Goal: Task Accomplishment & Management: Manage account settings

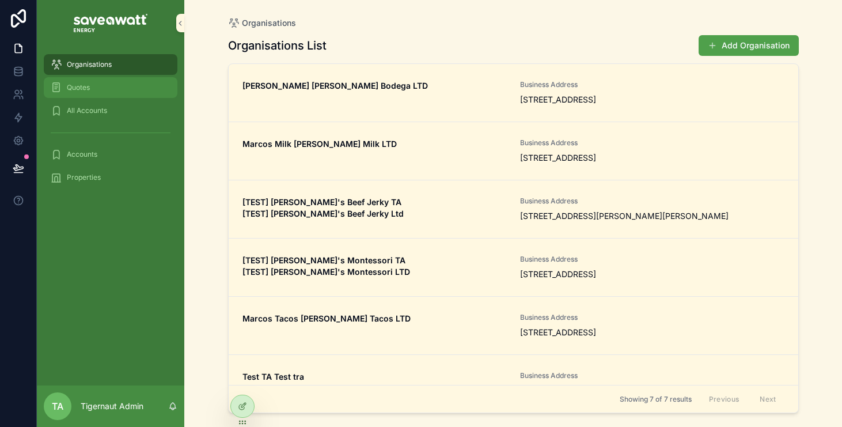
click at [105, 91] on div "Quotes" at bounding box center [111, 87] width 120 height 18
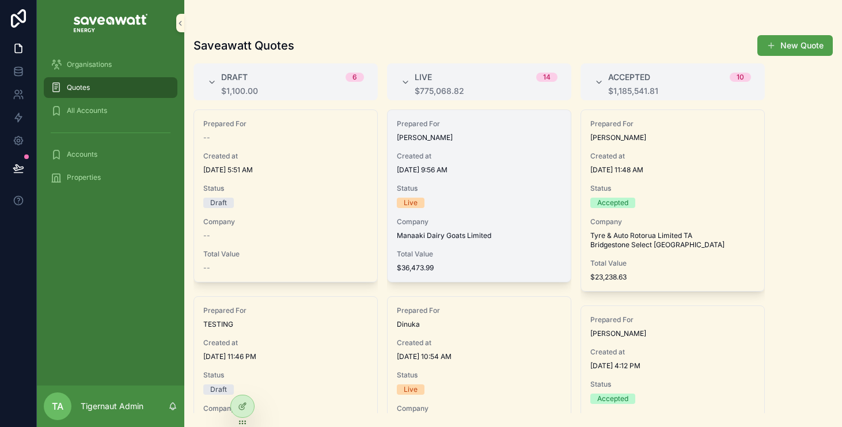
click at [432, 255] on span "Total Value" at bounding box center [479, 253] width 165 height 9
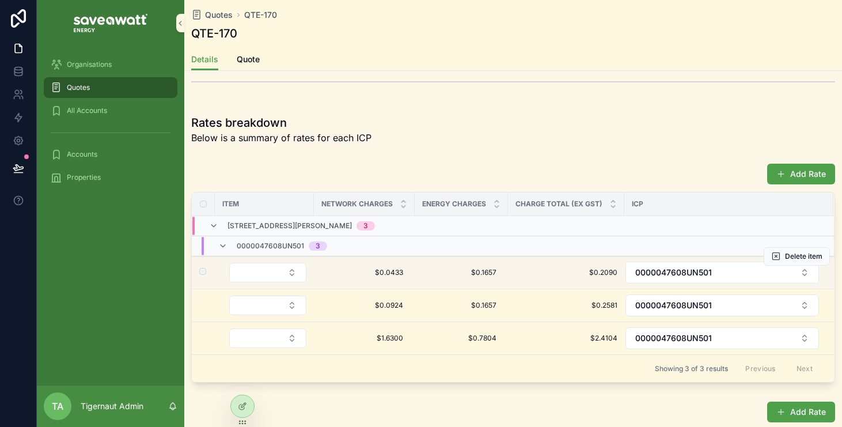
scroll to position [698, 0]
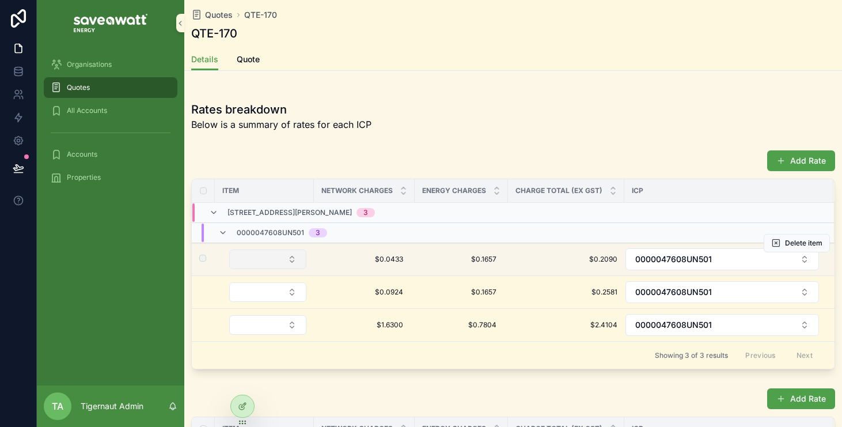
click at [263, 262] on button "Select Button" at bounding box center [267, 259] width 77 height 20
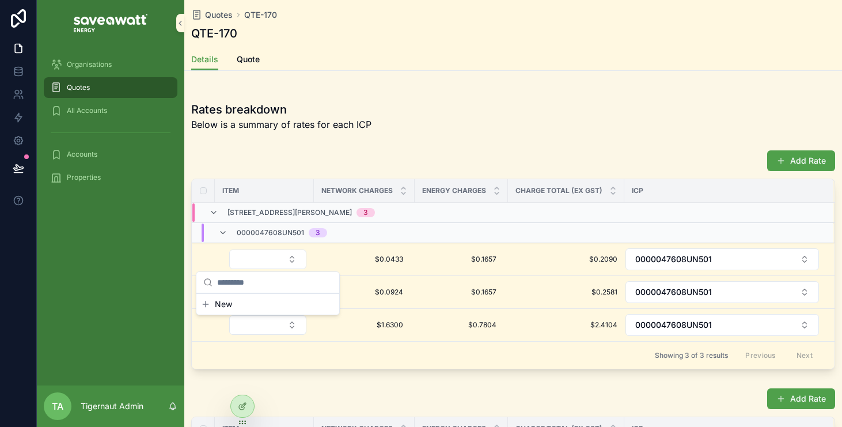
click at [398, 131] on div "Rates breakdown Below is a summary of rates for each ICP" at bounding box center [513, 116] width 658 height 39
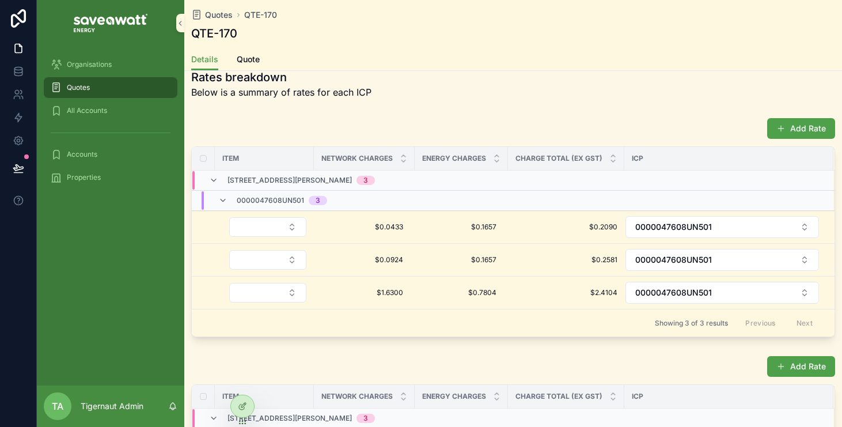
scroll to position [667, 0]
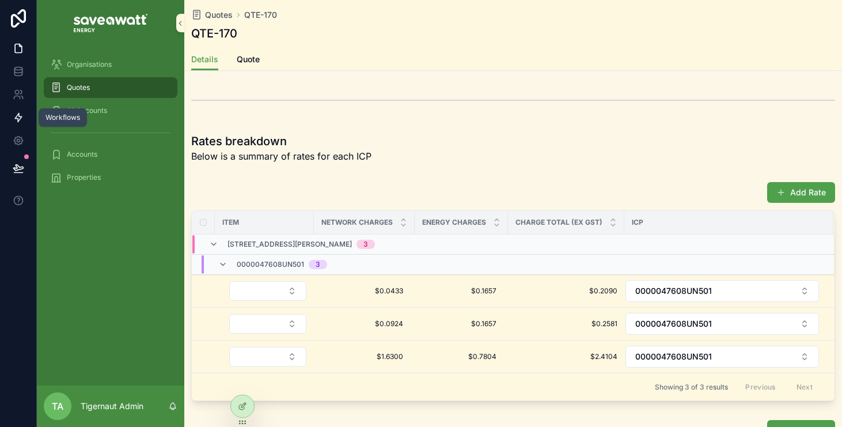
click at [16, 119] on icon at bounding box center [19, 118] width 12 height 12
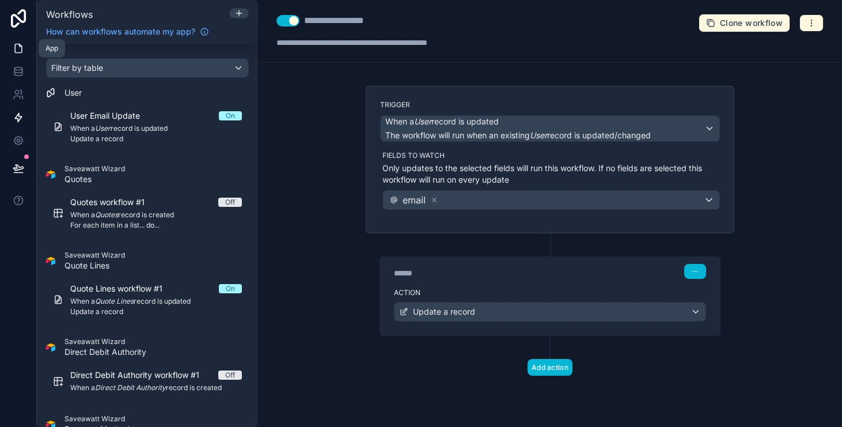
click at [19, 46] on icon at bounding box center [20, 45] width 2 height 2
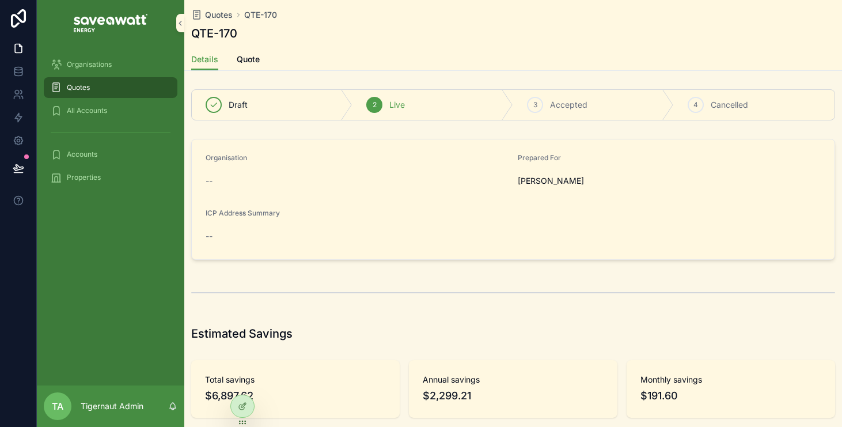
click at [116, 84] on div "Quotes" at bounding box center [111, 87] width 120 height 18
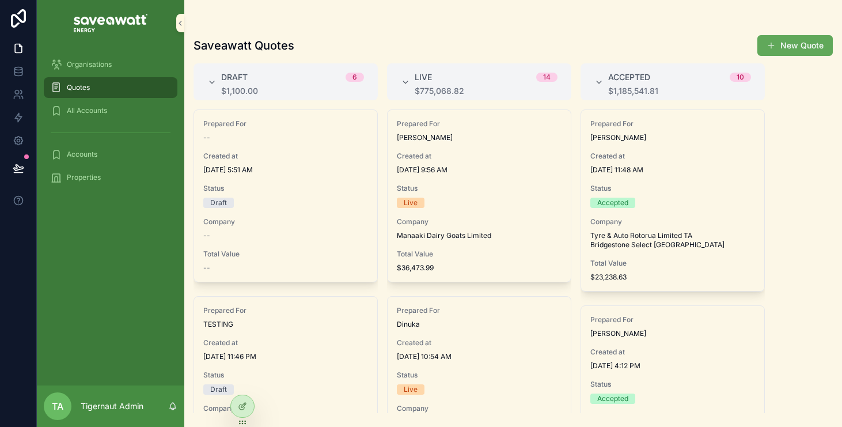
click at [798, 41] on button "New Quote" at bounding box center [794, 45] width 75 height 21
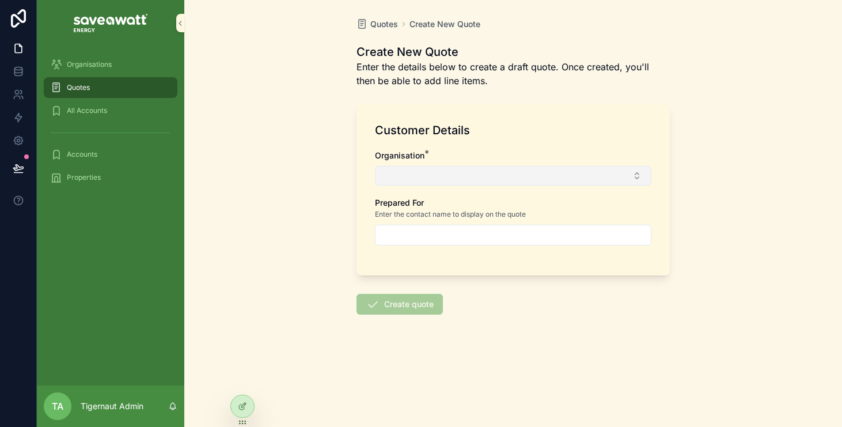
click at [511, 171] on button "Select Button" at bounding box center [513, 176] width 276 height 20
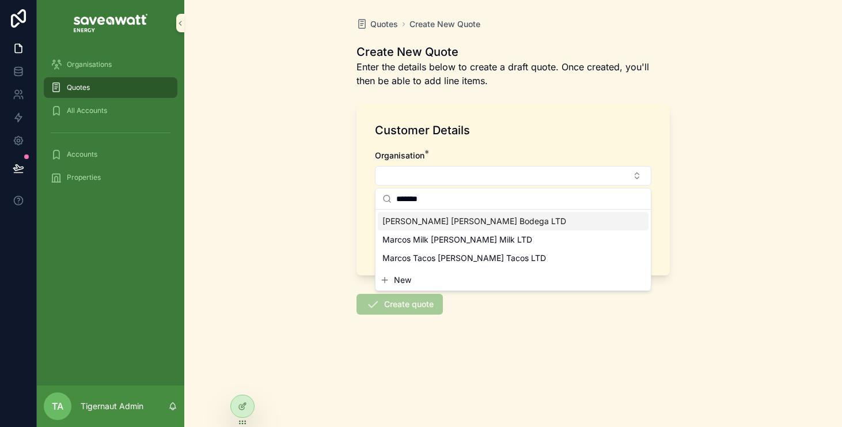
type input "******"
click at [550, 348] on form "Customer Details Organisation * Prepared For Enter the contact name to display …" at bounding box center [512, 242] width 313 height 291
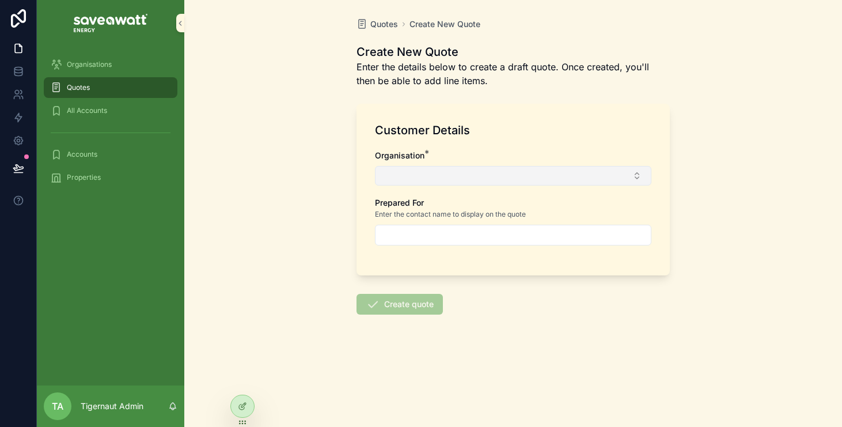
click at [436, 177] on button "Select Button" at bounding box center [513, 176] width 276 height 20
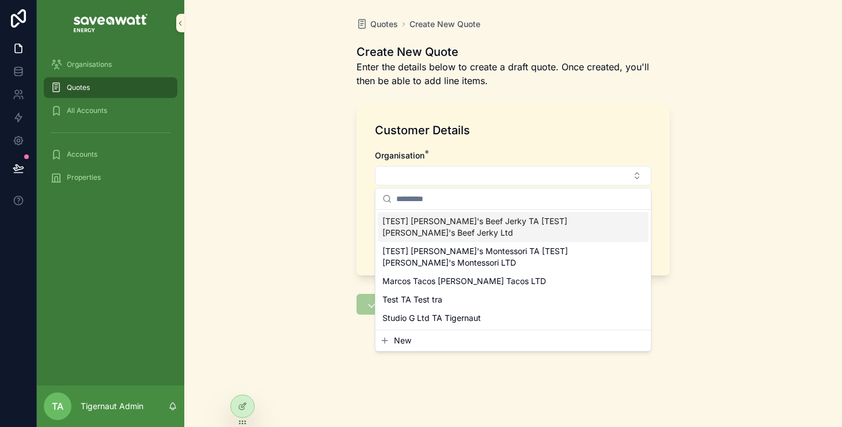
click at [437, 200] on input "scrollable content" at bounding box center [520, 198] width 248 height 21
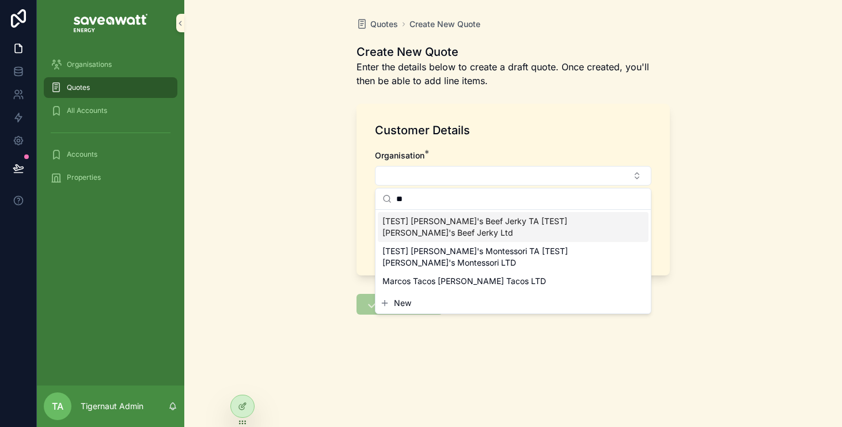
type input "*"
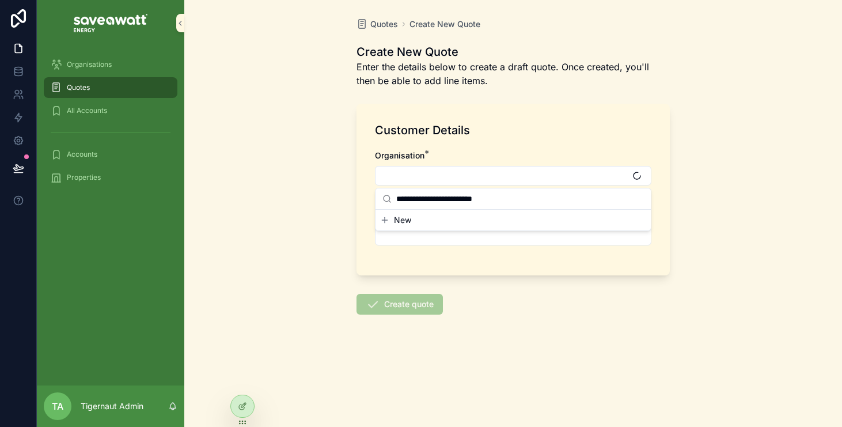
type input "**********"
click at [400, 224] on span "New" at bounding box center [402, 220] width 17 height 12
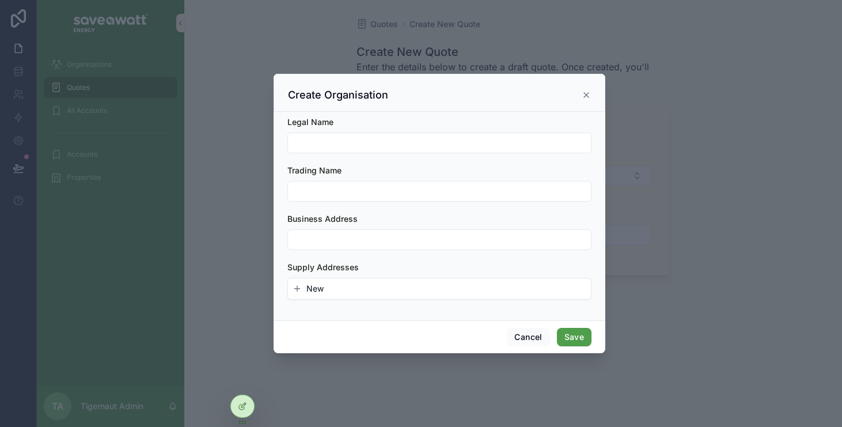
click at [377, 146] on input "scrollable content" at bounding box center [439, 143] width 303 height 16
type input "*"
type input "**********"
click at [354, 179] on div "Trading Name" at bounding box center [439, 183] width 304 height 37
click at [354, 187] on input "scrollable content" at bounding box center [439, 191] width 303 height 16
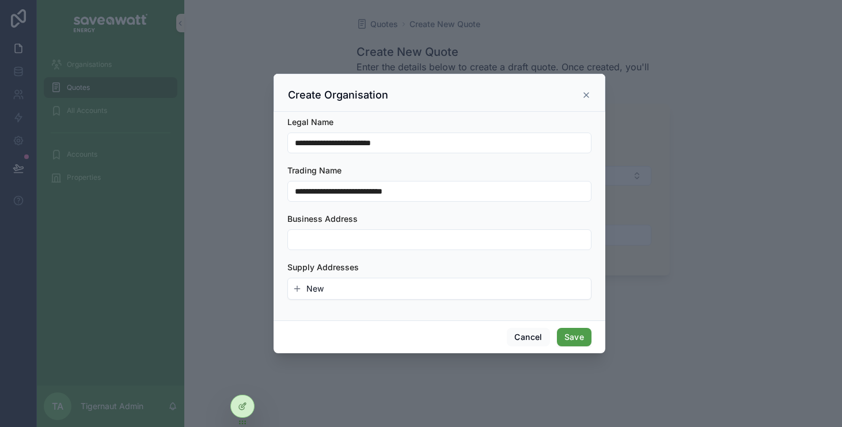
type input "**********"
click at [318, 242] on input "scrollable content" at bounding box center [439, 239] width 303 height 16
type input "**********"
click at [321, 286] on span "New" at bounding box center [314, 289] width 17 height 12
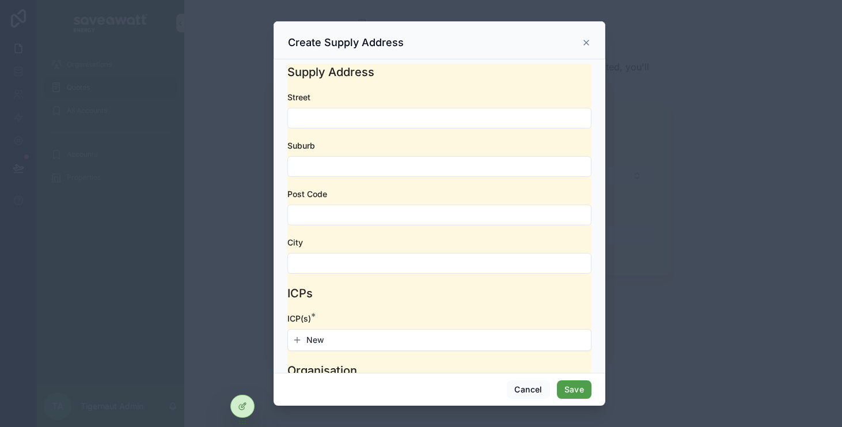
click at [309, 119] on input "scrollable content" at bounding box center [439, 118] width 303 height 16
type input "*"
type input "**********"
type input "****"
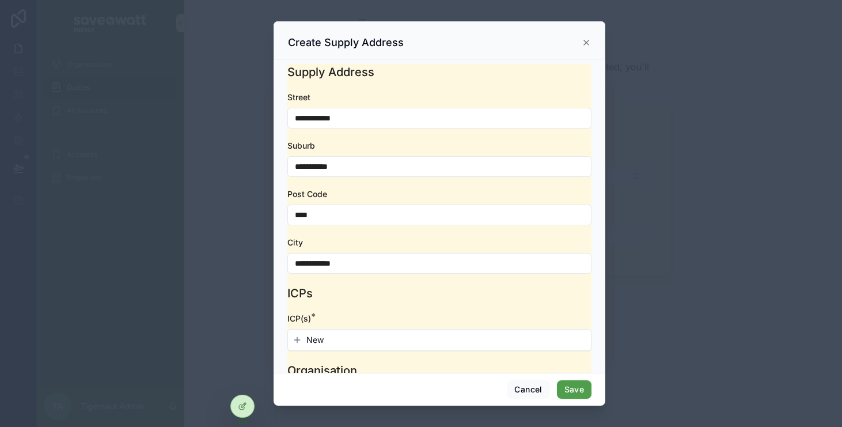
scroll to position [26, 0]
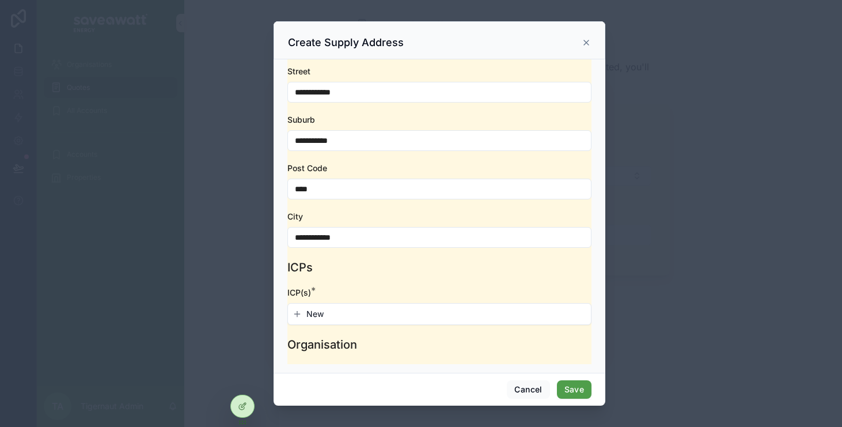
type input "**********"
click at [306, 306] on div "New" at bounding box center [439, 313] width 303 height 21
click at [306, 314] on span "New" at bounding box center [314, 314] width 17 height 12
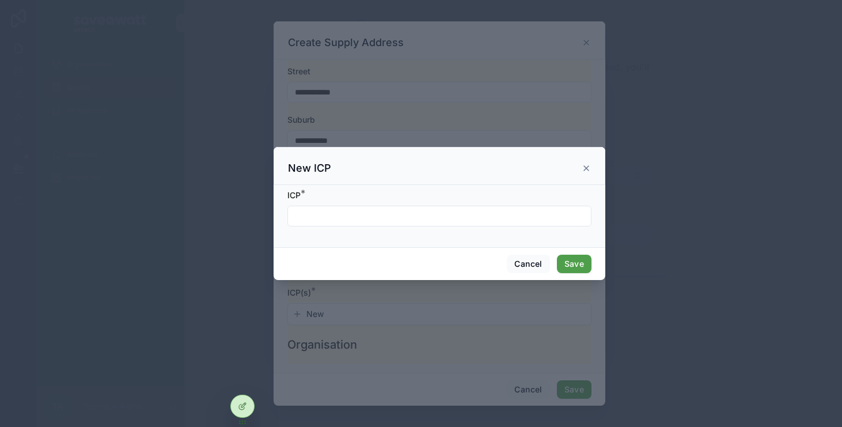
click at [329, 218] on input "scrollable content" at bounding box center [439, 216] width 303 height 16
type input "*"
type input "**********"
click at [562, 269] on button "Save" at bounding box center [574, 264] width 35 height 18
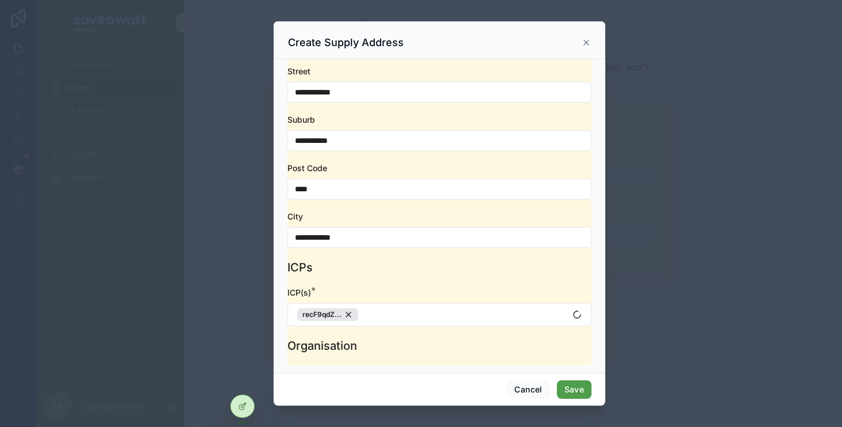
scroll to position [27, 0]
click at [571, 389] on button "Save" at bounding box center [574, 389] width 35 height 18
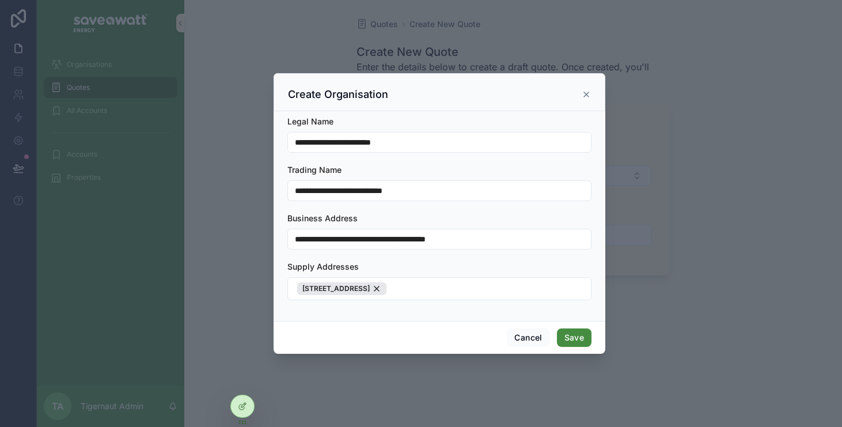
click at [582, 335] on button "Save" at bounding box center [574, 337] width 35 height 18
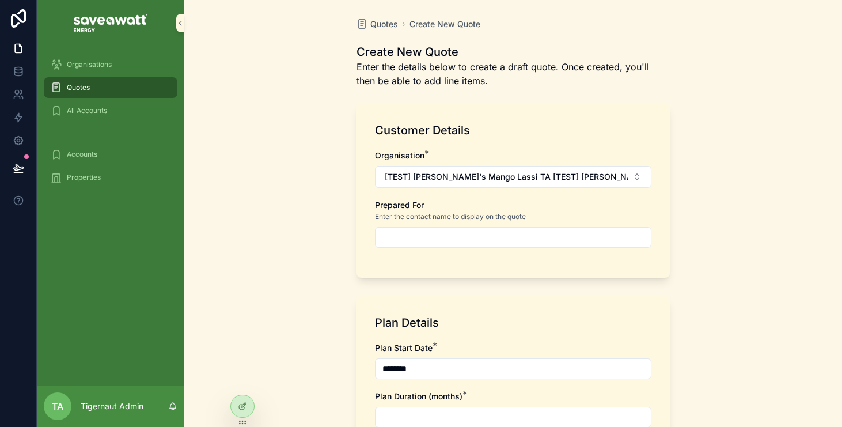
click at [507, 245] on input "scrollable content" at bounding box center [512, 237] width 275 height 16
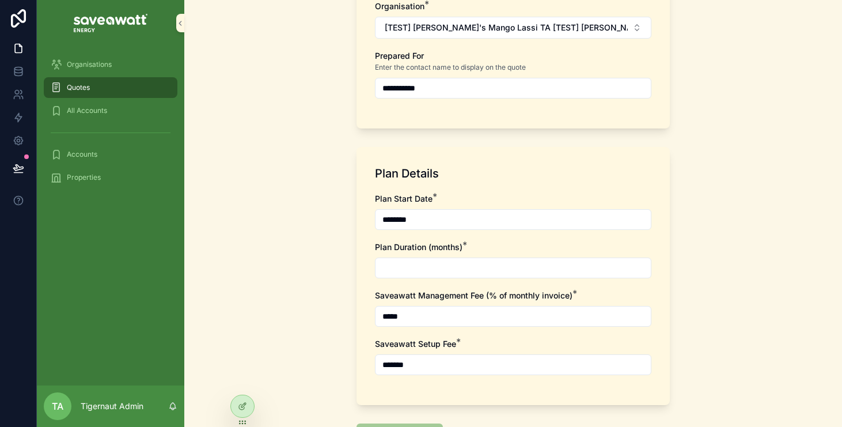
scroll to position [158, 0]
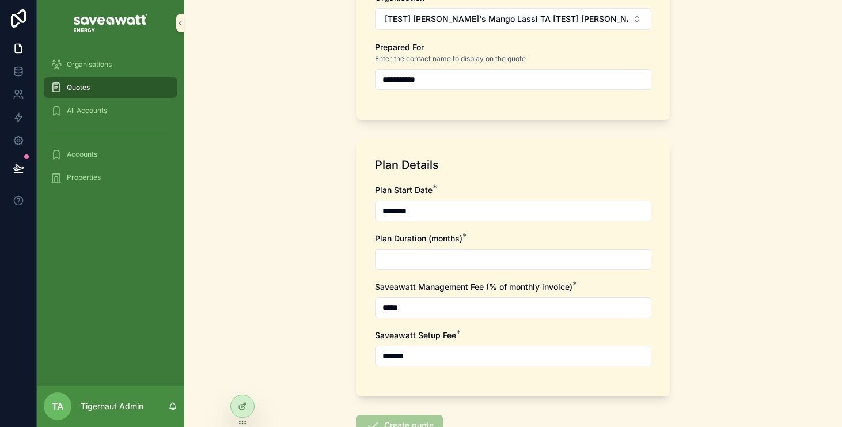
type input "**********"
click at [493, 259] on input "scrollable content" at bounding box center [512, 259] width 275 height 16
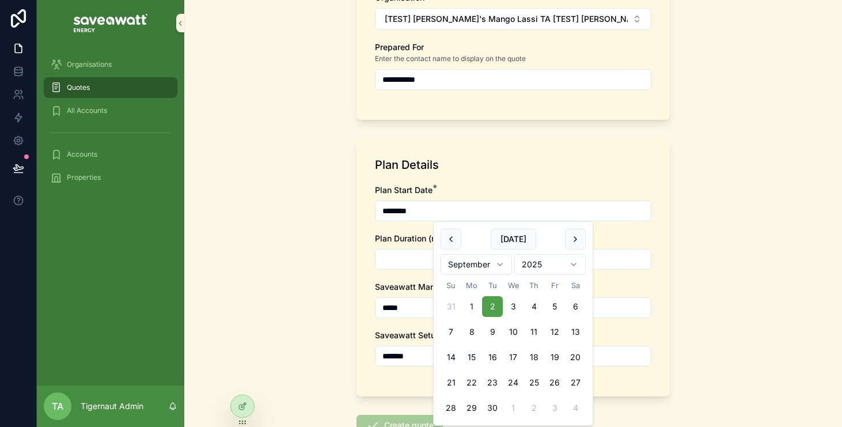
click at [483, 205] on input "********" at bounding box center [512, 211] width 275 height 16
click at [484, 190] on div "Plan Start Date *" at bounding box center [513, 190] width 276 height 12
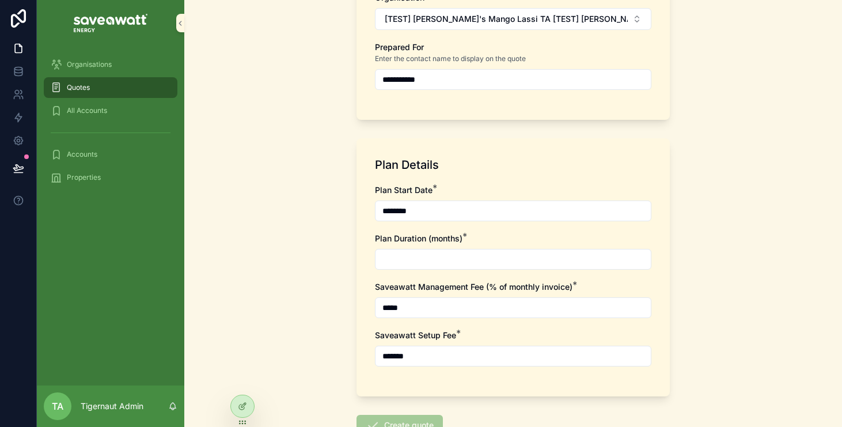
click at [452, 275] on div "Plan Start Date * ******** Plan Duration (months) * Saveawatt Management Fee (%…" at bounding box center [513, 280] width 276 height 193
click at [470, 253] on input "scrollable content" at bounding box center [512, 259] width 275 height 16
type input "**"
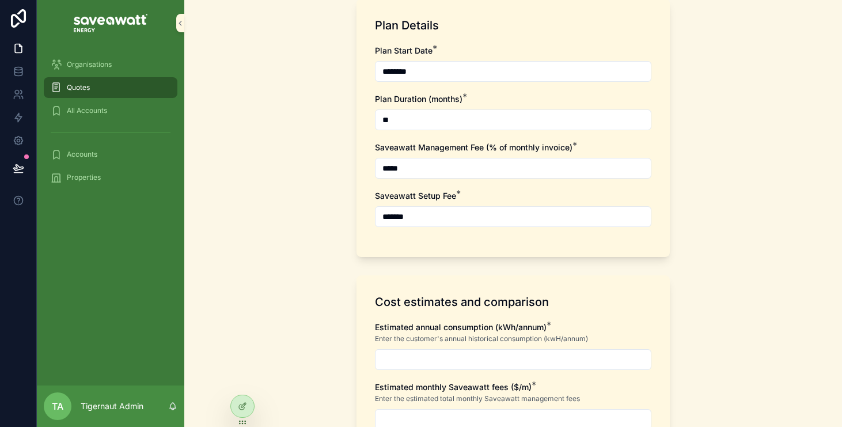
scroll to position [298, 0]
click at [461, 353] on input "scrollable content" at bounding box center [512, 358] width 275 height 16
click at [404, 358] on input "**********" at bounding box center [512, 358] width 275 height 16
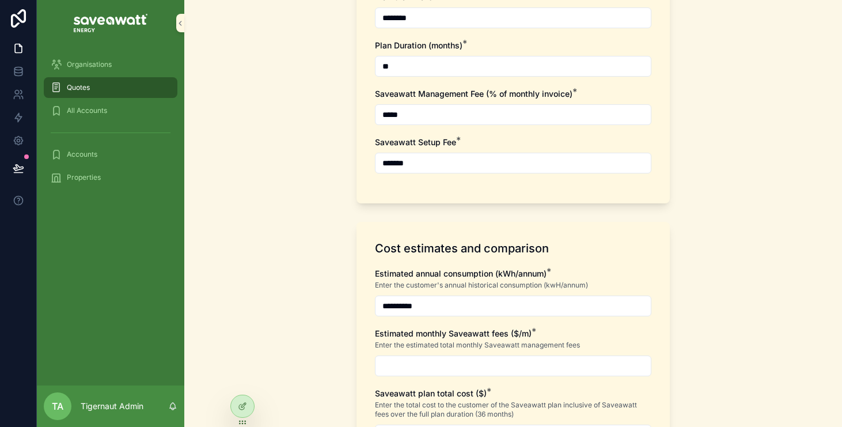
scroll to position [353, 0]
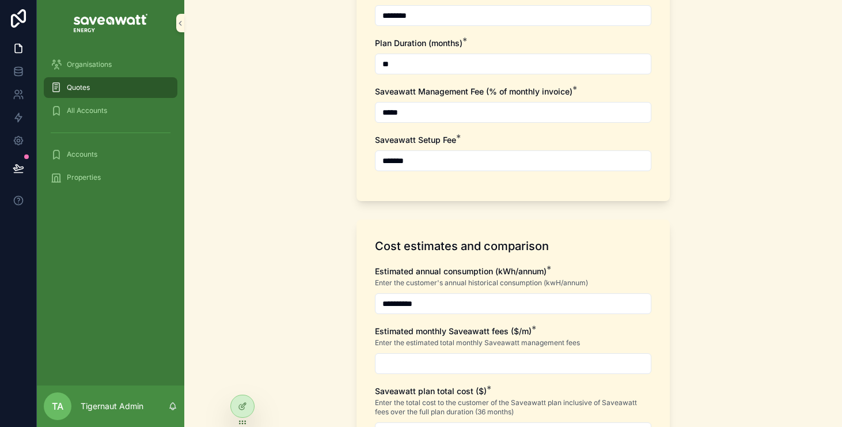
type input "**********"
click at [432, 358] on input "scrollable content" at bounding box center [512, 363] width 275 height 16
click at [421, 372] on div "scrollable content" at bounding box center [513, 363] width 276 height 21
click at [421, 367] on input "scrollable content" at bounding box center [512, 363] width 275 height 16
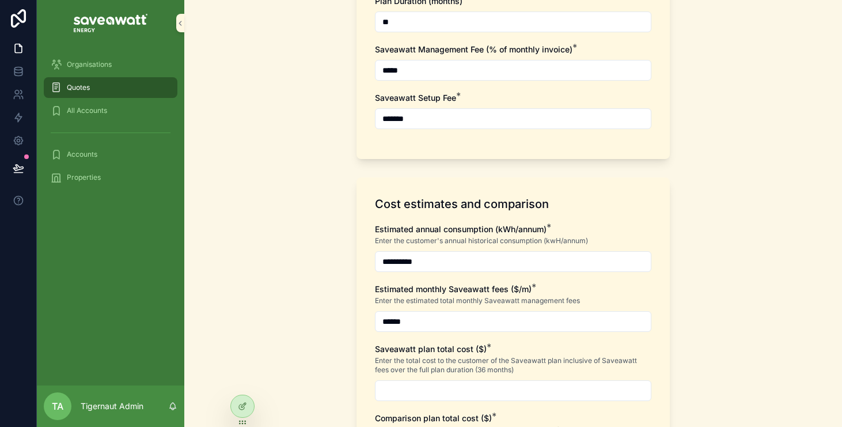
scroll to position [440, 0]
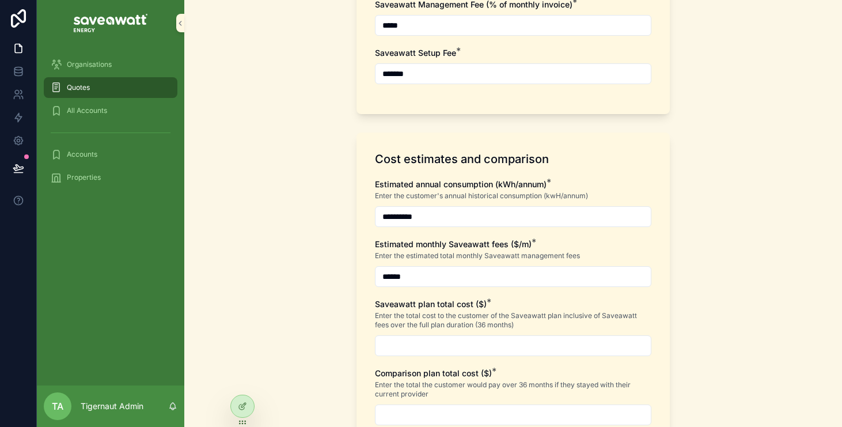
type input "******"
click at [435, 360] on div "**********" at bounding box center [513, 308] width 276 height 258
click at [438, 348] on input "scrollable content" at bounding box center [512, 345] width 275 height 16
type input "**********"
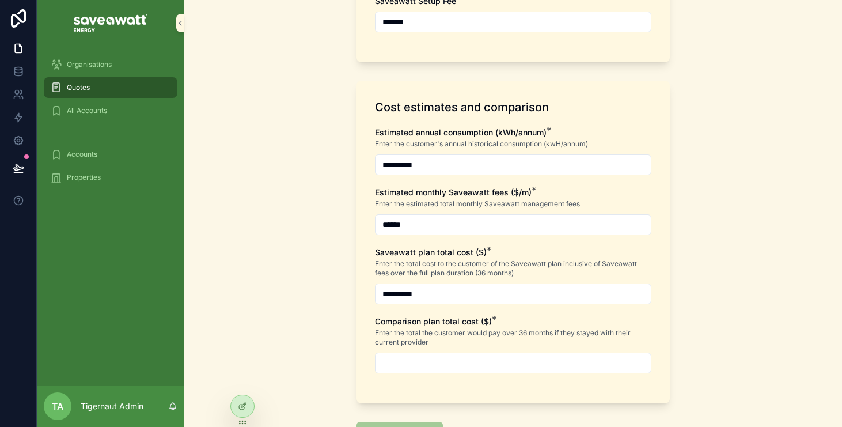
scroll to position [492, 0]
click at [454, 358] on input "scrollable content" at bounding box center [512, 362] width 275 height 16
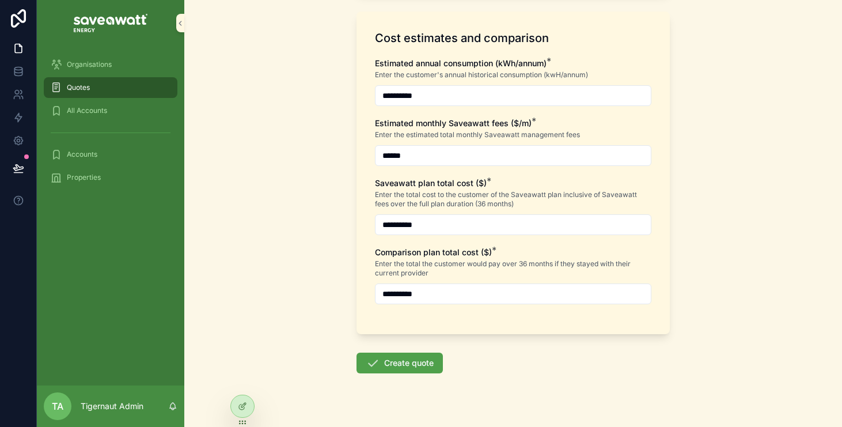
scroll to position [580, 0]
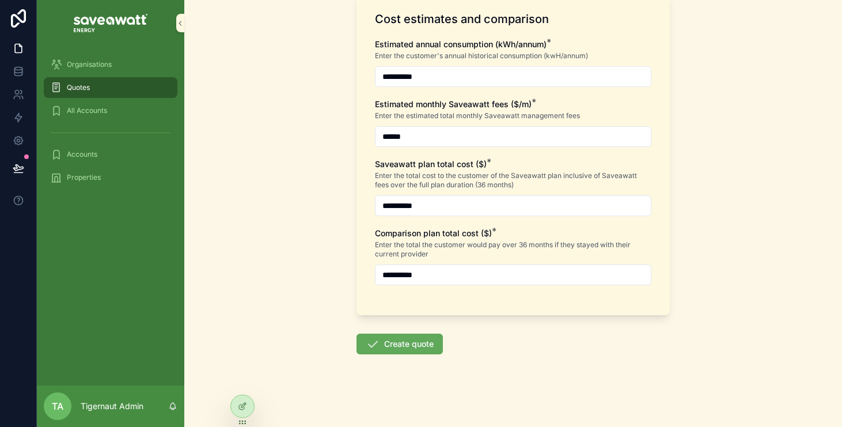
type input "**********"
click at [416, 339] on button "Create quote" at bounding box center [399, 343] width 86 height 21
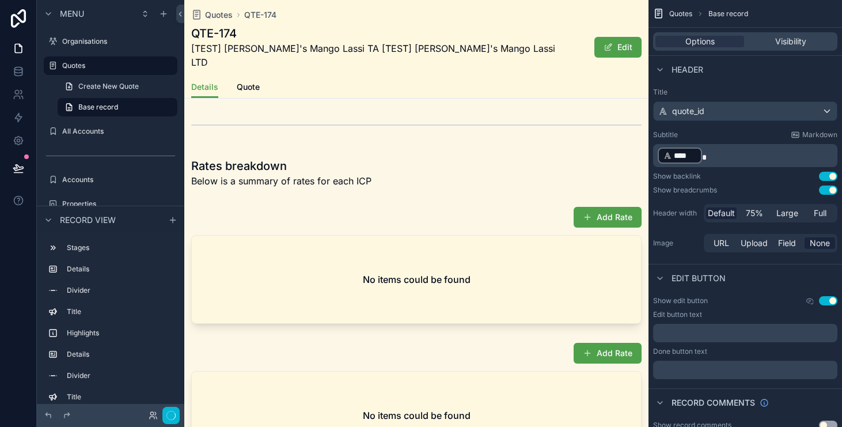
scroll to position [670, 0]
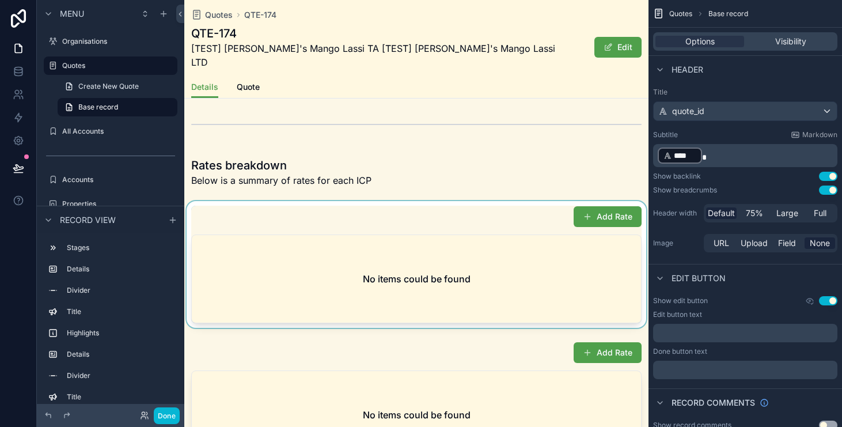
click at [586, 201] on div "scrollable content" at bounding box center [416, 264] width 464 height 127
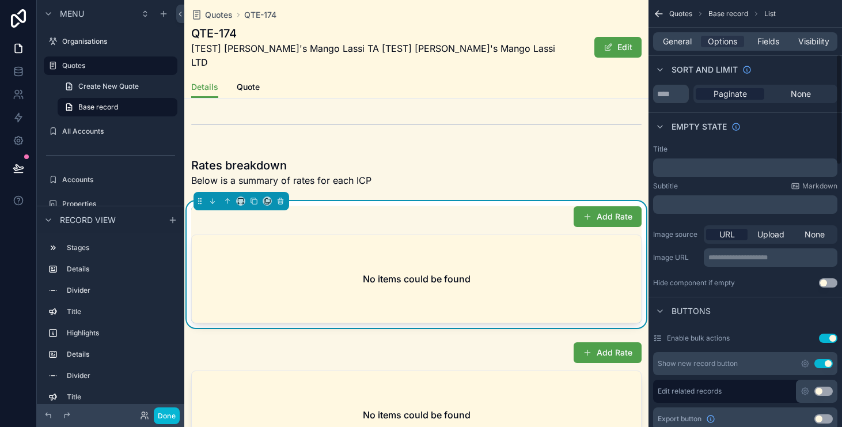
scroll to position [218, 0]
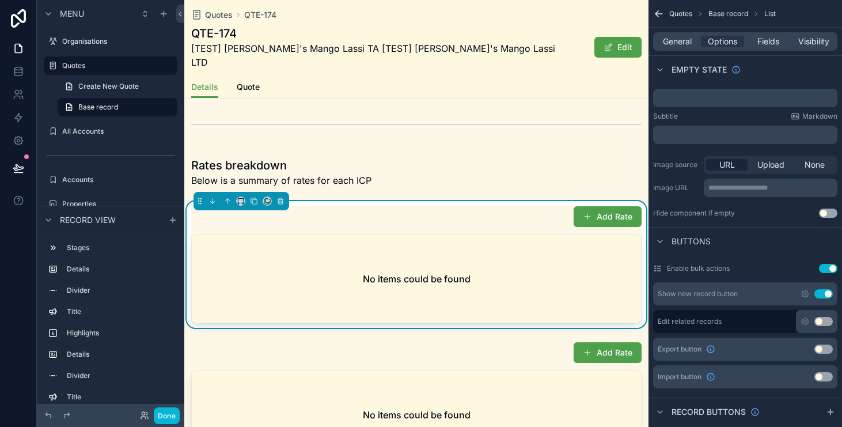
click at [766, 245] on div "Buttons" at bounding box center [744, 241] width 193 height 28
click at [804, 291] on icon "scrollable content" at bounding box center [804, 293] width 9 height 9
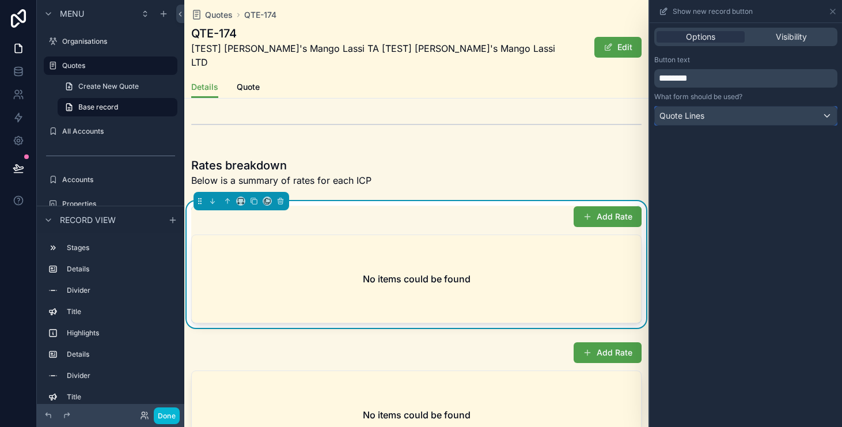
click at [776, 113] on div "Quote Lines" at bounding box center [746, 116] width 182 height 18
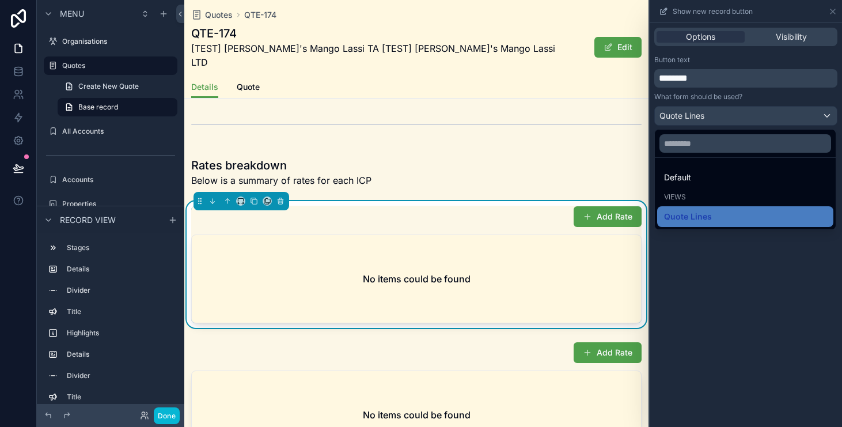
click at [776, 103] on div at bounding box center [746, 213] width 192 height 427
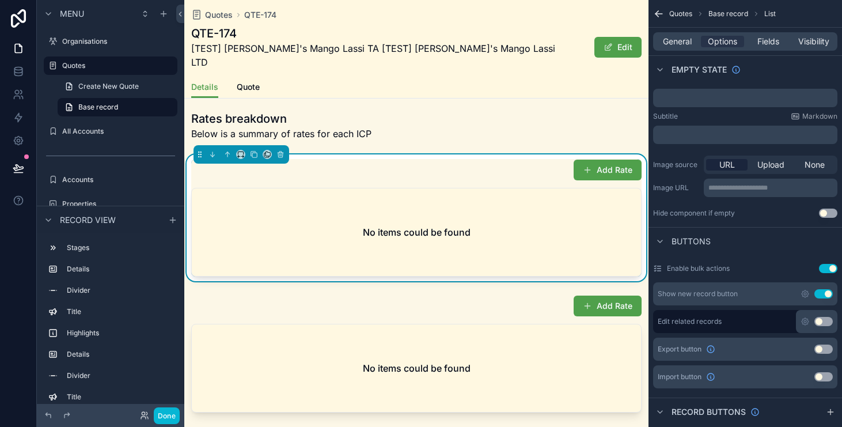
scroll to position [731, 0]
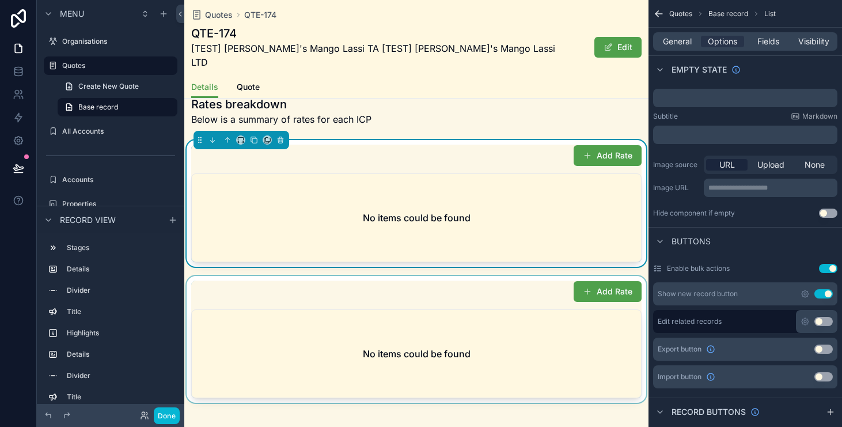
click at [515, 281] on div "scrollable content" at bounding box center [416, 339] width 464 height 127
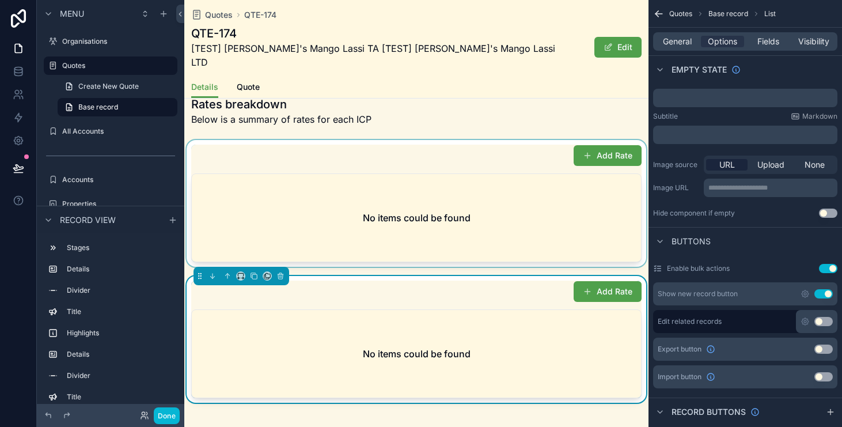
click at [485, 143] on div "scrollable content" at bounding box center [416, 203] width 464 height 127
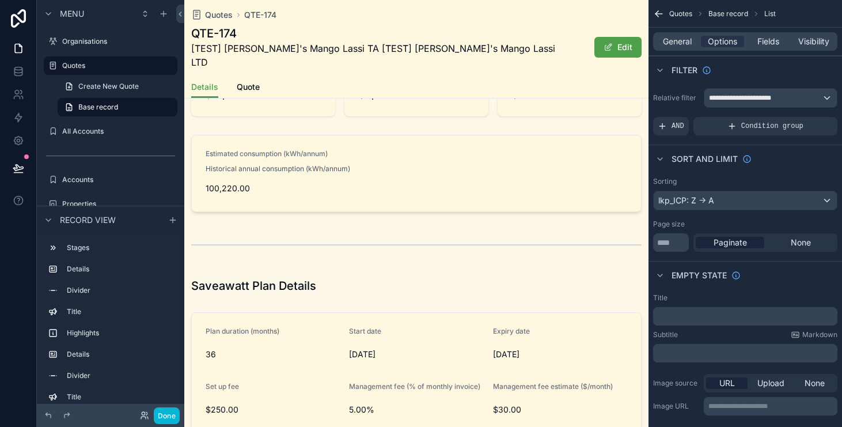
scroll to position [0, 0]
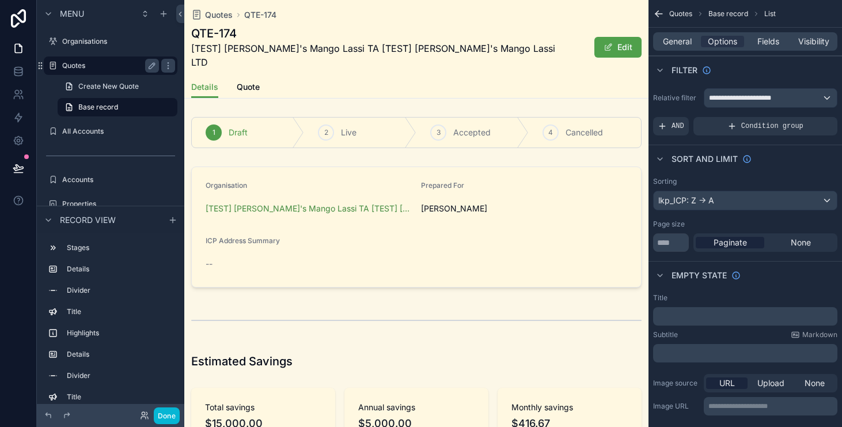
click at [96, 63] on label "Quotes" at bounding box center [108, 65] width 92 height 9
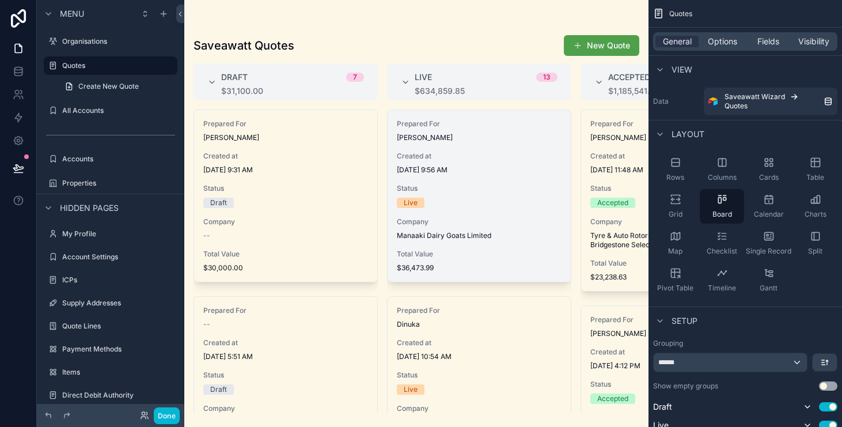
click at [492, 216] on div "Prepared For Casey Paul Huband Created at 8/28/2025 9:56 AM Status Live Company…" at bounding box center [479, 196] width 183 height 172
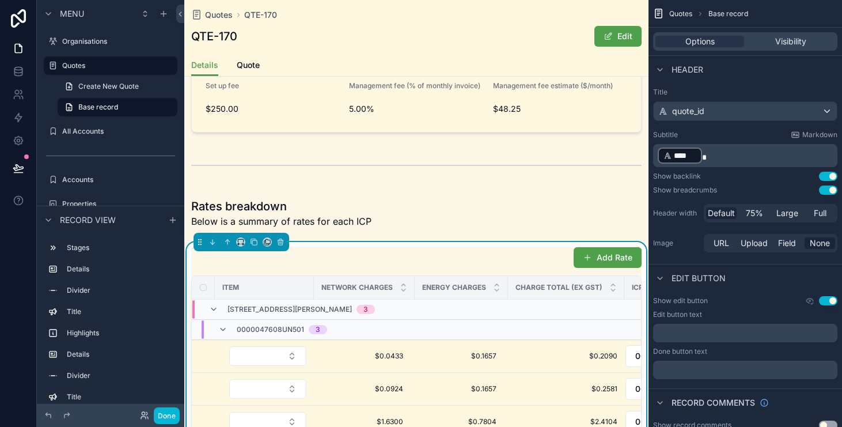
scroll to position [706, 0]
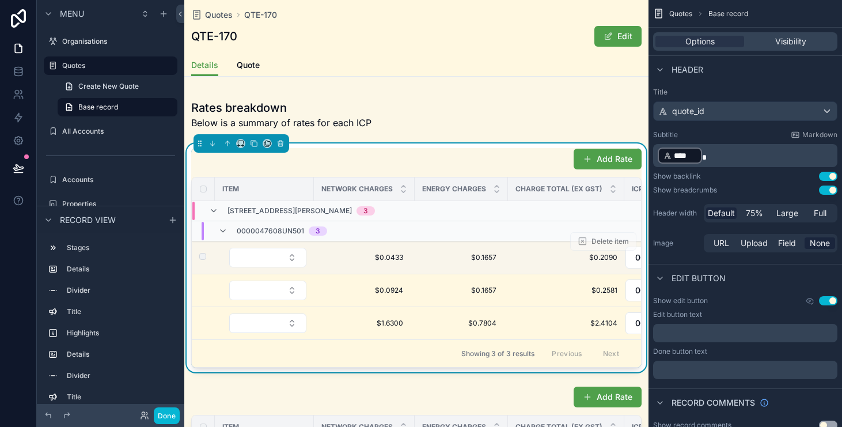
click at [312, 257] on td "scrollable content" at bounding box center [264, 257] width 99 height 33
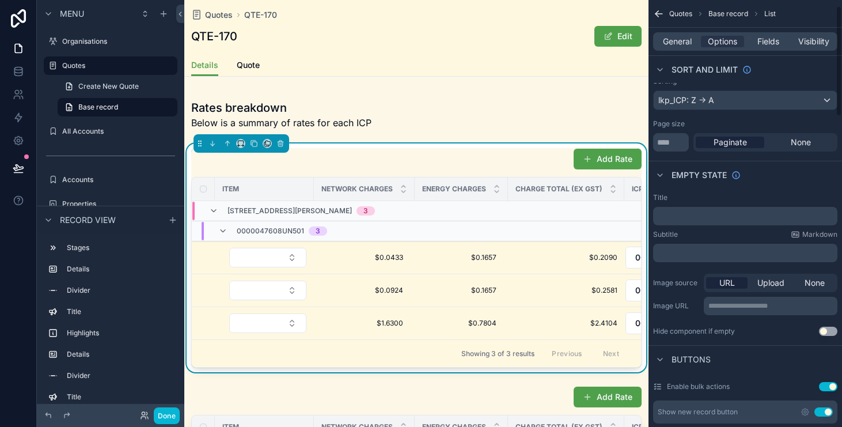
scroll to position [0, 0]
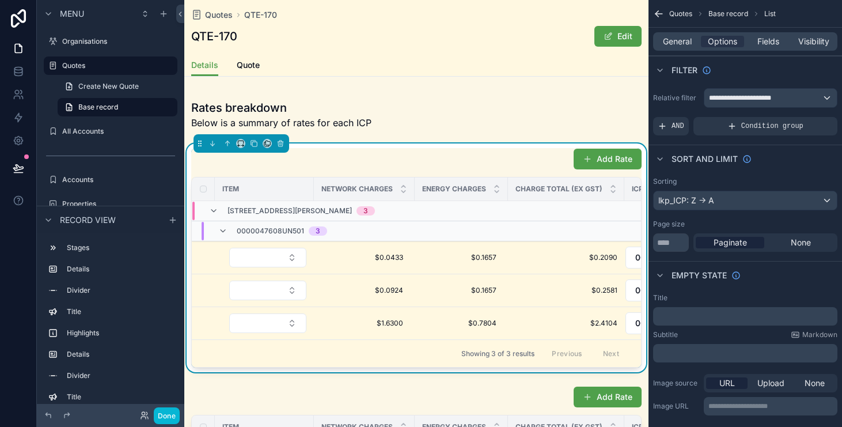
click at [673, 33] on div "General Options Fields Visibility" at bounding box center [745, 41] width 184 height 18
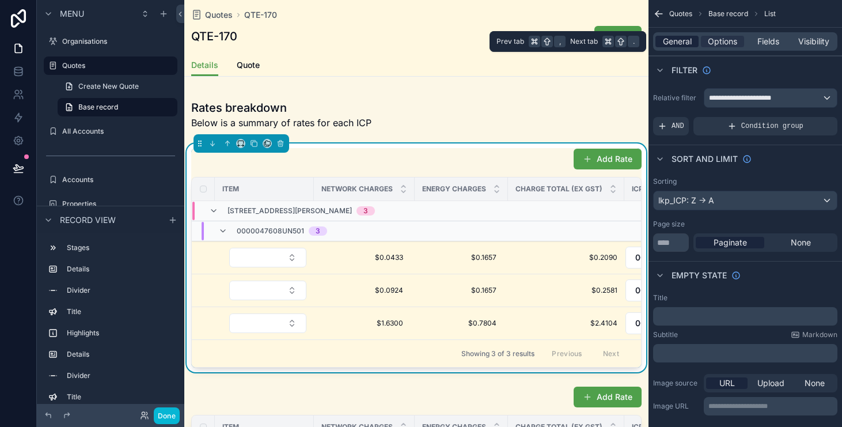
click at [673, 42] on span "General" at bounding box center [677, 42] width 29 height 12
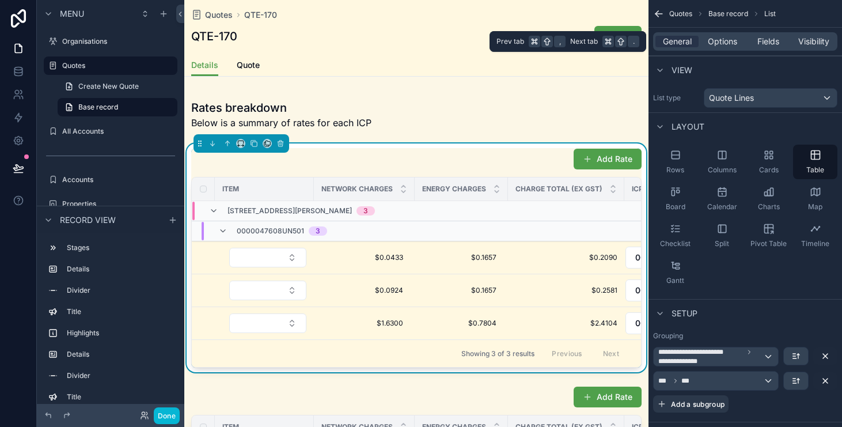
click at [784, 30] on div "General Options Fields Visibility" at bounding box center [744, 42] width 193 height 28
click at [770, 33] on div "General Options Fields Visibility" at bounding box center [745, 41] width 184 height 18
click at [769, 39] on span "Fields" at bounding box center [768, 42] width 22 height 12
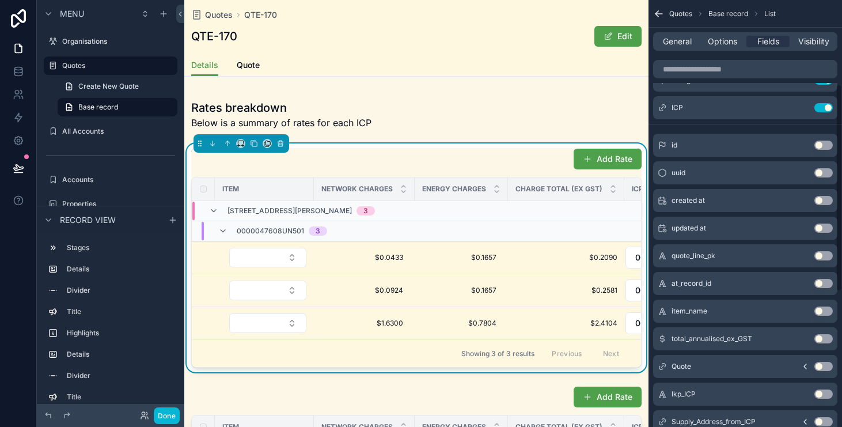
scroll to position [206, 0]
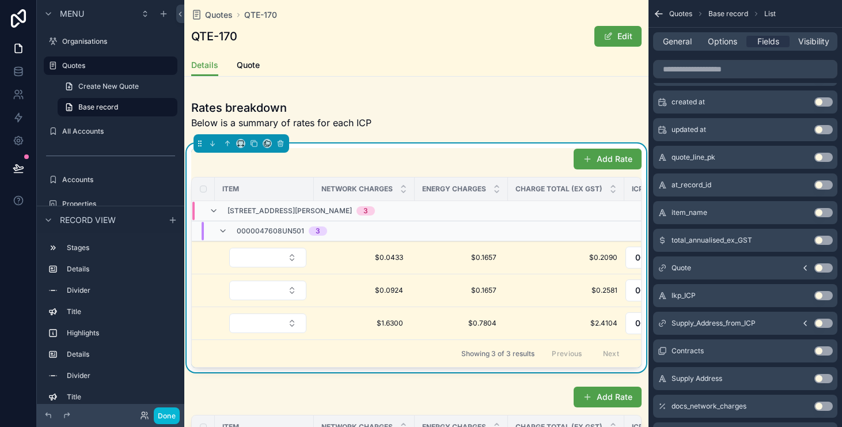
click at [823, 214] on button "Use setting" at bounding box center [823, 212] width 18 height 9
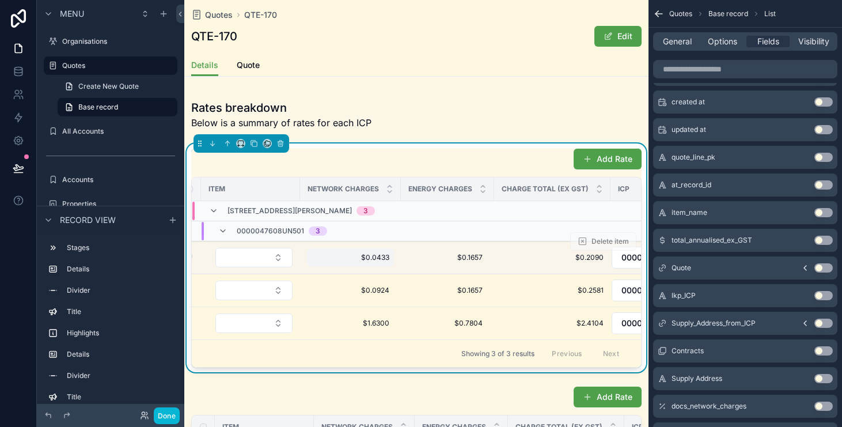
scroll to position [0, 0]
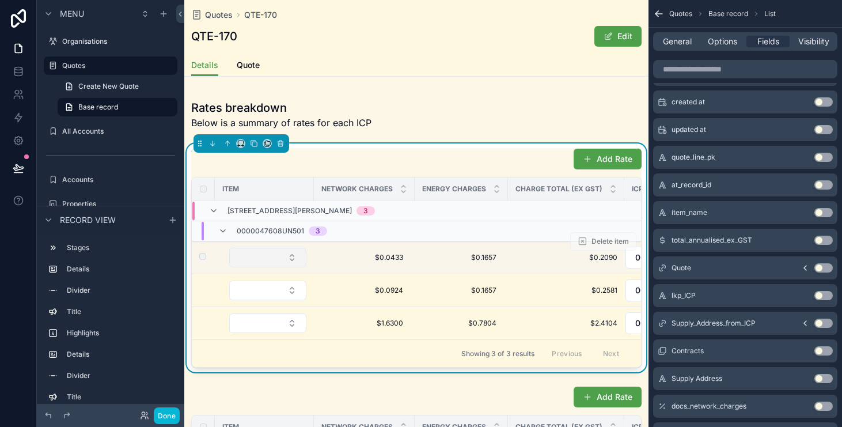
click at [294, 263] on button "Select Button" at bounding box center [267, 258] width 77 height 20
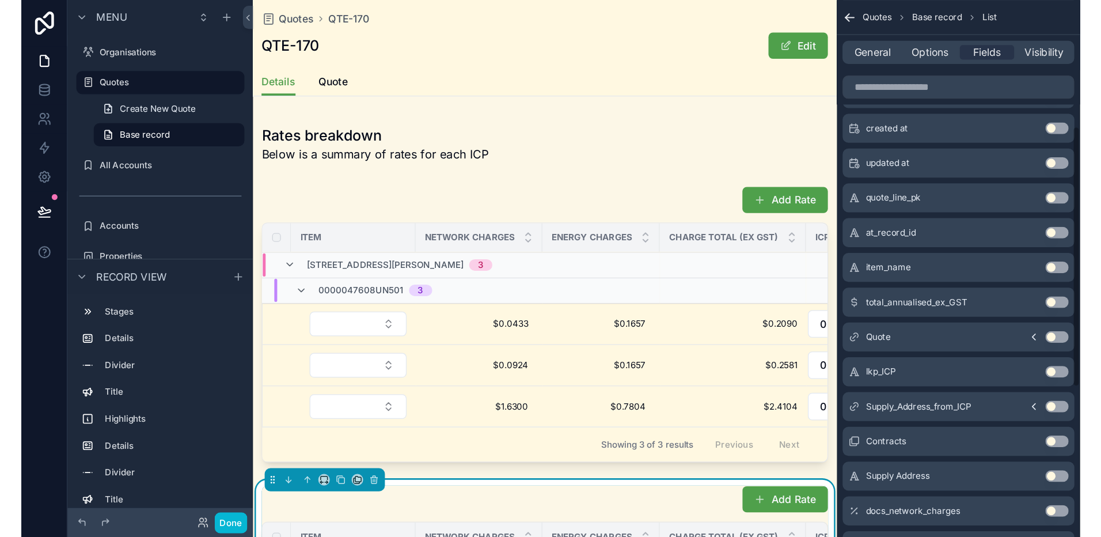
scroll to position [219, 0]
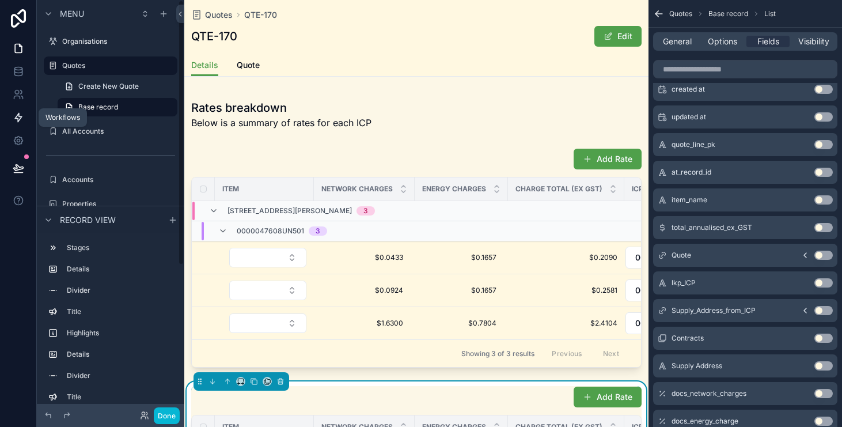
click at [13, 117] on icon at bounding box center [19, 118] width 12 height 12
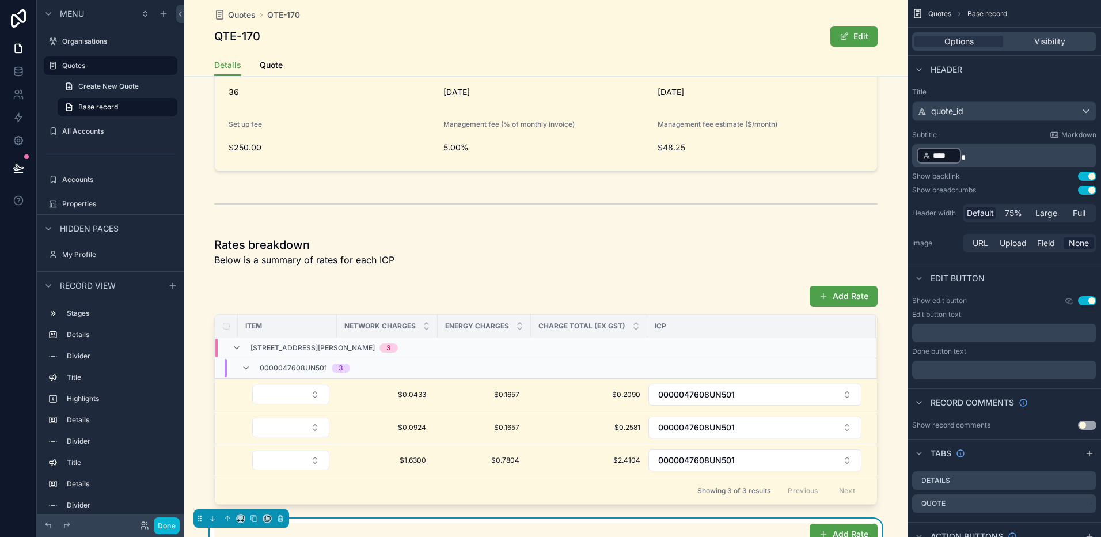
scroll to position [568, 0]
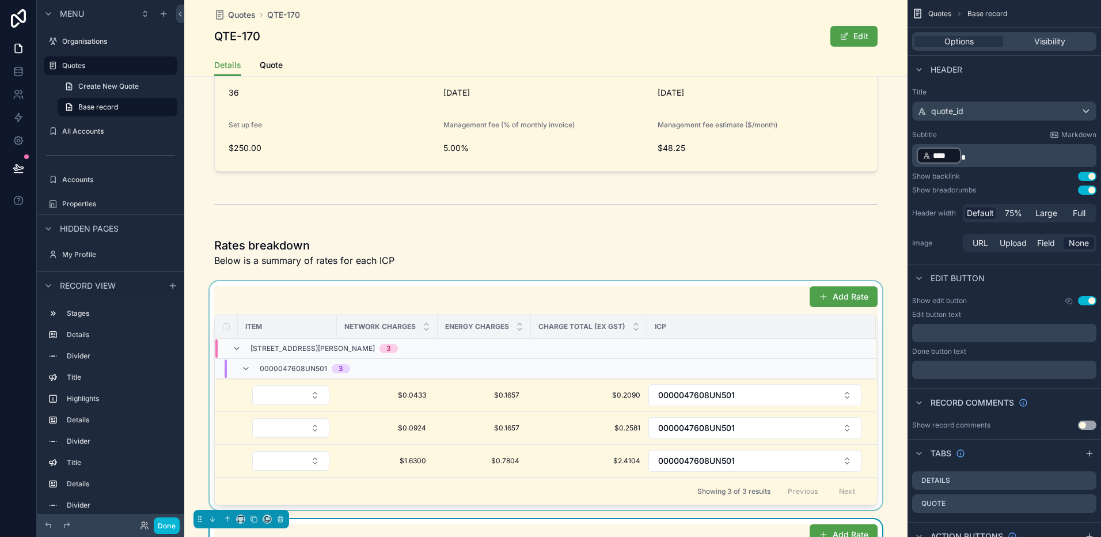
click at [313, 396] on div "scrollable content" at bounding box center [545, 395] width 723 height 229
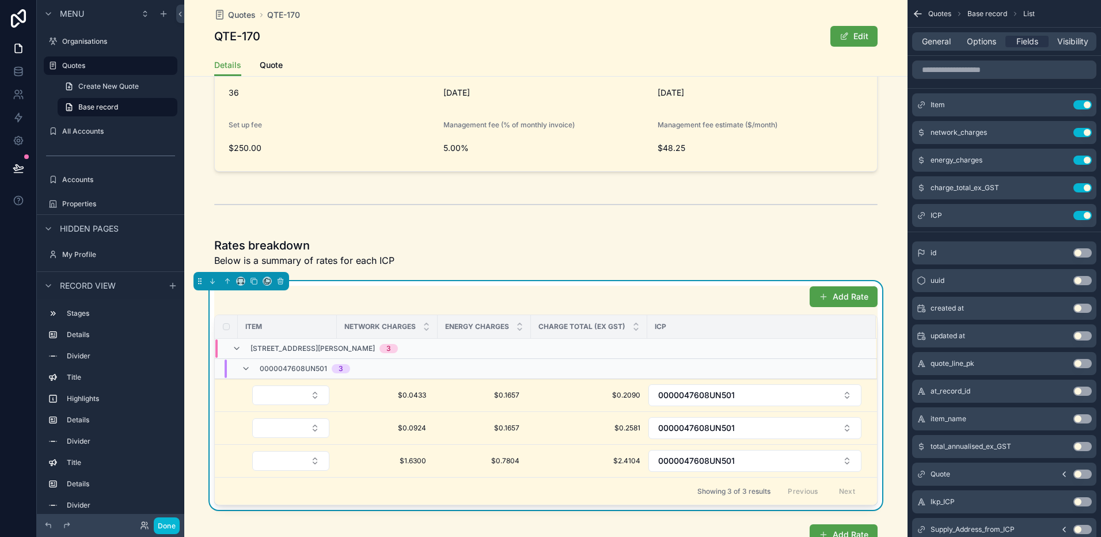
click at [313, 396] on button "Select Button" at bounding box center [290, 395] width 77 height 20
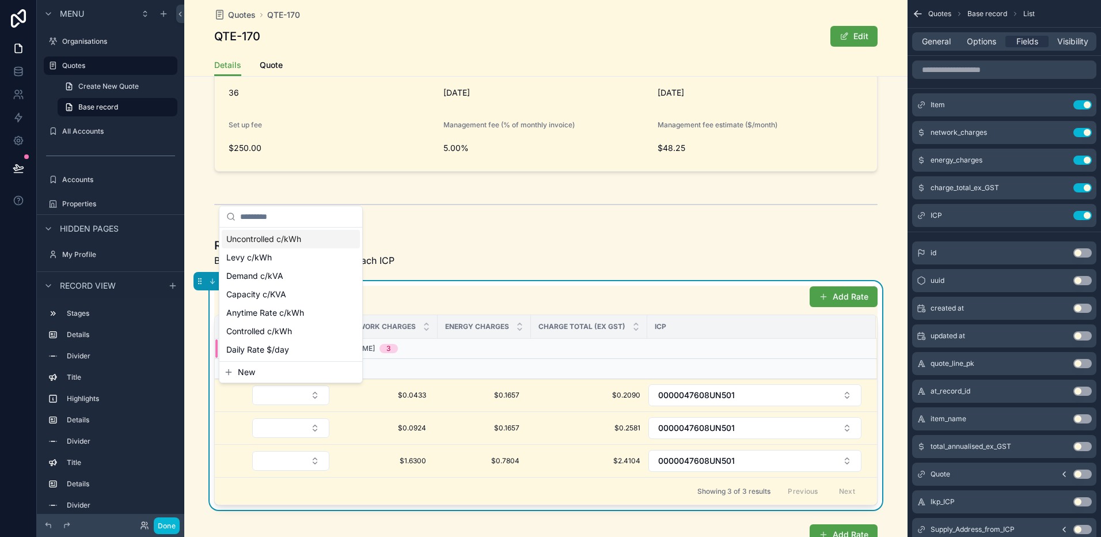
click at [313, 396] on button "Select Button" at bounding box center [290, 395] width 77 height 20
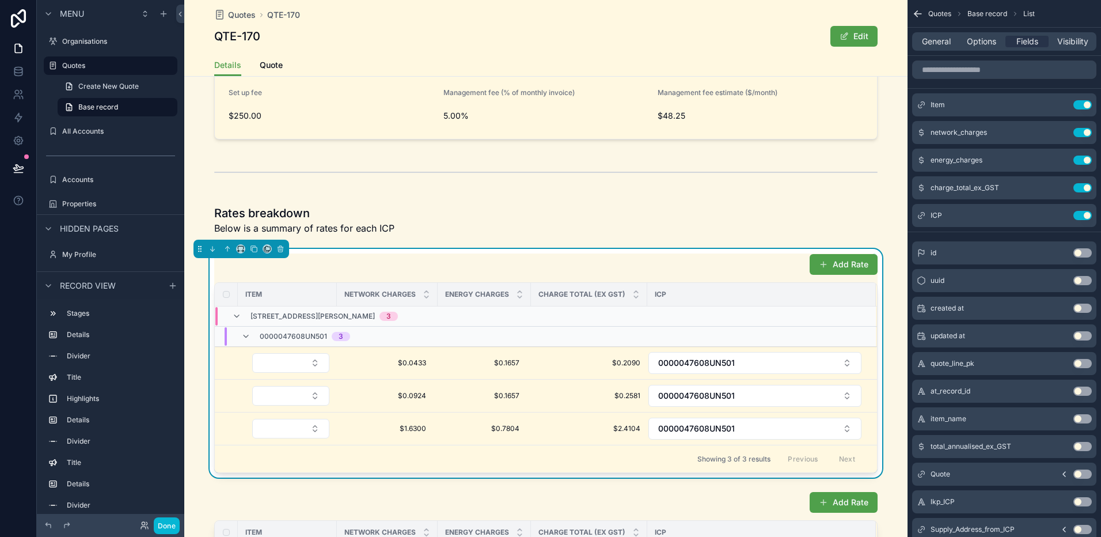
scroll to position [621, 0]
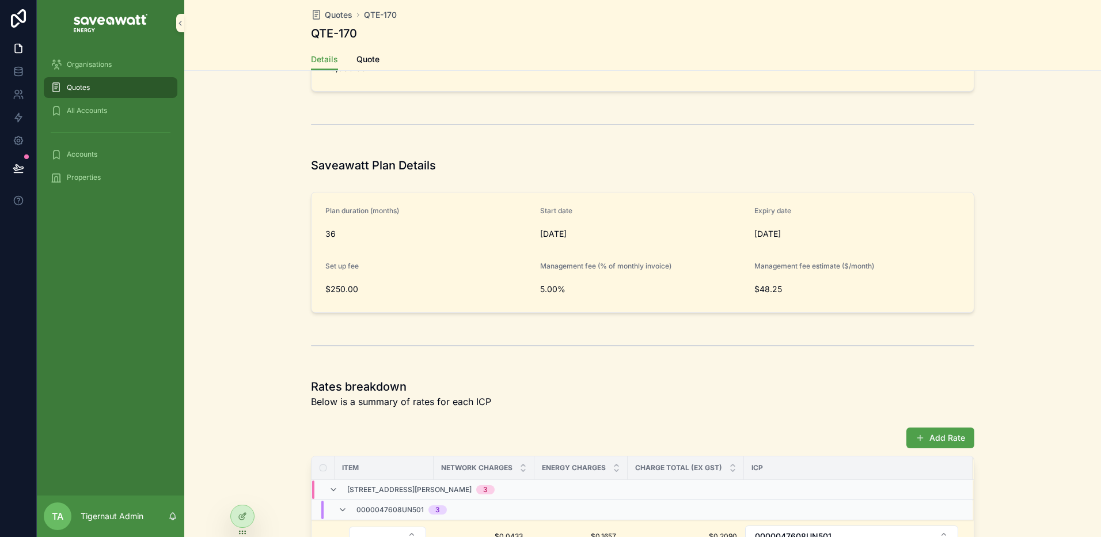
scroll to position [427, 0]
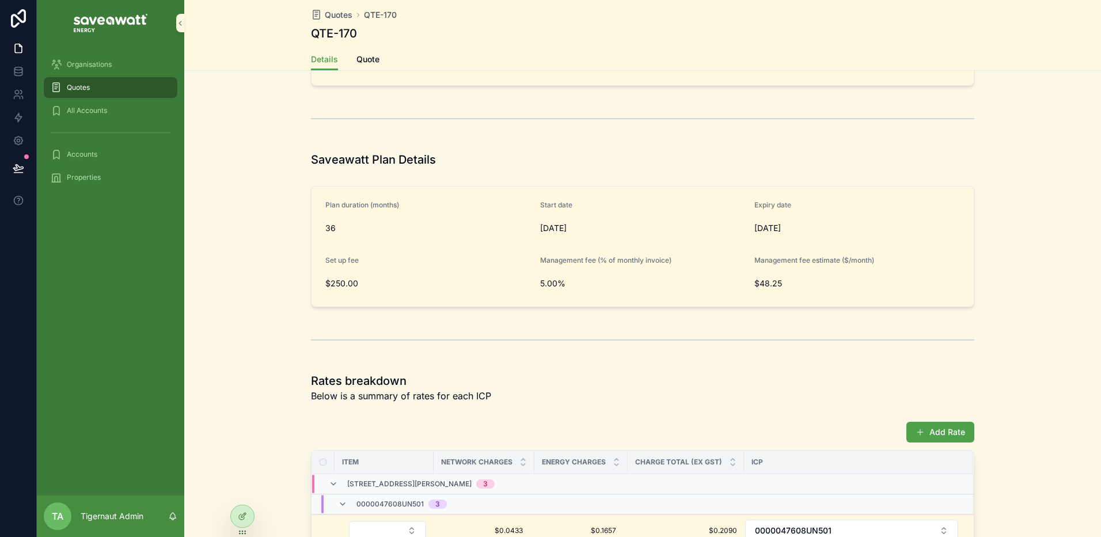
click at [286, 221] on div "Plan duration (months) 36 Start date 9/1/2025 Expiry date 9/1/2028 Set up fee $…" at bounding box center [642, 246] width 917 height 130
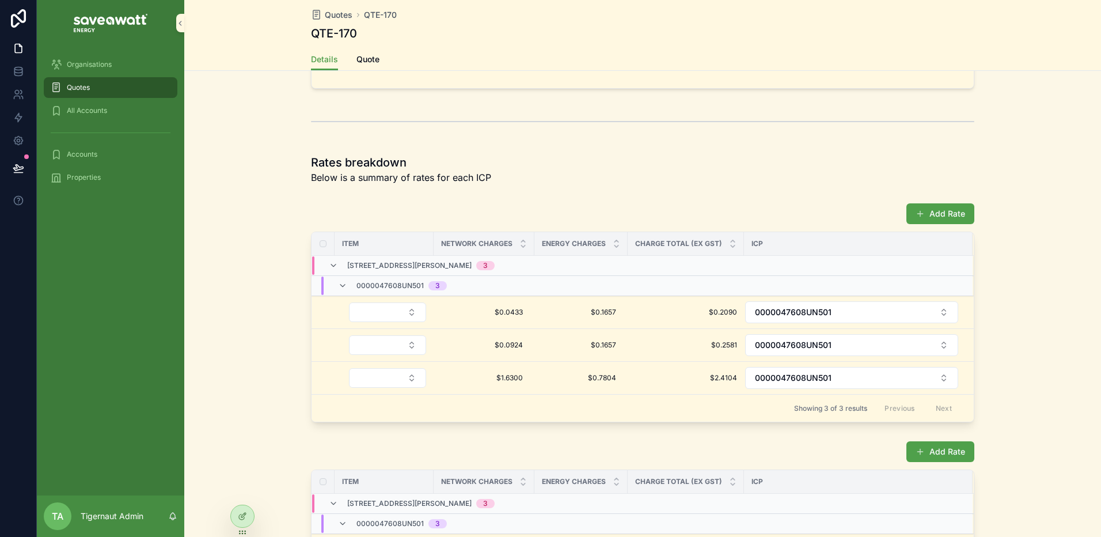
scroll to position [749, 0]
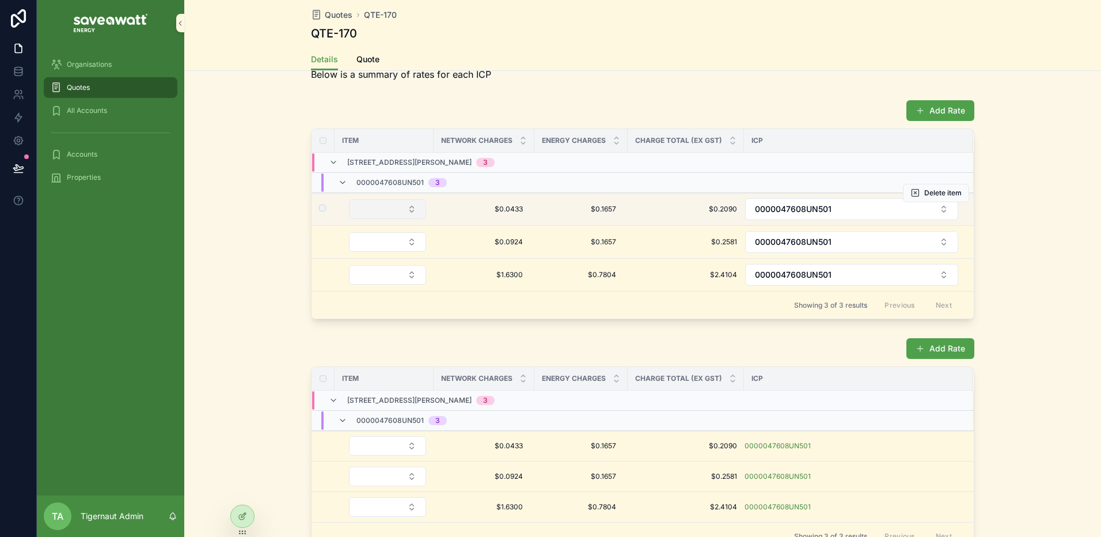
click at [404, 214] on button "Select Button" at bounding box center [387, 209] width 77 height 20
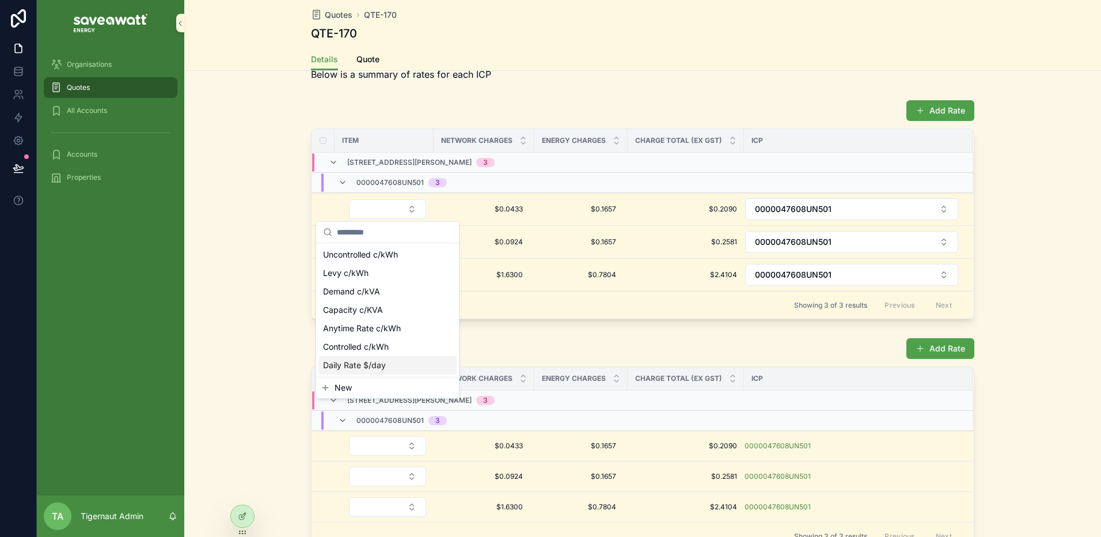
click at [298, 131] on div "Add Rate Item Network charges Energy charges Charge total (ex GST) ICP 220 Para…" at bounding box center [642, 209] width 917 height 229
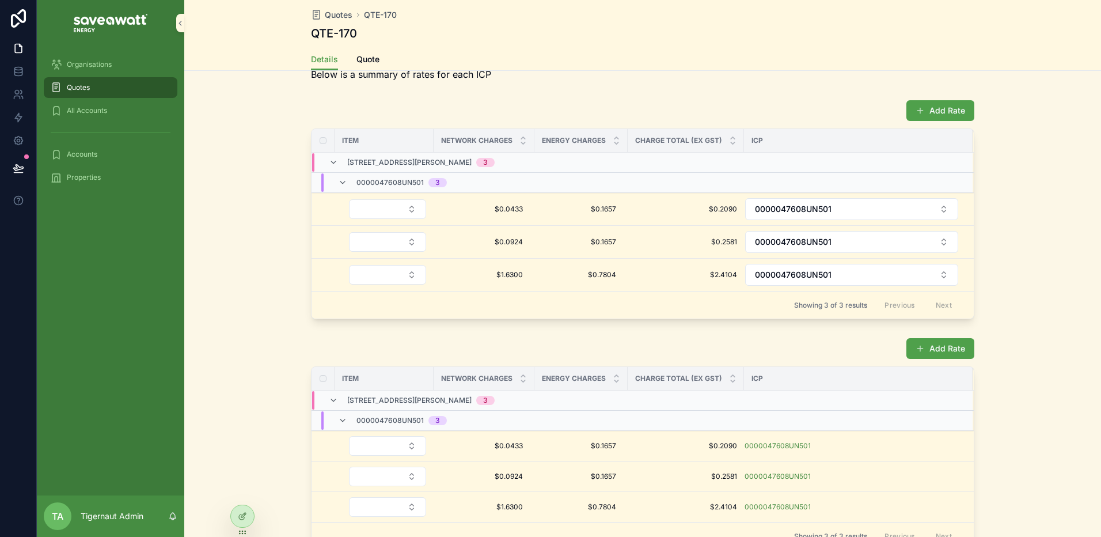
click at [94, 89] on div "Quotes" at bounding box center [111, 87] width 120 height 18
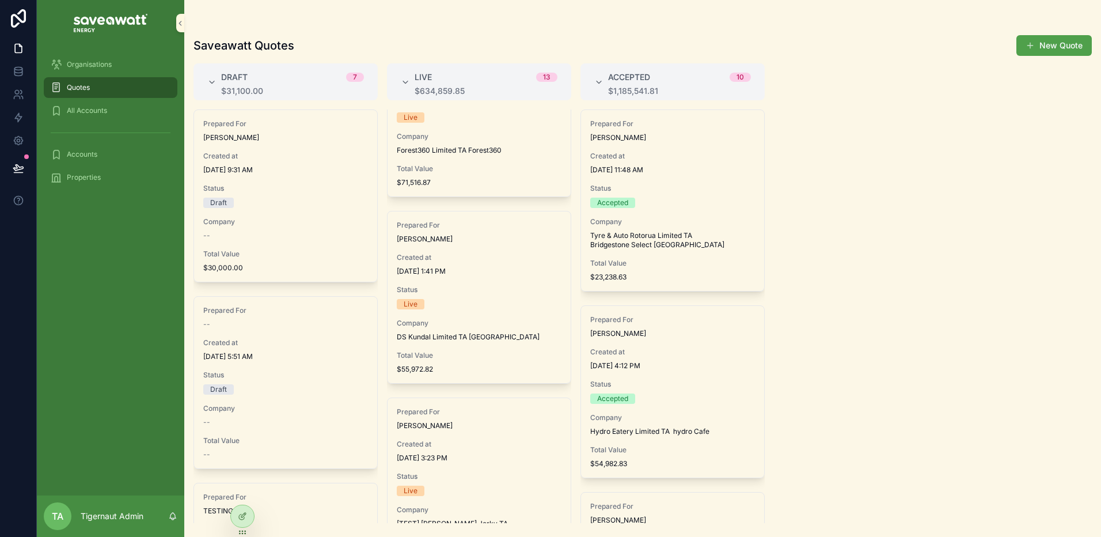
scroll to position [527, 0]
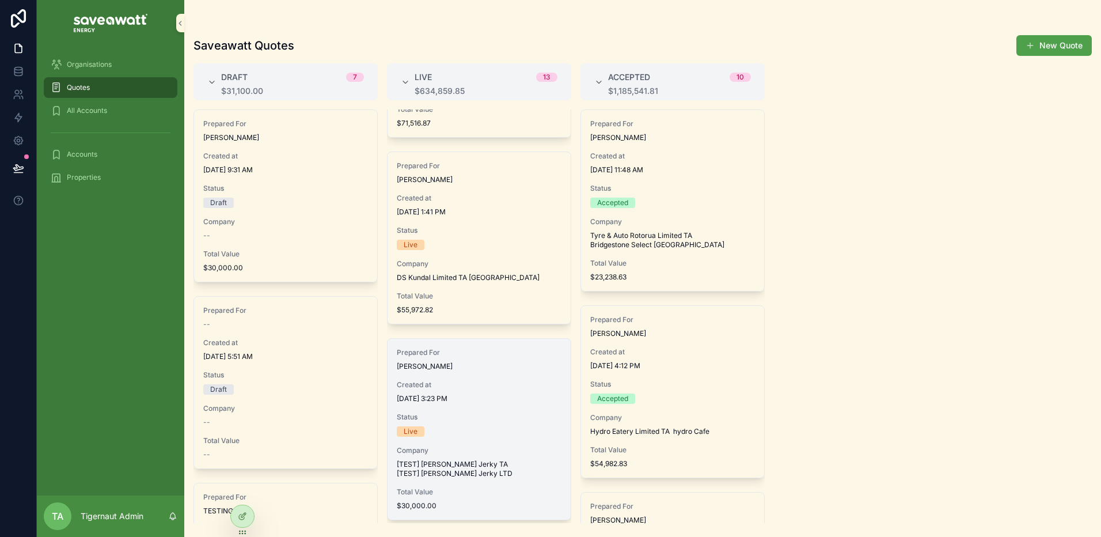
click at [476, 420] on span "Status" at bounding box center [479, 416] width 165 height 9
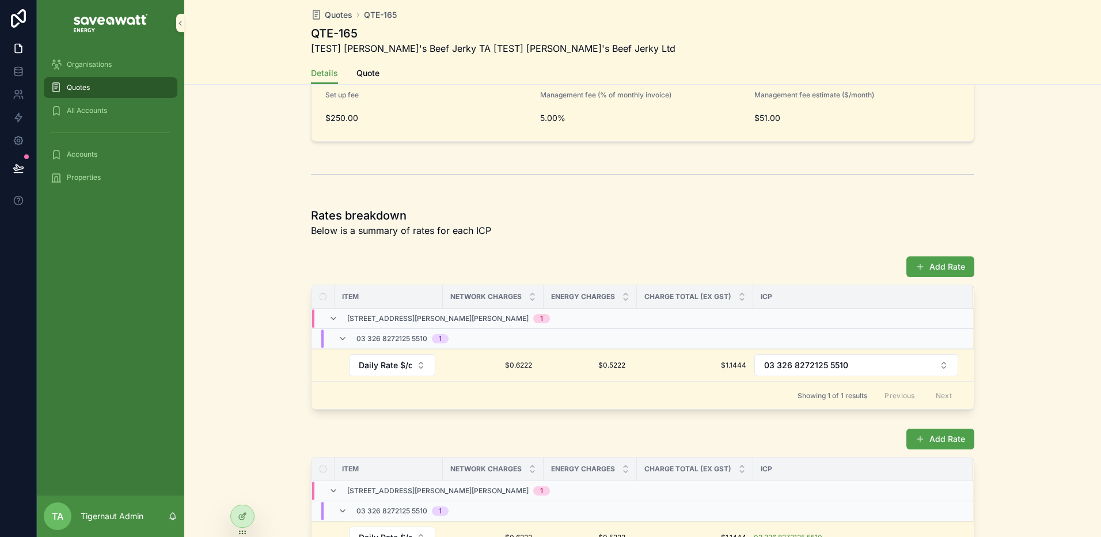
scroll to position [631, 0]
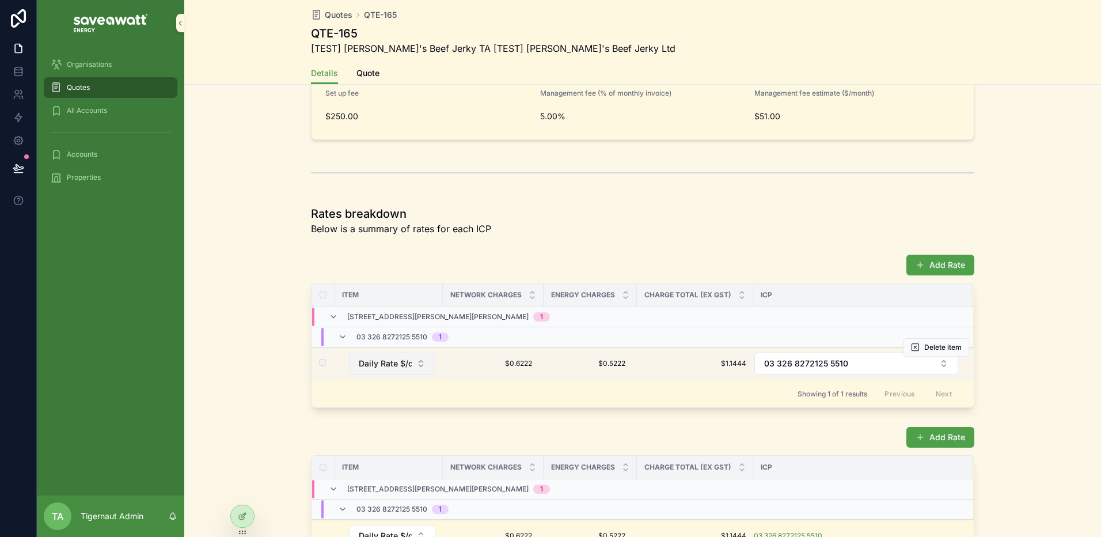
click at [413, 357] on button "Daily Rate $/day" at bounding box center [392, 363] width 86 height 22
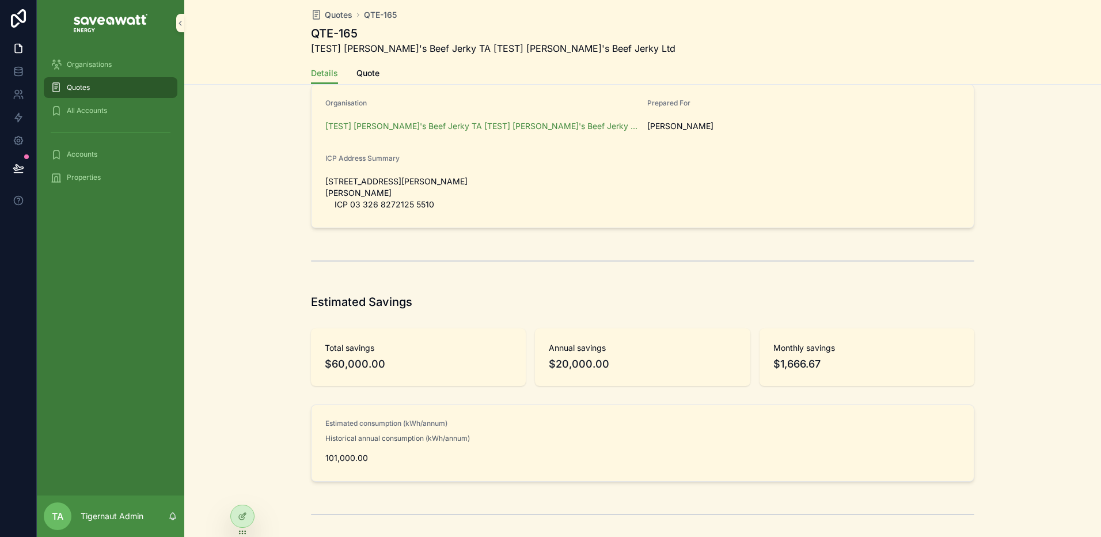
scroll to position [0, 0]
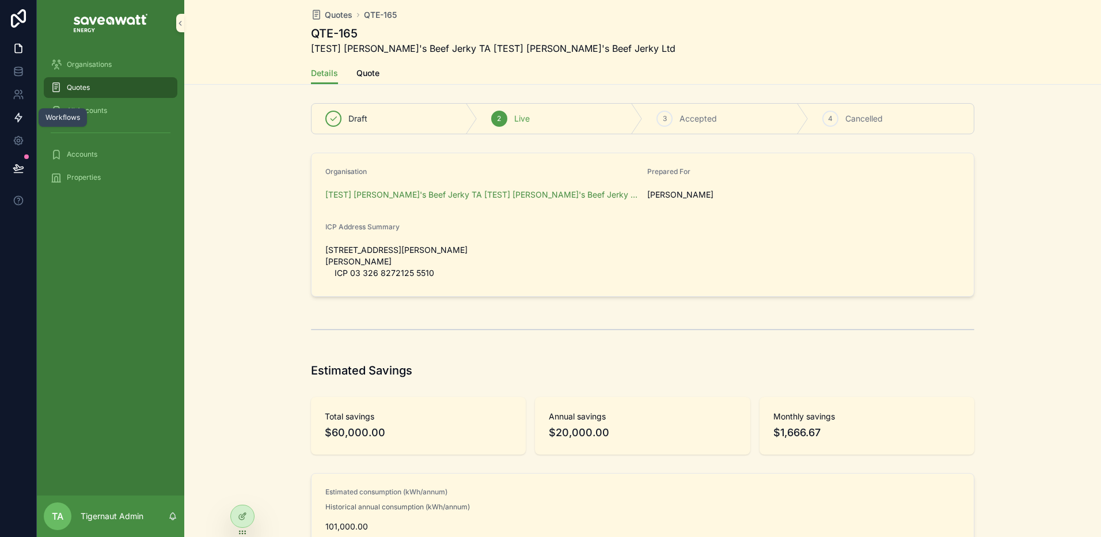
click at [16, 117] on icon at bounding box center [19, 118] width 12 height 12
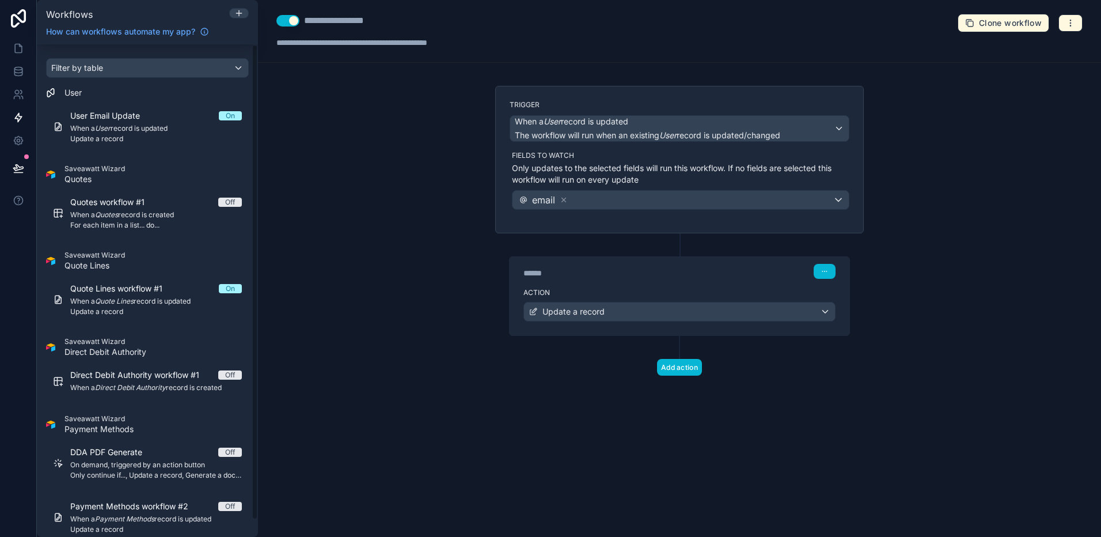
scroll to position [18, 0]
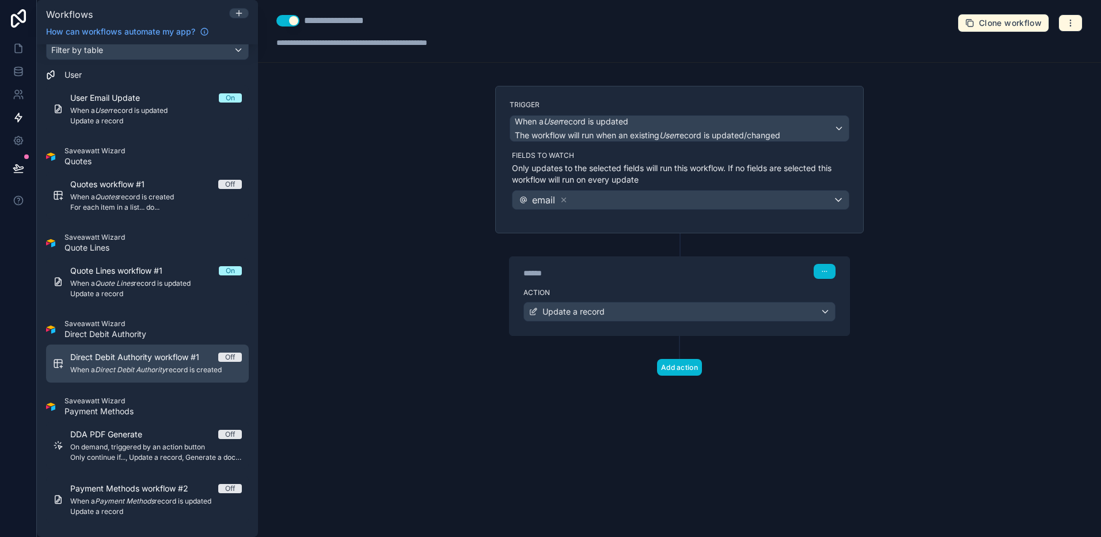
click at [172, 368] on span "When a Direct Debit Authority record is created" at bounding box center [156, 369] width 172 height 9
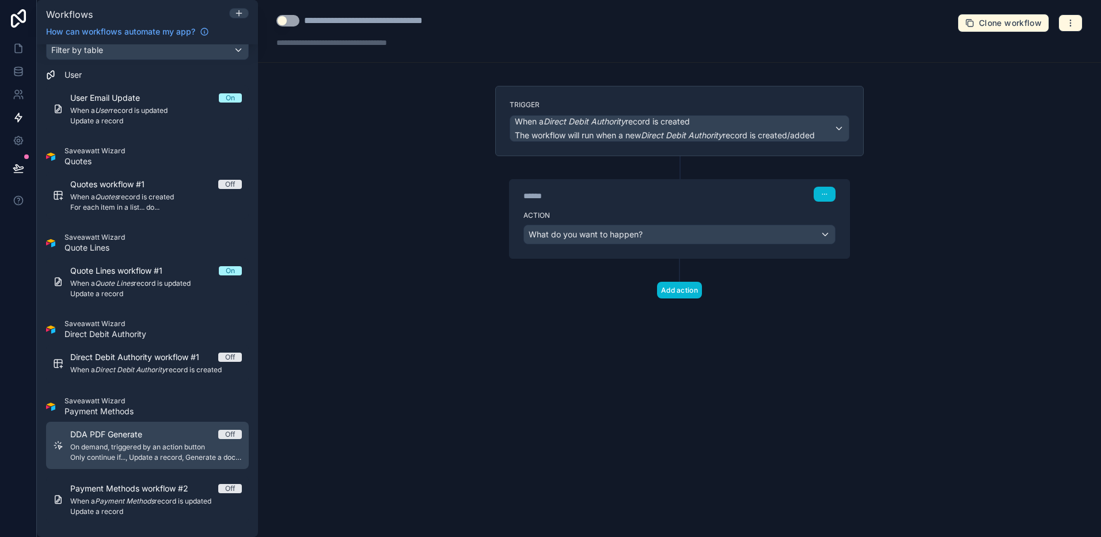
click at [165, 426] on div "DDA PDF Generate Off On demand, triggered by an action button Only continue if.…" at bounding box center [156, 444] width 172 height 33
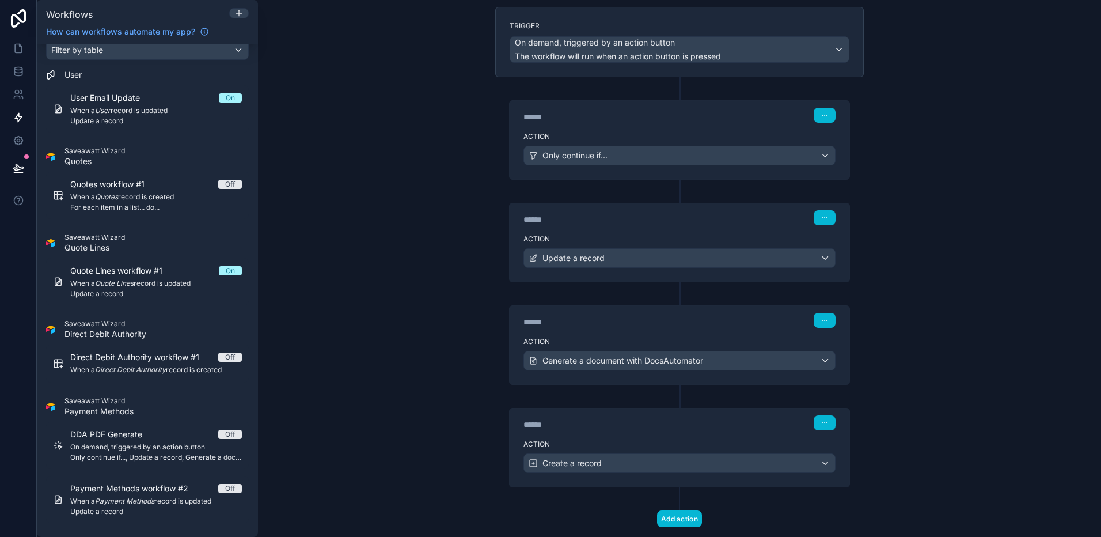
scroll to position [106, 0]
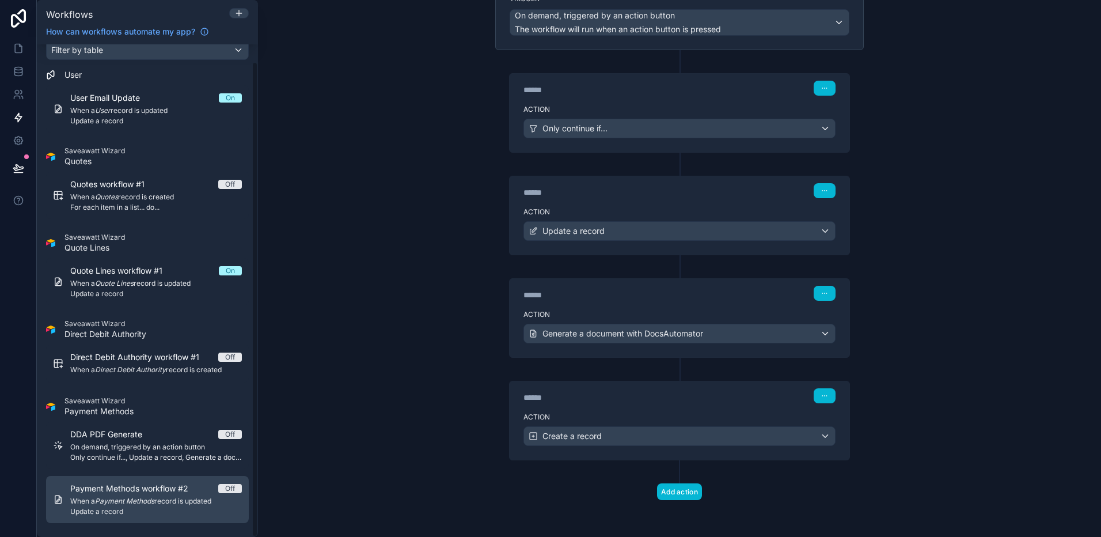
click at [142, 426] on link "Payment Methods workflow #2 Off When a Payment Methods record is updated Update…" at bounding box center [147, 499] width 203 height 47
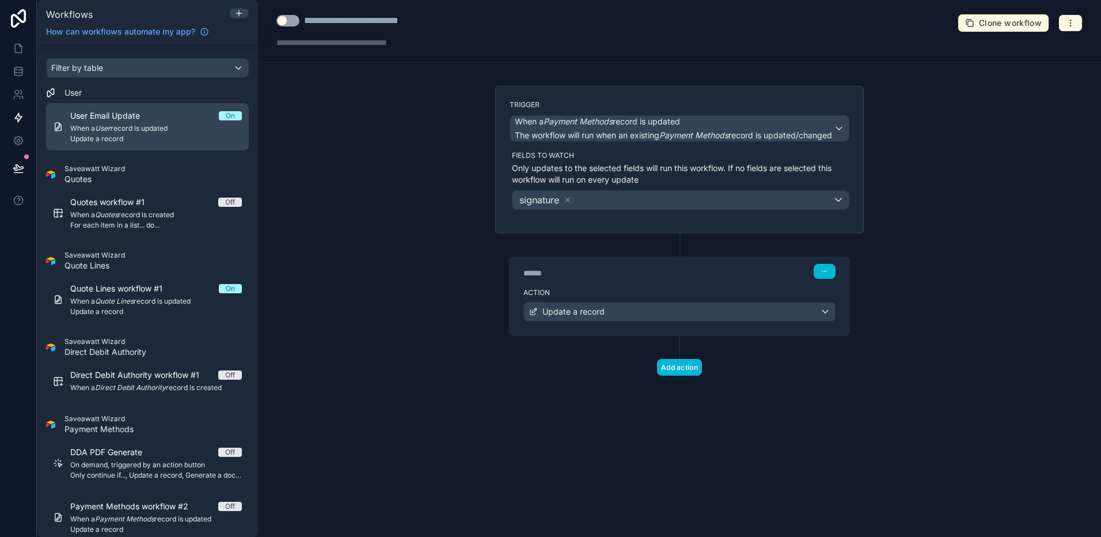
click at [173, 128] on span "When a User record is updated" at bounding box center [156, 128] width 172 height 9
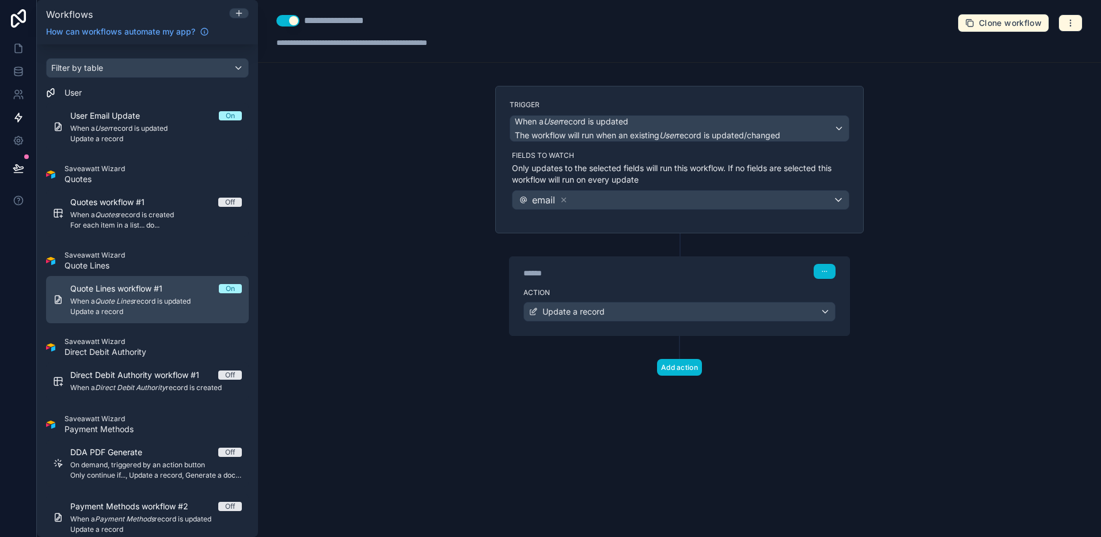
scroll to position [18, 0]
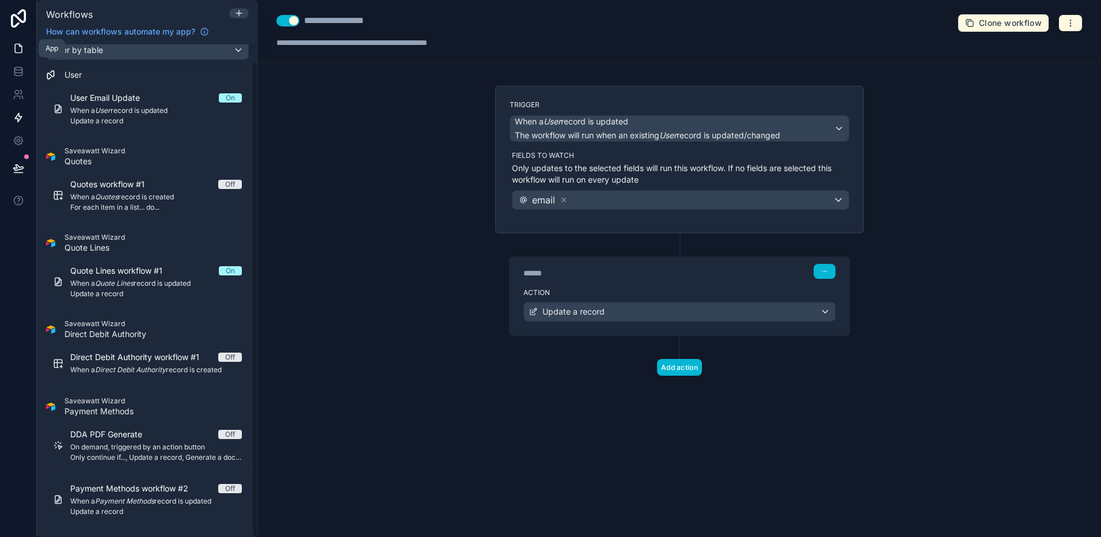
click at [12, 46] on link at bounding box center [18, 48] width 36 height 23
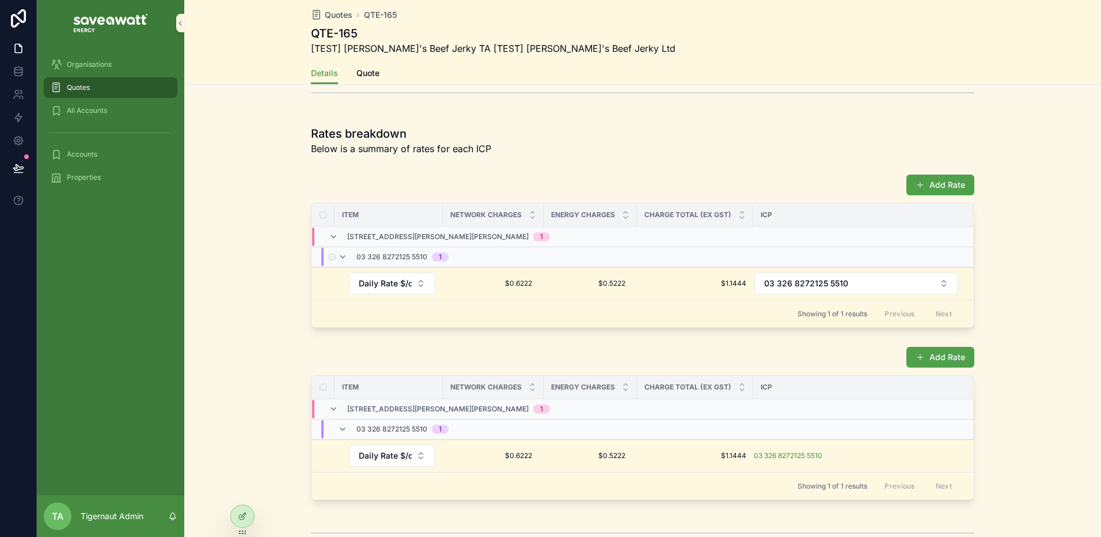
scroll to position [712, 0]
click at [20, 118] on icon at bounding box center [18, 117] width 7 height 9
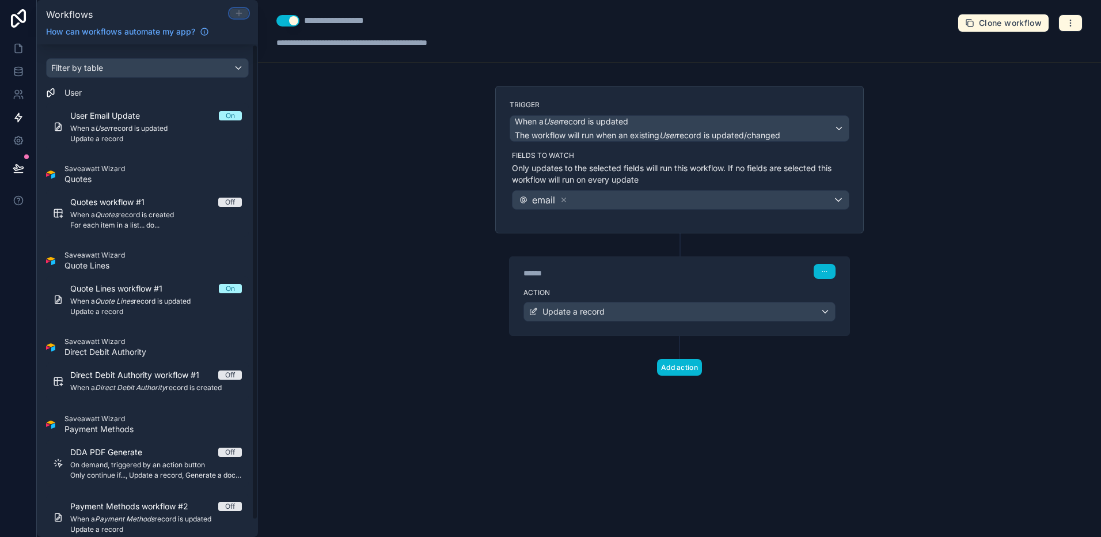
click at [240, 16] on icon at bounding box center [238, 13] width 9 height 9
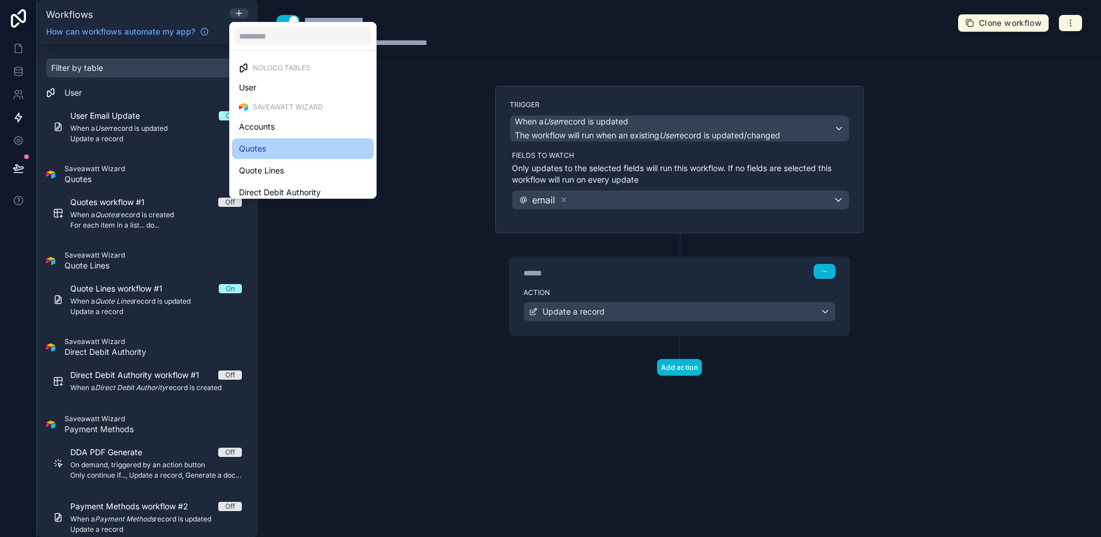
click at [294, 143] on div "Quotes" at bounding box center [303, 149] width 128 height 14
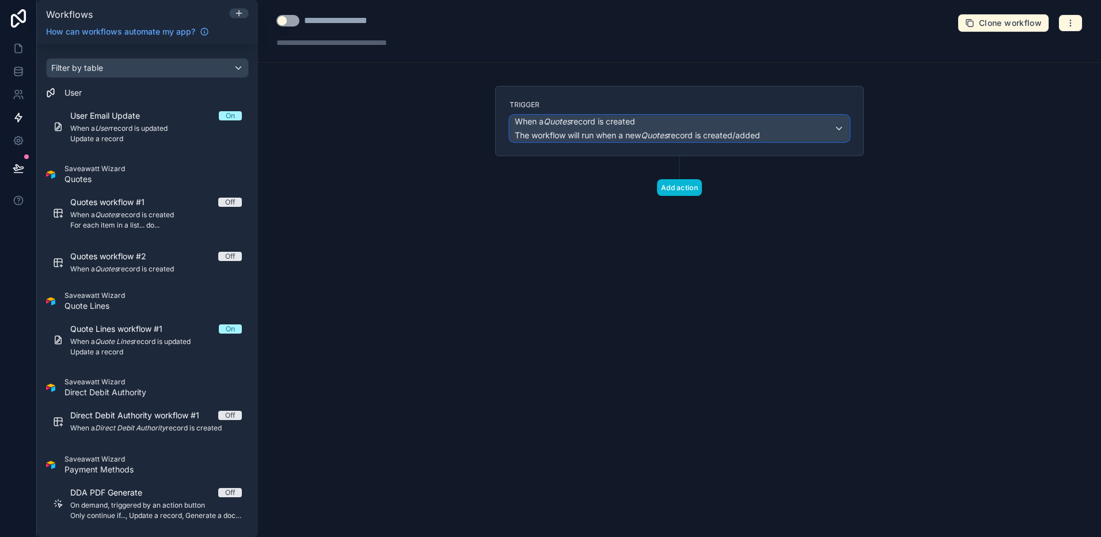
click at [768, 132] on div "When a Quotes record is created The workflow will run when a new Quotes record …" at bounding box center [679, 128] width 339 height 25
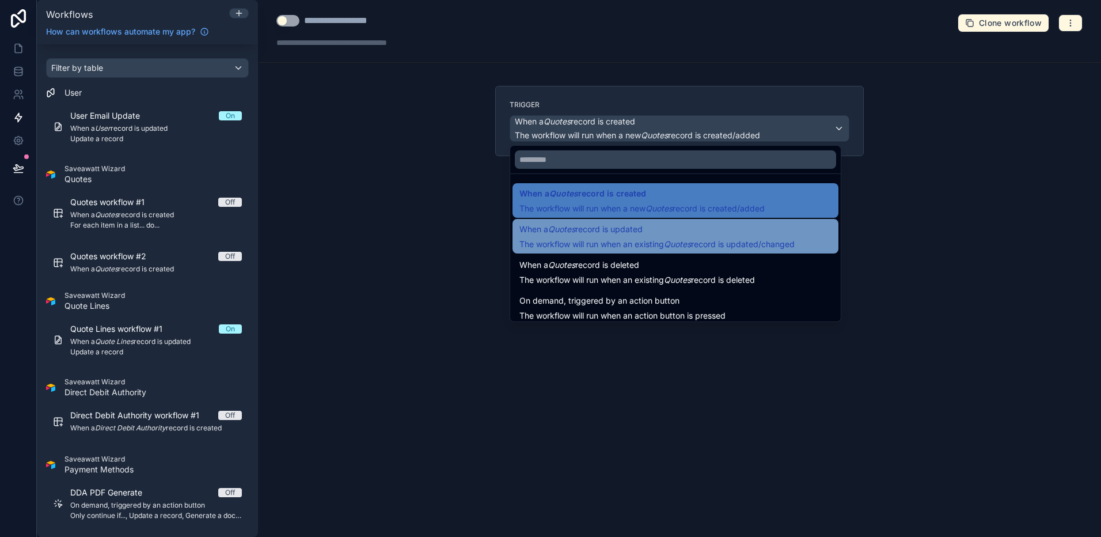
click at [717, 234] on span "When a Quotes record is updated" at bounding box center [656, 229] width 275 height 14
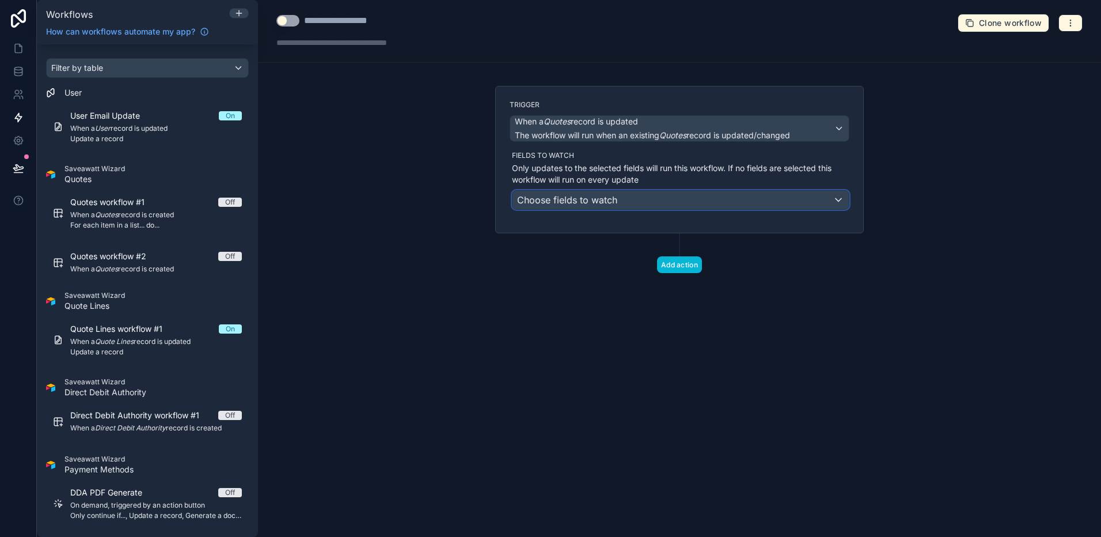
click at [696, 194] on div "Choose fields to watch" at bounding box center [680, 200] width 336 height 18
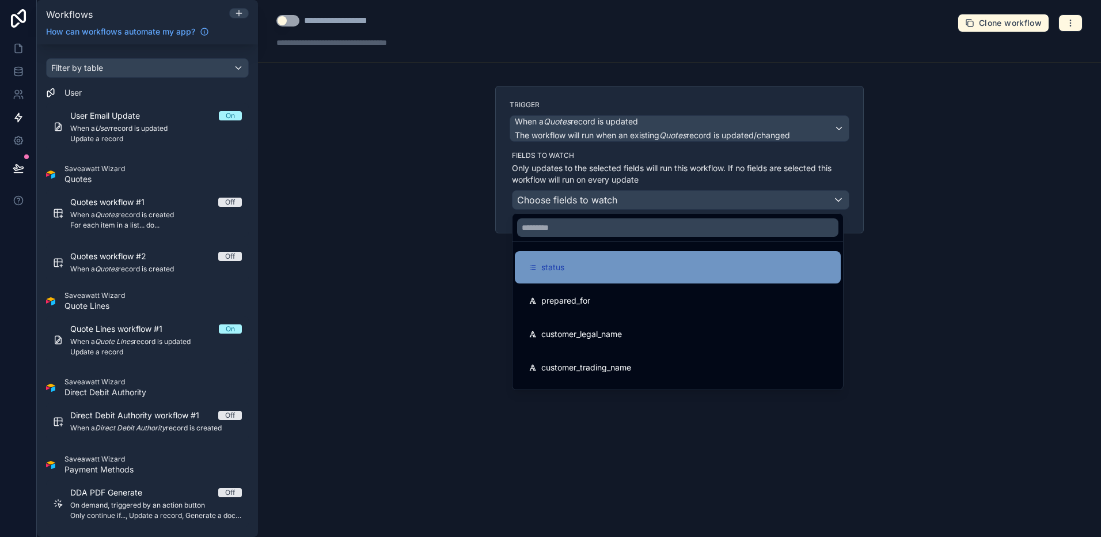
click at [689, 268] on div "status" at bounding box center [678, 267] width 298 height 14
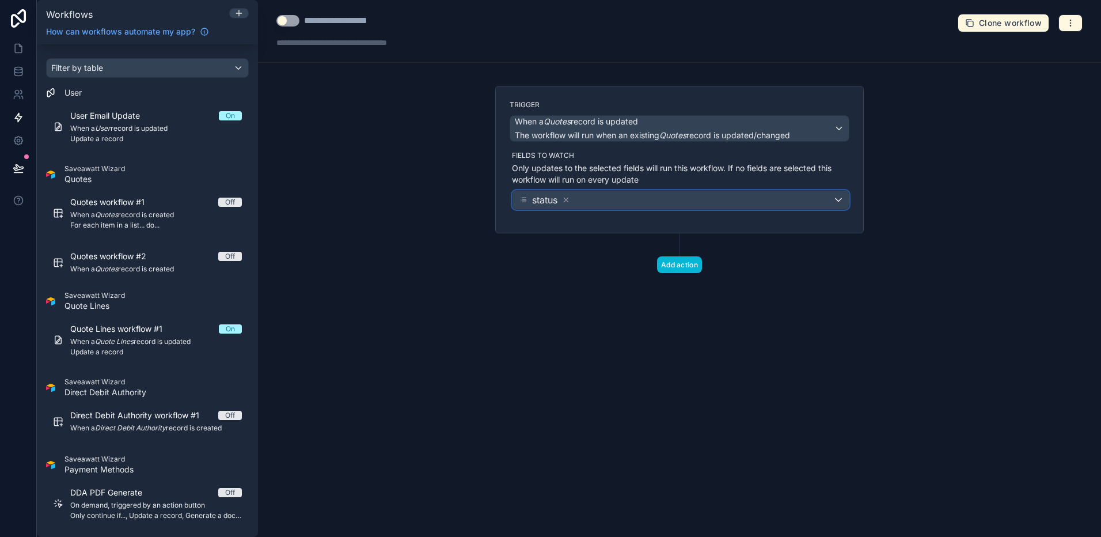
click at [709, 199] on div "status" at bounding box center [680, 200] width 336 height 18
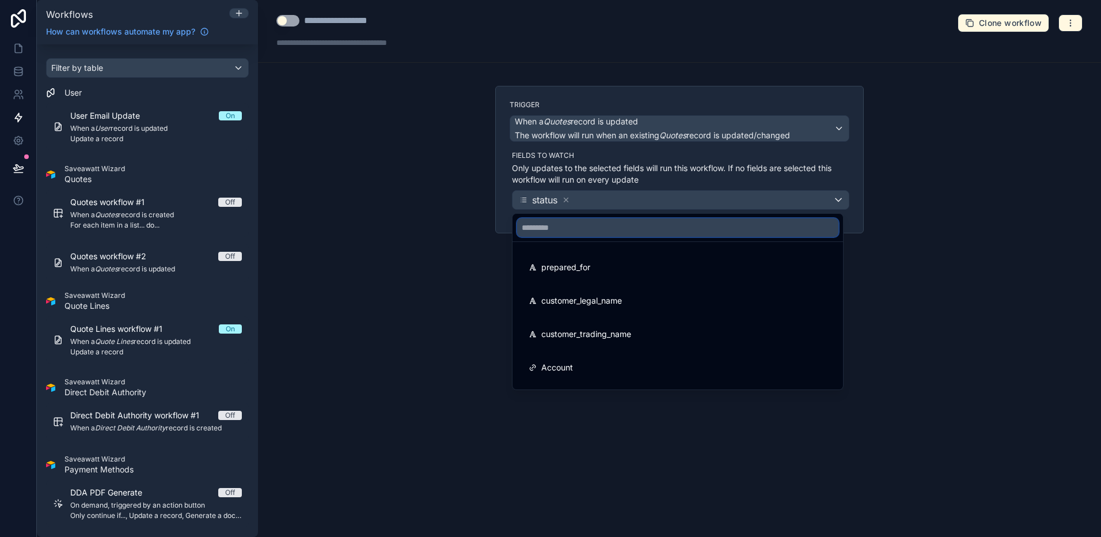
click at [771, 226] on input "text" at bounding box center [677, 227] width 321 height 18
click at [841, 256] on div at bounding box center [550, 268] width 1101 height 537
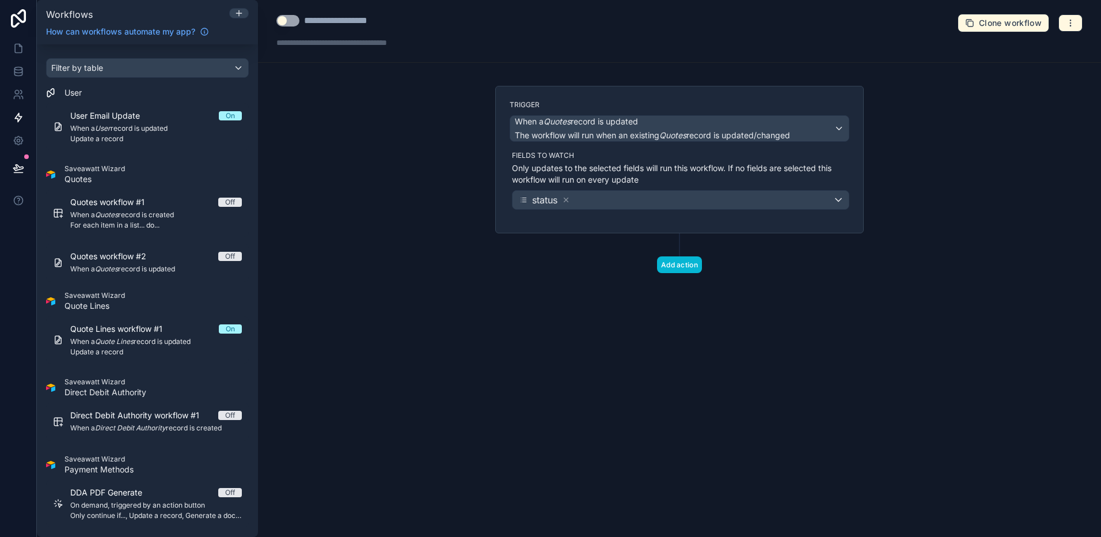
click at [704, 254] on div "Add action" at bounding box center [679, 253] width 369 height 40
click at [700, 264] on button "Add action" at bounding box center [679, 264] width 45 height 17
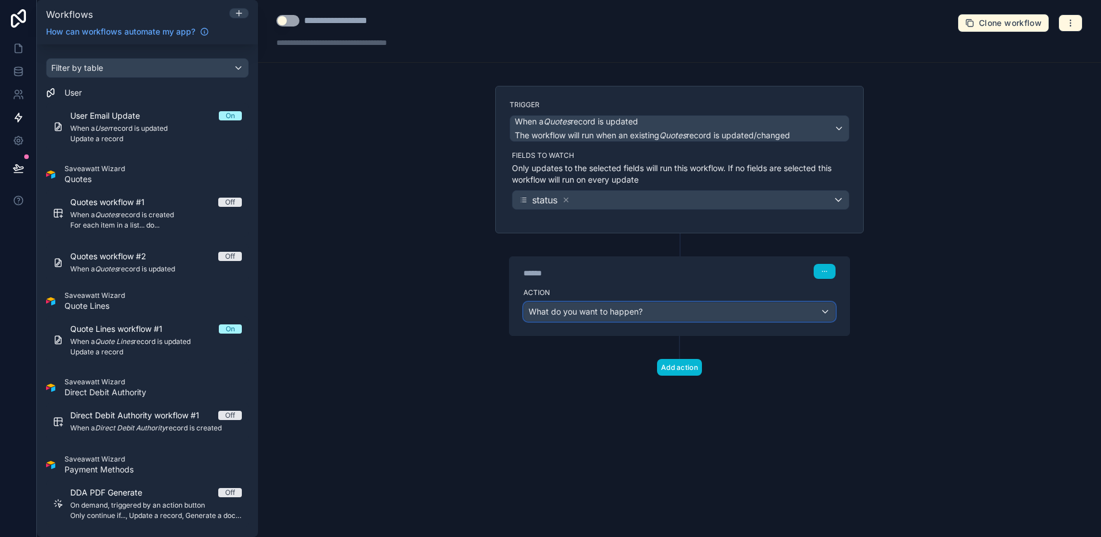
click at [683, 305] on div "What do you want to happen?" at bounding box center [679, 311] width 311 height 18
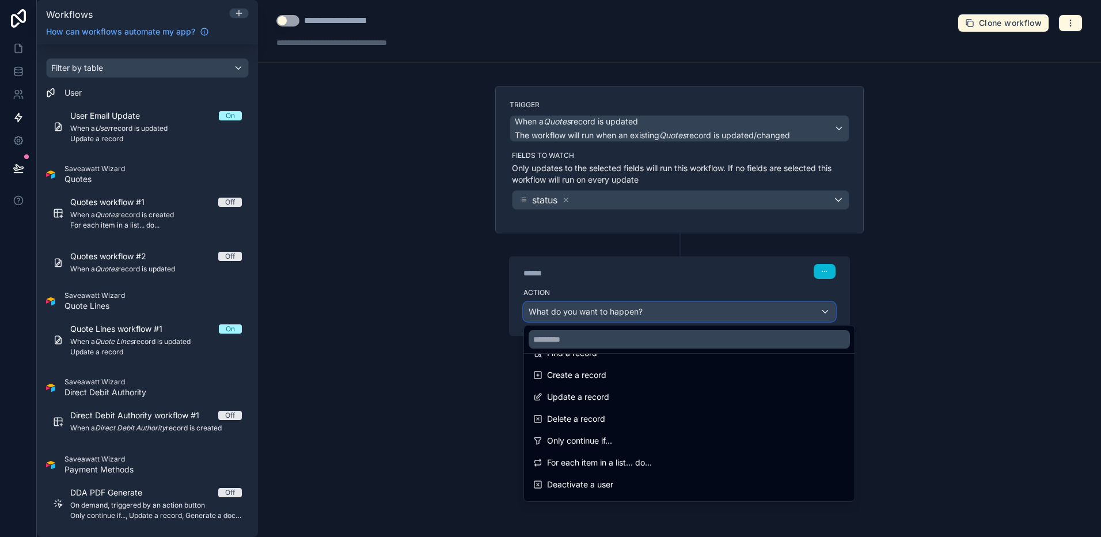
scroll to position [101, 0]
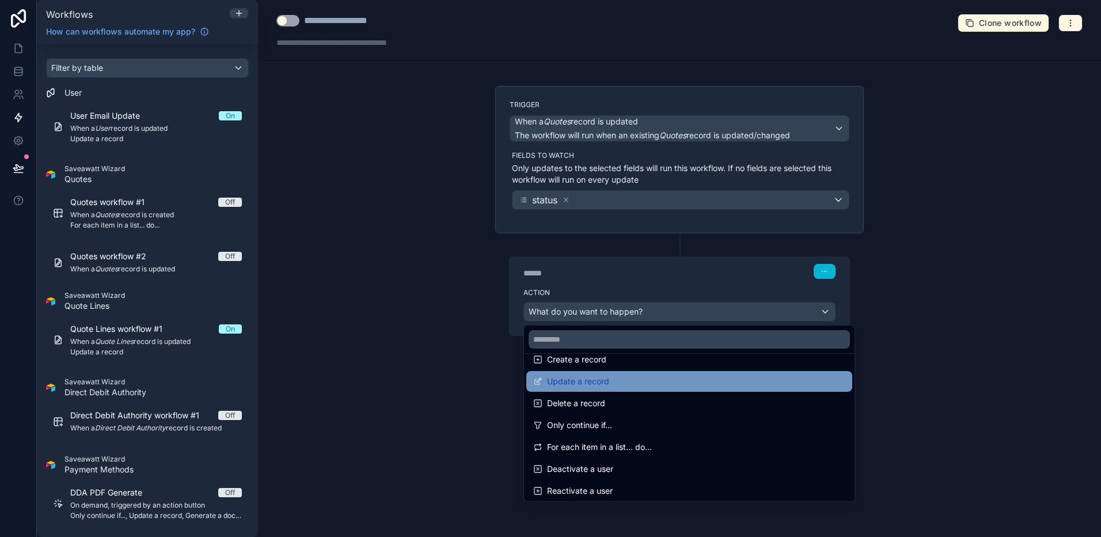
click at [768, 371] on div "Update a record" at bounding box center [689, 381] width 326 height 21
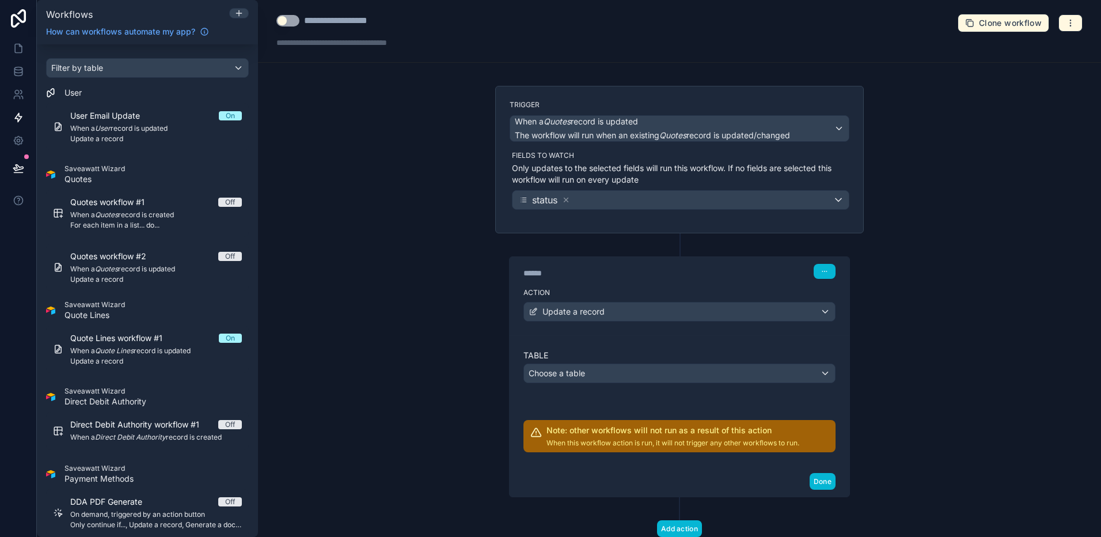
scroll to position [37, 0]
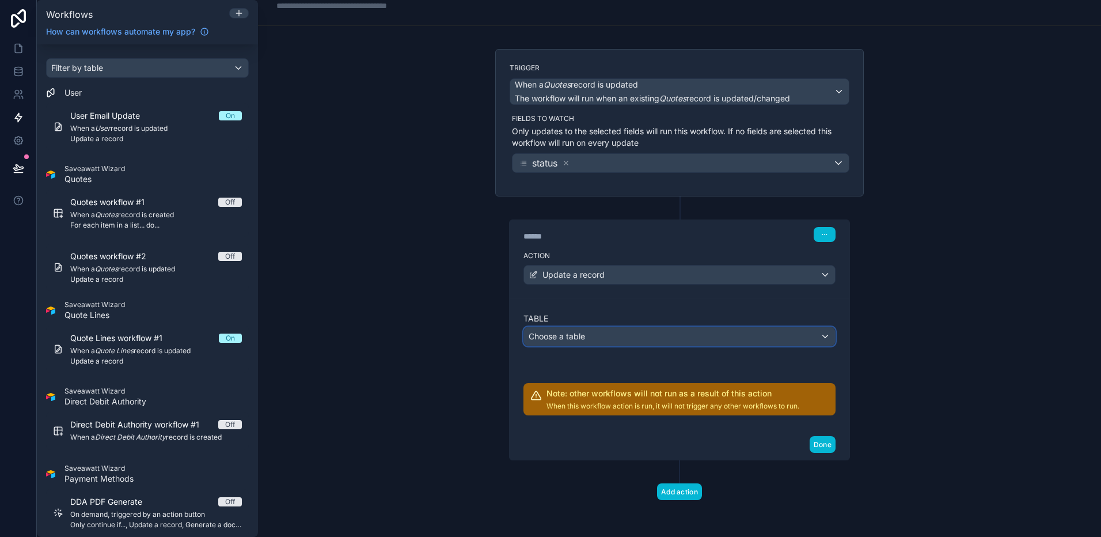
click at [806, 334] on div "Choose a table" at bounding box center [679, 336] width 311 height 18
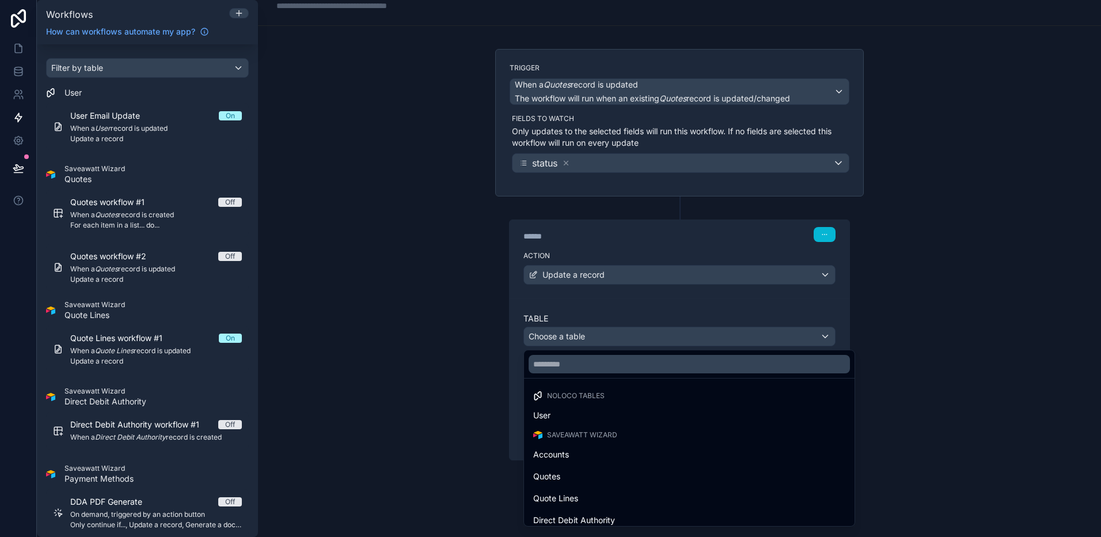
click at [800, 339] on div at bounding box center [550, 268] width 1101 height 537
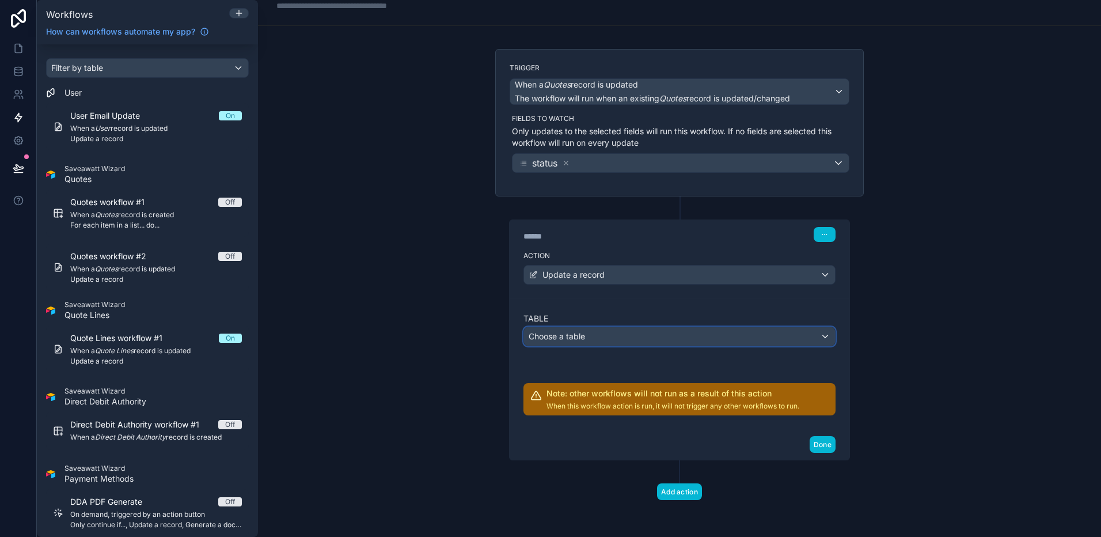
click at [800, 339] on div "Choose a table" at bounding box center [679, 336] width 311 height 18
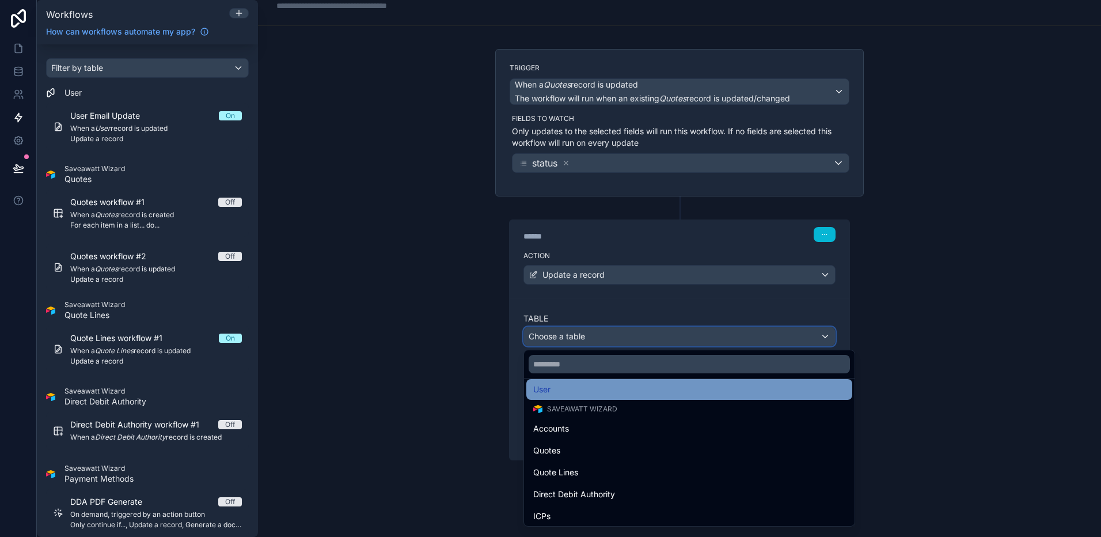
scroll to position [27, 0]
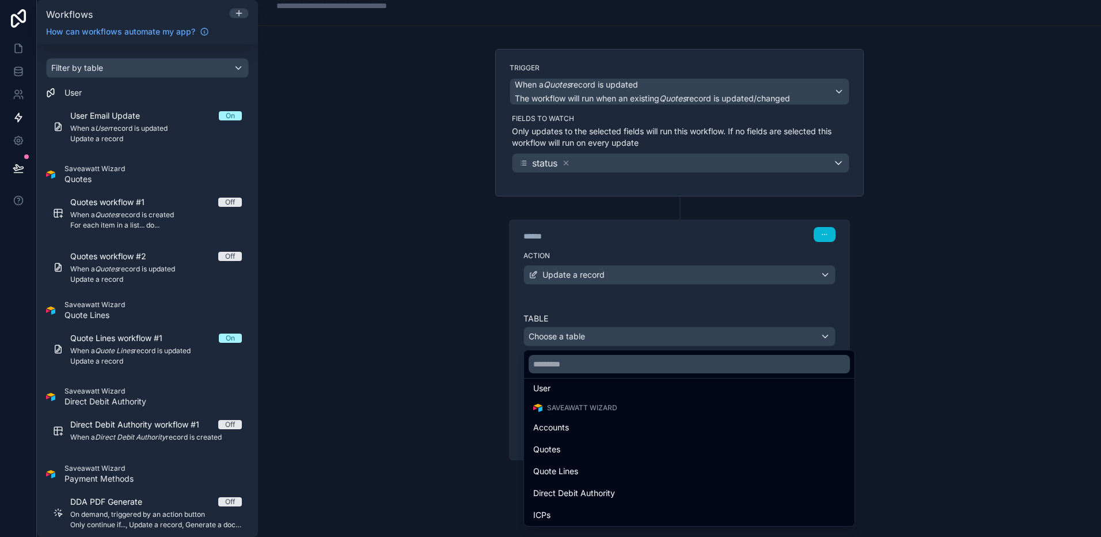
click at [764, 300] on div at bounding box center [550, 268] width 1101 height 537
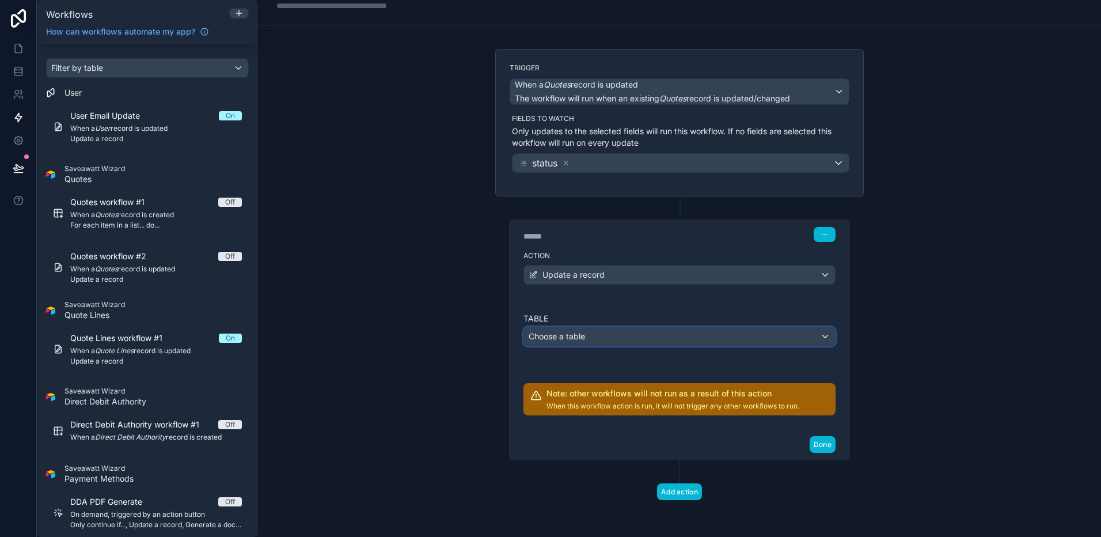
click at [770, 340] on div "Choose a table" at bounding box center [679, 336] width 311 height 18
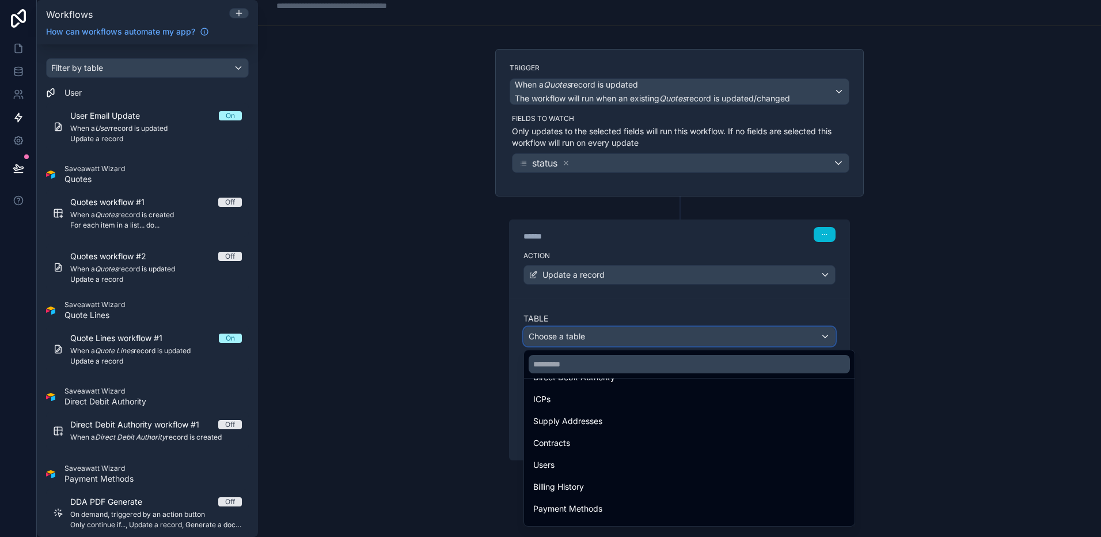
scroll to position [0, 0]
click at [772, 313] on div at bounding box center [550, 268] width 1101 height 537
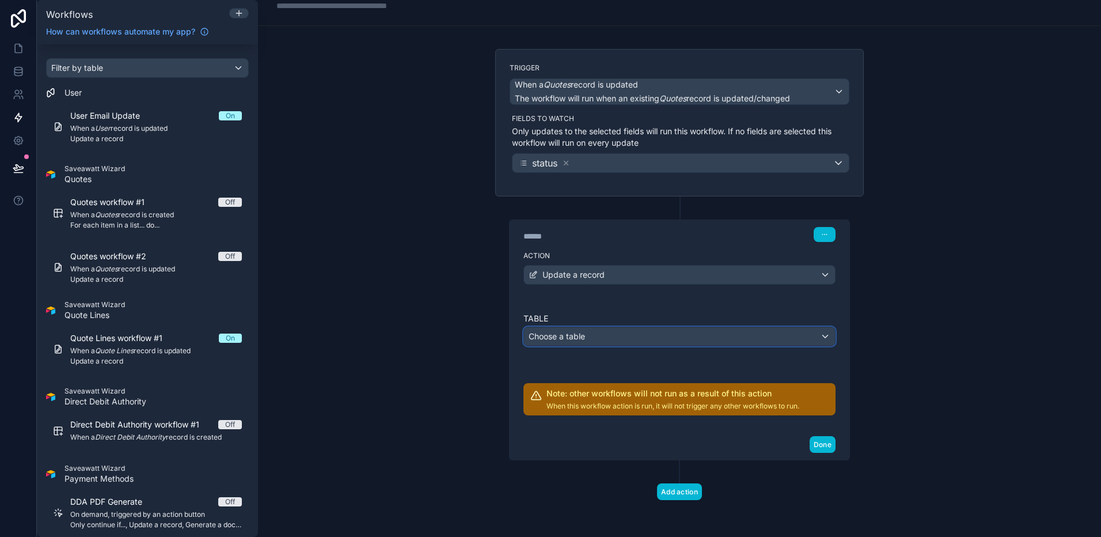
click at [741, 335] on div "Choose a table" at bounding box center [679, 336] width 311 height 18
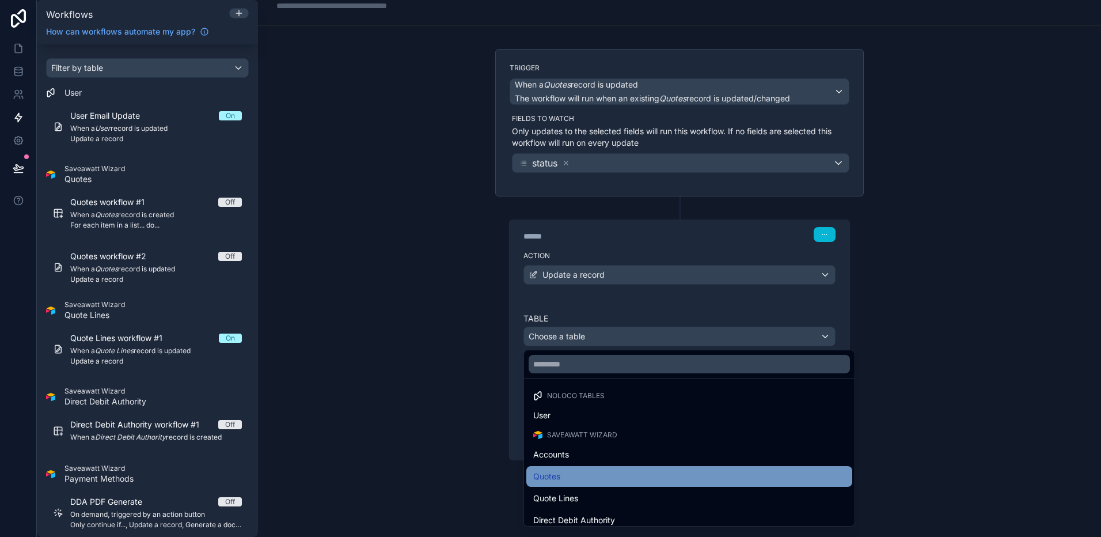
click at [601, 426] on div "Quotes" at bounding box center [689, 476] width 312 height 14
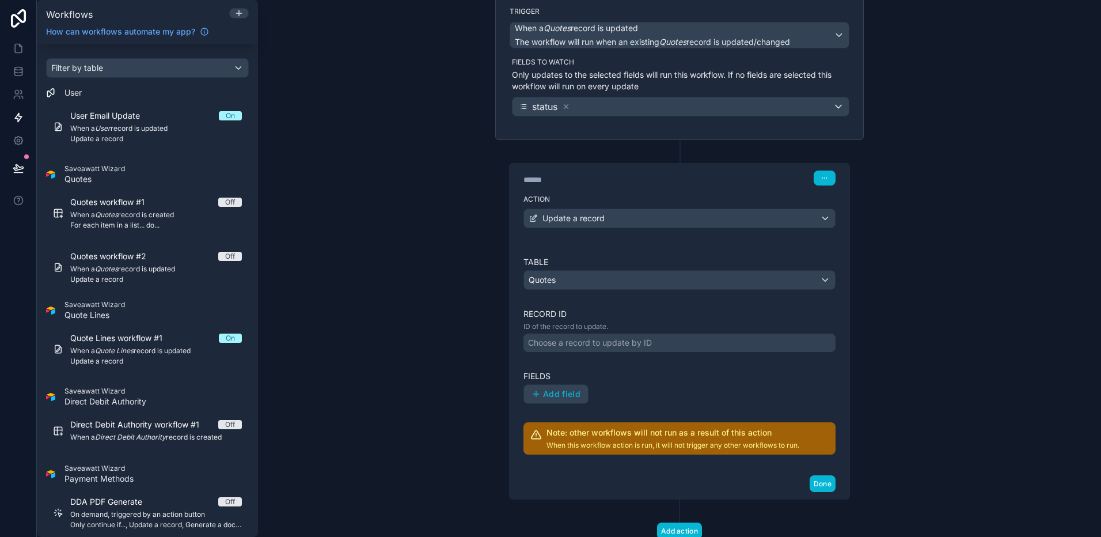
scroll to position [103, 0]
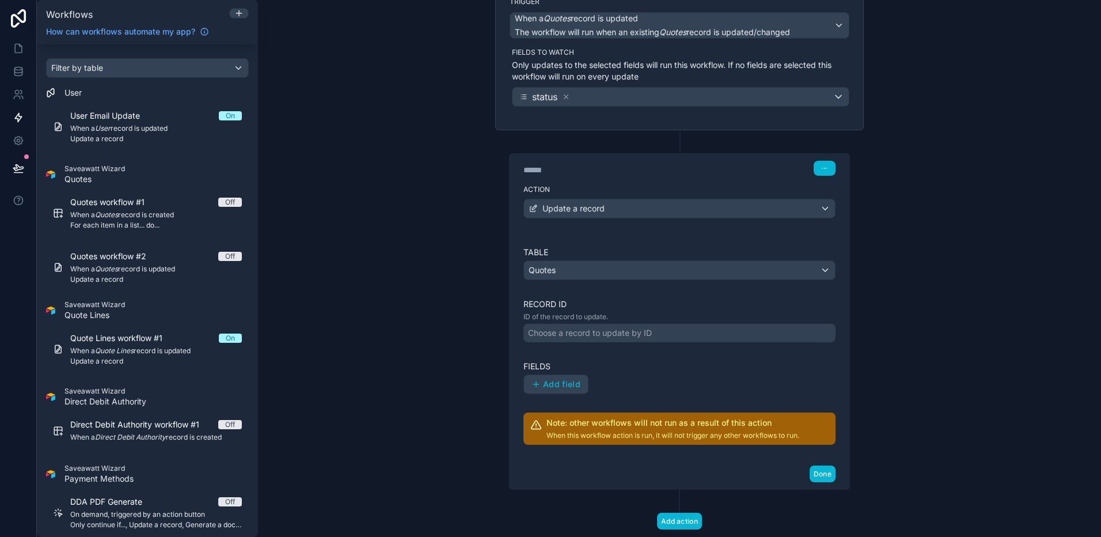
click at [701, 336] on div "Choose a record to update by ID" at bounding box center [679, 333] width 312 height 18
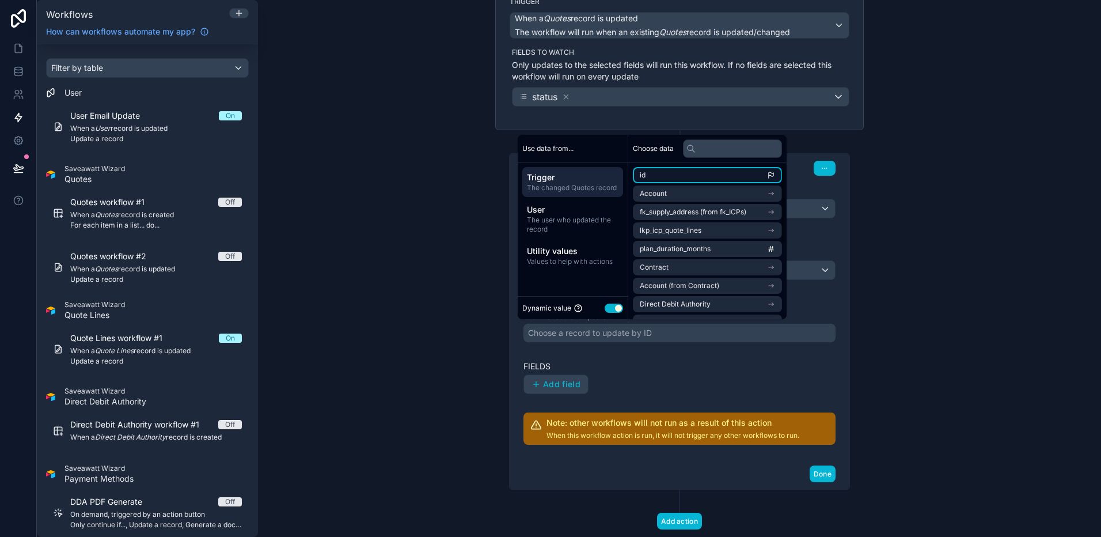
click at [713, 175] on li "id" at bounding box center [707, 175] width 149 height 16
click at [701, 374] on div "Add field" at bounding box center [679, 384] width 312 height 20
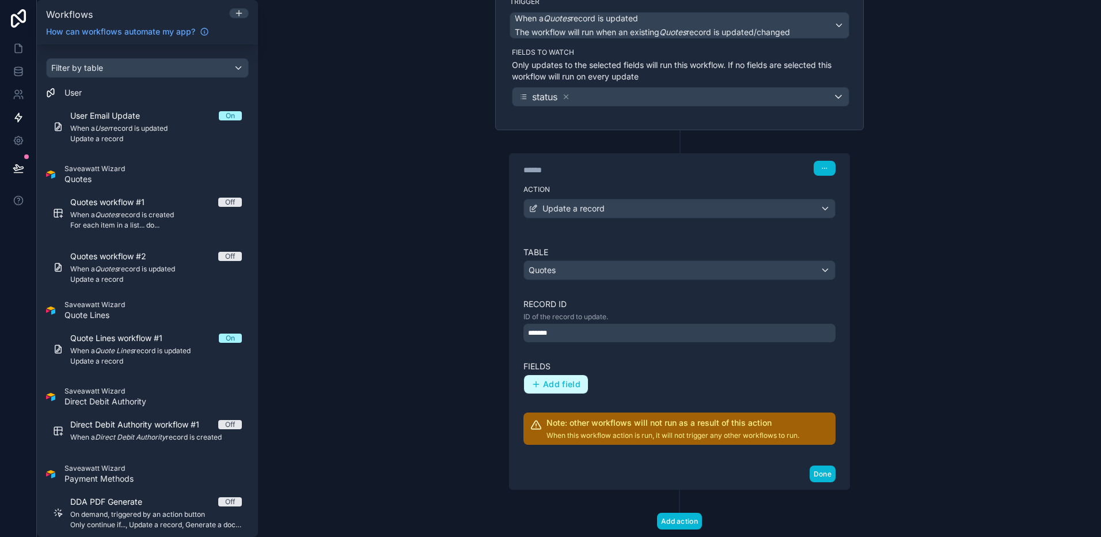
click at [528, 377] on button "Add field" at bounding box center [556, 384] width 64 height 18
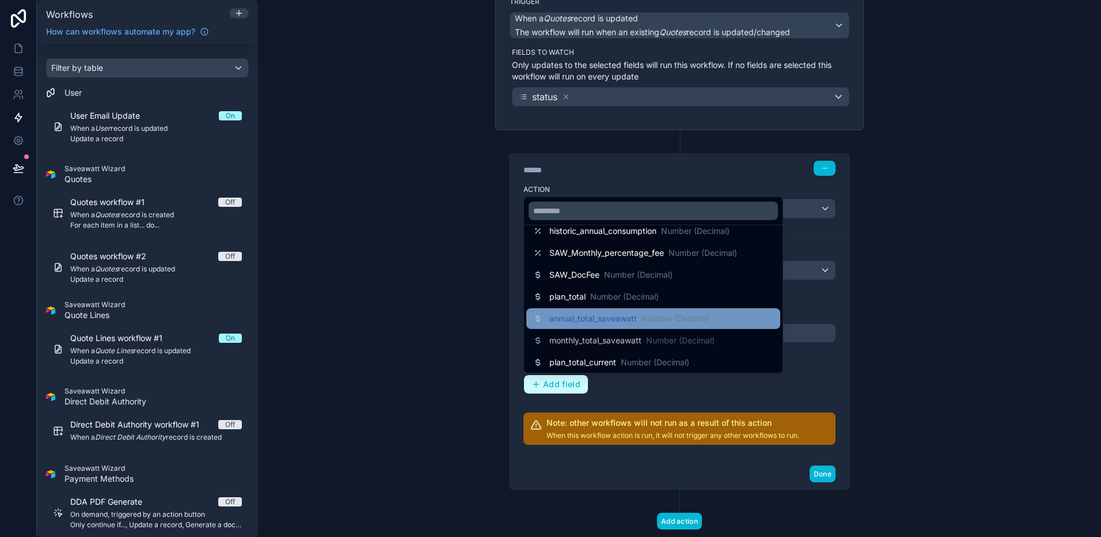
scroll to position [409, 0]
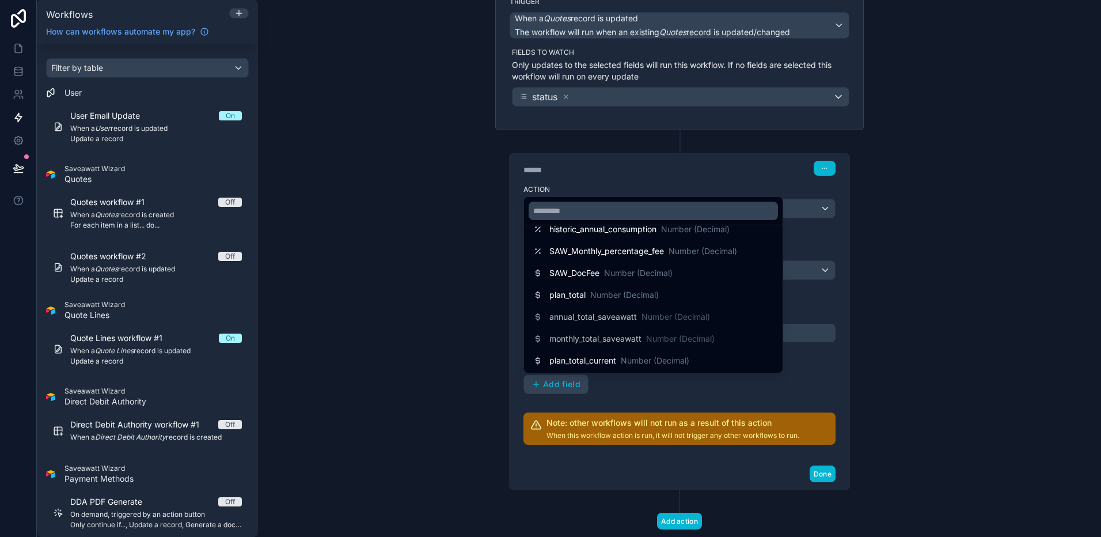
click at [801, 360] on div at bounding box center [550, 268] width 1101 height 537
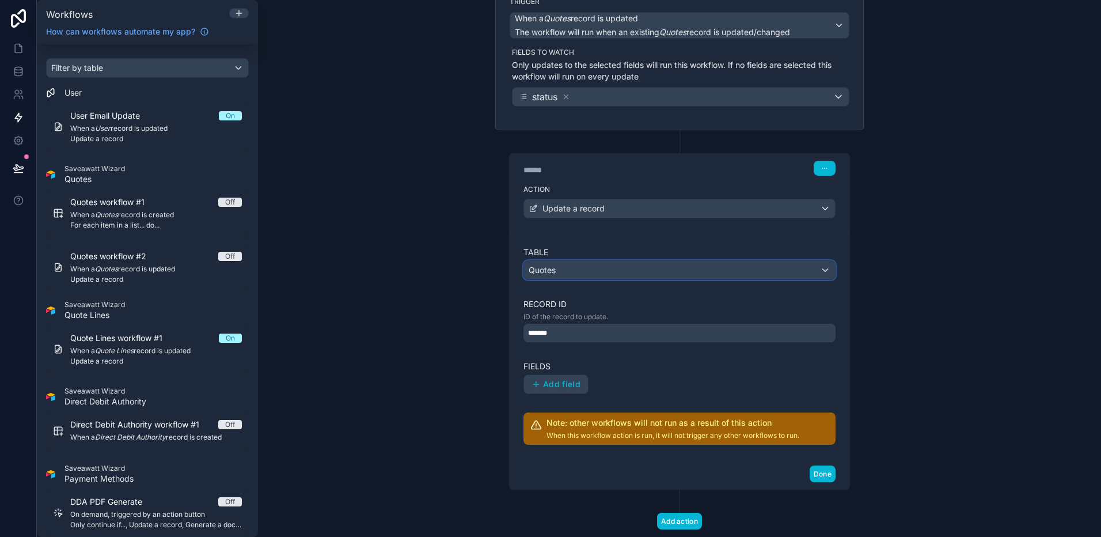
click at [717, 267] on div "Quotes" at bounding box center [679, 270] width 311 height 18
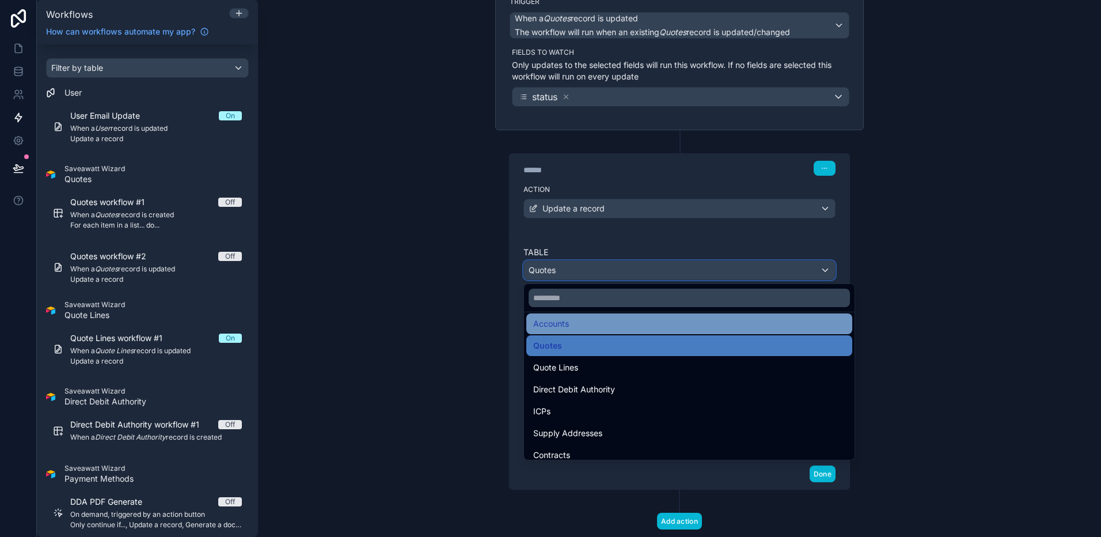
scroll to position [60, 0]
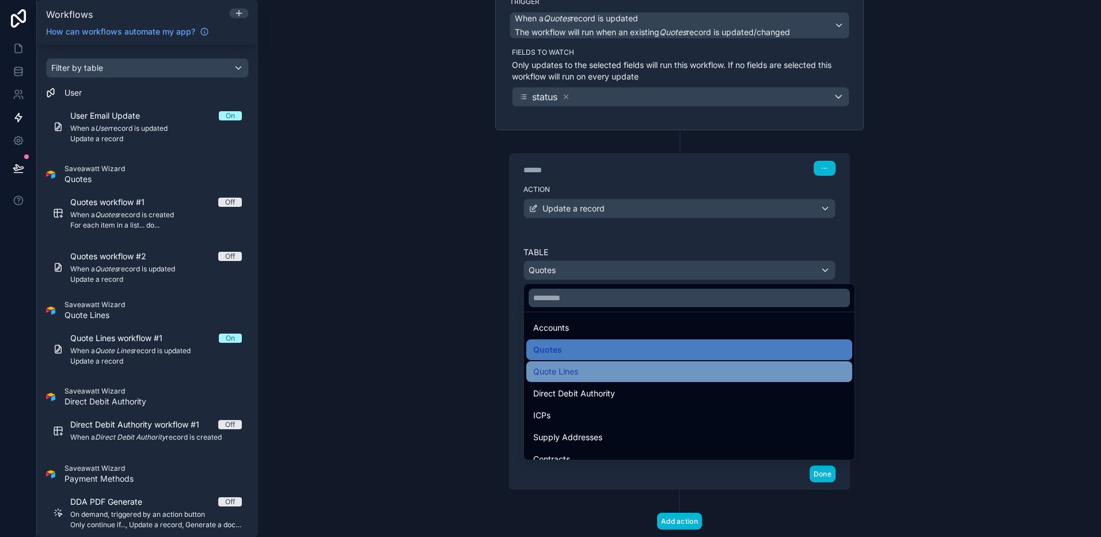
click at [704, 374] on div "Quote Lines" at bounding box center [689, 371] width 312 height 14
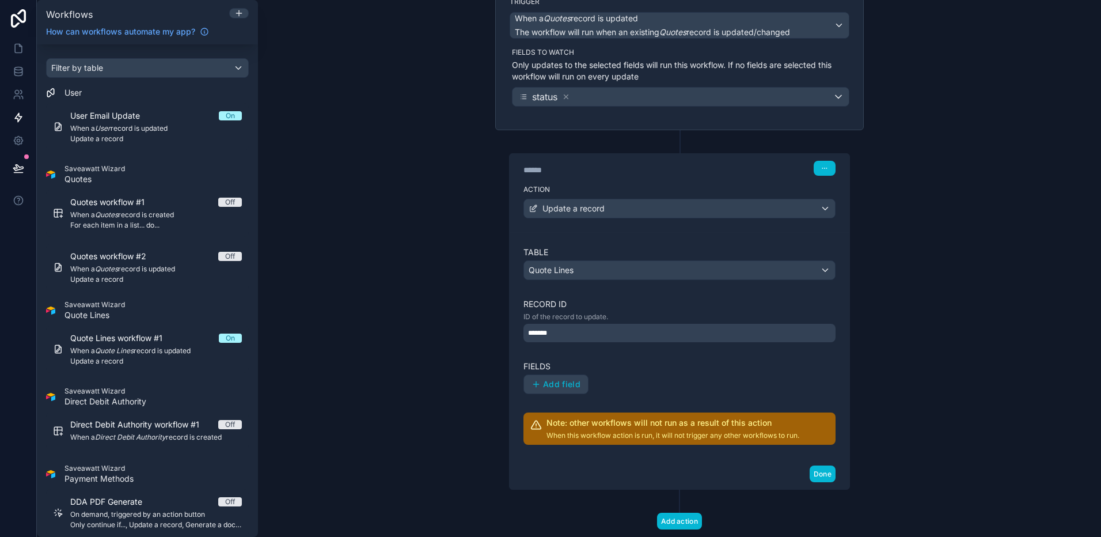
scroll to position [128, 0]
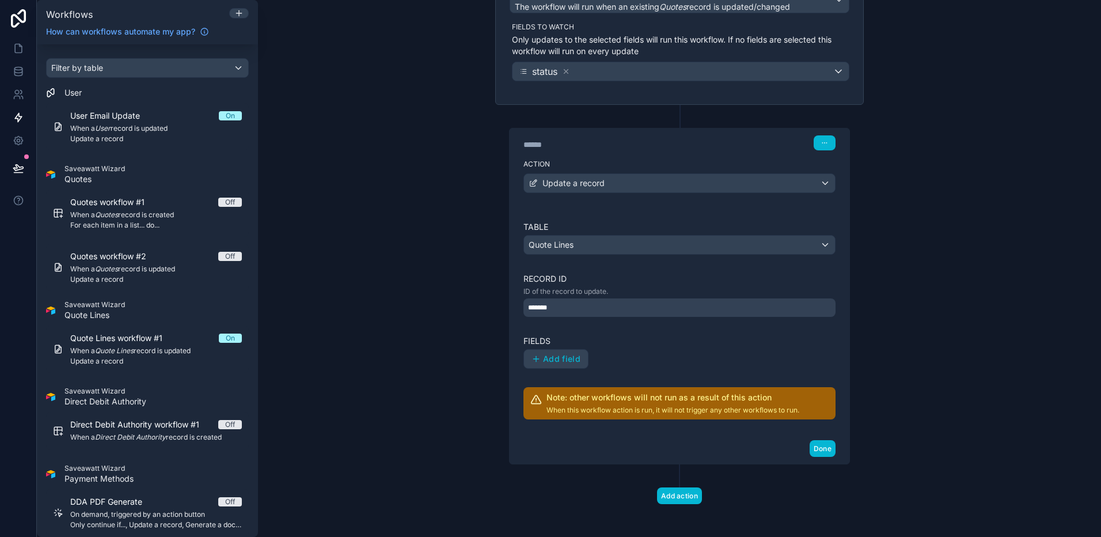
click at [671, 317] on div "Table Quote Lines Record ID ID of the record to update. ******* Fields Add fiel…" at bounding box center [679, 320] width 312 height 198
click at [679, 309] on div "*******" at bounding box center [679, 307] width 312 height 18
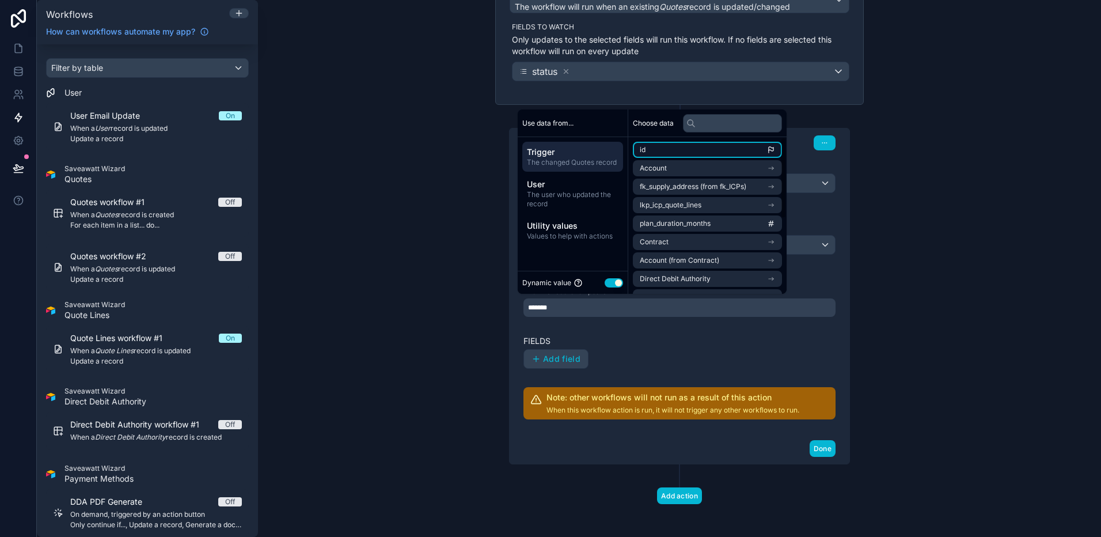
click at [708, 146] on li "id" at bounding box center [707, 150] width 149 height 16
click at [668, 336] on label "Fields" at bounding box center [679, 341] width 312 height 12
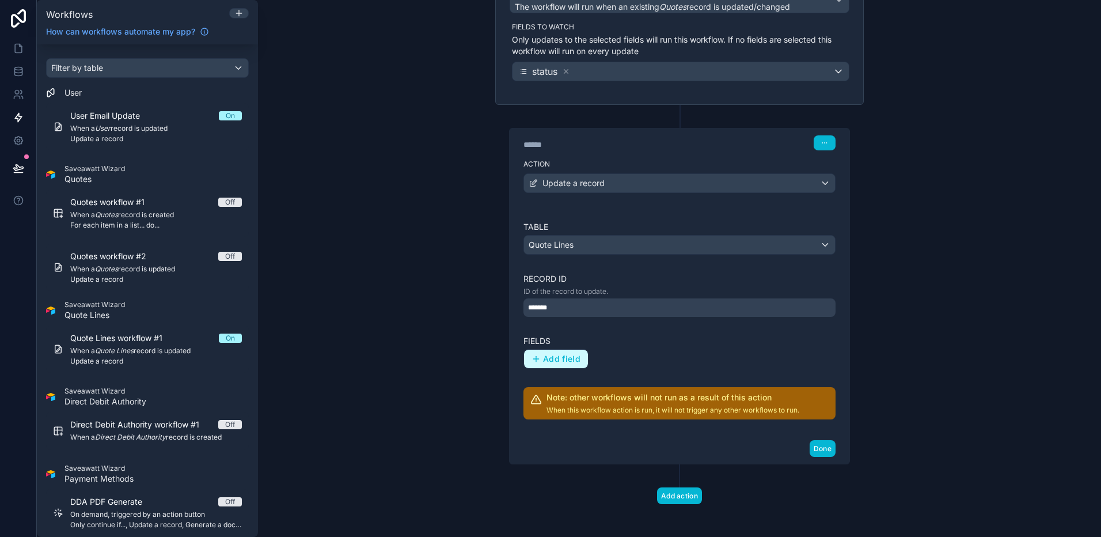
click at [559, 357] on span "Add field" at bounding box center [561, 359] width 37 height 10
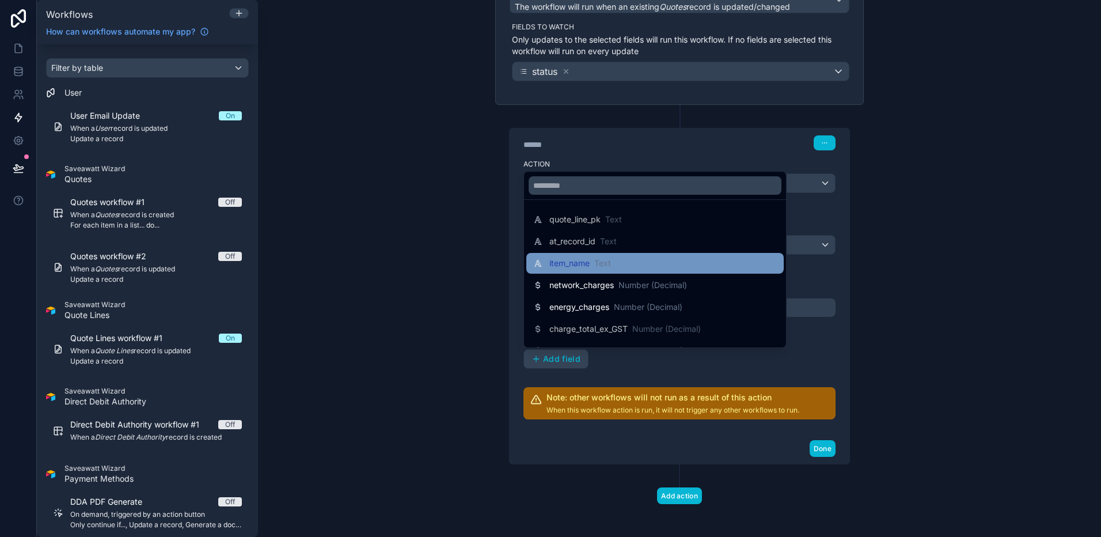
click at [659, 257] on div "item_name Text" at bounding box center [655, 263] width 244 height 14
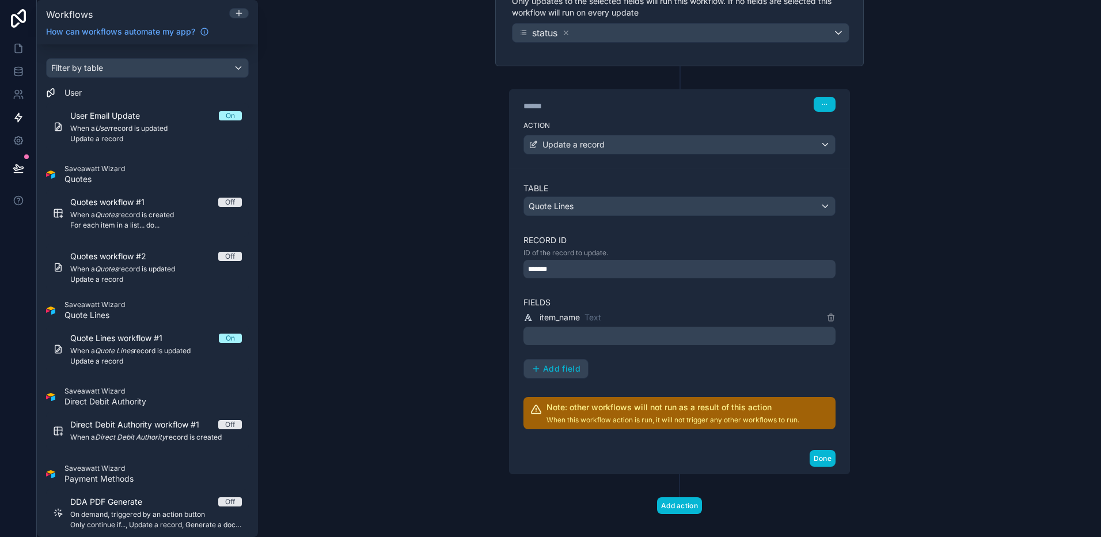
scroll to position [172, 0]
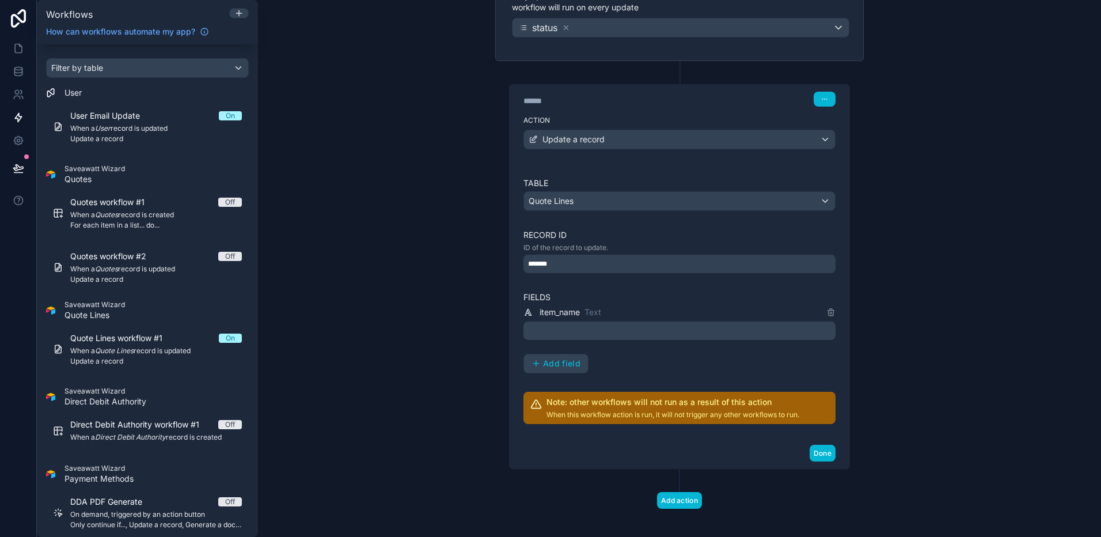
click at [769, 329] on p "﻿" at bounding box center [680, 331] width 305 height 14
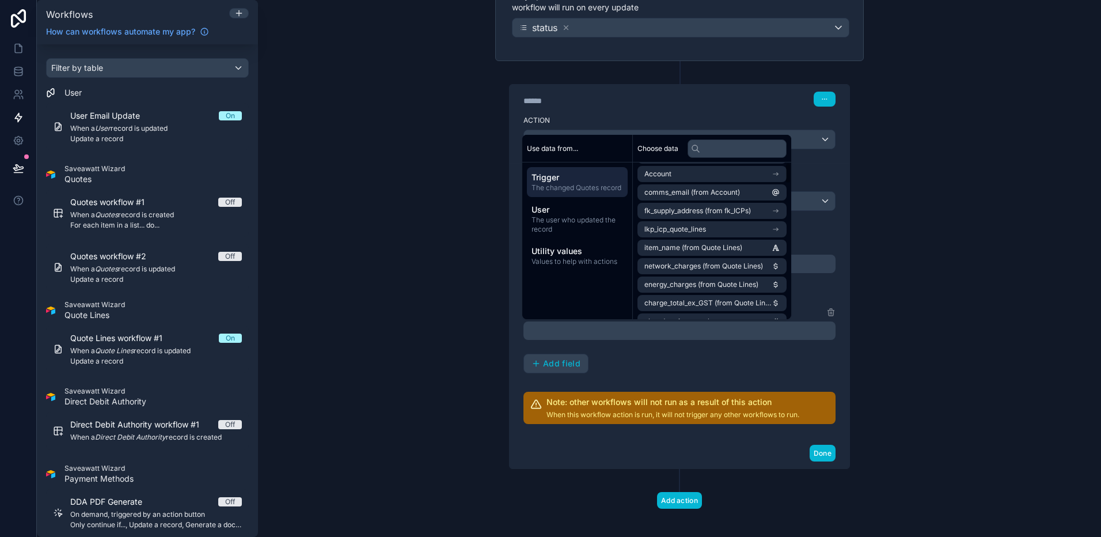
scroll to position [0, 0]
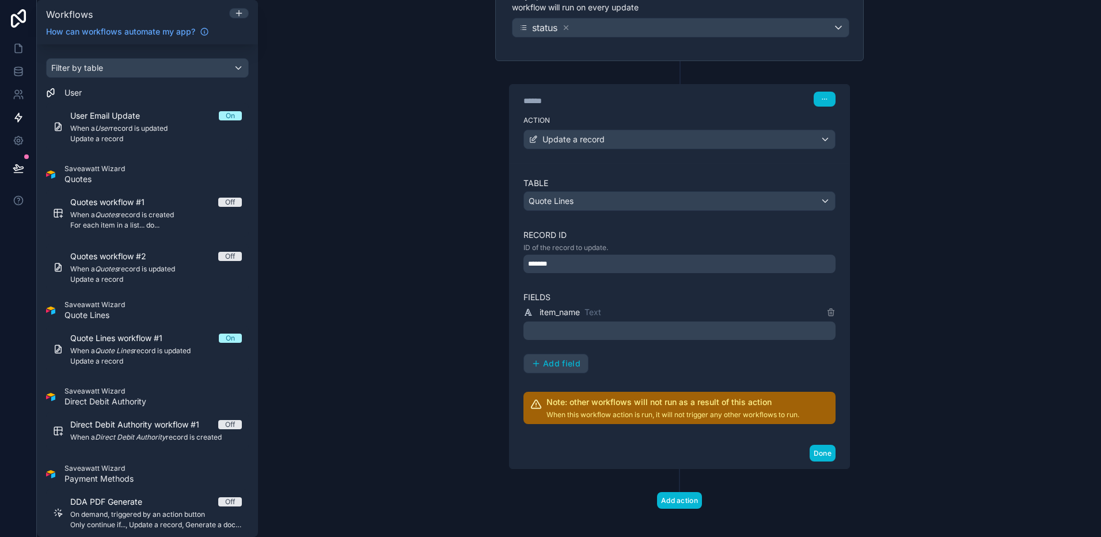
click at [491, 212] on div "Trigger When a Quotes record is updated The workflow will run when an existing …" at bounding box center [679, 230] width 387 height 632
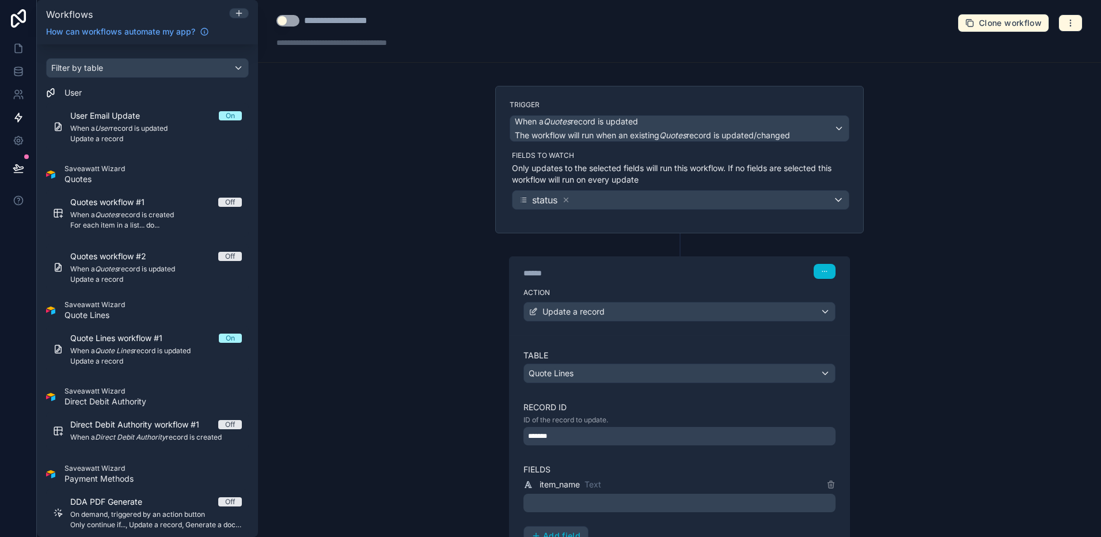
click at [595, 142] on div "Trigger When a Quotes record is updated The workflow will run when an existing …" at bounding box center [679, 159] width 369 height 147
click at [595, 136] on span "The workflow will run when an existing Quotes record is updated/changed" at bounding box center [652, 135] width 275 height 10
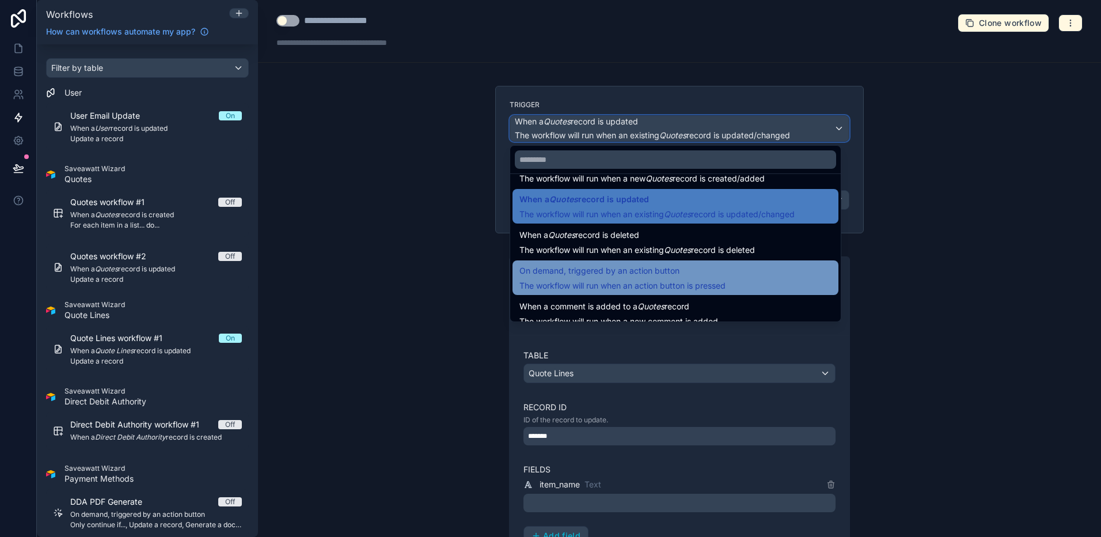
scroll to position [41, 0]
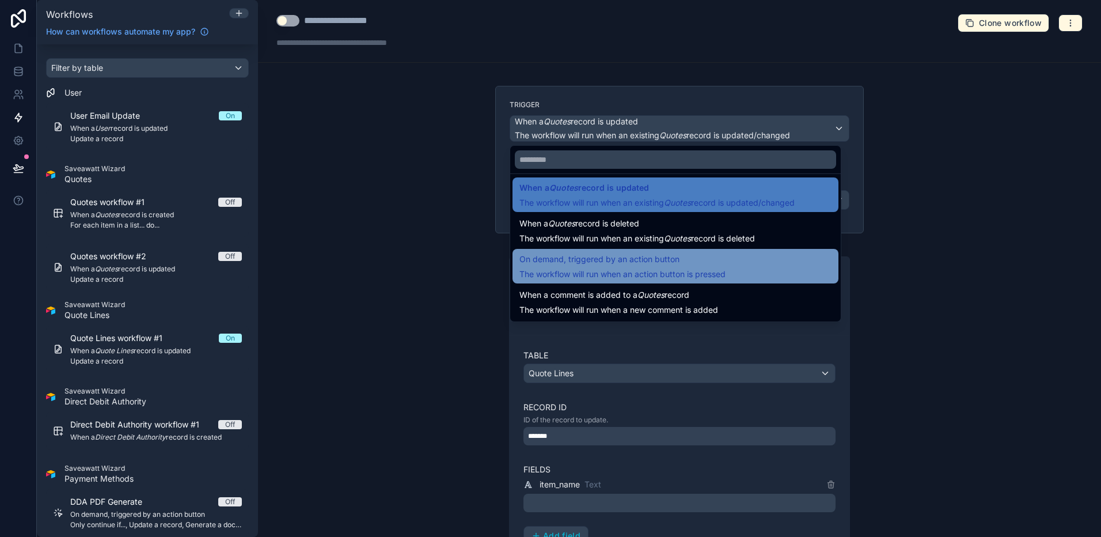
click at [639, 276] on span "The workflow will run when an action button is pressed" at bounding box center [622, 274] width 206 height 10
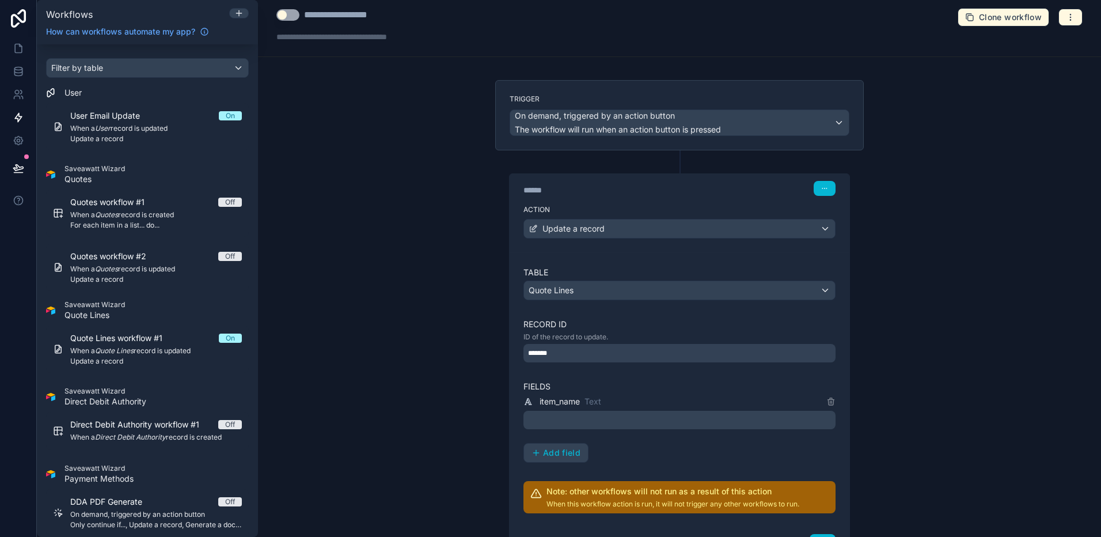
scroll to position [24, 0]
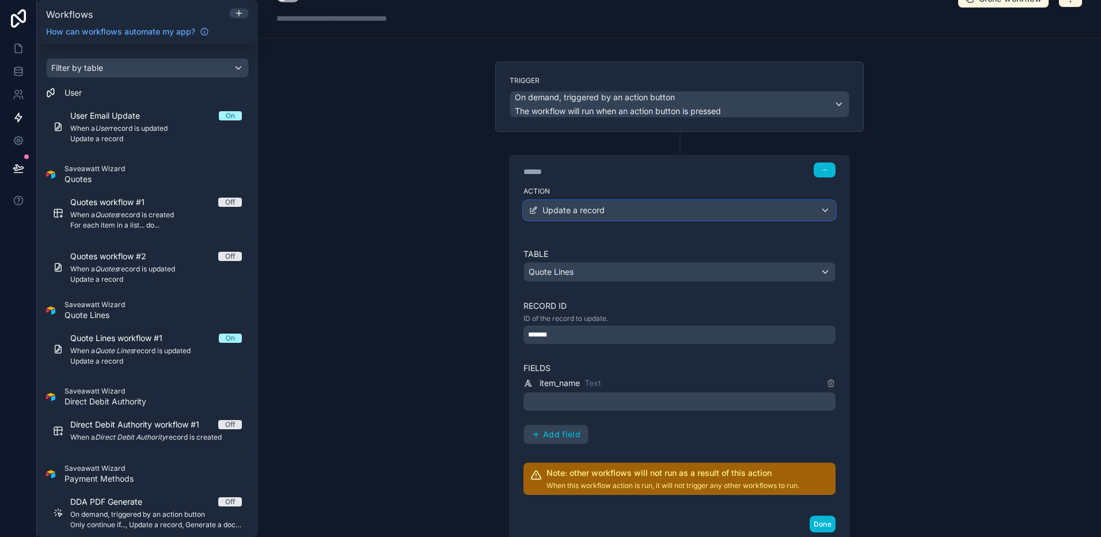
click at [683, 211] on div "Update a record" at bounding box center [679, 210] width 311 height 18
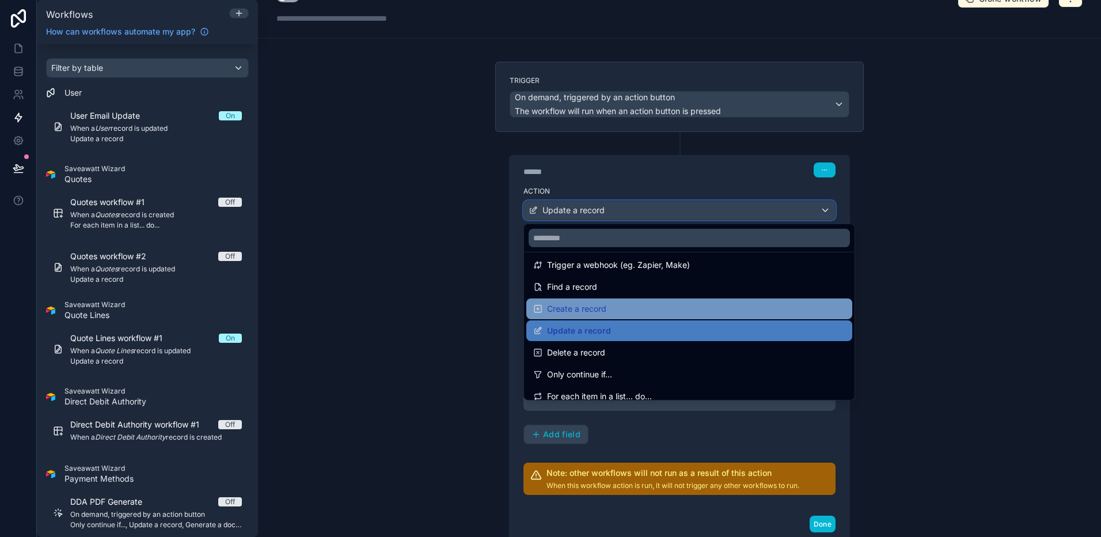
scroll to position [55, 0]
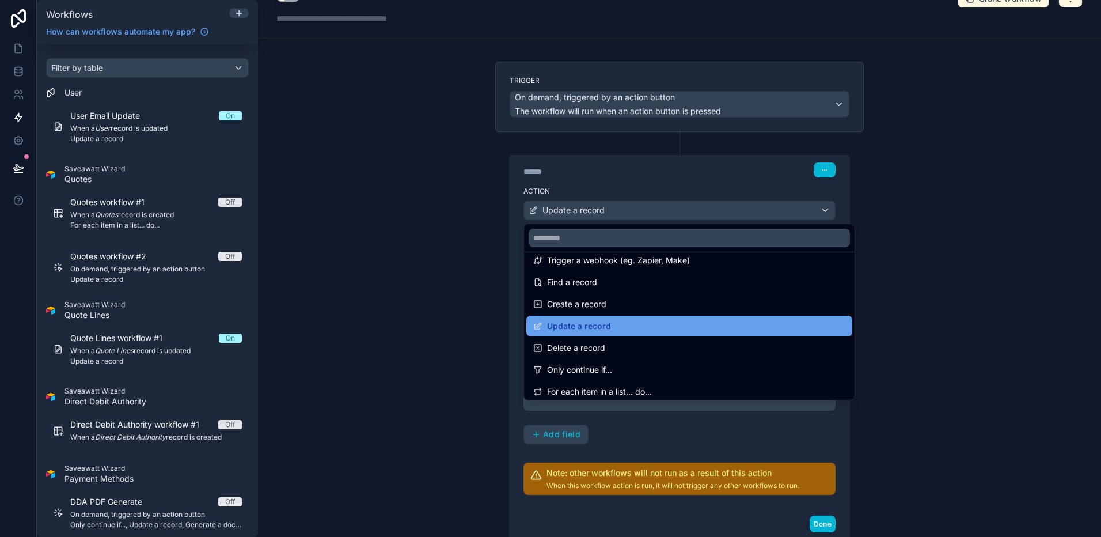
click at [693, 322] on div "Update a record" at bounding box center [689, 326] width 312 height 14
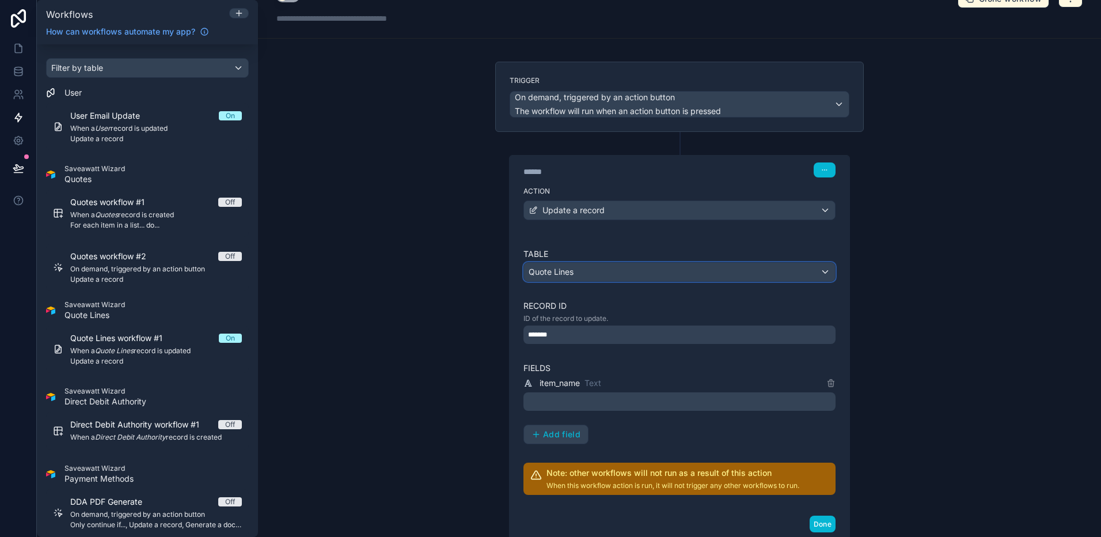
click at [731, 272] on div "Quote Lines" at bounding box center [679, 272] width 311 height 18
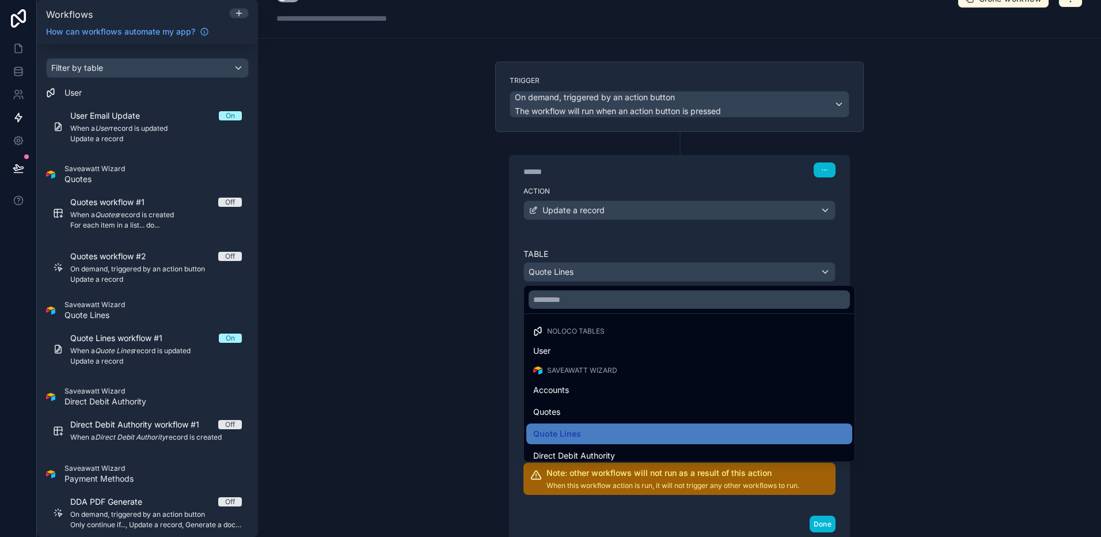
click at [841, 309] on div at bounding box center [550, 268] width 1101 height 537
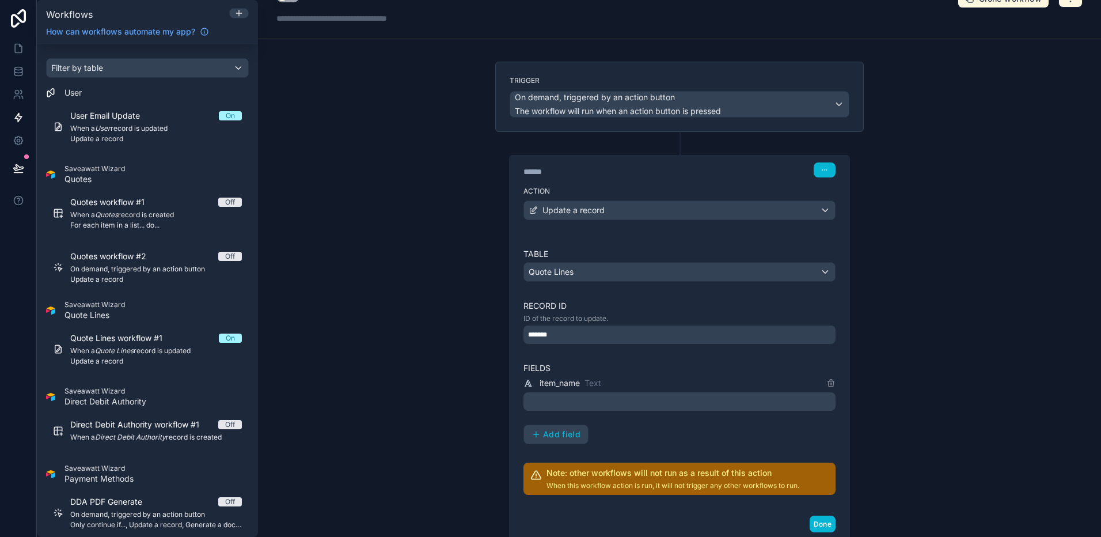
click at [792, 333] on div "*******" at bounding box center [679, 334] width 312 height 18
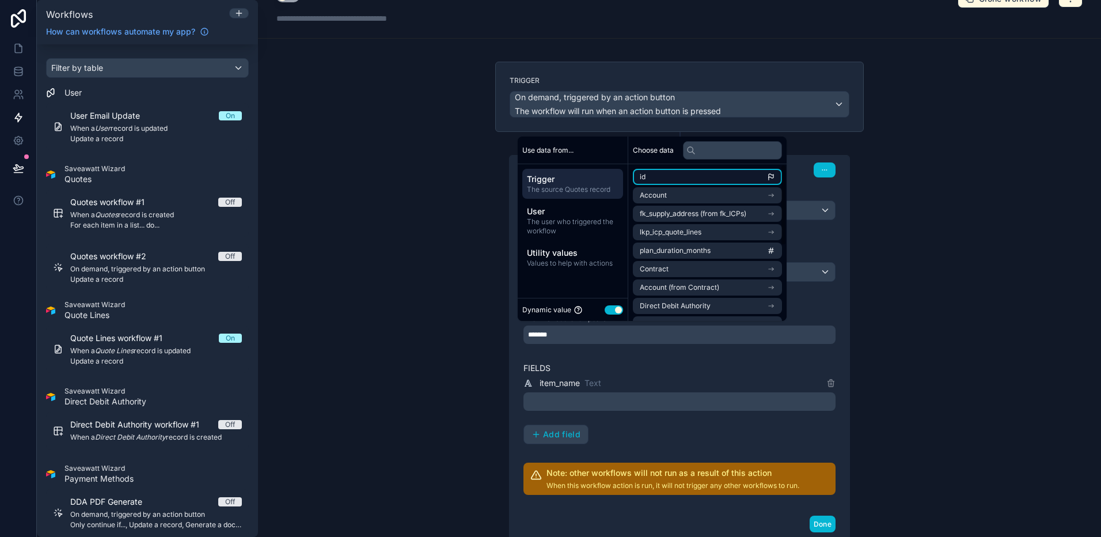
click at [754, 183] on li "id" at bounding box center [707, 177] width 149 height 16
click at [572, 188] on span "The source Quotes record" at bounding box center [573, 189] width 92 height 9
click at [667, 179] on li "id" at bounding box center [707, 177] width 149 height 16
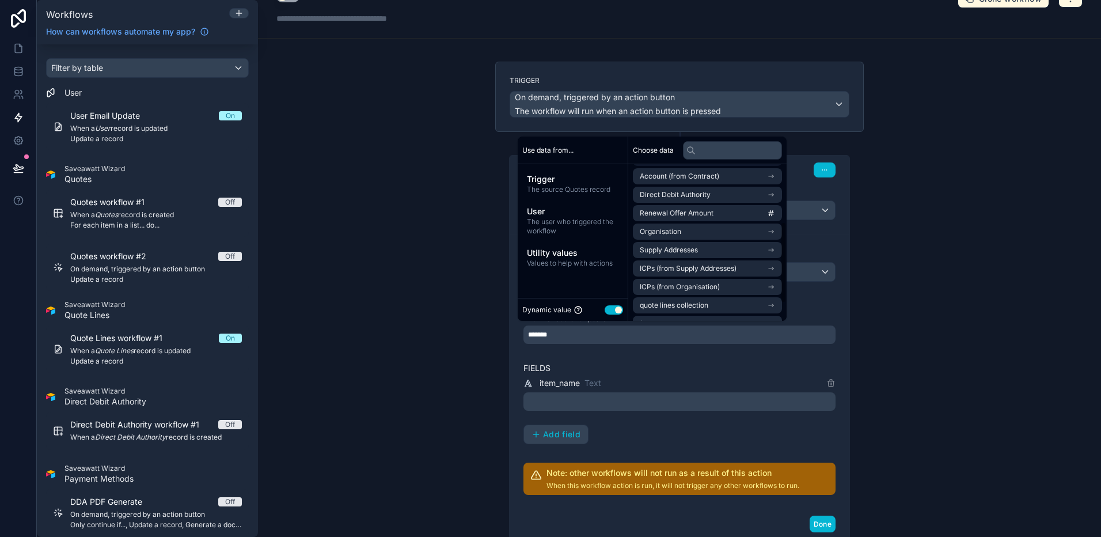
scroll to position [145, 0]
click at [841, 325] on div "**********" at bounding box center [679, 268] width 843 height 537
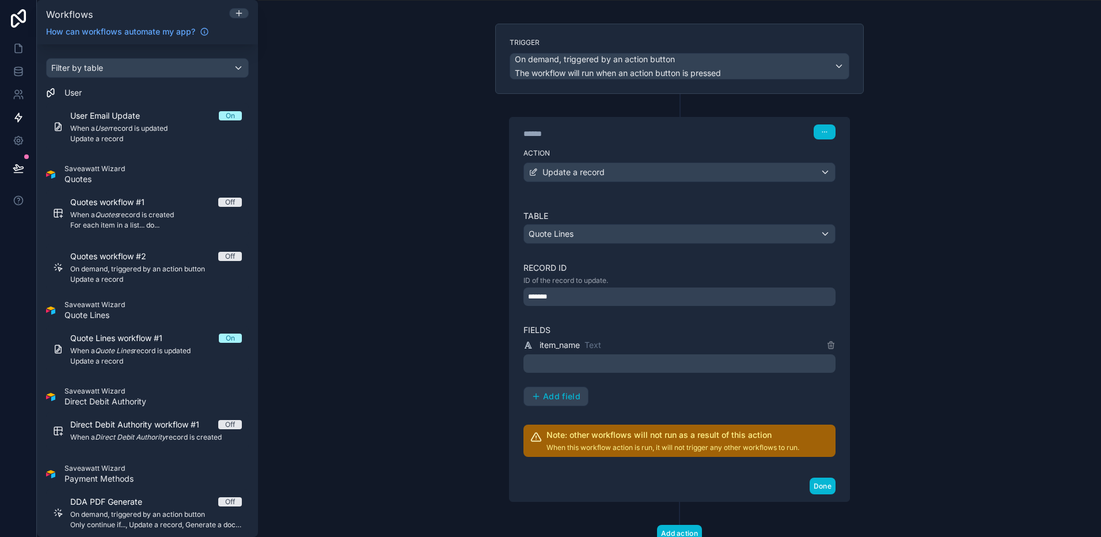
scroll to position [63, 0]
click at [624, 365] on p "﻿" at bounding box center [680, 362] width 305 height 14
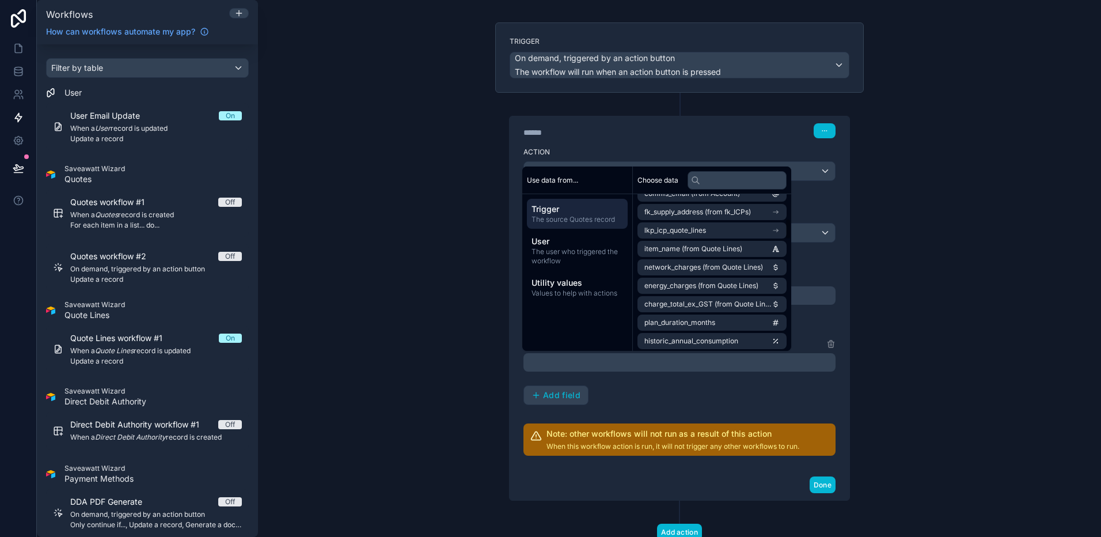
scroll to position [176, 0]
click at [591, 286] on span "Utility values" at bounding box center [577, 283] width 92 height 12
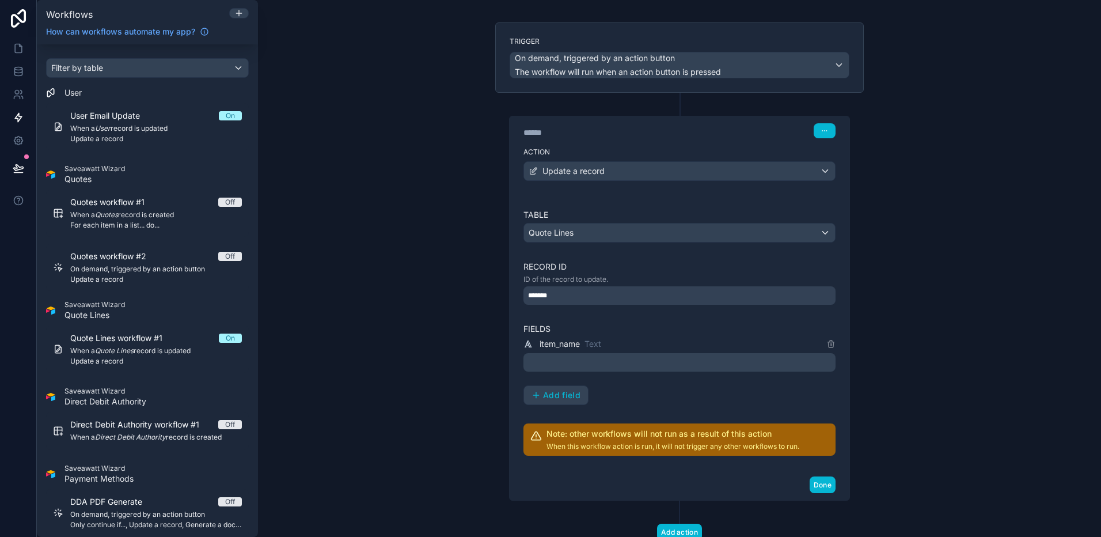
click at [841, 113] on div "**********" at bounding box center [679, 268] width 843 height 537
click at [722, 234] on div "Quote Lines" at bounding box center [679, 232] width 311 height 18
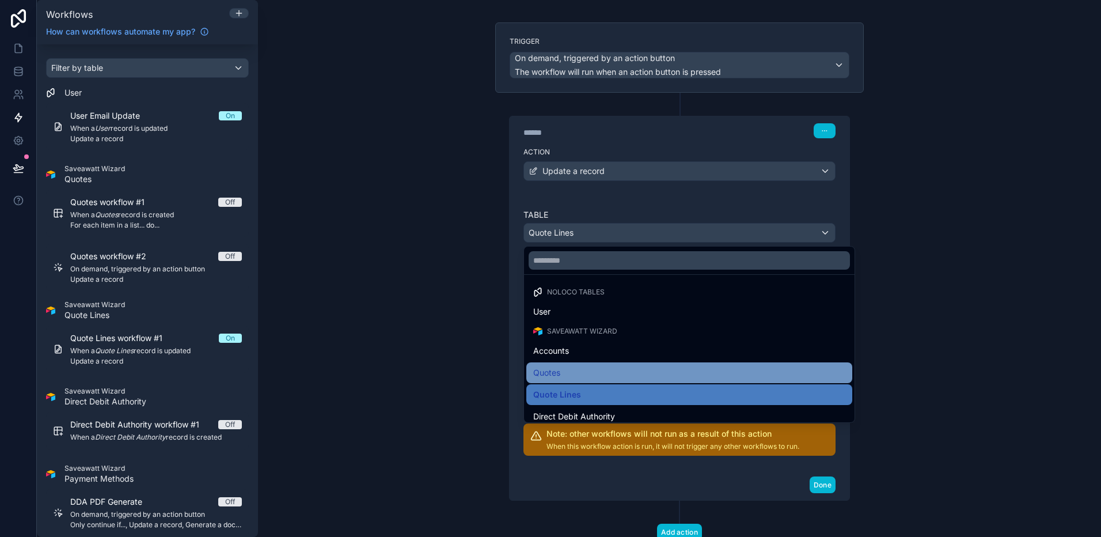
click at [612, 367] on div "Quotes" at bounding box center [689, 373] width 312 height 14
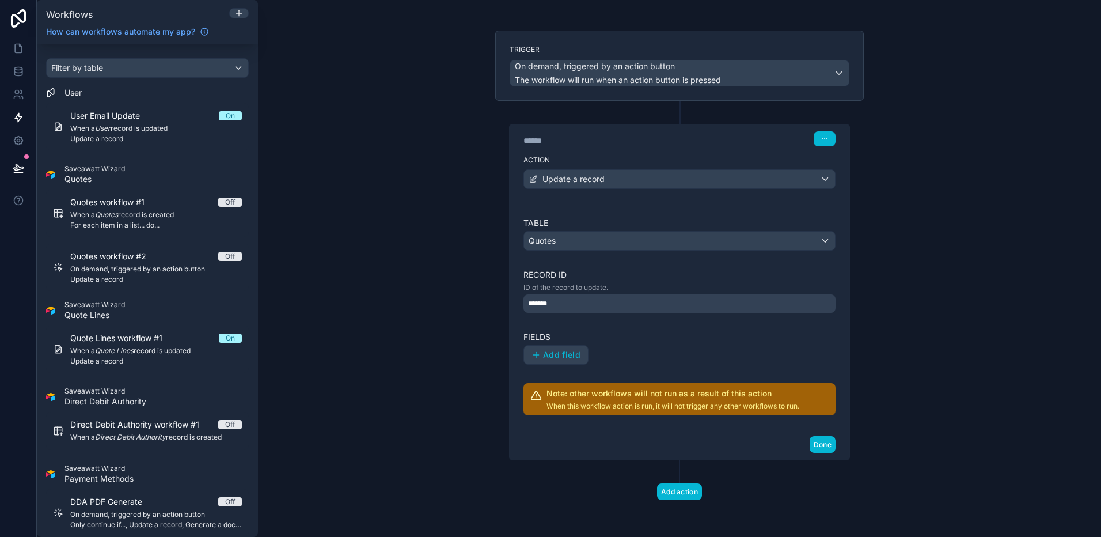
scroll to position [55, 0]
click at [571, 347] on button "Add field" at bounding box center [556, 354] width 64 height 18
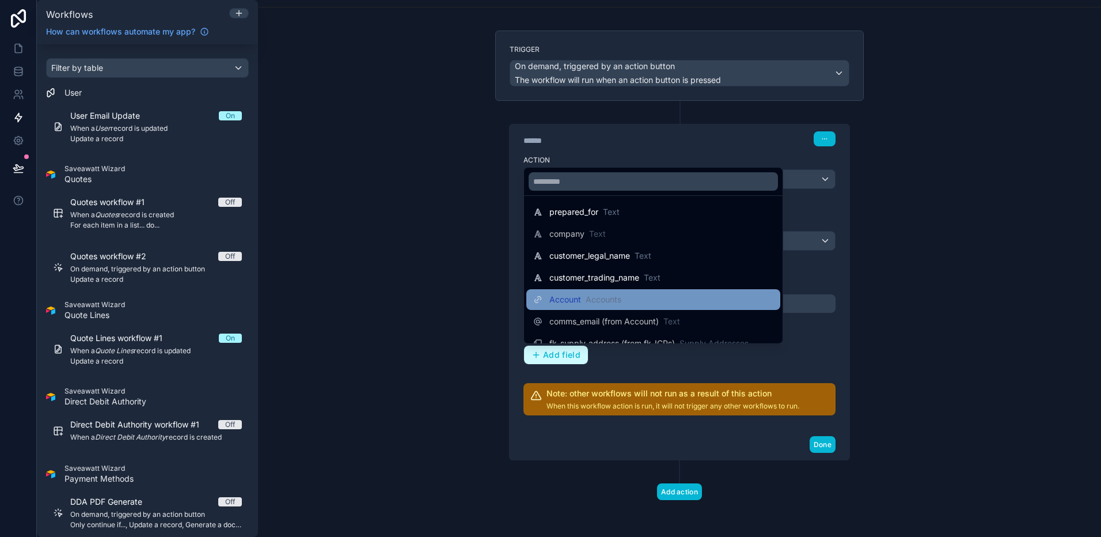
scroll to position [101, 0]
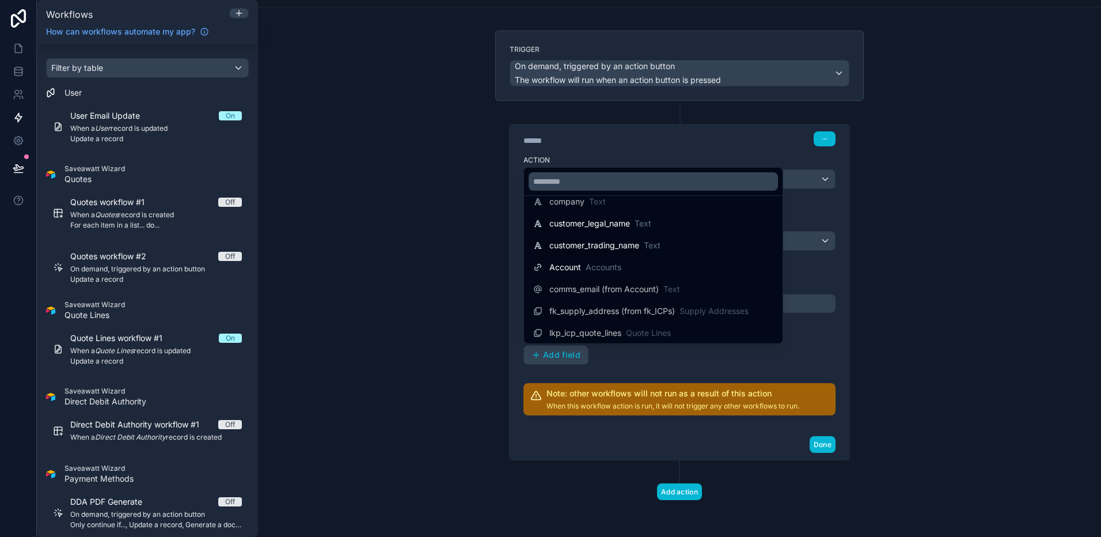
click at [435, 145] on div at bounding box center [550, 268] width 1101 height 537
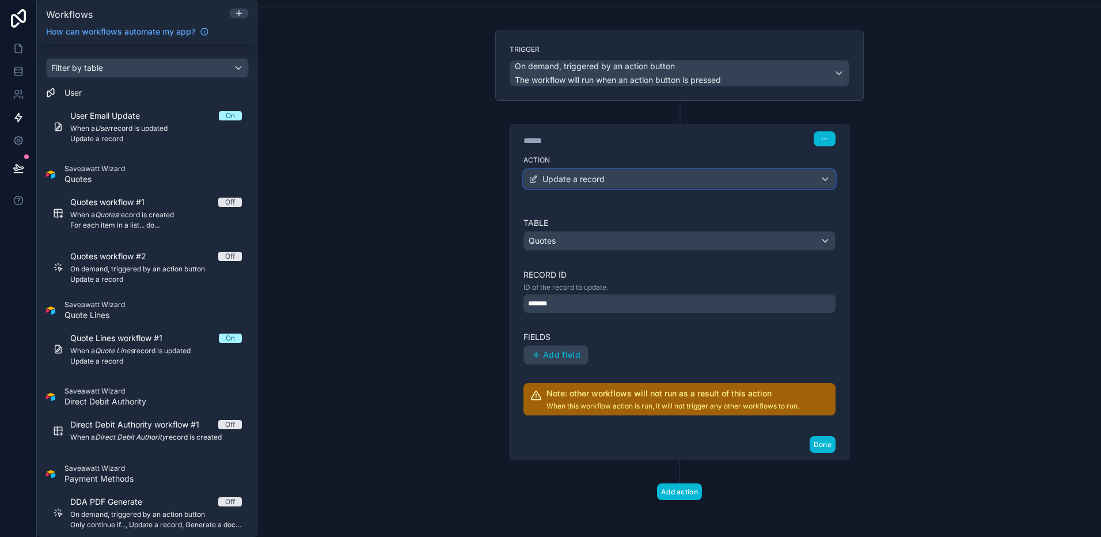
click at [557, 180] on span "Update a record" at bounding box center [573, 179] width 62 height 12
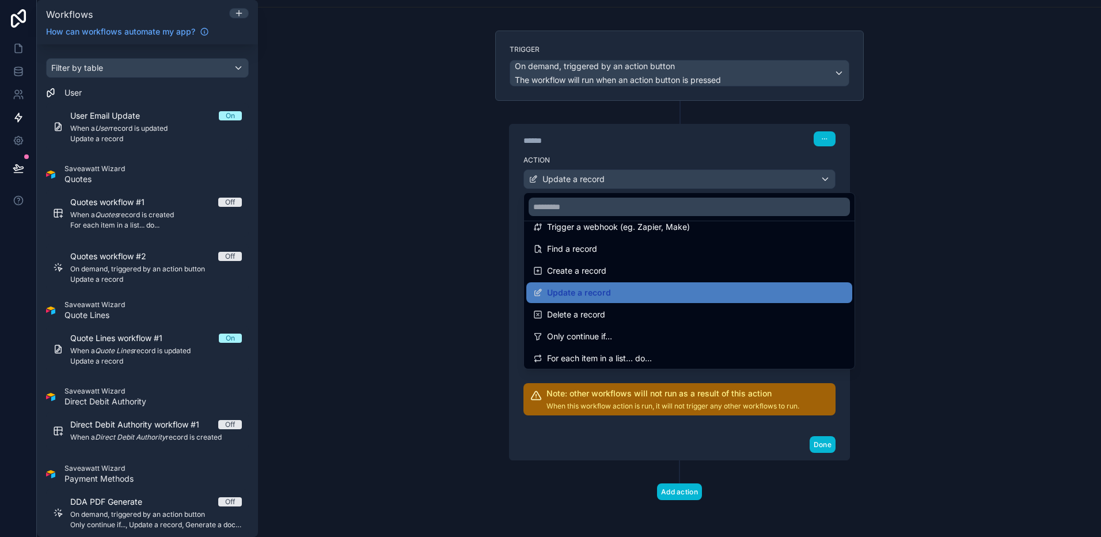
scroll to position [55, 0]
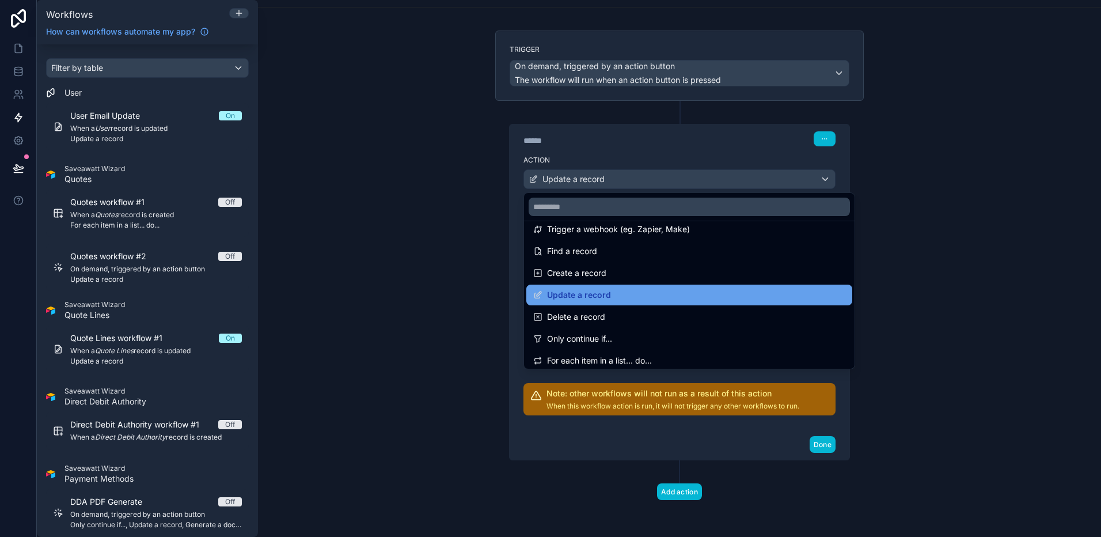
click at [631, 295] on div "Update a record" at bounding box center [689, 295] width 312 height 14
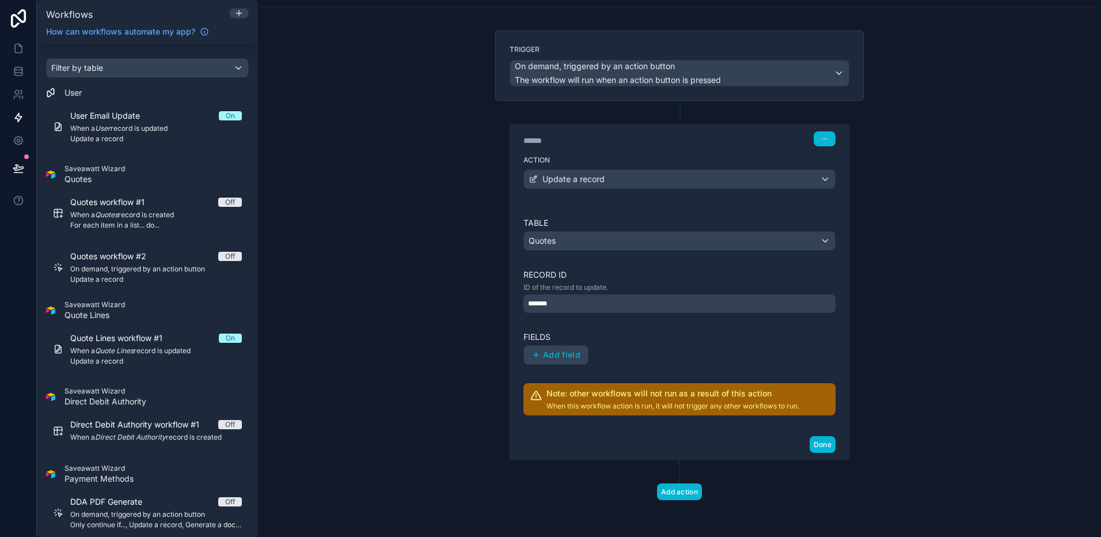
click at [628, 299] on div "*******" at bounding box center [679, 303] width 312 height 18
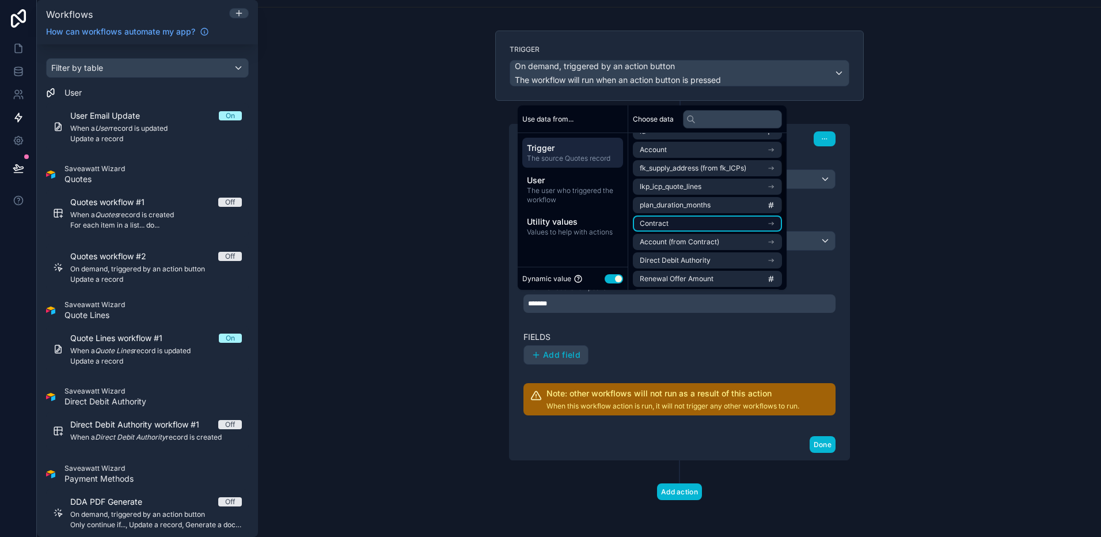
scroll to position [17, 0]
click at [731, 336] on label "Fields" at bounding box center [679, 337] width 312 height 12
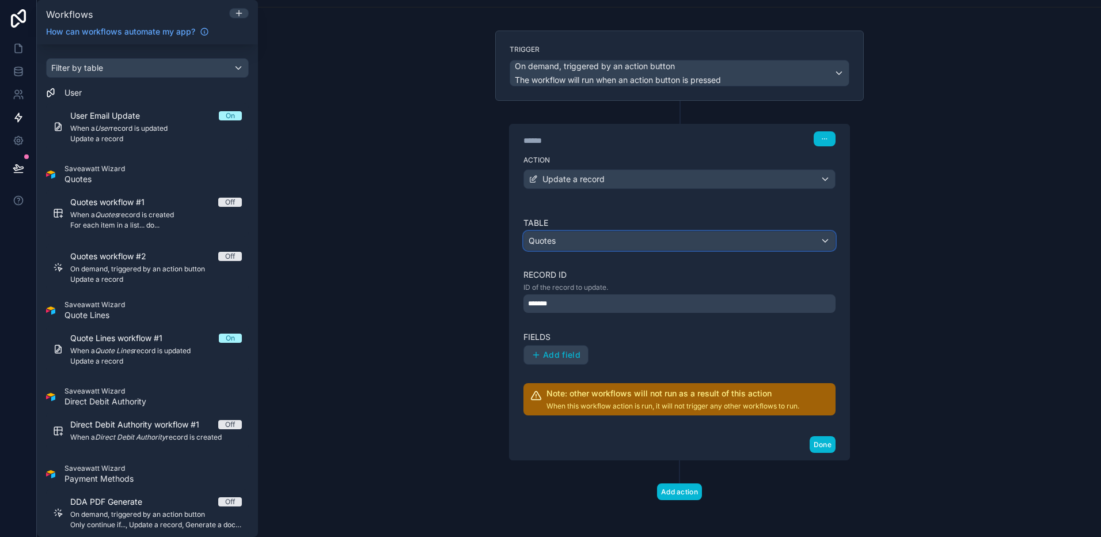
click at [698, 239] on div "Quotes" at bounding box center [679, 240] width 311 height 18
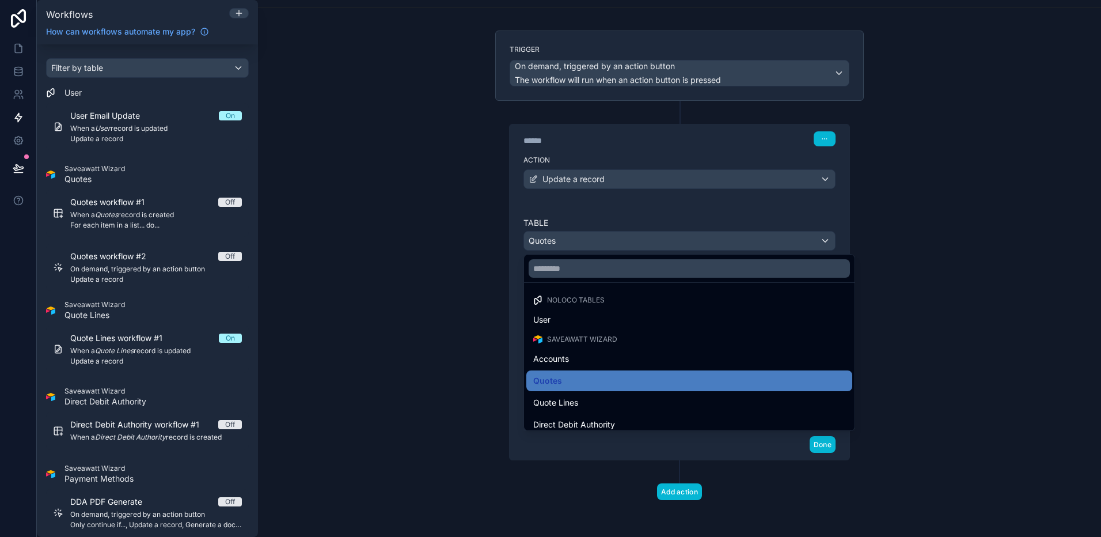
click at [430, 375] on div at bounding box center [550, 268] width 1101 height 537
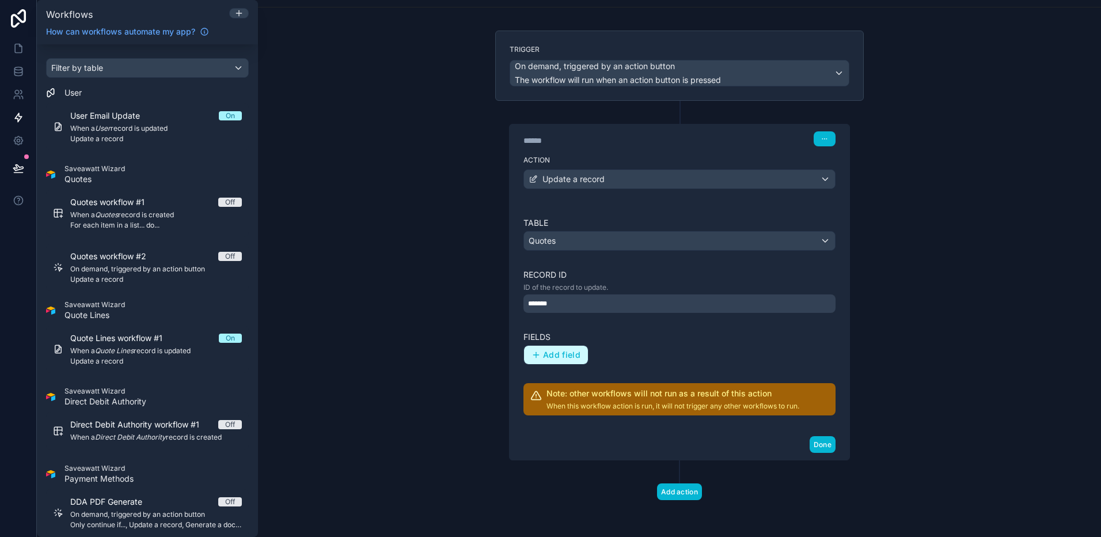
click at [563, 359] on span "Add field" at bounding box center [561, 355] width 37 height 10
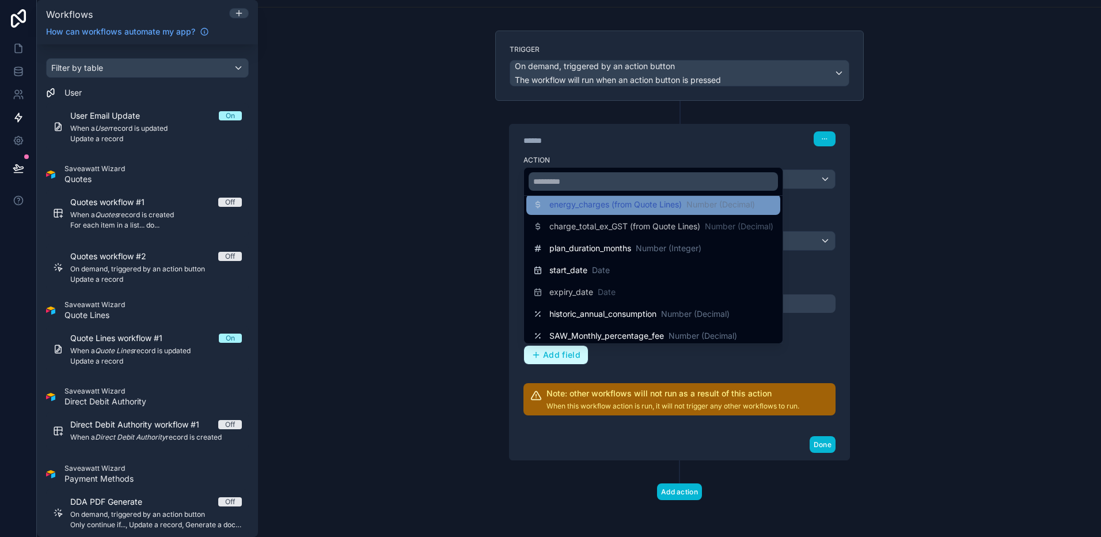
scroll to position [297, 0]
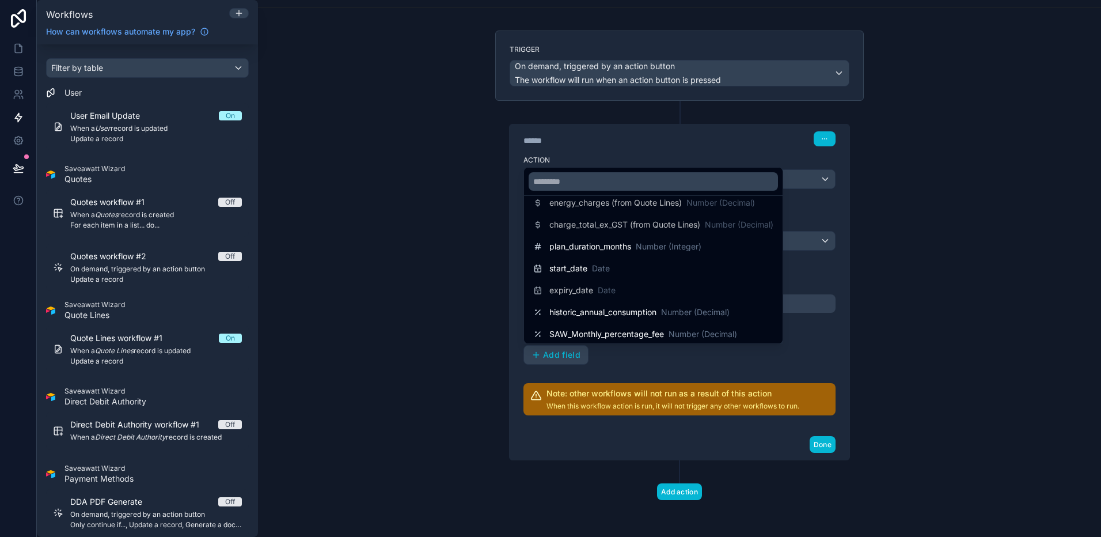
click at [466, 336] on div at bounding box center [550, 268] width 1101 height 537
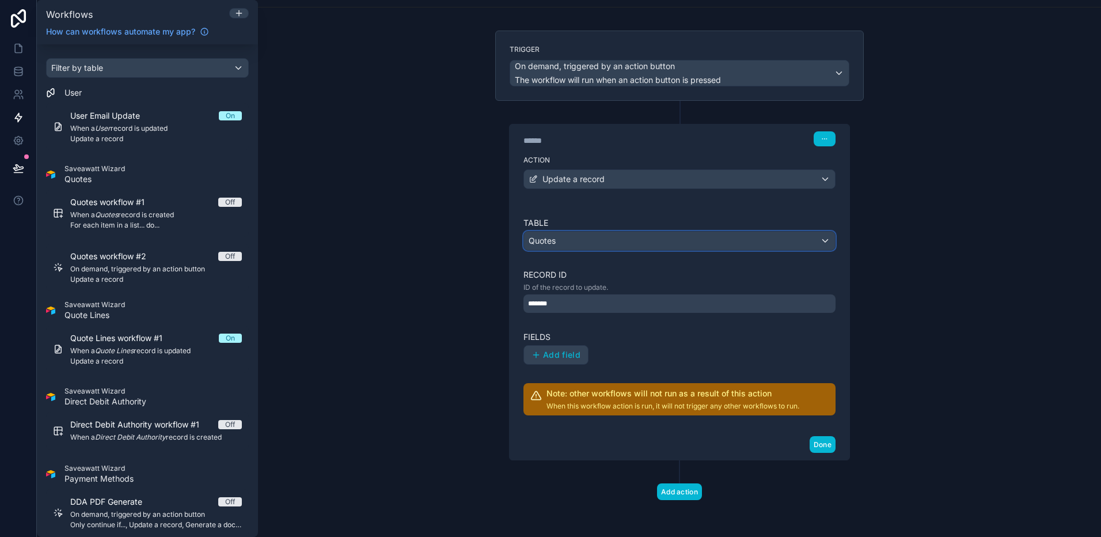
click at [597, 242] on div "Quotes" at bounding box center [679, 240] width 311 height 18
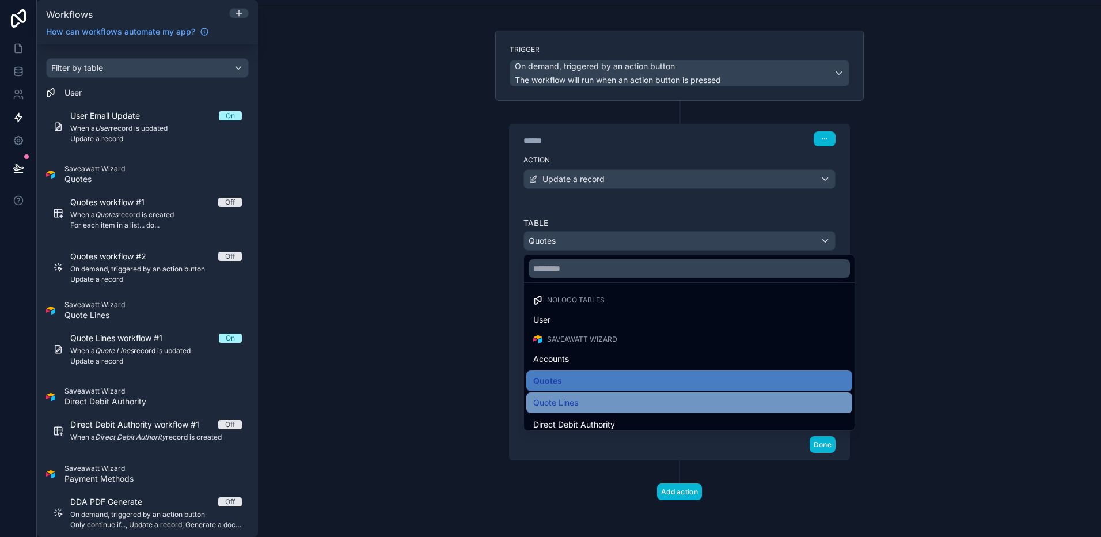
click at [632, 402] on div "Quote Lines" at bounding box center [689, 403] width 312 height 14
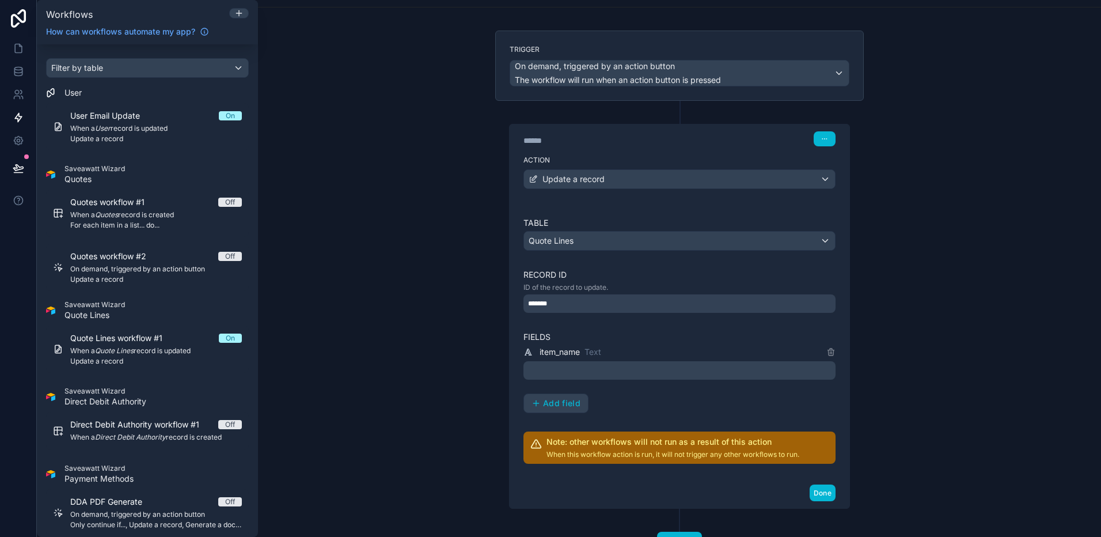
click at [618, 301] on div "*******" at bounding box center [679, 303] width 312 height 18
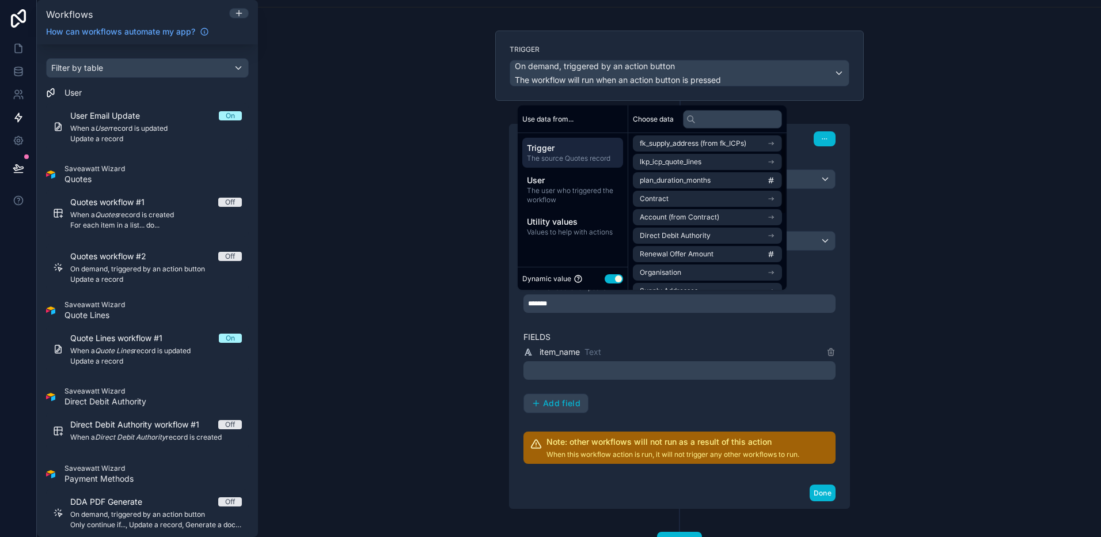
scroll to position [0, 0]
click at [841, 289] on div "**********" at bounding box center [679, 268] width 843 height 537
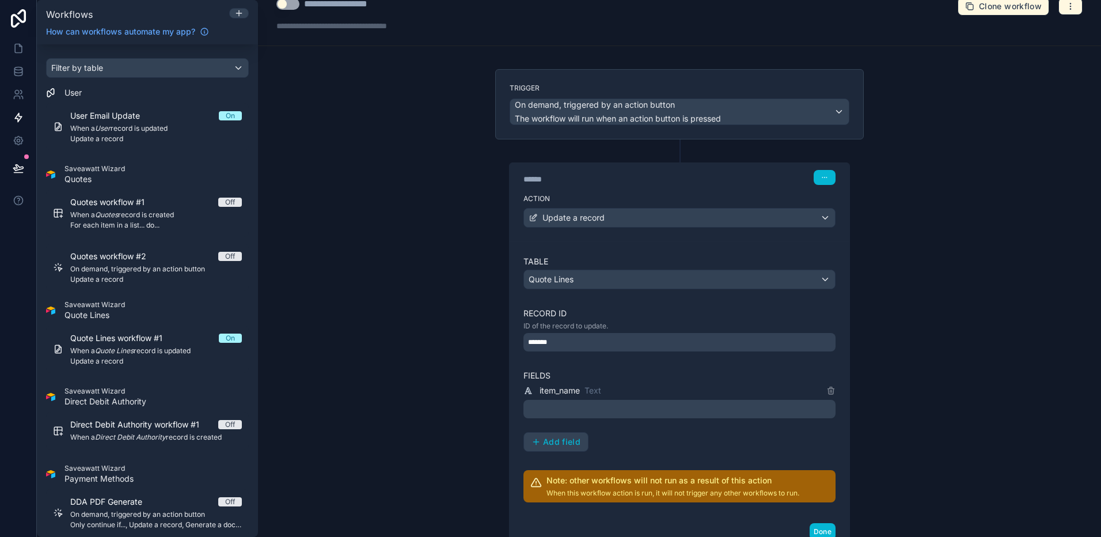
scroll to position [10, 0]
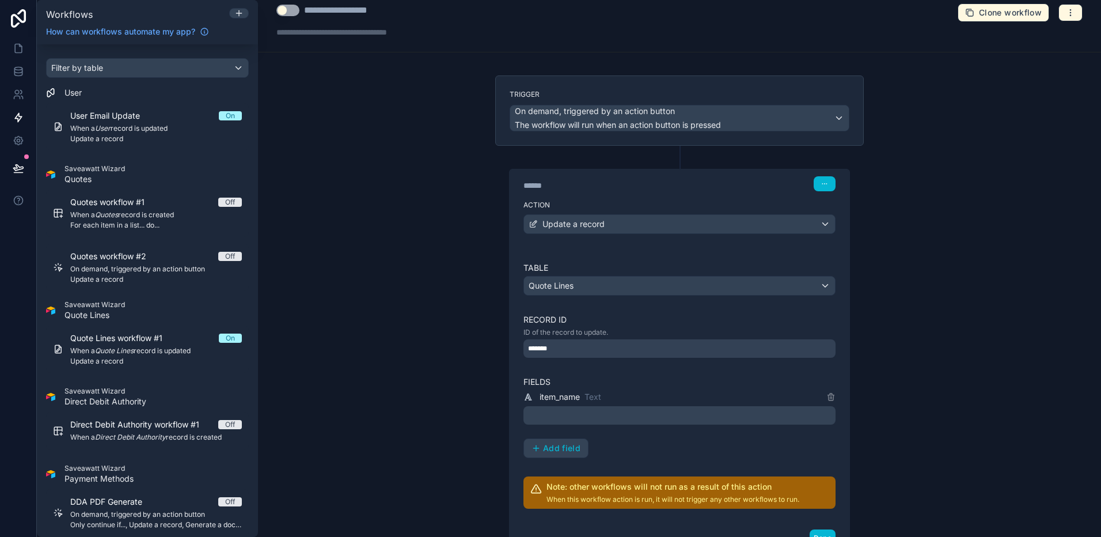
click at [737, 255] on div "Table Quote Lines Record ID ID of the record to update. ******* Fields item_nam…" at bounding box center [680, 385] width 340 height 275
click at [737, 276] on button "Quote Lines" at bounding box center [679, 286] width 312 height 20
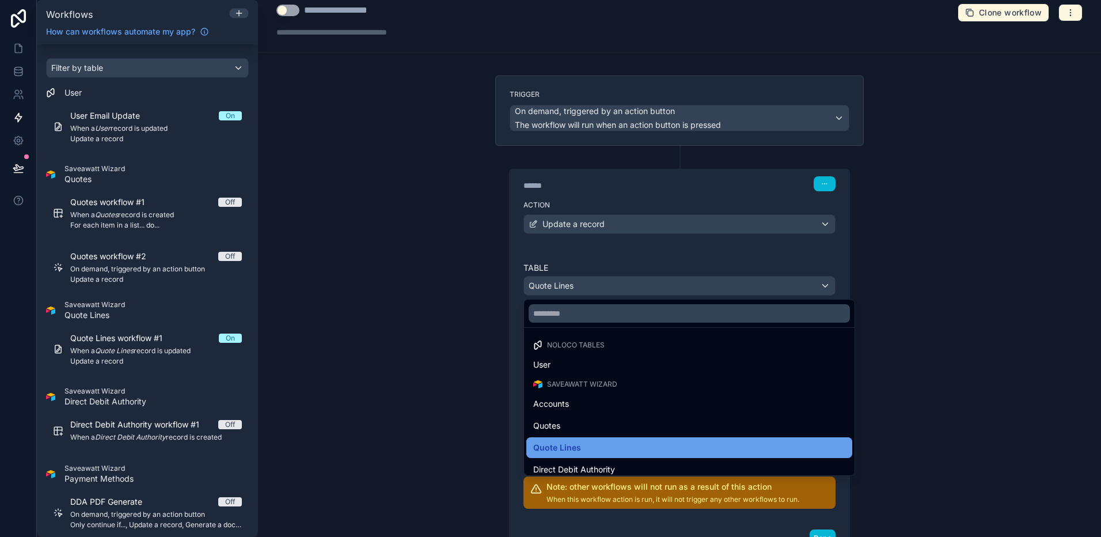
click at [685, 426] on div "Quote Lines" at bounding box center [689, 448] width 312 height 14
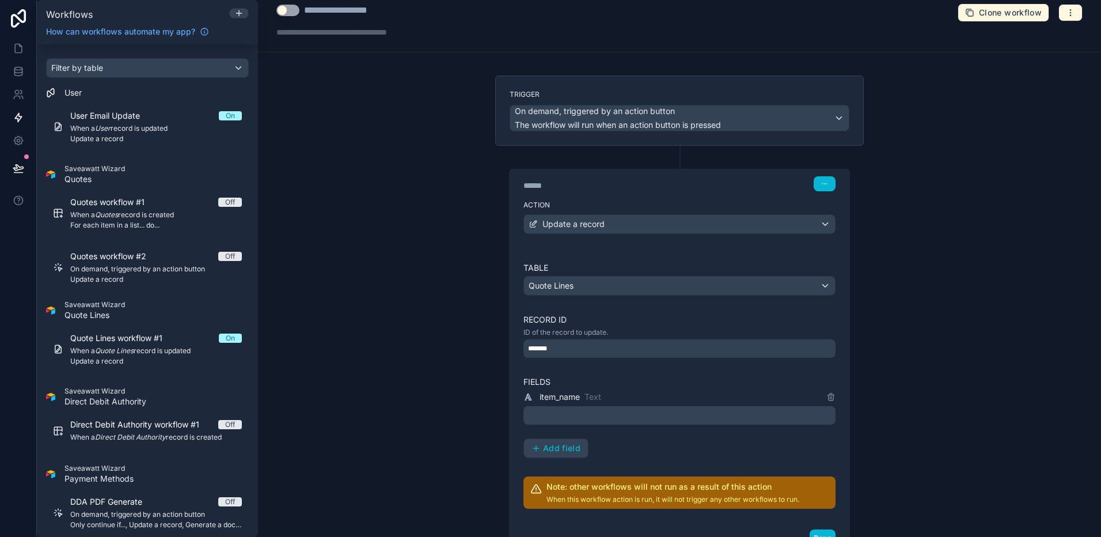
click at [682, 357] on div "*******" at bounding box center [679, 348] width 312 height 18
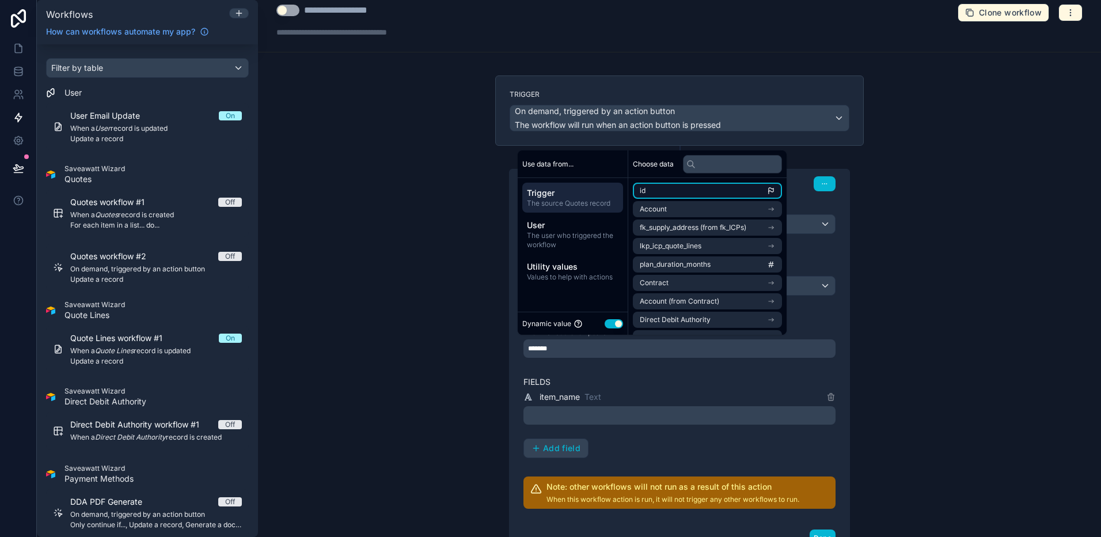
click at [698, 192] on li "id" at bounding box center [707, 191] width 149 height 16
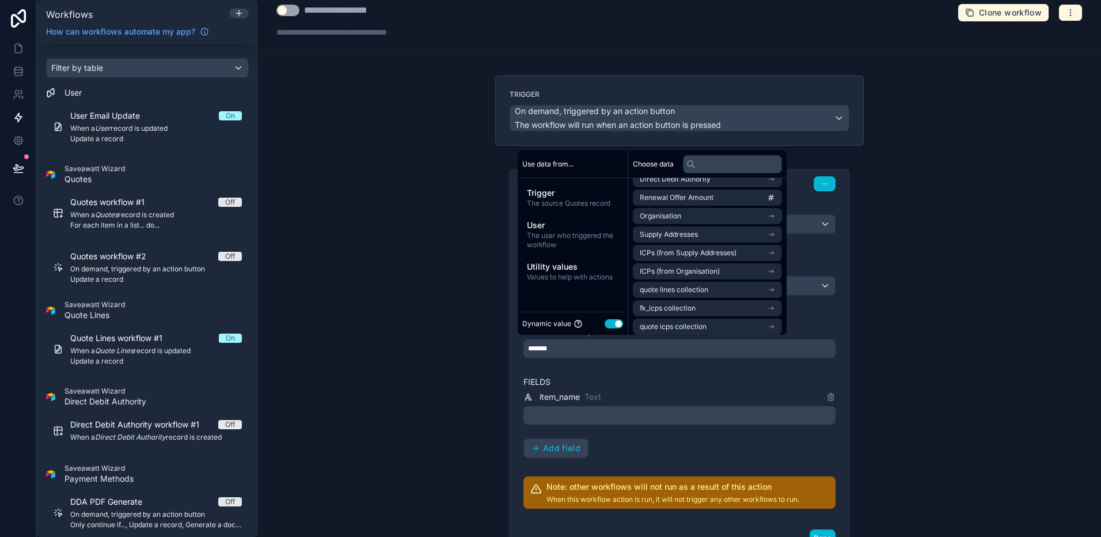
scroll to position [145, 0]
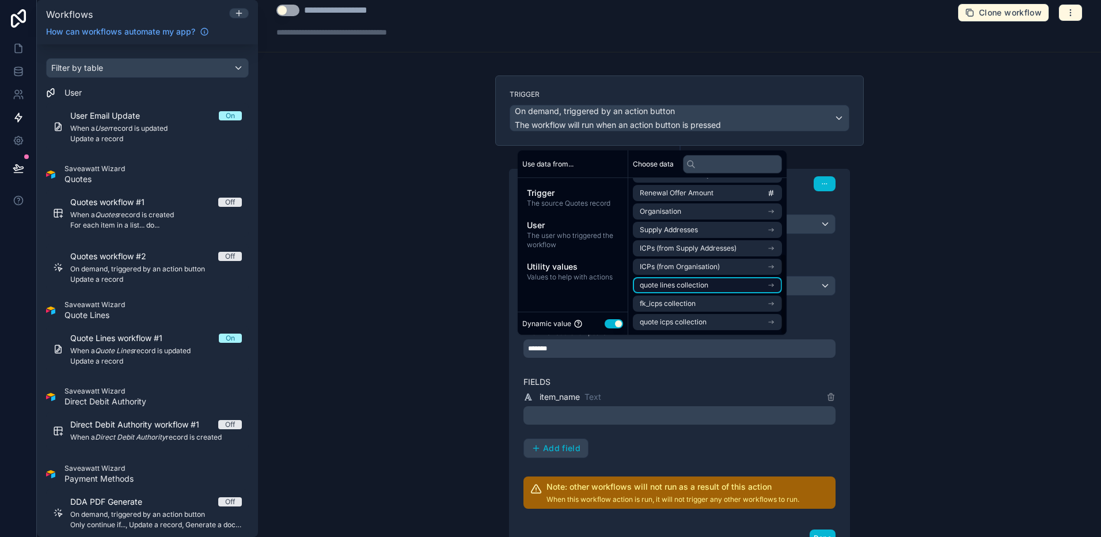
click at [730, 283] on li "quote lines collection" at bounding box center [707, 285] width 149 height 16
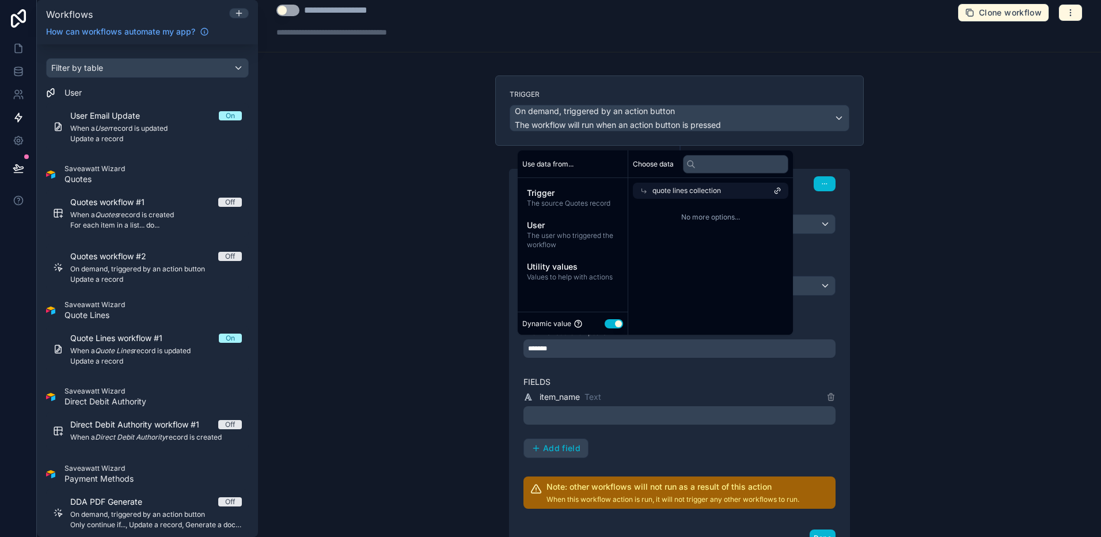
scroll to position [0, 0]
click at [642, 191] on icon at bounding box center [644, 191] width 8 height 8
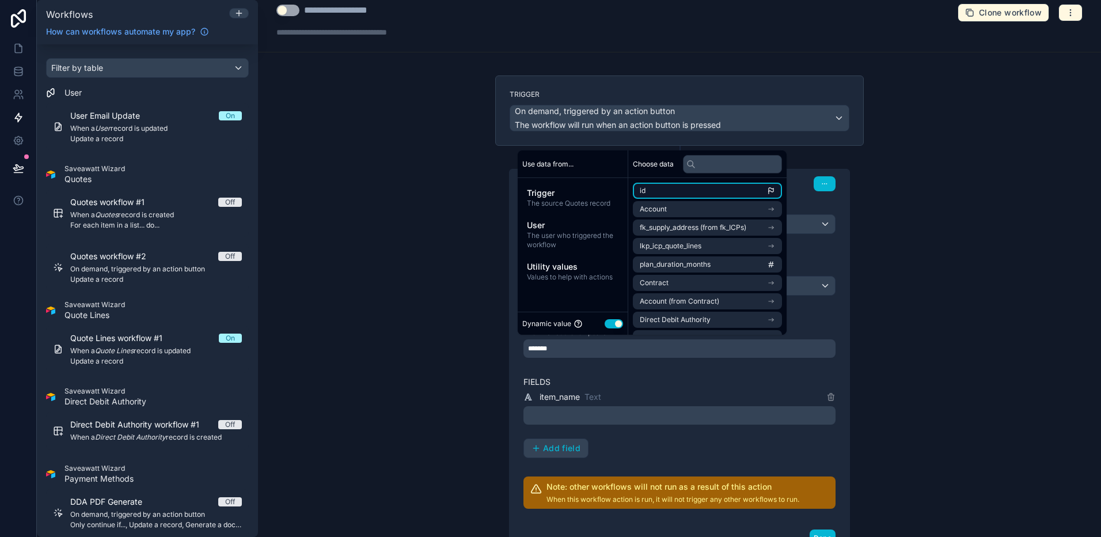
click at [718, 189] on li "id" at bounding box center [707, 191] width 149 height 16
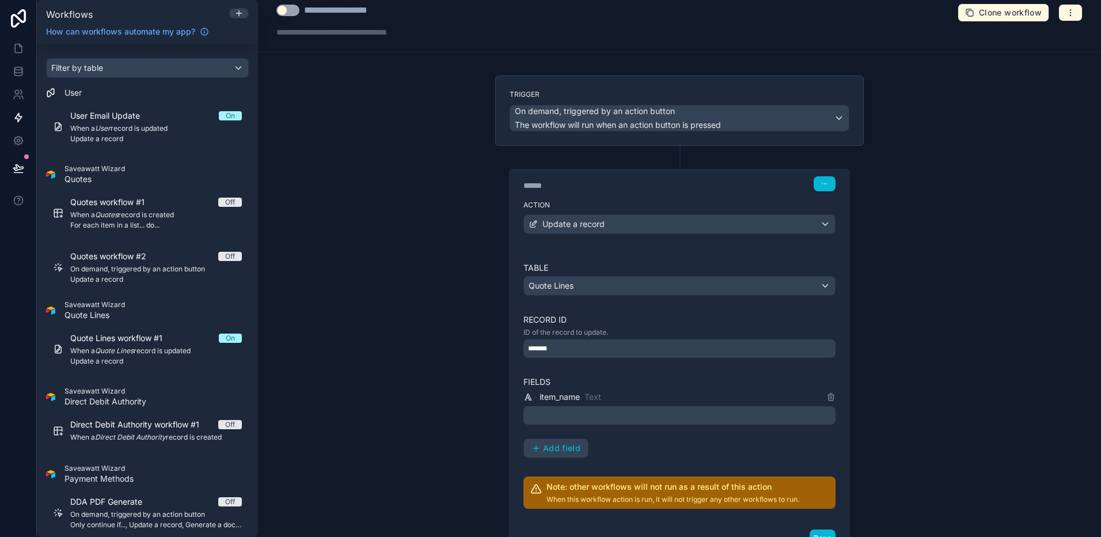
click at [841, 307] on div "**********" at bounding box center [679, 268] width 843 height 537
click at [683, 414] on p "﻿" at bounding box center [680, 415] width 305 height 14
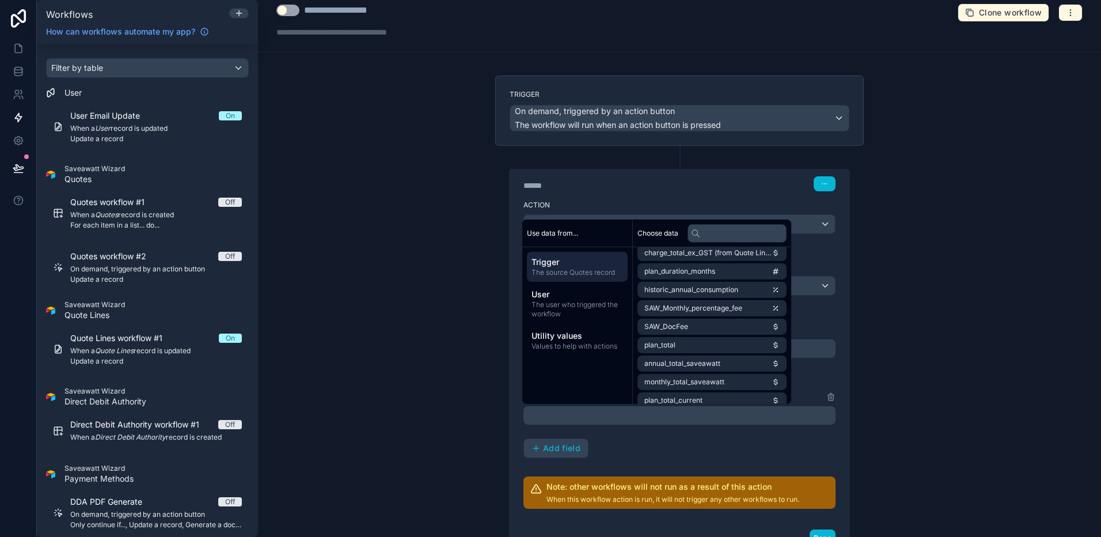
scroll to position [279, 0]
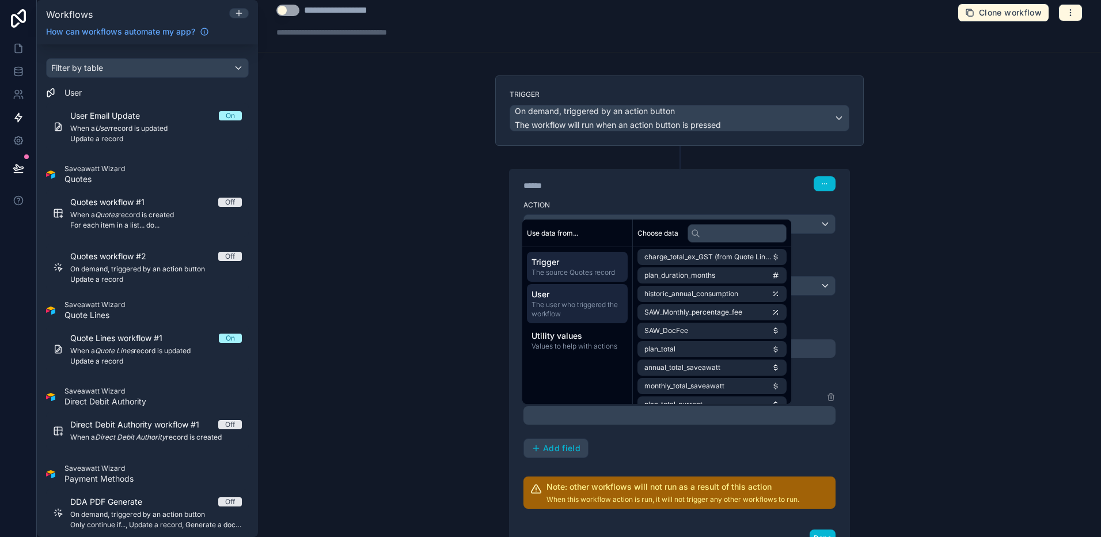
click at [581, 308] on span "The user who triggered the workflow" at bounding box center [577, 309] width 92 height 18
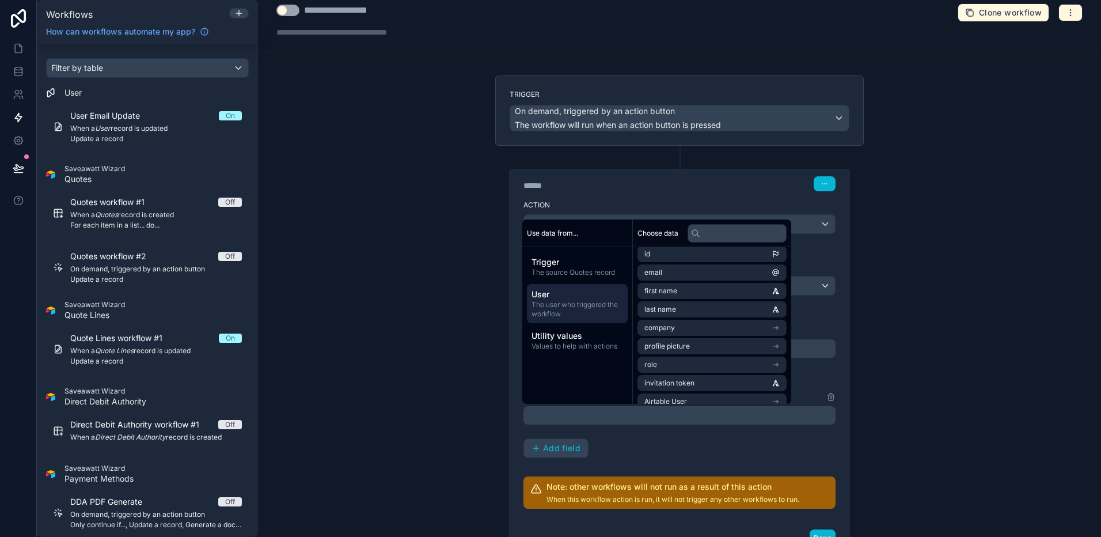
scroll to position [0, 0]
click at [549, 345] on span "Values to help with actions" at bounding box center [577, 345] width 92 height 9
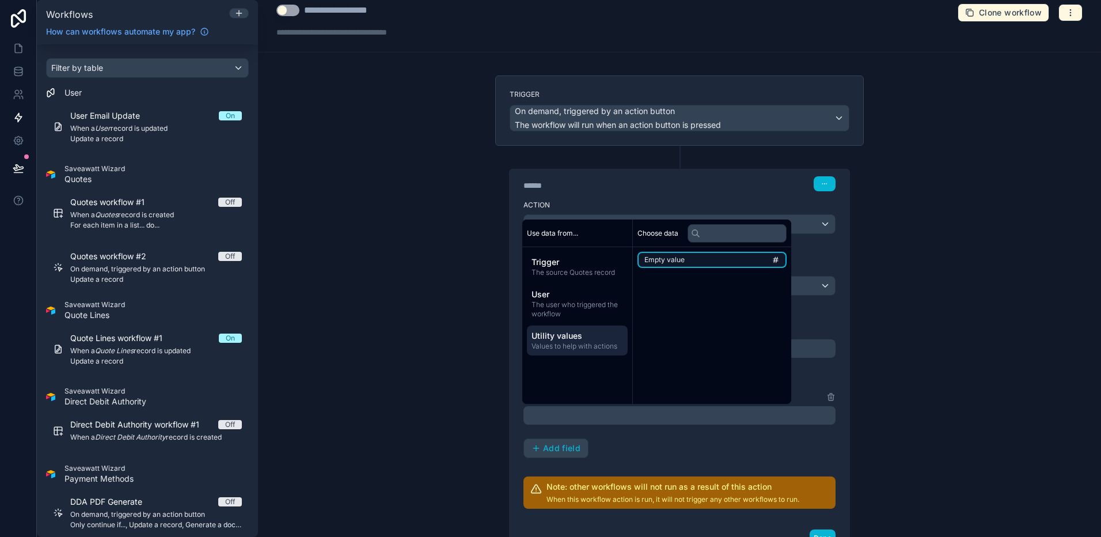
click at [695, 255] on li "Empty value" at bounding box center [711, 260] width 149 height 16
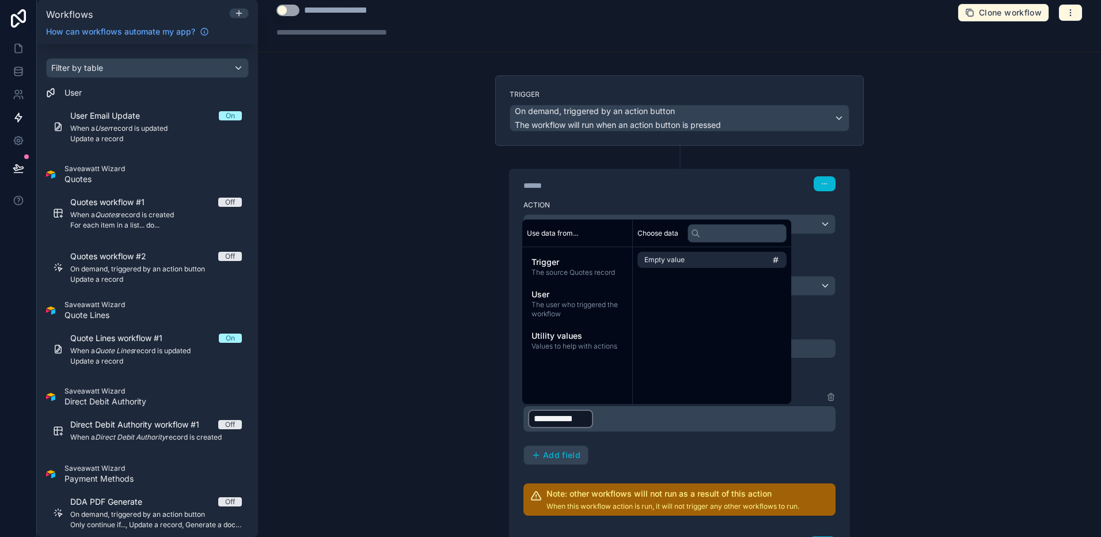
click at [626, 412] on p "**********" at bounding box center [680, 418] width 305 height 21
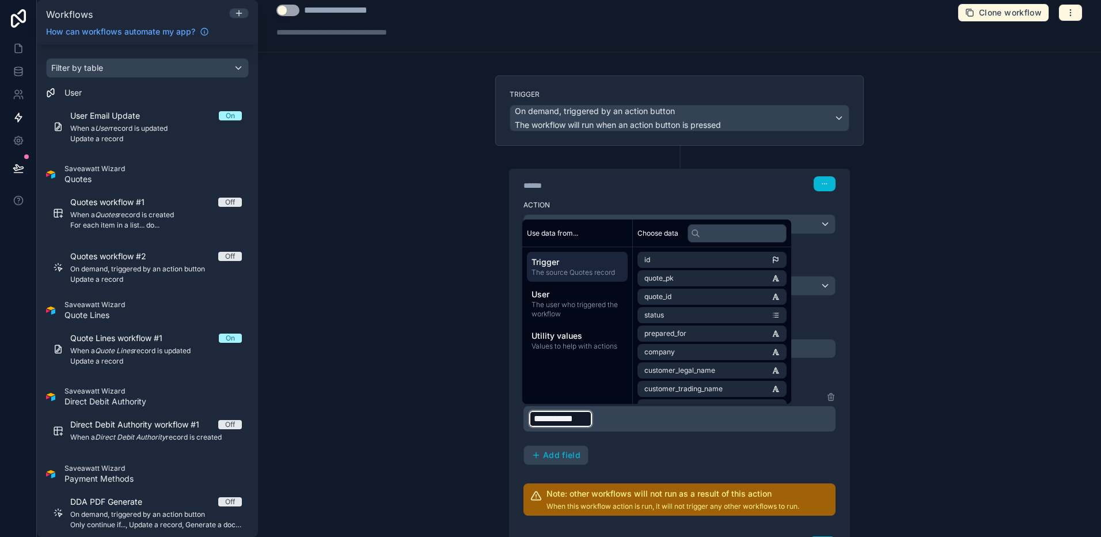
click at [604, 418] on p "**********" at bounding box center [680, 418] width 305 height 21
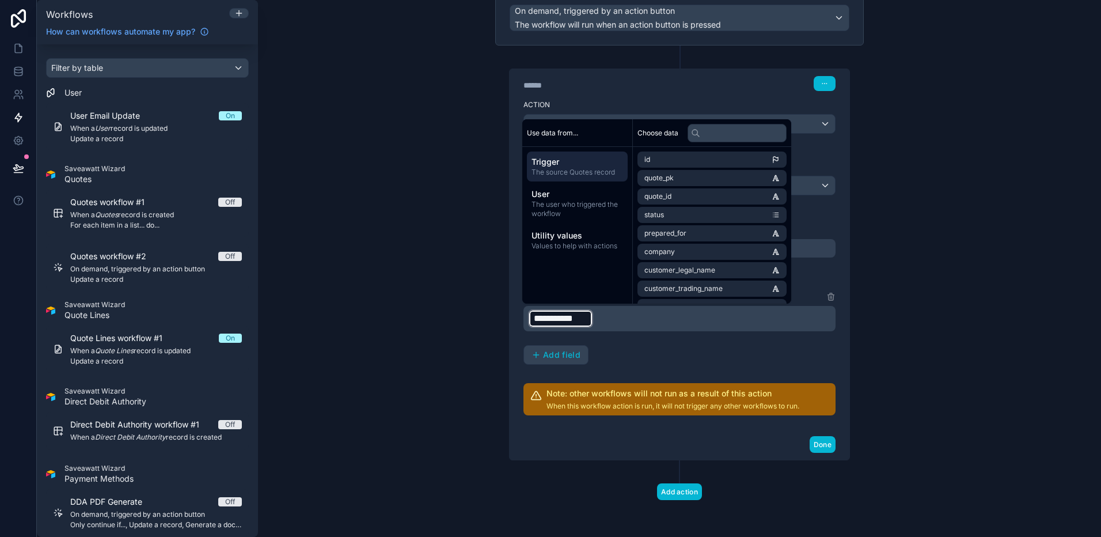
click at [708, 315] on p "**********" at bounding box center [680, 318] width 305 height 21
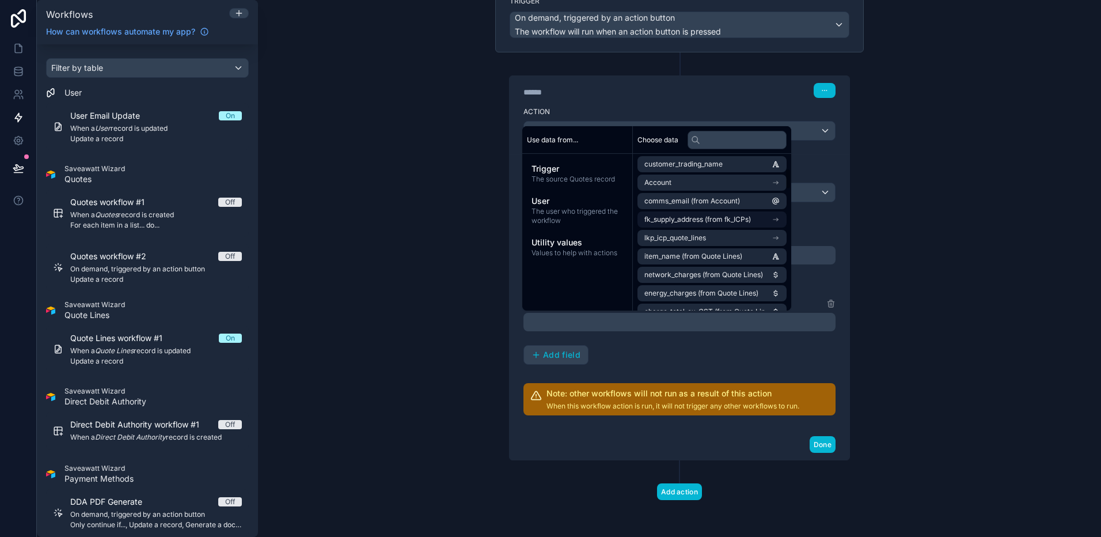
scroll to position [137, 0]
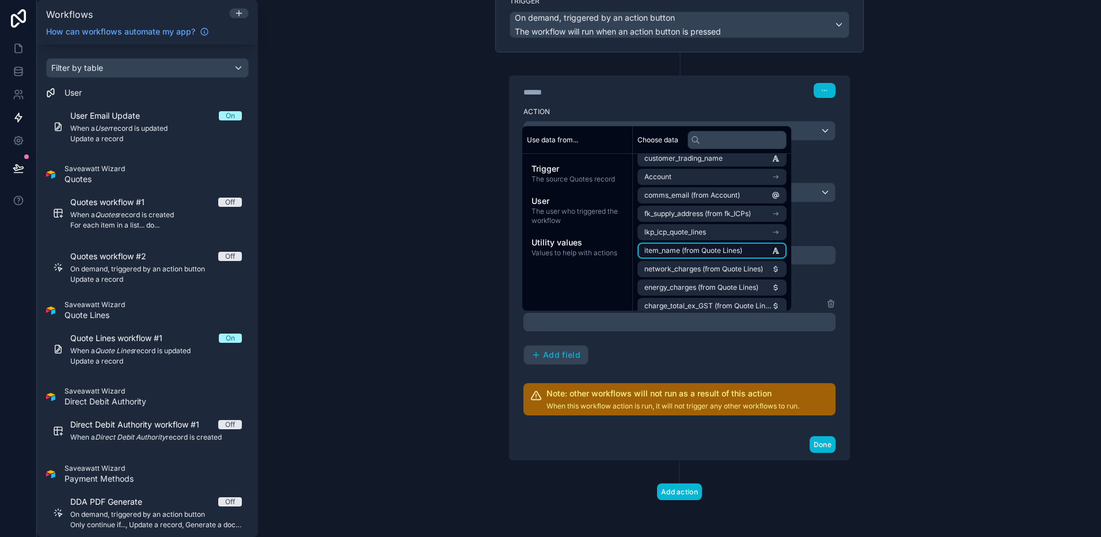
click at [696, 249] on span "item_name (from Quote Lines)" at bounding box center [693, 250] width 98 height 9
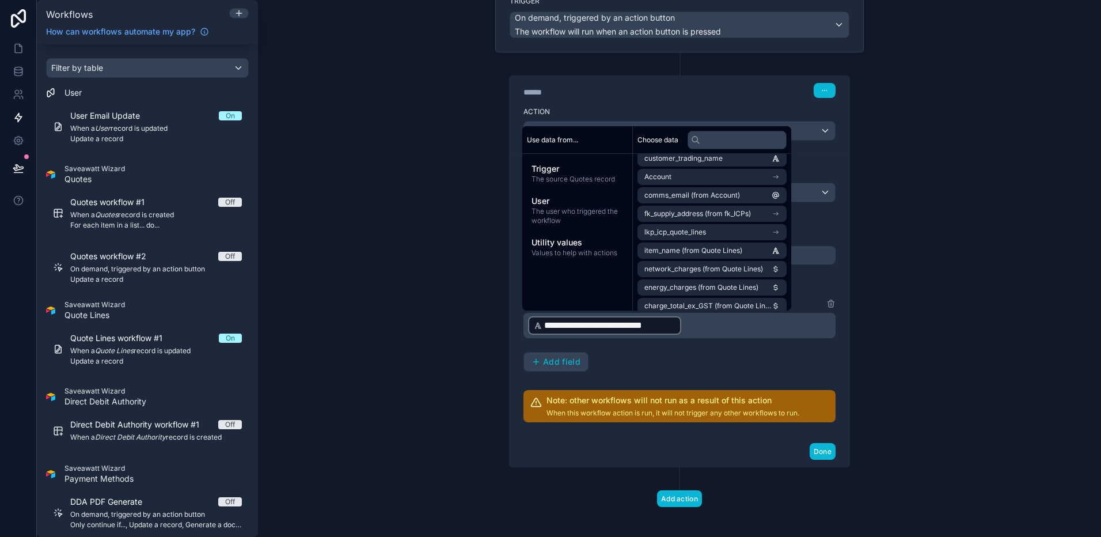
click at [683, 331] on p "**********" at bounding box center [680, 325] width 305 height 21
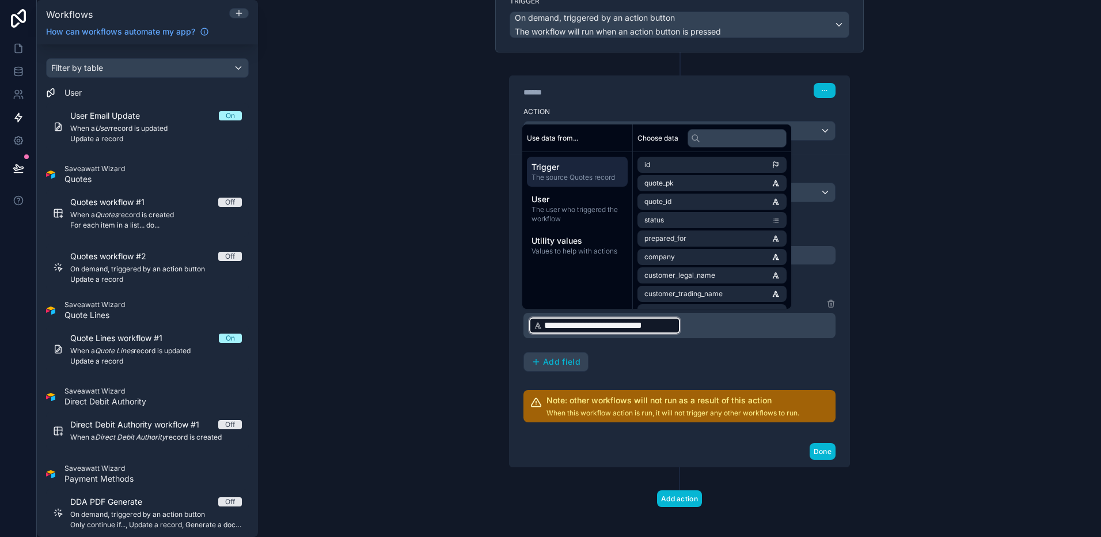
scroll to position [111, 0]
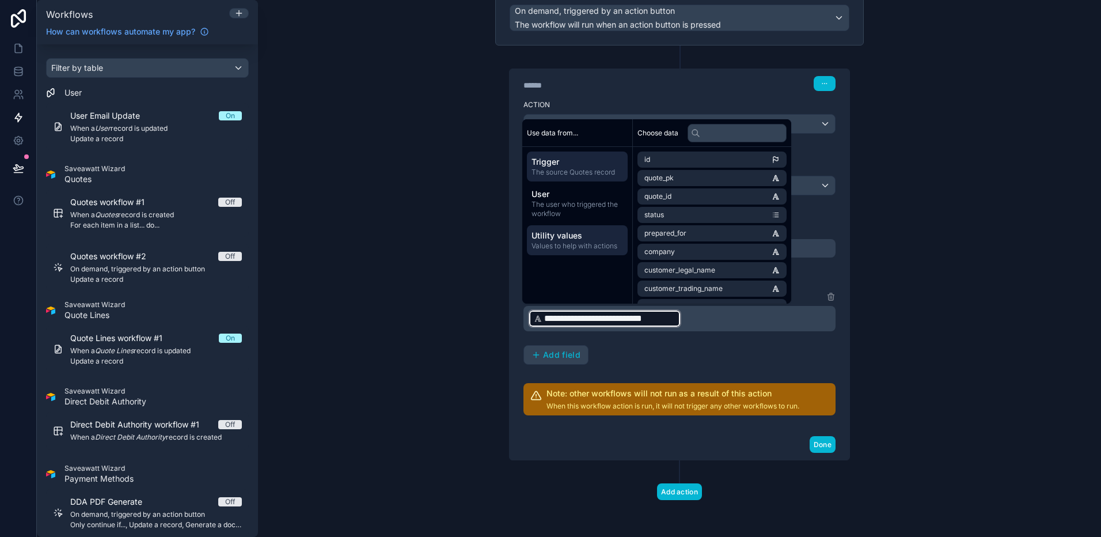
click at [560, 225] on div "Utility values Values to help with actions" at bounding box center [577, 240] width 101 height 30
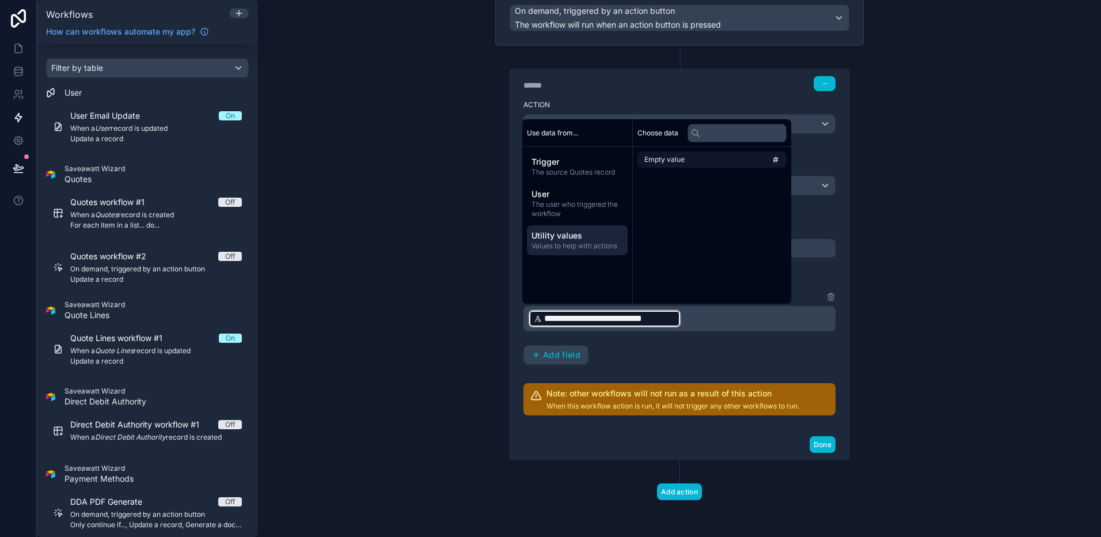
click at [696, 160] on li "Empty value" at bounding box center [711, 159] width 149 height 16
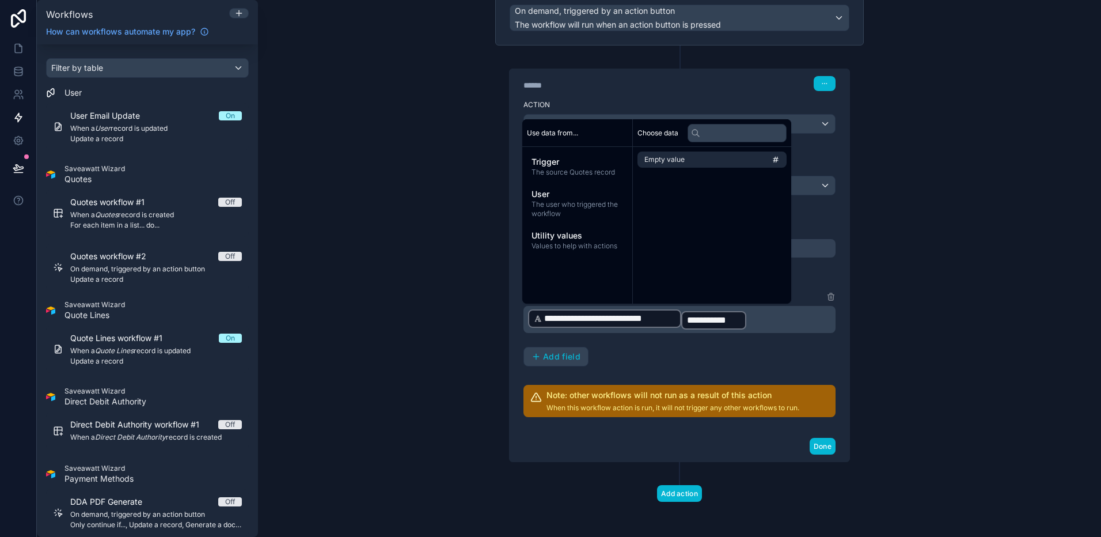
click at [771, 329] on p "**********" at bounding box center [680, 319] width 305 height 22
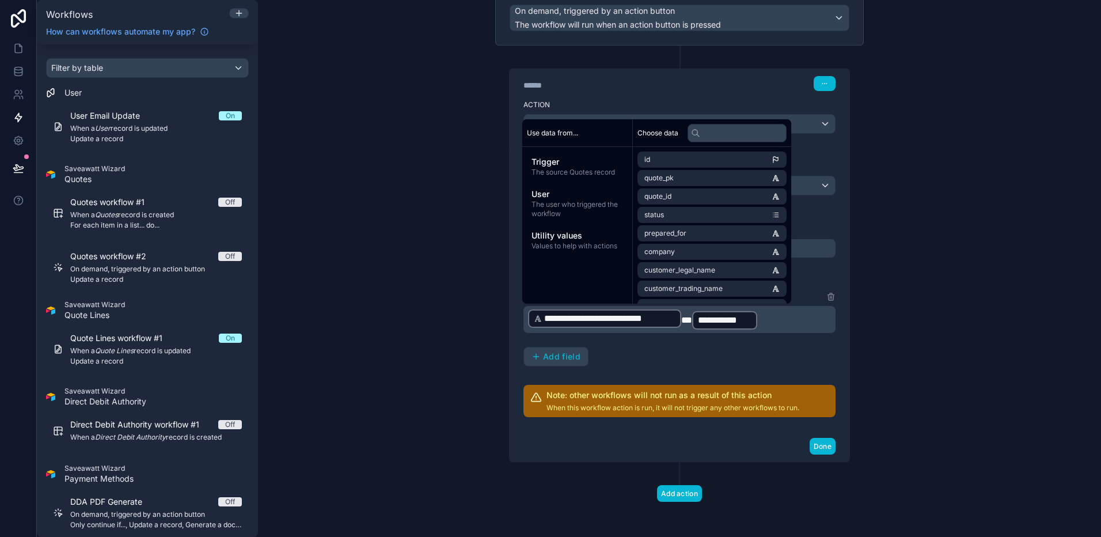
click at [841, 379] on div "**********" at bounding box center [679, 268] width 843 height 537
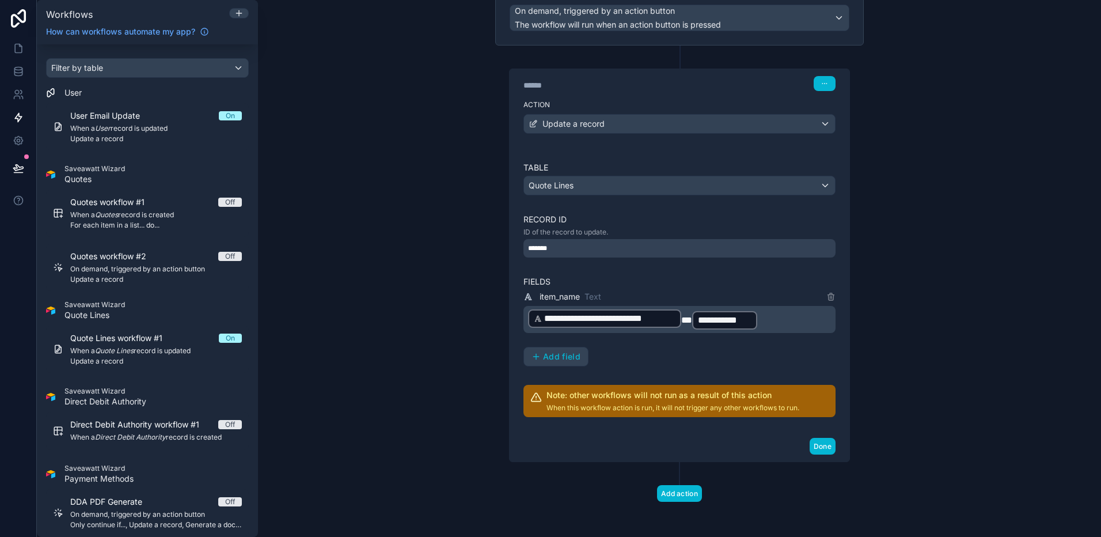
scroll to position [0, 0]
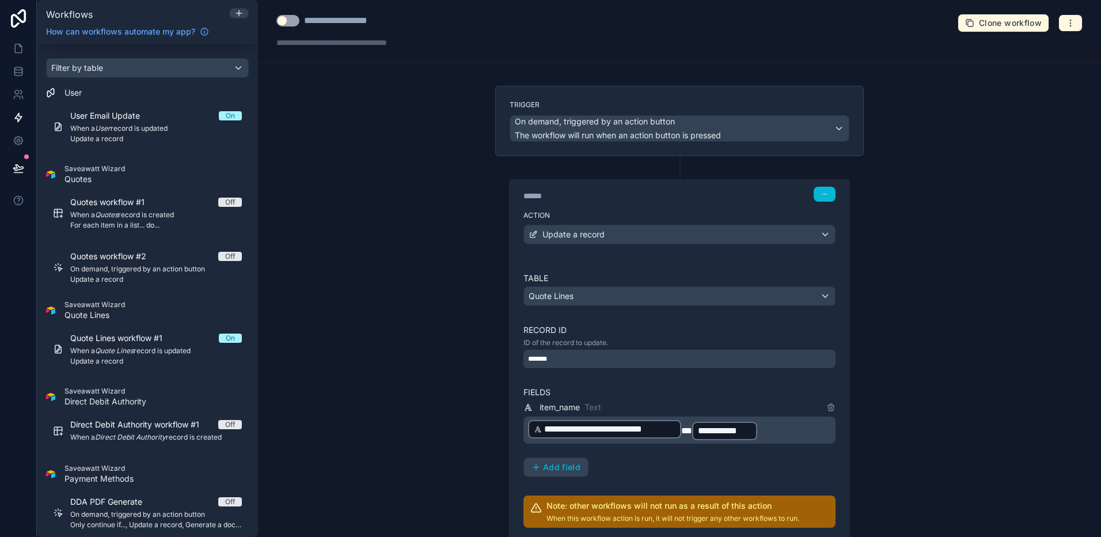
click at [841, 25] on icon "button" at bounding box center [1070, 22] width 9 height 9
click at [841, 89] on span "Delete workflow" at bounding box center [1039, 86] width 55 height 9
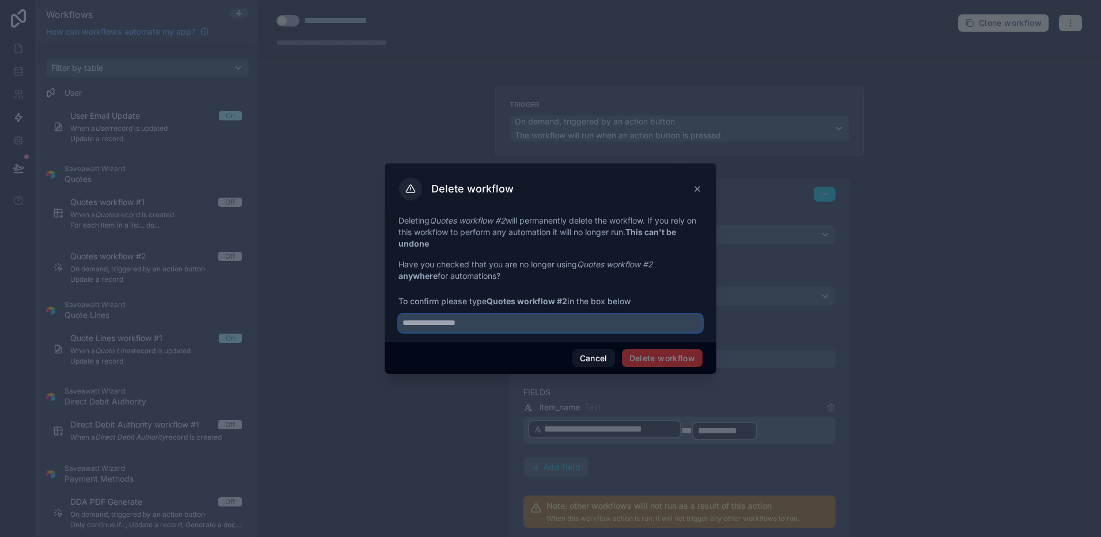
click at [553, 328] on input "text" at bounding box center [550, 323] width 304 height 18
type input "**********"
click at [682, 358] on button "Delete workflow" at bounding box center [662, 358] width 81 height 18
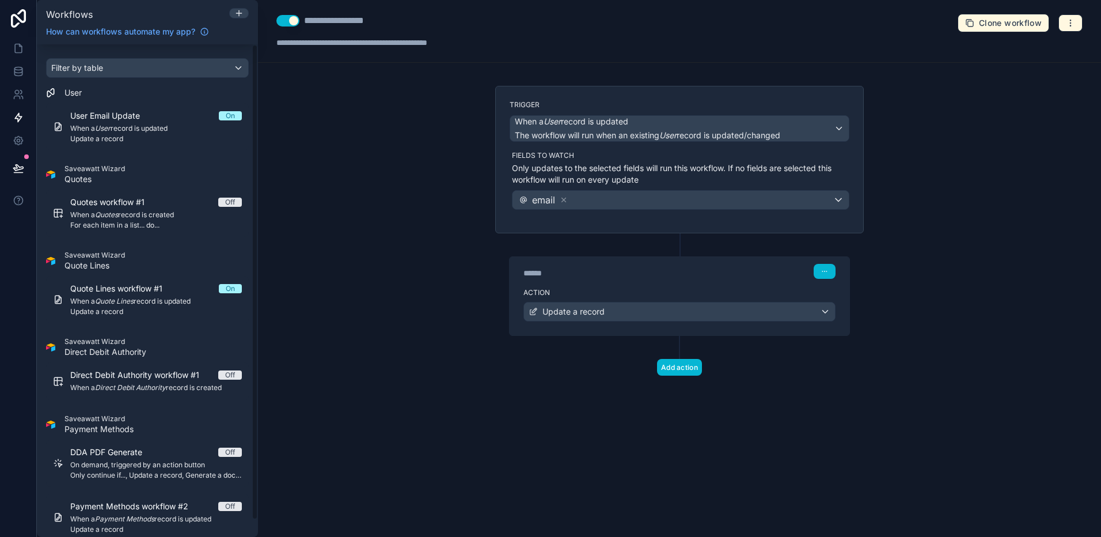
click at [345, 242] on div "**********" at bounding box center [679, 268] width 843 height 537
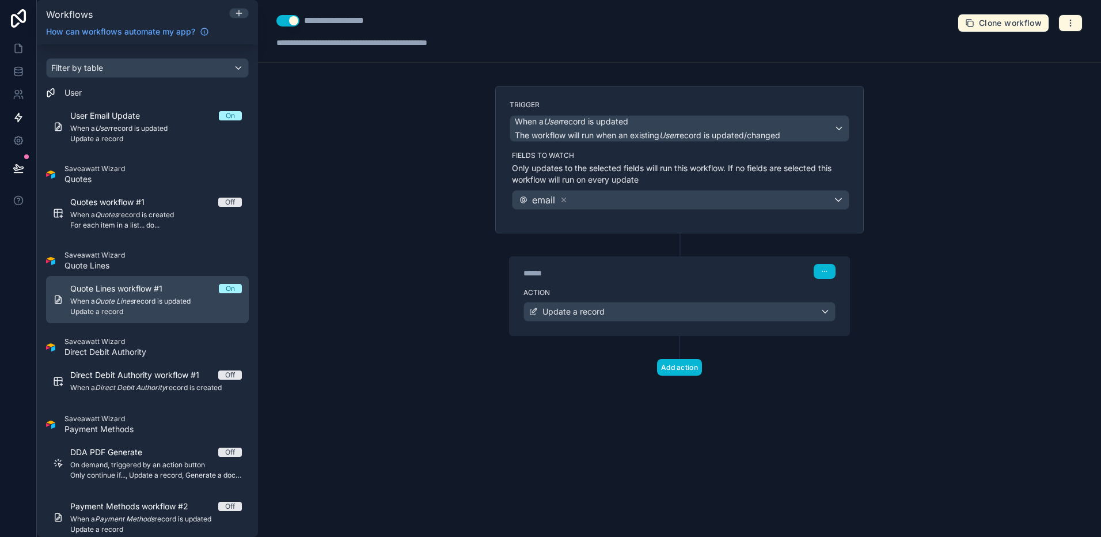
click at [175, 302] on span "When a Quote Lines record is updated" at bounding box center [156, 301] width 172 height 9
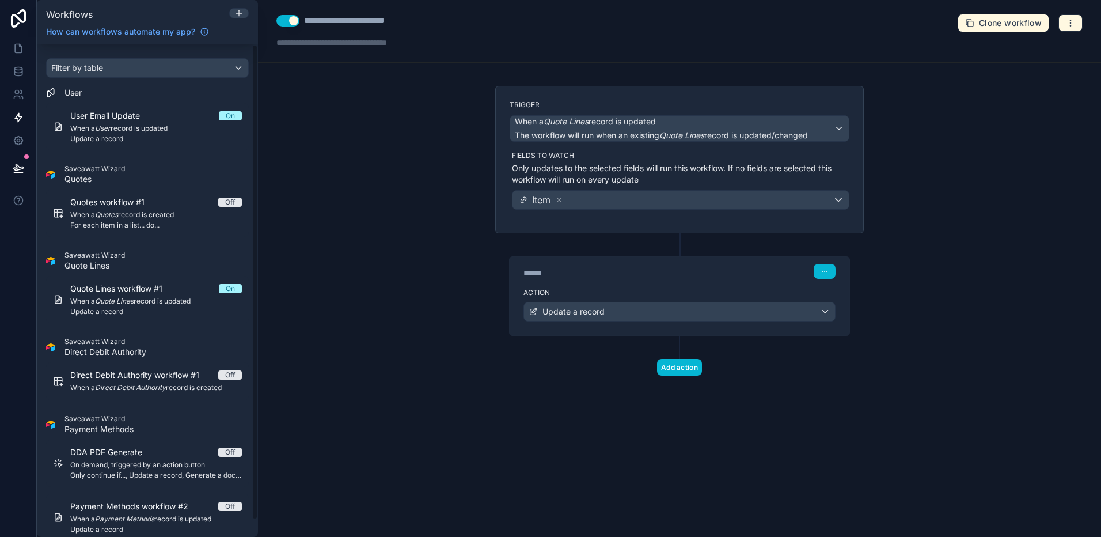
scroll to position [18, 0]
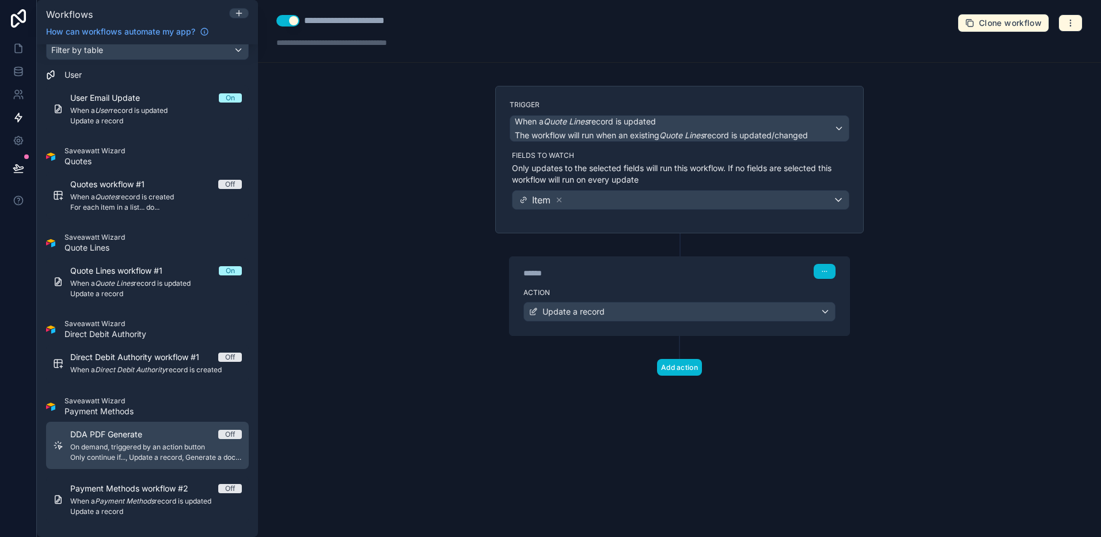
click at [206, 426] on span "On demand, triggered by an action button" at bounding box center [156, 446] width 172 height 9
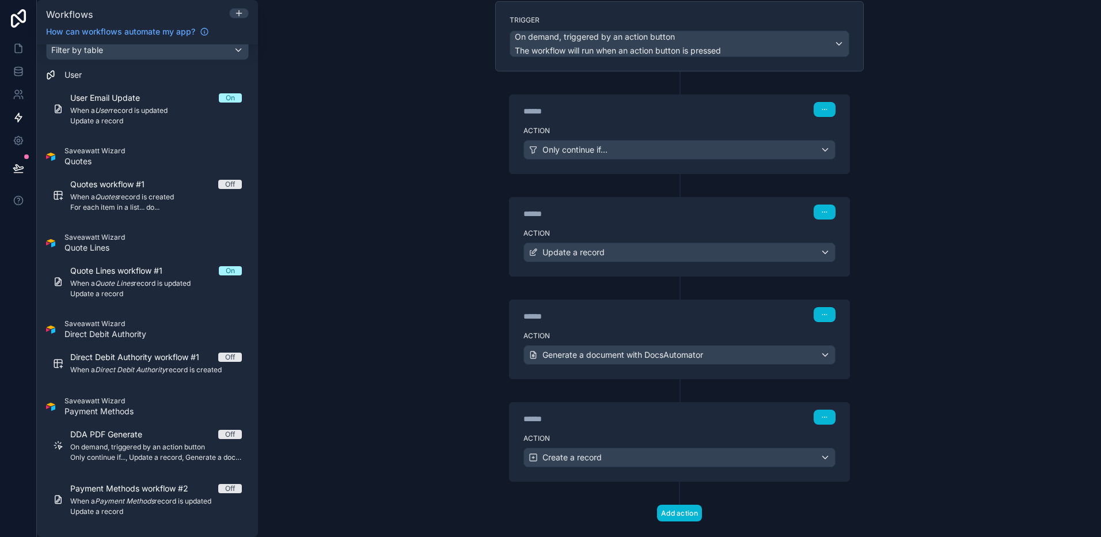
scroll to position [106, 0]
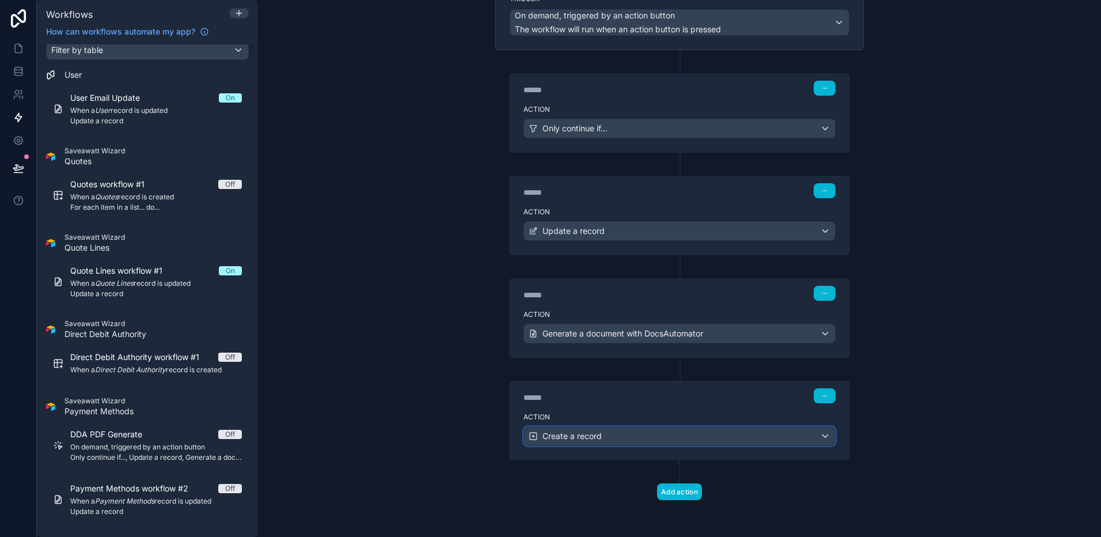
click at [624, 426] on div "Create a record" at bounding box center [679, 436] width 311 height 18
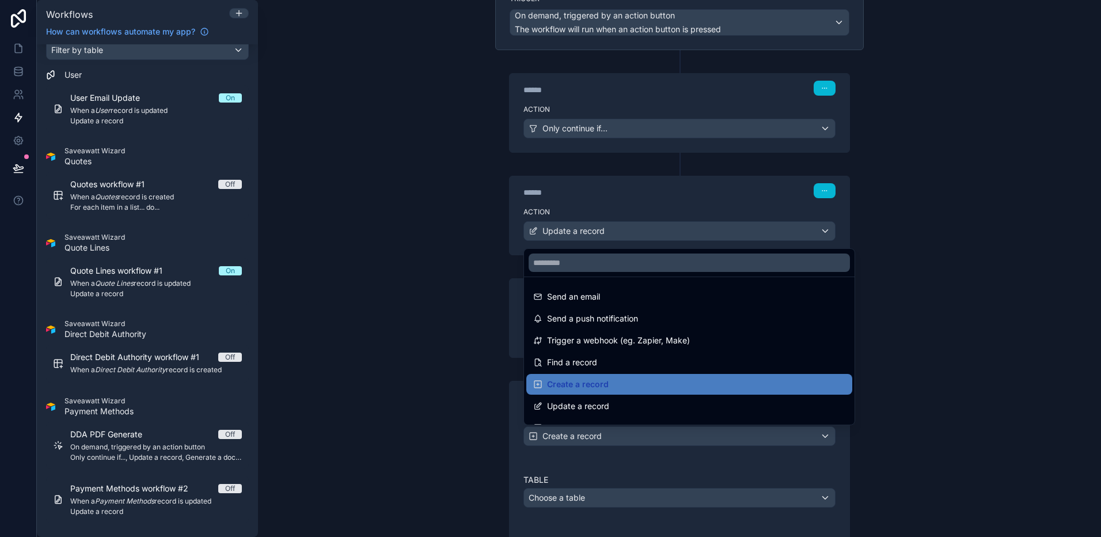
click at [624, 426] on div at bounding box center [550, 268] width 1101 height 537
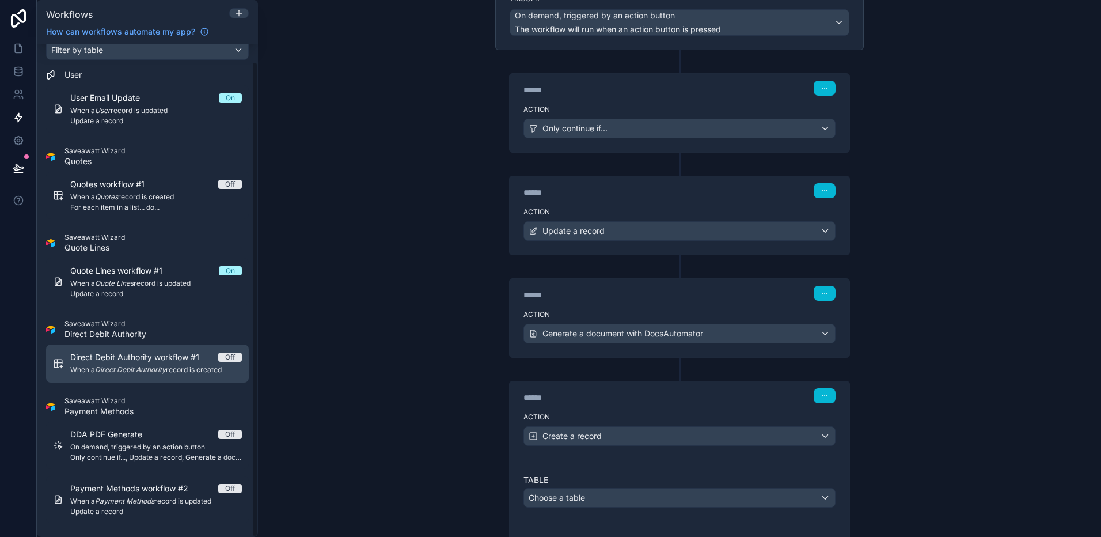
click at [196, 370] on span "When a Direct Debit Authority record is created" at bounding box center [156, 369] width 172 height 9
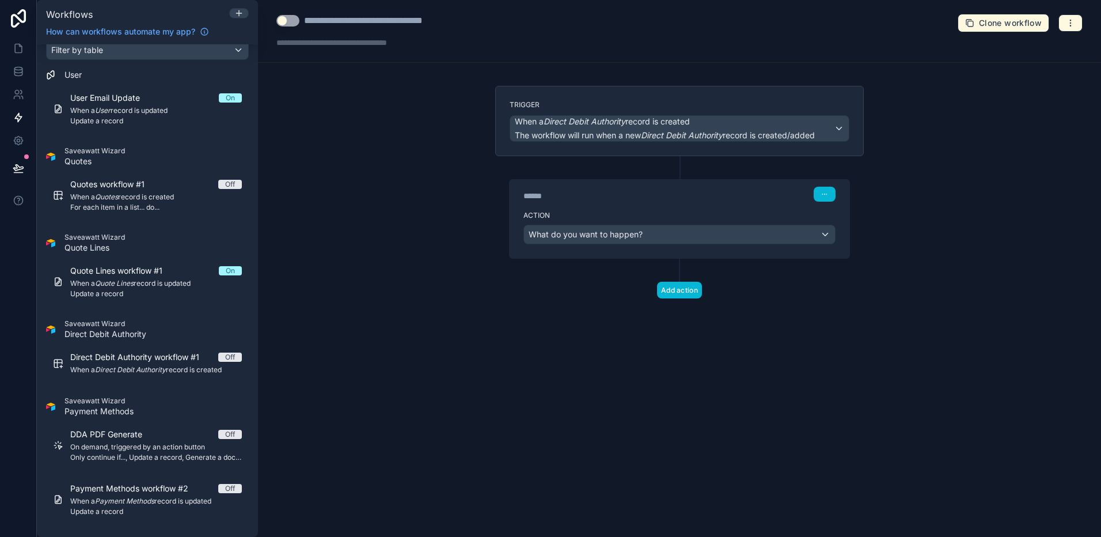
click at [629, 223] on div "Action What do you want to happen?" at bounding box center [680, 232] width 340 height 52
click at [632, 234] on span "What do you want to happen?" at bounding box center [586, 234] width 114 height 10
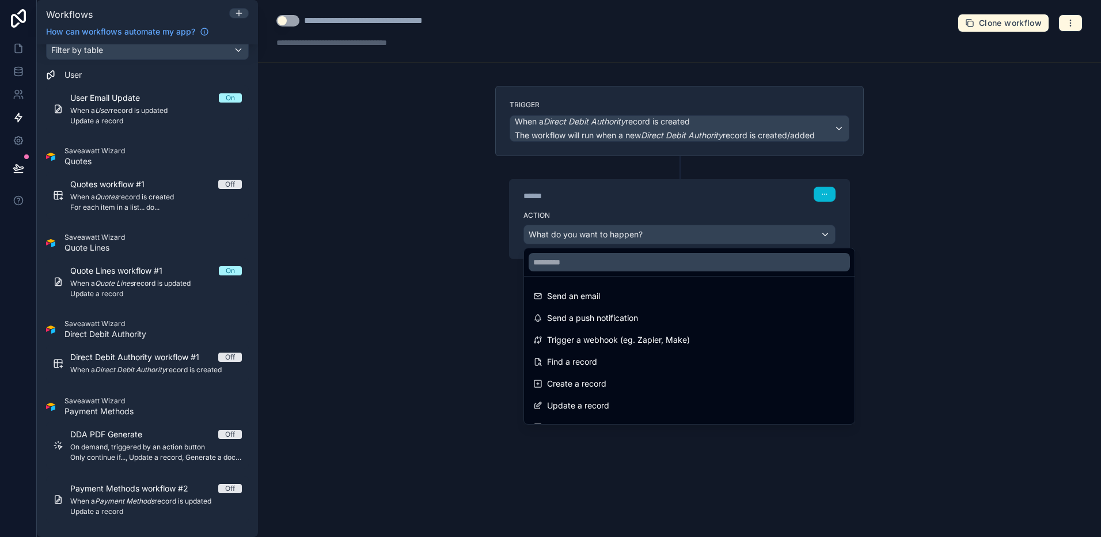
click at [632, 234] on div at bounding box center [550, 268] width 1101 height 537
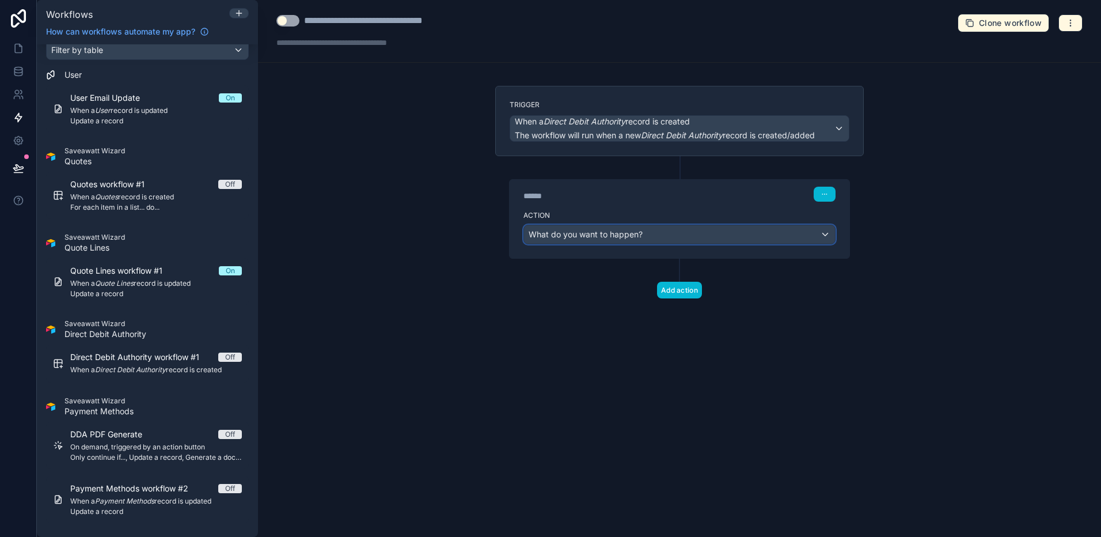
click at [632, 234] on span "What do you want to happen?" at bounding box center [586, 234] width 114 height 10
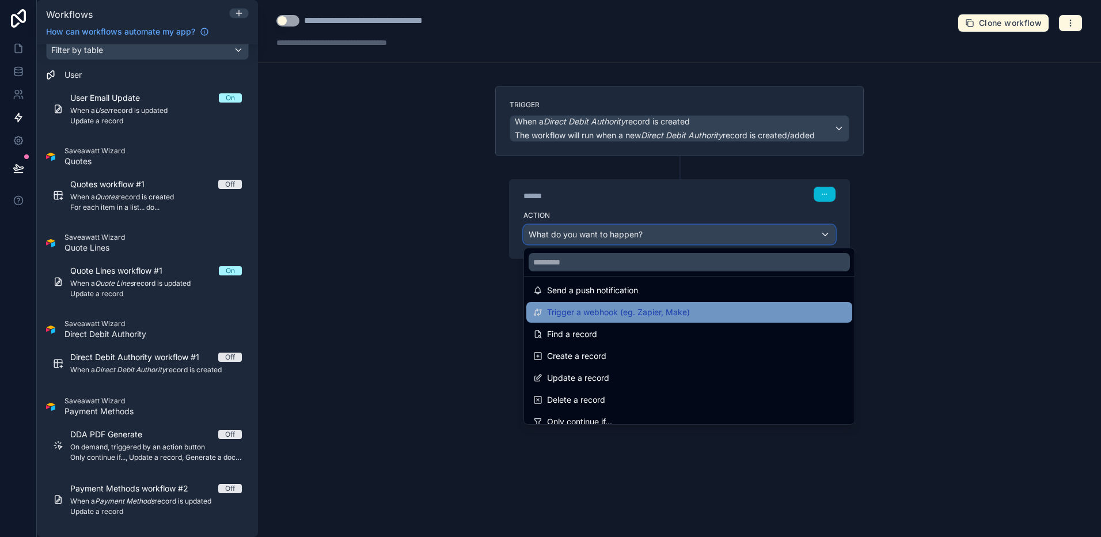
scroll to position [35, 0]
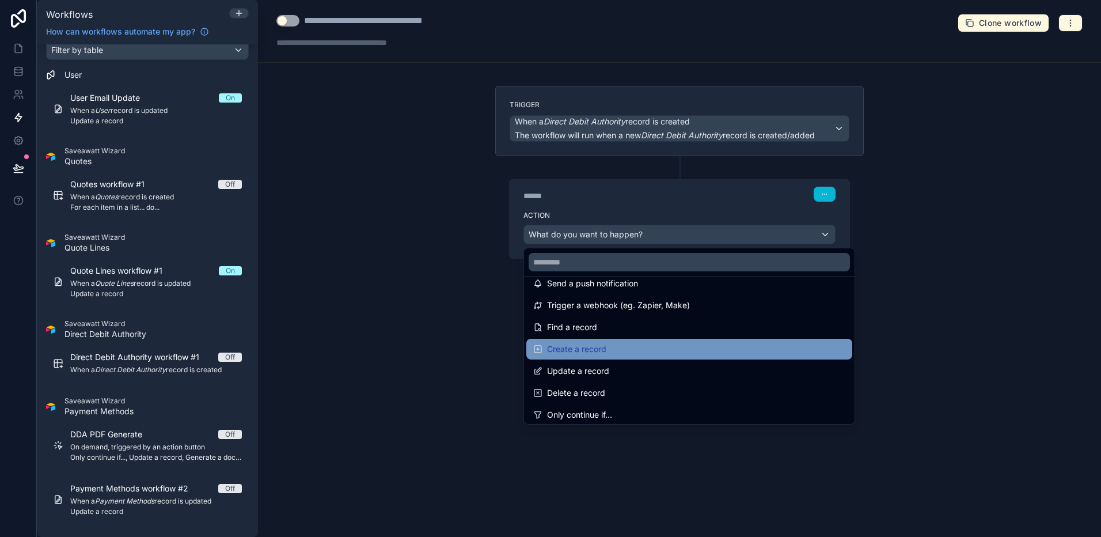
click at [656, 348] on div "Create a record" at bounding box center [689, 349] width 312 height 14
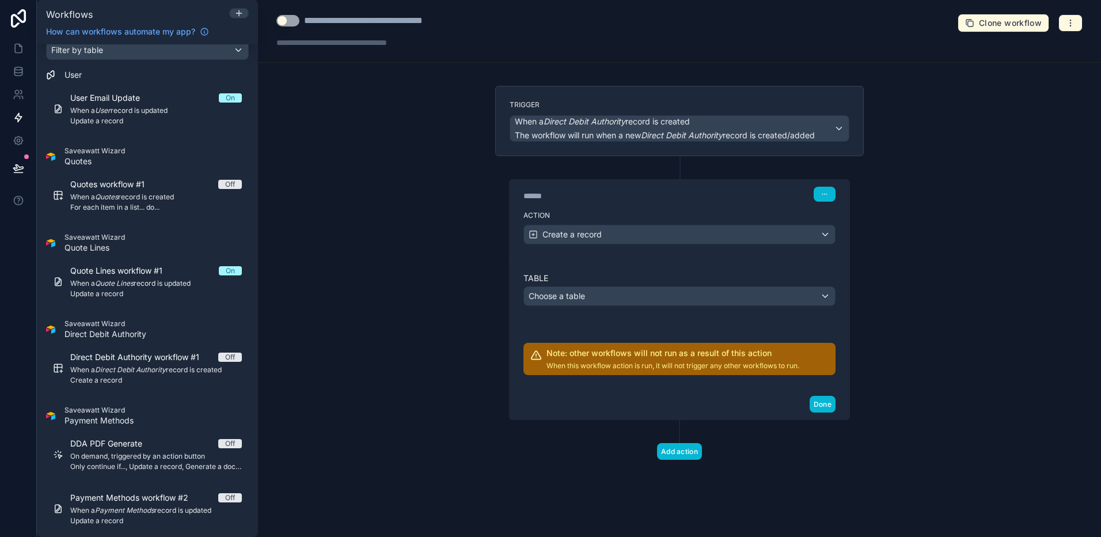
click at [655, 311] on div "Table Choose a table Note: other workflows will not run as a result of this act…" at bounding box center [679, 323] width 312 height 102
click at [655, 301] on div "Choose a table" at bounding box center [679, 296] width 311 height 18
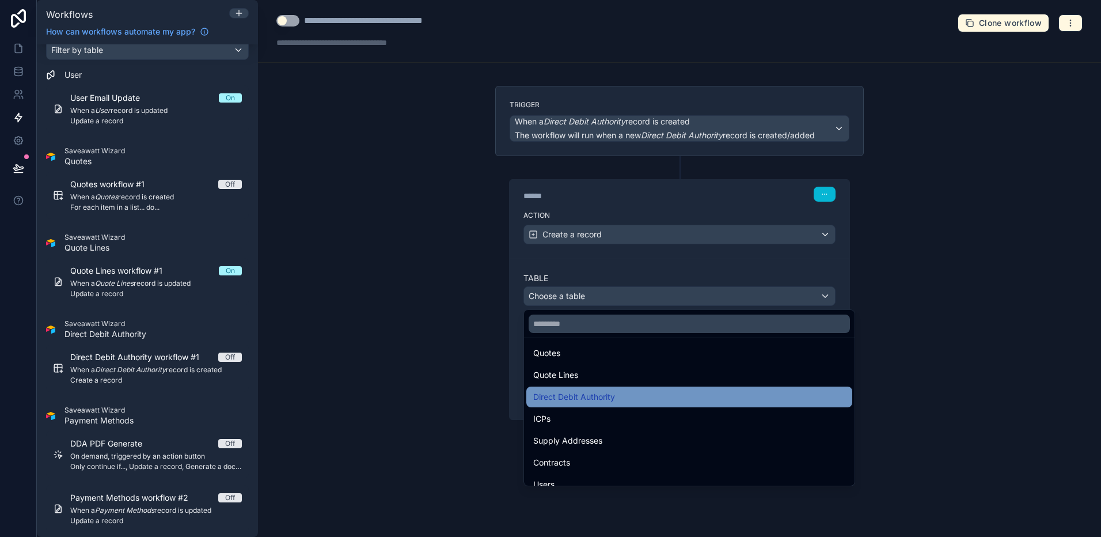
scroll to position [83, 0]
click at [664, 405] on div "Direct Debit Authority" at bounding box center [689, 396] width 326 height 21
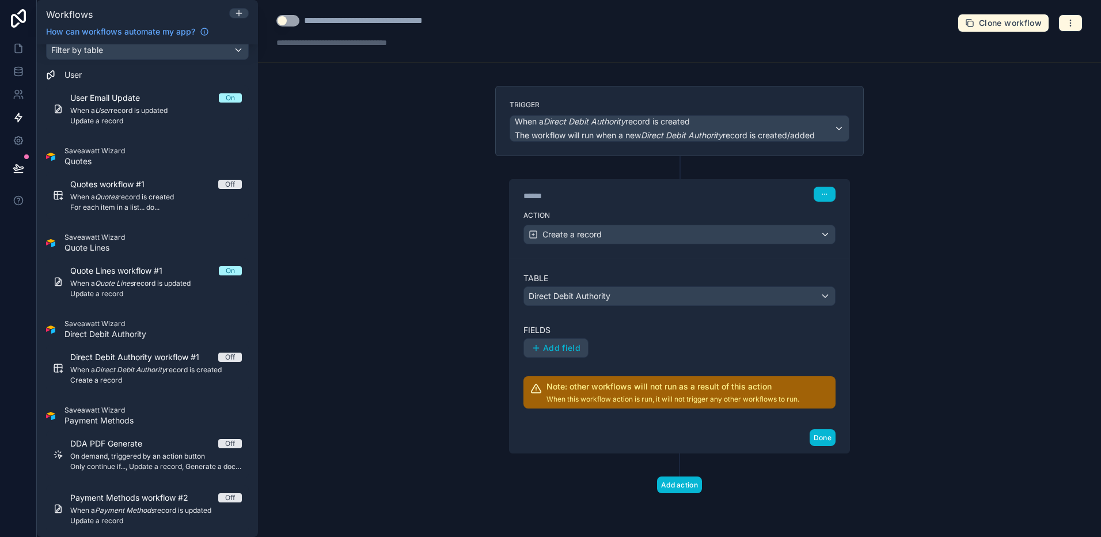
click at [567, 358] on div "Table Direct Debit Authority Fields Add field Note: other workflows will not ru…" at bounding box center [679, 340] width 312 height 136
click at [567, 347] on span "Add field" at bounding box center [561, 348] width 37 height 10
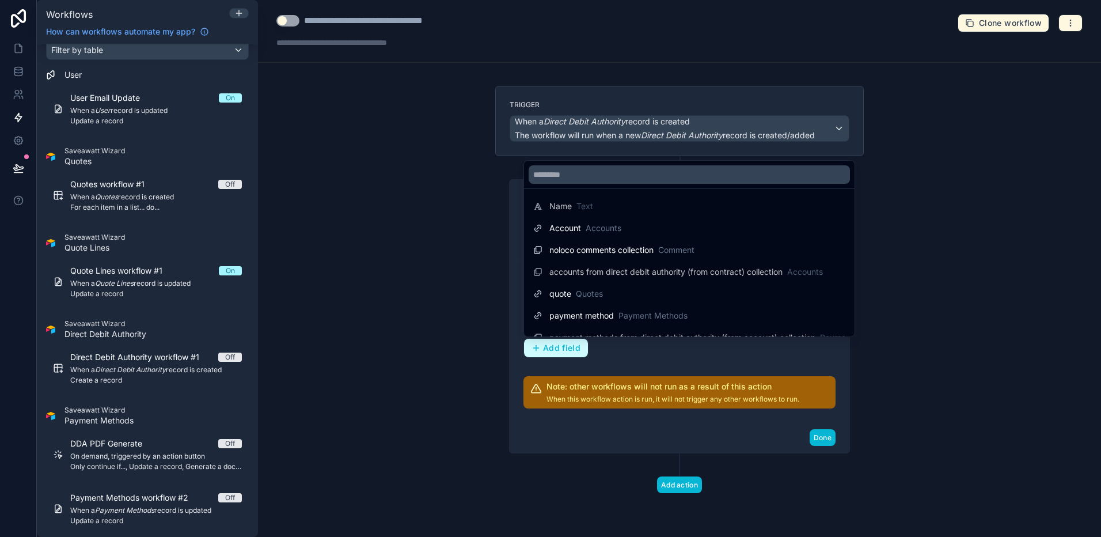
scroll to position [454, 0]
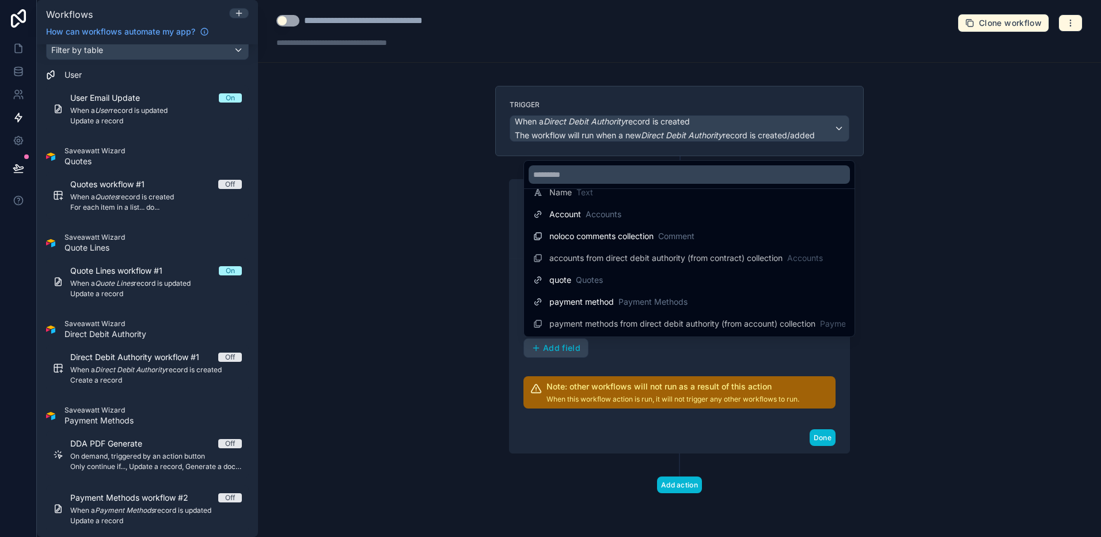
click at [669, 346] on div at bounding box center [550, 268] width 1101 height 537
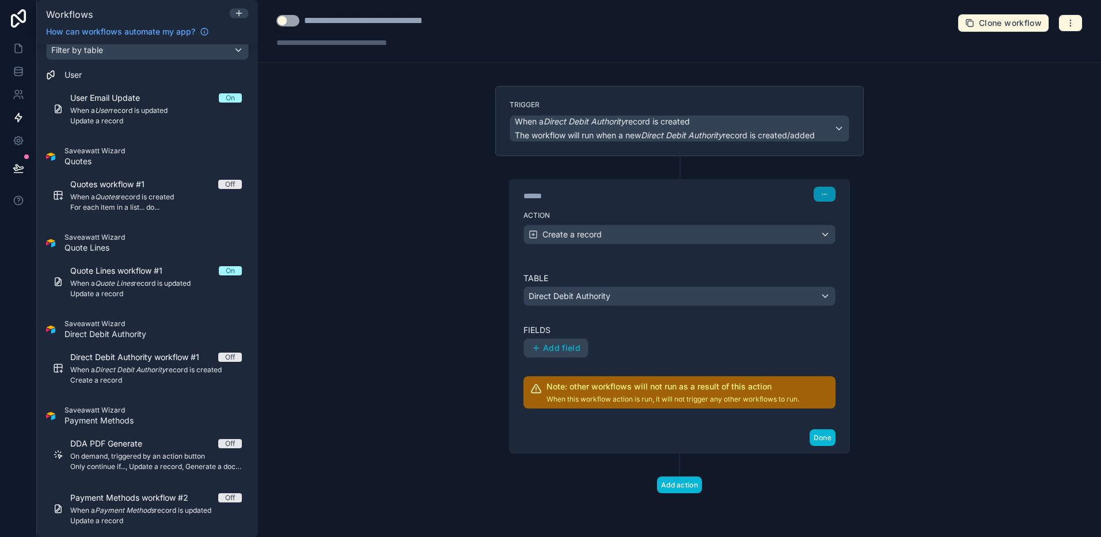
click at [827, 193] on icon "button" at bounding box center [824, 194] width 7 height 7
click at [802, 200] on div "****** Step 1" at bounding box center [679, 194] width 312 height 15
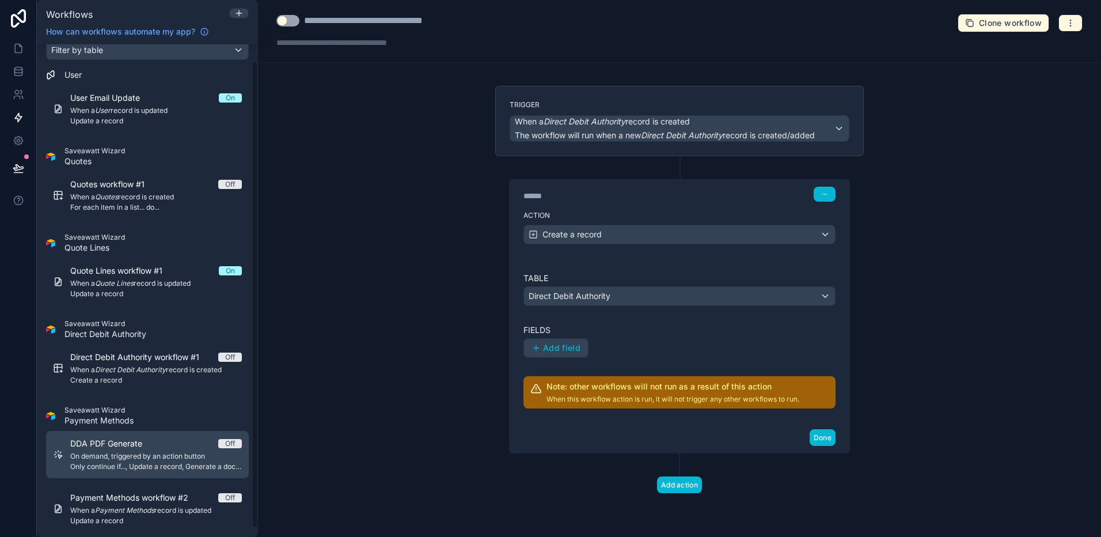
scroll to position [27, 0]
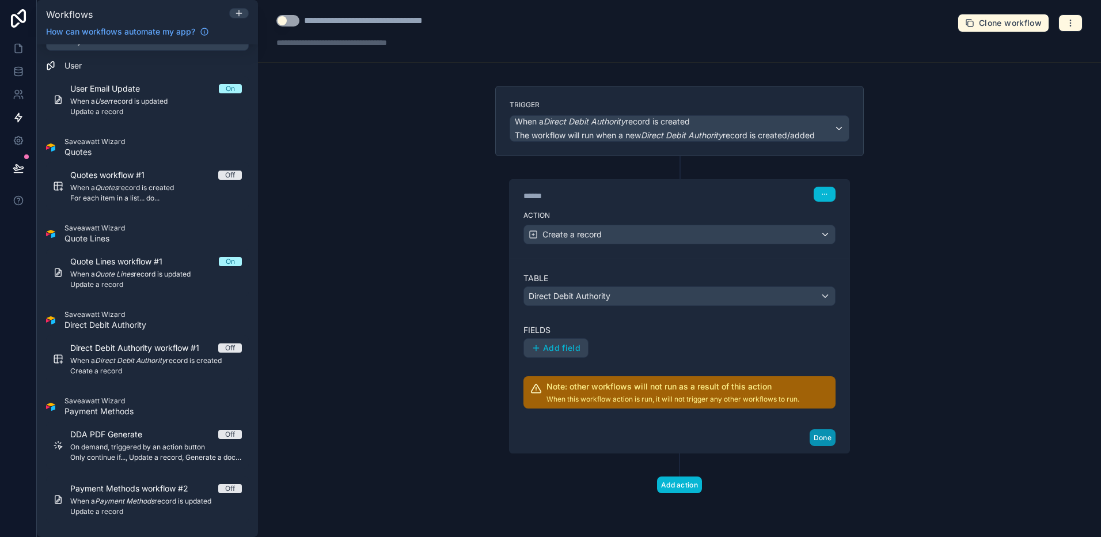
click at [824, 426] on button "Done" at bounding box center [823, 437] width 26 height 17
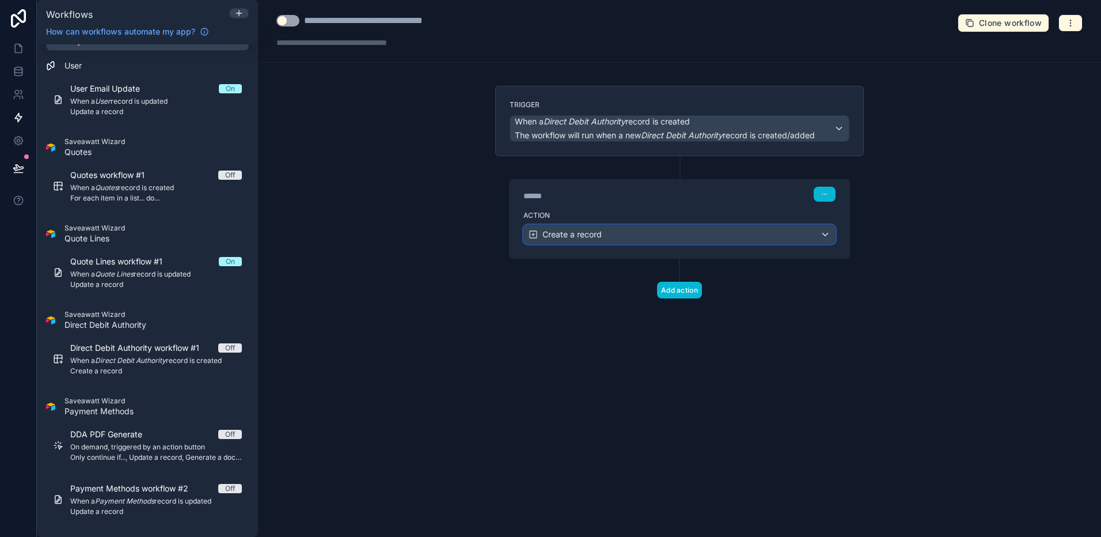
click at [577, 238] on span "Create a record" at bounding box center [571, 235] width 59 height 12
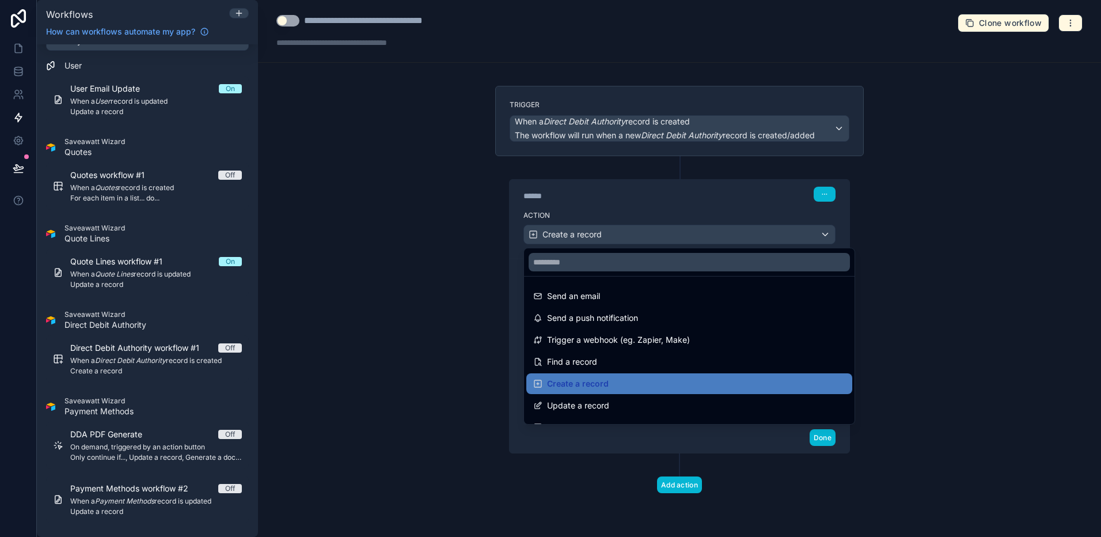
click at [449, 297] on div at bounding box center [550, 268] width 1101 height 537
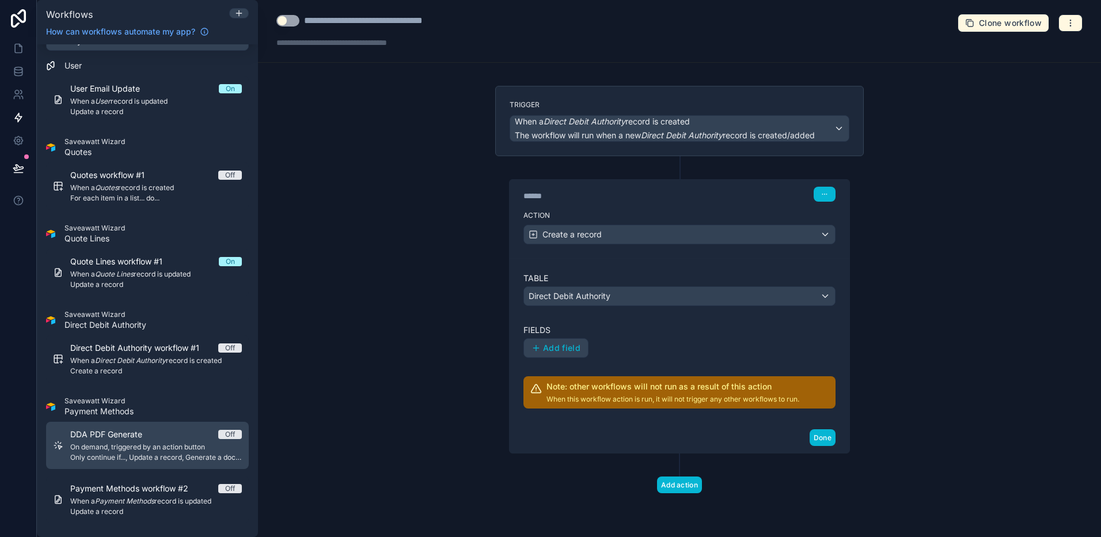
click at [194, 426] on div "DDA PDF Generate Off" at bounding box center [156, 434] width 172 height 12
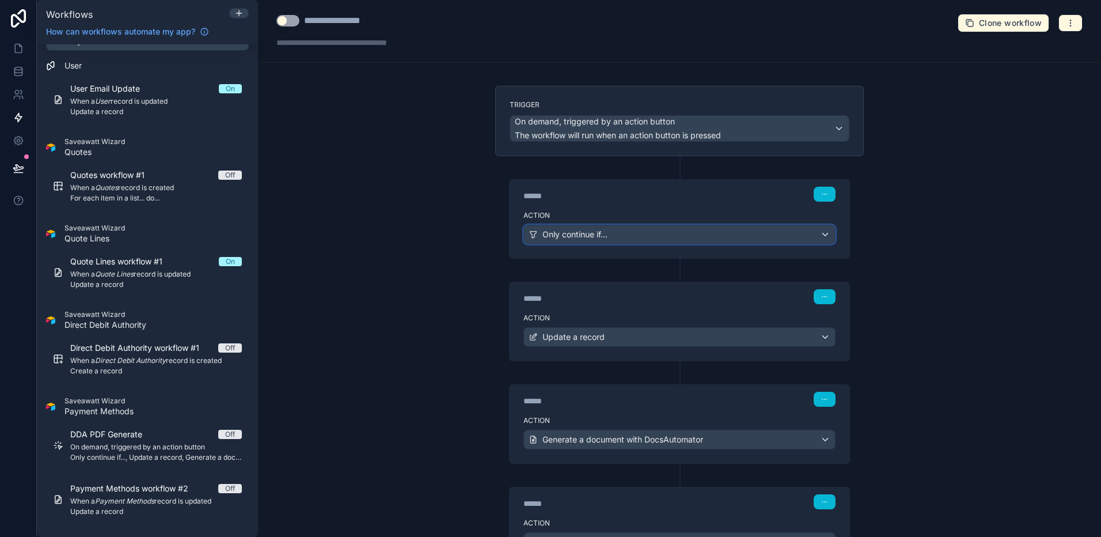
click at [613, 228] on div "Only continue if..." at bounding box center [679, 234] width 311 height 18
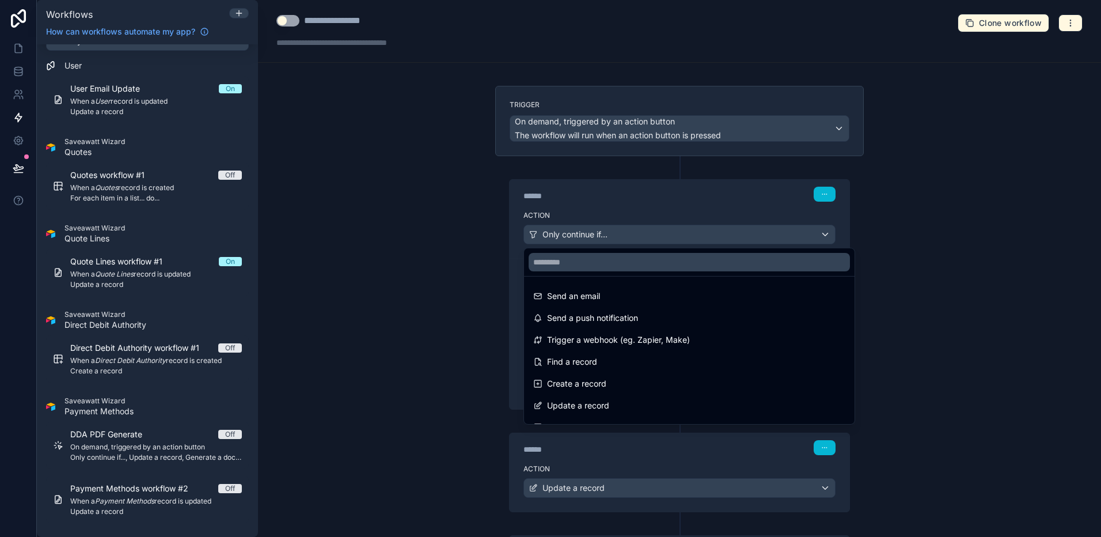
click at [467, 302] on div at bounding box center [550, 268] width 1101 height 537
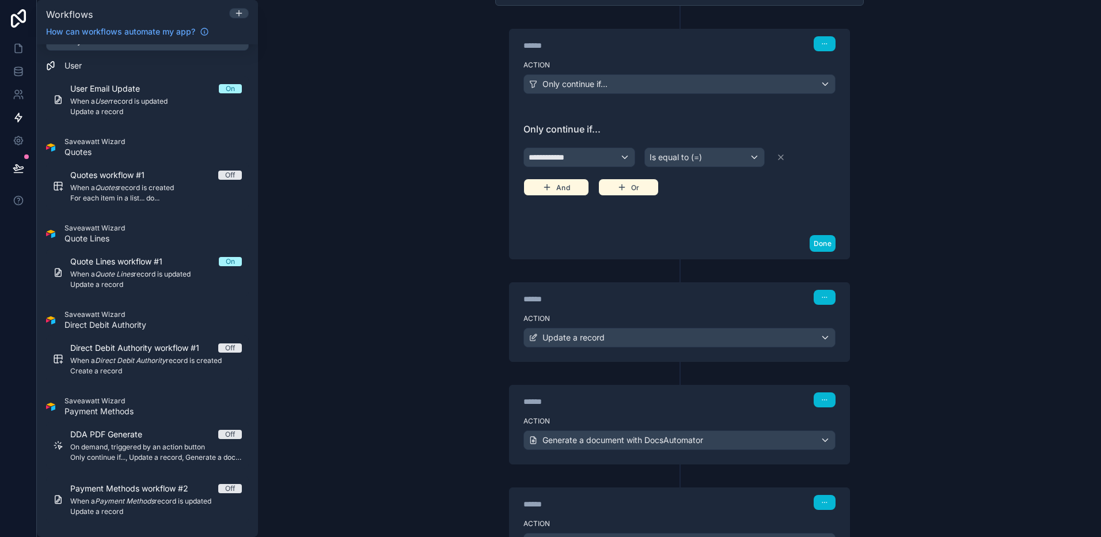
scroll to position [165, 0]
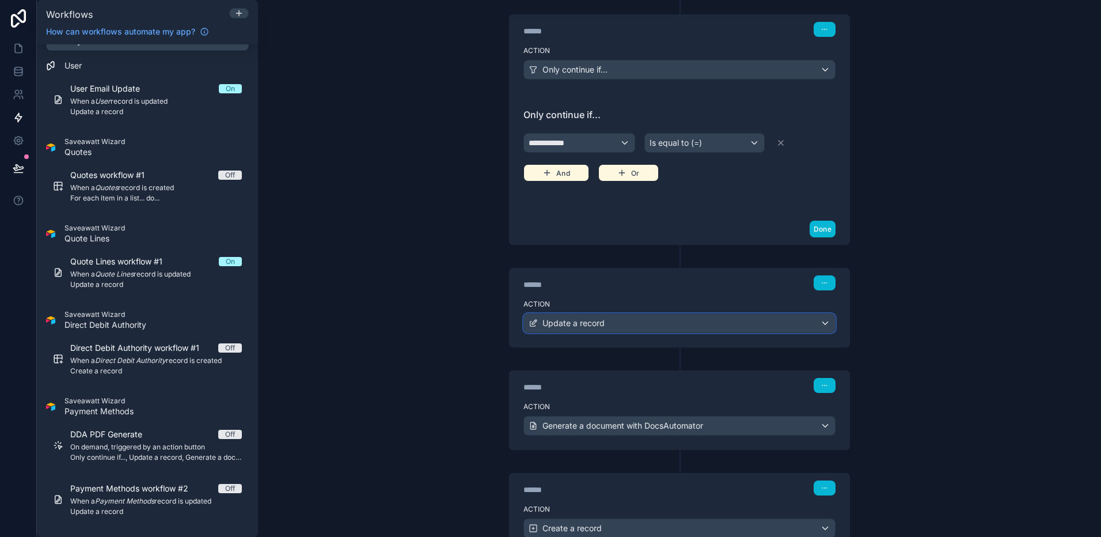
click at [623, 321] on div "Update a record" at bounding box center [679, 323] width 311 height 18
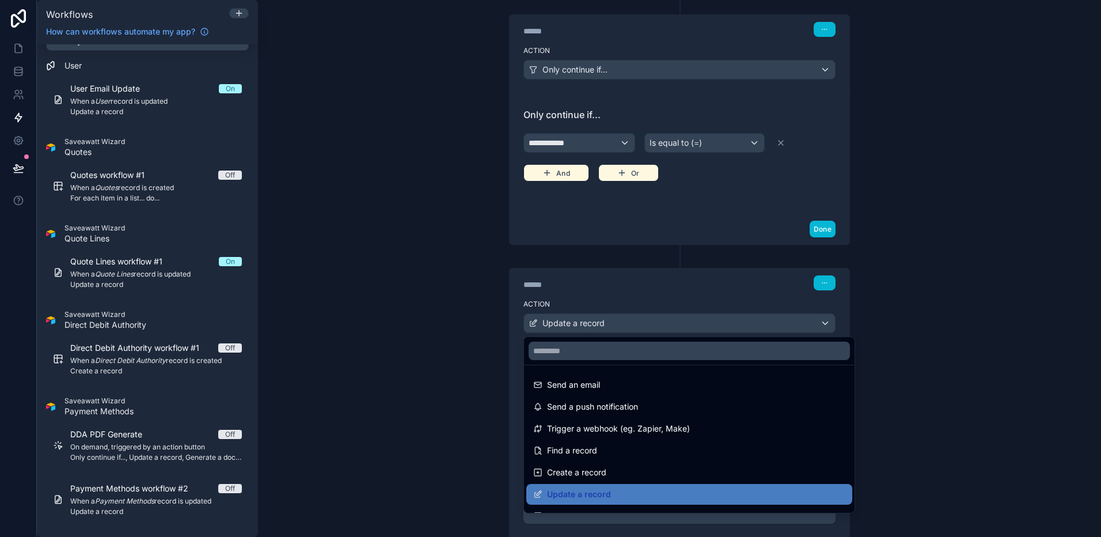
click at [633, 295] on div at bounding box center [550, 268] width 1101 height 537
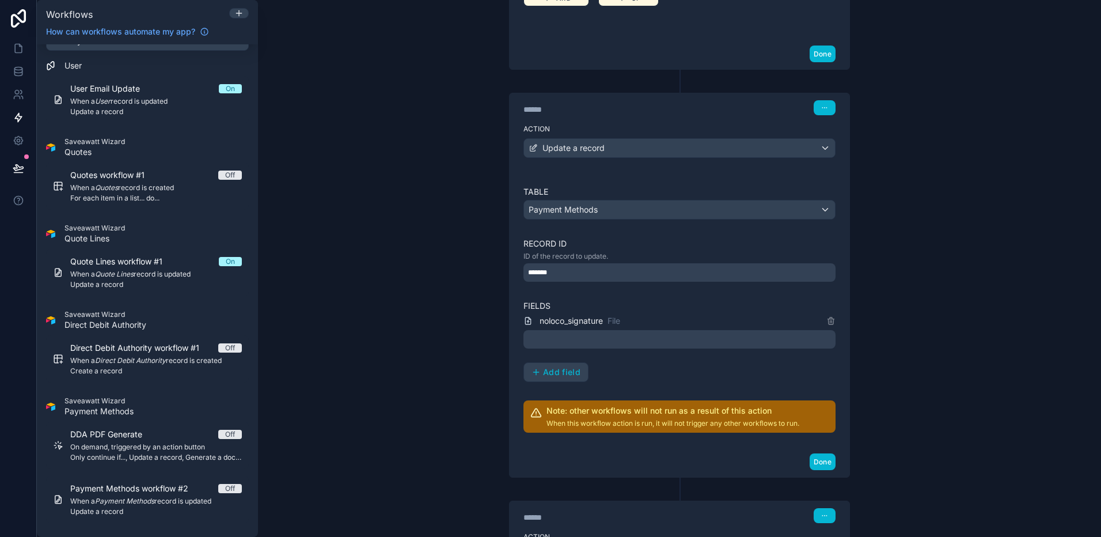
scroll to position [341, 0]
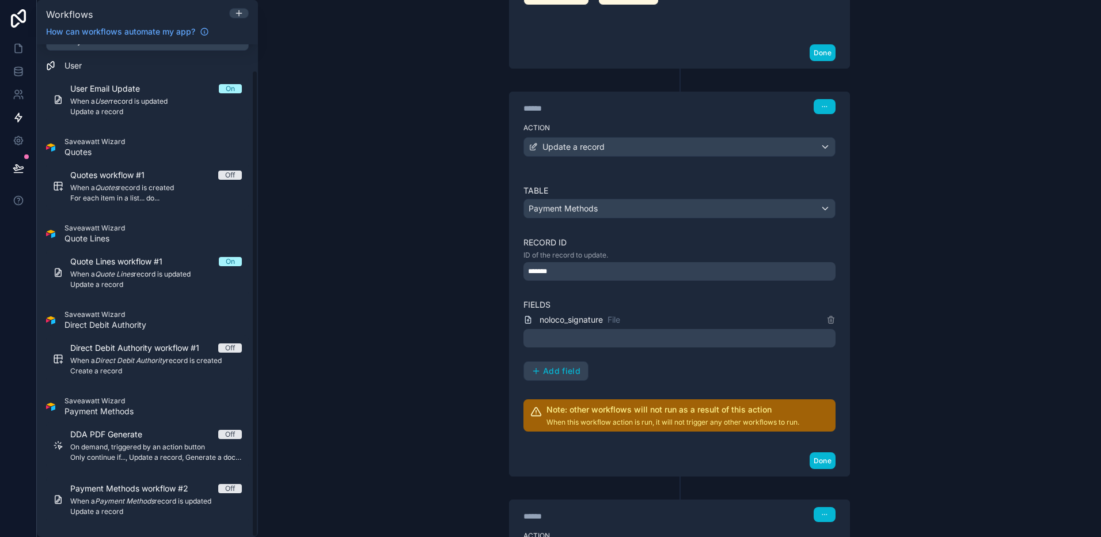
click at [356, 220] on div "**********" at bounding box center [679, 268] width 843 height 537
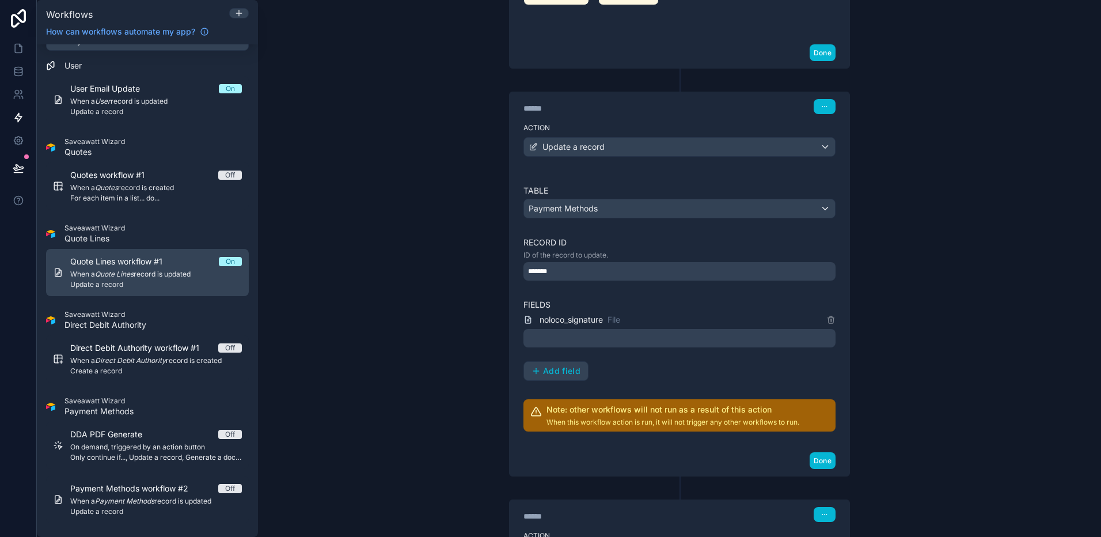
click at [183, 257] on div "Quote Lines workflow #1 On" at bounding box center [156, 262] width 172 height 12
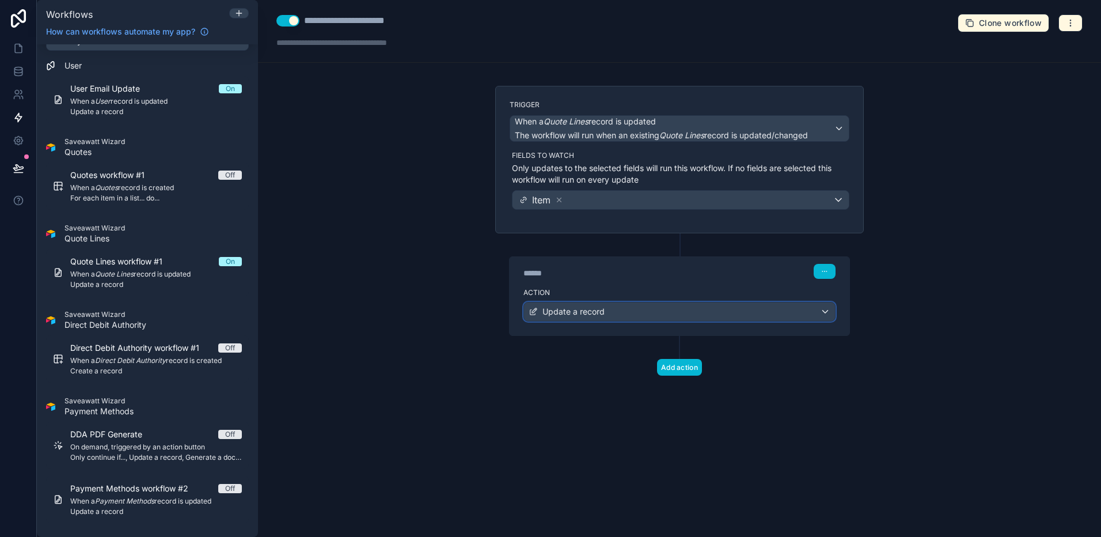
click at [722, 313] on div "Update a record" at bounding box center [679, 311] width 311 height 18
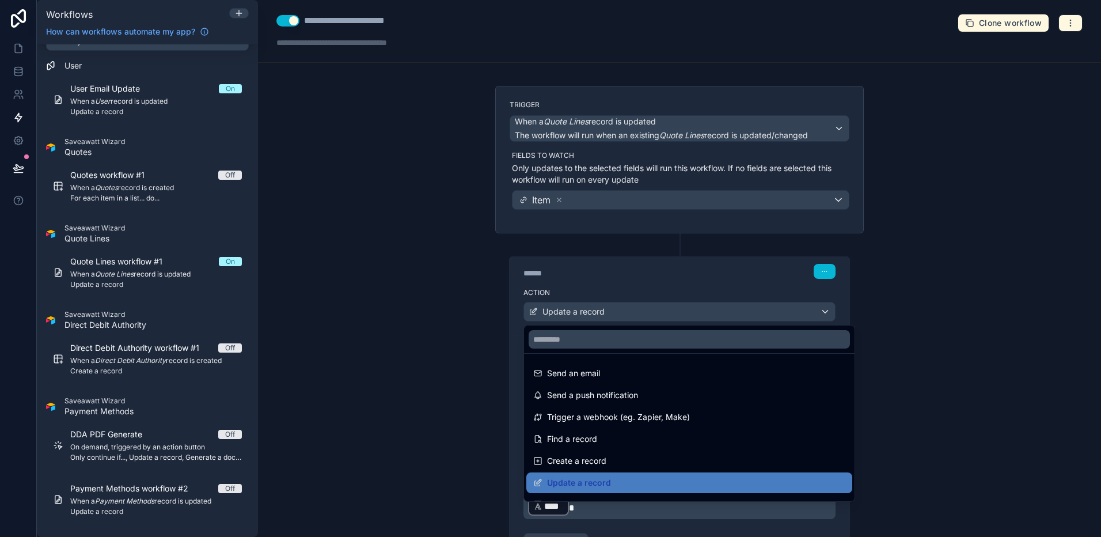
click at [728, 287] on div at bounding box center [550, 268] width 1101 height 537
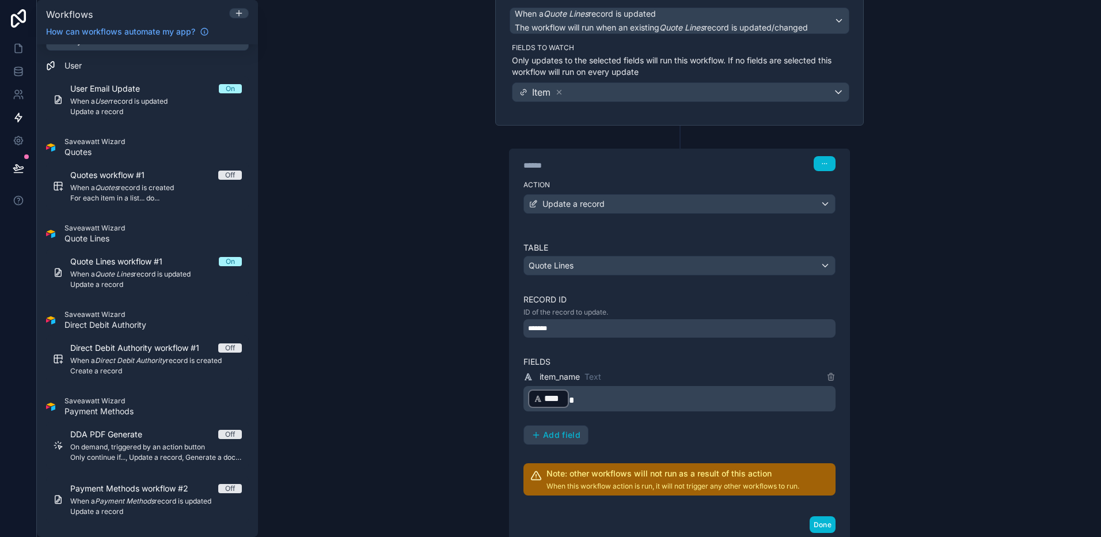
scroll to position [109, 0]
click at [641, 389] on p "﻿ **** ﻿" at bounding box center [680, 397] width 305 height 21
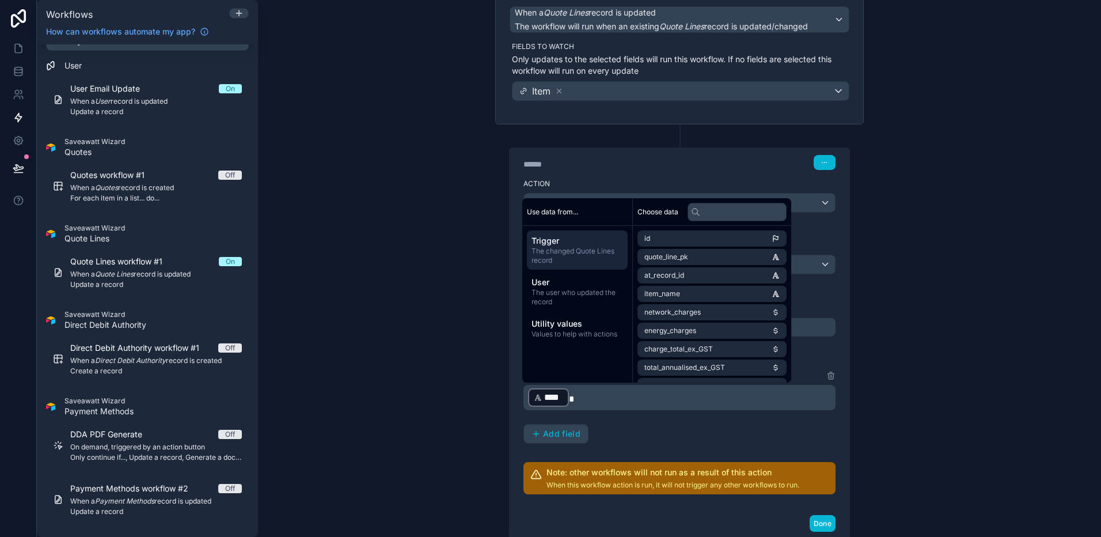
click at [650, 413] on div "item_name Text ﻿ **** ﻿ Add field" at bounding box center [679, 406] width 312 height 75
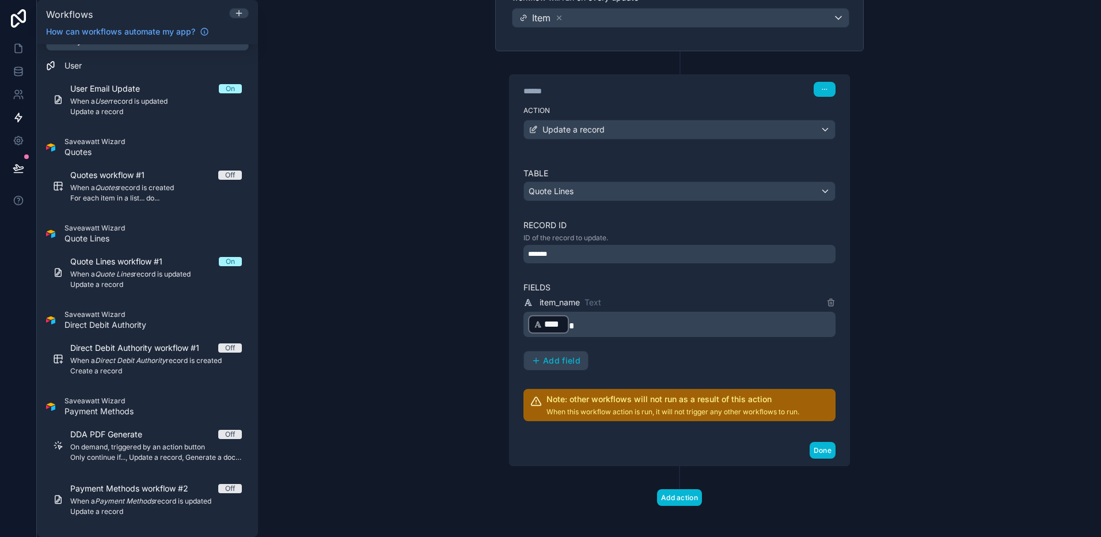
scroll to position [188, 0]
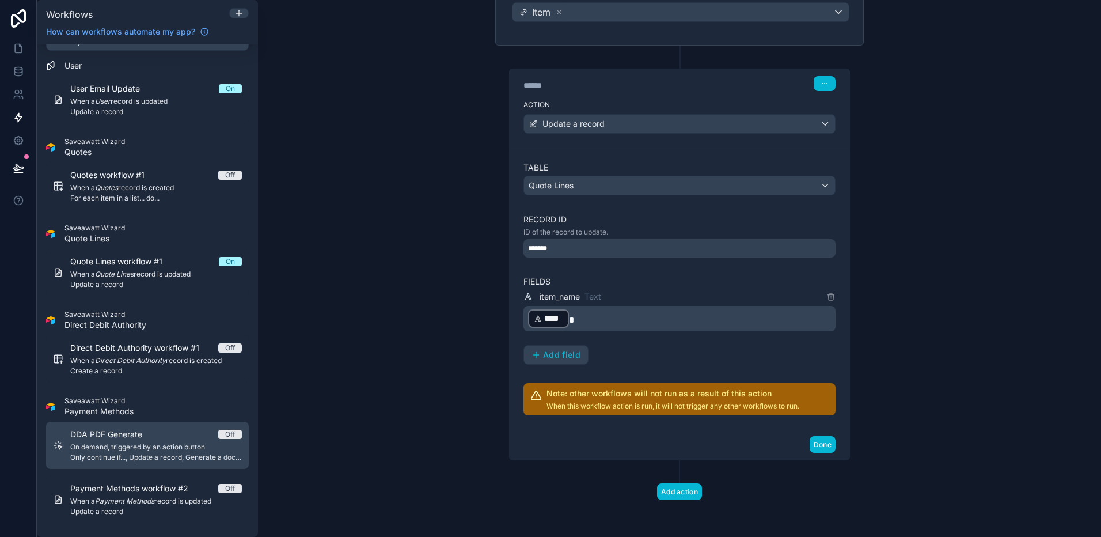
click at [207, 426] on div "DDA PDF Generate Off" at bounding box center [156, 434] width 172 height 12
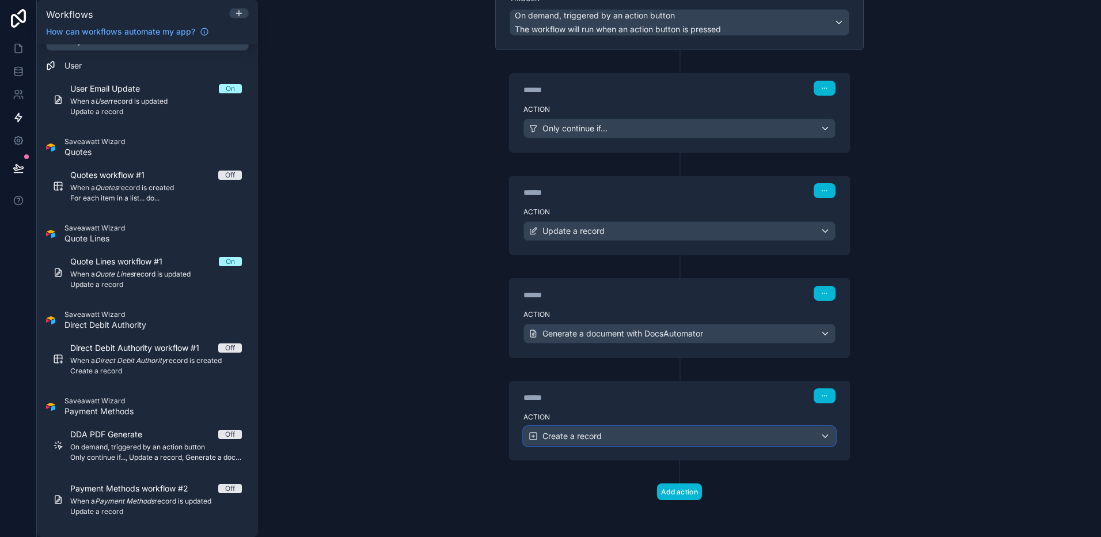
click at [631, 426] on div "Create a record" at bounding box center [679, 436] width 311 height 18
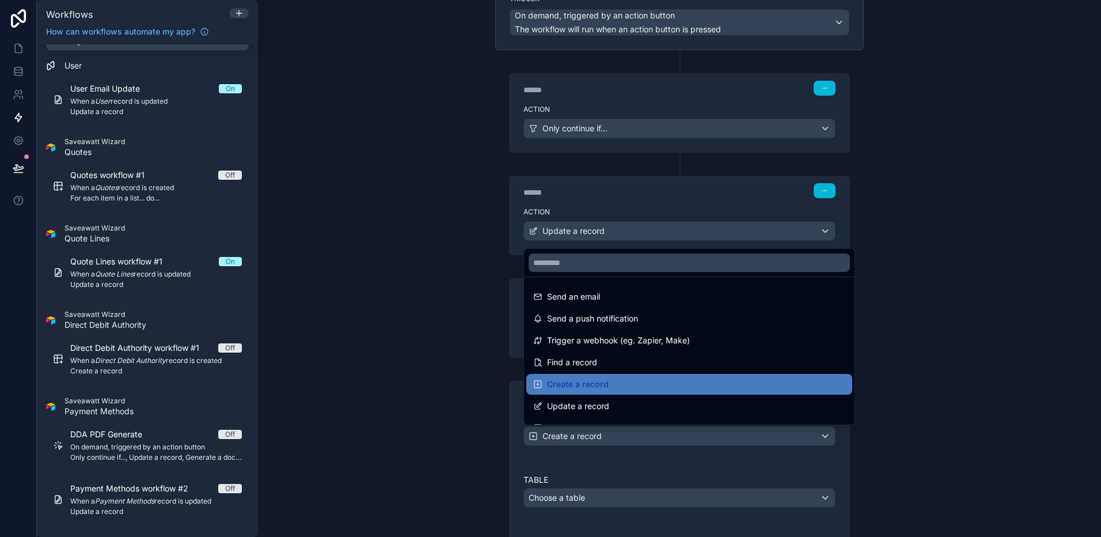
click at [841, 426] on div at bounding box center [550, 268] width 1101 height 537
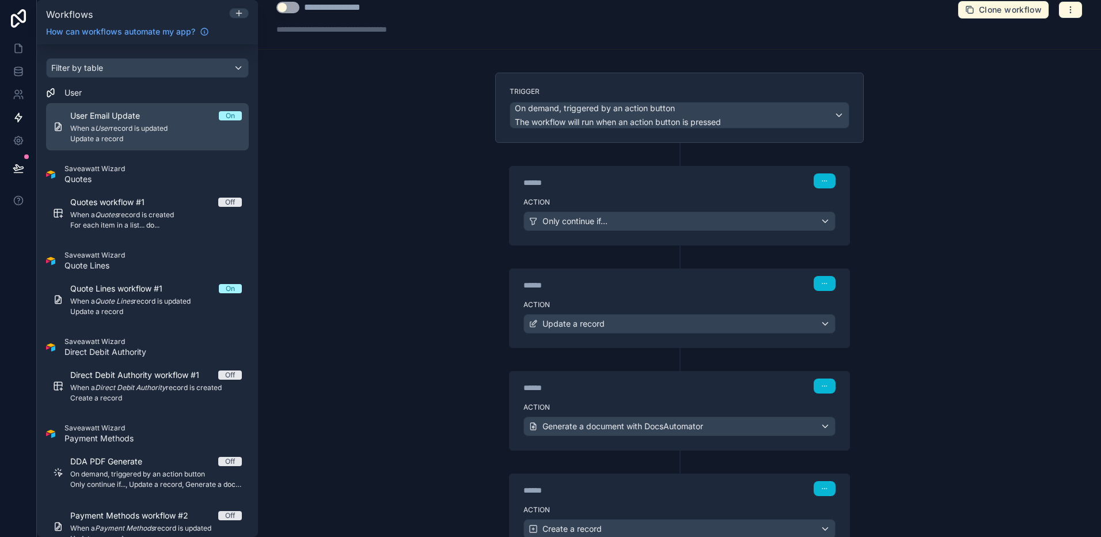
scroll to position [27, 0]
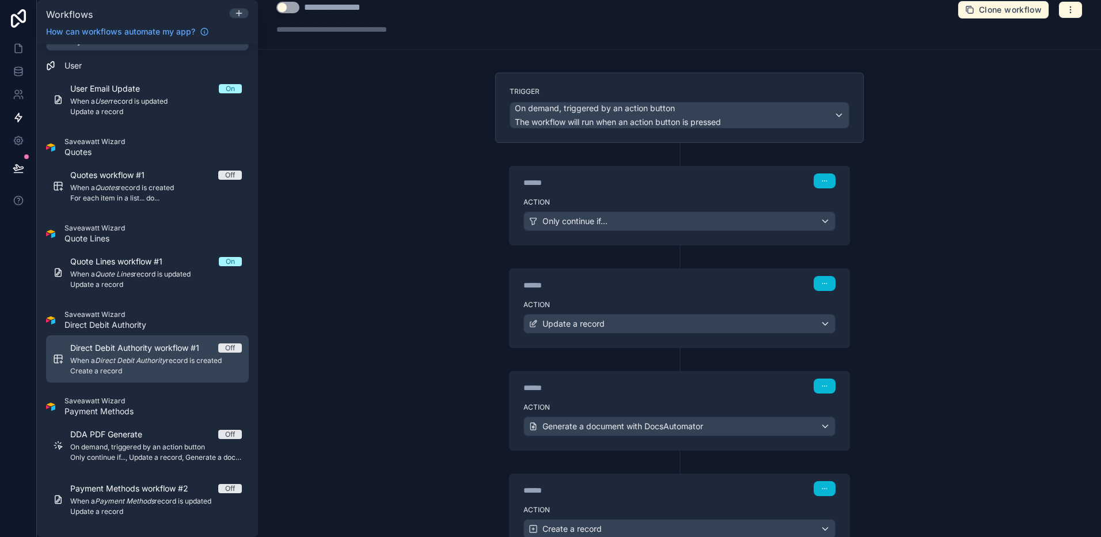
click at [165, 371] on span "Create a record" at bounding box center [156, 370] width 172 height 9
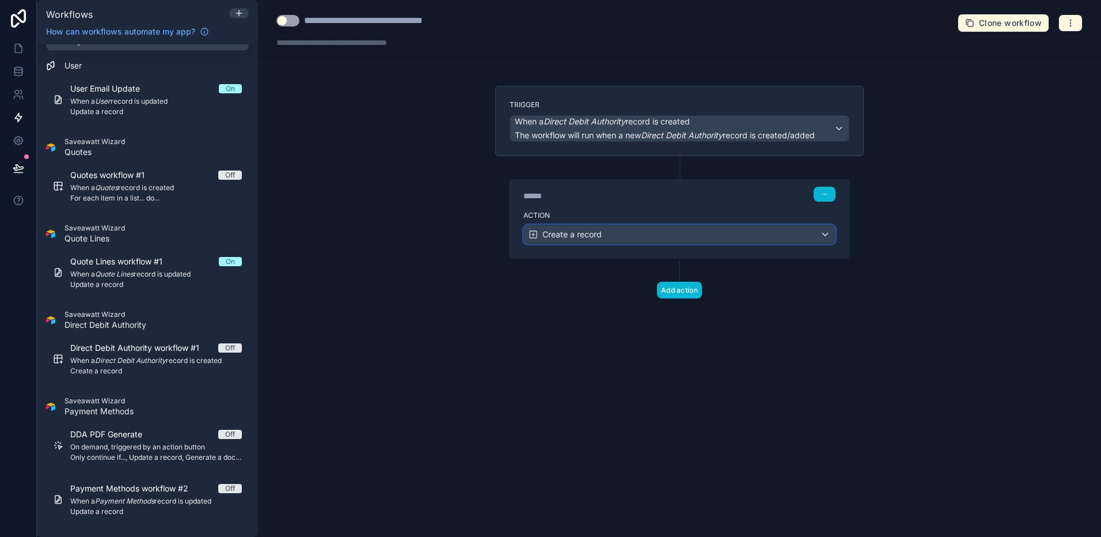
click at [659, 234] on div "Create a record" at bounding box center [679, 234] width 311 height 18
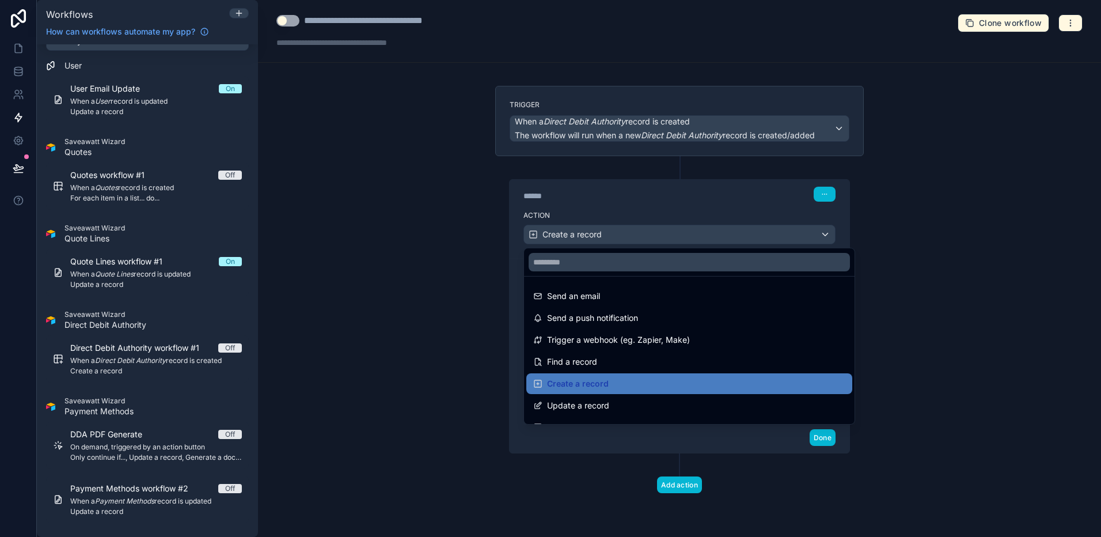
click at [731, 219] on div at bounding box center [550, 268] width 1101 height 537
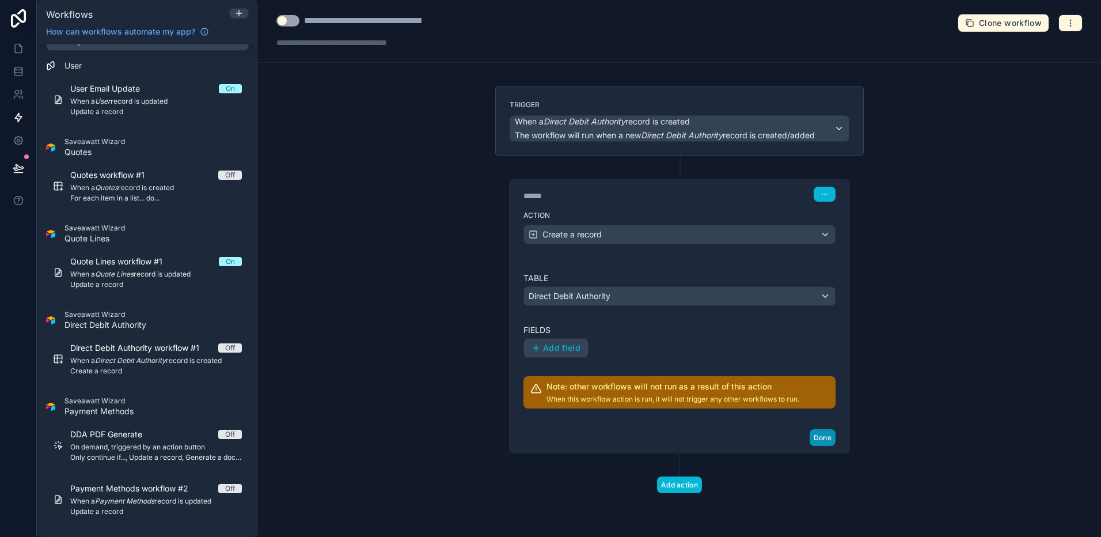
click at [823, 426] on button "Done" at bounding box center [823, 437] width 26 height 17
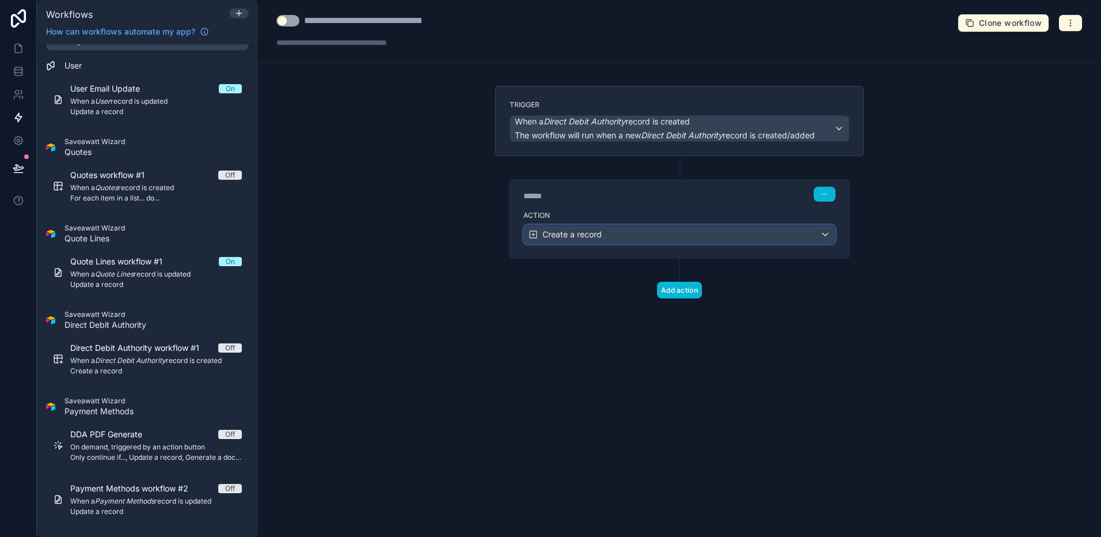
click at [639, 233] on div "Create a record" at bounding box center [679, 234] width 311 height 18
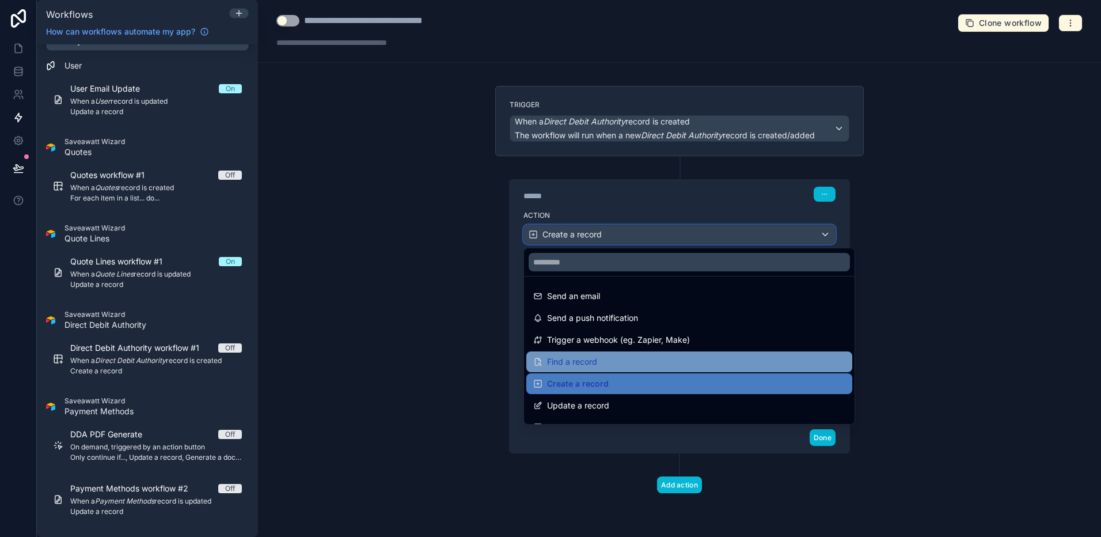
scroll to position [36, 0]
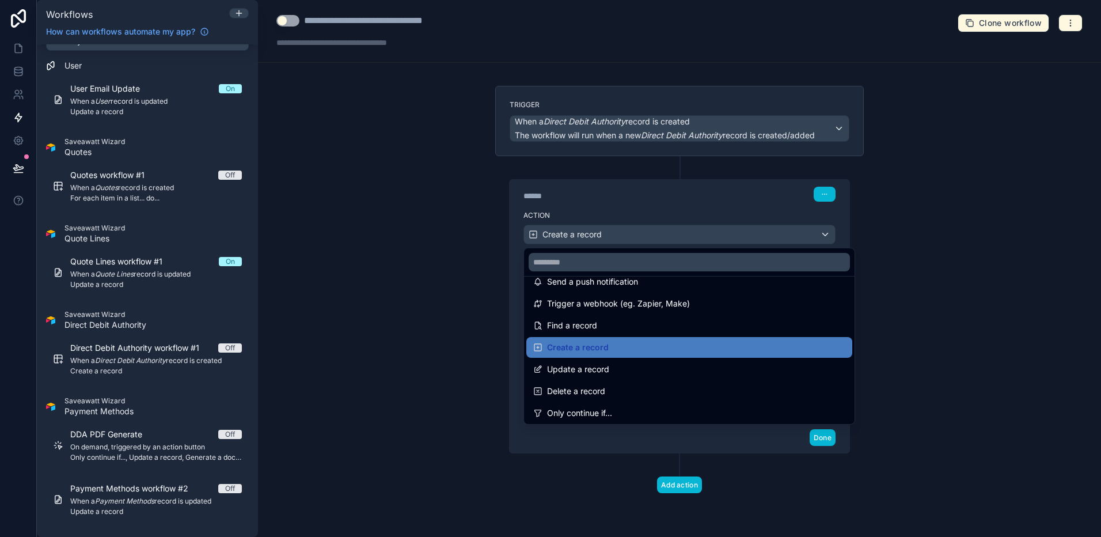
click at [683, 196] on div at bounding box center [550, 268] width 1101 height 537
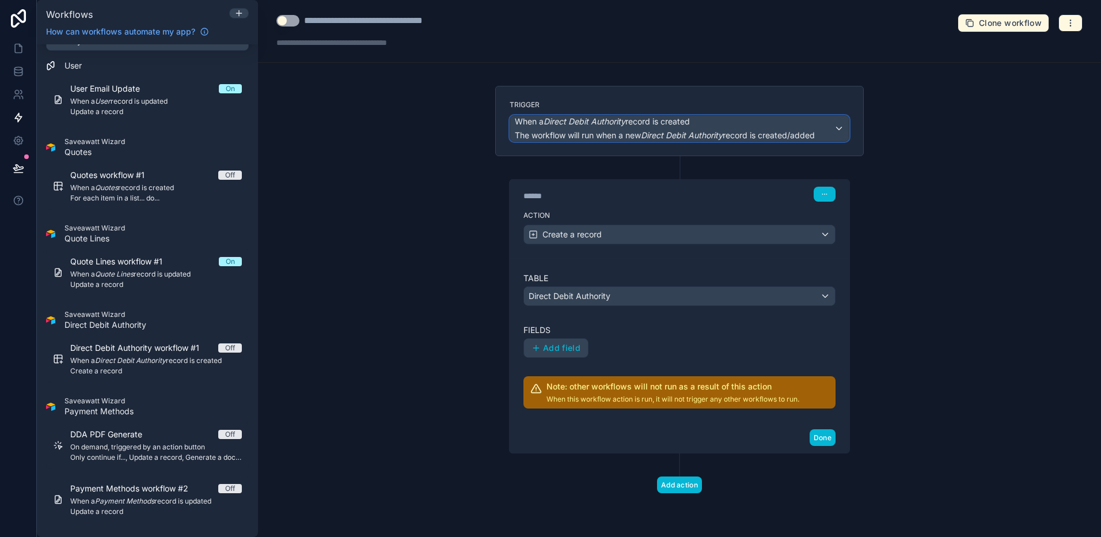
click at [719, 119] on span "When a Direct Debit Authority record is created" at bounding box center [665, 122] width 300 height 12
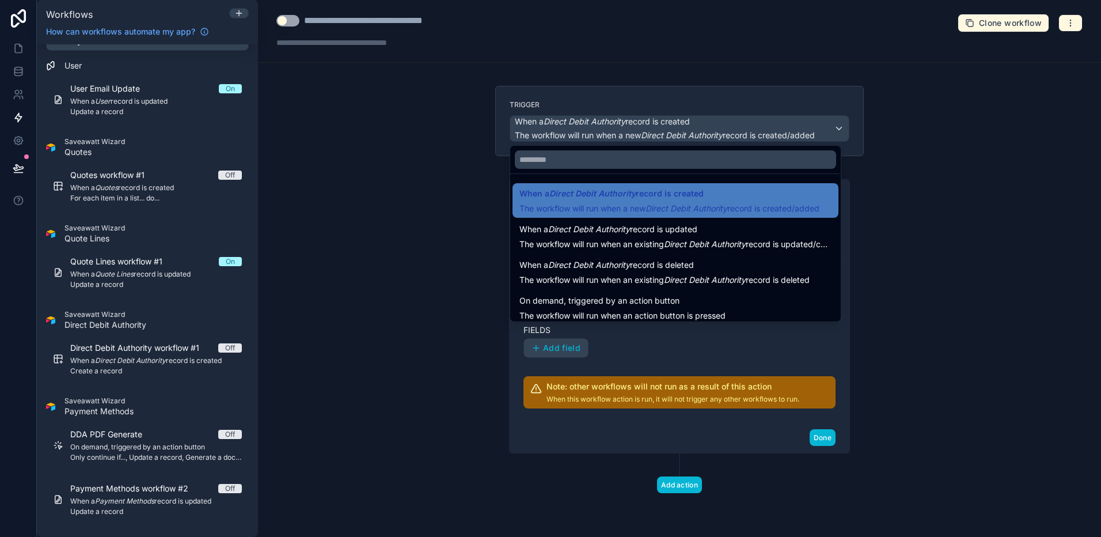
click at [841, 250] on div at bounding box center [550, 268] width 1101 height 537
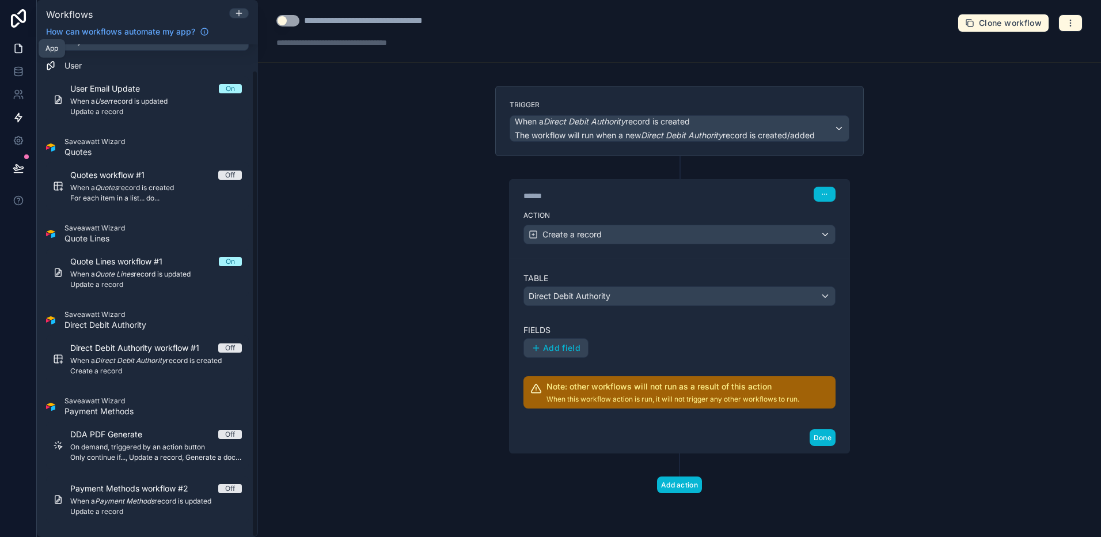
click at [16, 43] on icon at bounding box center [19, 49] width 12 height 12
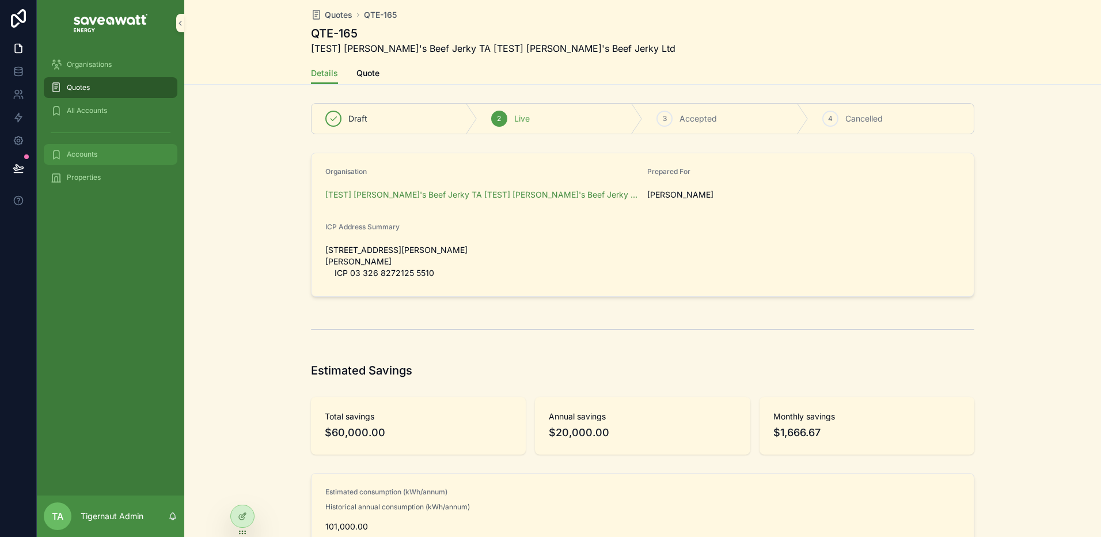
click at [108, 156] on div "Accounts" at bounding box center [111, 154] width 120 height 18
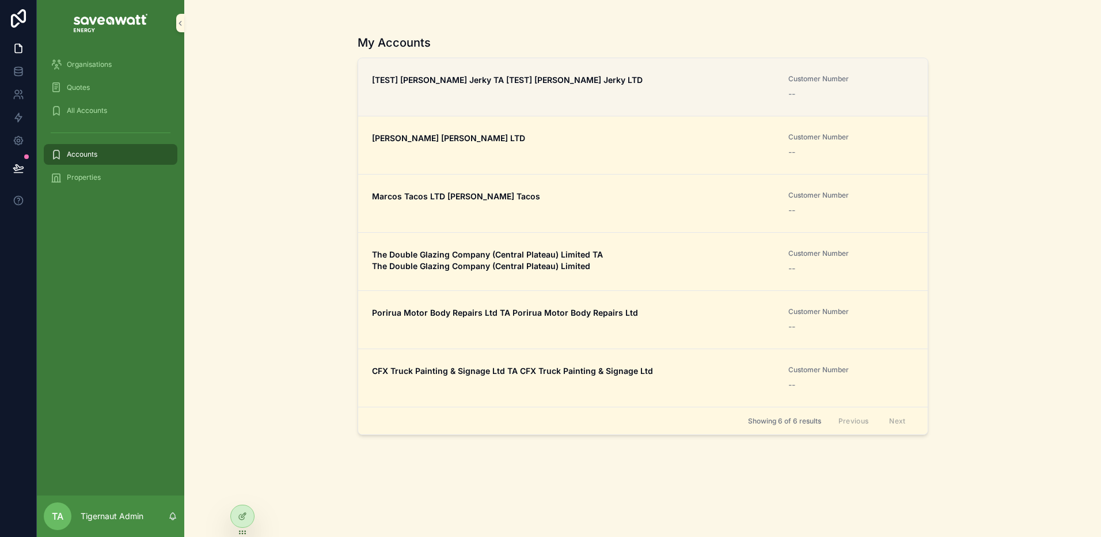
click at [585, 94] on div "[TEST] [PERSON_NAME] Jerky TA [TEST] [PERSON_NAME] Jerky LTD" at bounding box center [573, 86] width 403 height 25
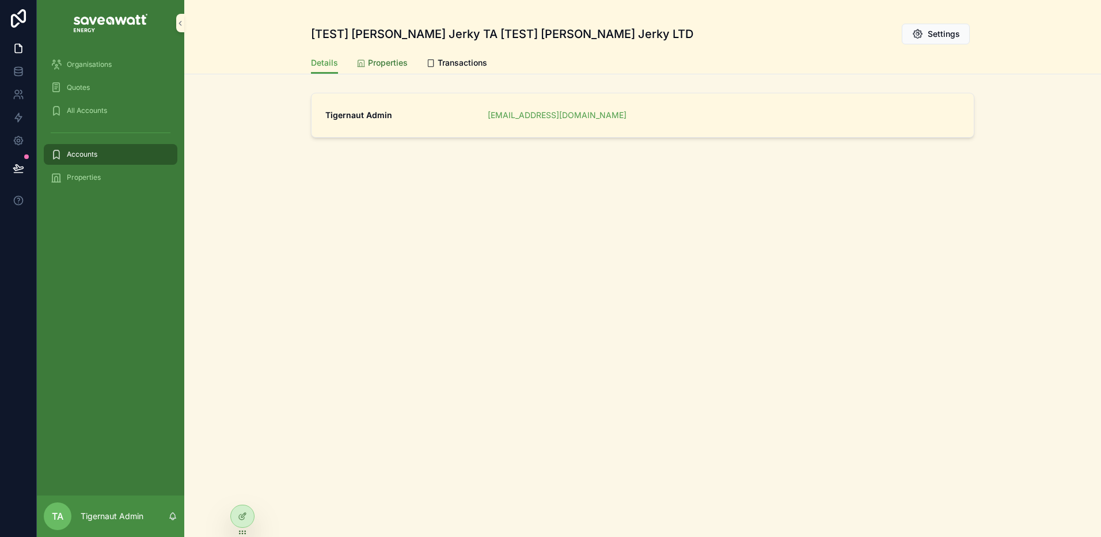
click at [398, 62] on span "Properties" at bounding box center [388, 63] width 40 height 12
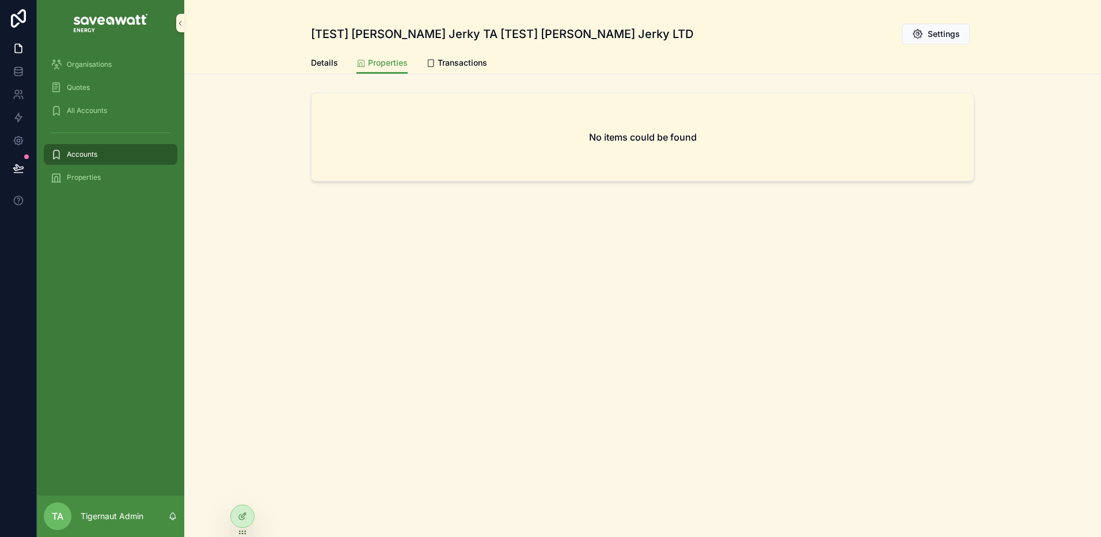
click at [345, 59] on div "Details Properties Transactions" at bounding box center [642, 63] width 663 height 22
click at [100, 149] on div "Accounts" at bounding box center [111, 154] width 120 height 18
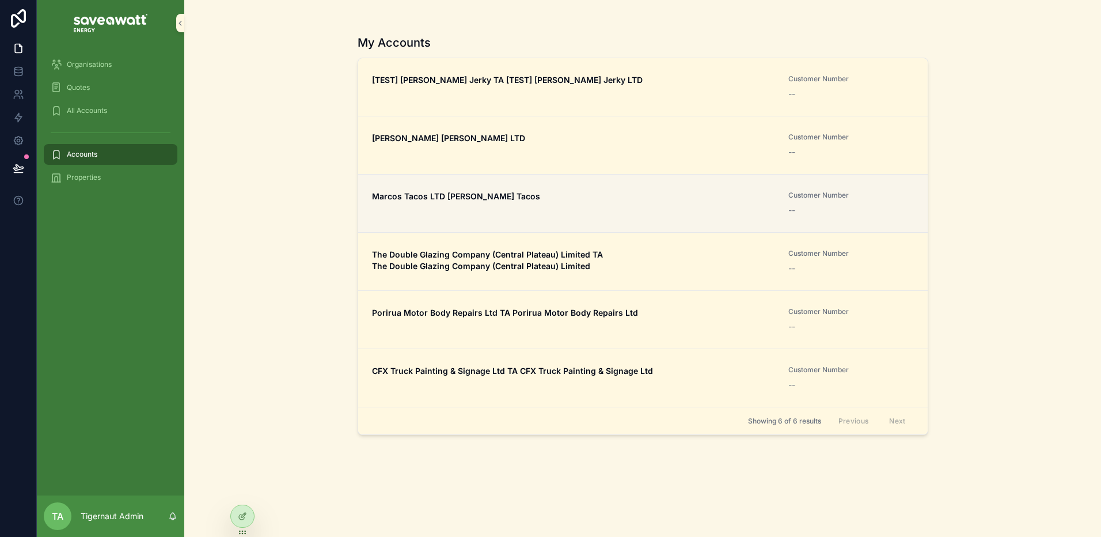
click at [566, 197] on span "Marcos Tacos LTD TA Marcos Tacos" at bounding box center [573, 197] width 403 height 12
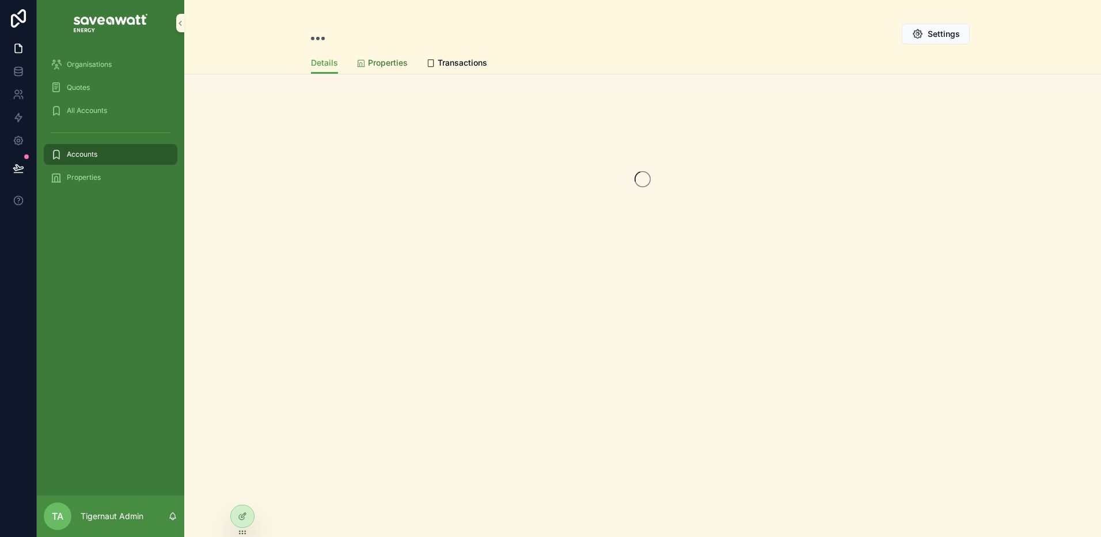
click at [389, 64] on span "Properties" at bounding box center [388, 63] width 40 height 12
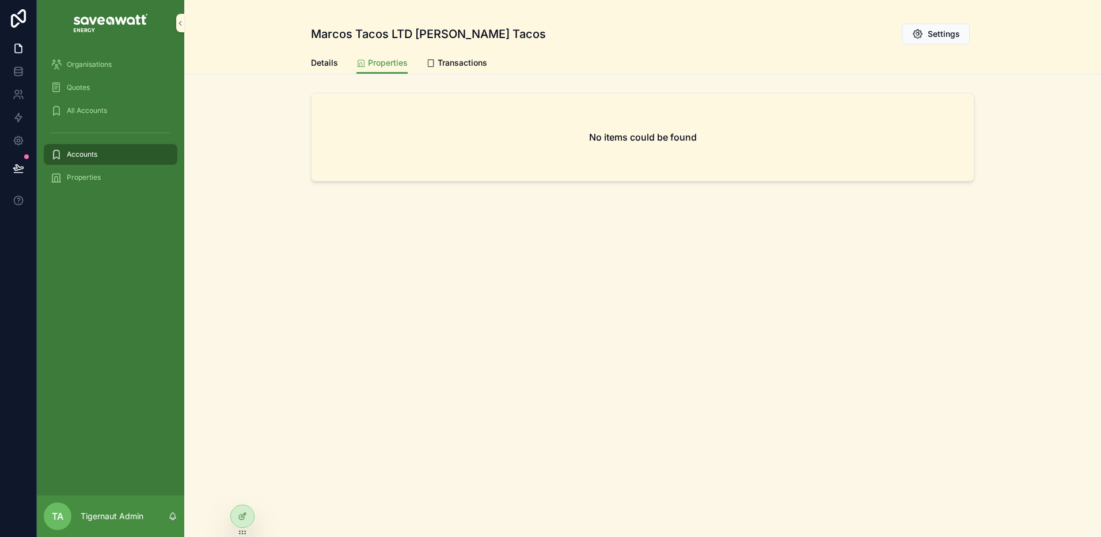
click at [127, 154] on div "Accounts" at bounding box center [111, 154] width 120 height 18
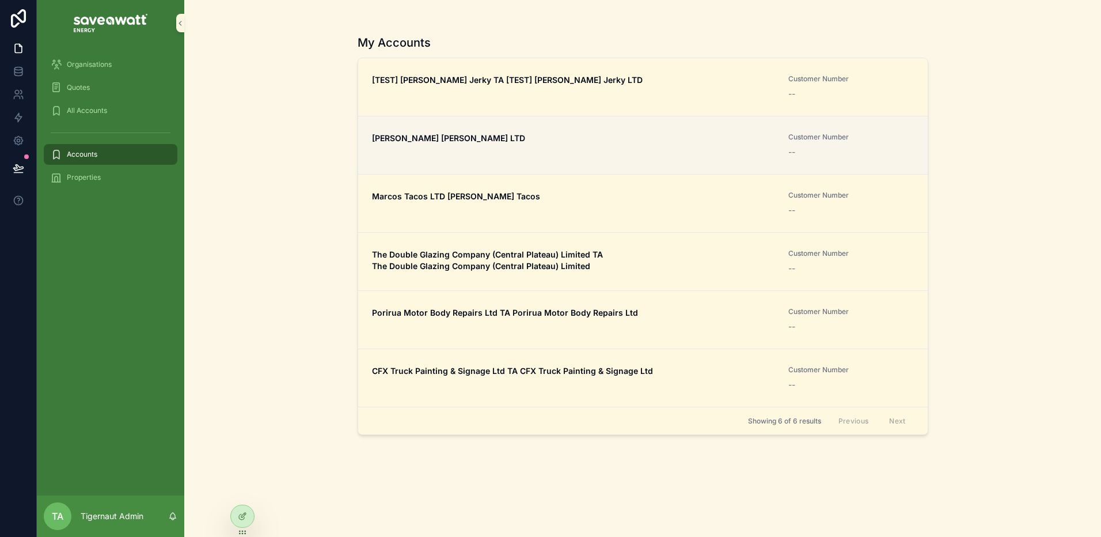
click at [539, 146] on div "Marcos Montessori TA Marcos Montesorri LTD" at bounding box center [573, 144] width 403 height 25
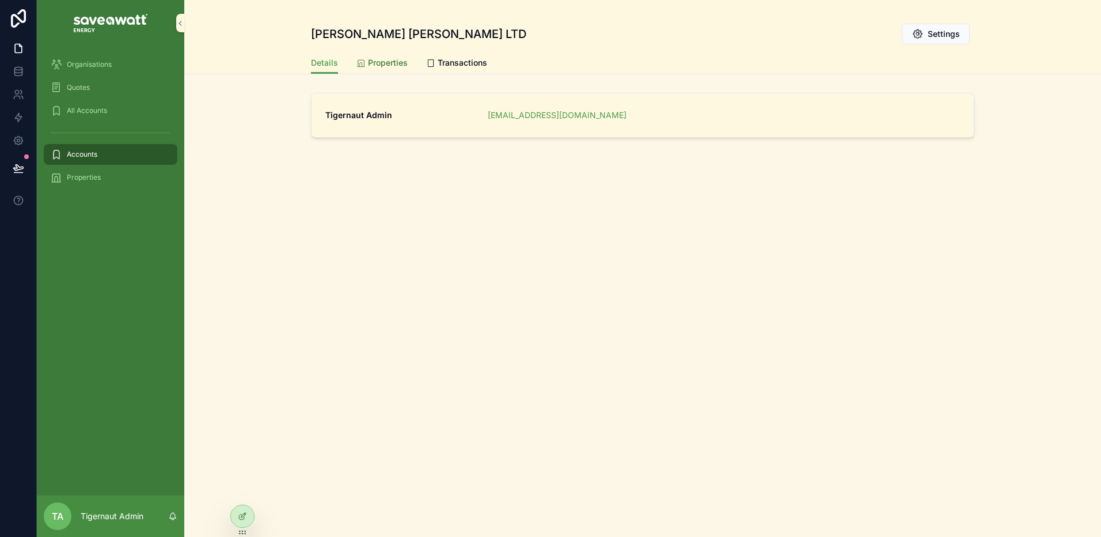
click at [384, 62] on span "Properties" at bounding box center [388, 63] width 40 height 12
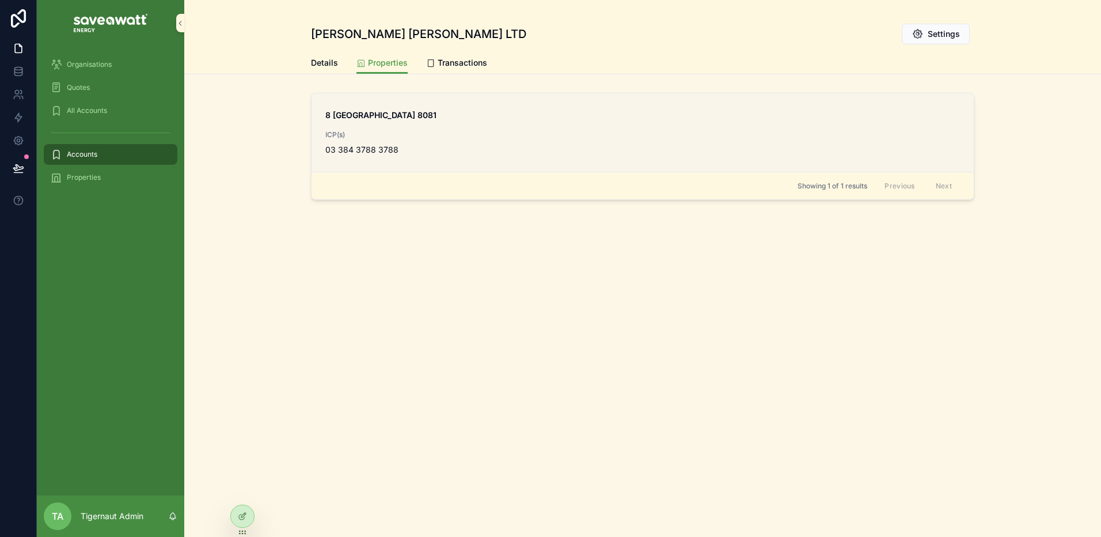
click at [434, 124] on div "8 Tidal View Ferrymead Christchurch 8081 ICP(s) 03 384 3788 3788" at bounding box center [642, 132] width 635 height 46
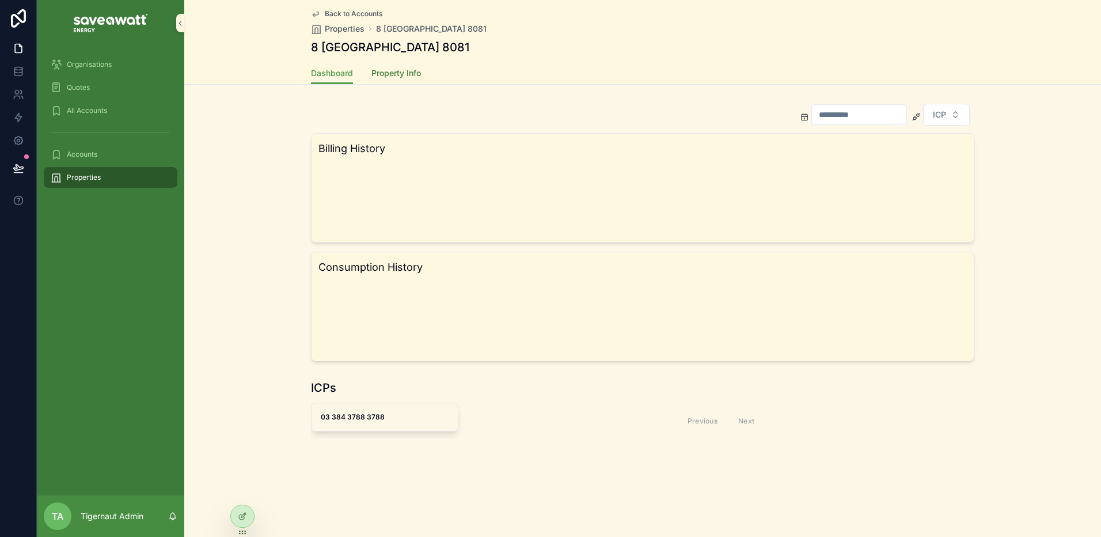
click at [398, 77] on span "Property Info" at bounding box center [396, 73] width 50 height 12
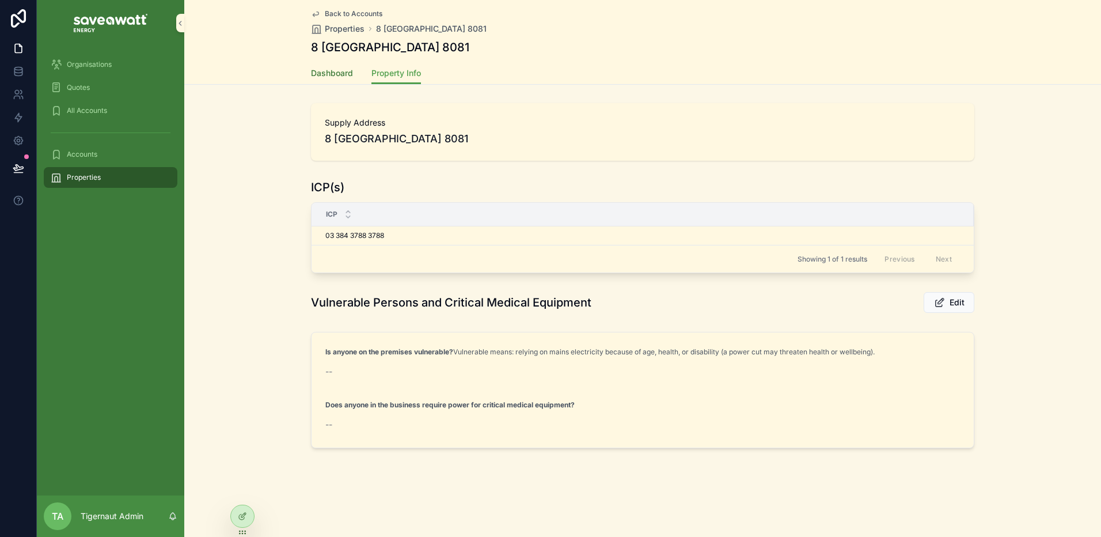
click at [324, 78] on span "Dashboard" at bounding box center [332, 73] width 42 height 12
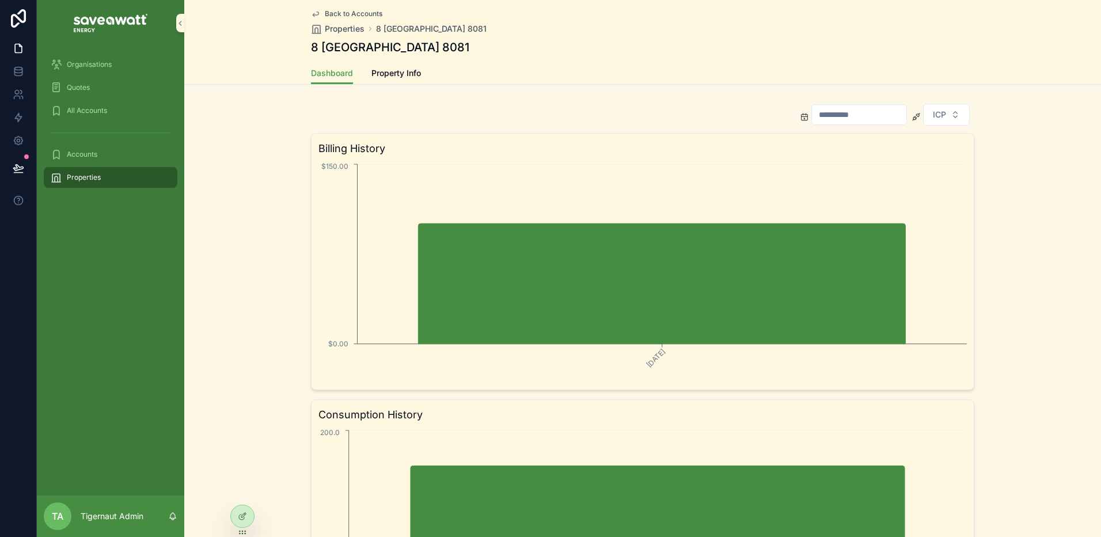
click at [84, 138] on div "scrollable content" at bounding box center [111, 132] width 134 height 18
click at [84, 146] on div "Accounts" at bounding box center [111, 154] width 120 height 18
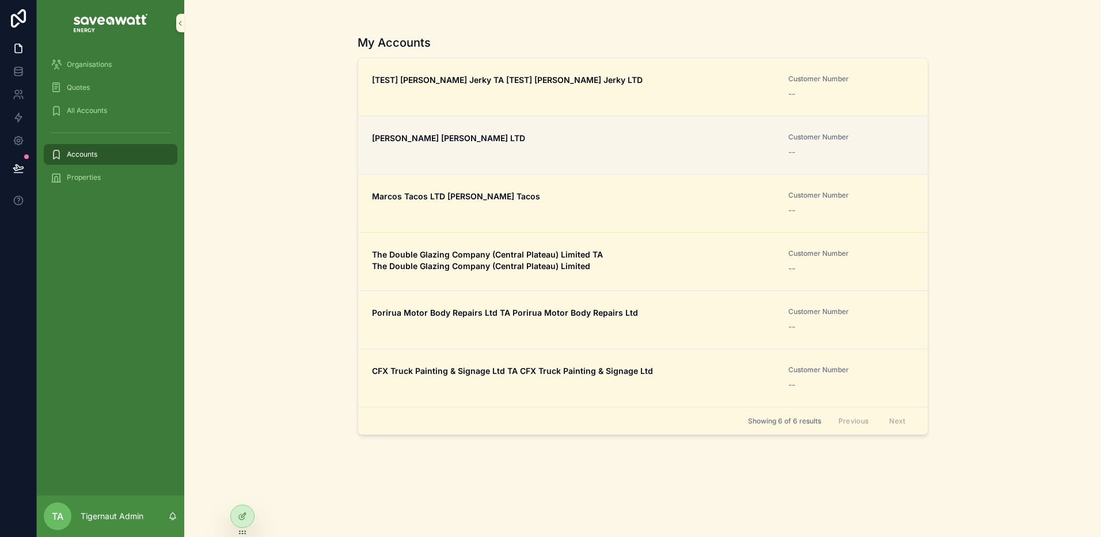
click at [501, 150] on div "Marcos Montessori TA Marcos Montesorri LTD" at bounding box center [573, 144] width 403 height 25
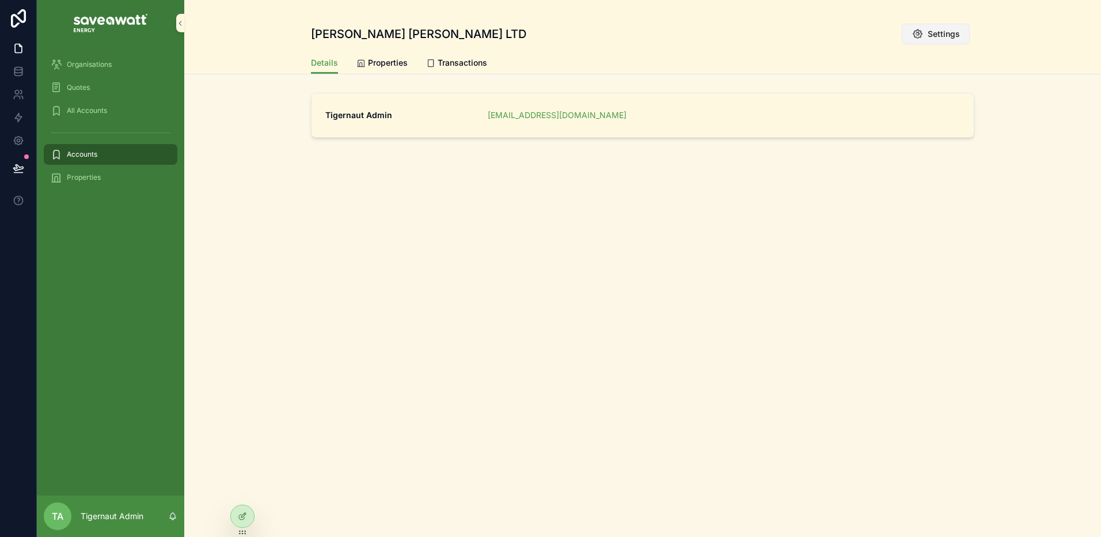
click at [841, 35] on span "Settings" at bounding box center [944, 34] width 32 height 12
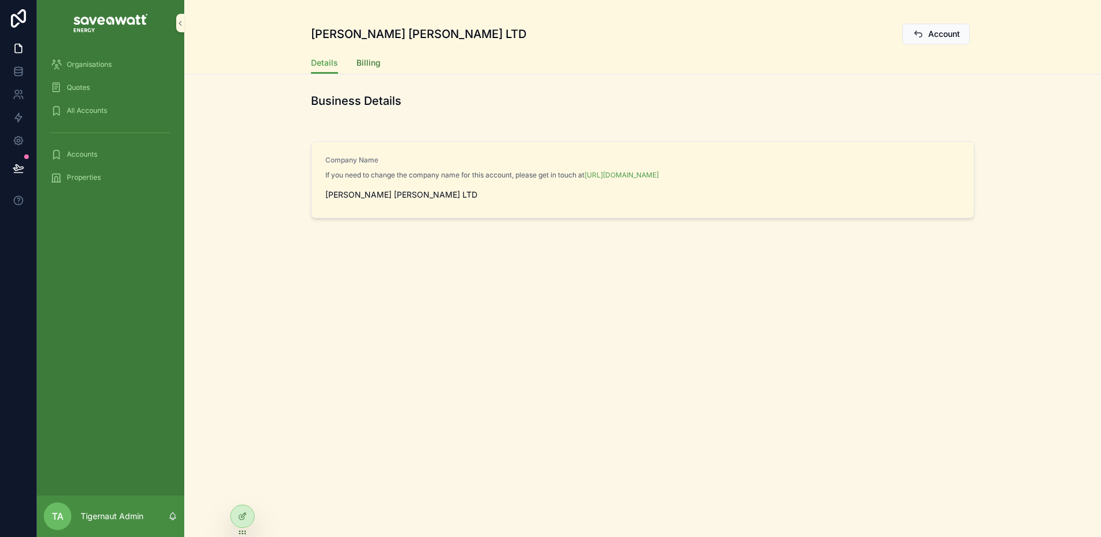
click at [371, 63] on span "Billing" at bounding box center [368, 63] width 24 height 12
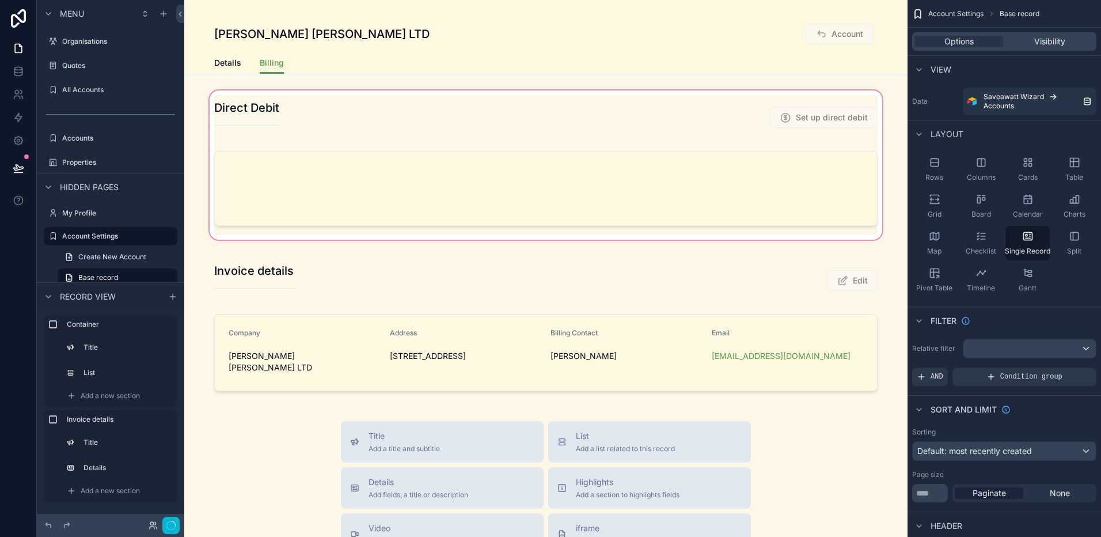
click at [810, 113] on div "scrollable content" at bounding box center [545, 165] width 723 height 154
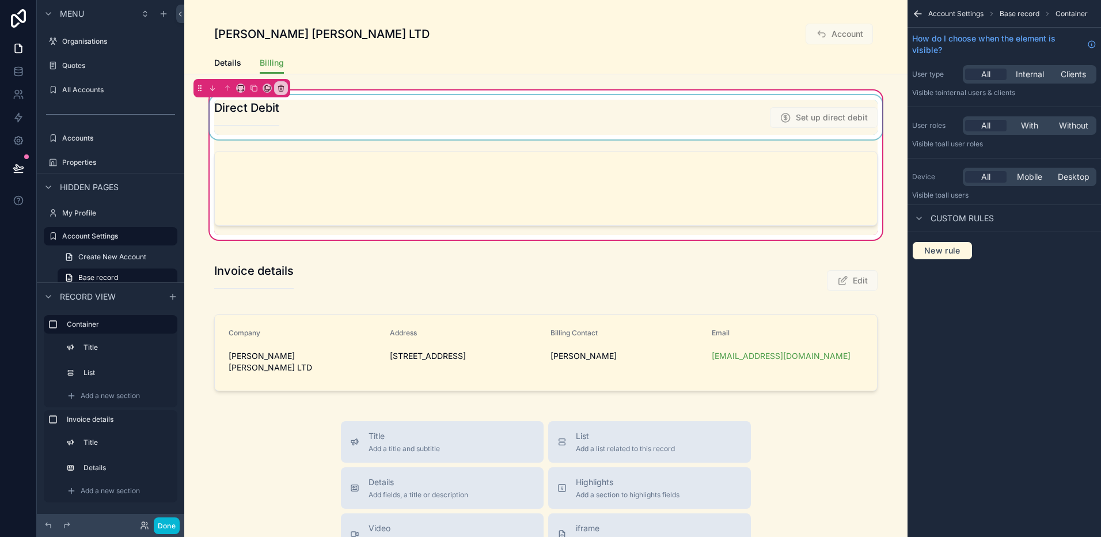
click at [800, 113] on div "scrollable content" at bounding box center [545, 117] width 677 height 44
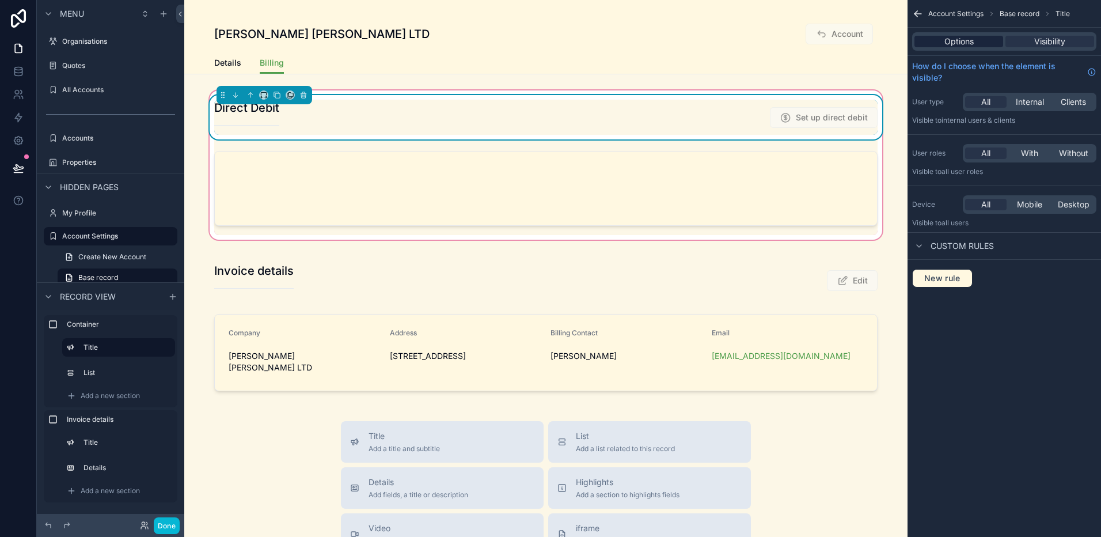
click at [841, 39] on div "Options" at bounding box center [958, 42] width 89 height 12
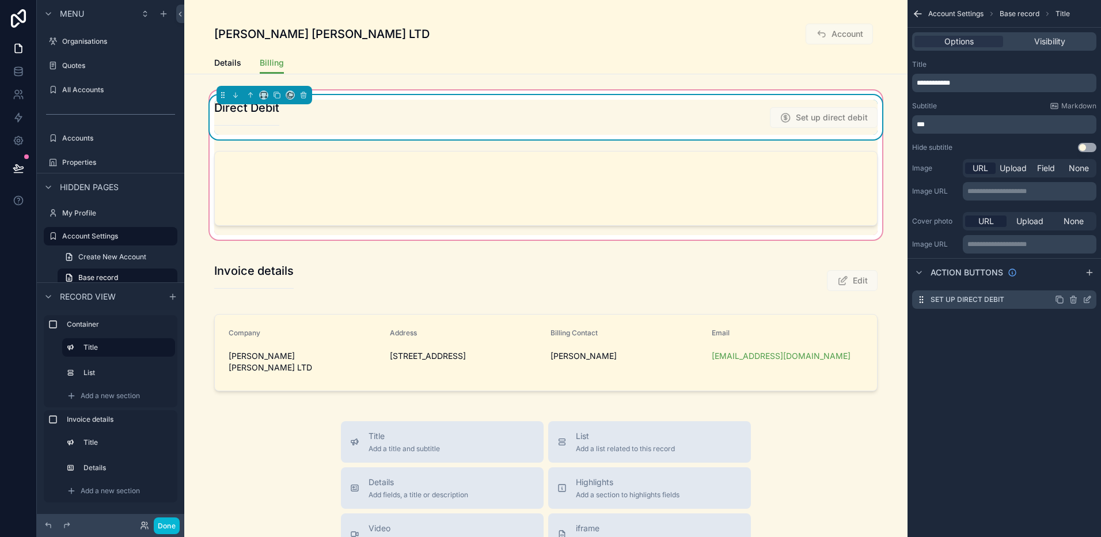
click at [841, 298] on icon "scrollable content" at bounding box center [1087, 299] width 9 height 9
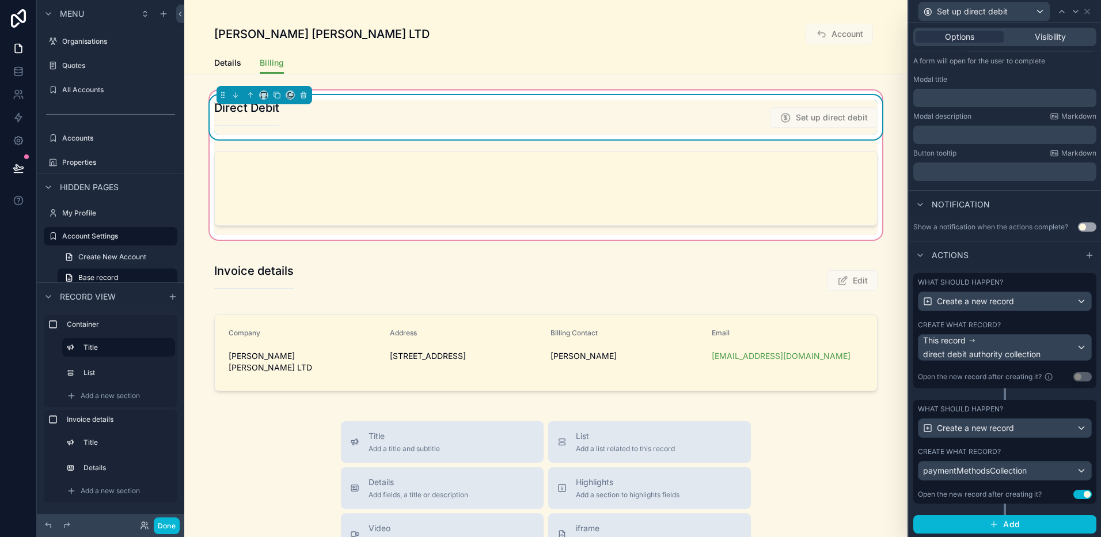
scroll to position [163, 0]
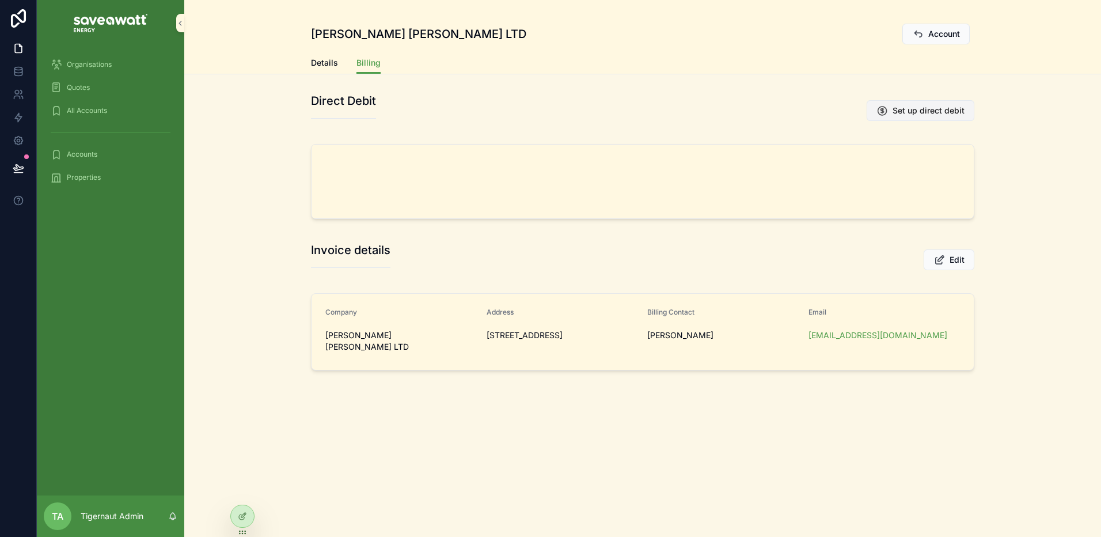
click at [841, 120] on button "Set up direct debit" at bounding box center [921, 110] width 108 height 21
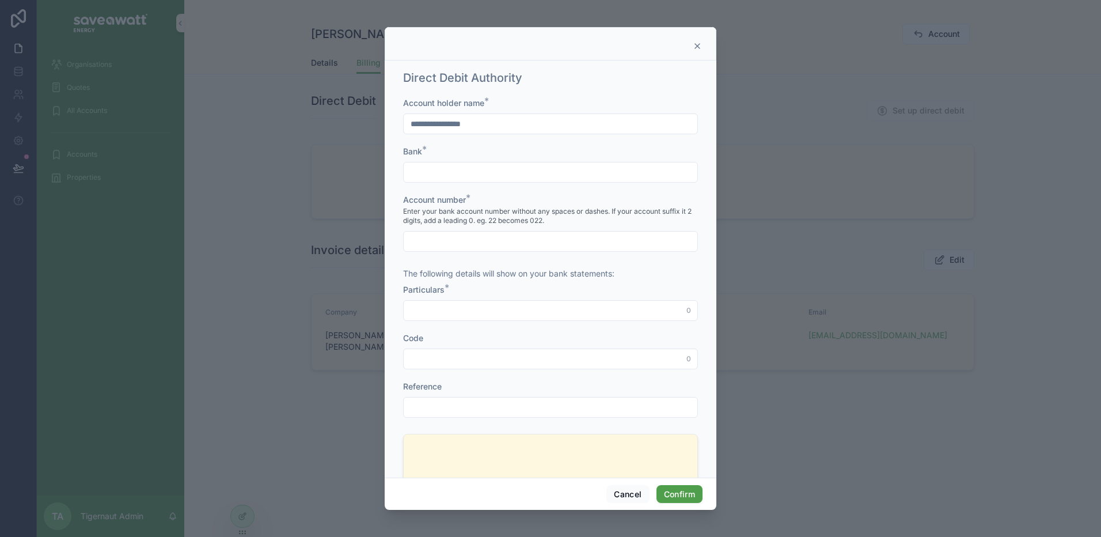
click at [564, 165] on input "text" at bounding box center [551, 172] width 294 height 16
type input "***"
click at [505, 233] on input "text" at bounding box center [551, 241] width 294 height 16
type input "**********"
click at [521, 306] on input "text" at bounding box center [551, 310] width 294 height 16
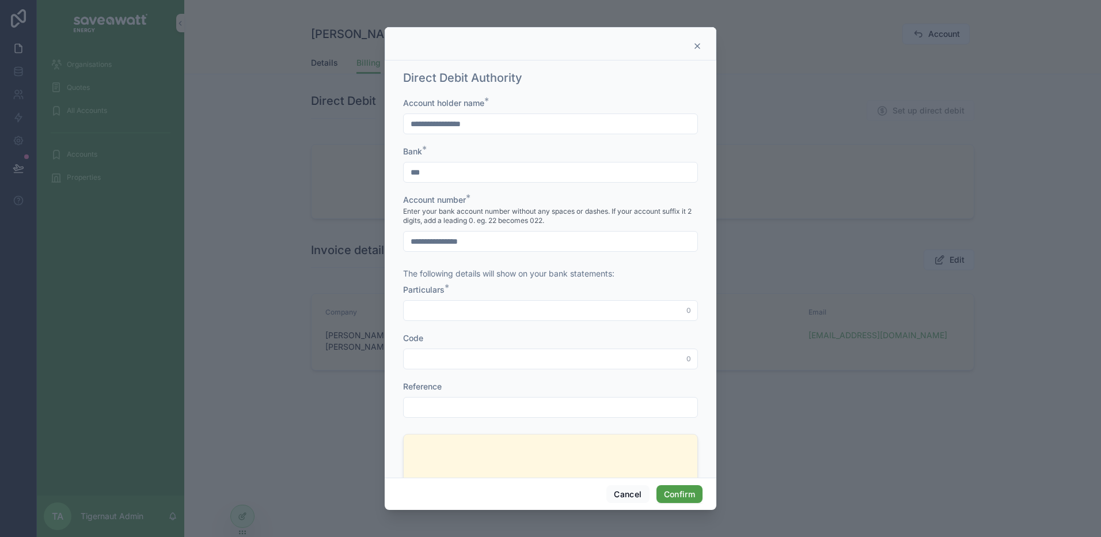
type input "**********"
click at [514, 356] on input "text" at bounding box center [551, 359] width 294 height 16
type input "**********"
click at [514, 407] on input "text" at bounding box center [551, 407] width 294 height 16
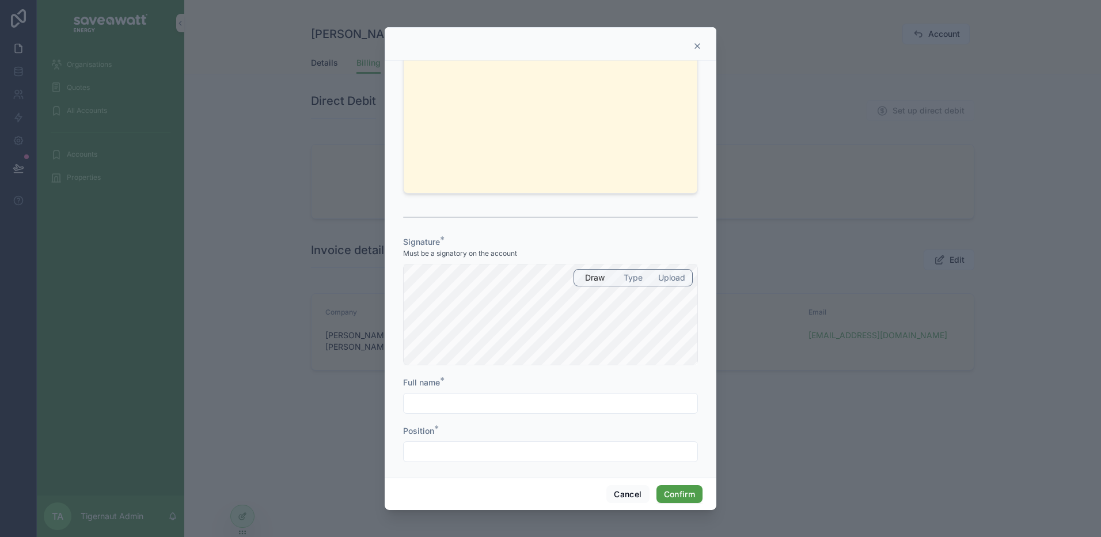
scroll to position [519, 0]
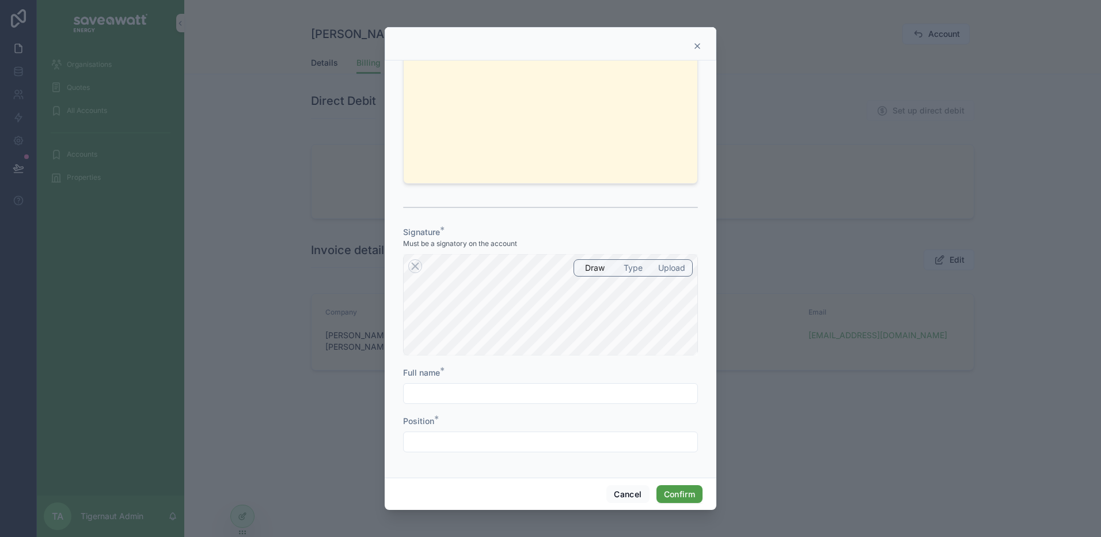
click at [487, 391] on input "text" at bounding box center [551, 393] width 294 height 16
type input "**********"
click at [492, 426] on input "text" at bounding box center [551, 442] width 294 height 16
type input "**********"
click at [673, 426] on button "Confirm" at bounding box center [679, 494] width 46 height 18
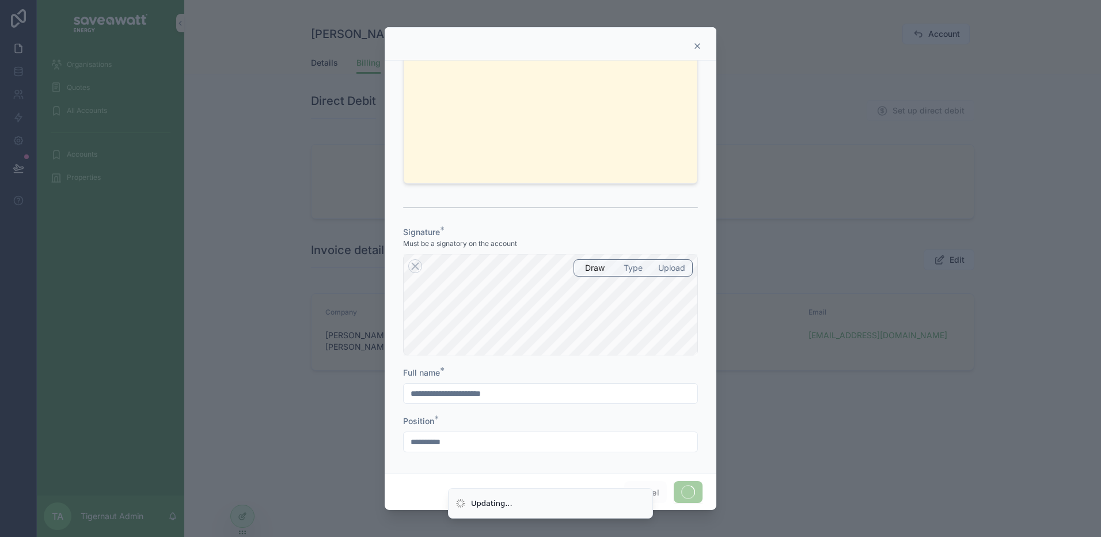
scroll to position [0, 0]
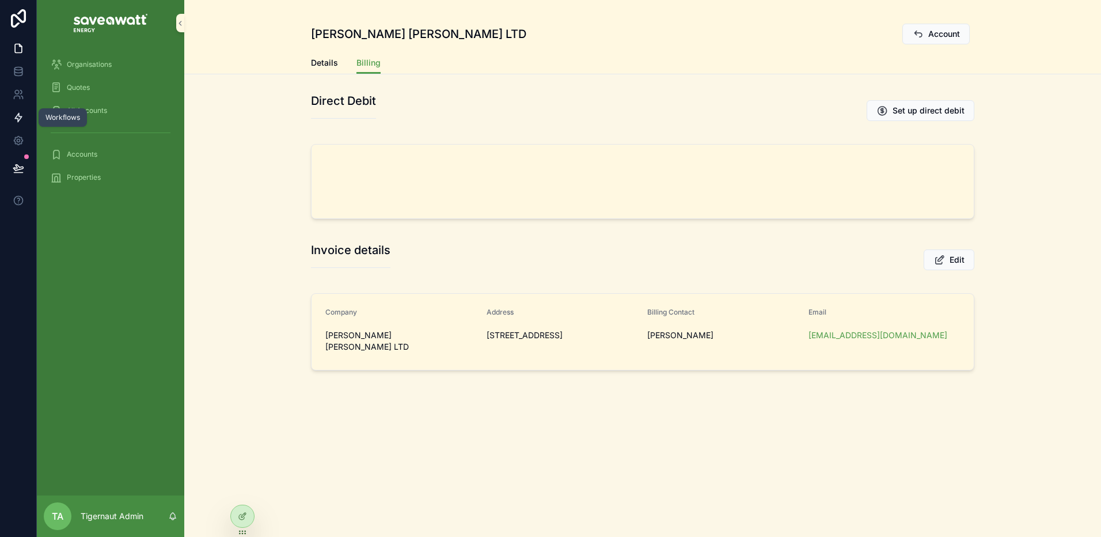
click at [22, 112] on icon at bounding box center [19, 118] width 12 height 12
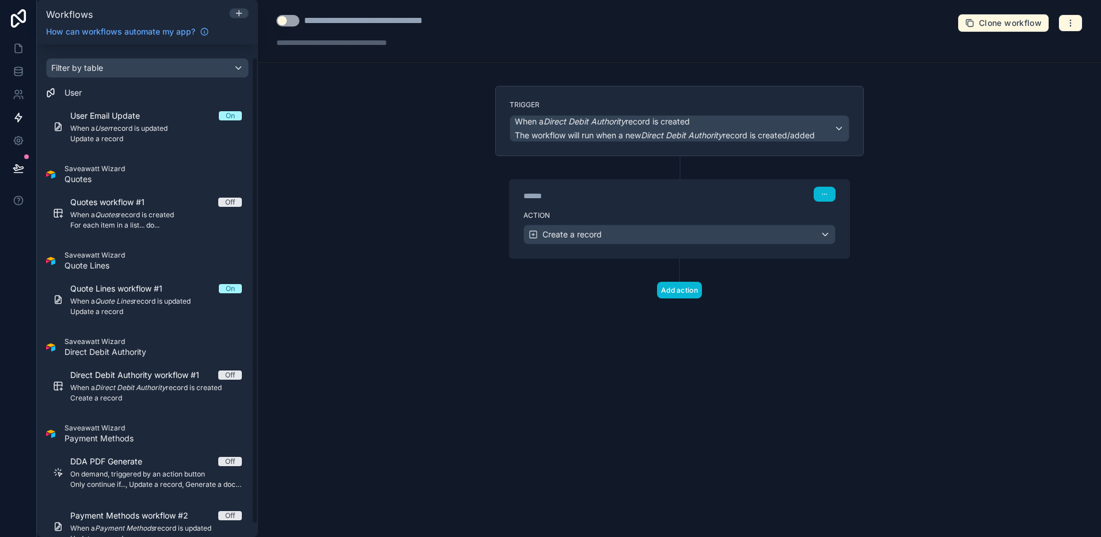
scroll to position [27, 0]
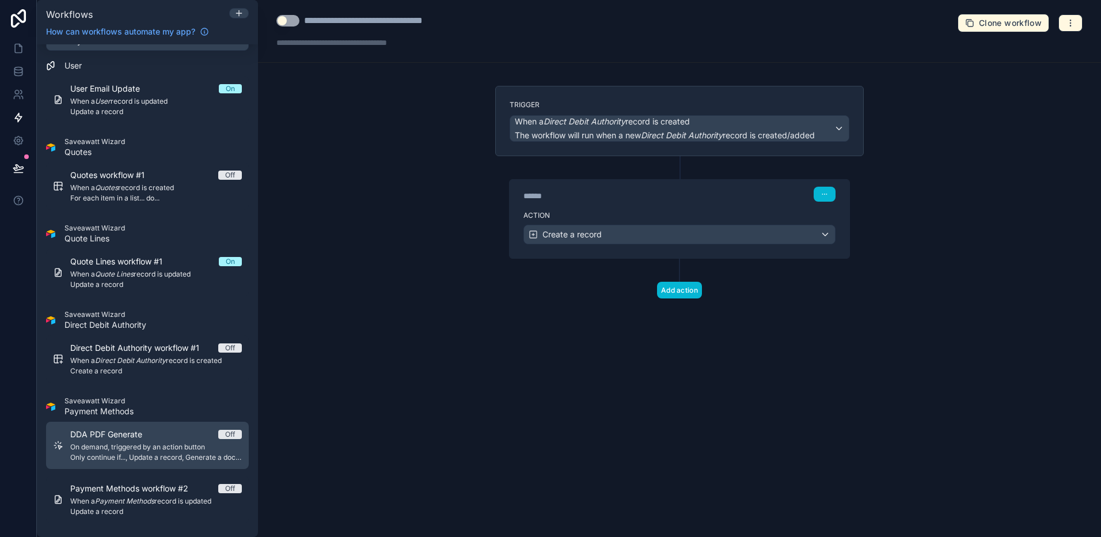
click at [190, 426] on span "On demand, triggered by an action button" at bounding box center [156, 446] width 172 height 9
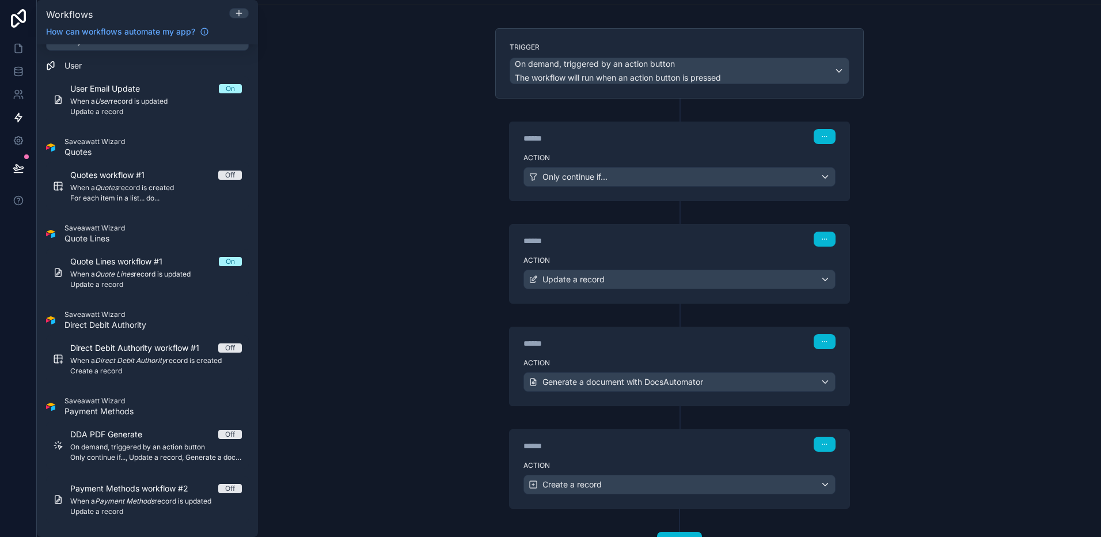
scroll to position [42, 0]
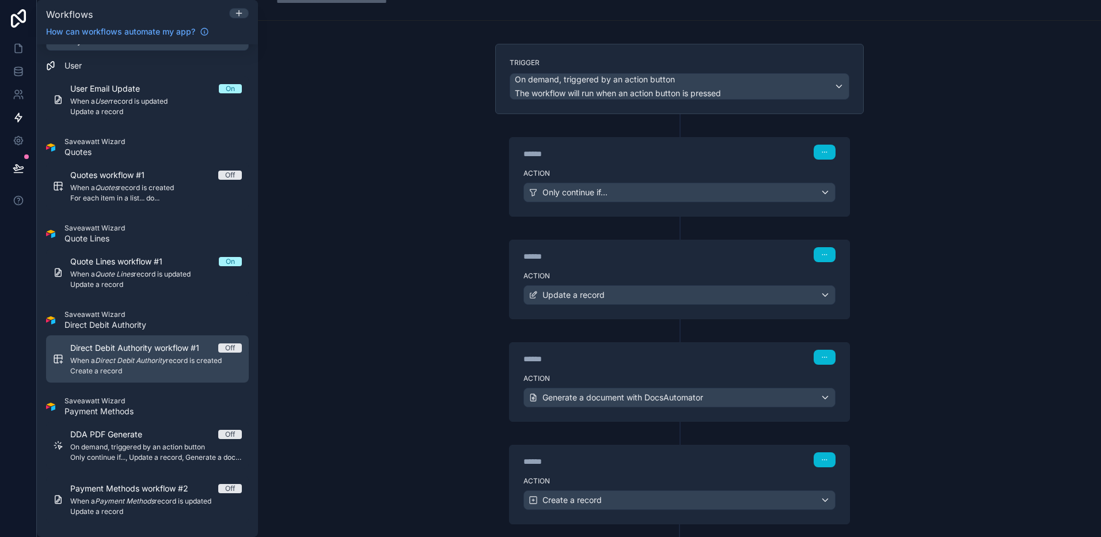
click at [151, 366] on span "Create a record" at bounding box center [156, 370] width 172 height 9
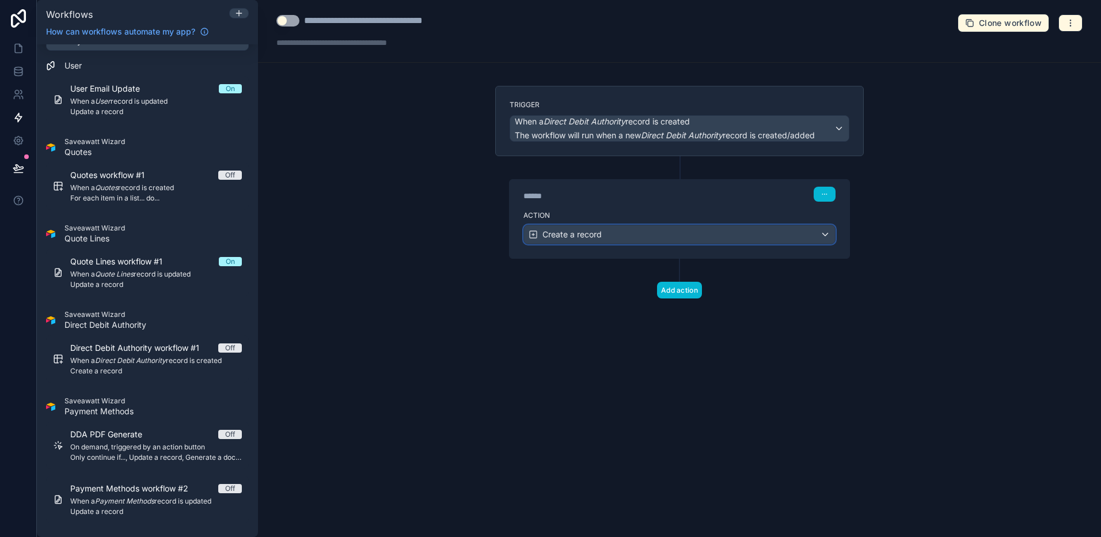
click at [611, 235] on div "Create a record" at bounding box center [679, 234] width 311 height 18
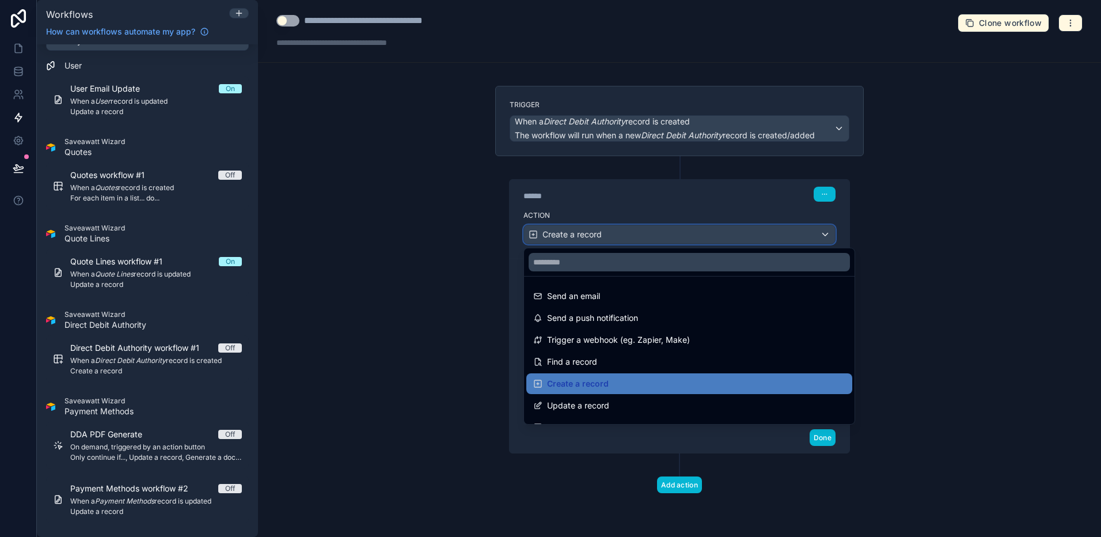
scroll to position [213, 0]
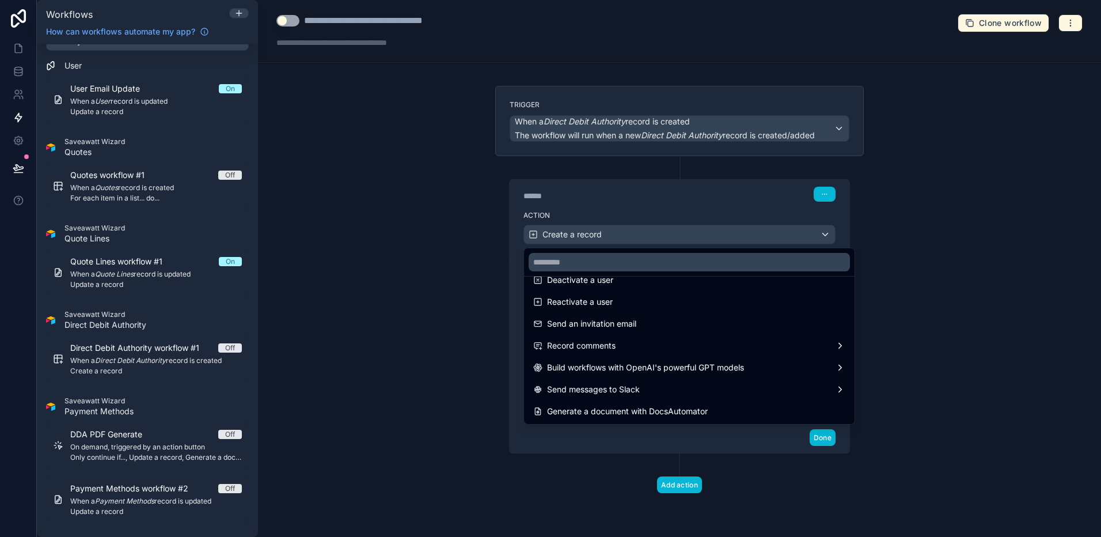
click at [447, 375] on div at bounding box center [550, 268] width 1101 height 537
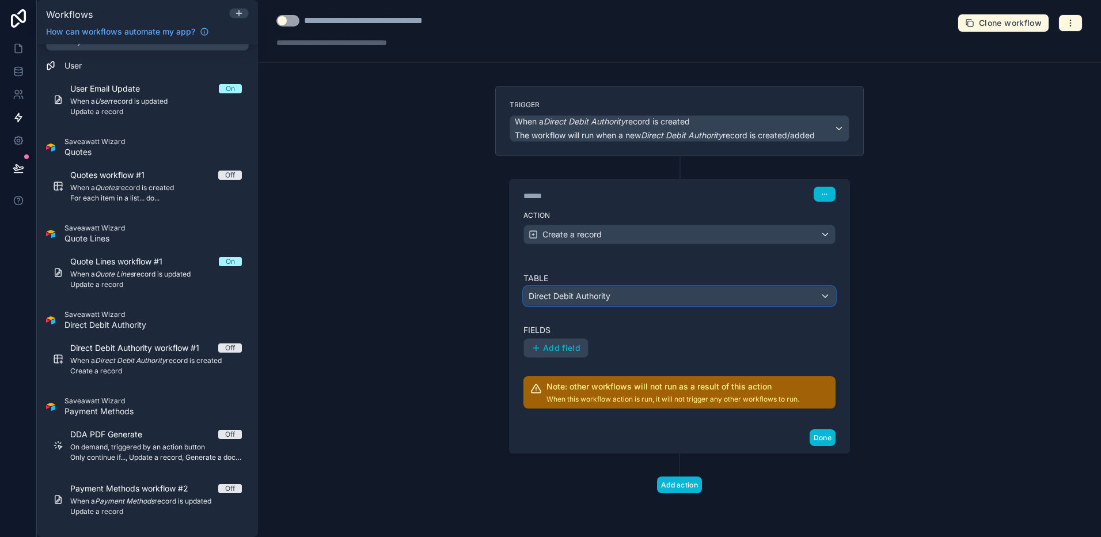
click at [651, 293] on div "Direct Debit Authority" at bounding box center [679, 296] width 311 height 18
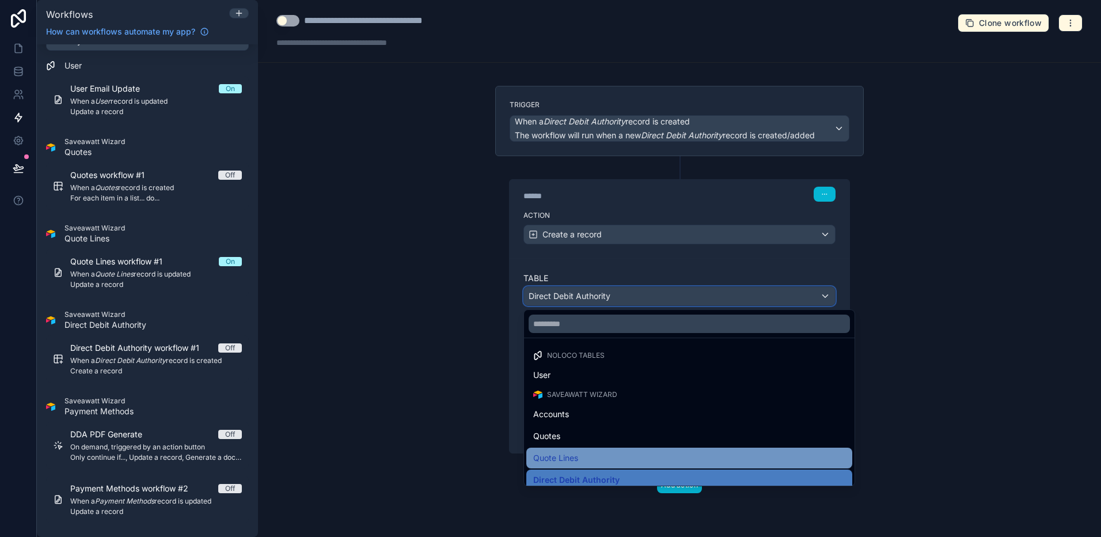
scroll to position [269, 0]
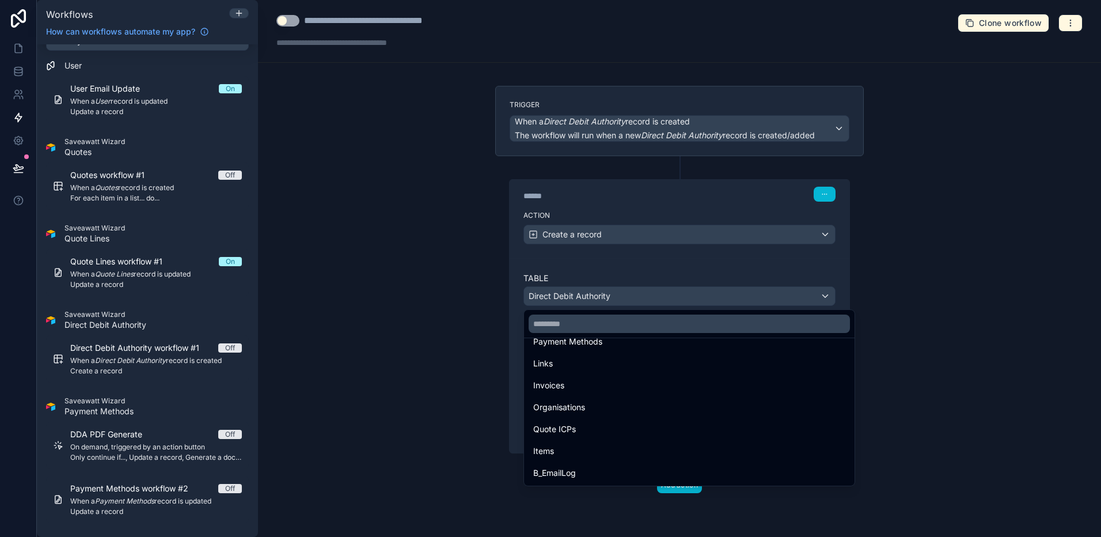
click at [442, 426] on div at bounding box center [550, 268] width 1101 height 537
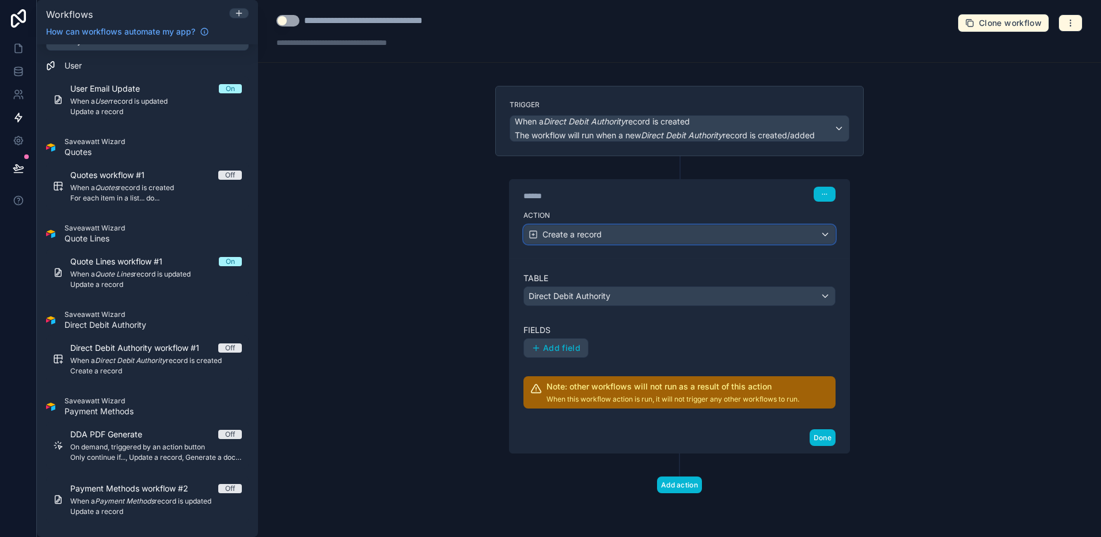
click at [614, 233] on div "Create a record" at bounding box center [679, 234] width 311 height 18
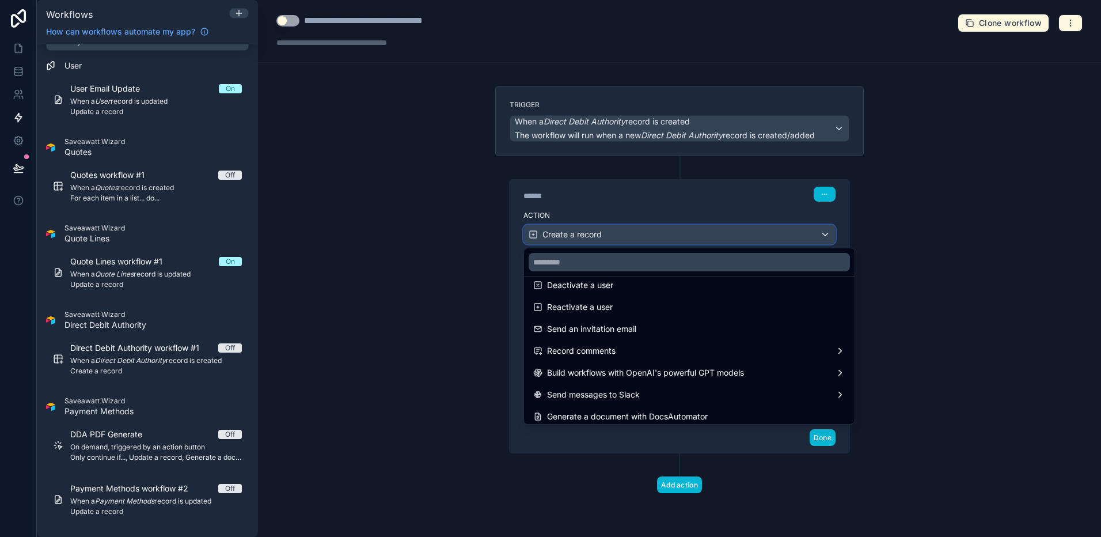
scroll to position [213, 0]
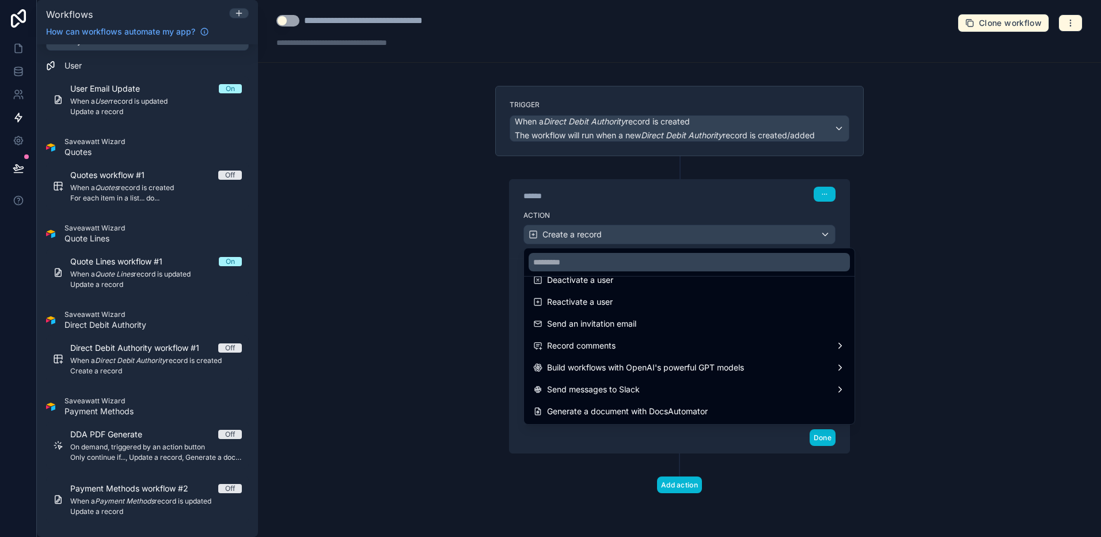
click at [478, 396] on div at bounding box center [550, 268] width 1101 height 537
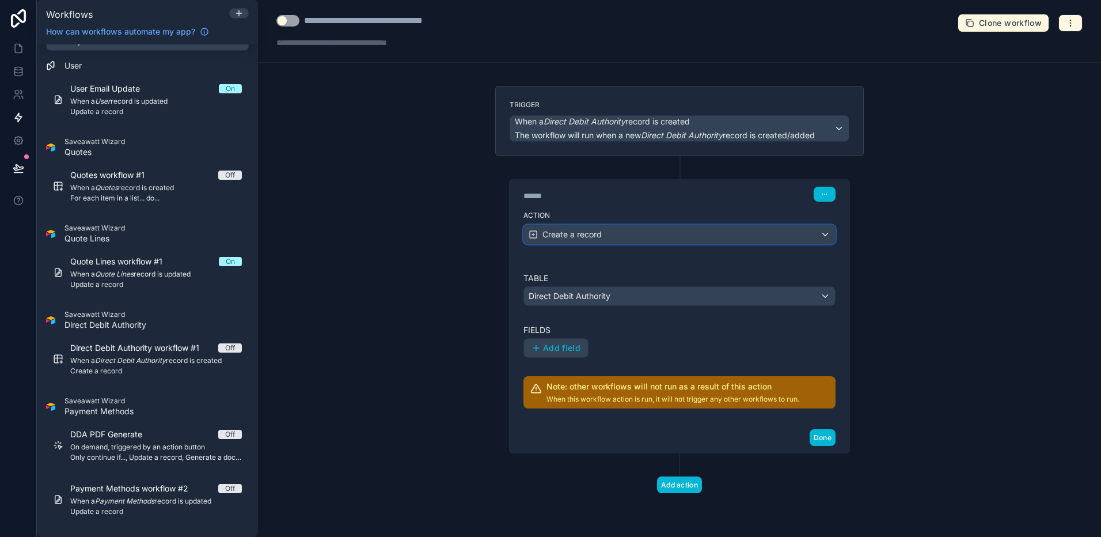
click at [682, 233] on div "Create a record" at bounding box center [679, 234] width 311 height 18
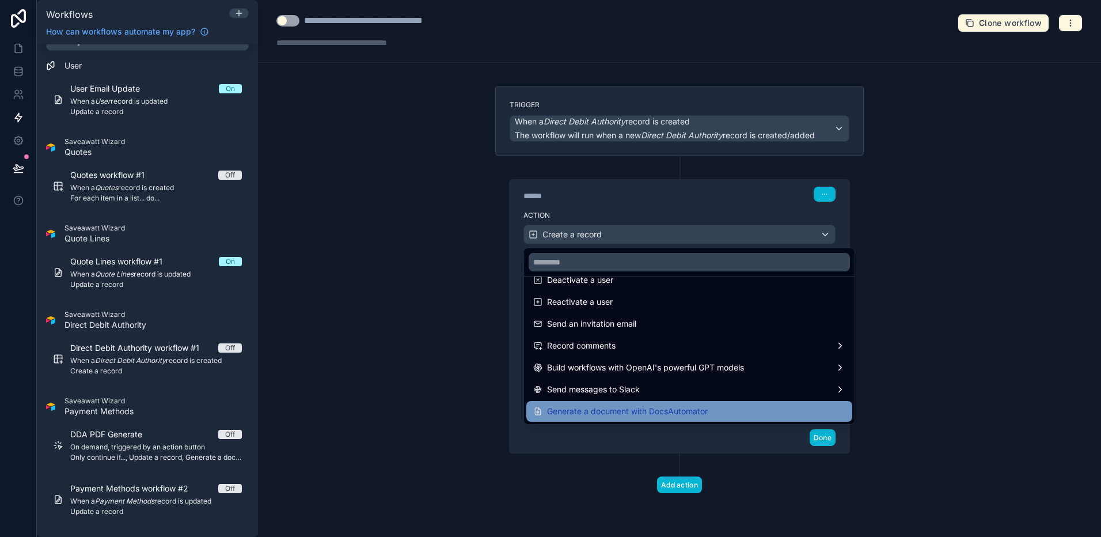
click at [615, 409] on span "Generate a document with DocsAutomator" at bounding box center [627, 411] width 161 height 14
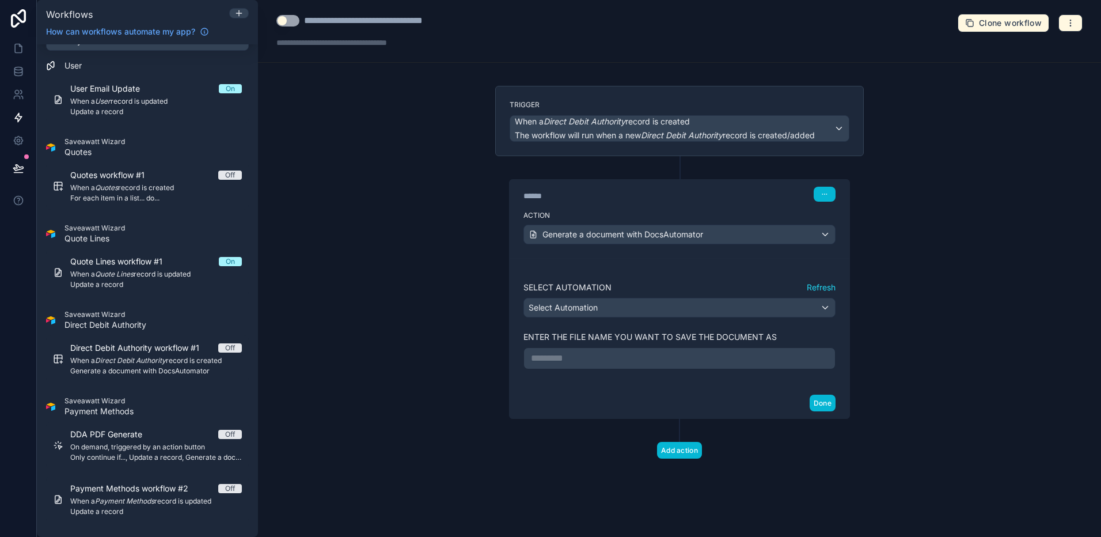
click at [649, 323] on div "Enter the file name you want to save the document as ********* ﻿" at bounding box center [679, 345] width 312 height 47
click at [651, 308] on div "Select Automation" at bounding box center [679, 307] width 311 height 18
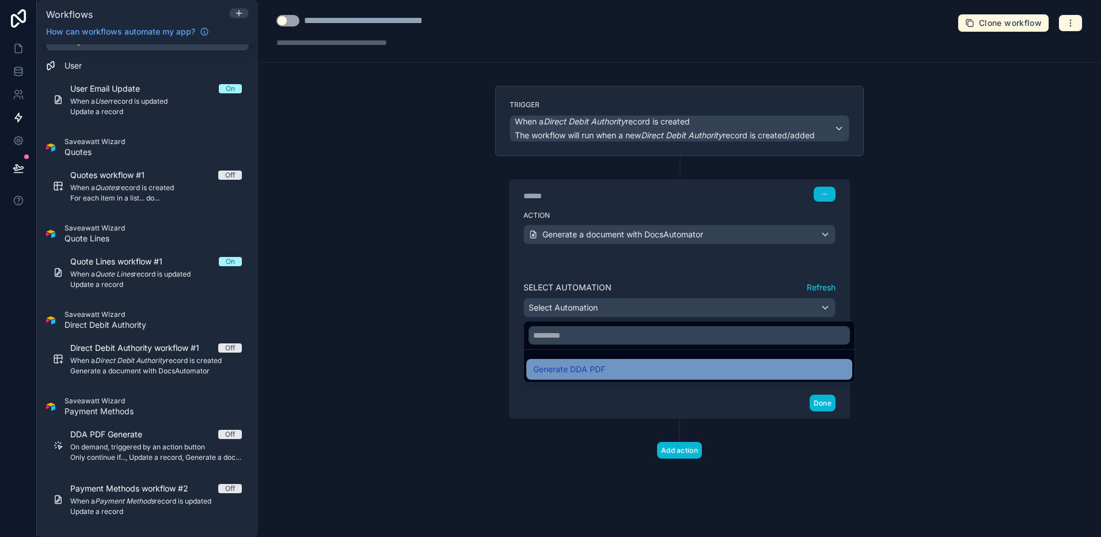
click at [637, 373] on div "Generate DDA PDF" at bounding box center [689, 369] width 312 height 14
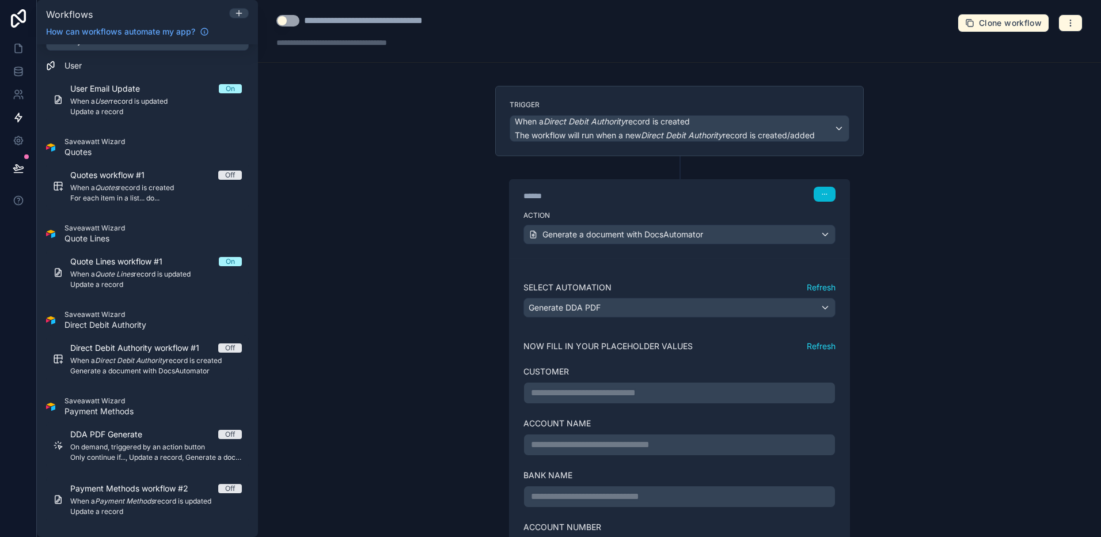
click at [617, 381] on div "**********" at bounding box center [679, 379] width 312 height 47
click at [617, 389] on p "**********" at bounding box center [679, 393] width 297 height 14
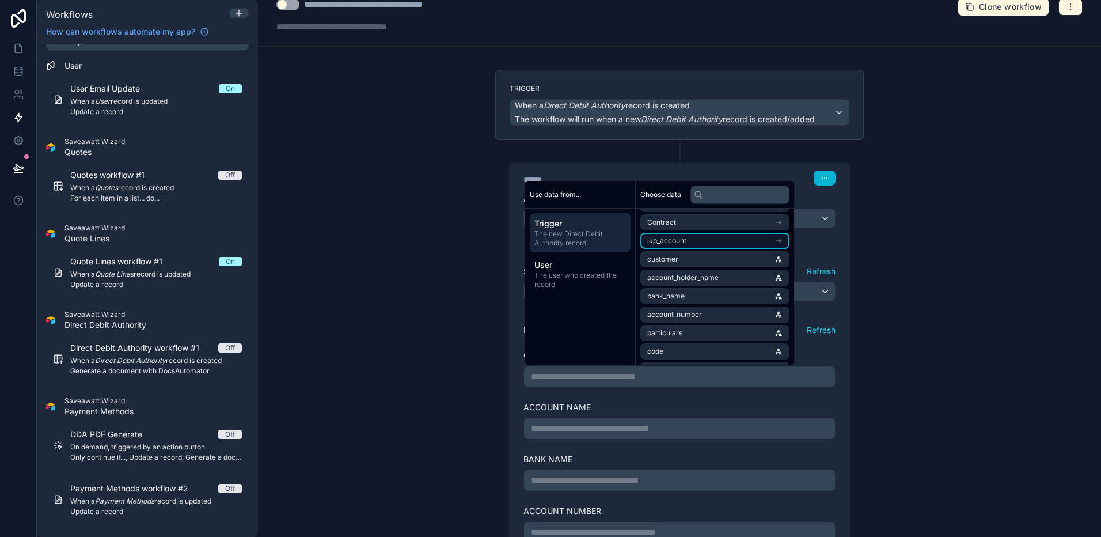
scroll to position [58, 0]
click at [700, 256] on li "customer" at bounding box center [714, 255] width 149 height 16
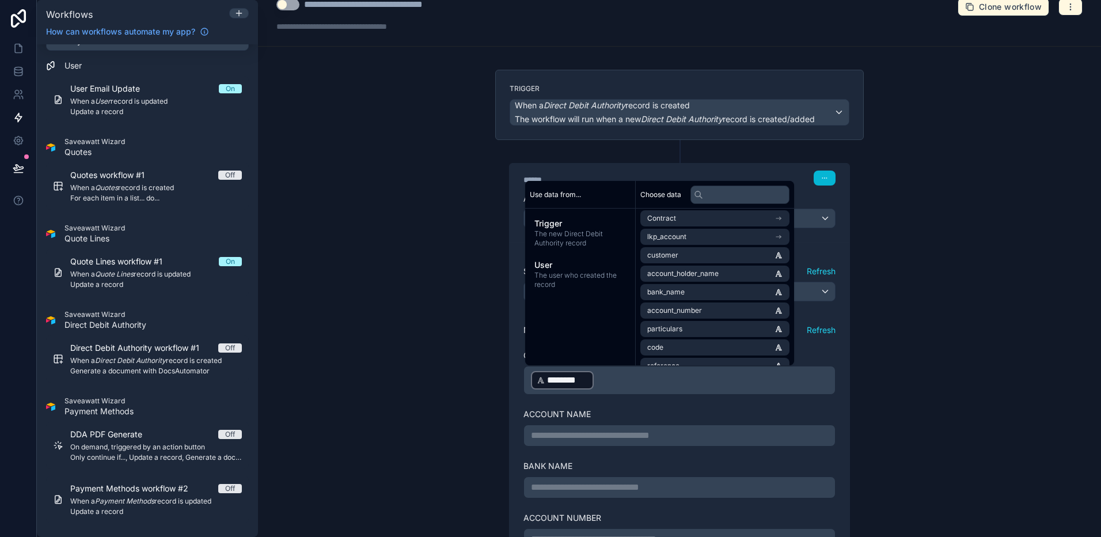
scroll to position [17, 0]
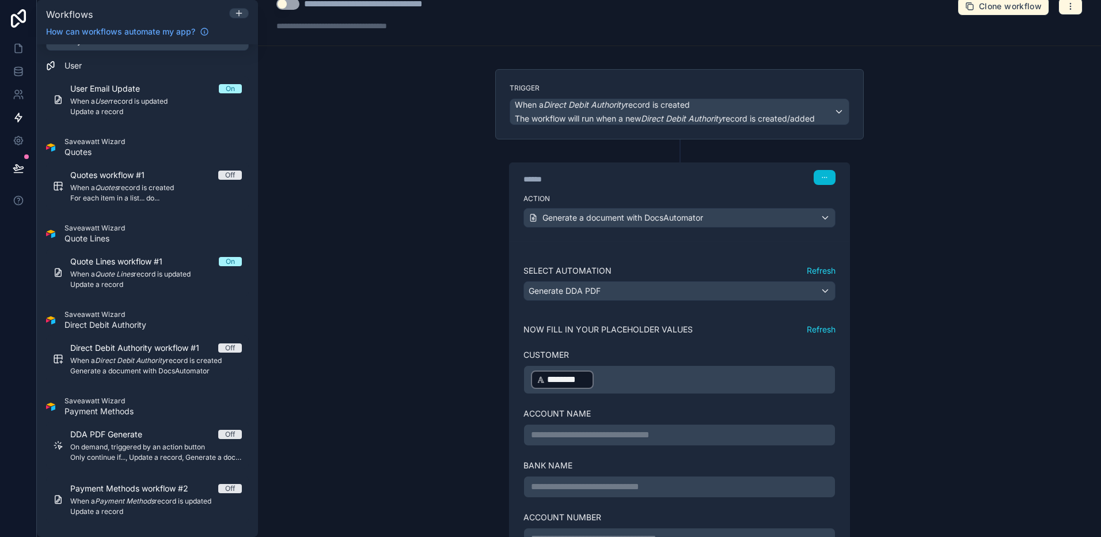
click at [674, 426] on p "**********" at bounding box center [679, 435] width 297 height 14
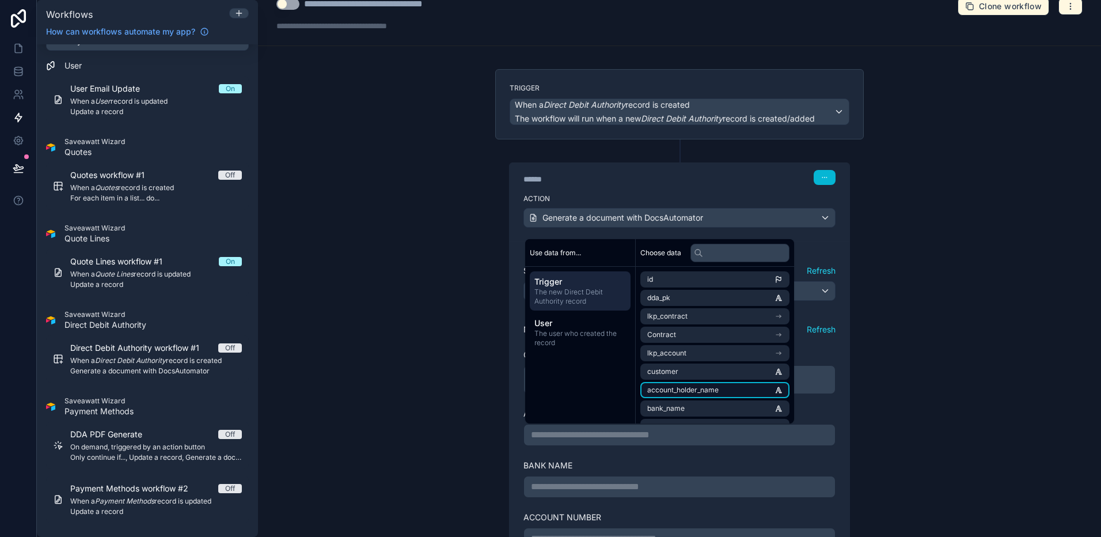
click at [709, 389] on span "account_holder_name" at bounding box center [682, 389] width 71 height 9
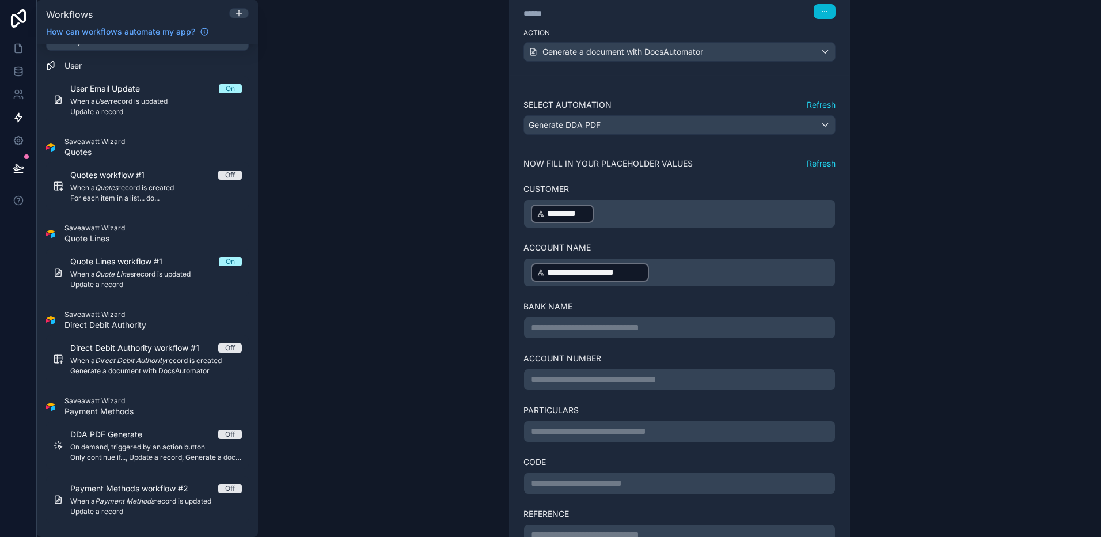
scroll to position [191, 0]
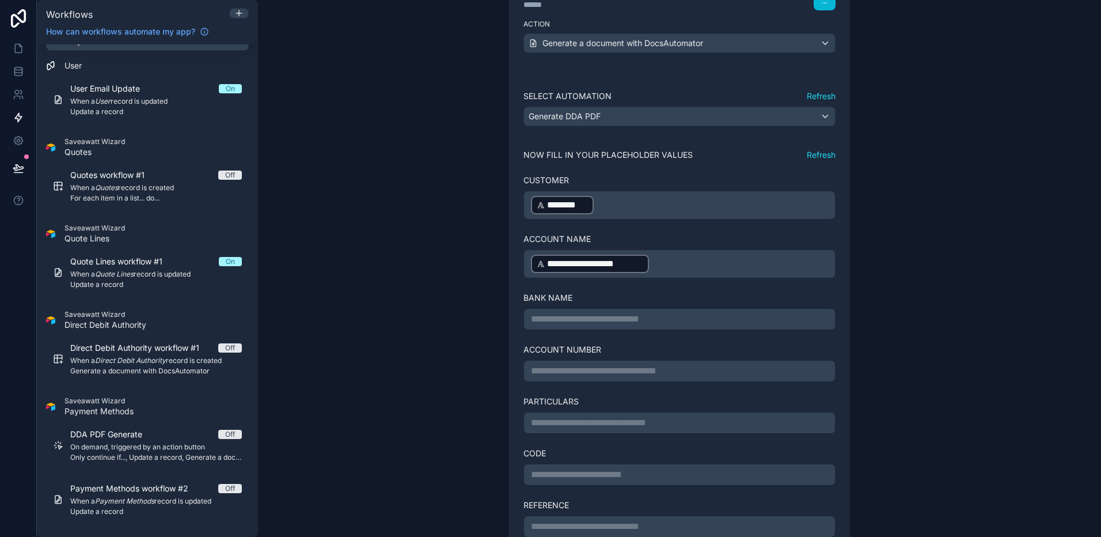
click at [569, 325] on p "**********" at bounding box center [679, 319] width 297 height 14
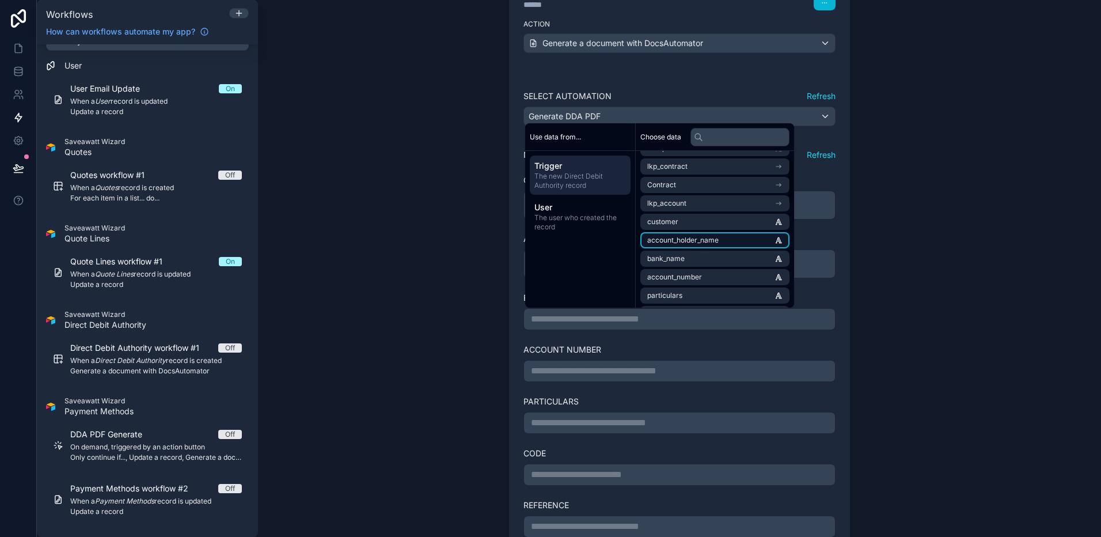
scroll to position [35, 0]
click at [661, 257] on span "bank_name" at bounding box center [665, 257] width 37 height 9
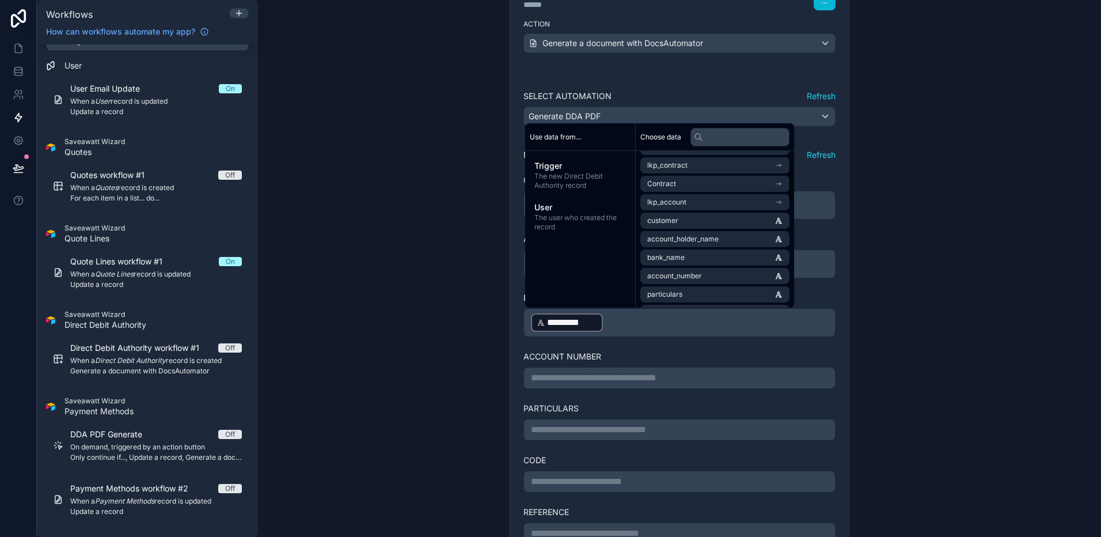
click at [674, 368] on div "**********" at bounding box center [679, 378] width 312 height 22
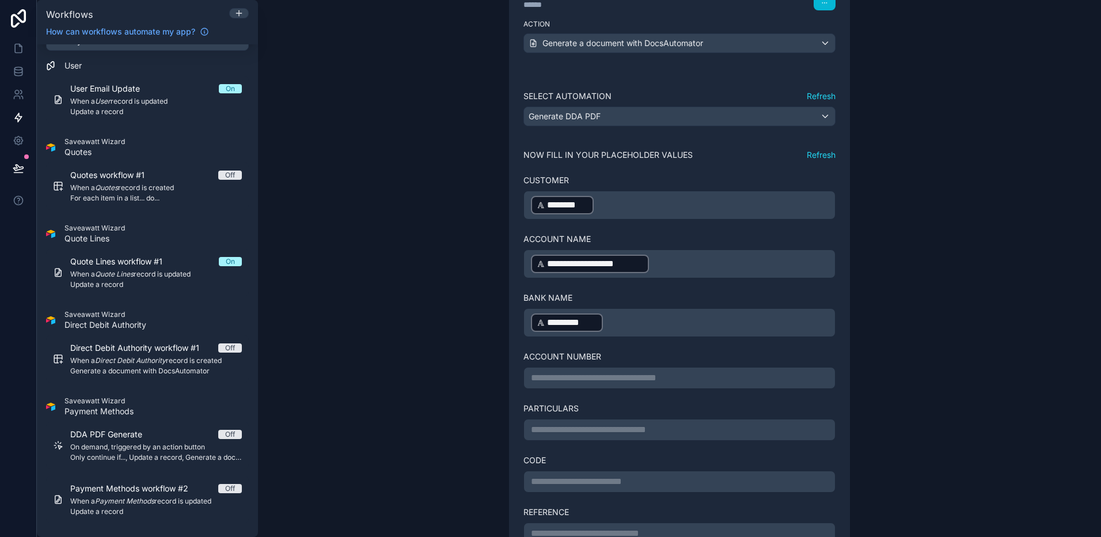
click at [671, 374] on p "**********" at bounding box center [679, 378] width 297 height 14
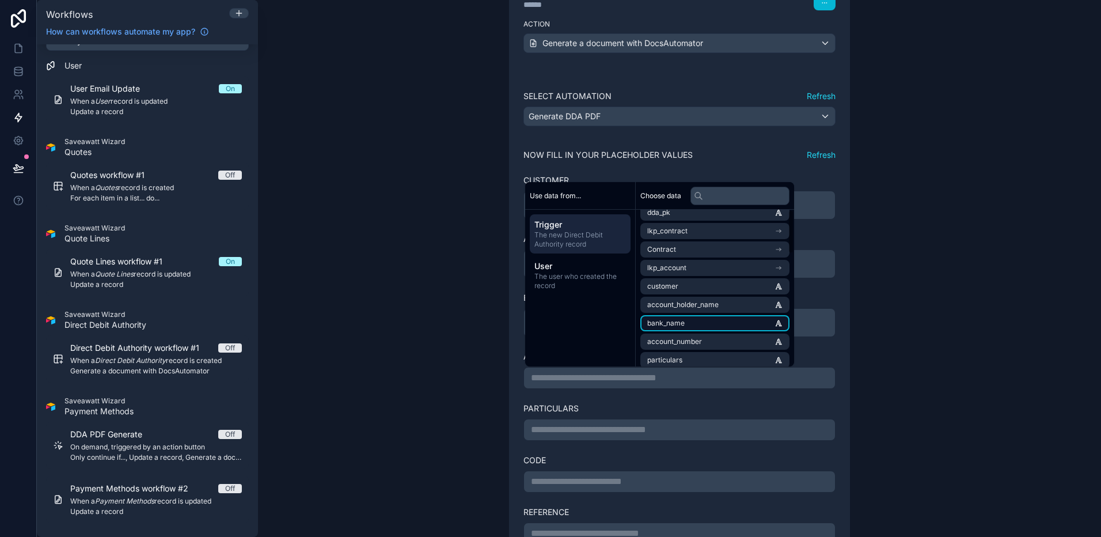
scroll to position [32, 0]
click at [698, 341] on span "account_number" at bounding box center [674, 337] width 55 height 9
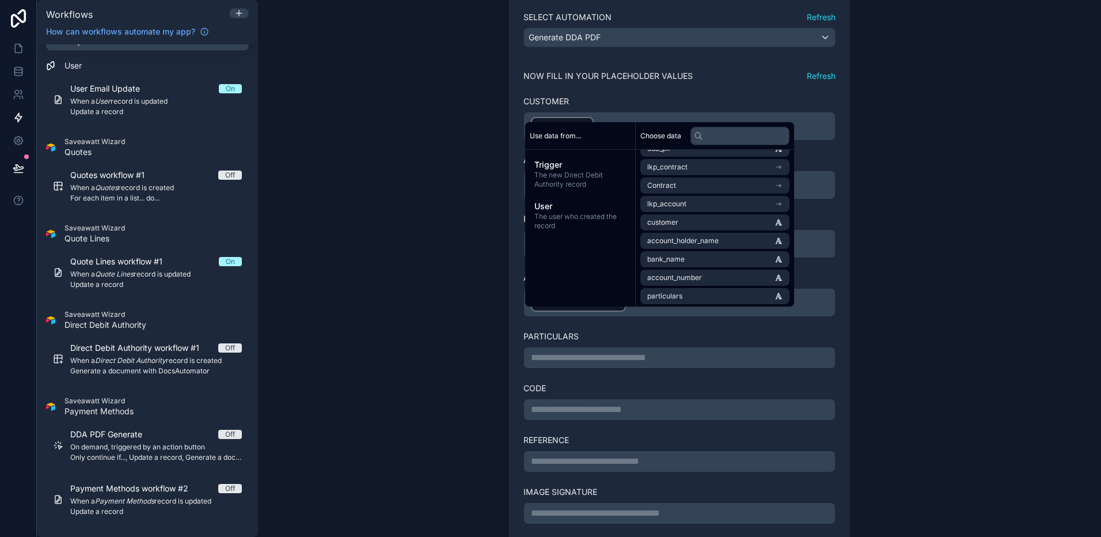
scroll to position [276, 0]
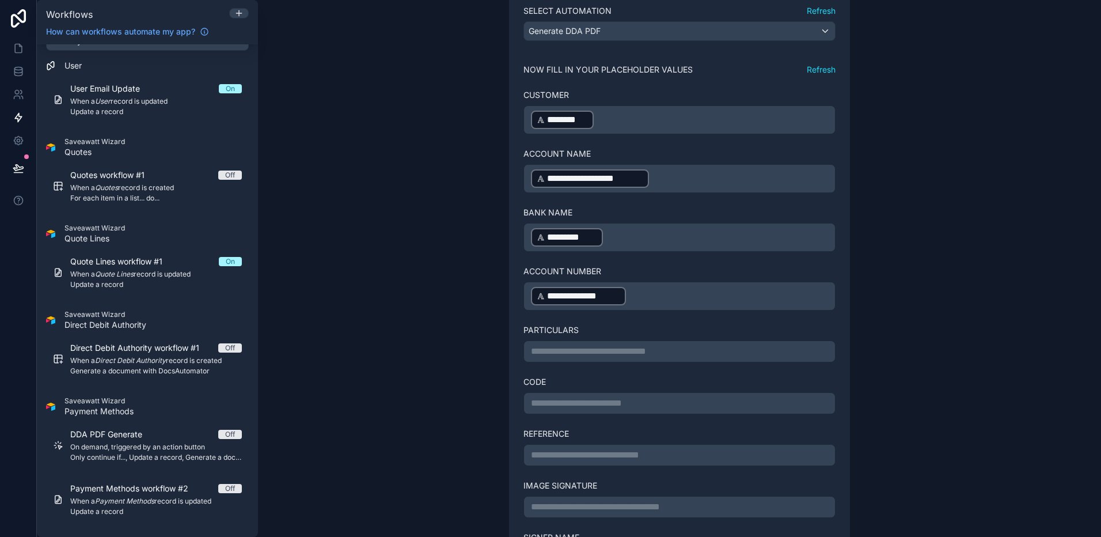
click at [667, 353] on p "**********" at bounding box center [679, 351] width 297 height 14
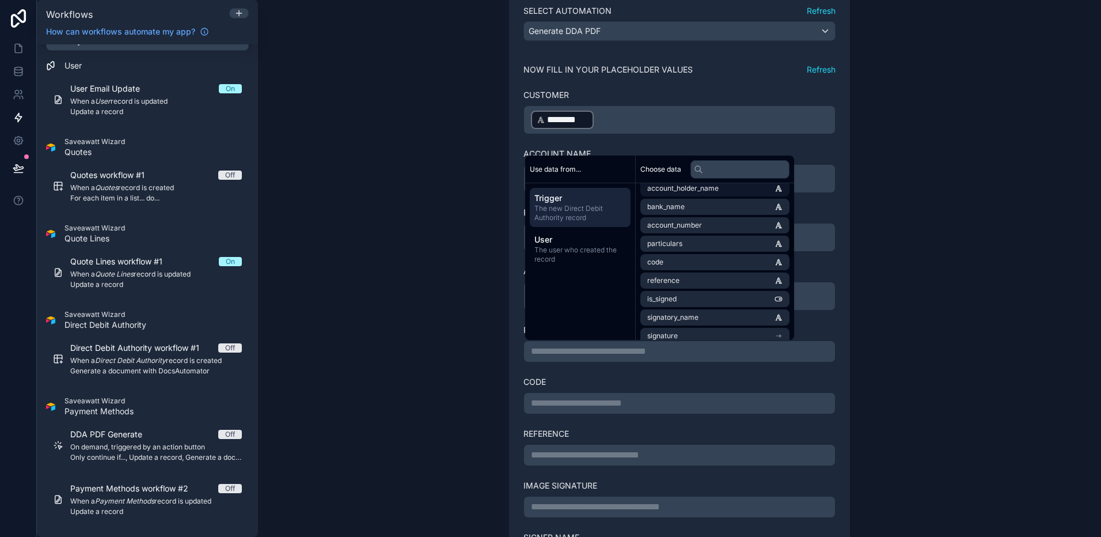
scroll to position [113, 0]
click at [681, 252] on span "particulars" at bounding box center [664, 248] width 35 height 9
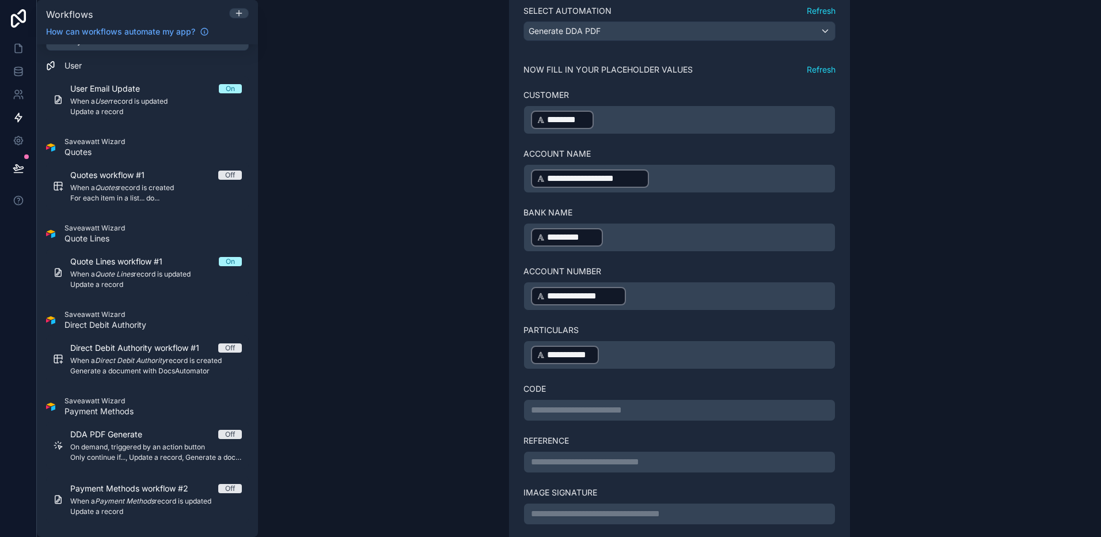
click at [634, 407] on p "**********" at bounding box center [679, 410] width 297 height 14
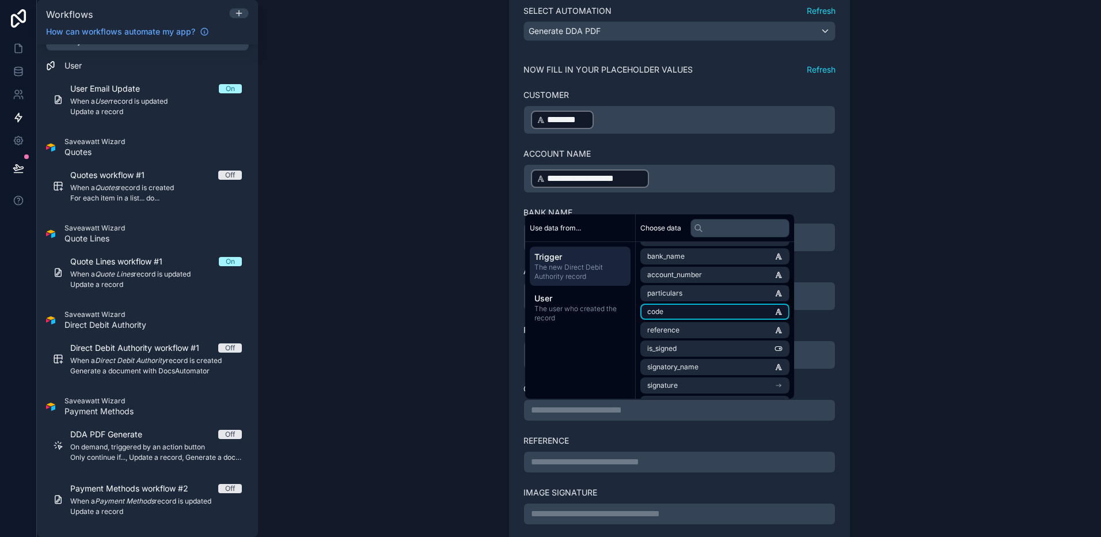
click at [690, 312] on li "code" at bounding box center [714, 311] width 149 height 16
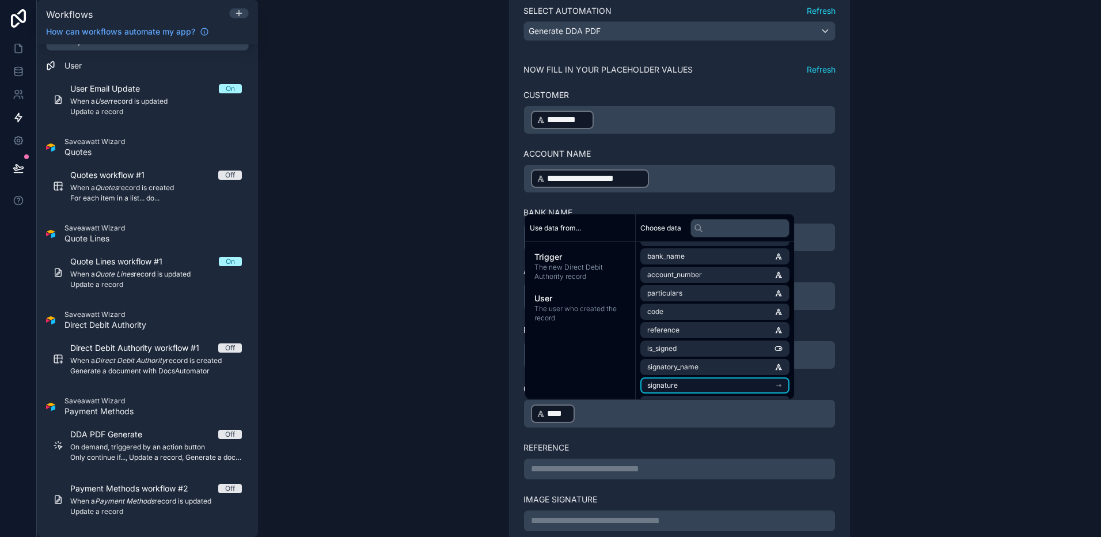
scroll to position [171, 0]
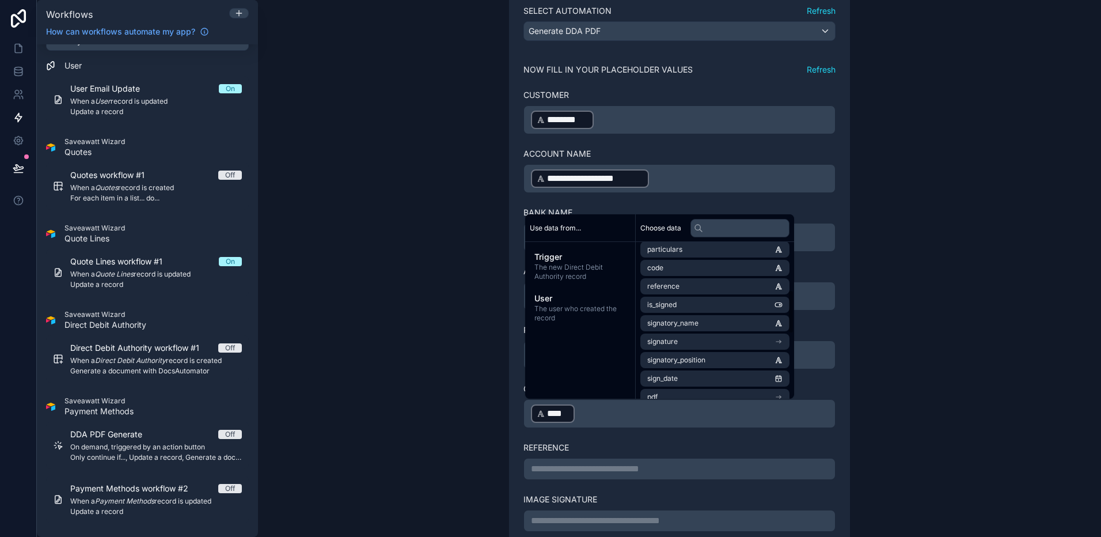
click at [673, 426] on div "**********" at bounding box center [679, 469] width 312 height 22
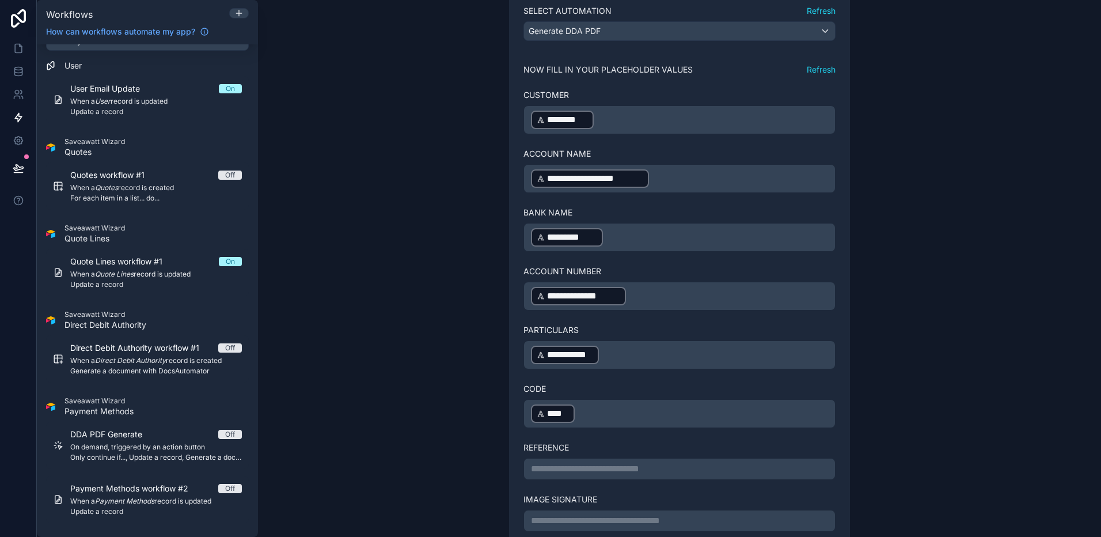
click at [672, 426] on p "**********" at bounding box center [679, 469] width 297 height 14
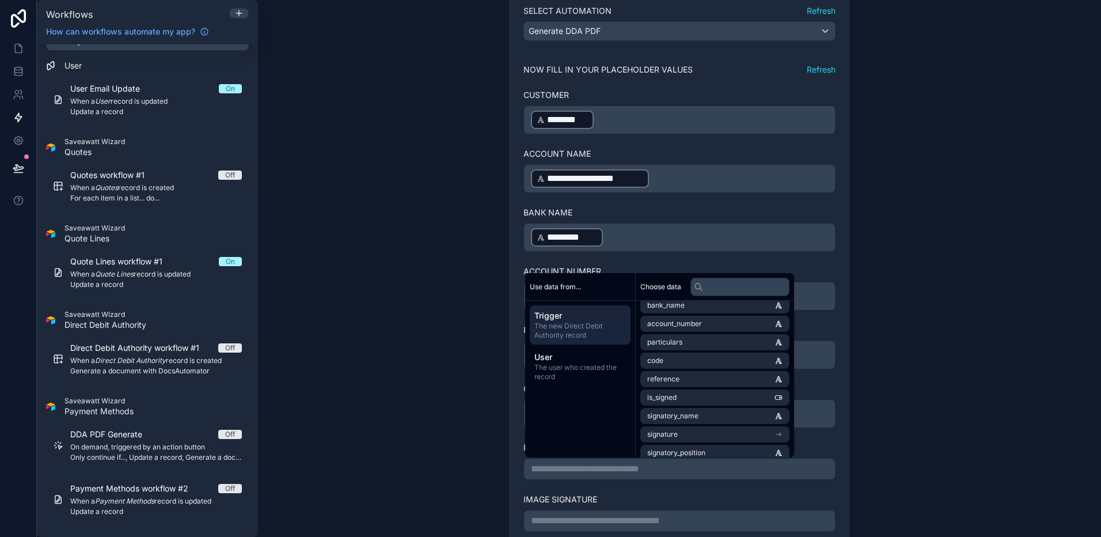
scroll to position [146, 0]
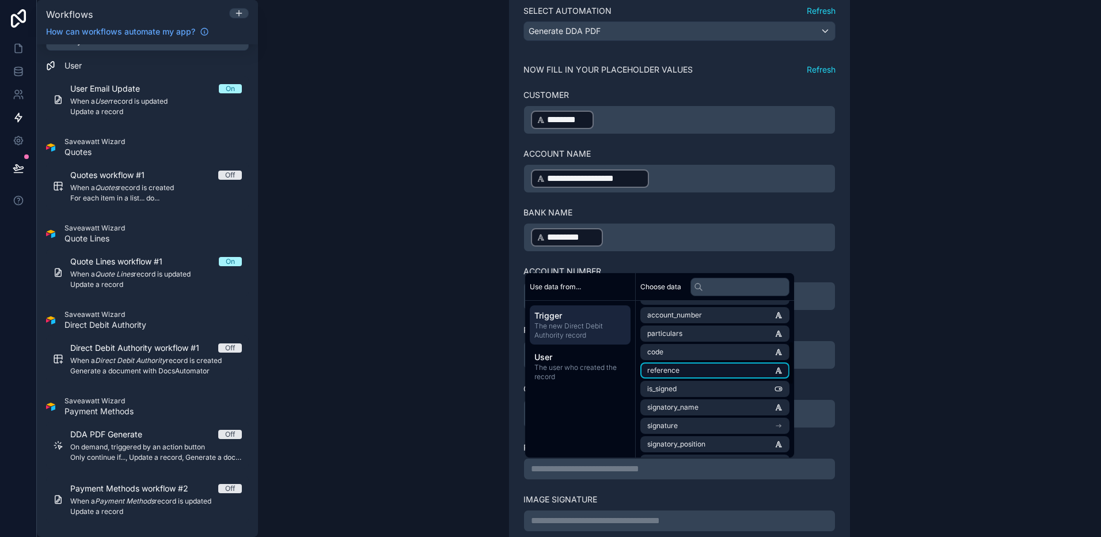
click at [732, 373] on li "reference" at bounding box center [714, 370] width 149 height 16
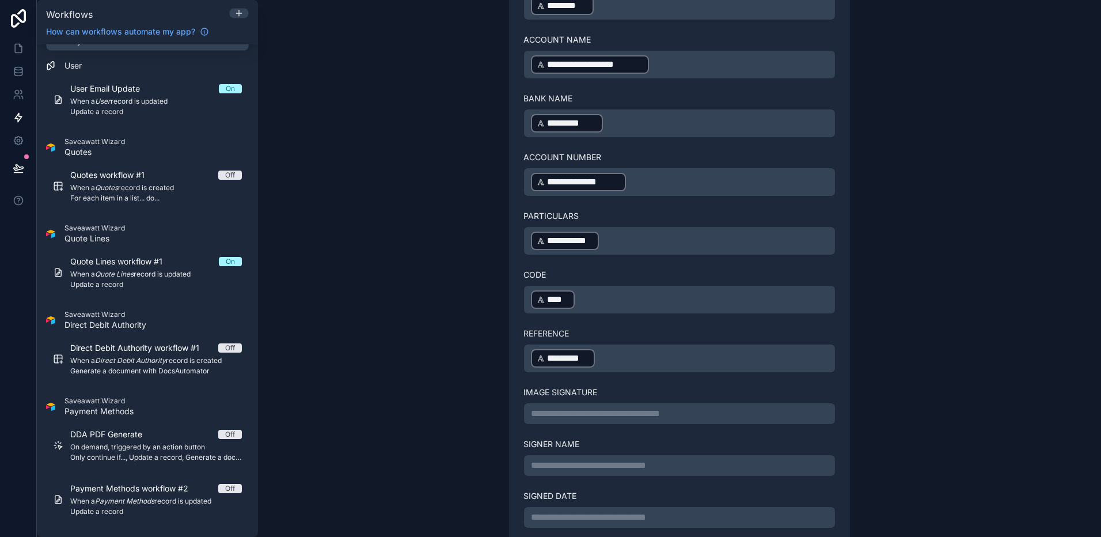
click at [841, 426] on div "**********" at bounding box center [680, 238] width 340 height 740
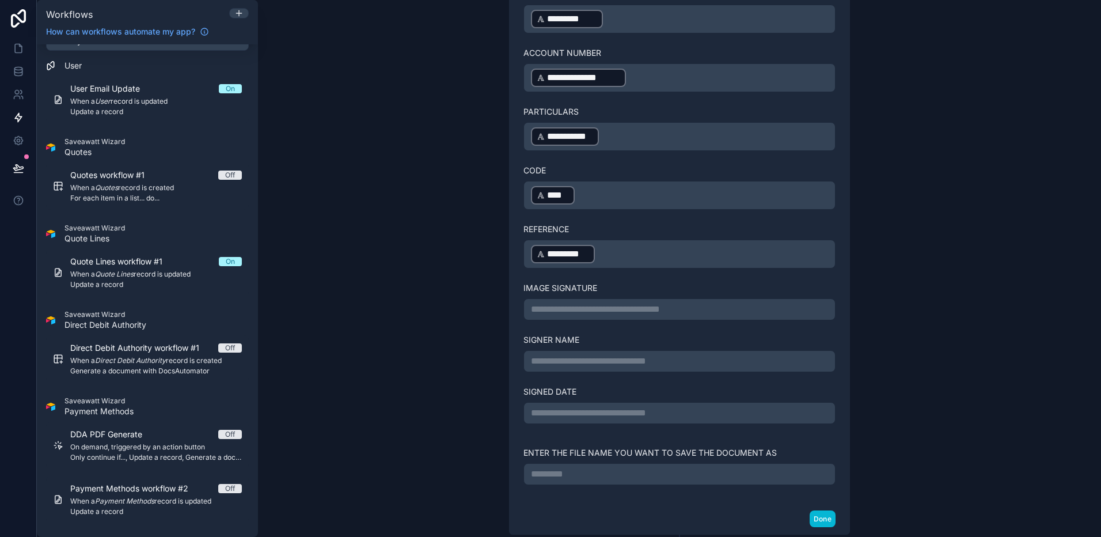
scroll to position [522, 0]
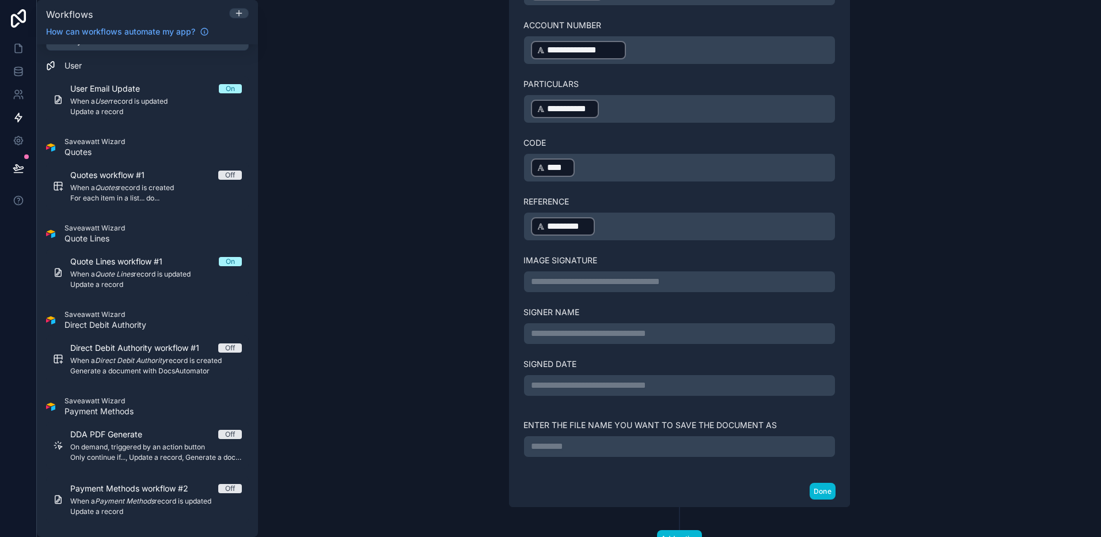
click at [635, 286] on p "**********" at bounding box center [679, 282] width 297 height 14
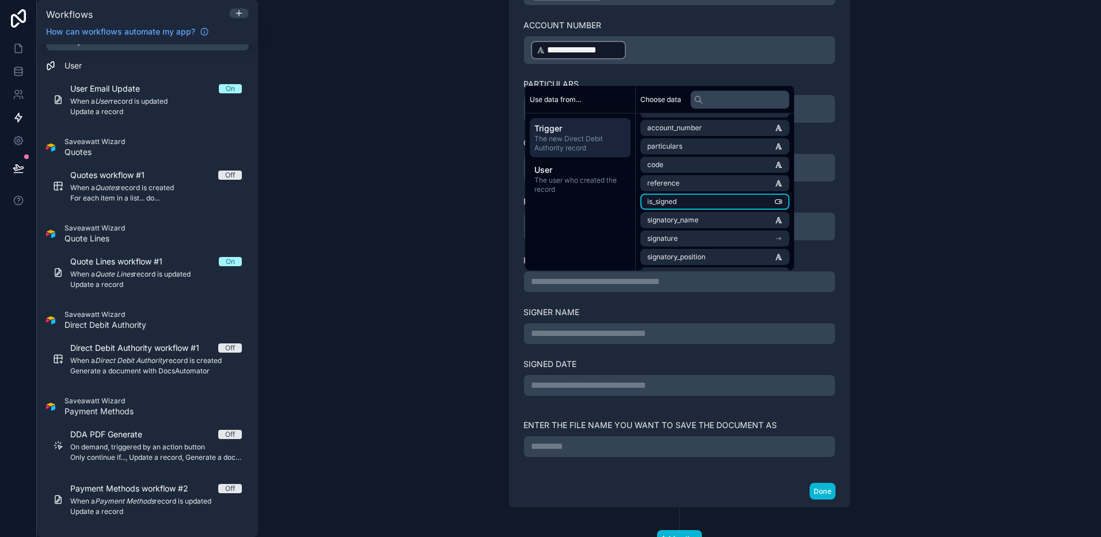
scroll to position [148, 0]
click at [718, 237] on li "signature" at bounding box center [714, 236] width 149 height 16
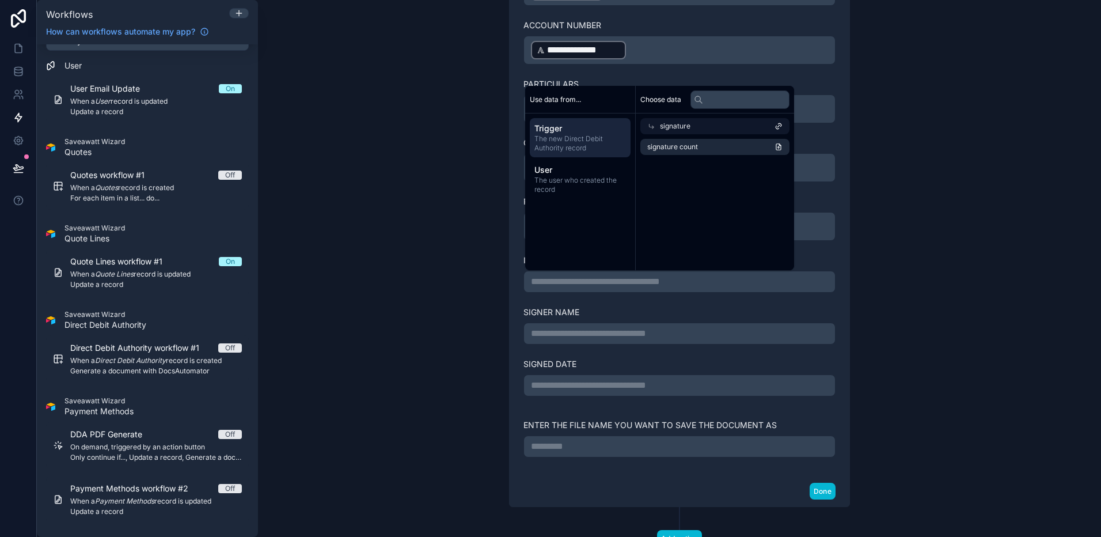
click at [696, 126] on div "signature" at bounding box center [714, 126] width 149 height 16
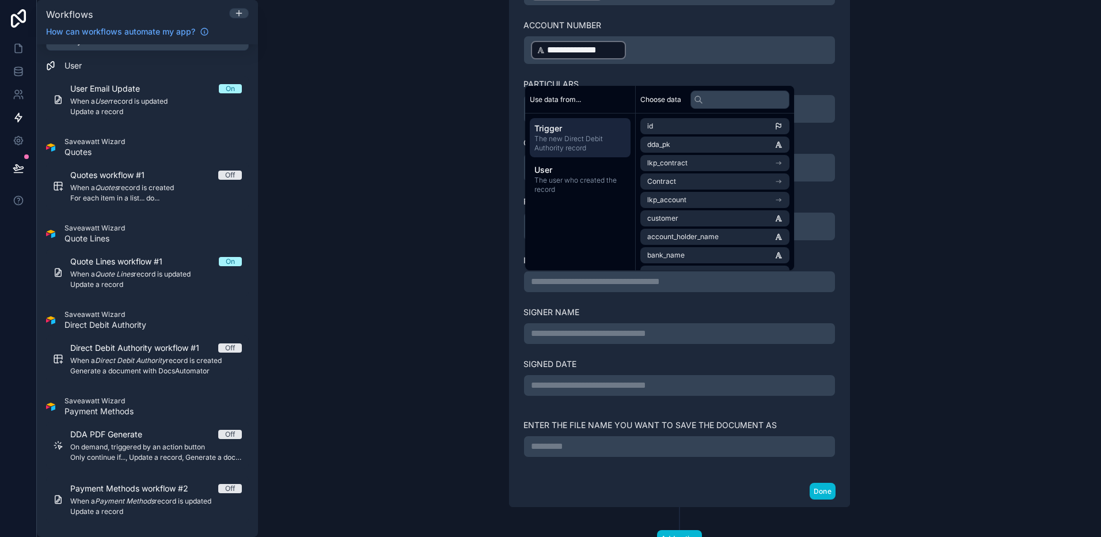
click at [811, 358] on div "Signed Date" at bounding box center [679, 364] width 312 height 12
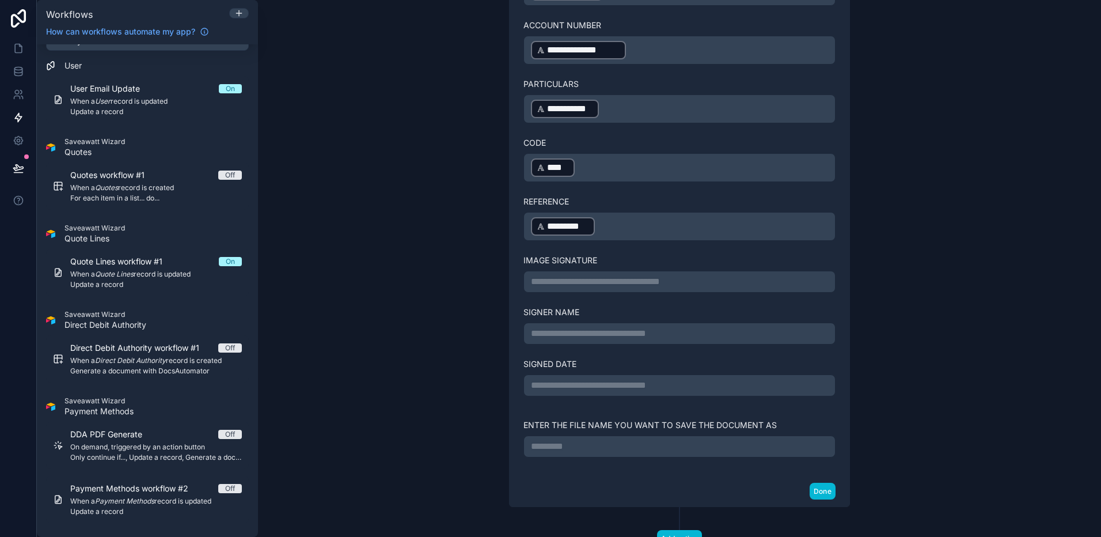
click at [679, 285] on p "**********" at bounding box center [679, 282] width 297 height 14
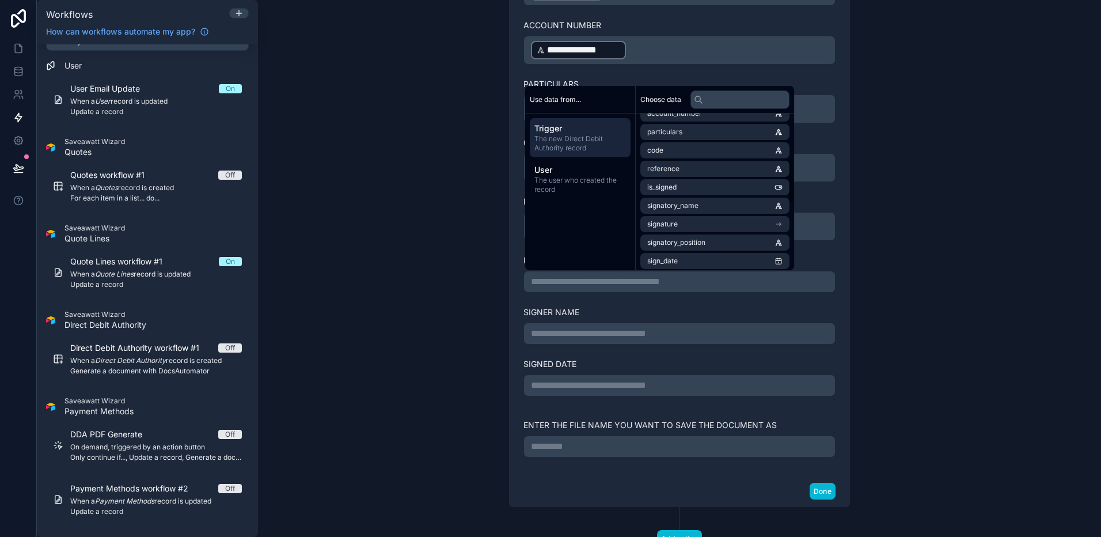
scroll to position [161, 0]
click at [712, 229] on li "signature" at bounding box center [714, 223] width 149 height 16
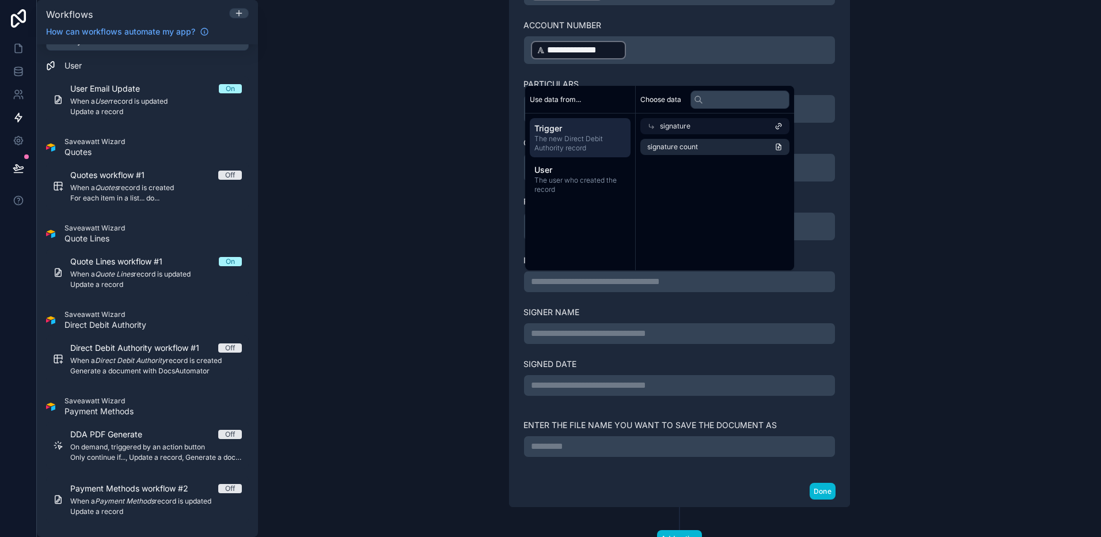
click at [783, 126] on icon at bounding box center [778, 126] width 8 height 8
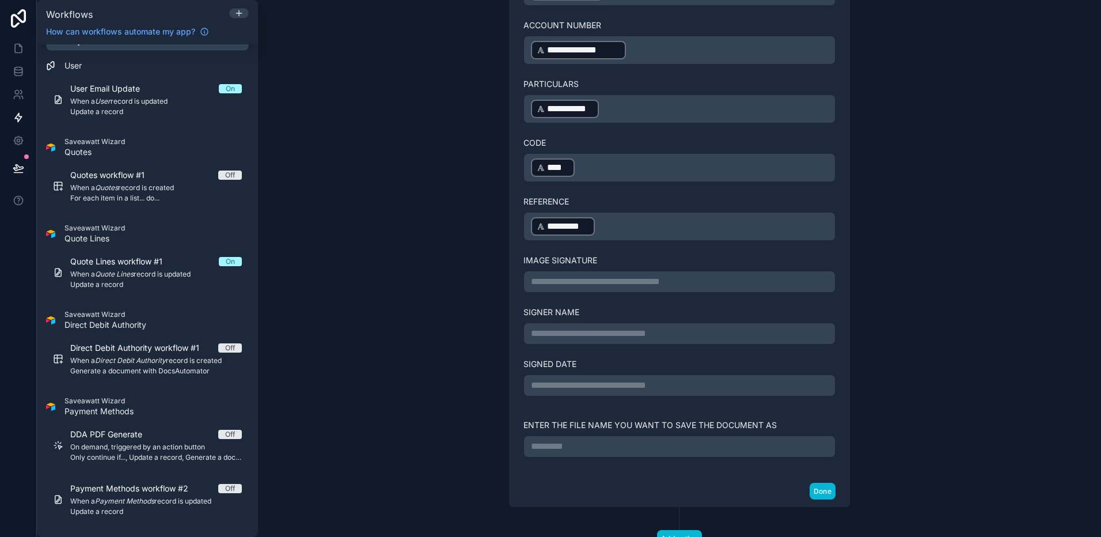
click at [841, 290] on div "**********" at bounding box center [679, 268] width 843 height 537
click at [669, 325] on div "**********" at bounding box center [679, 333] width 312 height 22
click at [667, 343] on div "**********" at bounding box center [679, 333] width 312 height 22
click at [671, 336] on p "**********" at bounding box center [679, 333] width 297 height 14
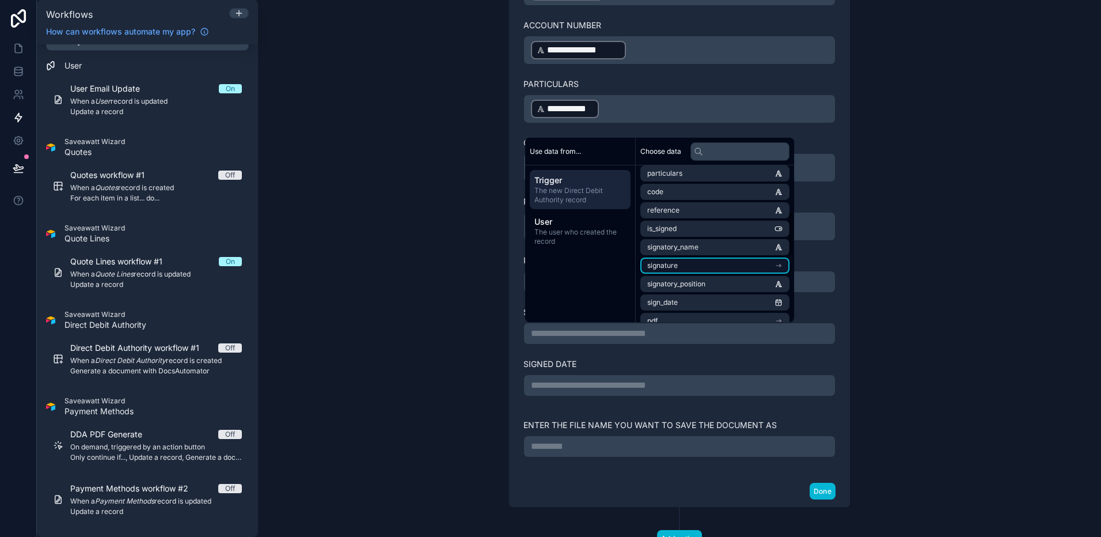
scroll to position [174, 0]
click at [717, 243] on li "signatory_name" at bounding box center [714, 243] width 149 height 16
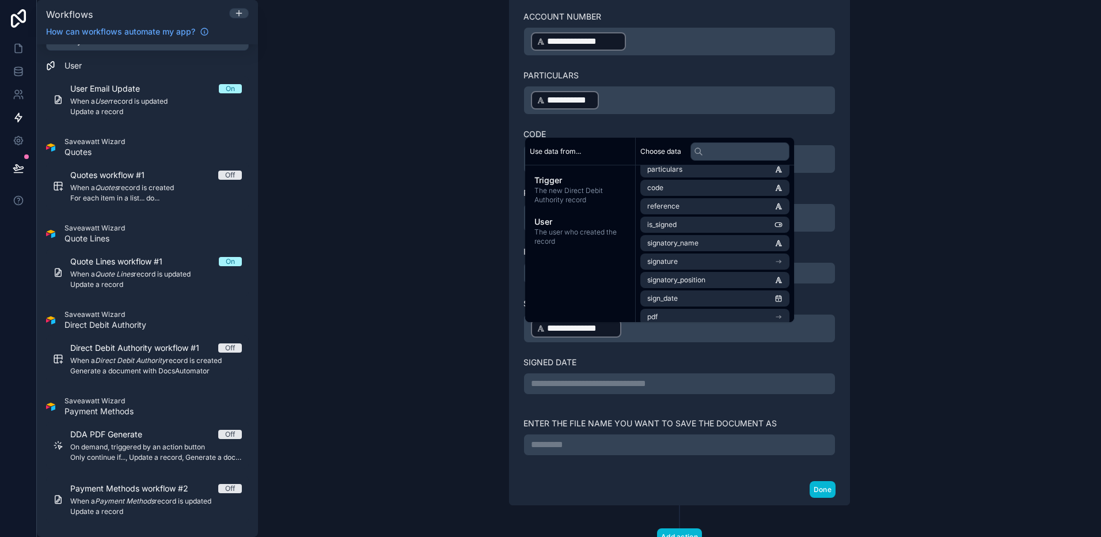
scroll to position [533, 0]
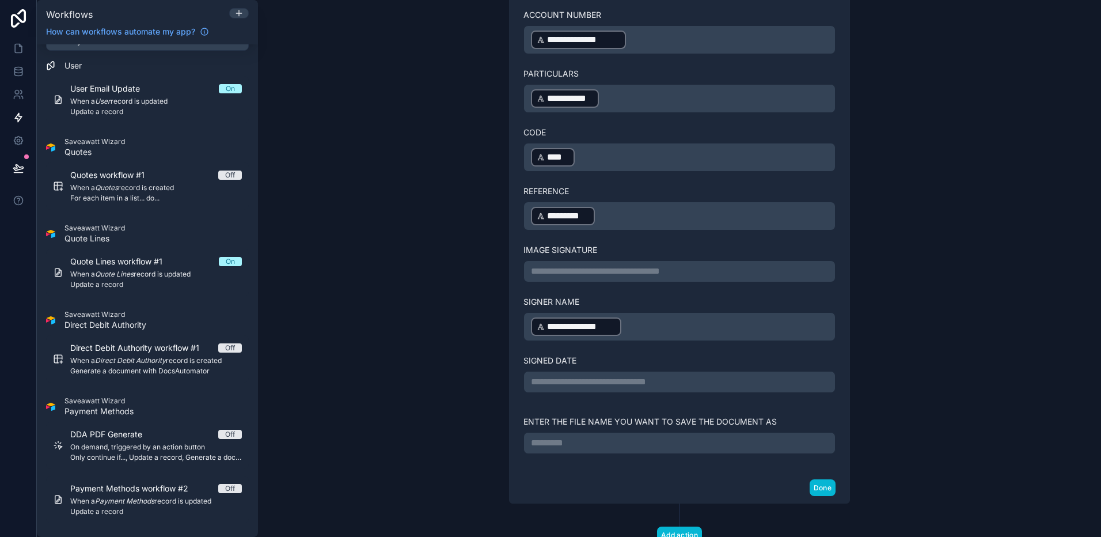
click at [701, 387] on p "**********" at bounding box center [679, 382] width 297 height 14
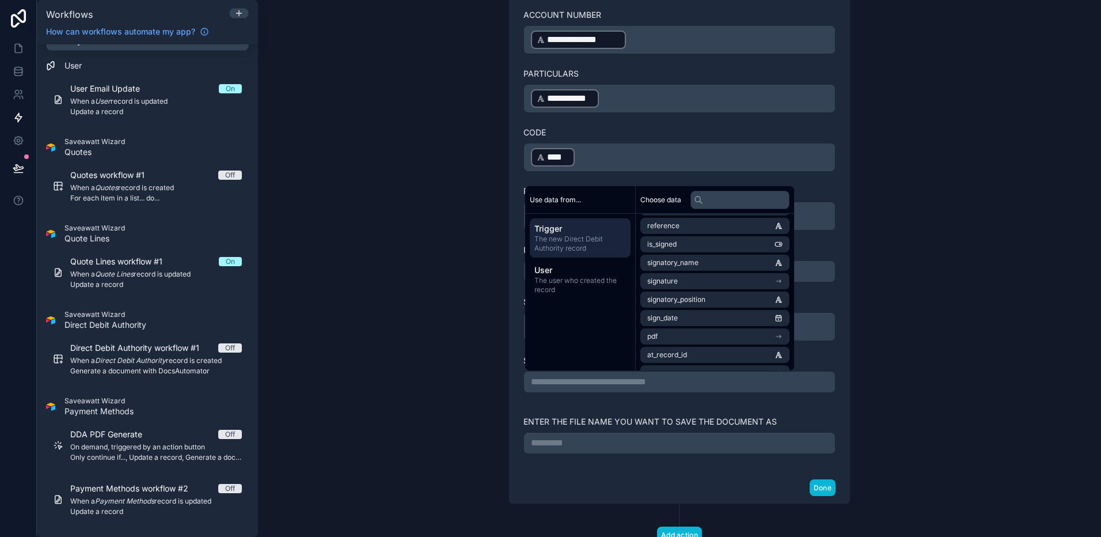
scroll to position [207, 0]
click at [720, 313] on li "sign_date" at bounding box center [714, 314] width 149 height 16
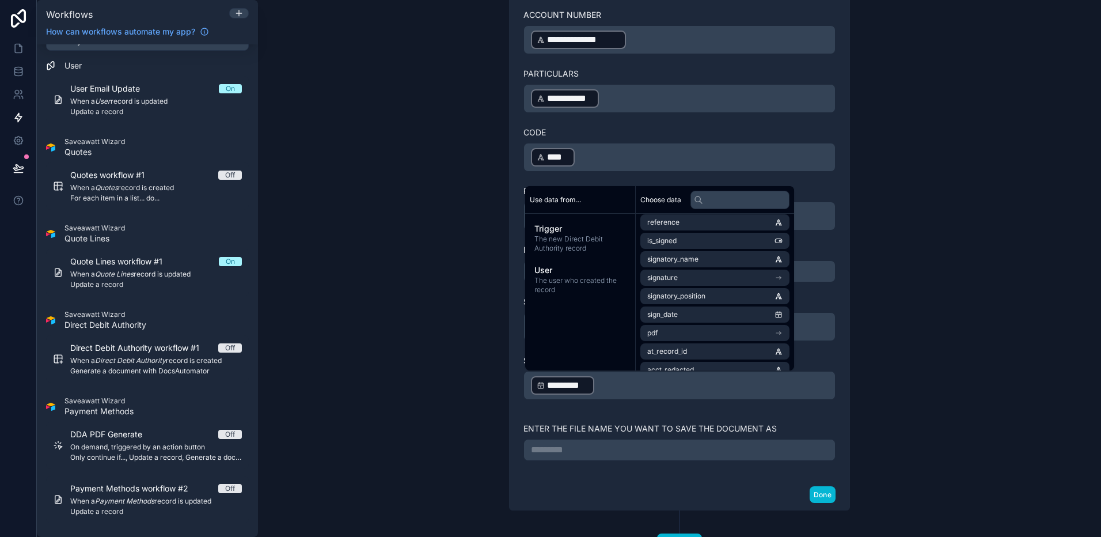
click at [841, 420] on div "**********" at bounding box center [680, 102] width 340 height 754
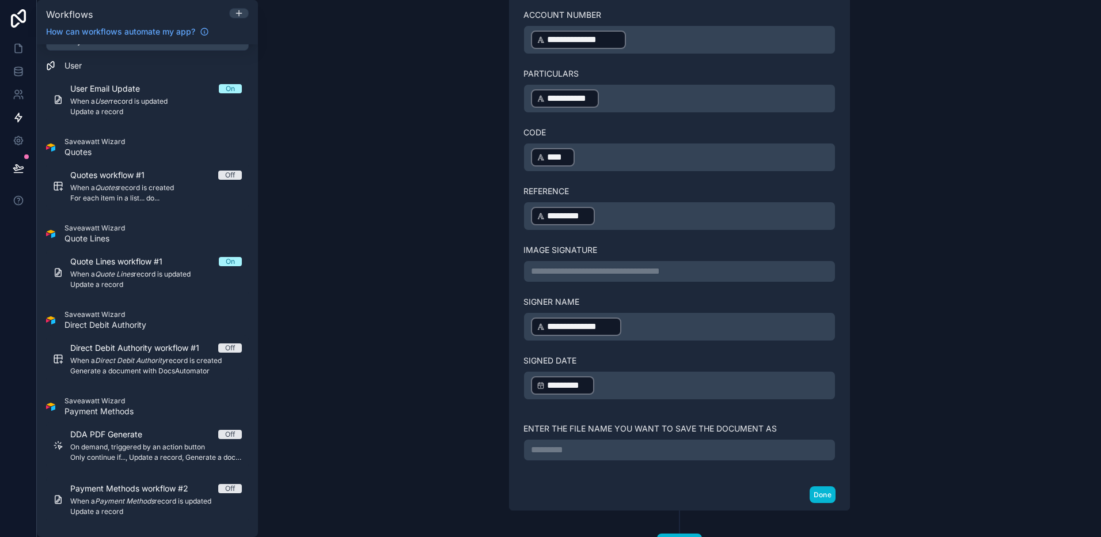
click at [745, 426] on p "********* ﻿" at bounding box center [679, 450] width 297 height 14
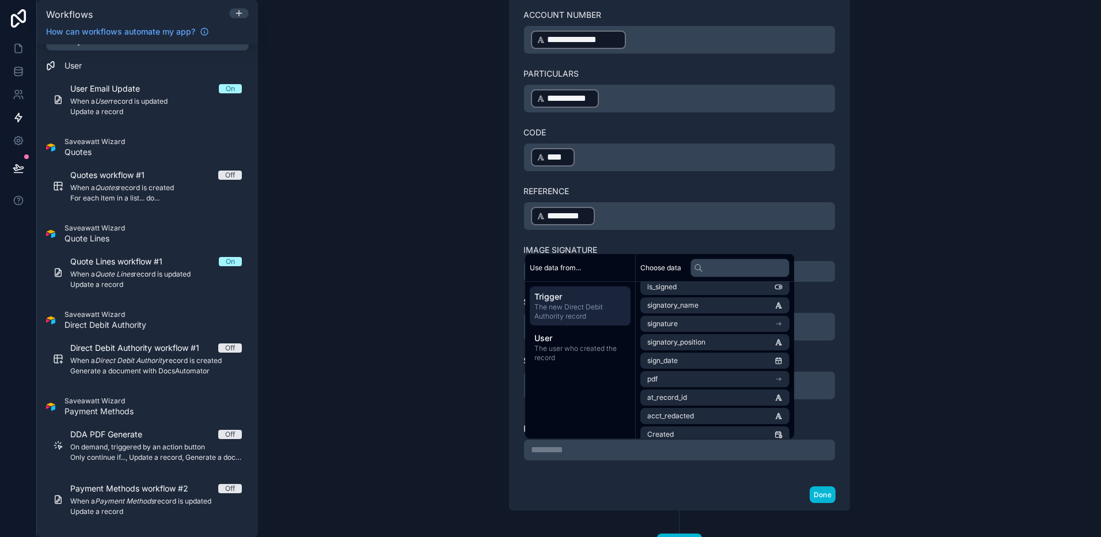
scroll to position [260, 0]
click at [716, 347] on li "pdf" at bounding box center [714, 348] width 149 height 16
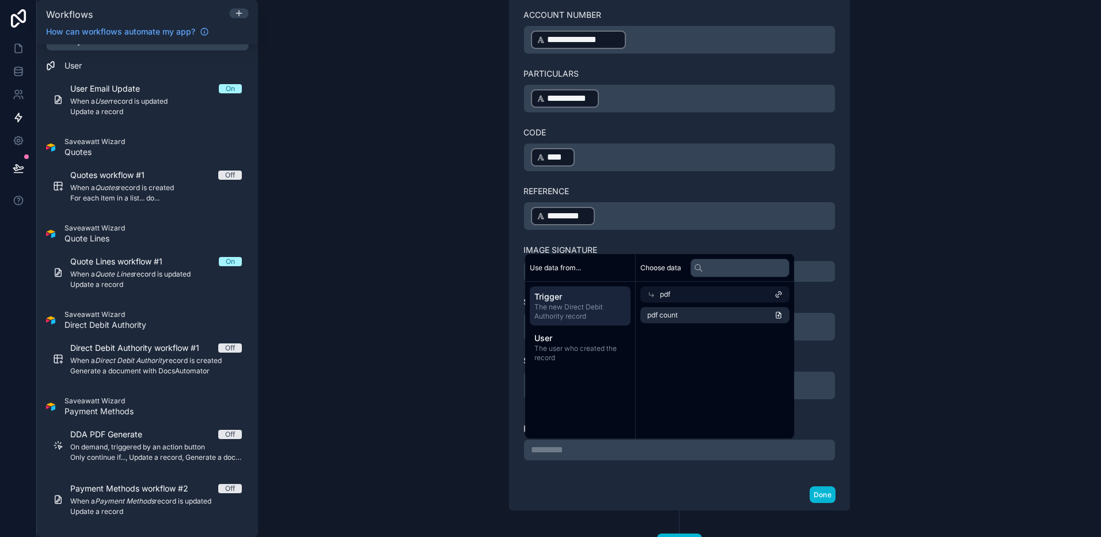
click at [663, 295] on span "pdf" at bounding box center [665, 294] width 10 height 9
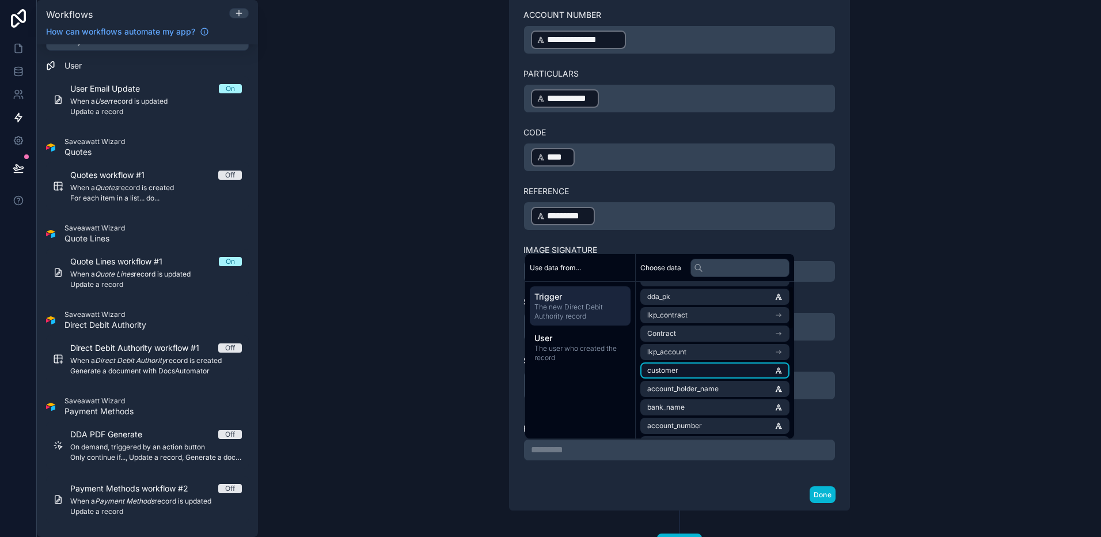
scroll to position [16, 0]
click at [701, 331] on li "Contract" at bounding box center [714, 334] width 149 height 16
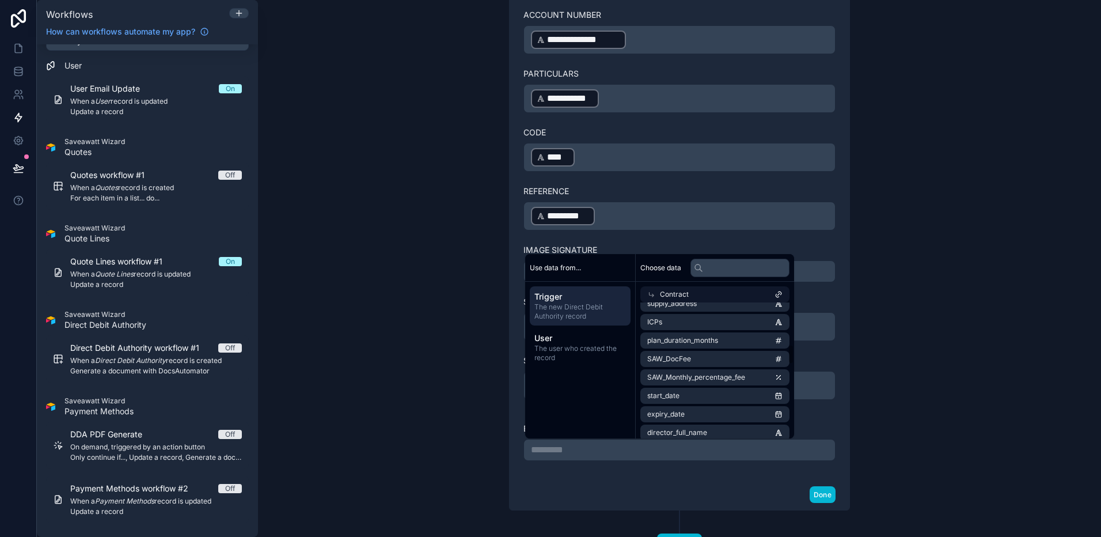
scroll to position [0, 0]
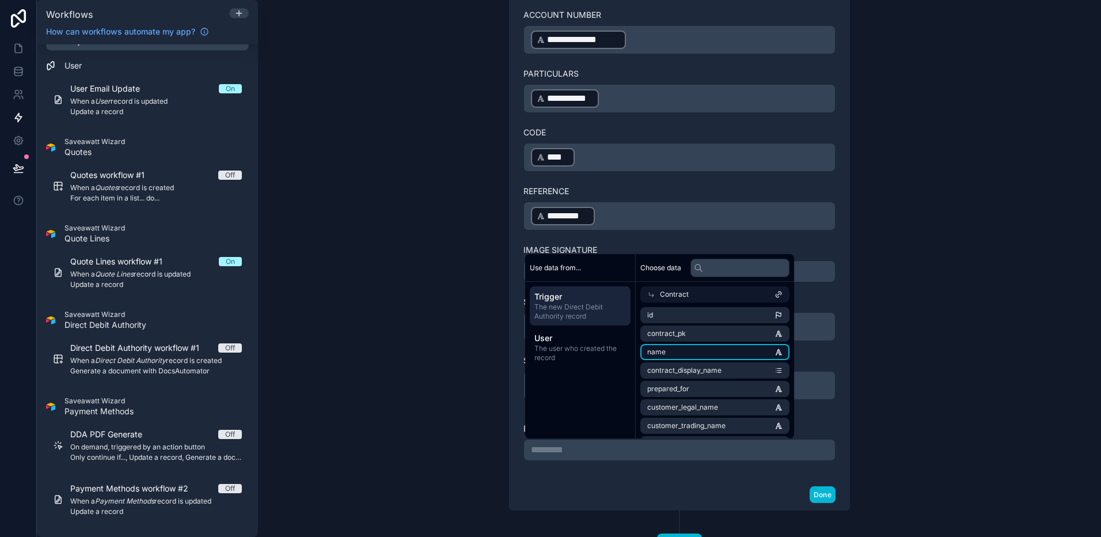
click at [713, 358] on li "name" at bounding box center [714, 352] width 149 height 16
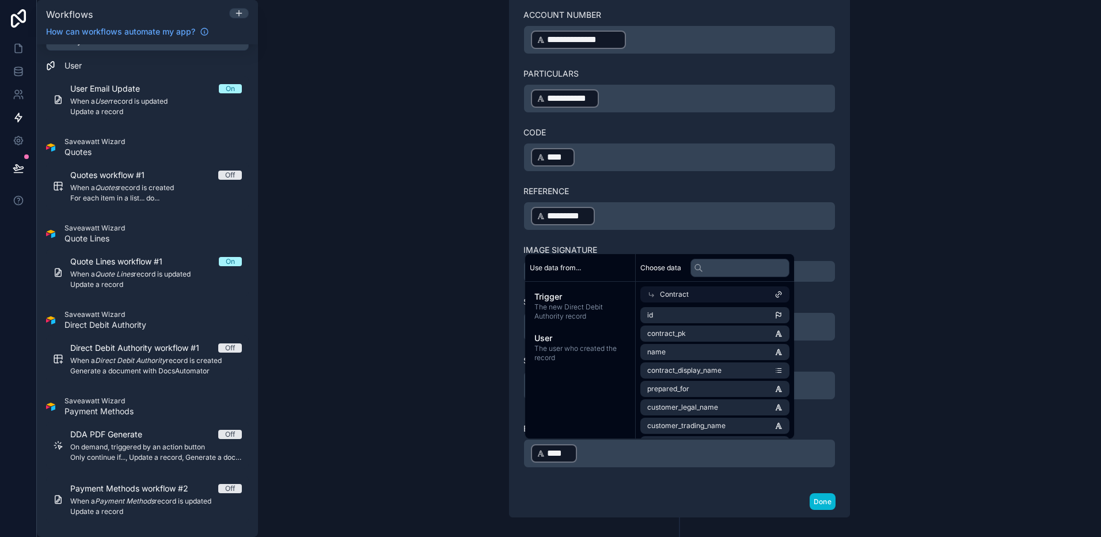
click at [841, 419] on div "**********" at bounding box center [679, 268] width 843 height 537
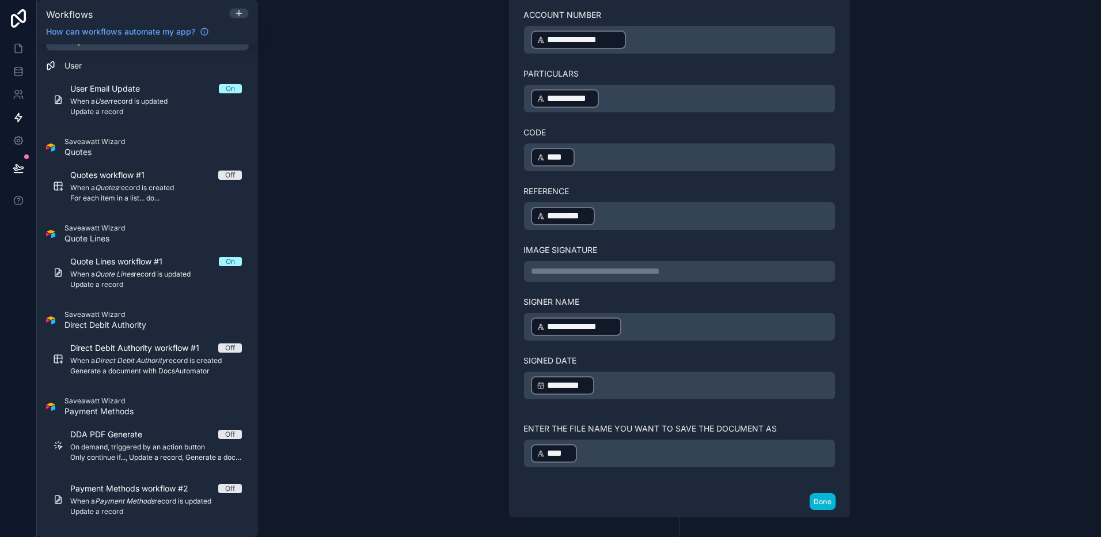
click at [679, 266] on p "**********" at bounding box center [679, 271] width 297 height 14
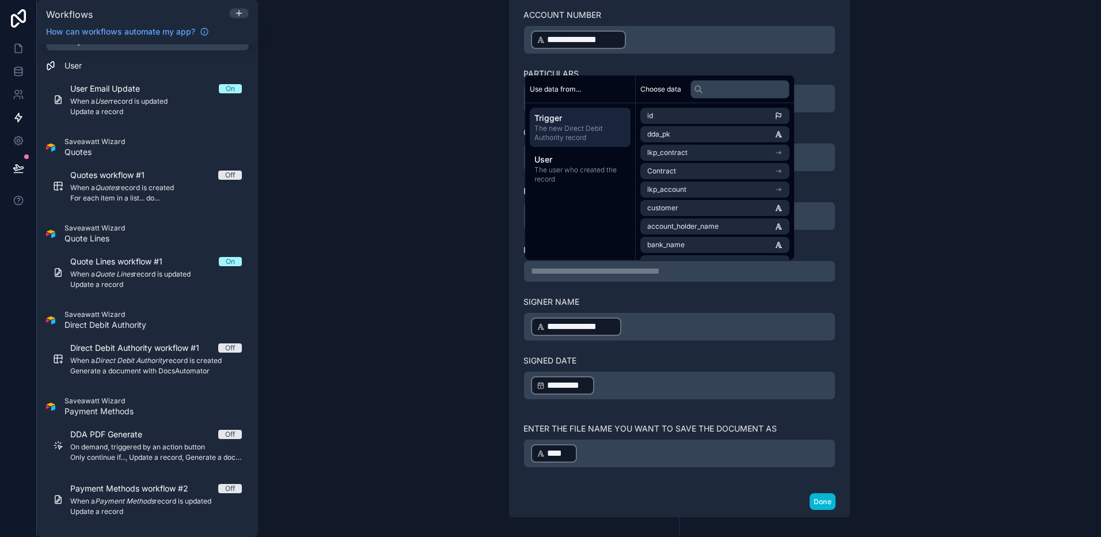
click at [709, 306] on div "Signer Name" at bounding box center [679, 302] width 312 height 12
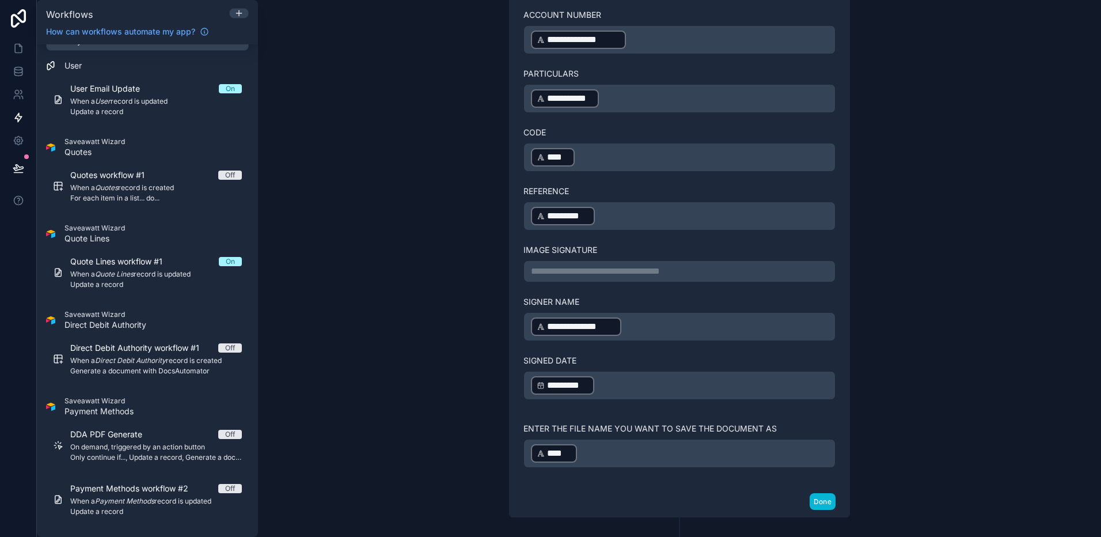
click at [704, 281] on div "**********" at bounding box center [679, 271] width 312 height 22
click at [704, 273] on p "**********" at bounding box center [679, 271] width 297 height 14
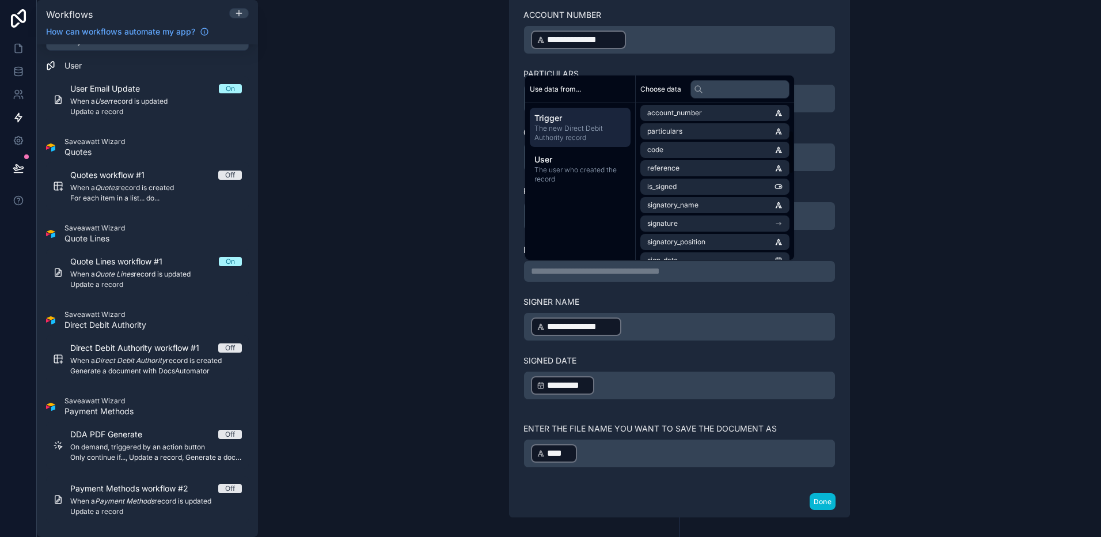
scroll to position [156, 0]
click at [704, 215] on li "signature" at bounding box center [714, 218] width 149 height 16
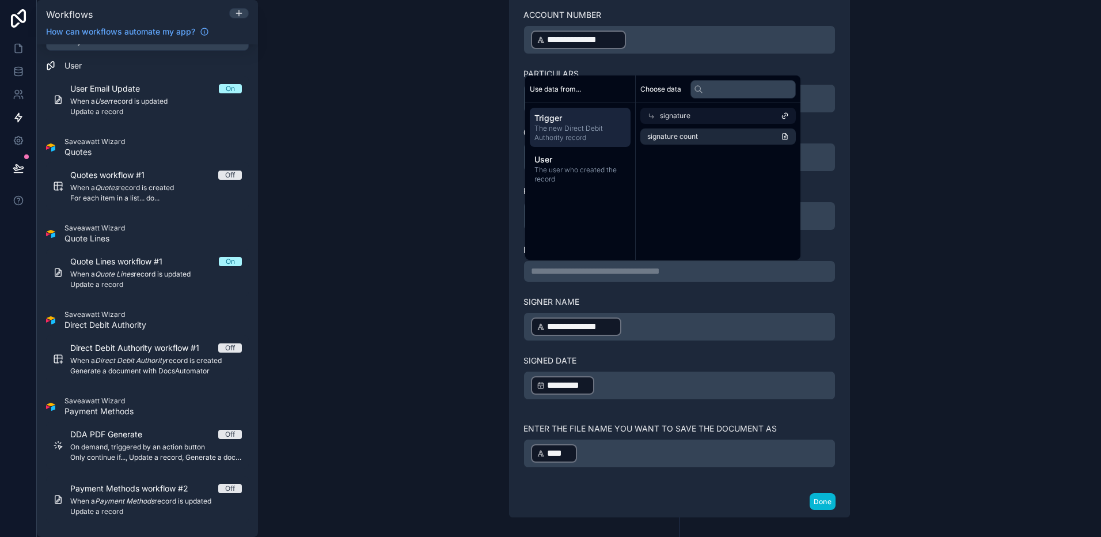
scroll to position [0, 0]
click at [647, 116] on icon at bounding box center [651, 116] width 8 height 8
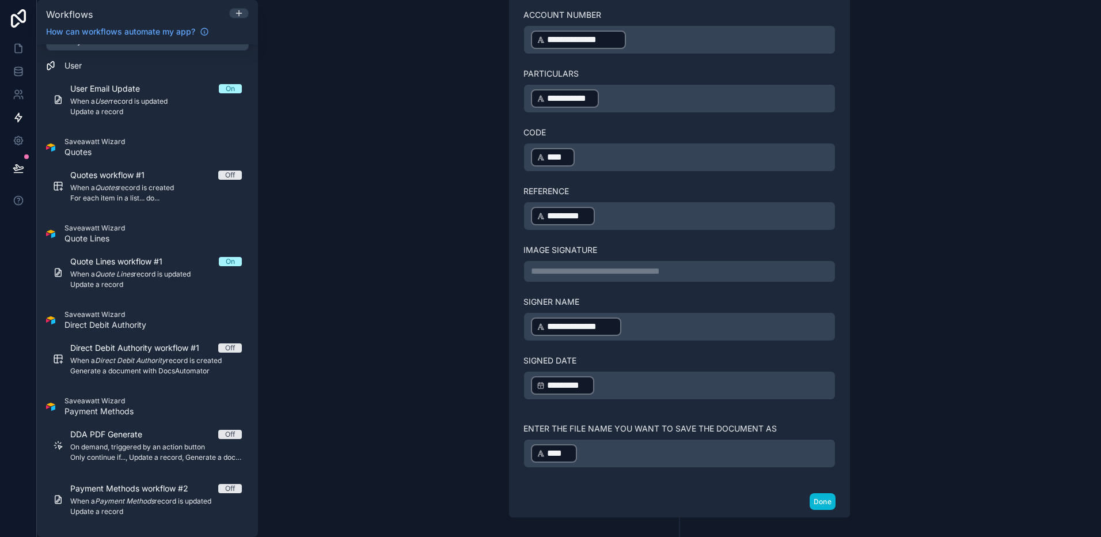
click at [841, 284] on div "**********" at bounding box center [679, 268] width 843 height 537
click at [758, 268] on p "**********" at bounding box center [679, 271] width 297 height 14
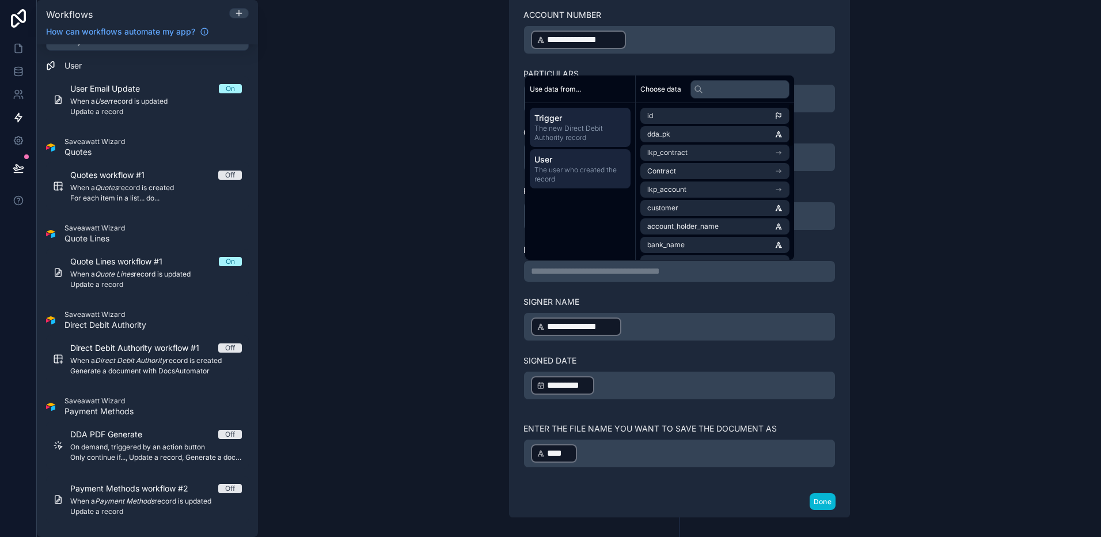
click at [555, 165] on span "The user who created the record" at bounding box center [580, 174] width 92 height 18
click at [558, 126] on span "The new Direct Debit Authority record" at bounding box center [580, 133] width 92 height 18
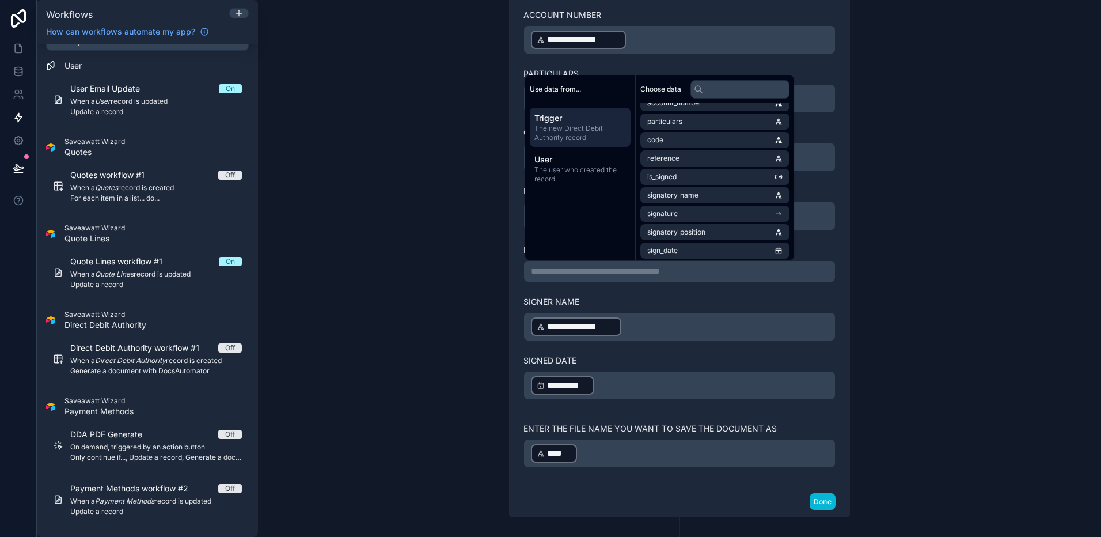
scroll to position [173, 0]
click at [722, 205] on li "signature" at bounding box center [714, 200] width 149 height 16
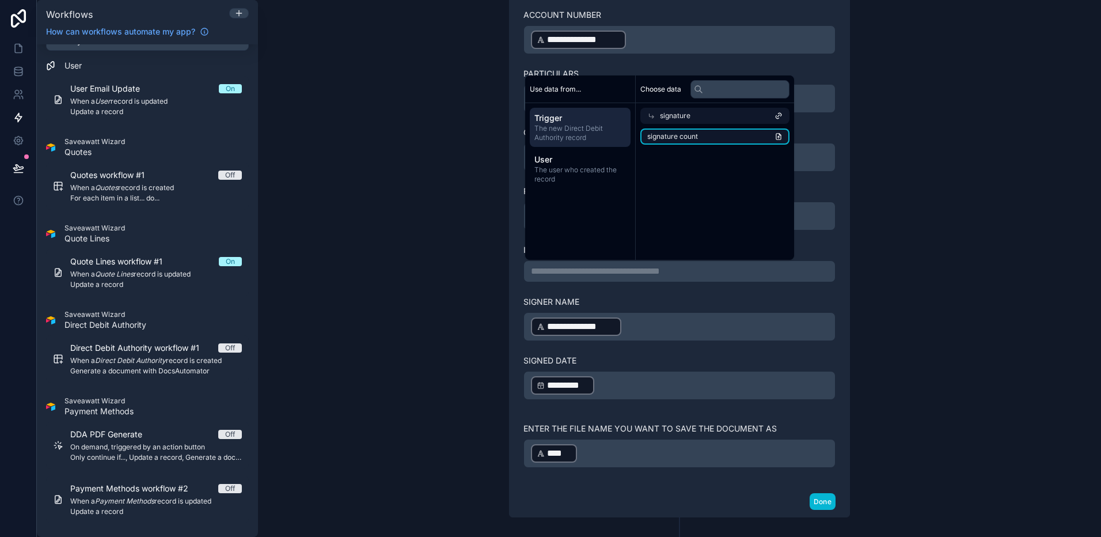
click at [704, 140] on li "signature count" at bounding box center [714, 136] width 149 height 16
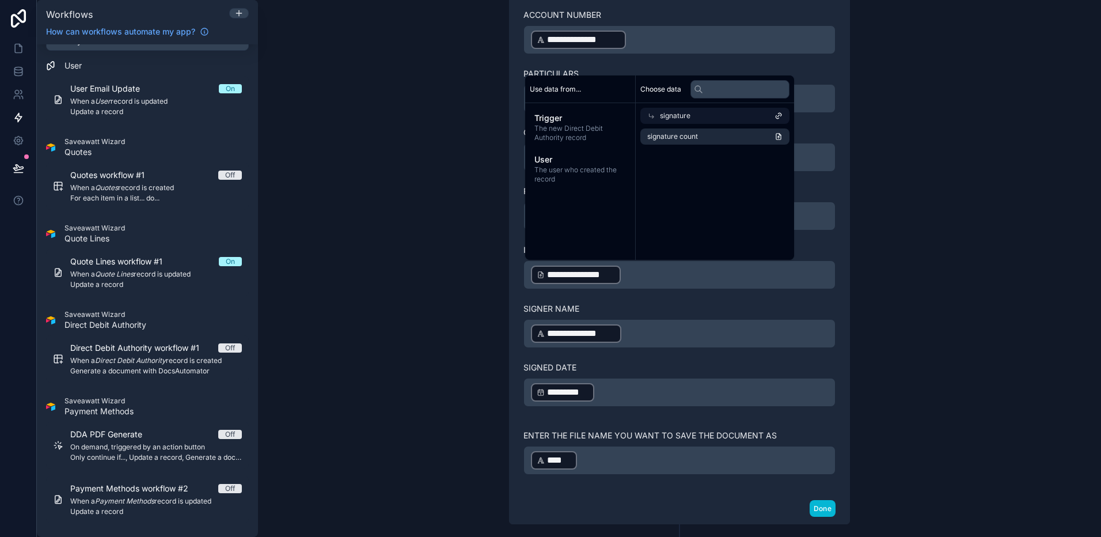
click at [745, 292] on div "**********" at bounding box center [679, 104] width 312 height 613
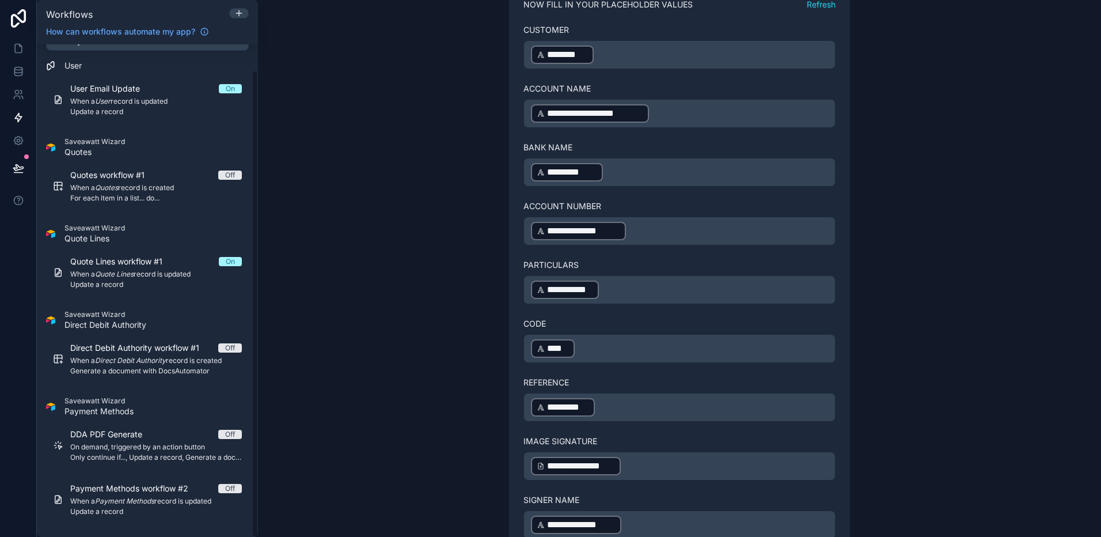
scroll to position [597, 0]
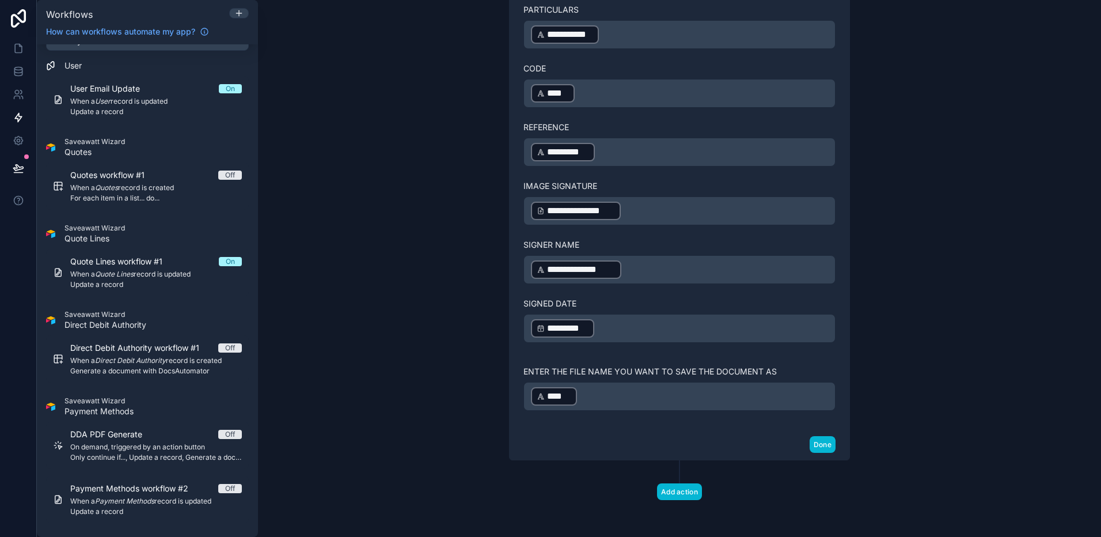
click at [678, 225] on div "**********" at bounding box center [679, 41] width 312 height 613
click at [666, 217] on p "**********" at bounding box center [679, 210] width 297 height 21
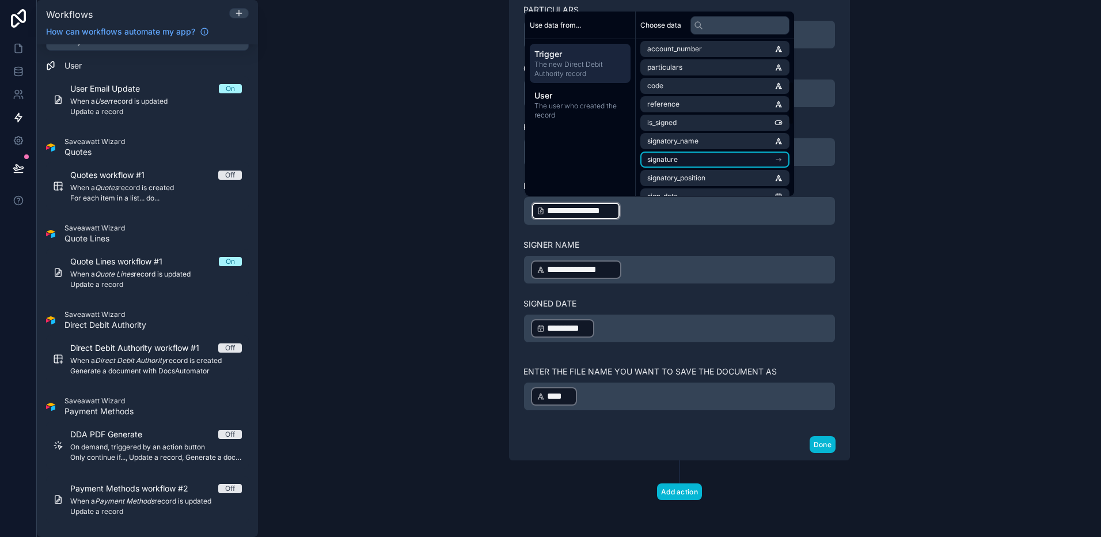
scroll to position [151, 0]
click at [650, 161] on span "signature" at bounding box center [662, 158] width 31 height 9
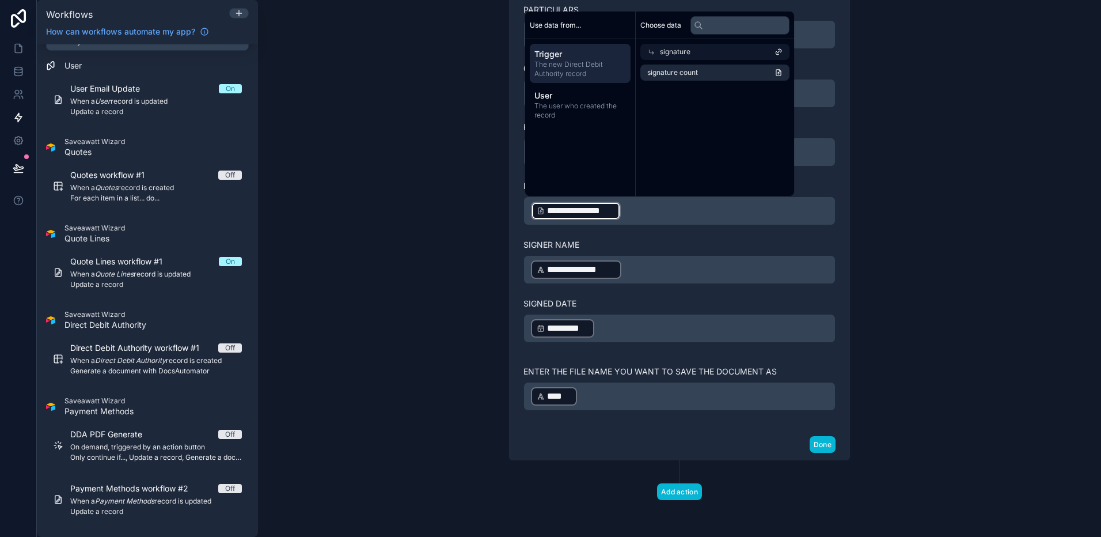
click at [783, 52] on icon at bounding box center [778, 52] width 8 height 8
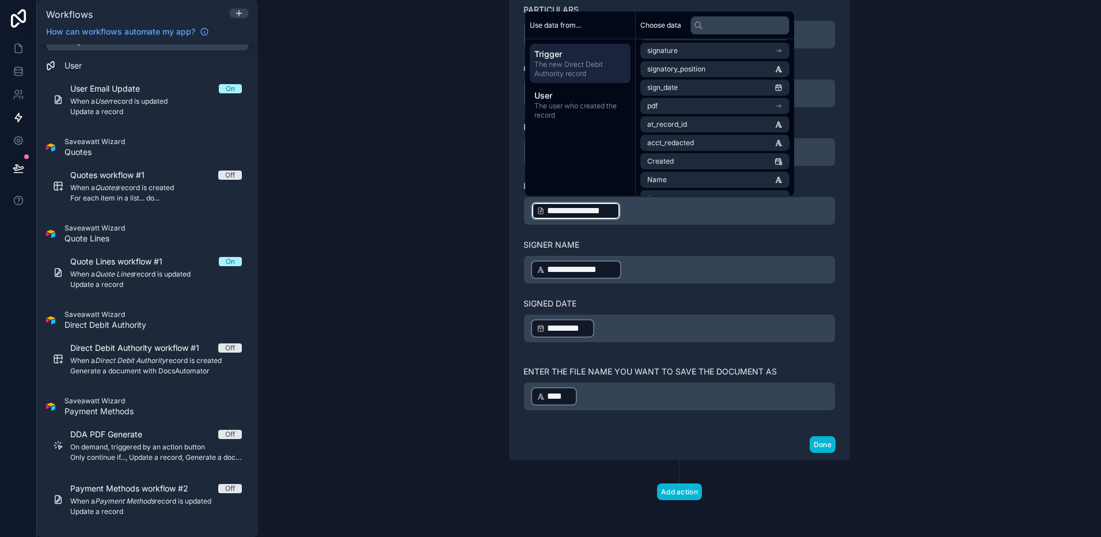
scroll to position [260, 0]
click at [450, 230] on div "**********" at bounding box center [679, 268] width 843 height 537
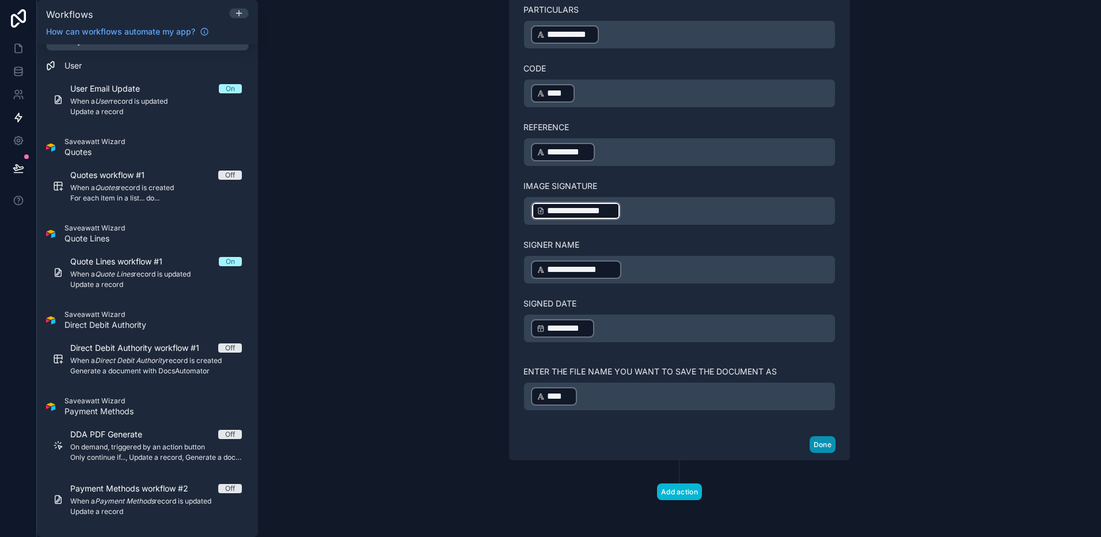
click at [821, 426] on button "Done" at bounding box center [823, 444] width 26 height 17
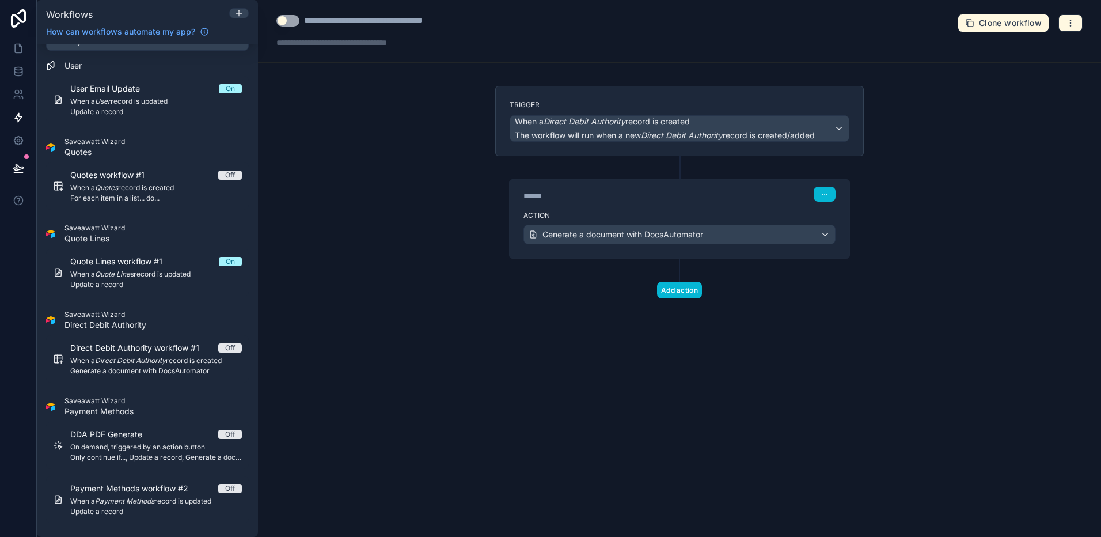
click at [296, 22] on button "Use setting" at bounding box center [287, 21] width 23 height 12
click at [16, 47] on icon at bounding box center [19, 49] width 12 height 12
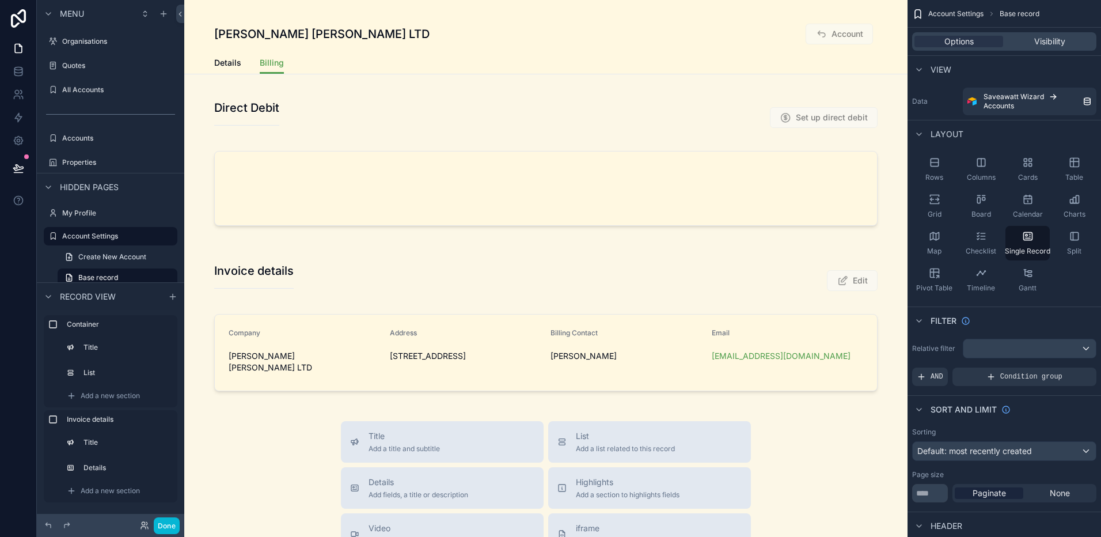
click at [460, 187] on div "scrollable content" at bounding box center [545, 165] width 723 height 154
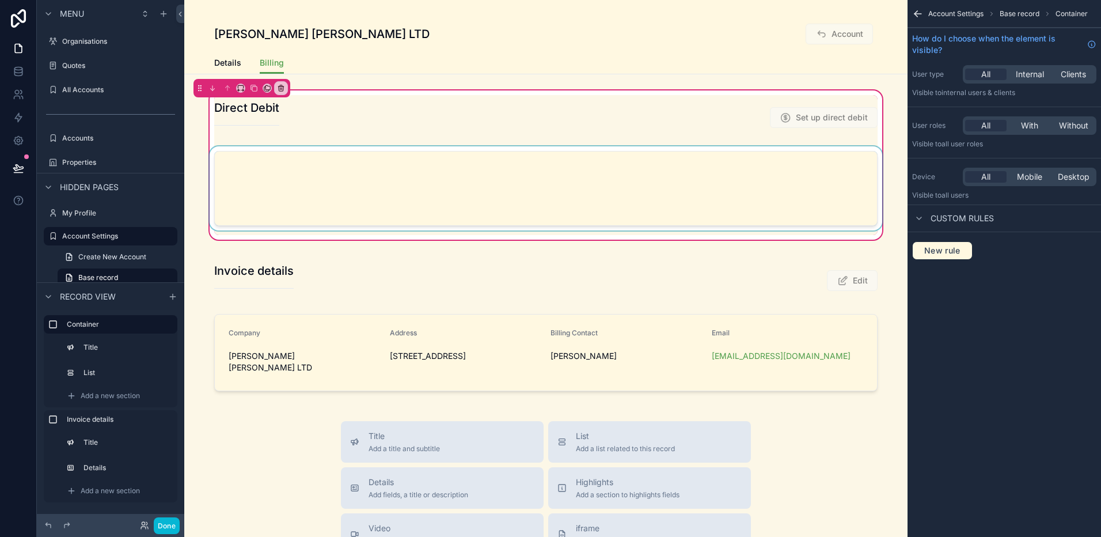
click at [498, 185] on div "scrollable content" at bounding box center [545, 190] width 677 height 89
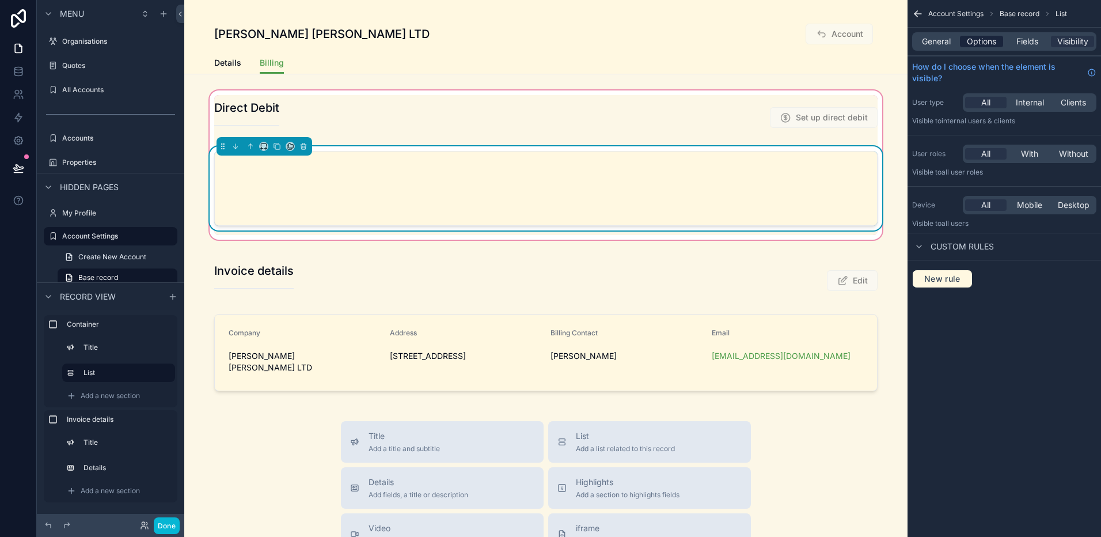
click at [841, 40] on span "Options" at bounding box center [981, 42] width 29 height 12
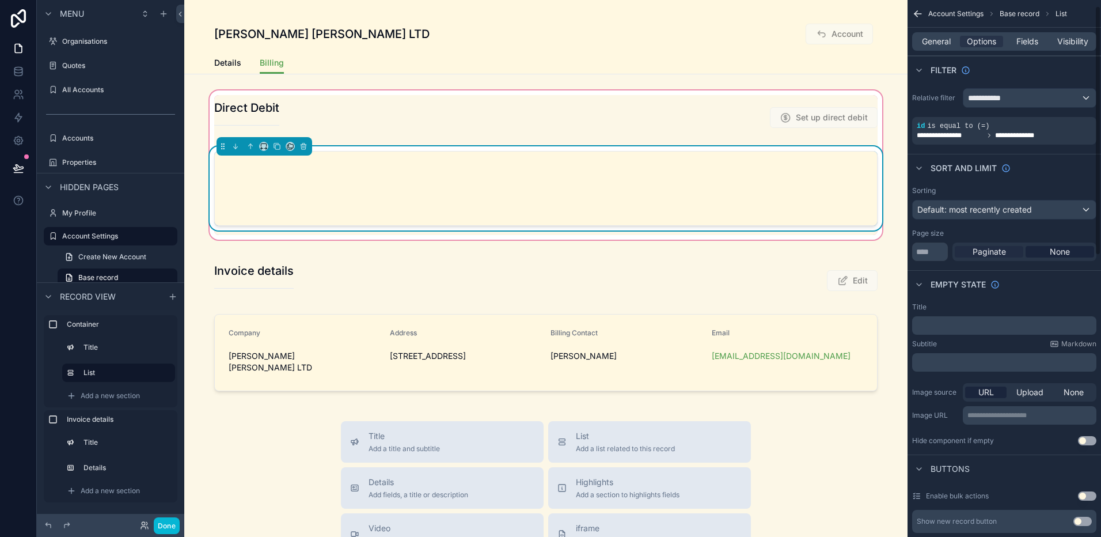
scroll to position [20, 0]
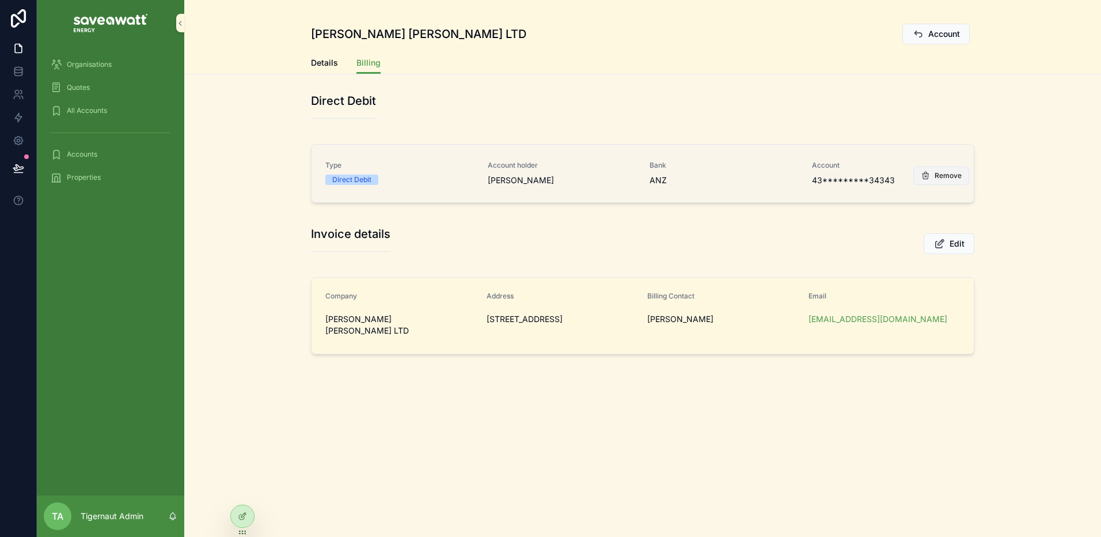
click at [928, 172] on icon "scrollable content" at bounding box center [925, 175] width 9 height 9
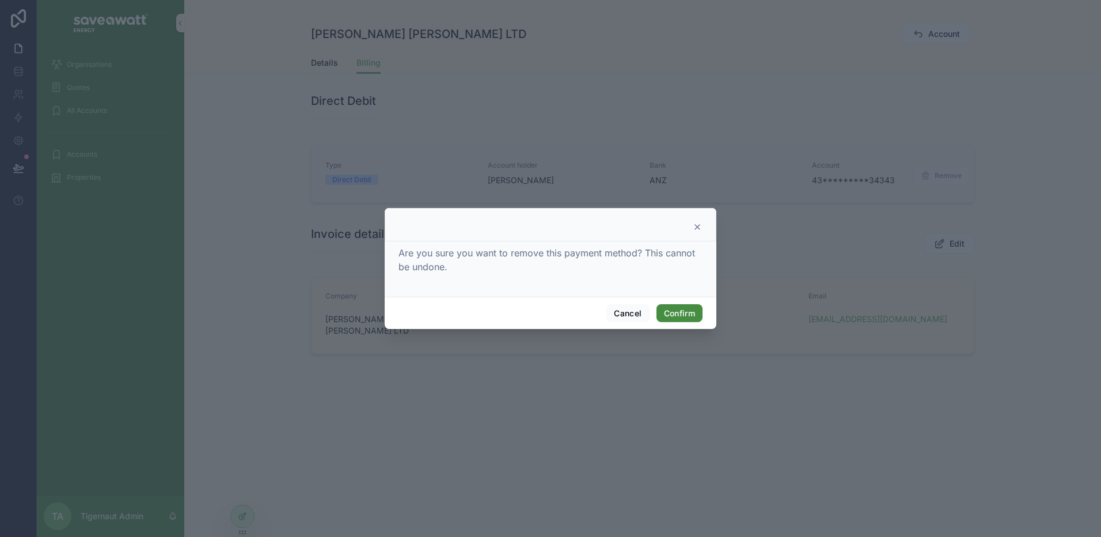
click at [681, 312] on button "Confirm" at bounding box center [679, 313] width 46 height 18
click at [673, 313] on button "Confirm" at bounding box center [679, 313] width 46 height 18
click at [672, 310] on button "Confirm" at bounding box center [679, 313] width 46 height 18
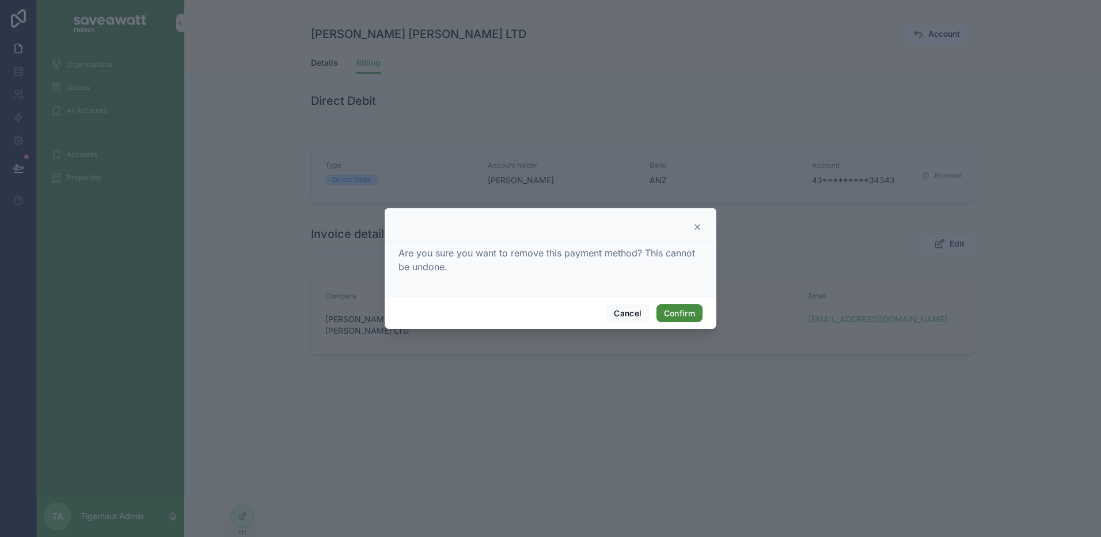
click at [676, 315] on button "Confirm" at bounding box center [679, 313] width 46 height 18
click at [676, 314] on button "Confirm" at bounding box center [679, 313] width 46 height 18
click at [636, 313] on button "Cancel" at bounding box center [627, 313] width 43 height 18
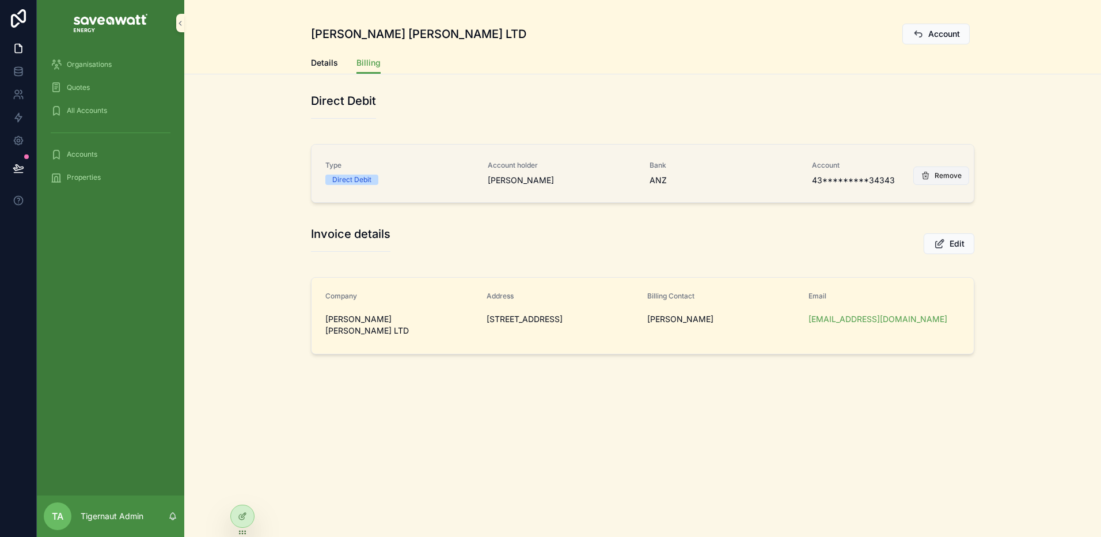
click at [949, 177] on span "Remove" at bounding box center [948, 175] width 27 height 9
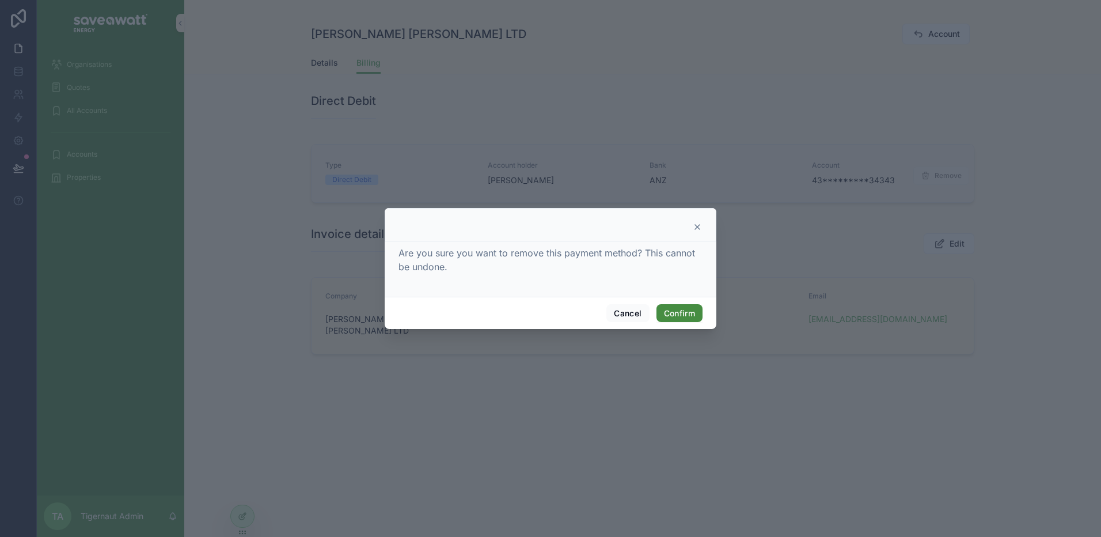
click at [686, 306] on button "Confirm" at bounding box center [679, 313] width 46 height 18
click at [701, 226] on div at bounding box center [551, 224] width 332 height 33
click at [697, 226] on icon at bounding box center [697, 227] width 5 height 5
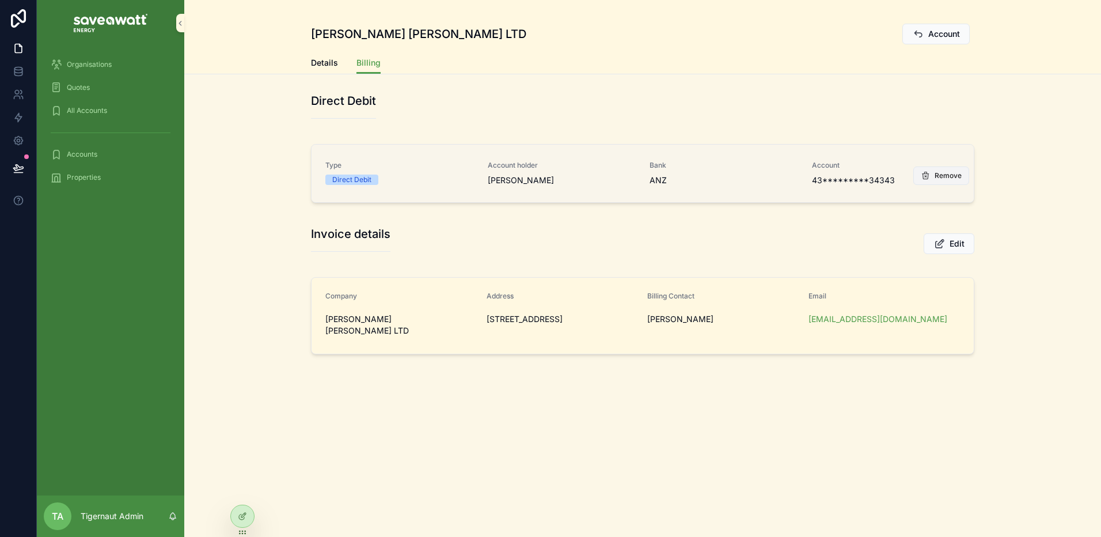
click at [946, 179] on span "Remove" at bounding box center [948, 175] width 27 height 9
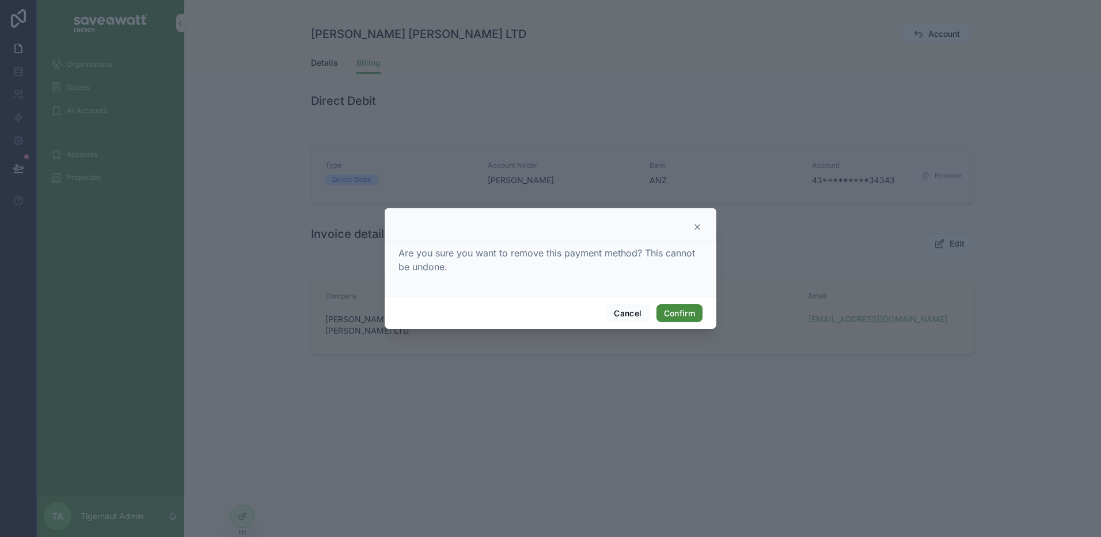
click at [690, 318] on button "Confirm" at bounding box center [679, 313] width 46 height 18
click at [701, 219] on div at bounding box center [551, 224] width 332 height 33
click at [699, 225] on icon at bounding box center [697, 227] width 5 height 5
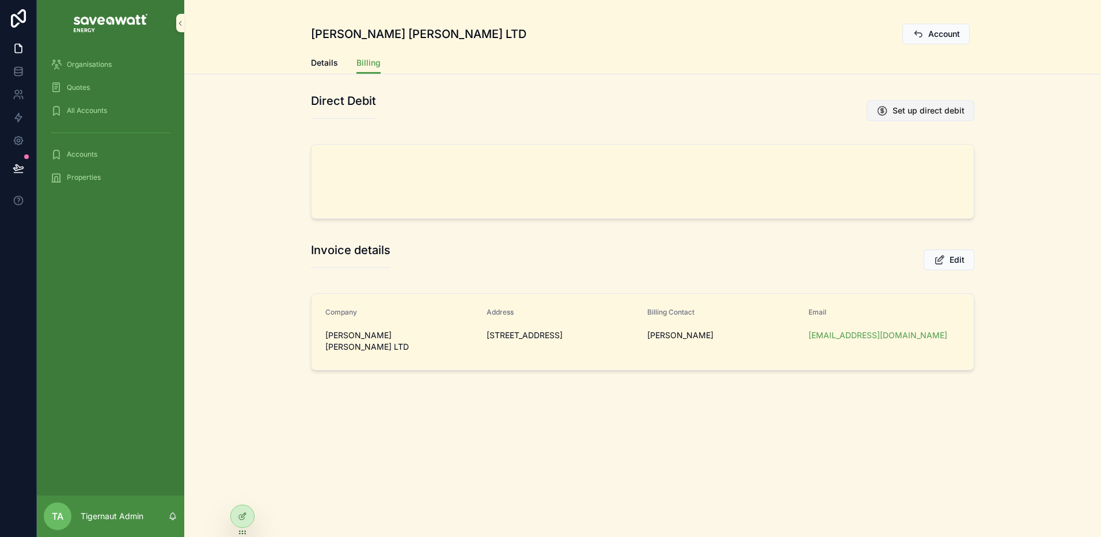
click at [909, 113] on span "Set up direct debit" at bounding box center [929, 111] width 72 height 12
click at [923, 114] on span "Set up direct debit" at bounding box center [929, 111] width 72 height 12
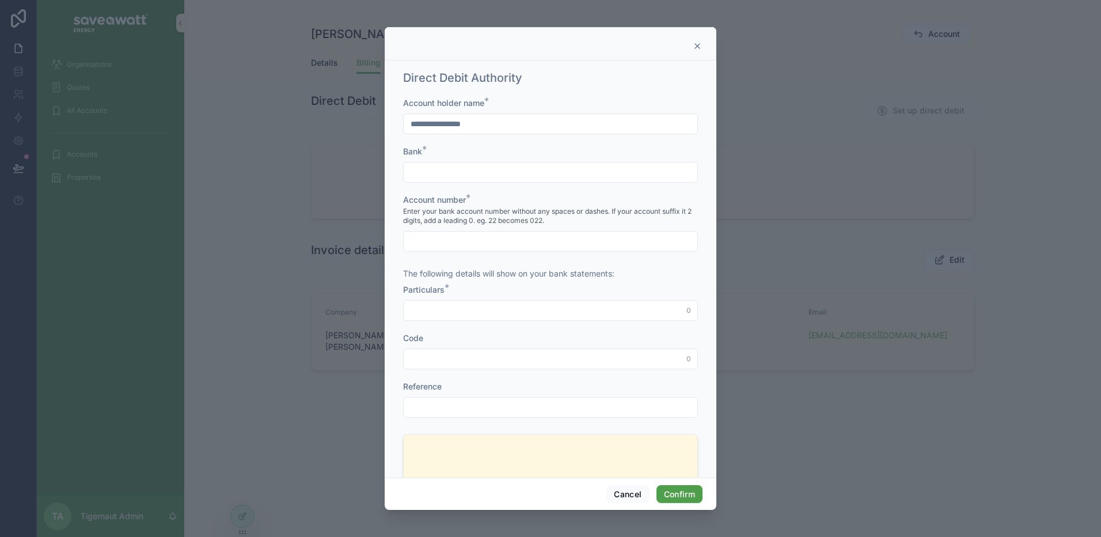
click at [597, 164] on input "text" at bounding box center [551, 172] width 294 height 16
type input "***"
click at [517, 241] on input "text" at bounding box center [551, 241] width 294 height 16
click at [515, 318] on input "text" at bounding box center [551, 310] width 294 height 16
click at [525, 250] on div at bounding box center [550, 241] width 295 height 21
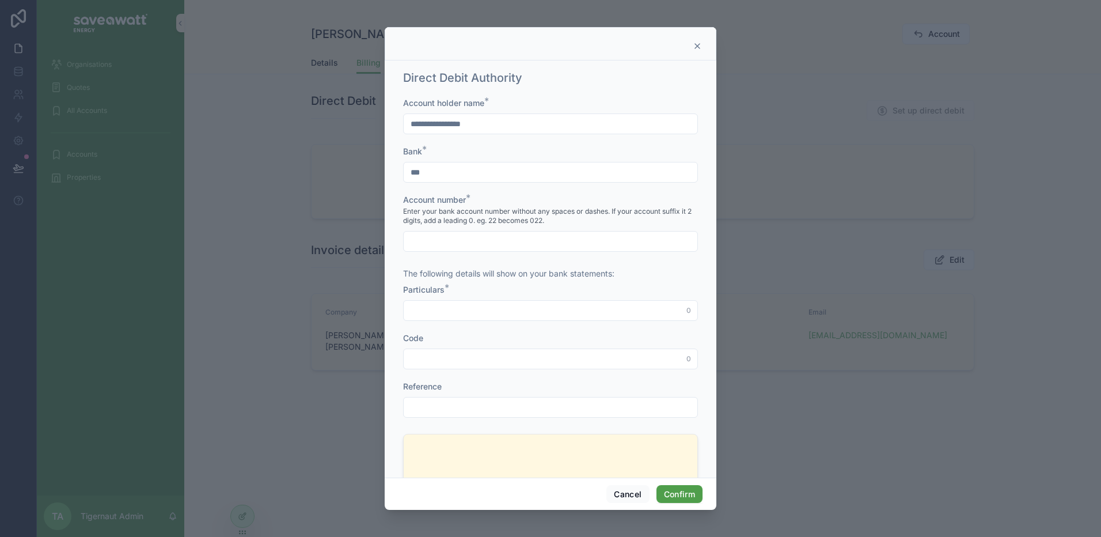
click at [527, 242] on input "text" at bounding box center [551, 241] width 294 height 16
type input "**********"
click at [525, 310] on input "text" at bounding box center [551, 310] width 294 height 16
type input "**********"
click at [515, 357] on input "text" at bounding box center [551, 359] width 294 height 16
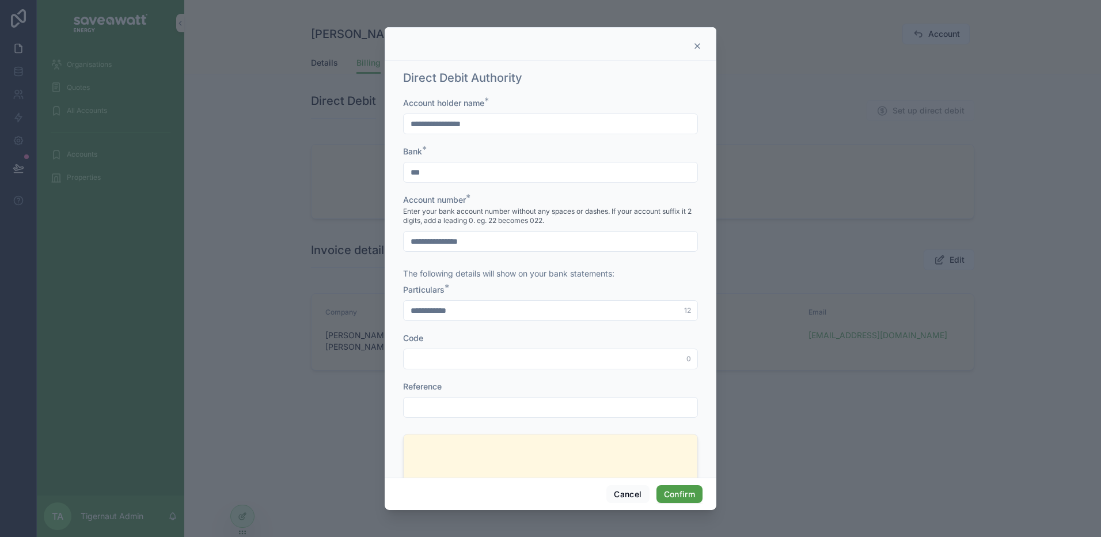
type input "**********"
click at [514, 411] on input "text" at bounding box center [551, 407] width 294 height 16
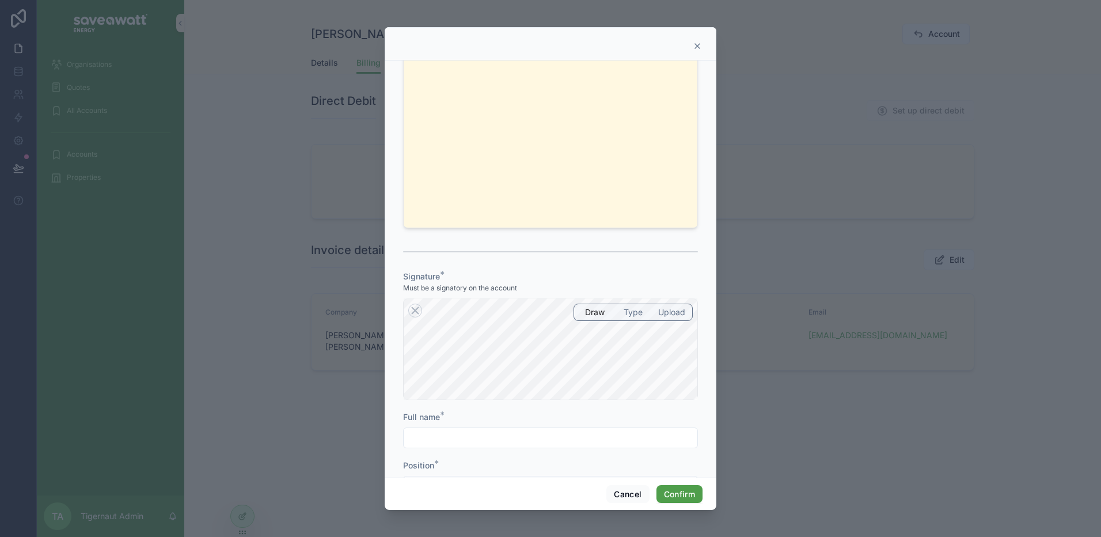
scroll to position [519, 0]
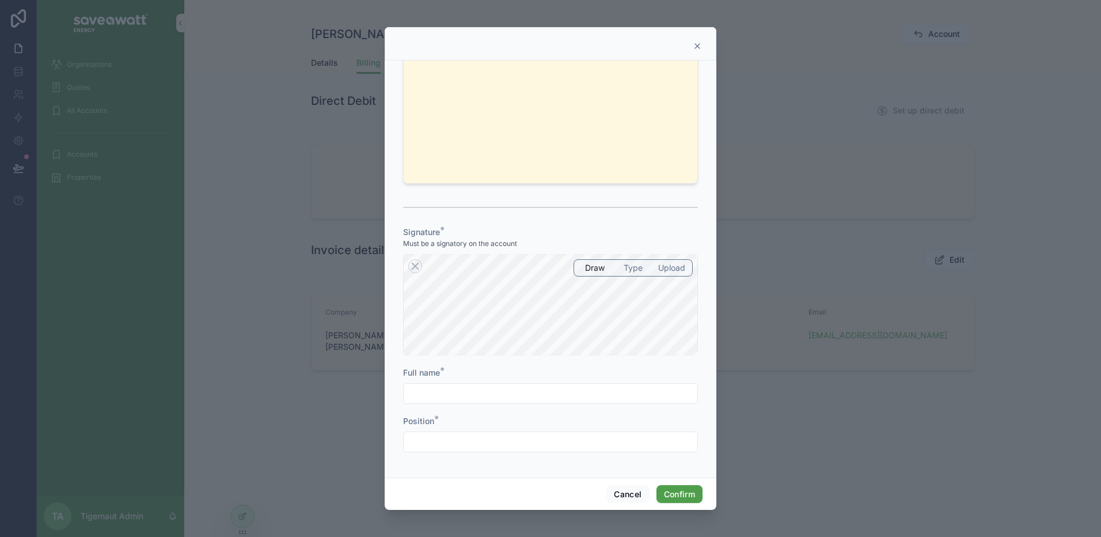
click at [510, 392] on input "text" at bounding box center [551, 393] width 294 height 16
type input "**********"
click at [512, 443] on input "text" at bounding box center [551, 442] width 294 height 16
type input "**********"
click at [689, 492] on button "Confirm" at bounding box center [679, 494] width 46 height 18
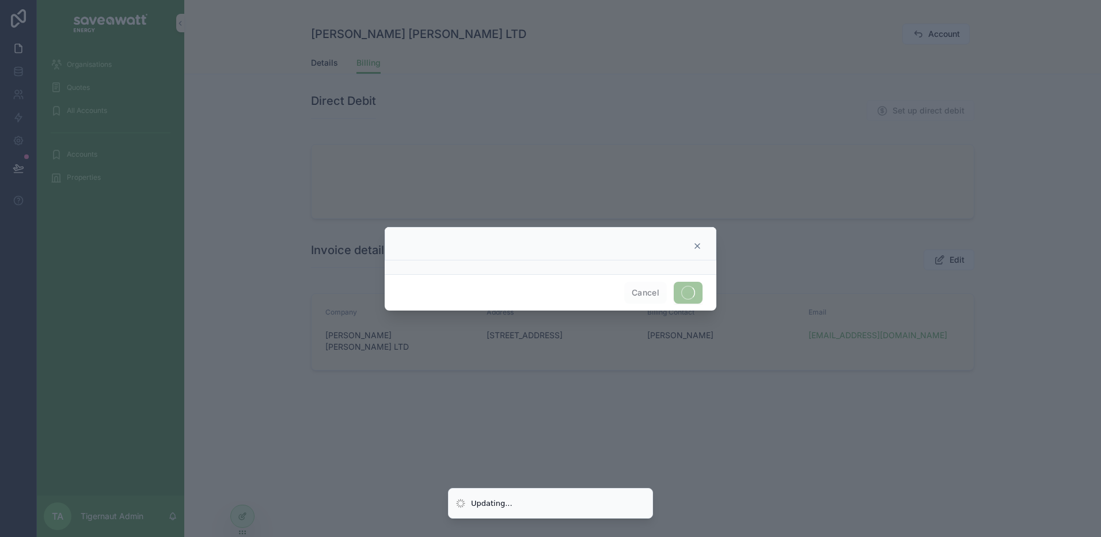
scroll to position [0, 0]
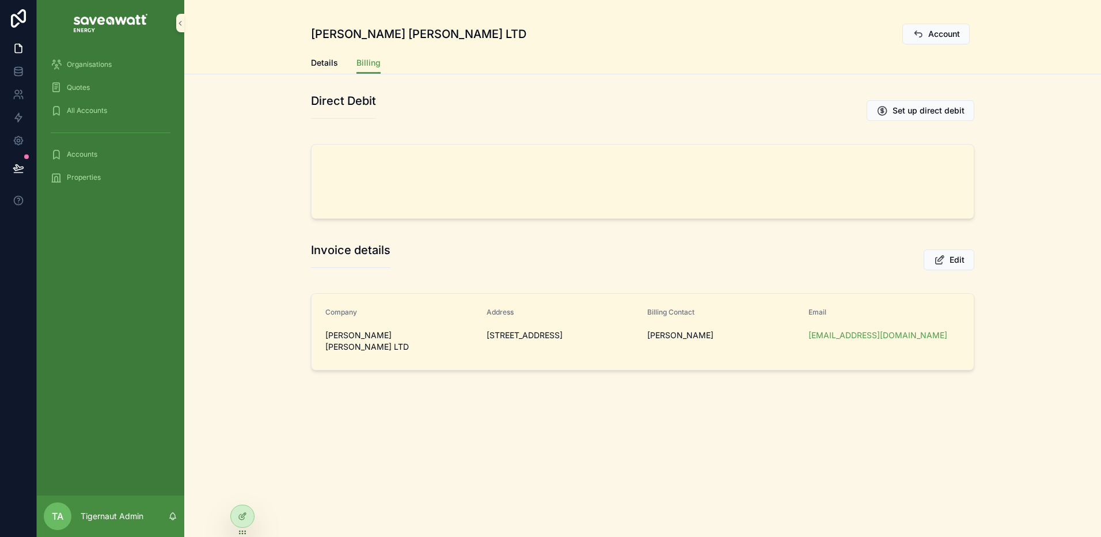
click at [561, 229] on div "Direct Debit Set up direct debit Invoice details Edit Company Marcos Montessori…" at bounding box center [642, 231] width 917 height 287
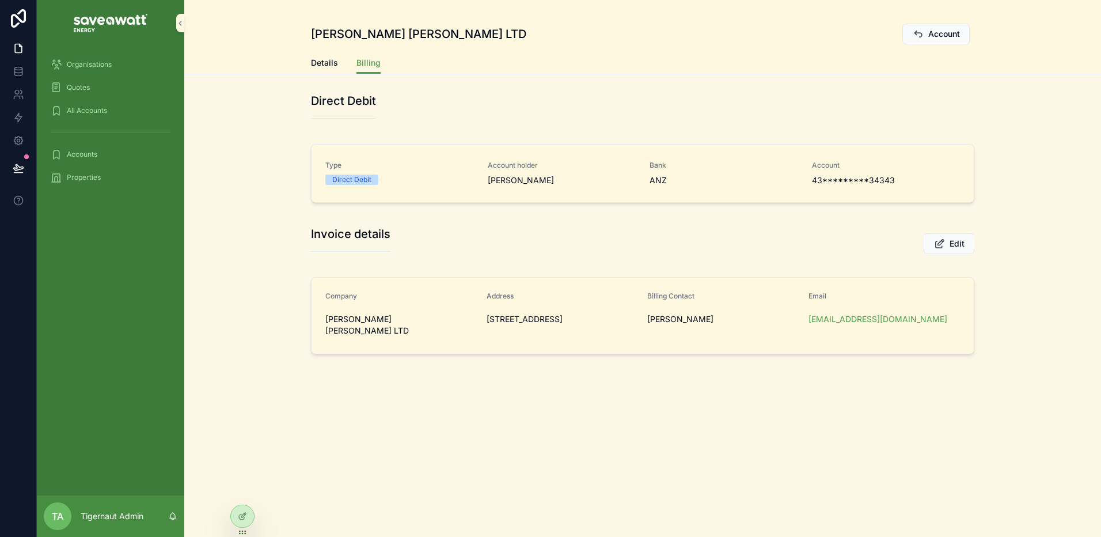
click at [455, 251] on div "Invoice details Edit" at bounding box center [642, 243] width 663 height 35
click at [474, 108] on div "Direct Debit" at bounding box center [642, 110] width 663 height 35
click at [447, 132] on div "Direct Debit Type Direct Debit Account holder Marcos Montessori Bank ANZ Accoun…" at bounding box center [642, 150] width 677 height 124
click at [20, 133] on link at bounding box center [18, 140] width 36 height 23
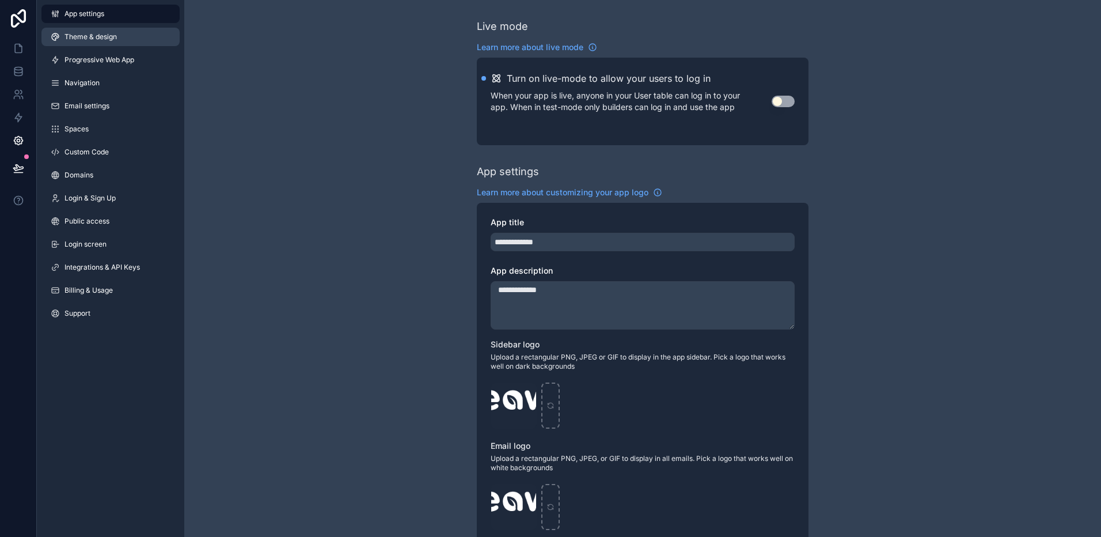
click at [127, 33] on link "Theme & design" at bounding box center [110, 37] width 138 height 18
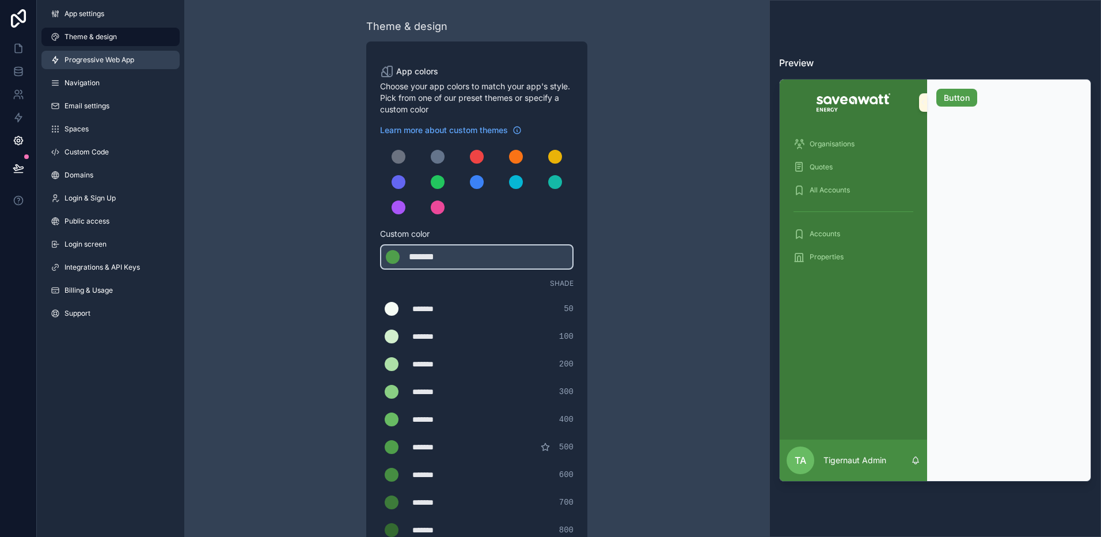
click at [130, 60] on span "Progressive Web App" at bounding box center [99, 59] width 70 height 9
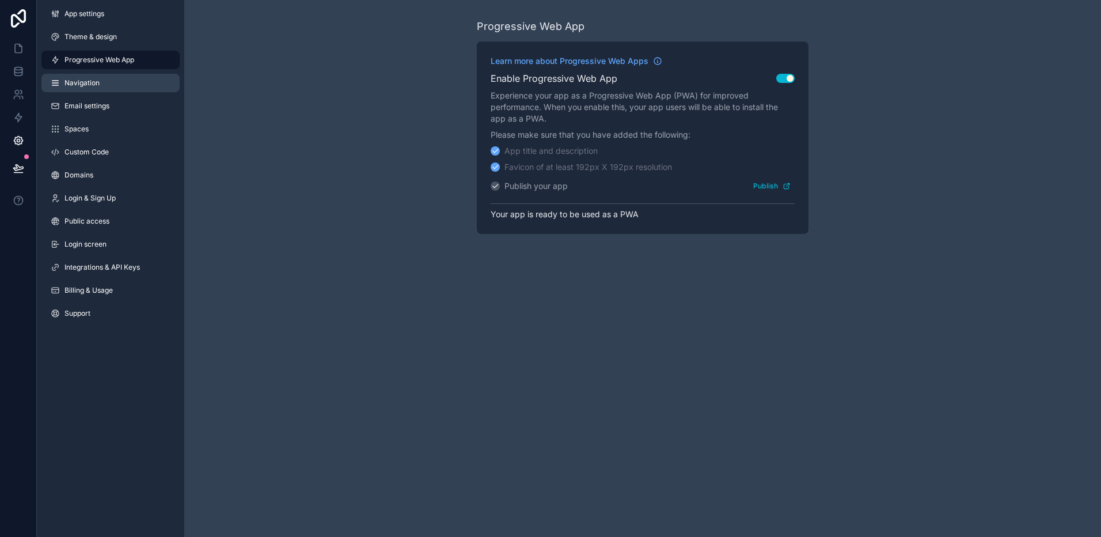
click at [126, 81] on link "Navigation" at bounding box center [110, 83] width 138 height 18
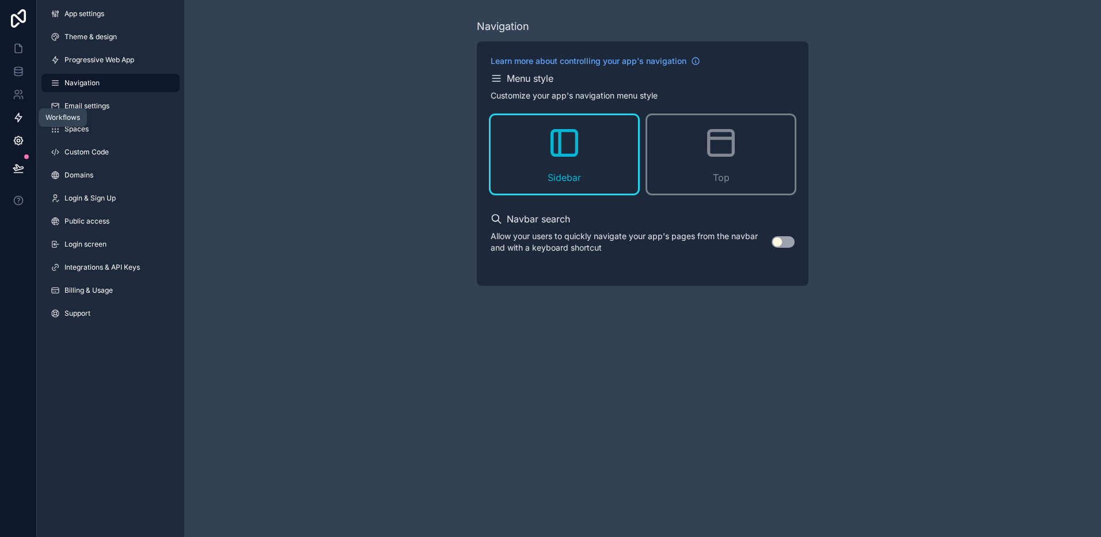
click at [18, 116] on icon at bounding box center [18, 117] width 7 height 9
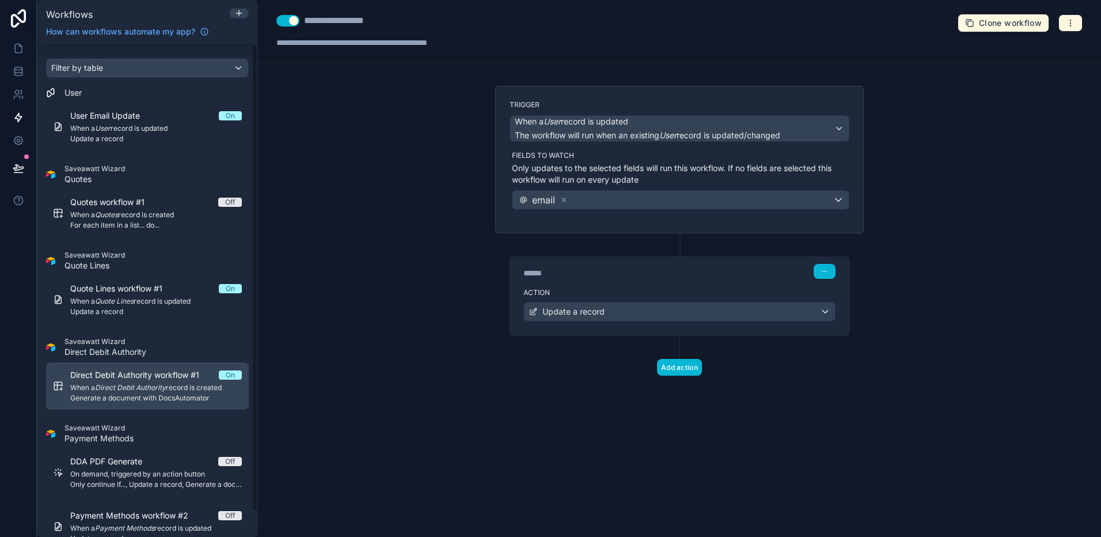
scroll to position [27, 0]
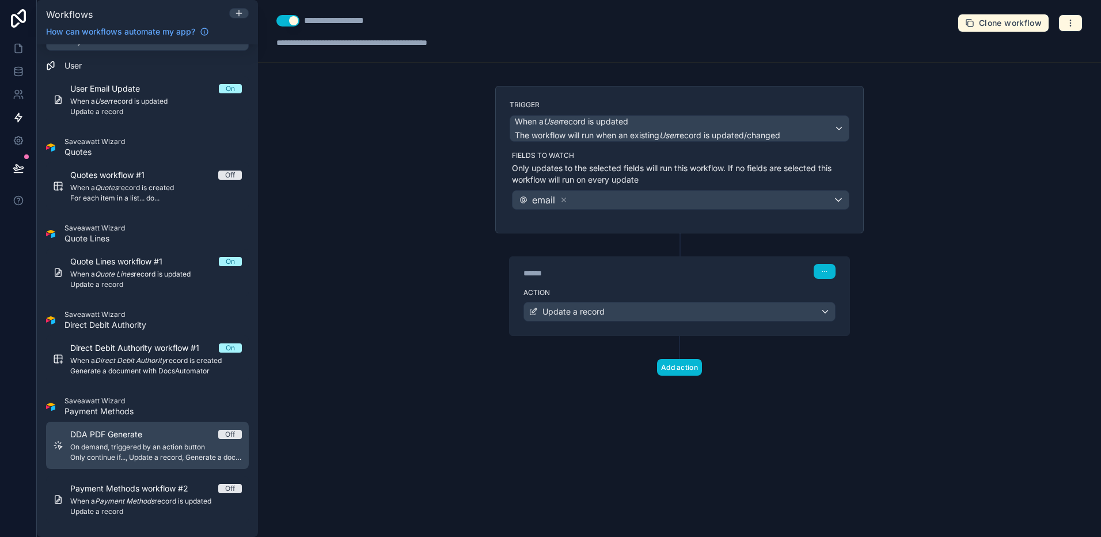
click at [164, 461] on span "Only continue if..., Update a record, Generate a document with DocsAutomator, C…" at bounding box center [156, 457] width 172 height 9
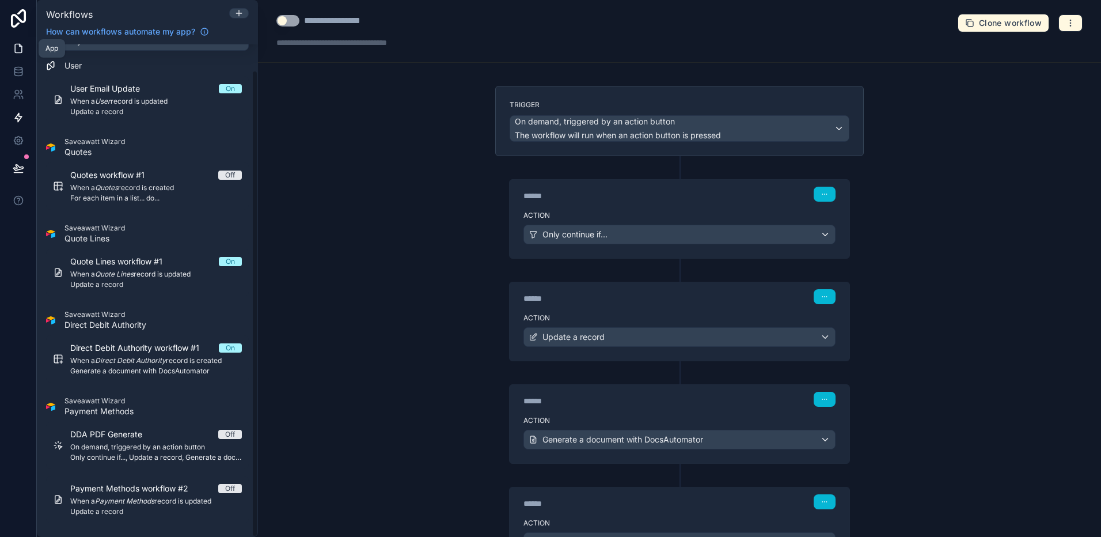
click at [15, 47] on icon at bounding box center [18, 48] width 7 height 9
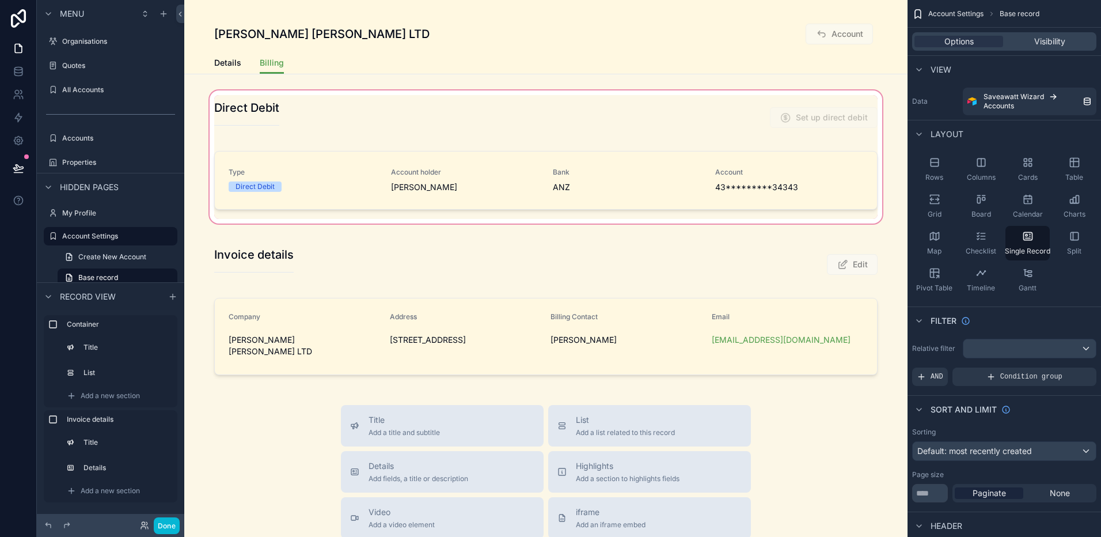
click at [568, 159] on div "scrollable content" at bounding box center [545, 157] width 723 height 138
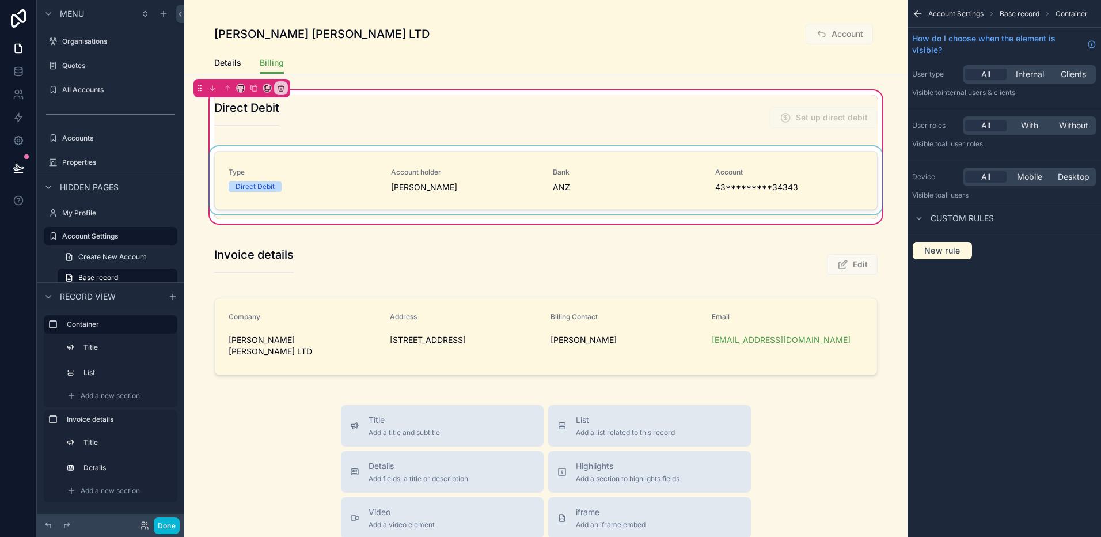
click at [628, 182] on div "scrollable content" at bounding box center [545, 182] width 677 height 73
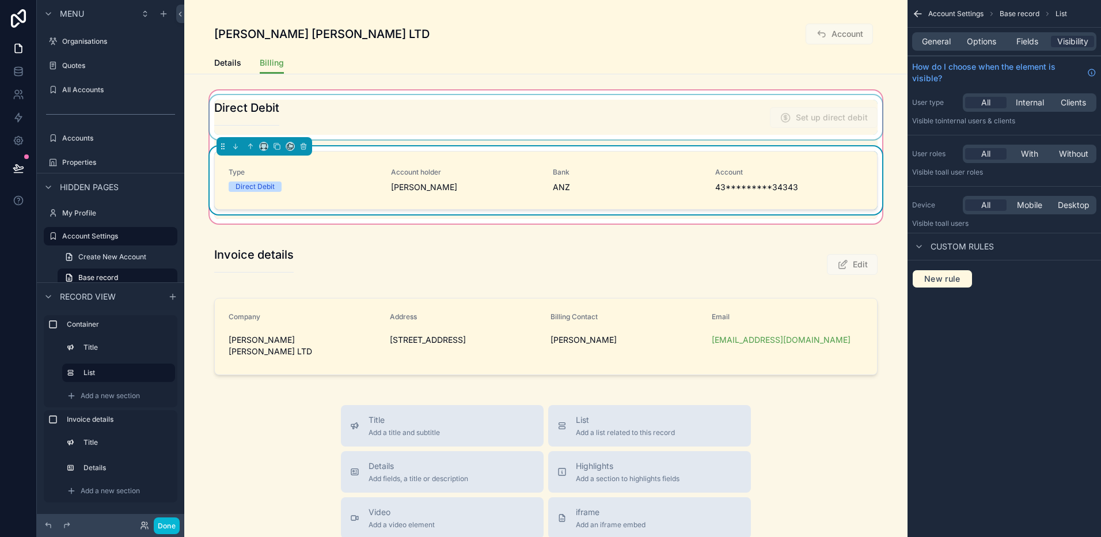
click at [787, 120] on div "scrollable content" at bounding box center [545, 117] width 677 height 44
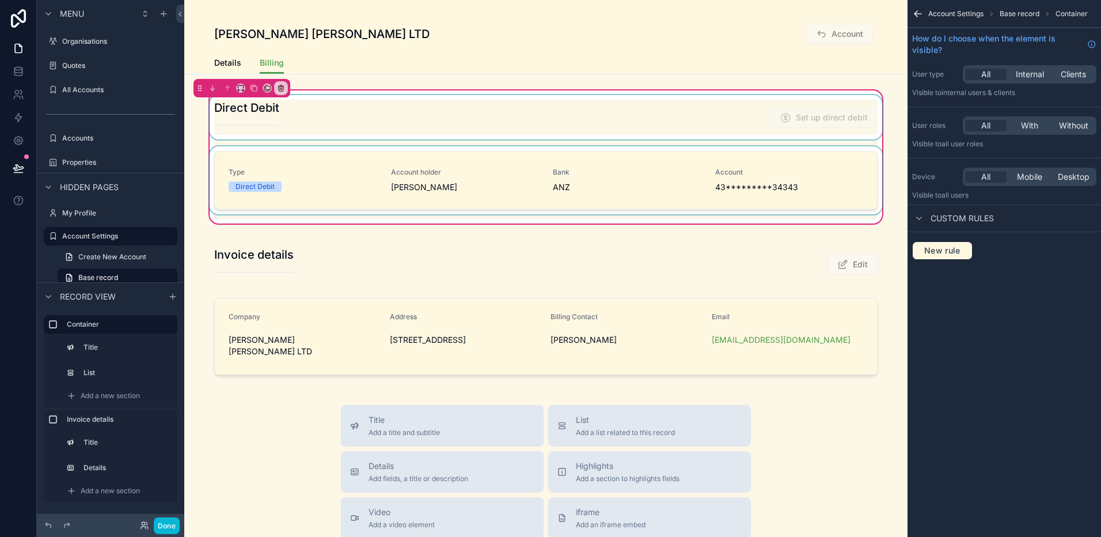
click at [602, 120] on div "scrollable content" at bounding box center [545, 117] width 677 height 44
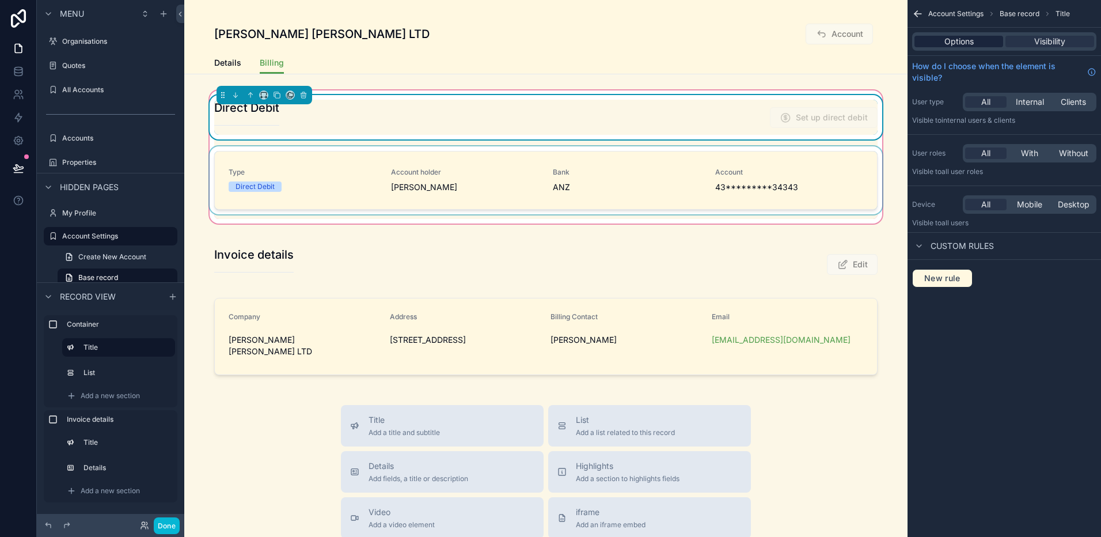
click at [988, 37] on div "Options" at bounding box center [958, 42] width 89 height 12
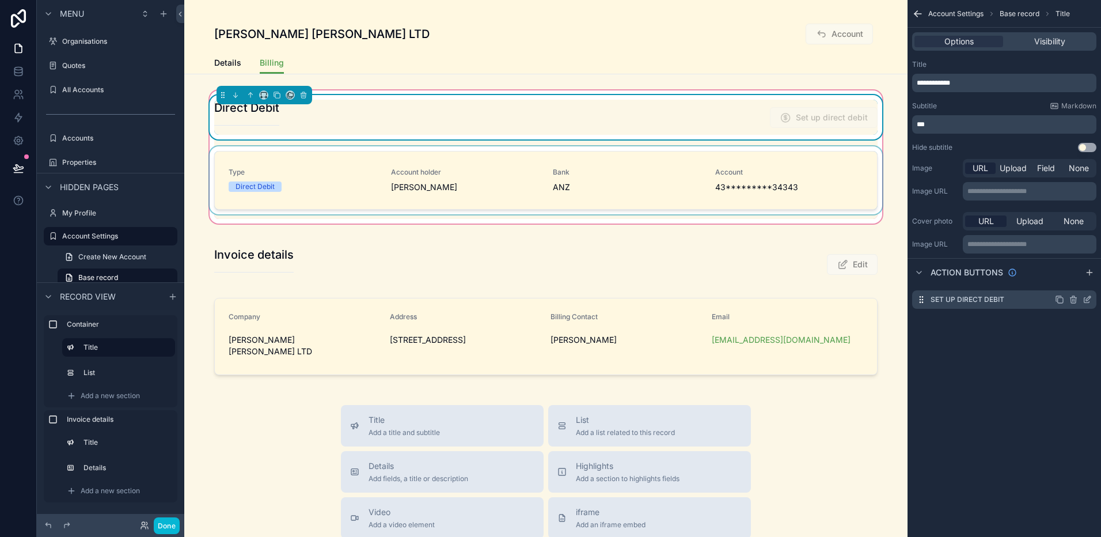
click at [1088, 301] on icon "scrollable content" at bounding box center [1087, 299] width 9 height 9
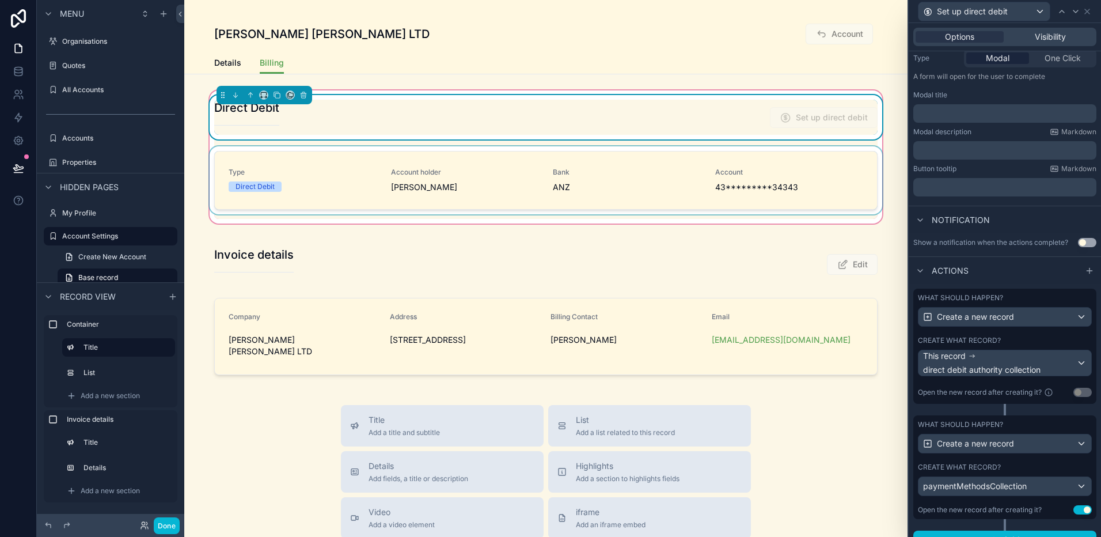
scroll to position [163, 0]
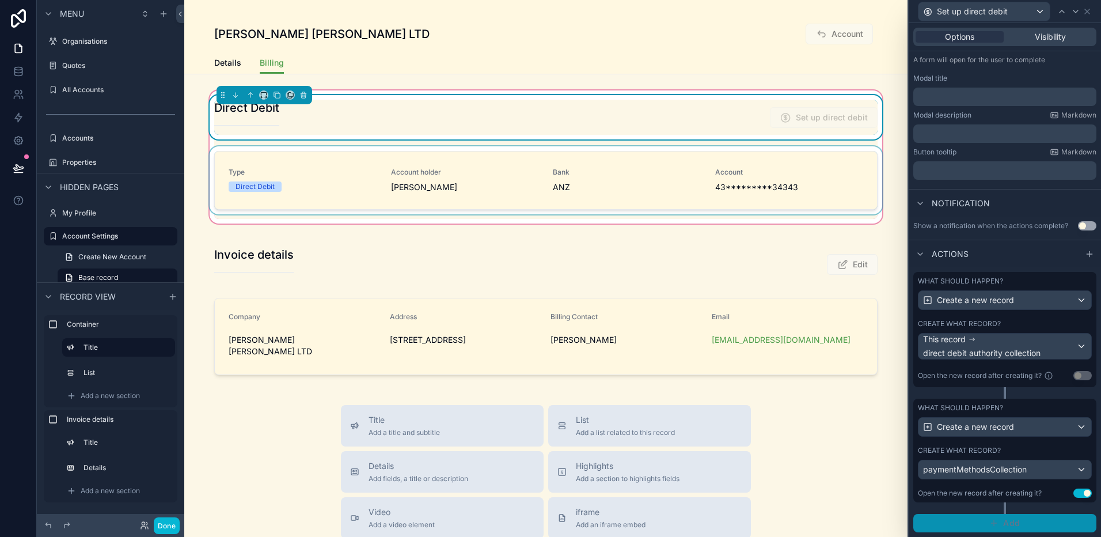
click at [1015, 518] on span "Add" at bounding box center [1011, 523] width 17 height 10
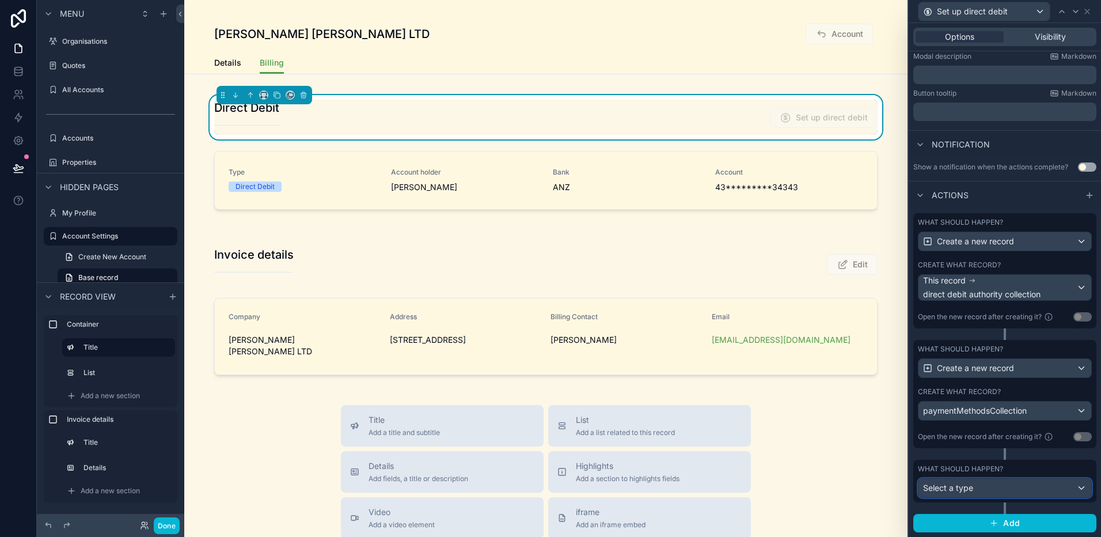
click at [1006, 488] on div "Select a type" at bounding box center [1004, 488] width 173 height 18
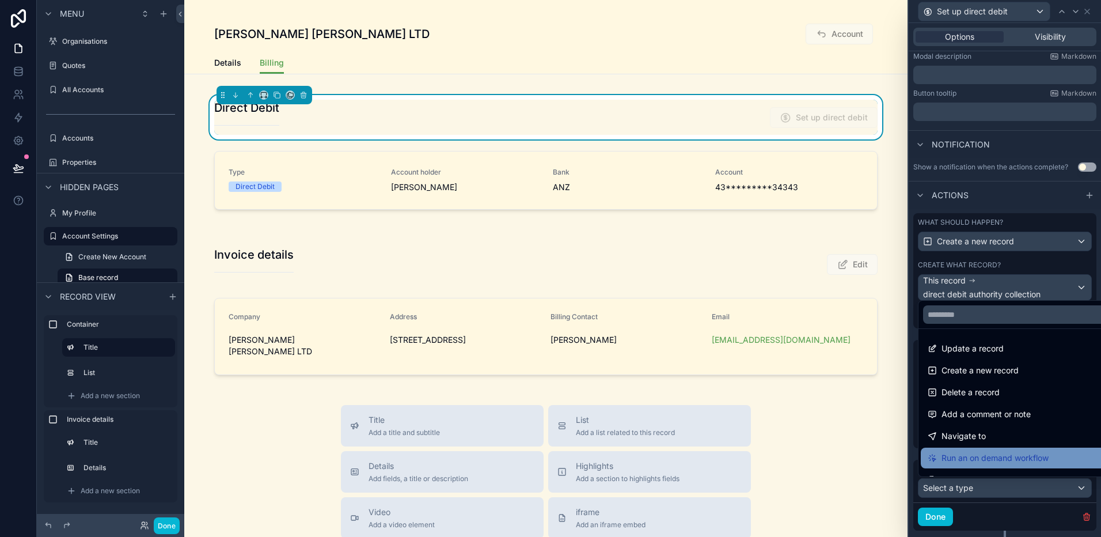
click at [1007, 462] on span "Run an on demand workflow" at bounding box center [994, 458] width 107 height 14
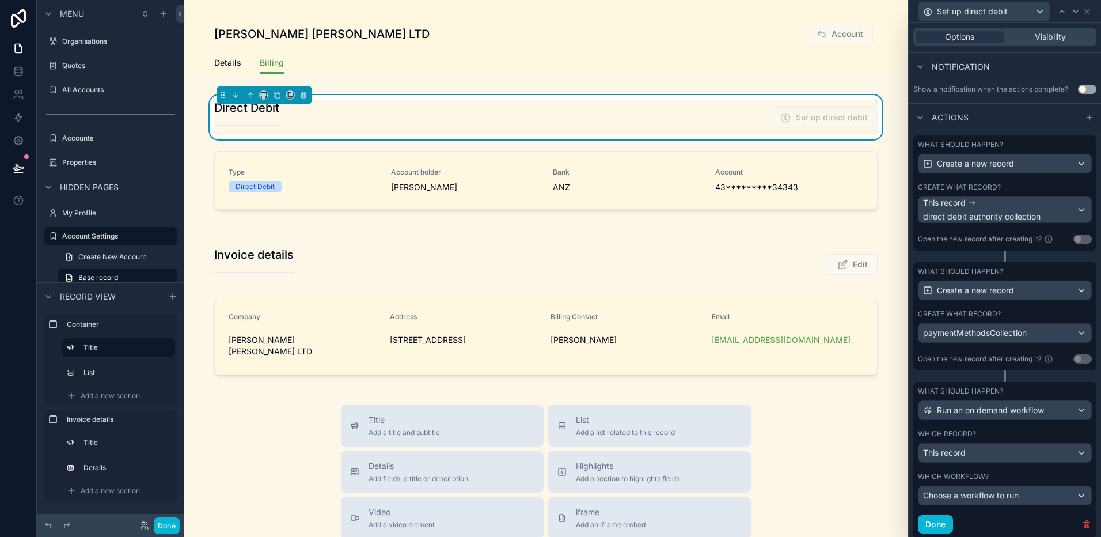
scroll to position [307, 0]
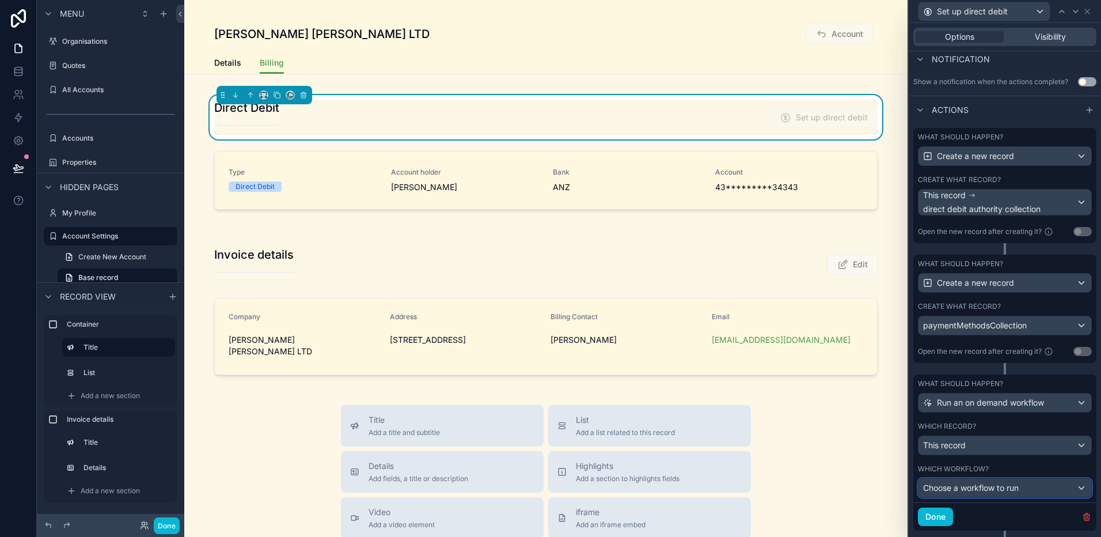
click at [1026, 485] on div "Choose a workflow to run" at bounding box center [1004, 488] width 173 height 18
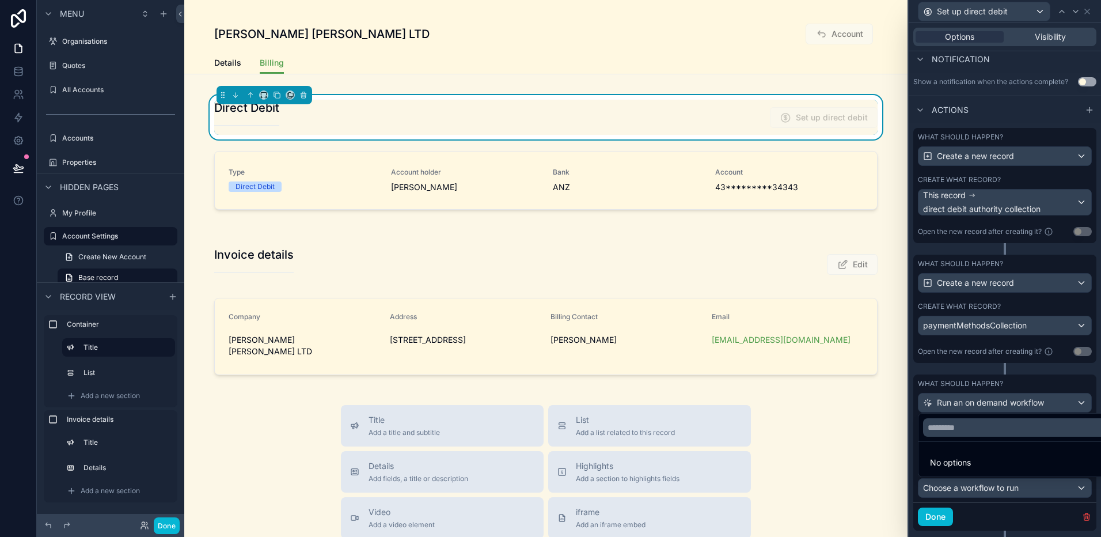
click at [1026, 484] on div at bounding box center [1005, 268] width 192 height 537
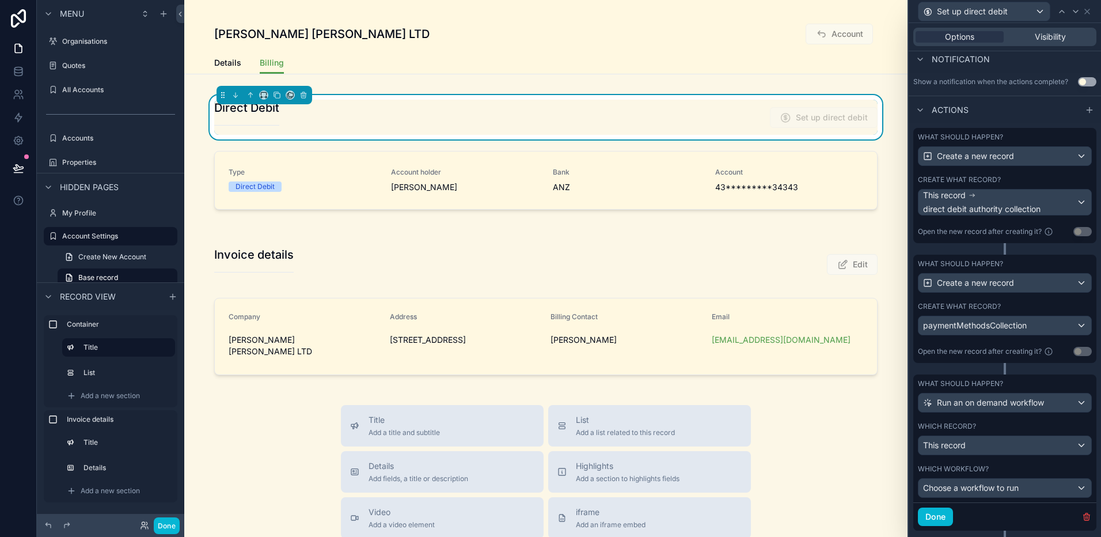
scroll to position [335, 0]
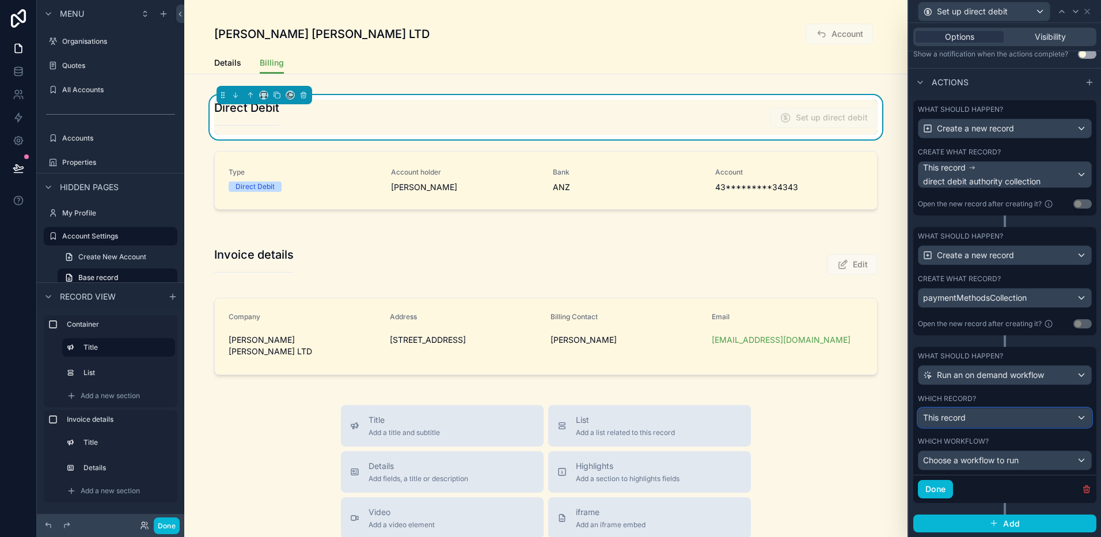
click at [1019, 422] on div "This record" at bounding box center [1004, 417] width 173 height 18
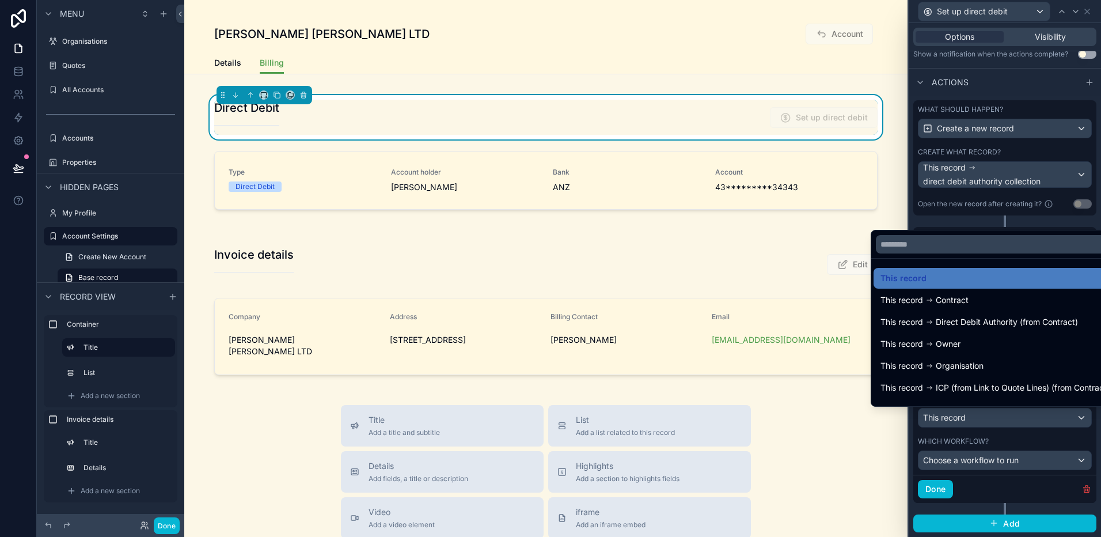
click at [1019, 421] on div at bounding box center [1005, 268] width 192 height 537
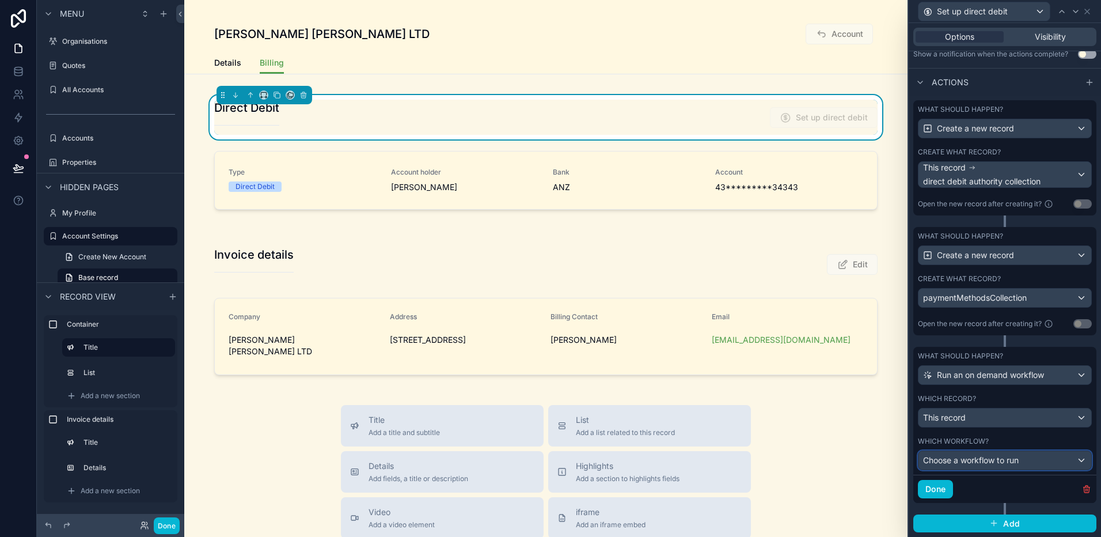
click at [1004, 459] on span "Choose a workflow to run" at bounding box center [971, 460] width 96 height 10
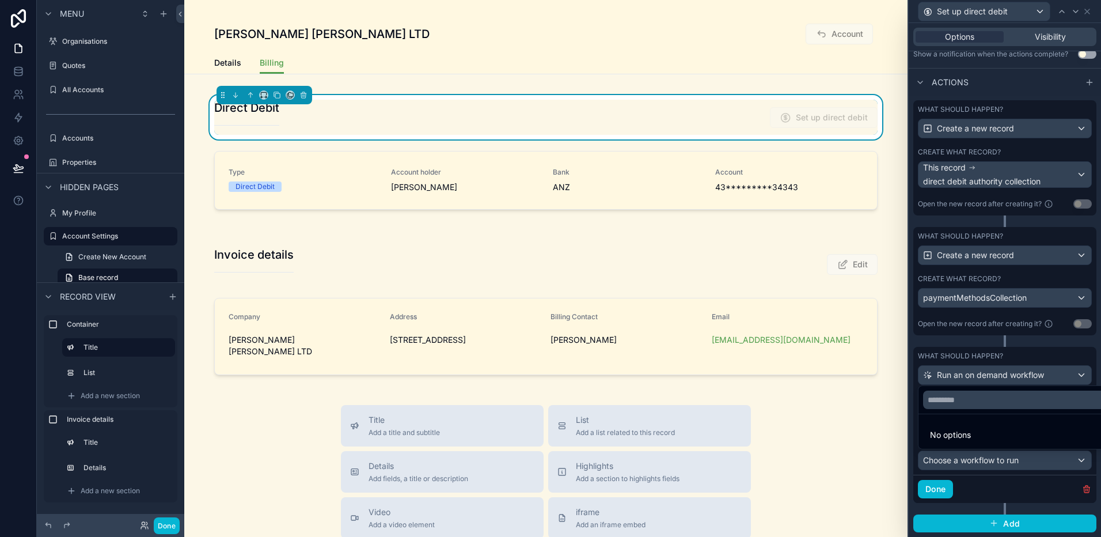
click at [914, 432] on div at bounding box center [1005, 268] width 192 height 537
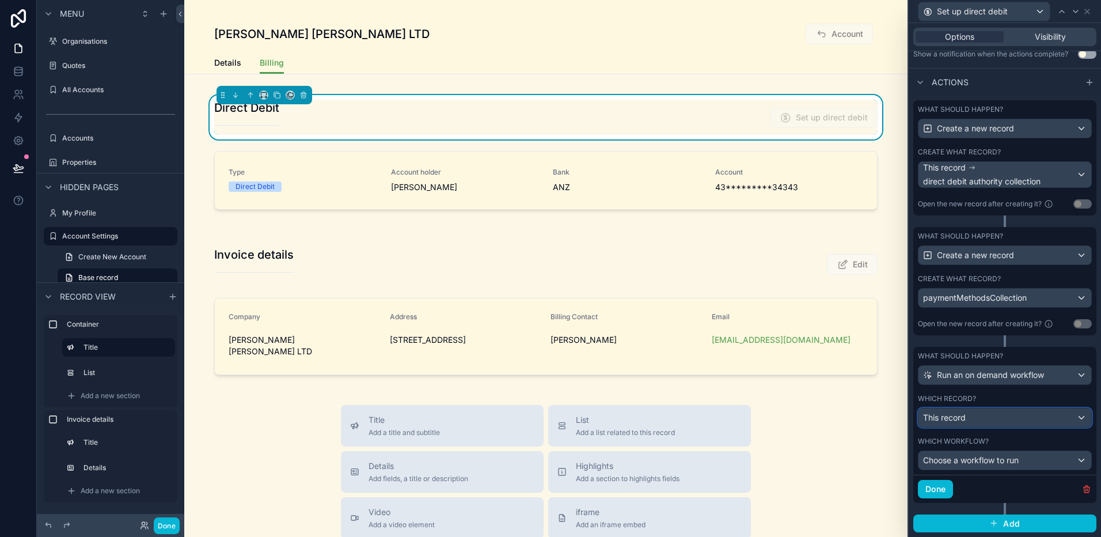
click at [947, 412] on span "This record" at bounding box center [944, 418] width 43 height 12
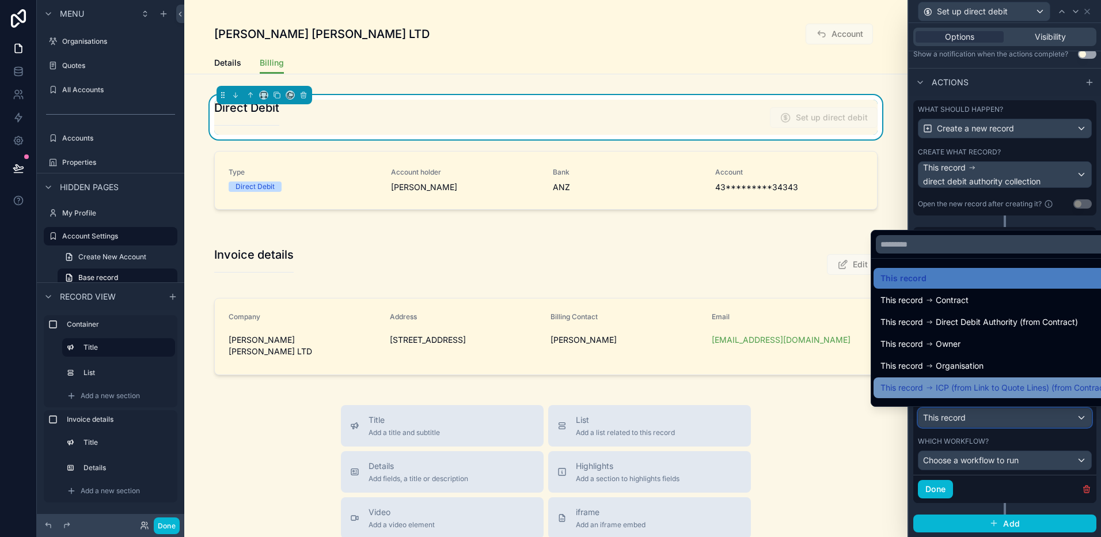
scroll to position [16, 0]
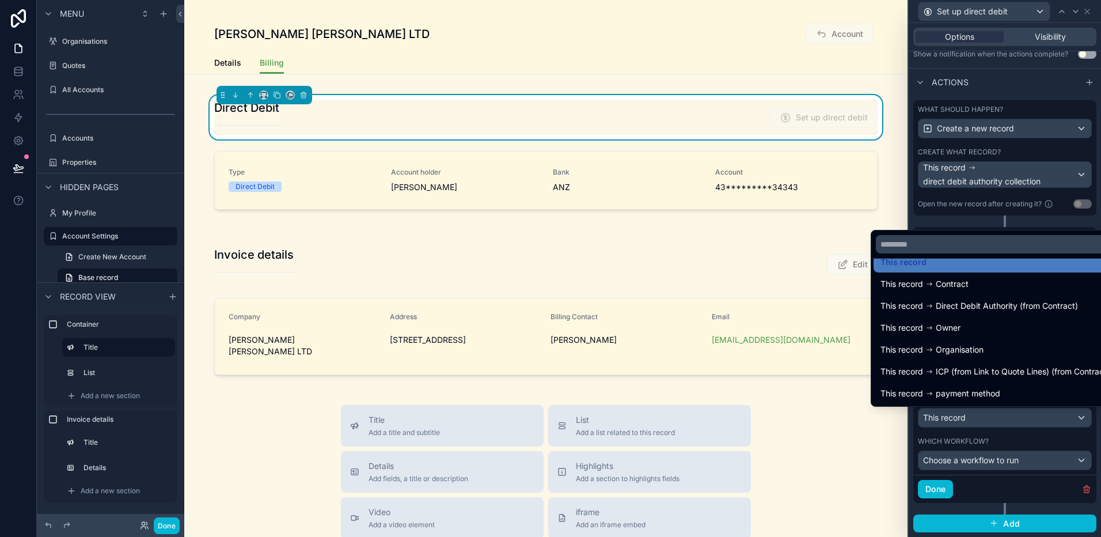
click at [1050, 429] on div at bounding box center [1005, 268] width 192 height 537
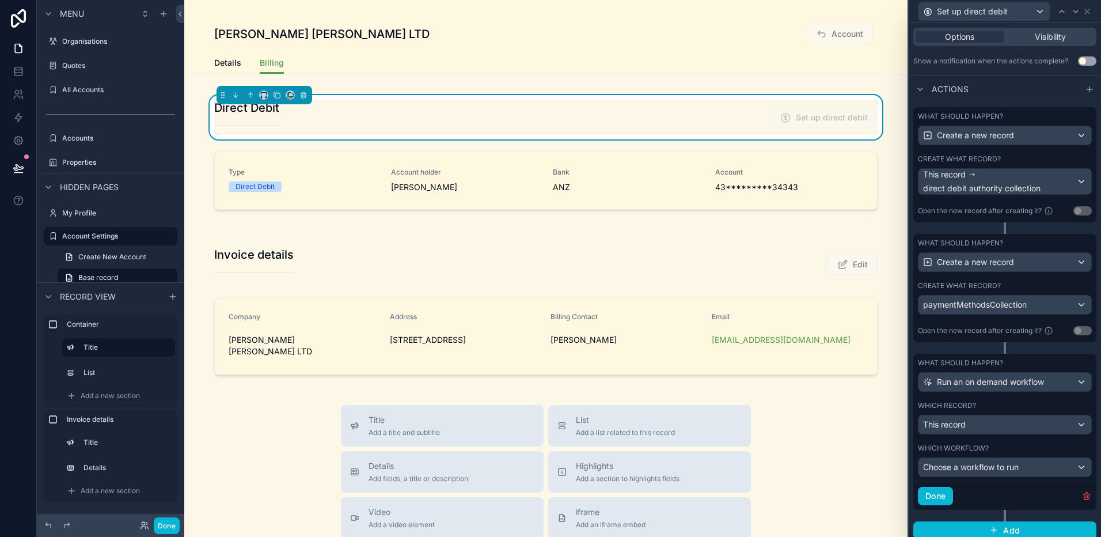
scroll to position [335, 0]
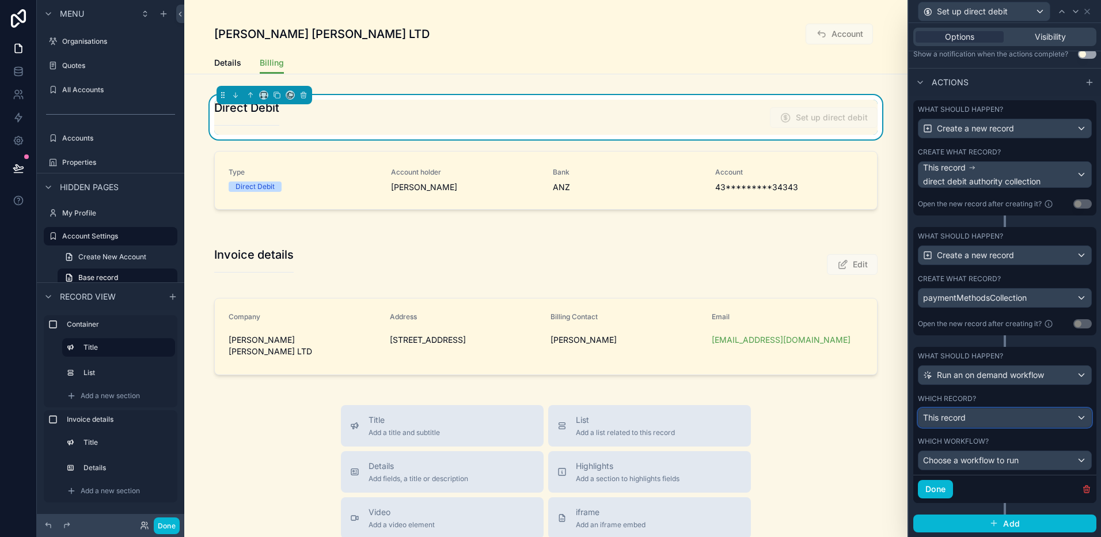
click at [1027, 417] on div "This record" at bounding box center [1004, 417] width 173 height 18
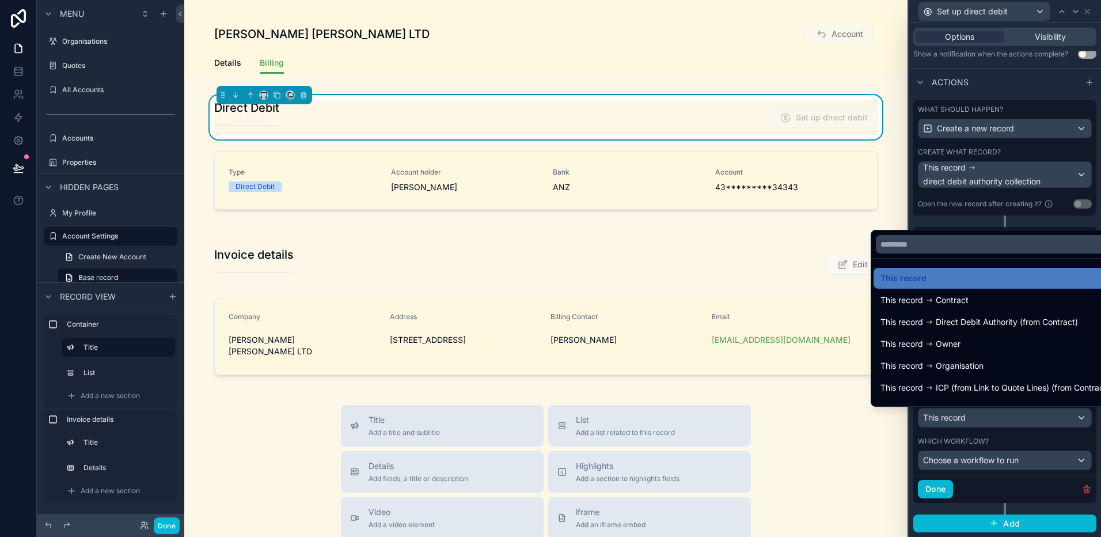
click at [1027, 417] on div at bounding box center [1005, 268] width 192 height 537
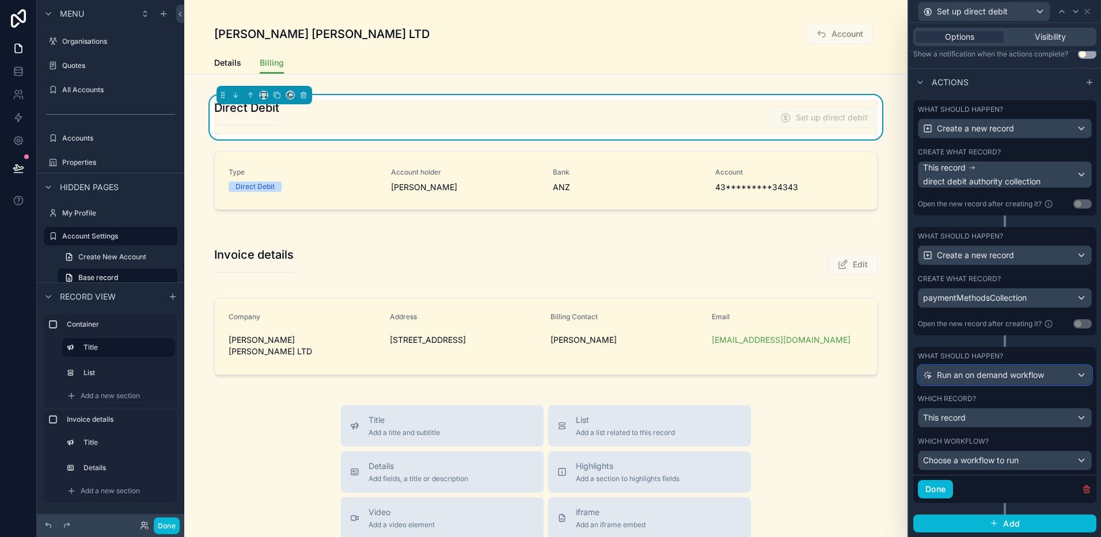
click at [1036, 378] on span "Run an on demand workflow" at bounding box center [990, 375] width 107 height 12
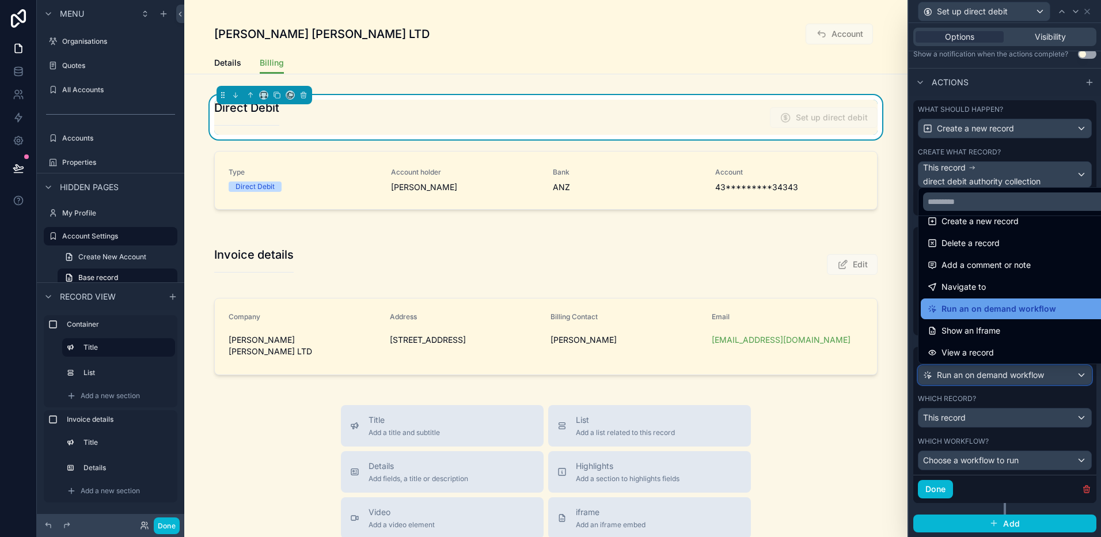
scroll to position [27, 0]
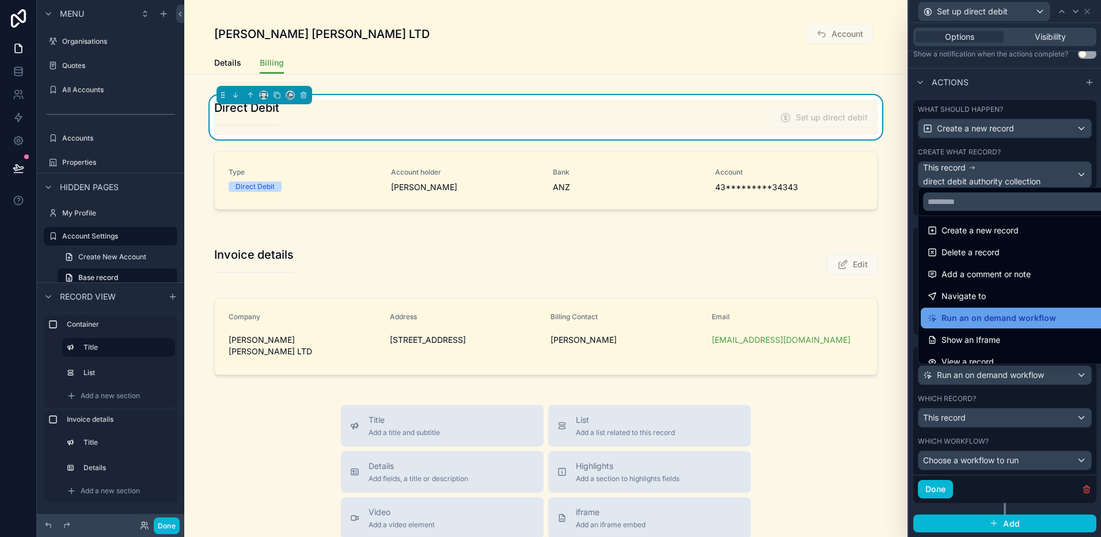
click at [1035, 317] on span "Run an on demand workflow" at bounding box center [998, 318] width 115 height 14
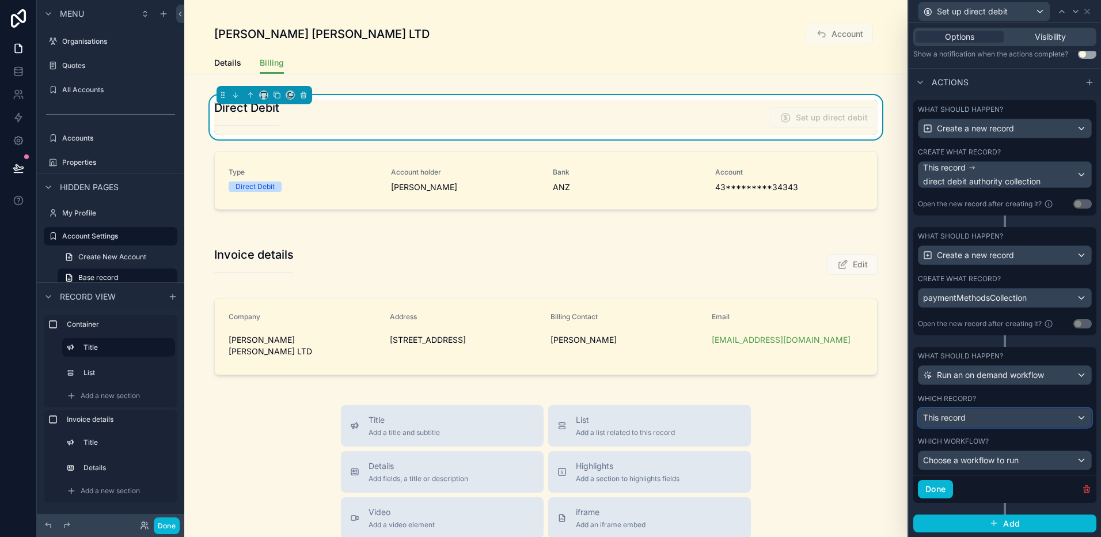
click at [1014, 417] on div "This record" at bounding box center [1004, 417] width 173 height 18
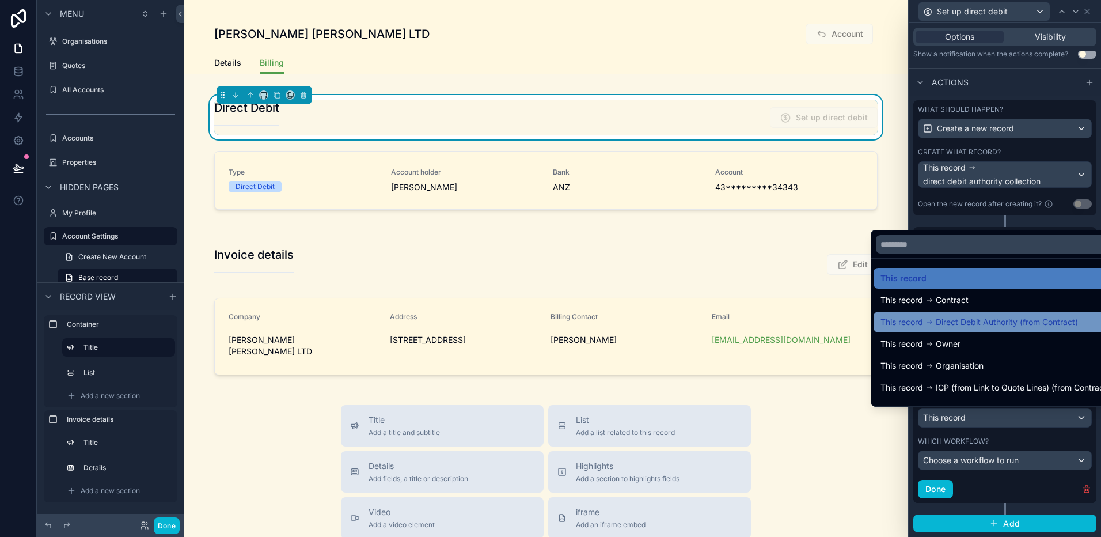
click at [1017, 325] on span "Direct Debit Authority (from Contract)" at bounding box center [1007, 322] width 142 height 14
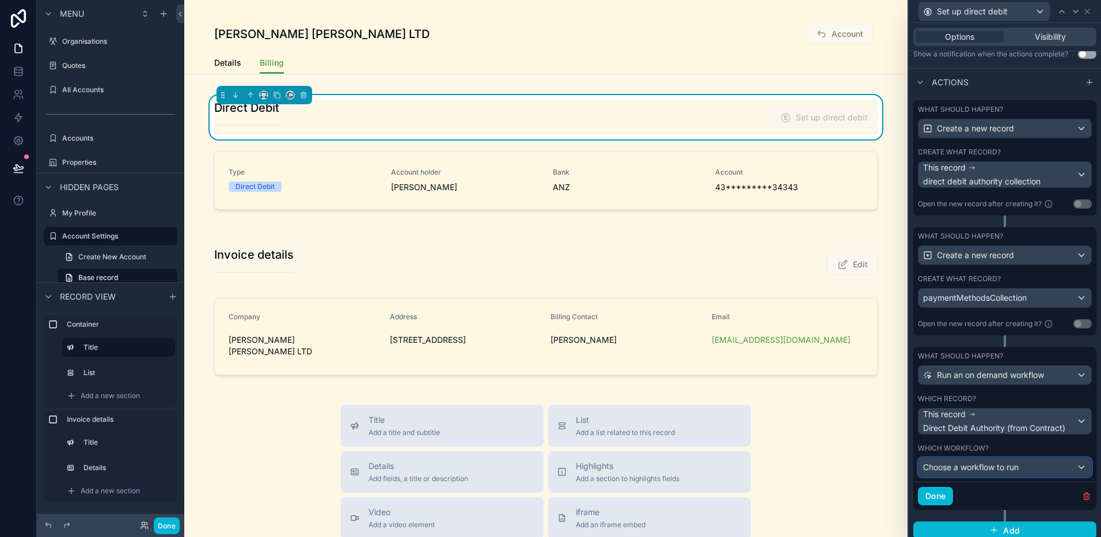
click at [1057, 469] on div "Choose a workflow to run" at bounding box center [1004, 467] width 173 height 18
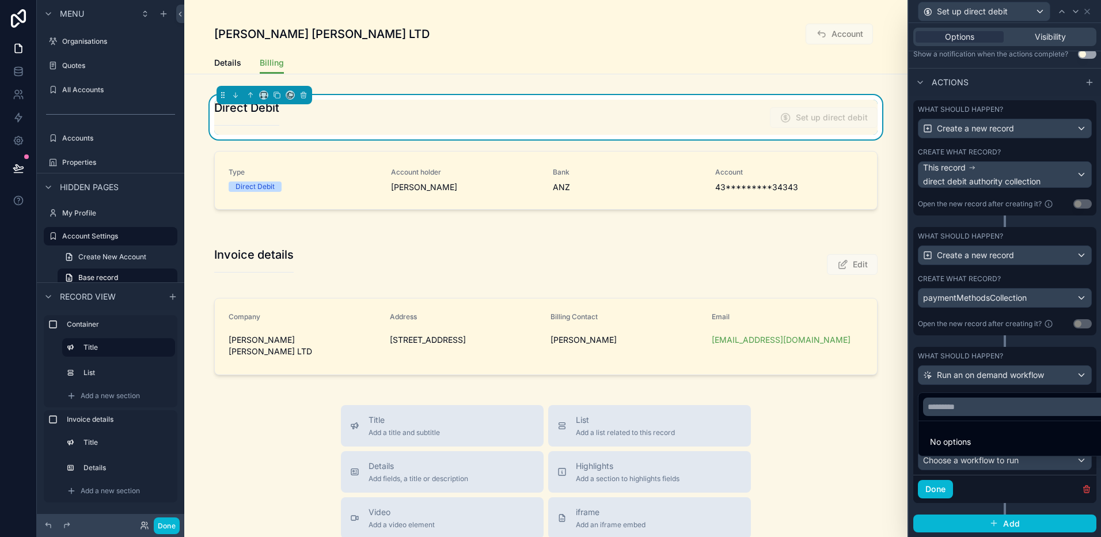
click at [1038, 484] on div at bounding box center [1005, 268] width 192 height 537
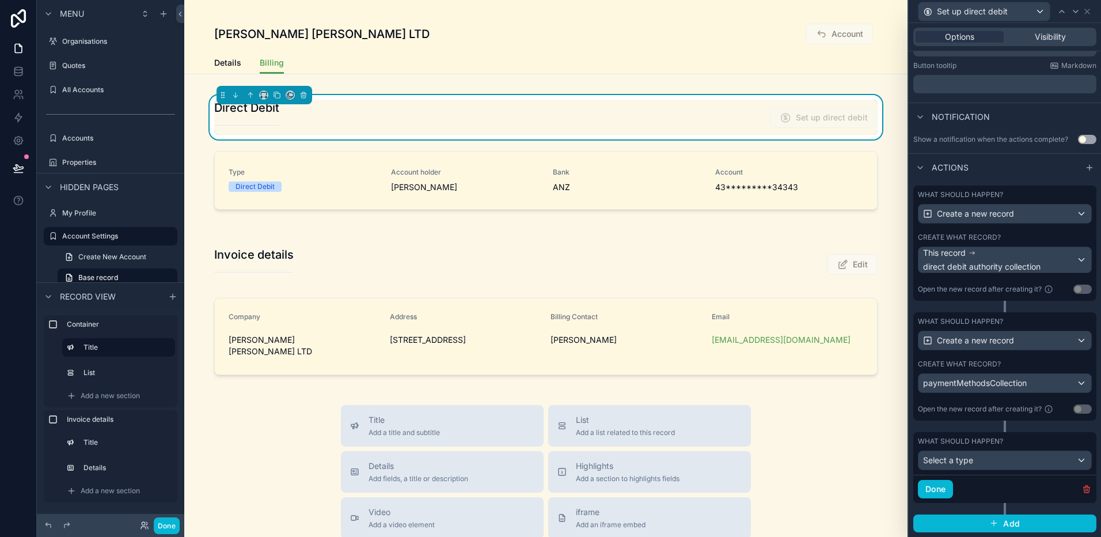
scroll to position [249, 0]
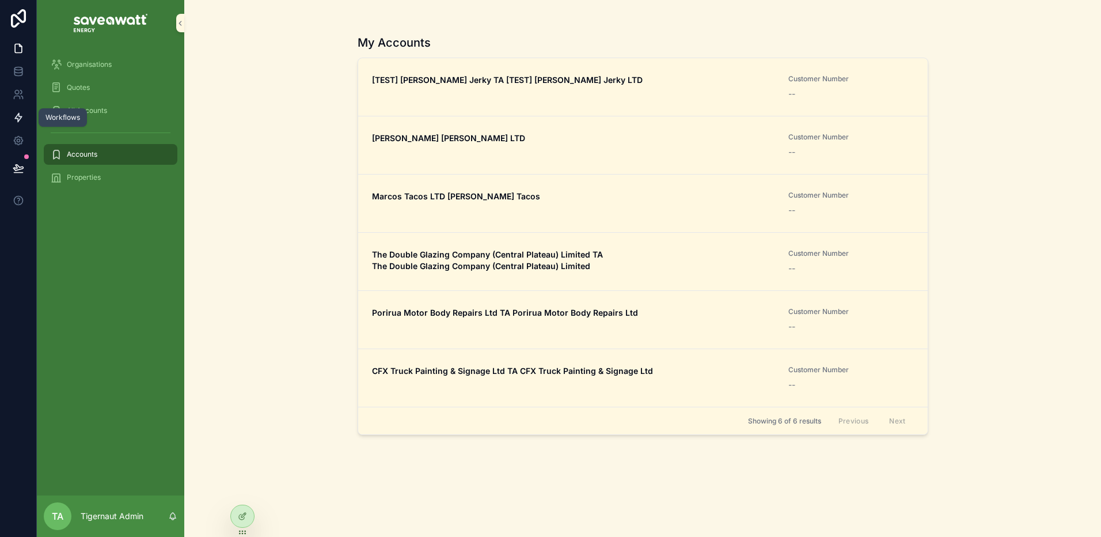
click at [21, 123] on link at bounding box center [18, 117] width 36 height 23
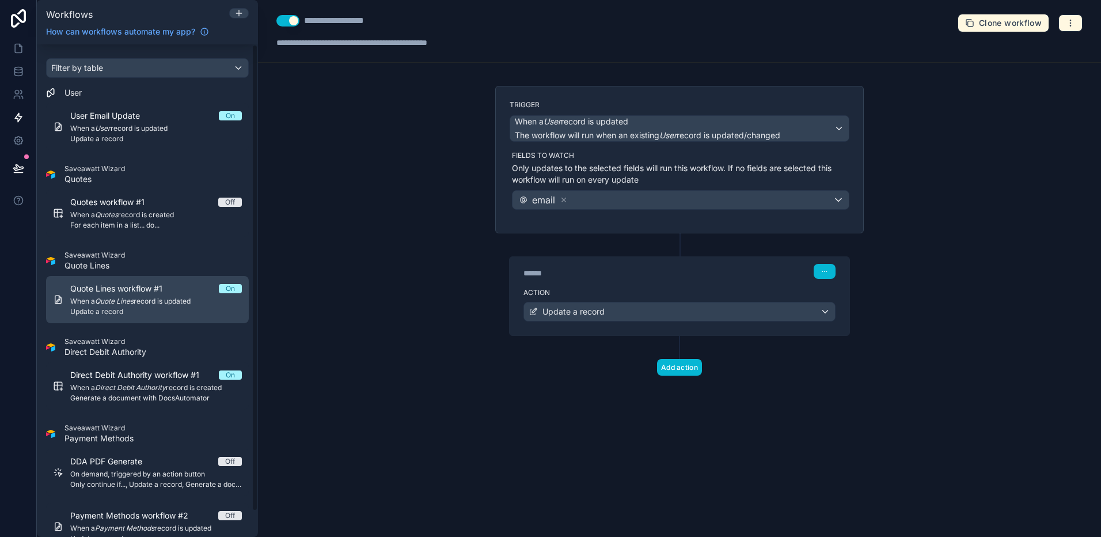
scroll to position [27, 0]
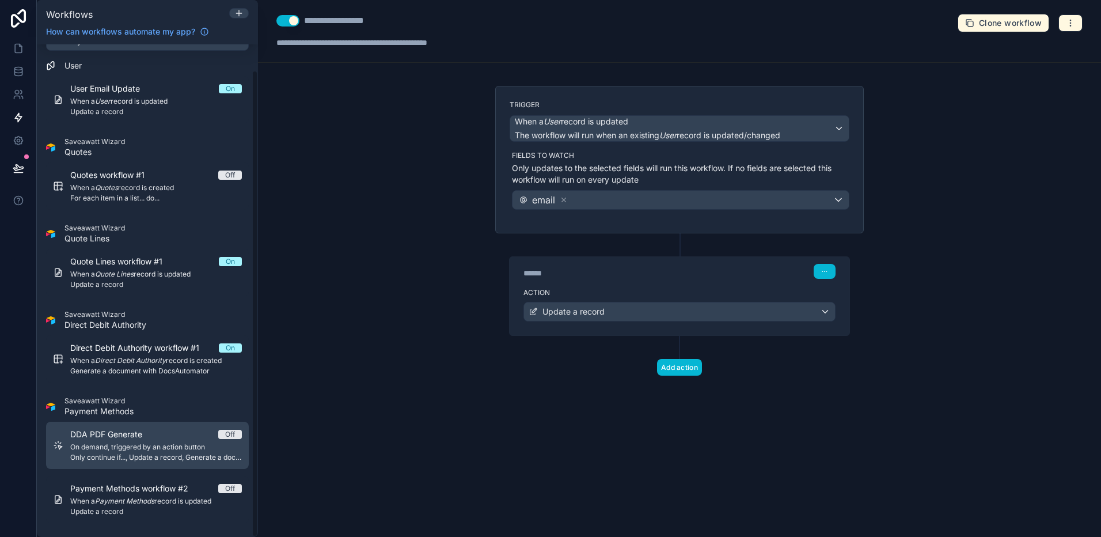
click at [211, 464] on link "DDA PDF Generate Off On demand, triggered by an action button Only continue if.…" at bounding box center [147, 444] width 203 height 47
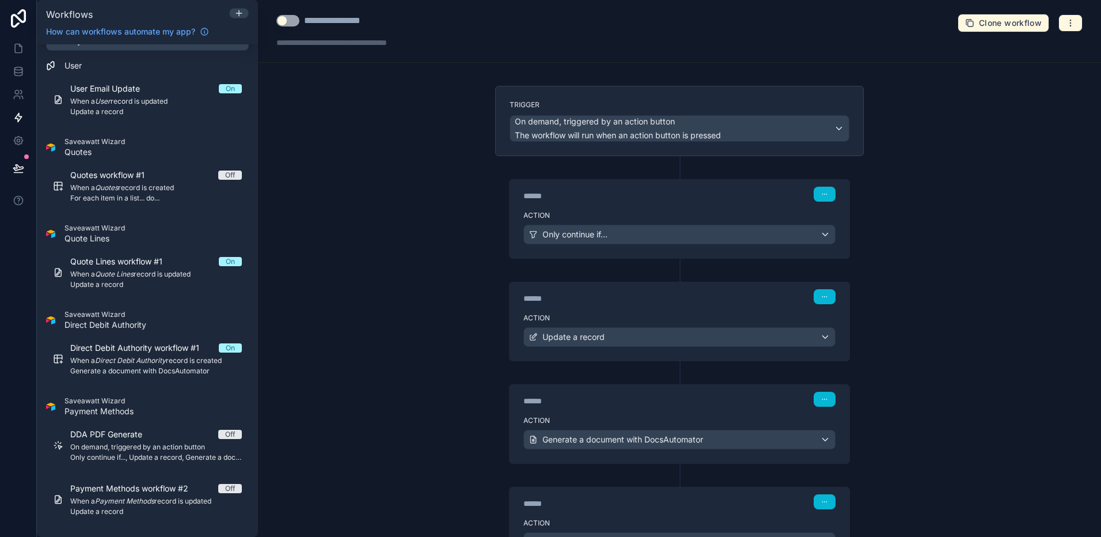
click at [291, 21] on button "Use setting" at bounding box center [287, 21] width 23 height 12
click at [313, 131] on div "**********" at bounding box center [679, 268] width 843 height 537
click at [21, 48] on icon at bounding box center [19, 49] width 12 height 12
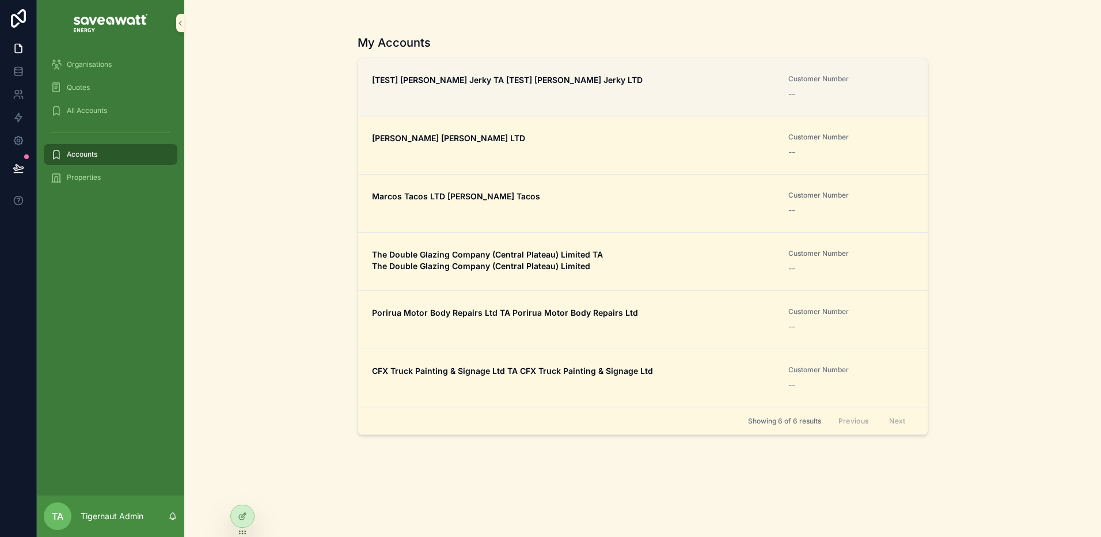
click at [473, 102] on link "[TEST] Marcos Beef Jerky TA [TEST] Marcos Beef Jerky LTD Customer Number --" at bounding box center [642, 87] width 569 height 58
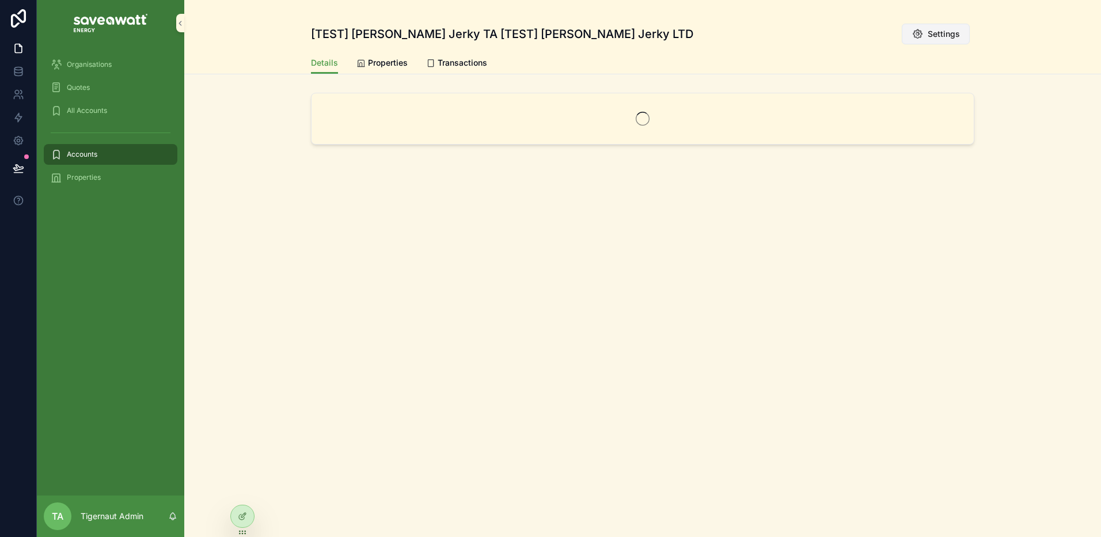
click at [948, 32] on span "Settings" at bounding box center [944, 34] width 32 height 12
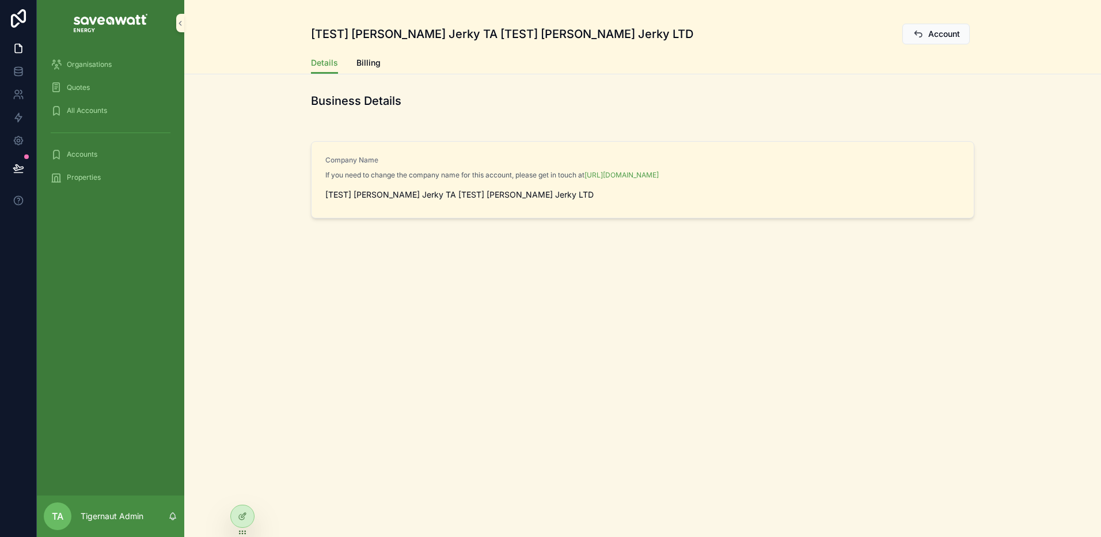
click at [370, 48] on div "[TEST] Marcos Beef Jerky TA [TEST] Marcos Beef Jerky LTD Account" at bounding box center [642, 26] width 663 height 52
click at [370, 56] on link "Billing" at bounding box center [368, 63] width 24 height 23
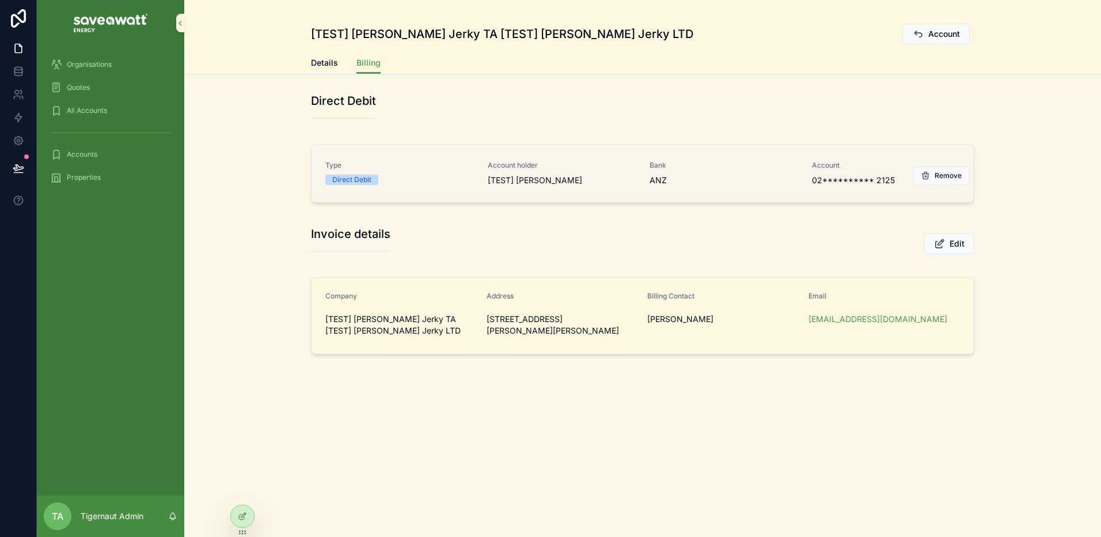
click at [737, 184] on span "ANZ" at bounding box center [724, 180] width 149 height 12
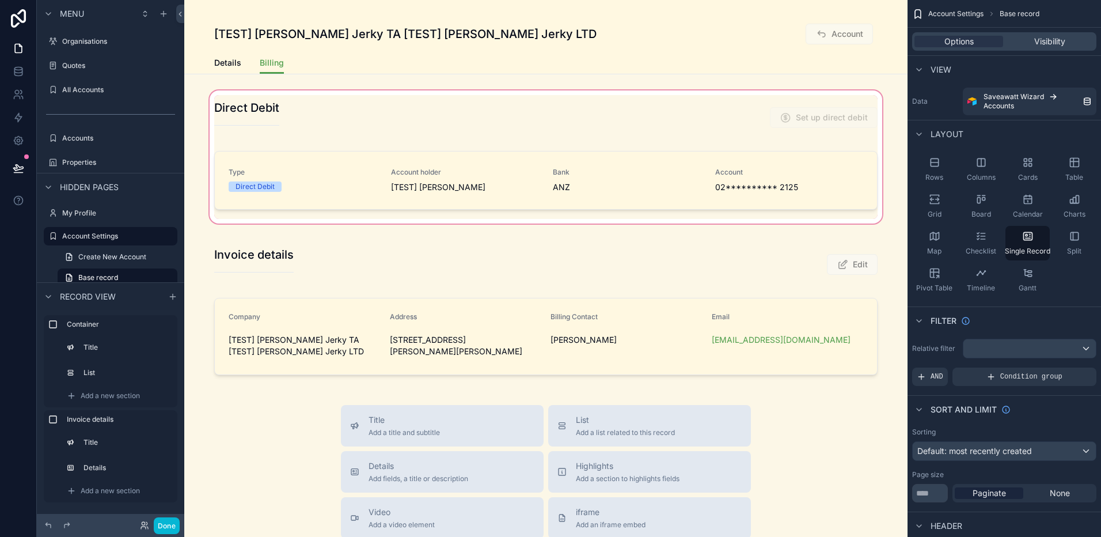
click at [681, 175] on div "scrollable content" at bounding box center [545, 157] width 723 height 138
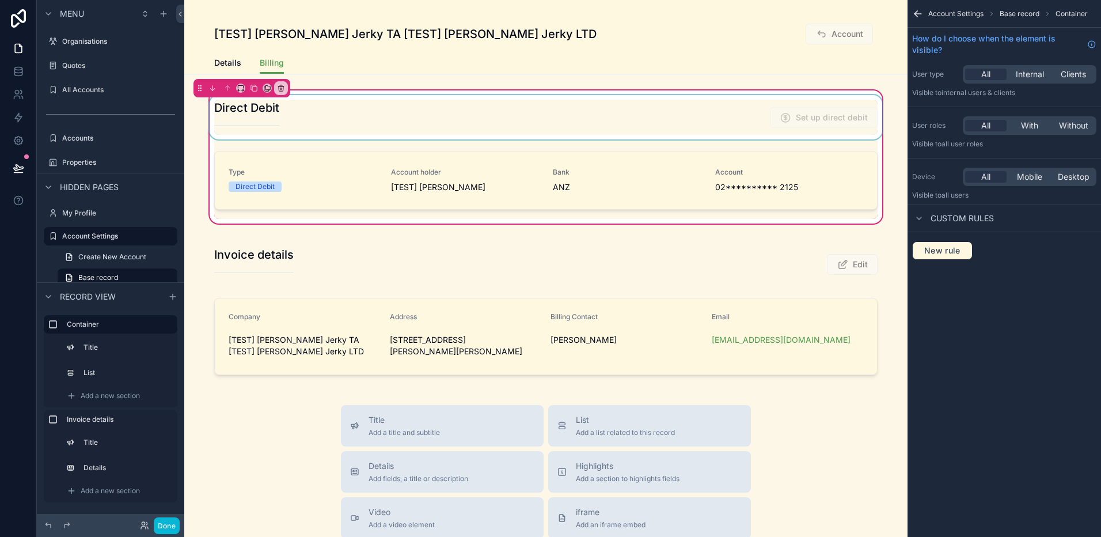
click at [662, 116] on div "scrollable content" at bounding box center [545, 117] width 677 height 44
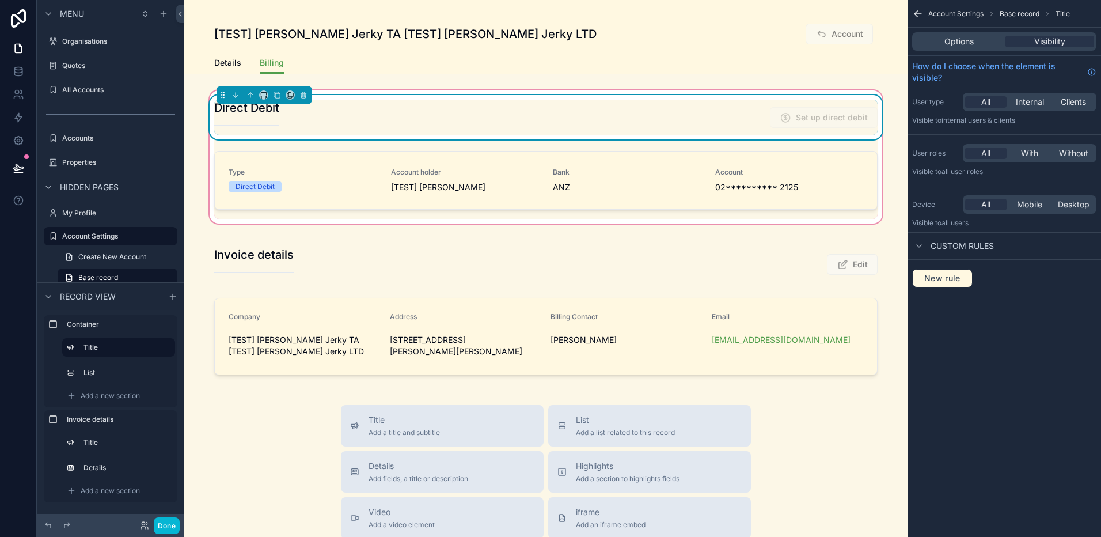
click at [707, 113] on div "Direct Debit Set up direct debit" at bounding box center [545, 117] width 663 height 35
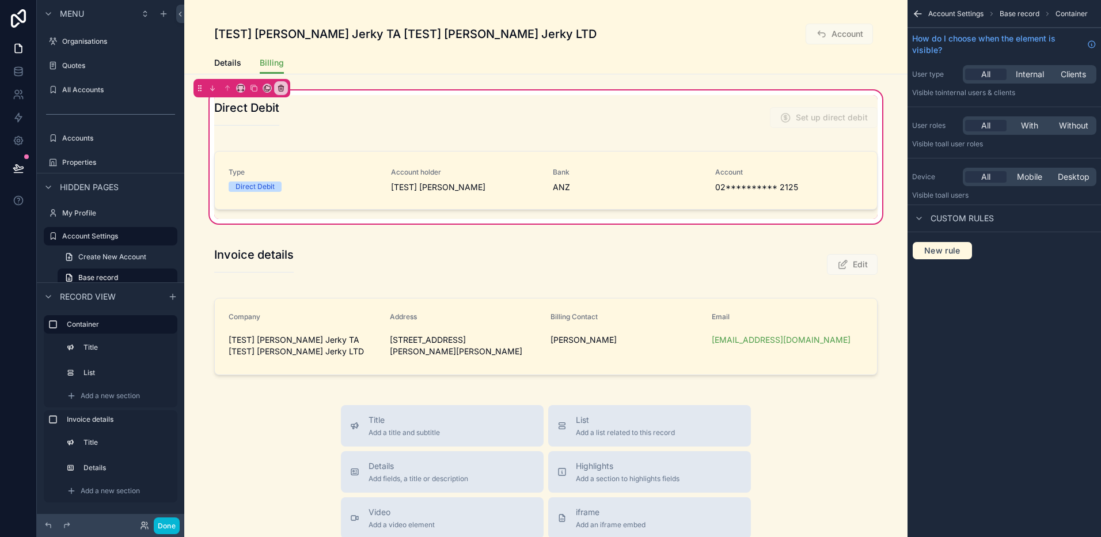
click at [603, 73] on div "Details Billing" at bounding box center [545, 63] width 663 height 22
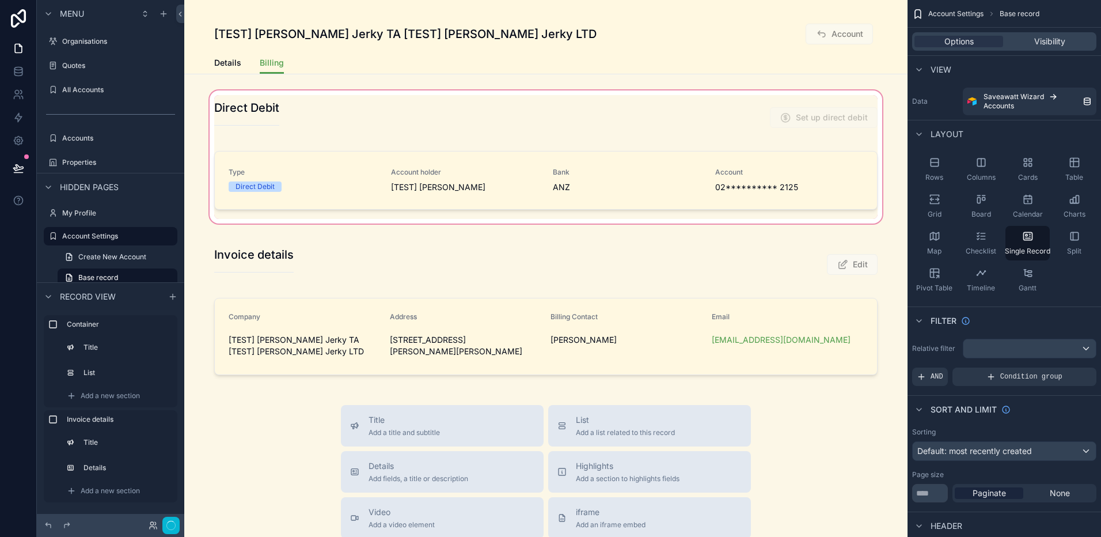
click at [616, 169] on div "scrollable content" at bounding box center [545, 157] width 723 height 138
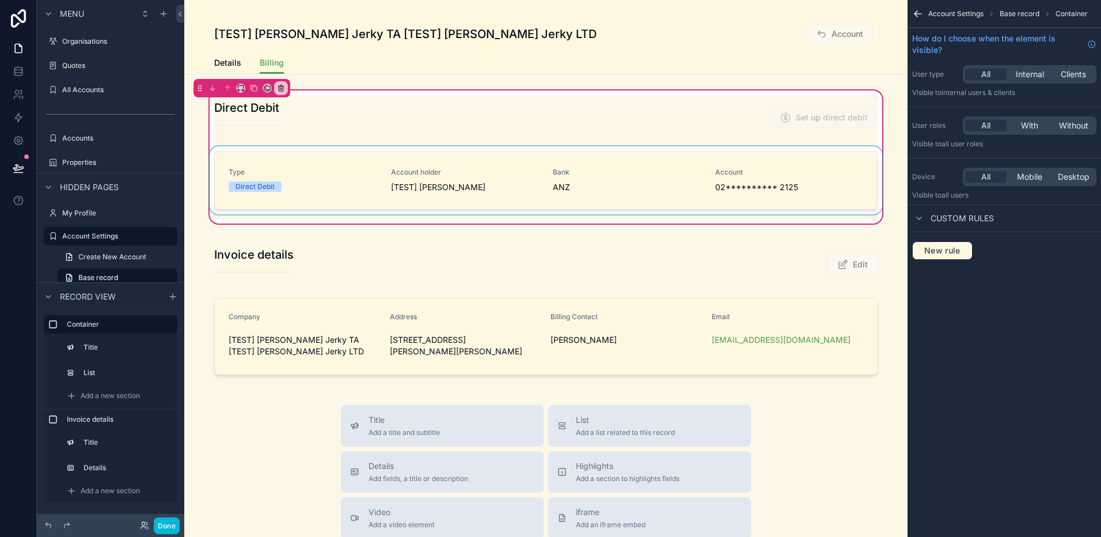
click at [616, 180] on div "scrollable content" at bounding box center [545, 182] width 677 height 73
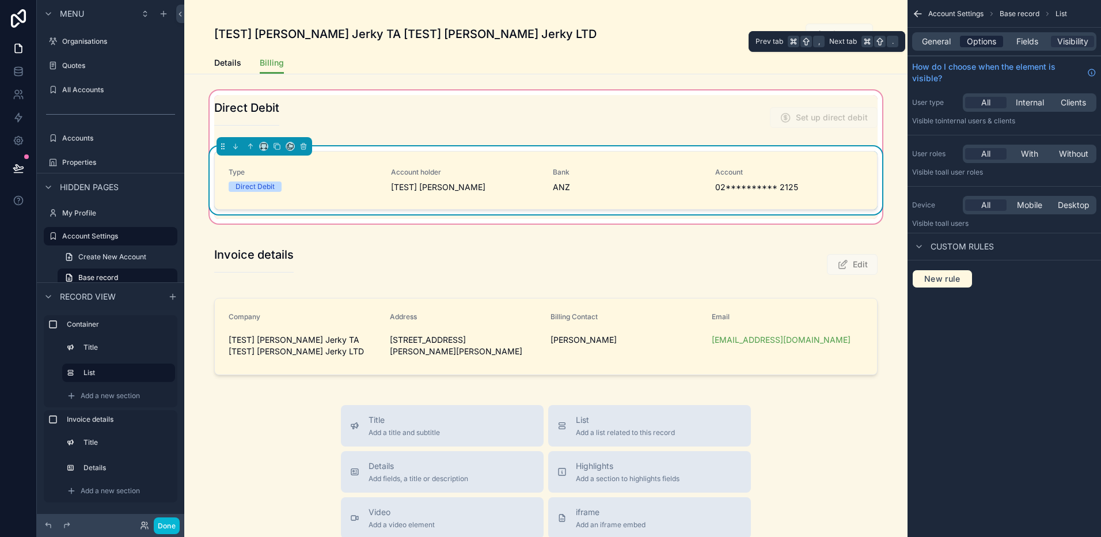
click at [988, 44] on span "Options" at bounding box center [981, 42] width 29 height 12
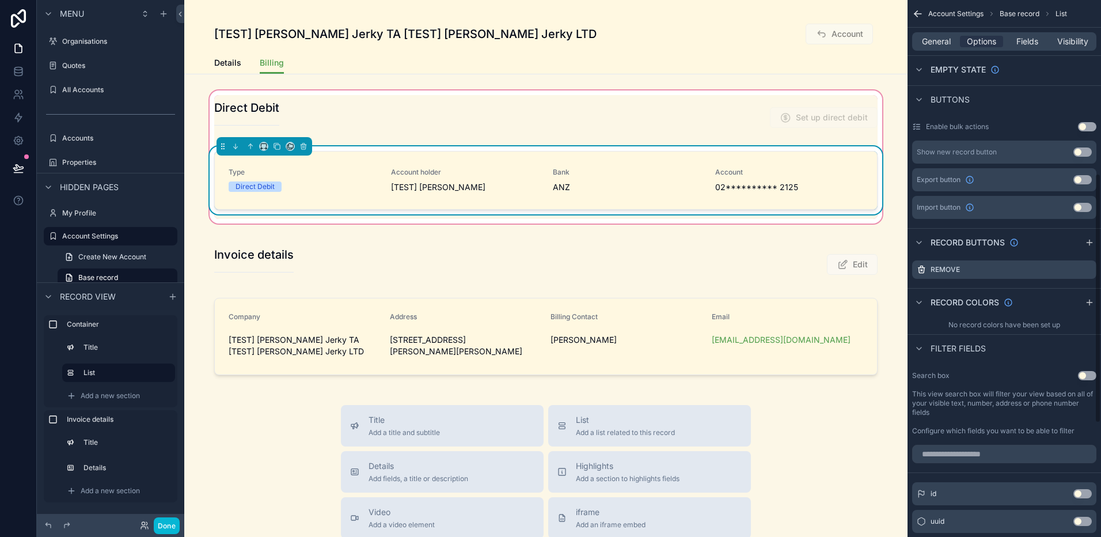
scroll to position [381, 0]
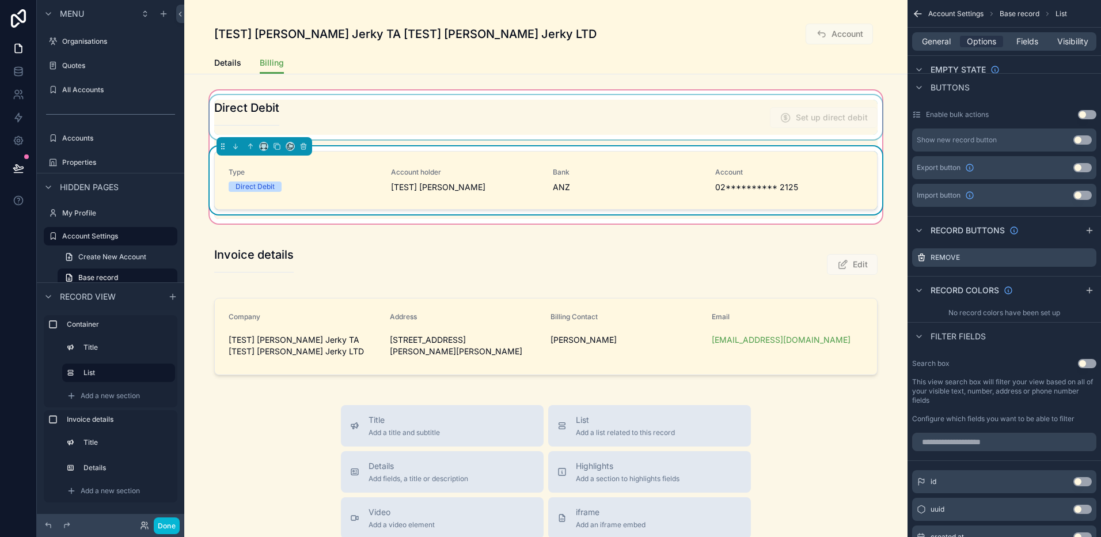
click at [701, 119] on div "scrollable content" at bounding box center [545, 117] width 677 height 44
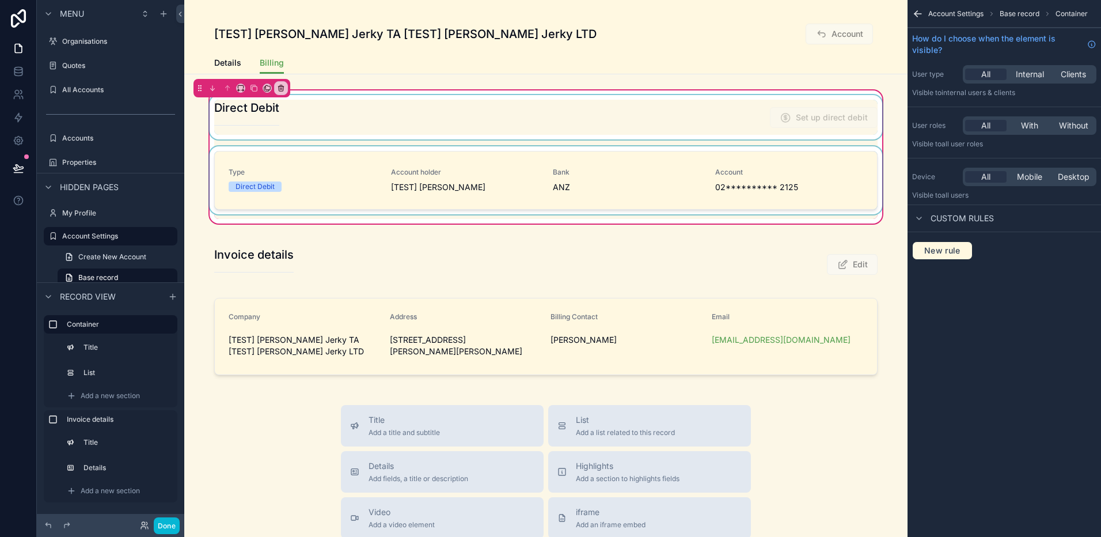
click at [685, 119] on div "scrollable content" at bounding box center [545, 117] width 677 height 44
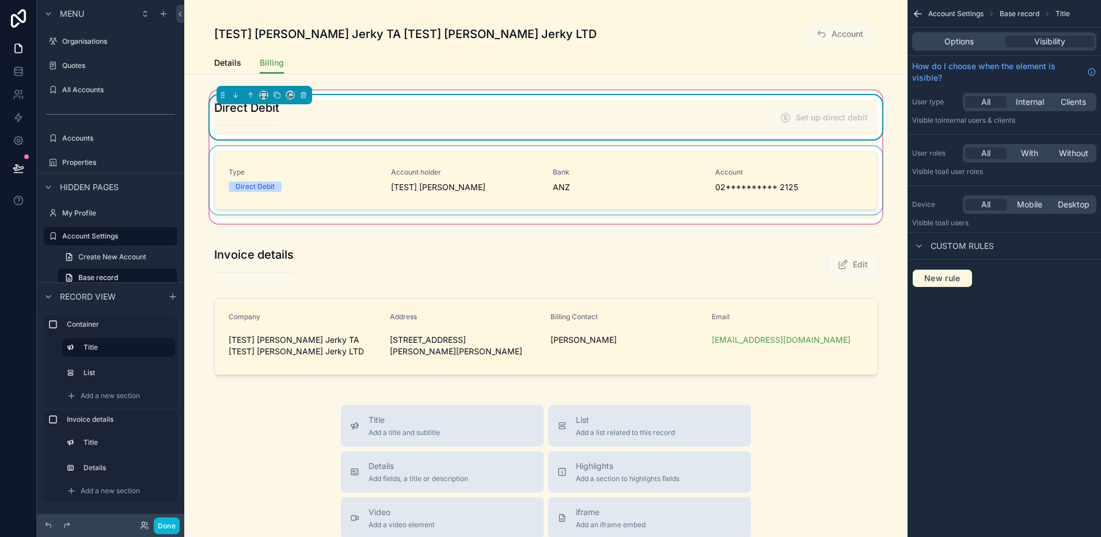
click at [668, 123] on div "Direct Debit Set up direct debit" at bounding box center [545, 117] width 663 height 35
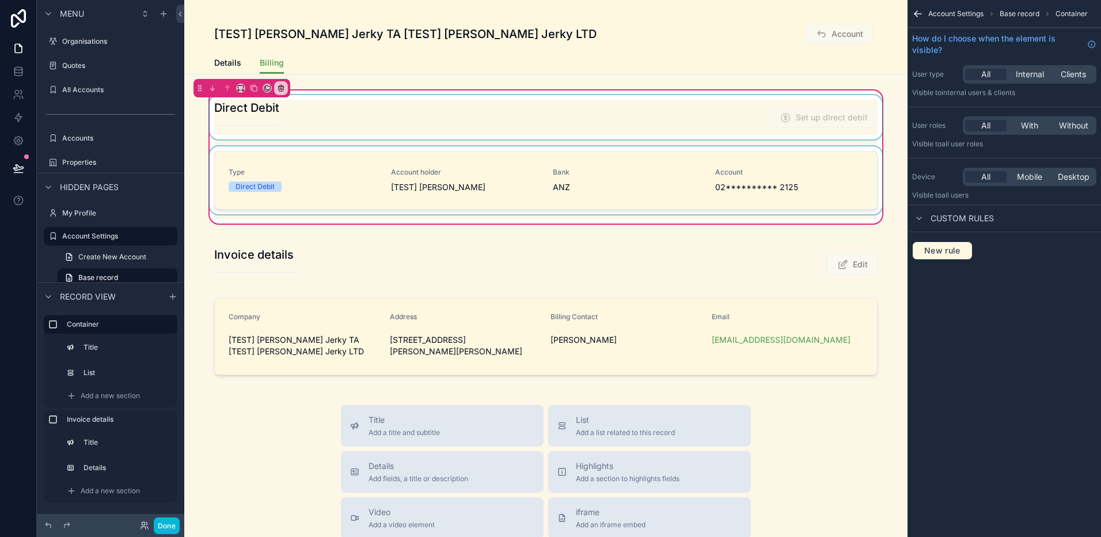
click at [766, 122] on div "scrollable content" at bounding box center [545, 117] width 677 height 44
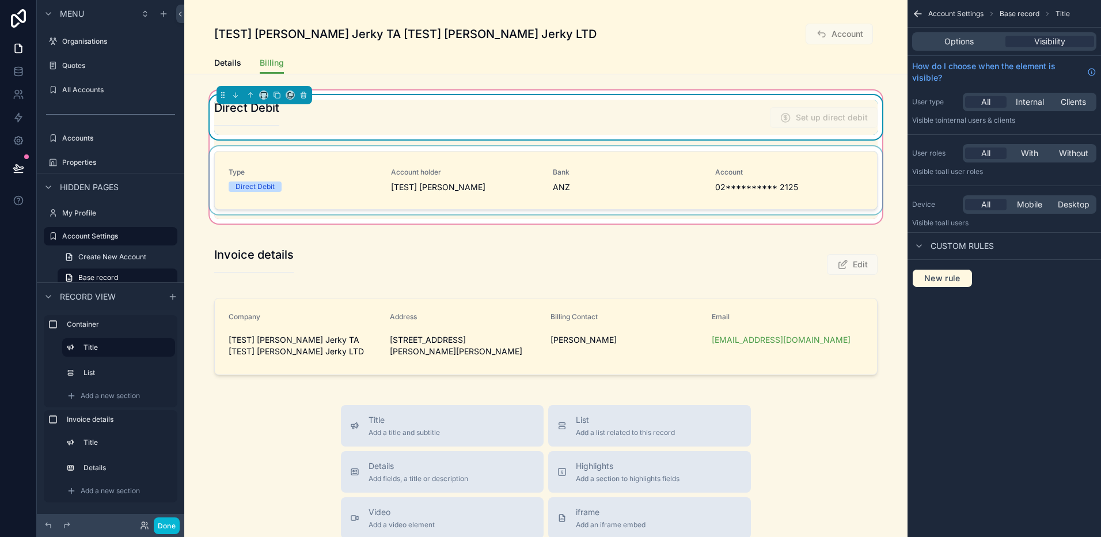
click at [766, 122] on div "Set up direct debit" at bounding box center [819, 118] width 117 height 22
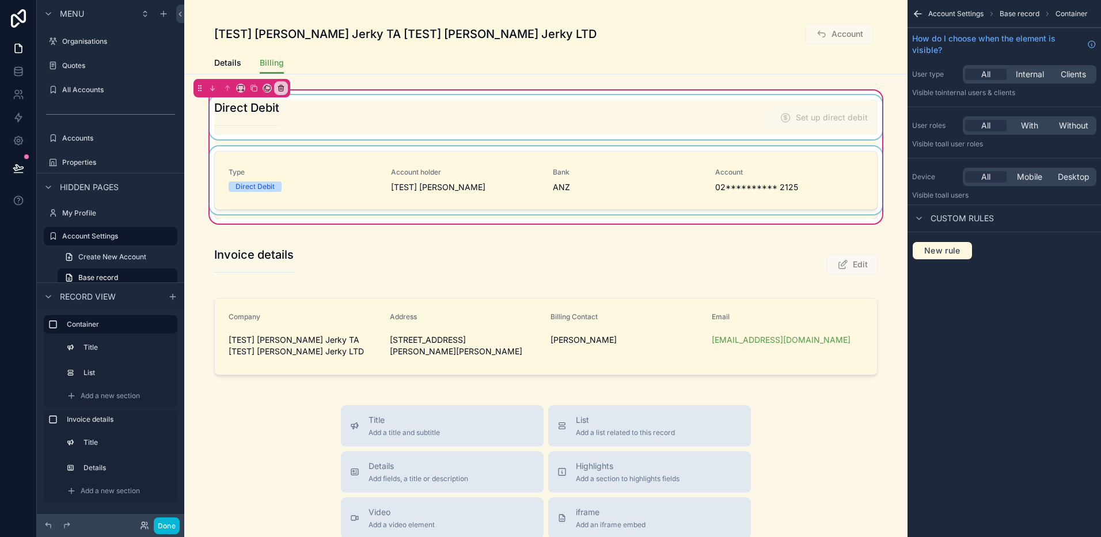
click at [766, 122] on div "scrollable content" at bounding box center [545, 117] width 677 height 44
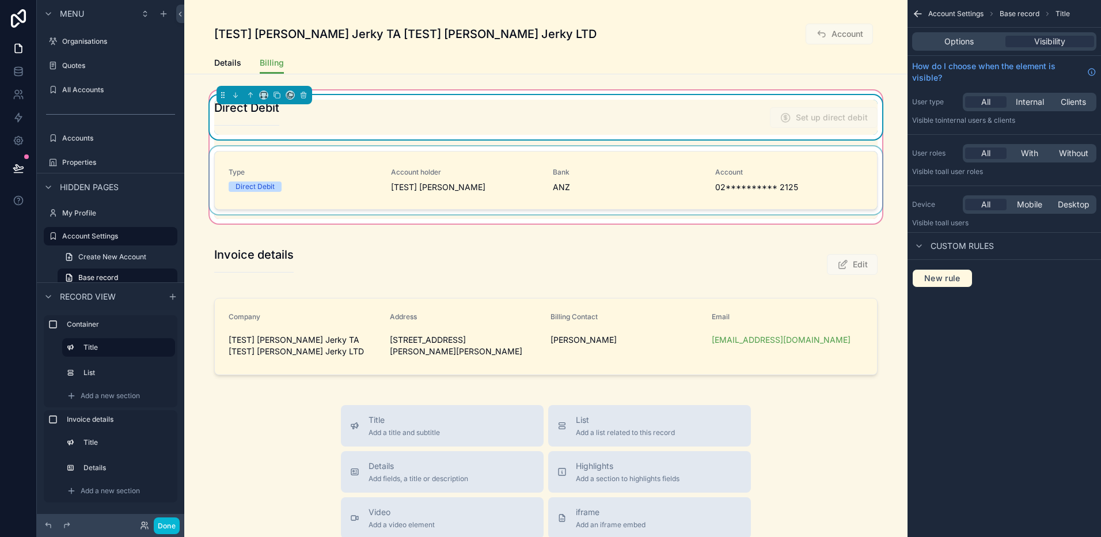
click at [974, 48] on div "Options Visibility" at bounding box center [1004, 41] width 184 height 18
click at [973, 37] on div "Options" at bounding box center [958, 42] width 89 height 12
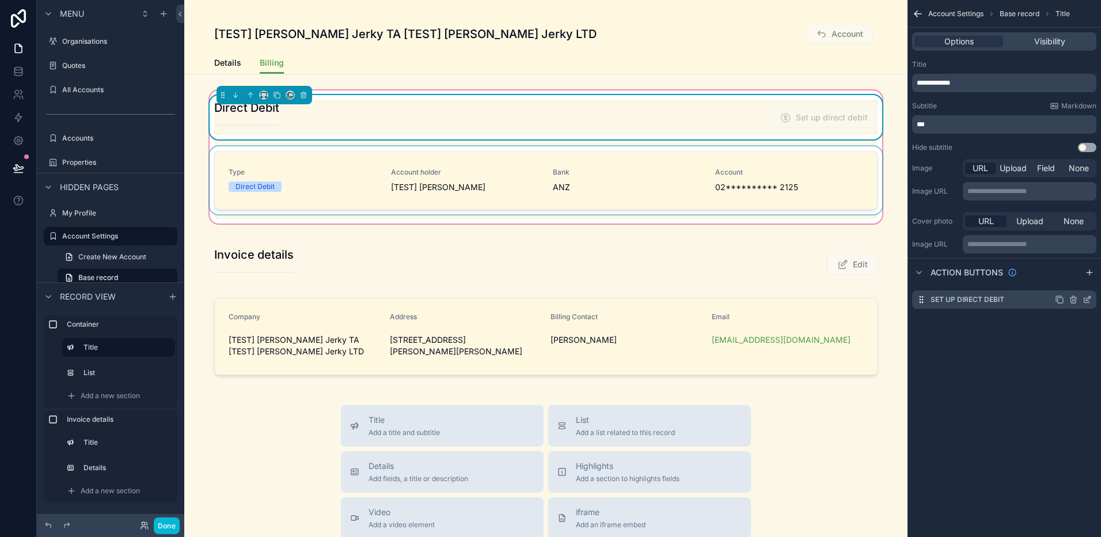
click at [1089, 297] on icon "scrollable content" at bounding box center [1089, 297] width 1 height 1
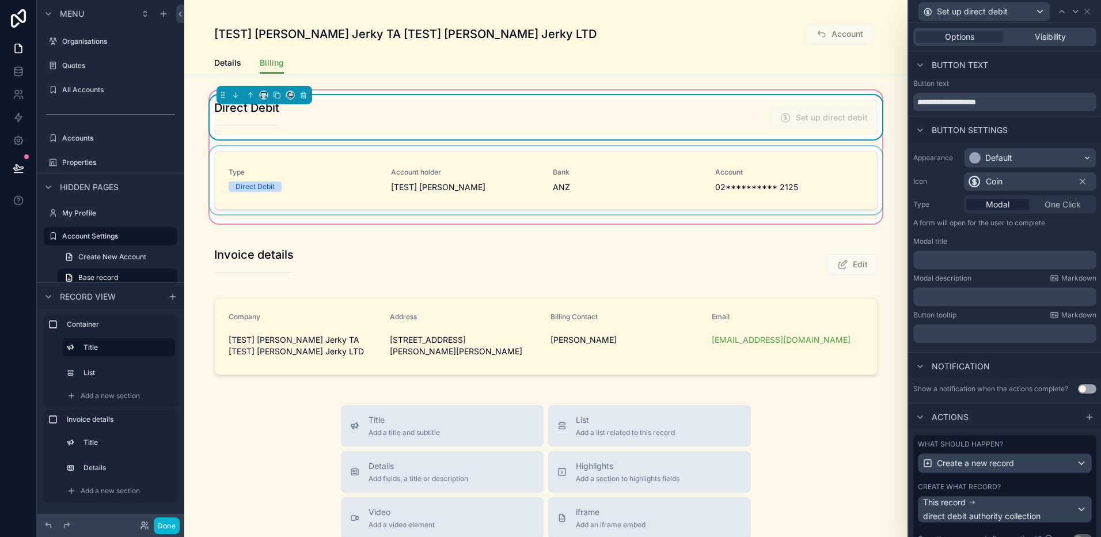
scroll to position [271, 0]
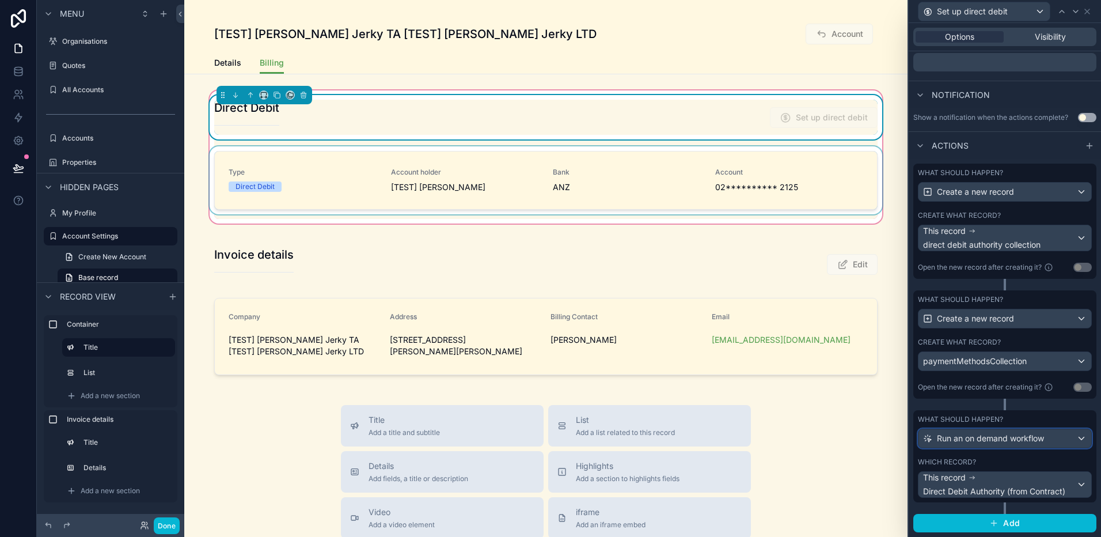
click at [1069, 435] on div "Run an on demand workflow" at bounding box center [1004, 438] width 173 height 18
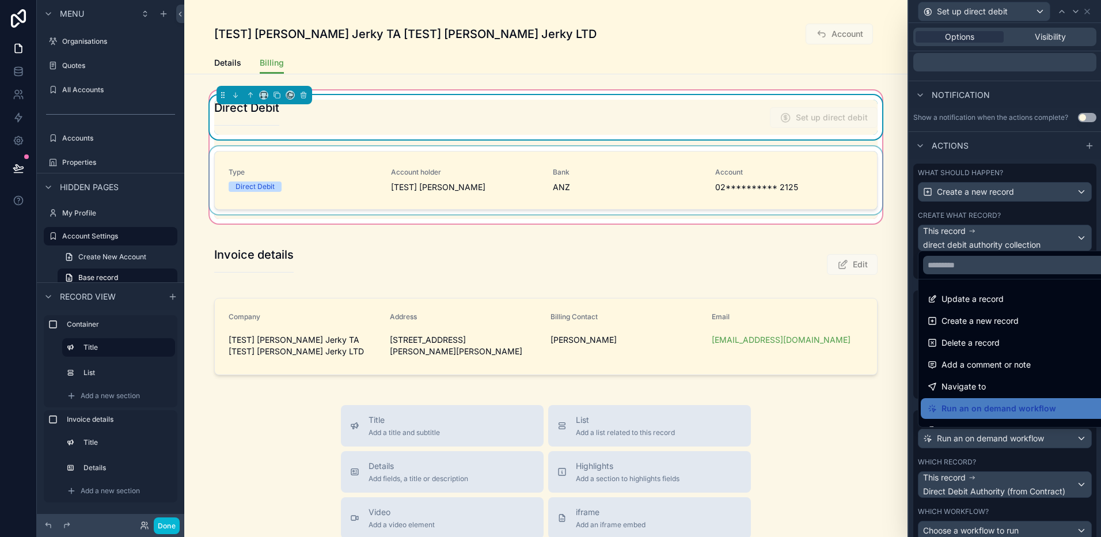
click at [1069, 435] on div at bounding box center [1005, 268] width 192 height 537
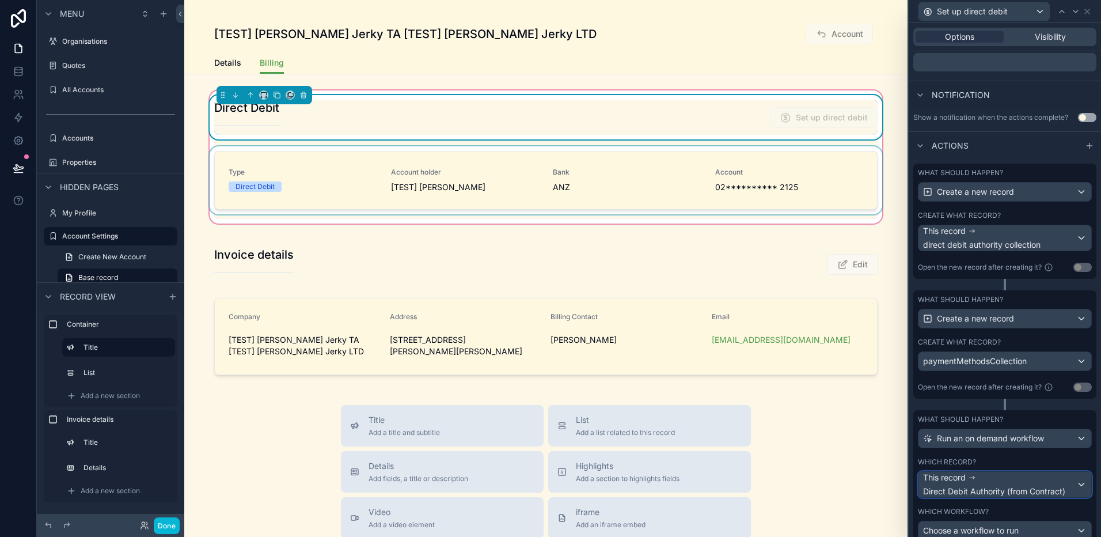
click at [1054, 474] on div "This record Direct Debit Authority (from Contract)" at bounding box center [999, 484] width 153 height 25
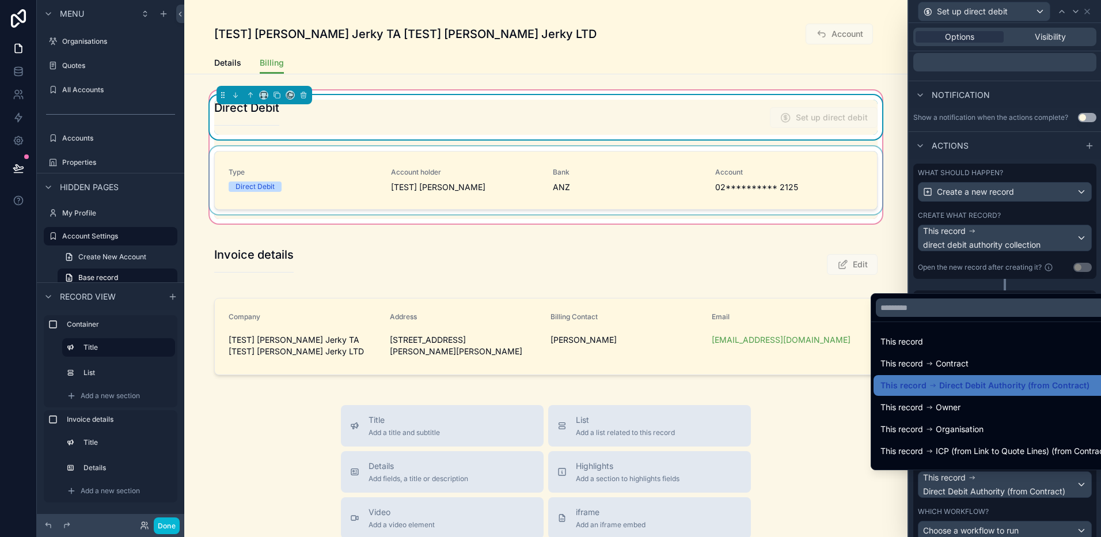
click at [1000, 330] on ul "This record This record Contract This record Direct Debit Authority (from Contr…" at bounding box center [995, 395] width 248 height 147
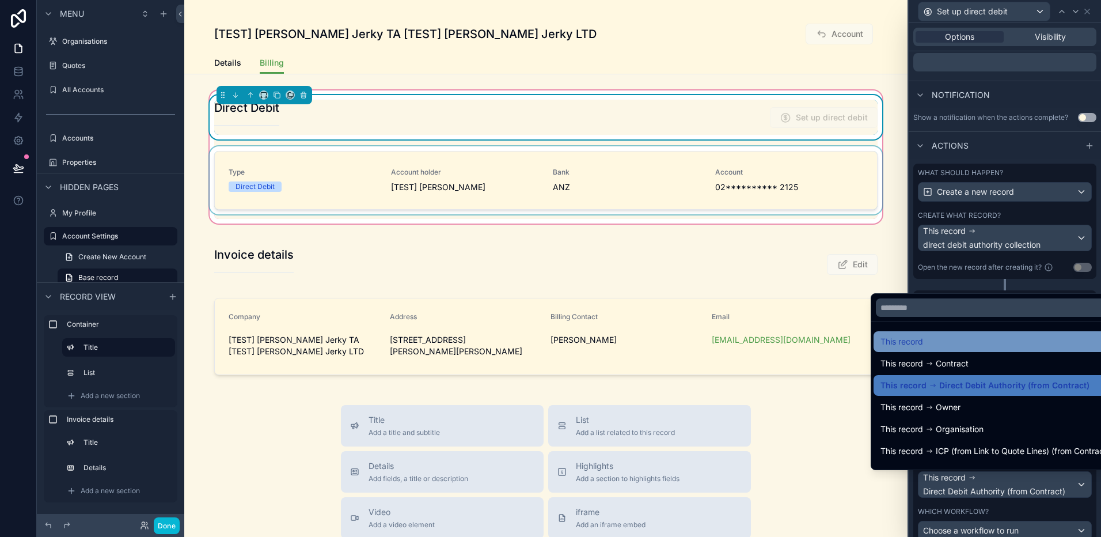
click at [1000, 335] on div "This record" at bounding box center [994, 342] width 229 height 14
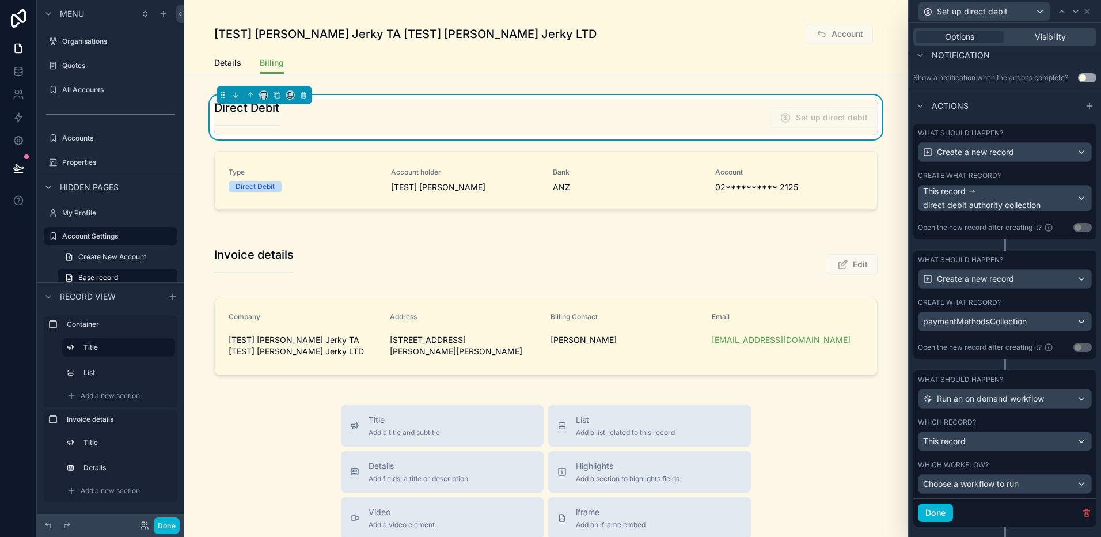
scroll to position [335, 0]
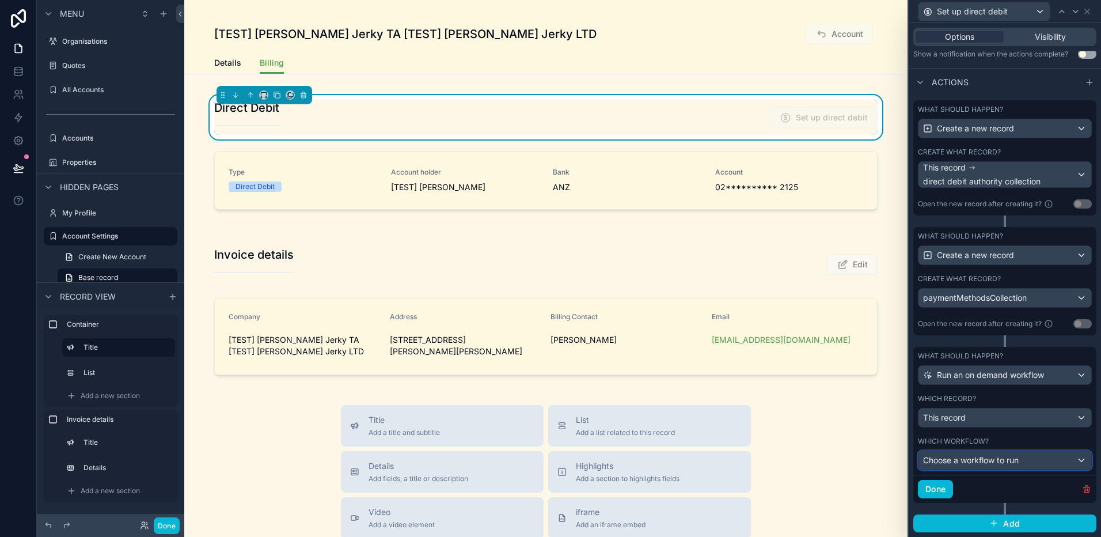
click at [1012, 461] on span "Choose a workflow to run" at bounding box center [971, 460] width 96 height 10
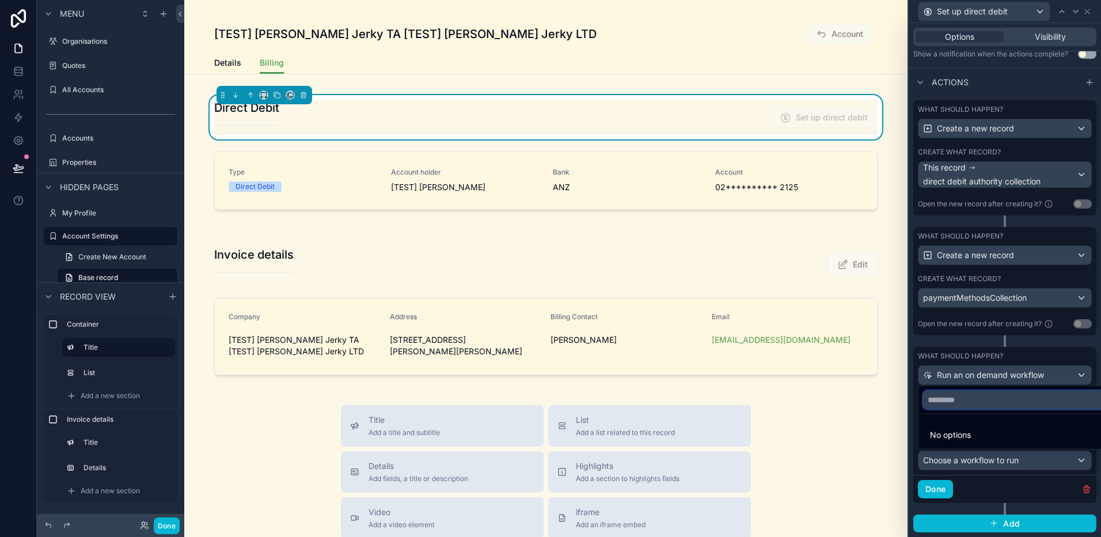
click at [1009, 408] on input "text" at bounding box center [1018, 399] width 190 height 18
type input "*"
click at [914, 424] on div at bounding box center [1005, 268] width 192 height 537
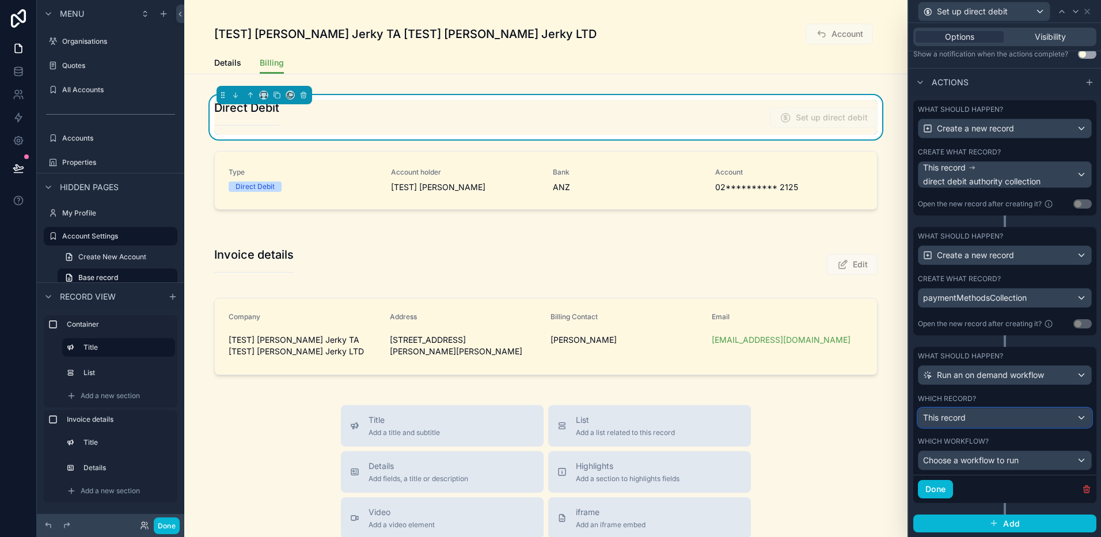
click at [970, 419] on div "This record" at bounding box center [1004, 417] width 173 height 18
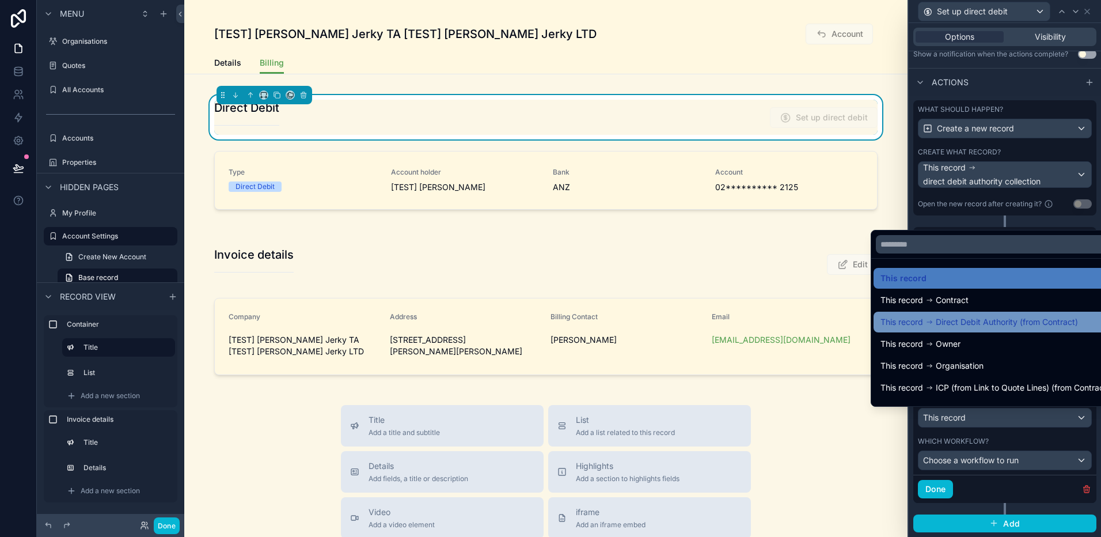
click at [994, 315] on span "Direct Debit Authority (from Contract)" at bounding box center [1007, 322] width 142 height 14
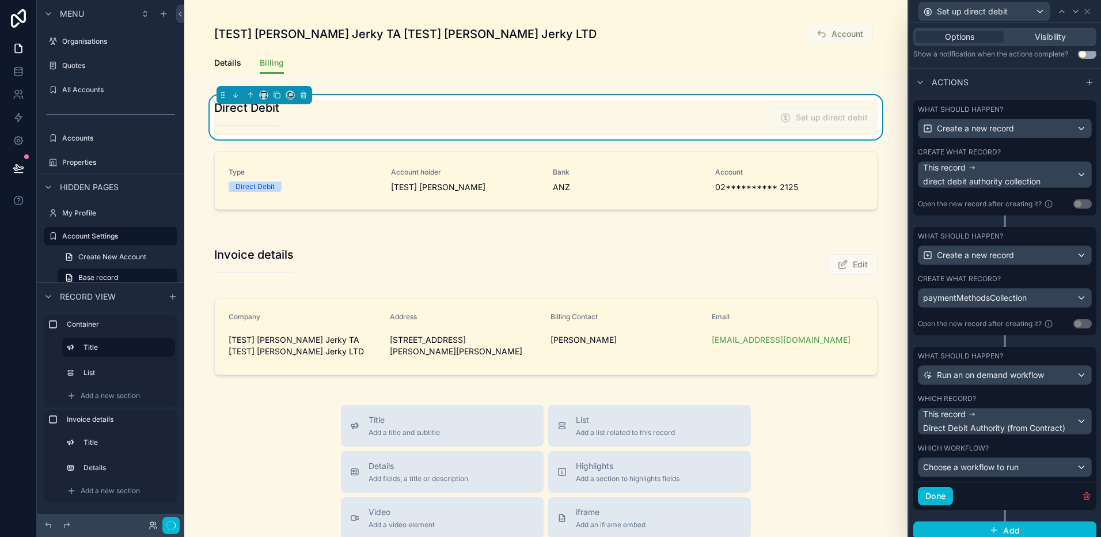
scroll to position [341, 0]
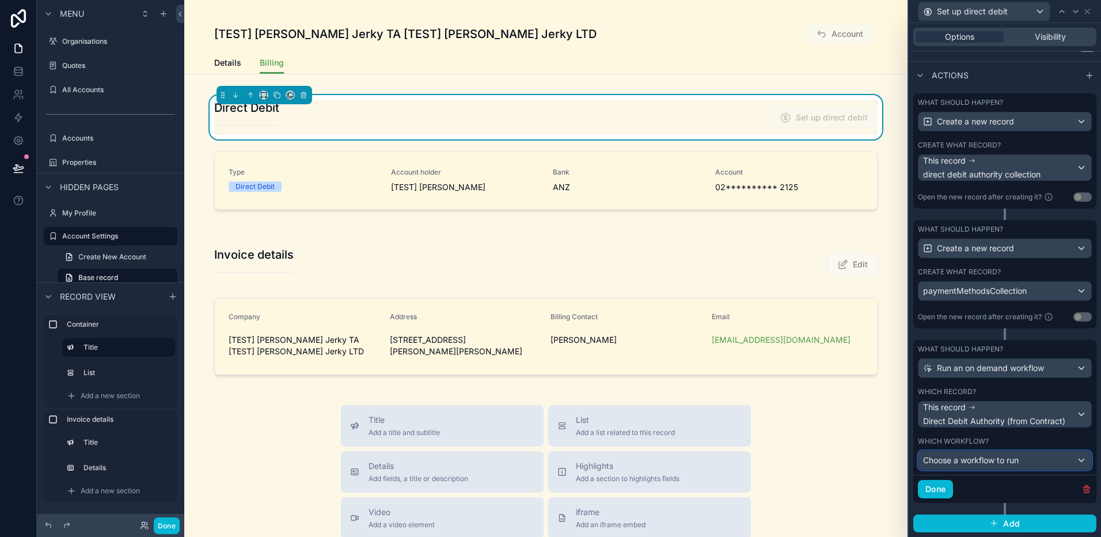
click at [1007, 454] on span "Choose a workflow to run" at bounding box center [971, 460] width 96 height 12
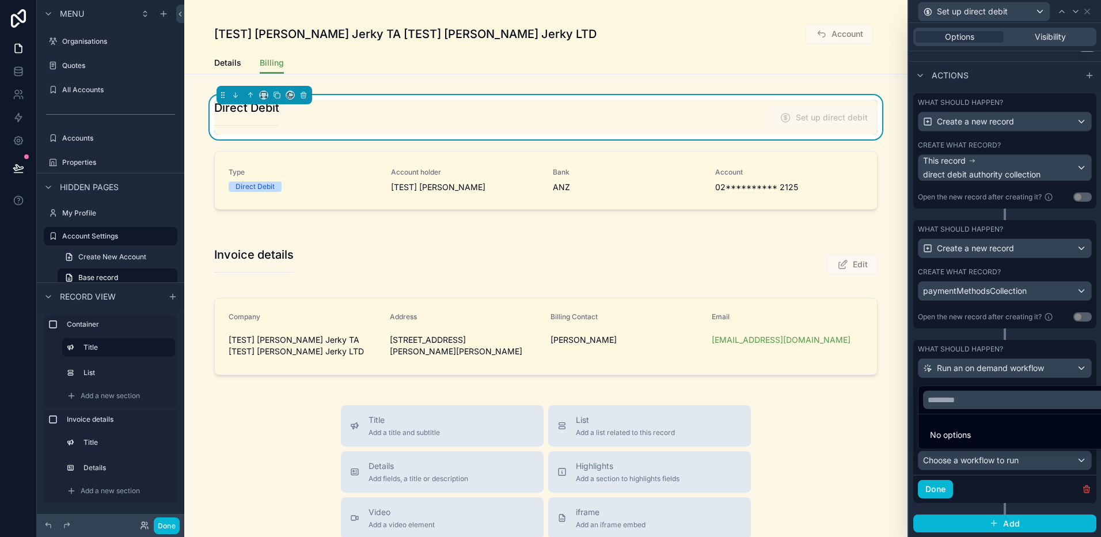
click at [1007, 454] on div at bounding box center [1005, 268] width 192 height 537
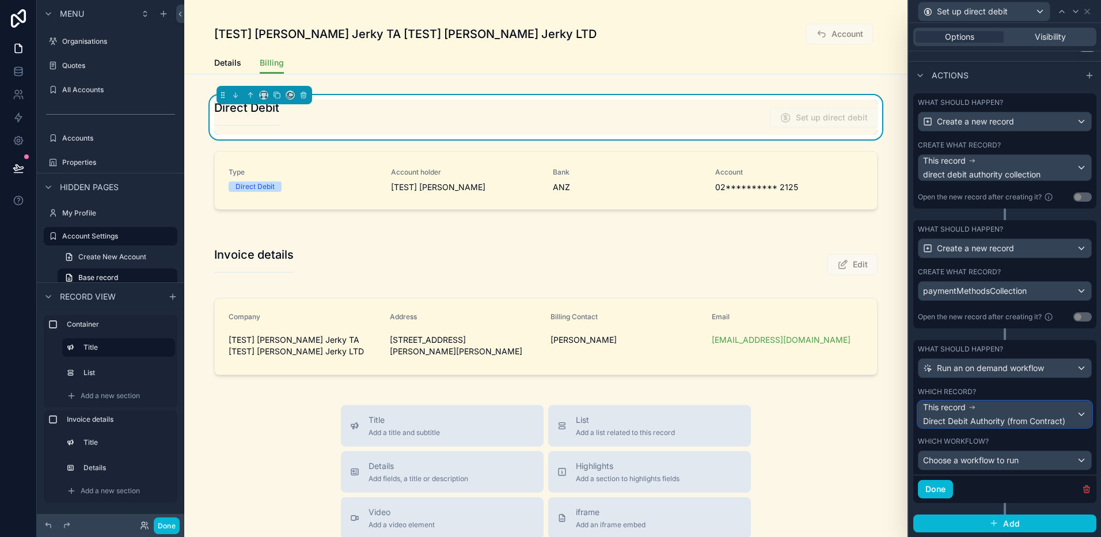
click at [993, 419] on span "Direct Debit Authority (from Contract)" at bounding box center [994, 421] width 142 height 12
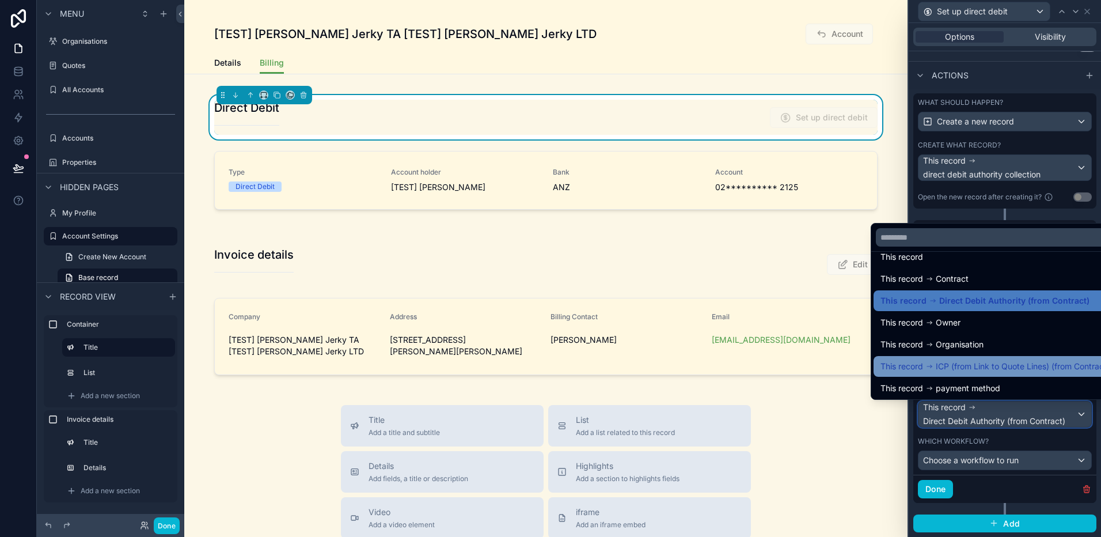
scroll to position [16, 0]
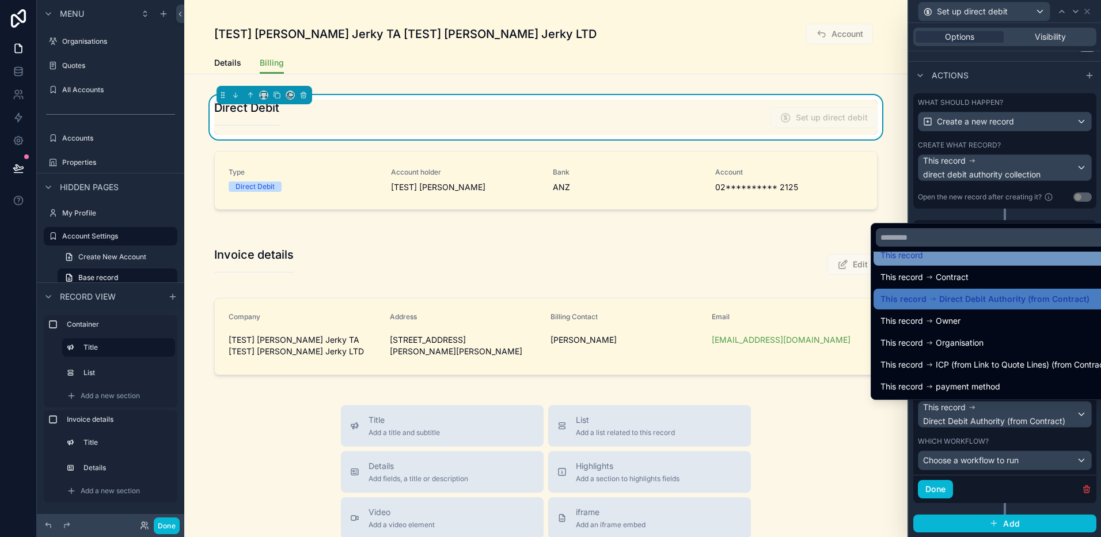
click at [981, 256] on div "This record" at bounding box center [994, 255] width 229 height 14
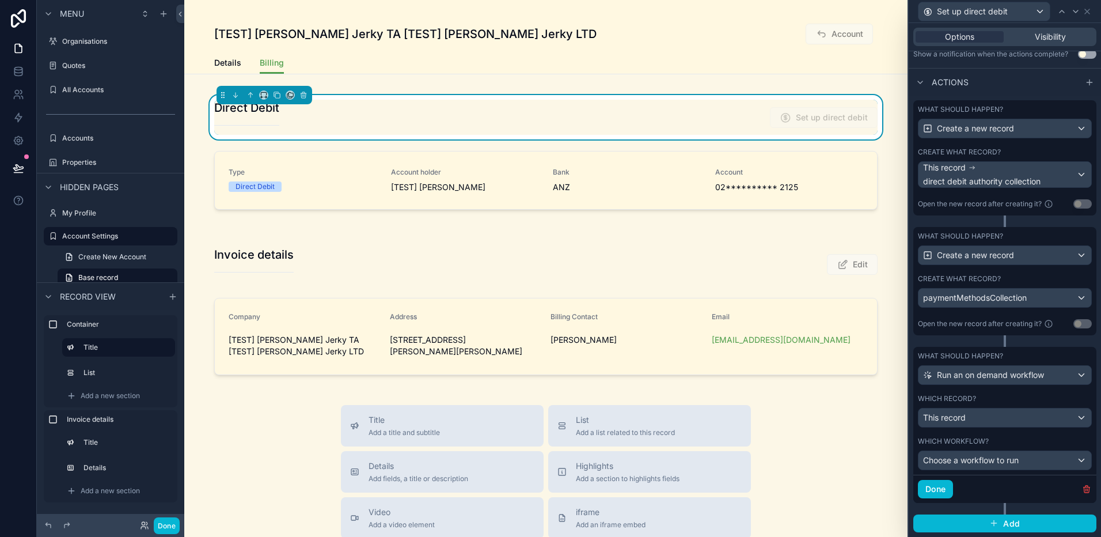
click at [1003, 473] on div "Which workflow? Choose a workflow to run" at bounding box center [1004, 453] width 183 height 43
click at [1003, 462] on span "Choose a workflow to run" at bounding box center [971, 460] width 96 height 10
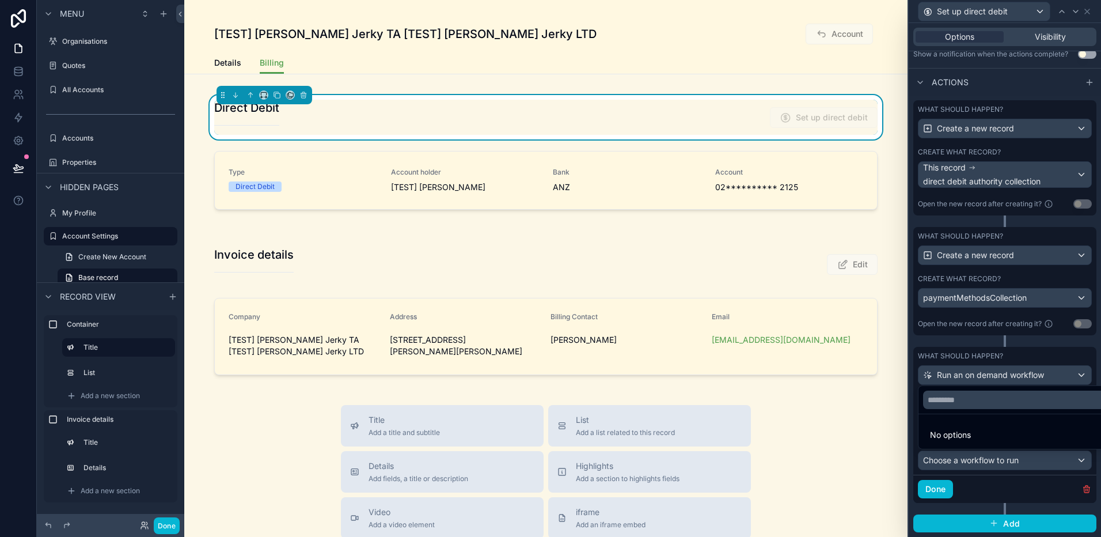
click at [1002, 438] on li "No options" at bounding box center [1018, 434] width 195 height 23
click at [1003, 481] on div at bounding box center [1005, 268] width 192 height 537
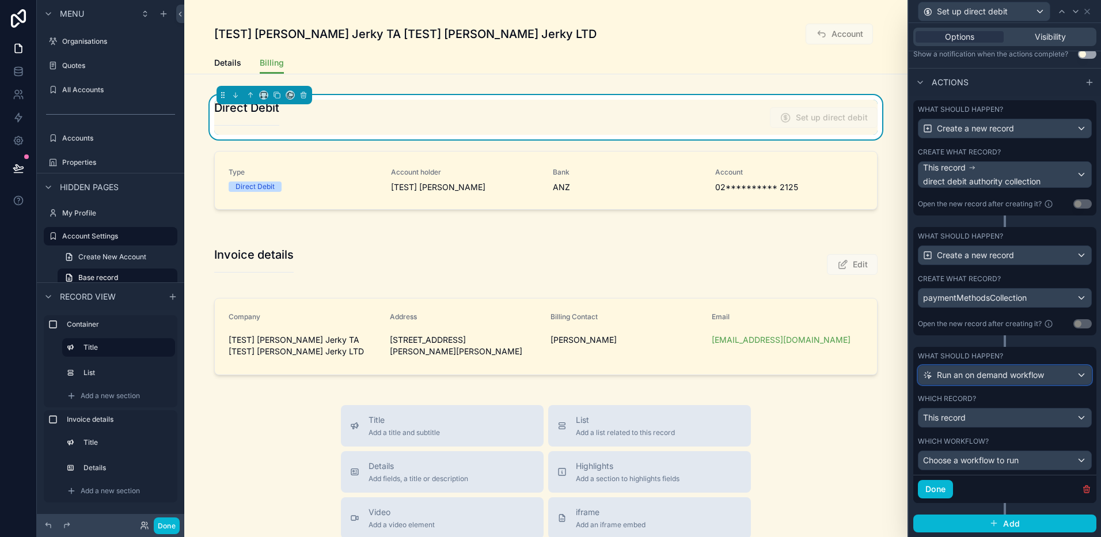
click at [1030, 374] on span "Run an on demand workflow" at bounding box center [990, 375] width 107 height 12
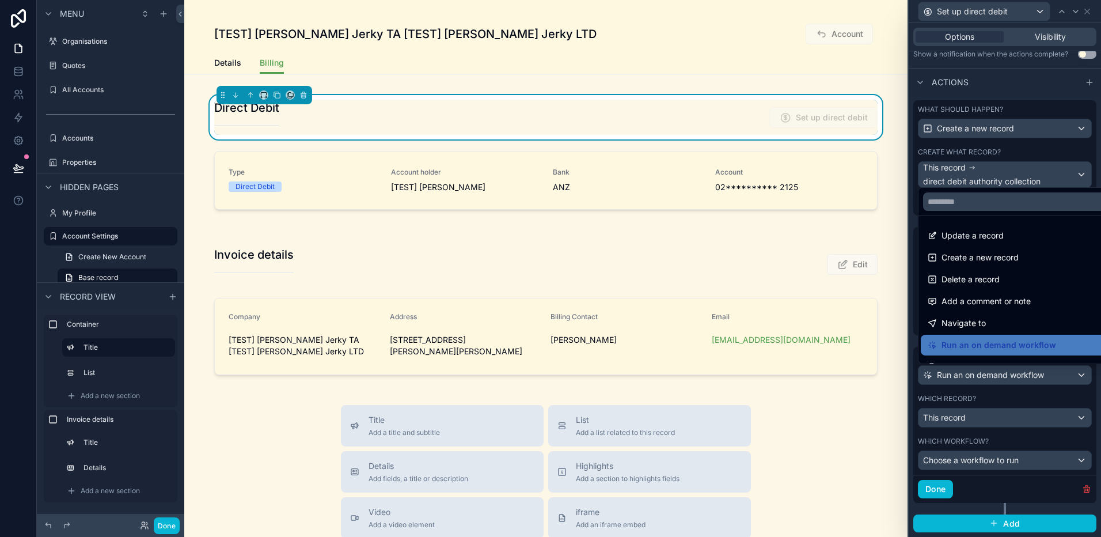
click at [913, 383] on div at bounding box center [1005, 268] width 192 height 537
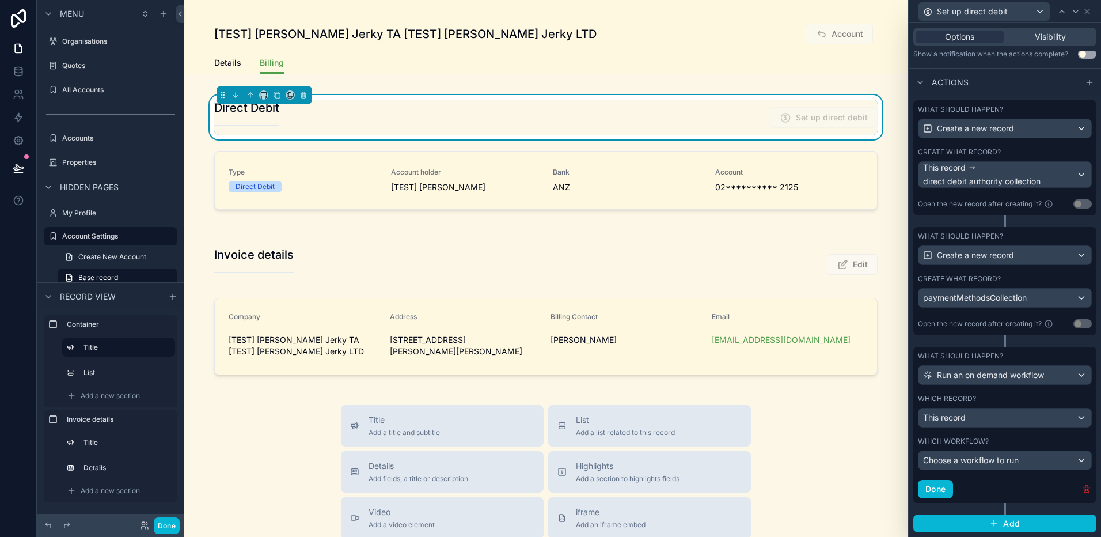
click at [1088, 491] on icon "button" at bounding box center [1086, 488] width 9 height 9
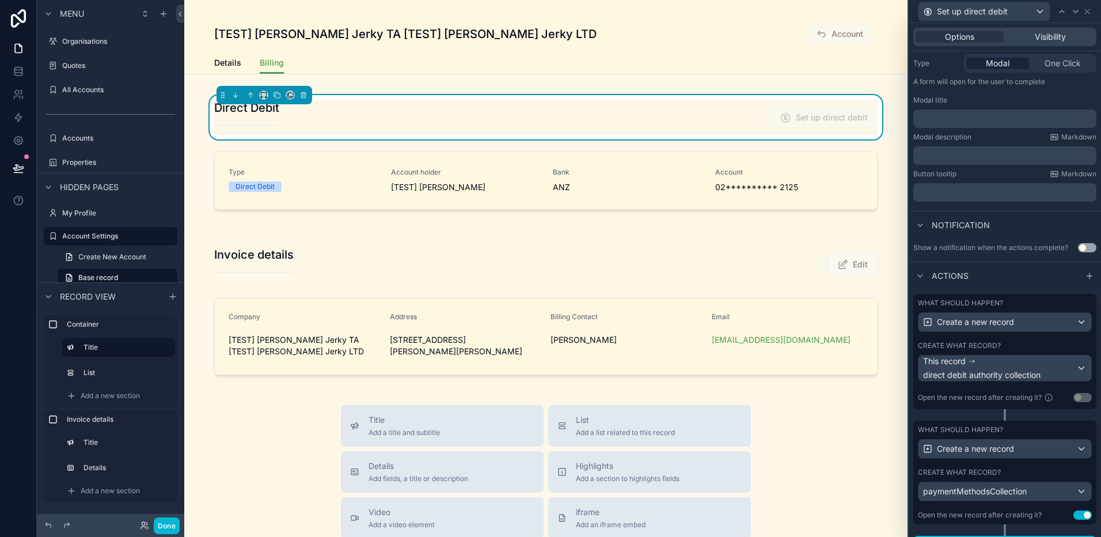
scroll to position [162, 0]
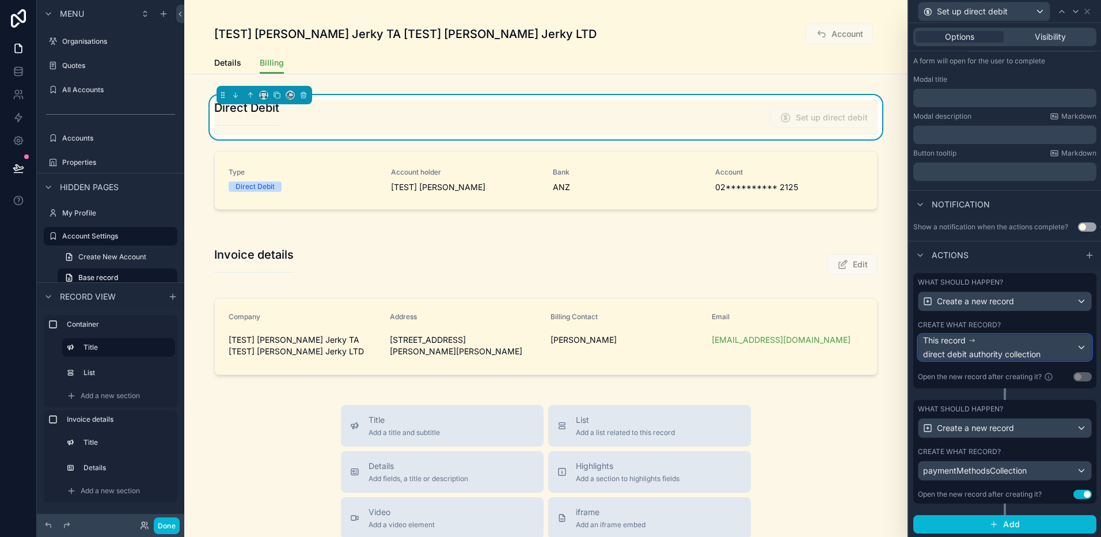
click at [1074, 350] on div "This record direct debit authority collection" at bounding box center [999, 347] width 153 height 25
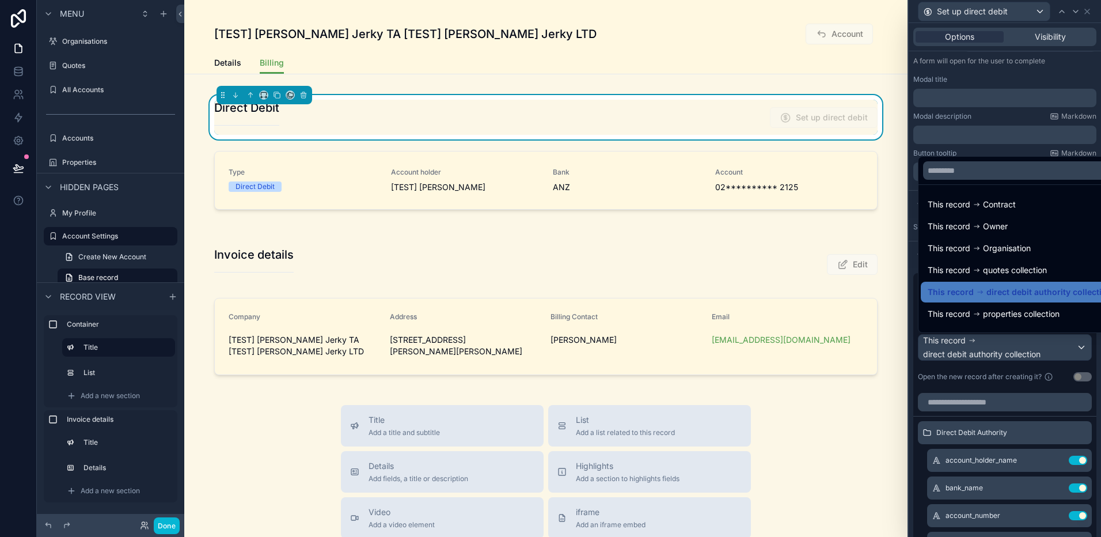
click at [1094, 342] on div at bounding box center [1005, 268] width 192 height 537
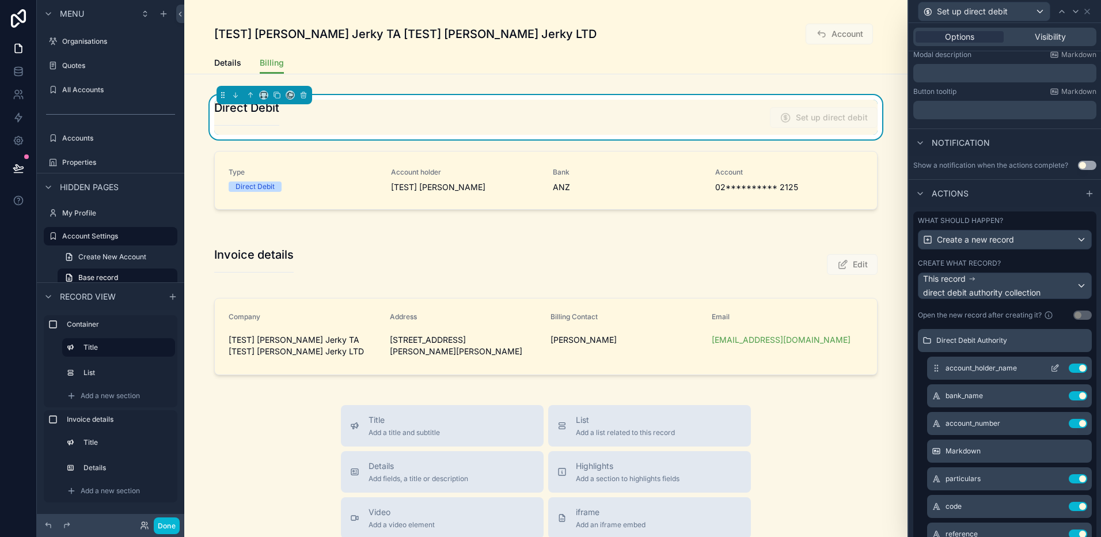
scroll to position [0, 0]
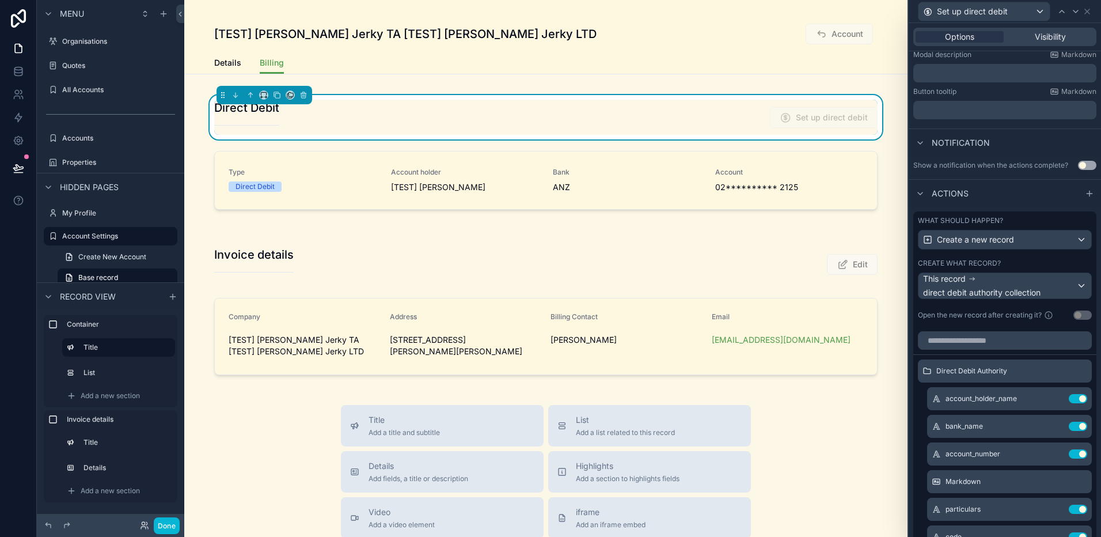
click at [556, 90] on div "**********" at bounding box center [545, 157] width 723 height 138
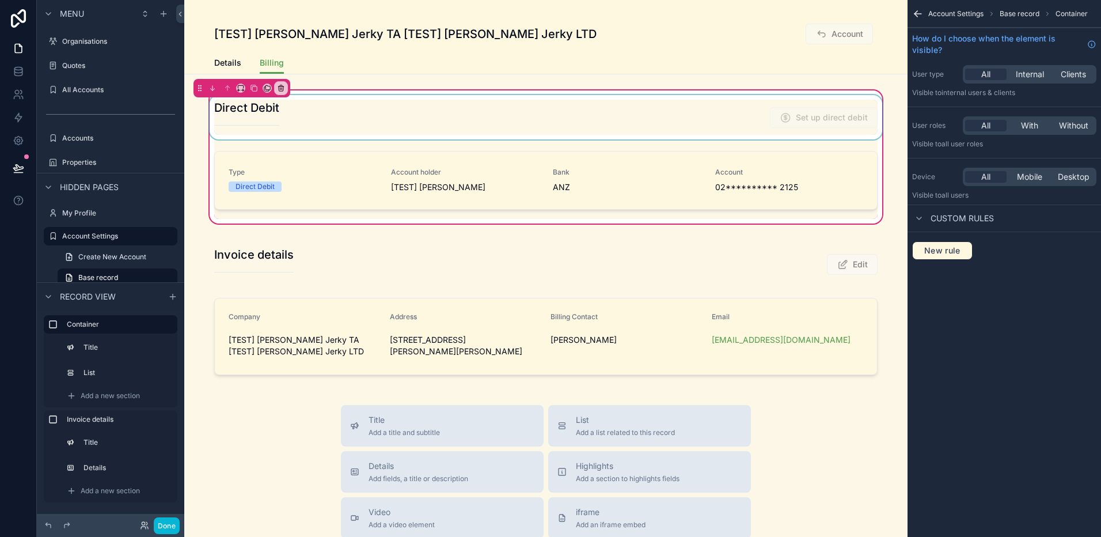
click at [579, 123] on div "scrollable content" at bounding box center [545, 117] width 677 height 44
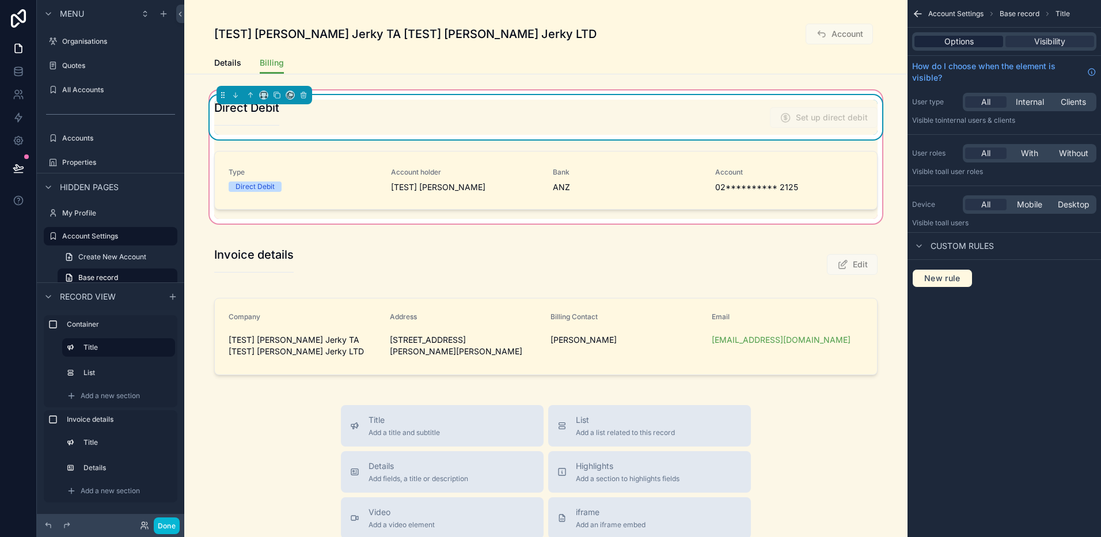
click at [989, 40] on div "Options" at bounding box center [958, 42] width 89 height 12
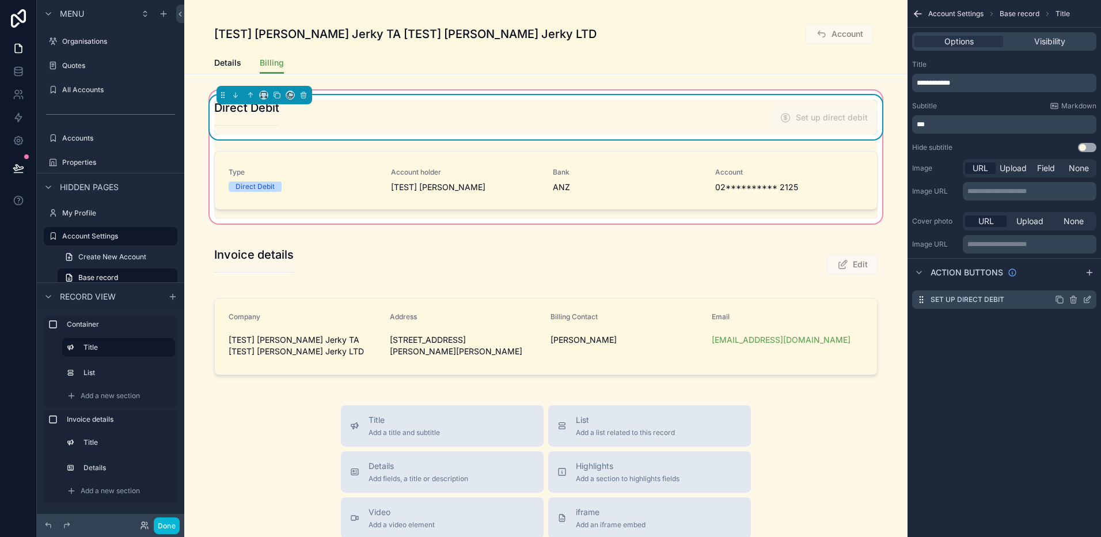
click at [1089, 297] on icon "scrollable content" at bounding box center [1089, 297] width 1 height 1
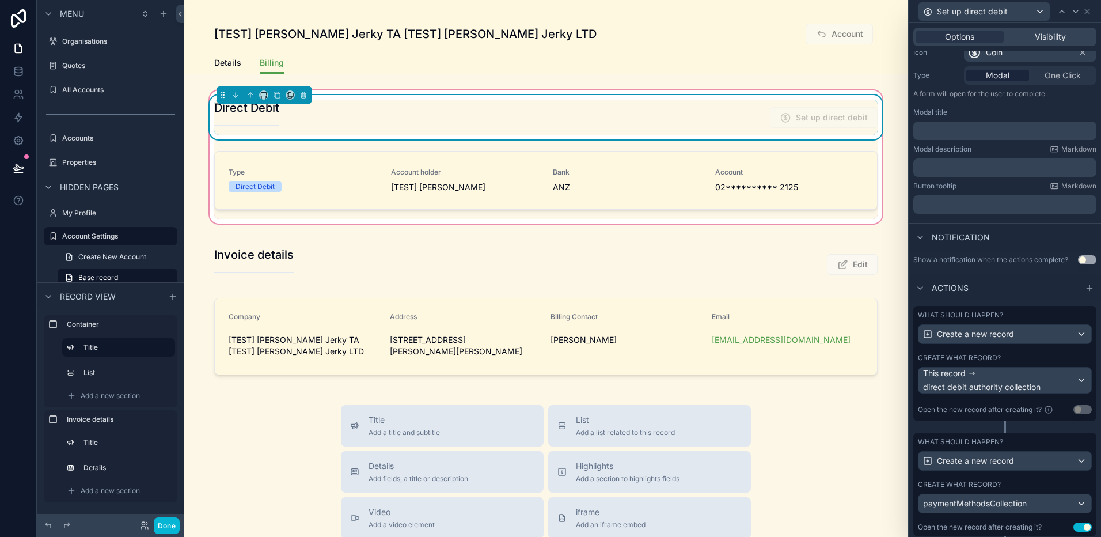
scroll to position [163, 0]
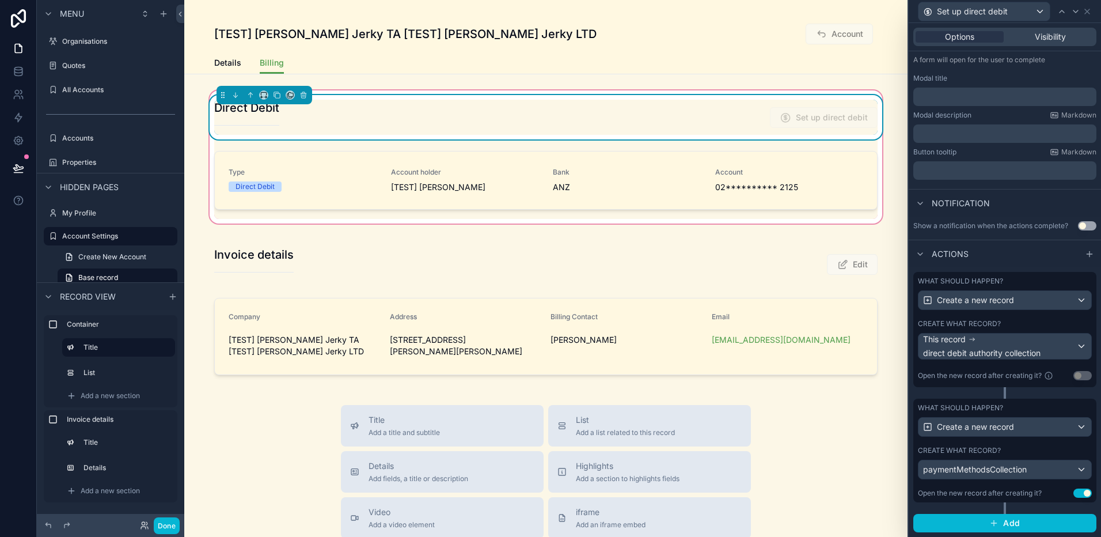
click at [1015, 387] on div "What should happen? Create a new record Create what record? This record direct …" at bounding box center [1004, 335] width 183 height 127
click at [1093, 259] on div at bounding box center [1090, 254] width 14 height 14
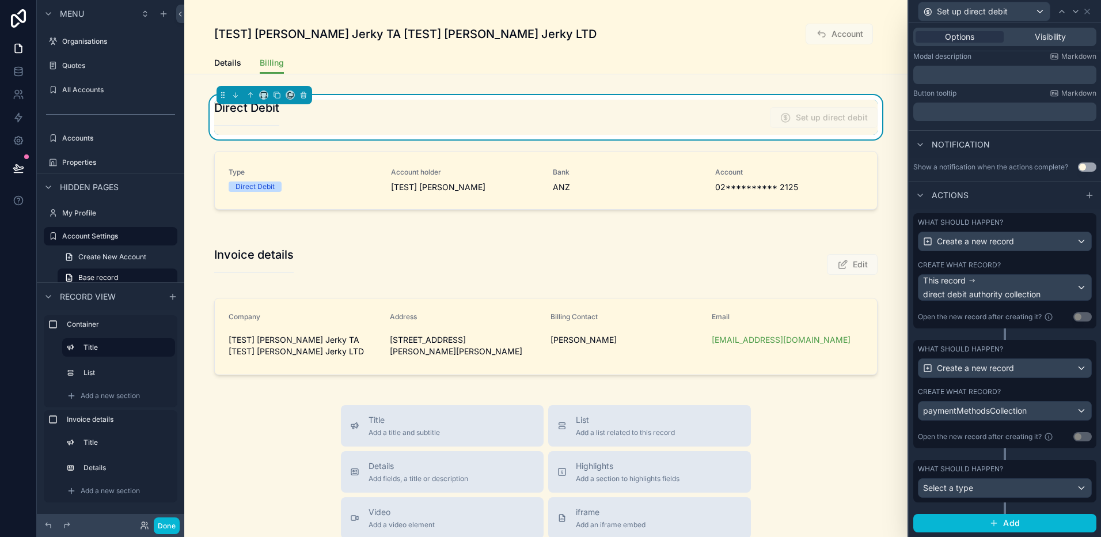
click at [1015, 476] on div "What should happen? Select a type" at bounding box center [1005, 480] width 174 height 33
click at [1015, 483] on div "Select a type" at bounding box center [1004, 488] width 173 height 18
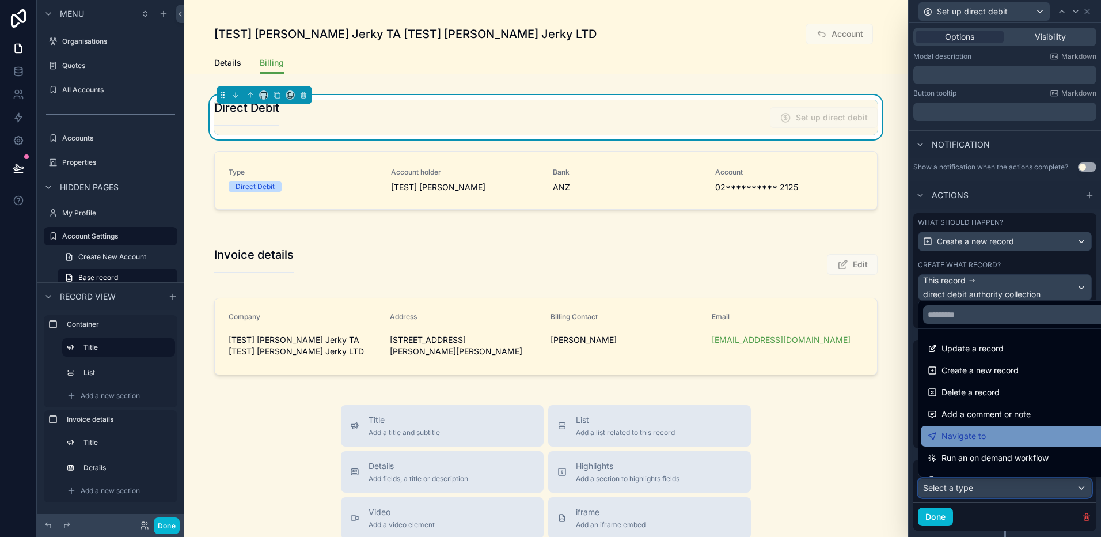
scroll to position [22, 0]
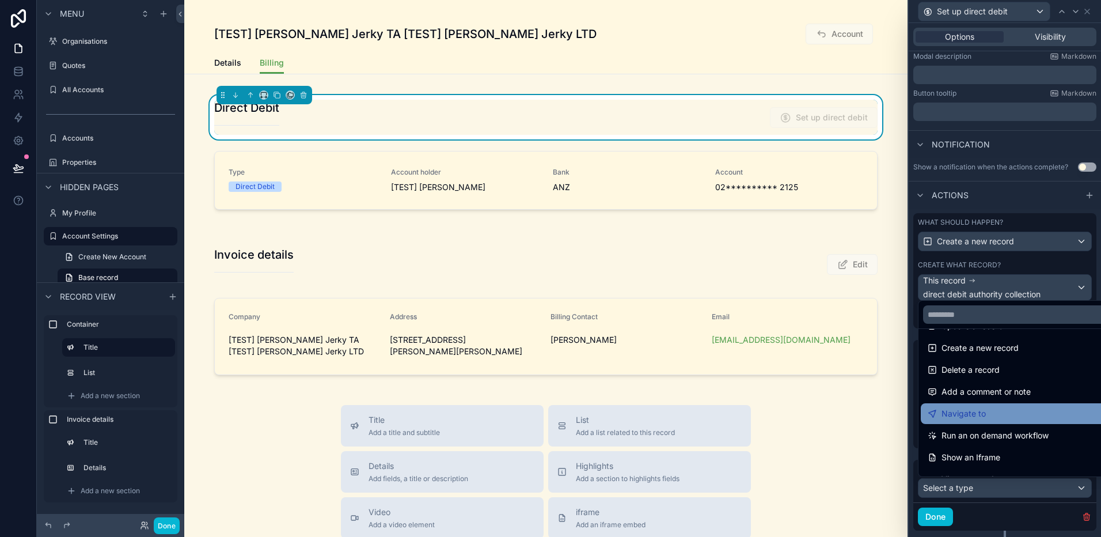
click at [1027, 433] on span "Run an on demand workflow" at bounding box center [994, 435] width 107 height 14
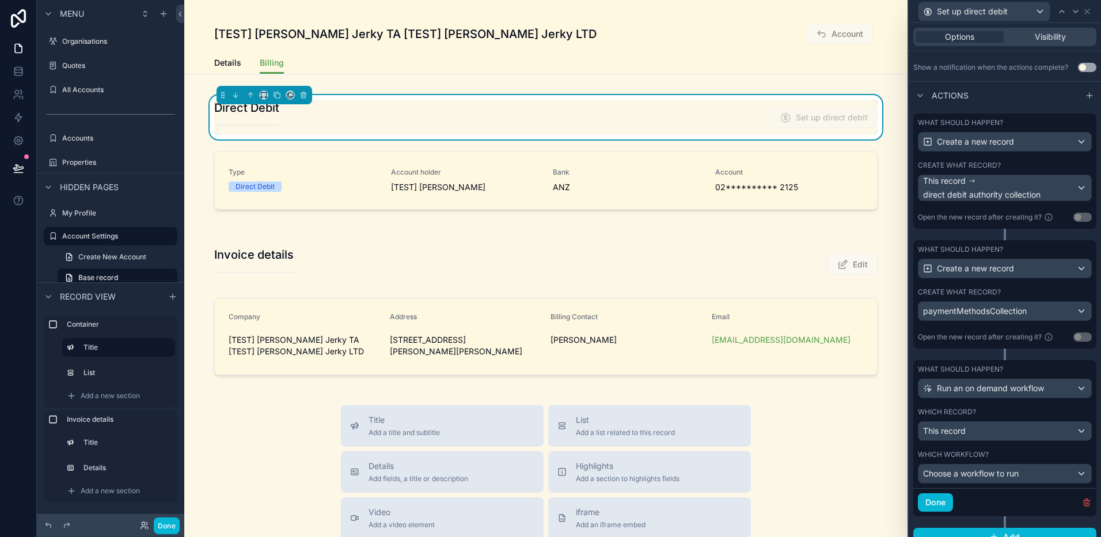
scroll to position [335, 0]
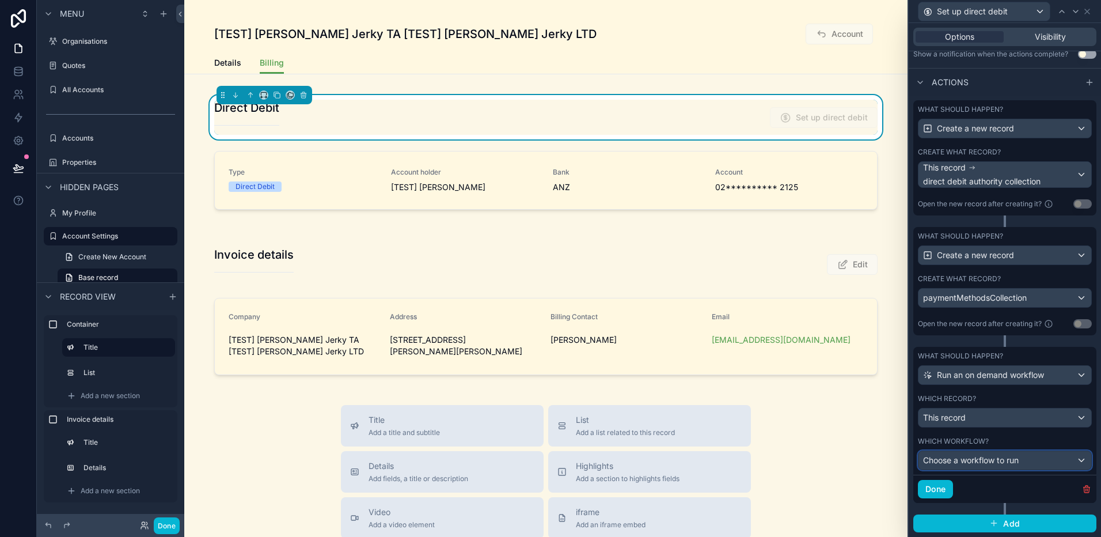
click at [1037, 461] on div "Choose a workflow to run" at bounding box center [1004, 460] width 173 height 18
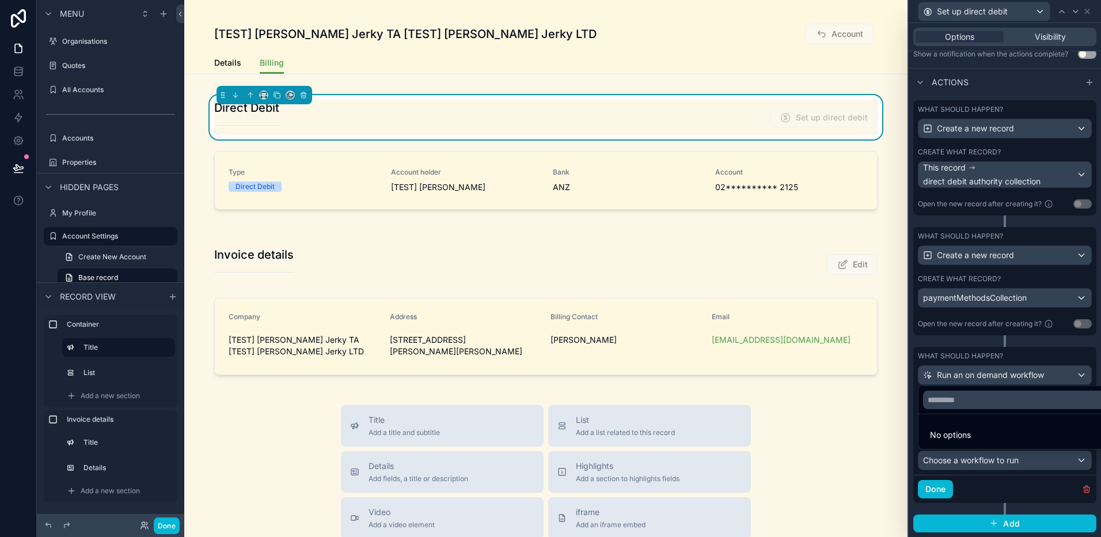
click at [944, 492] on div at bounding box center [1005, 268] width 192 height 537
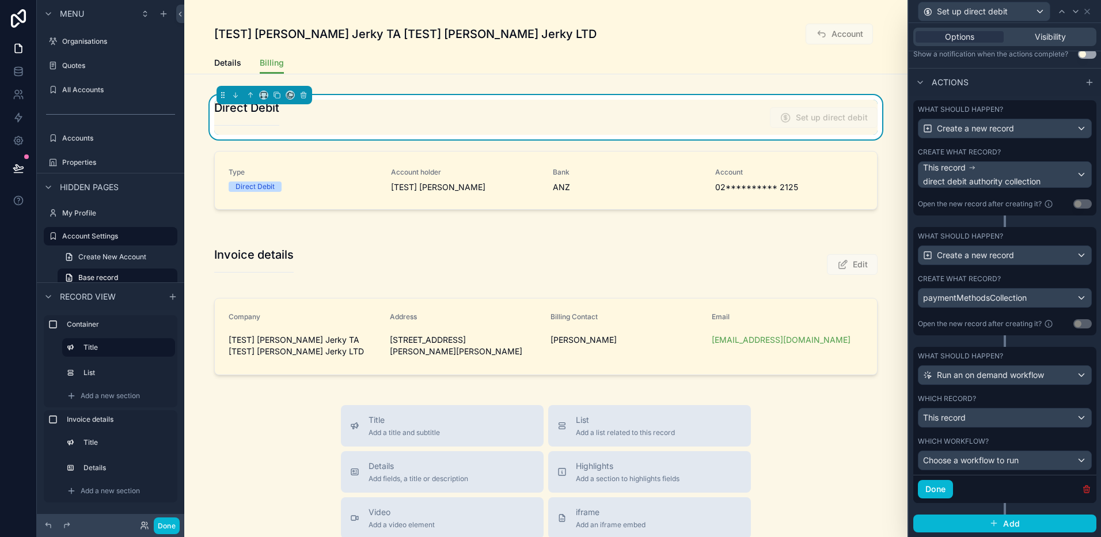
click at [1090, 490] on icon "button" at bounding box center [1086, 488] width 9 height 9
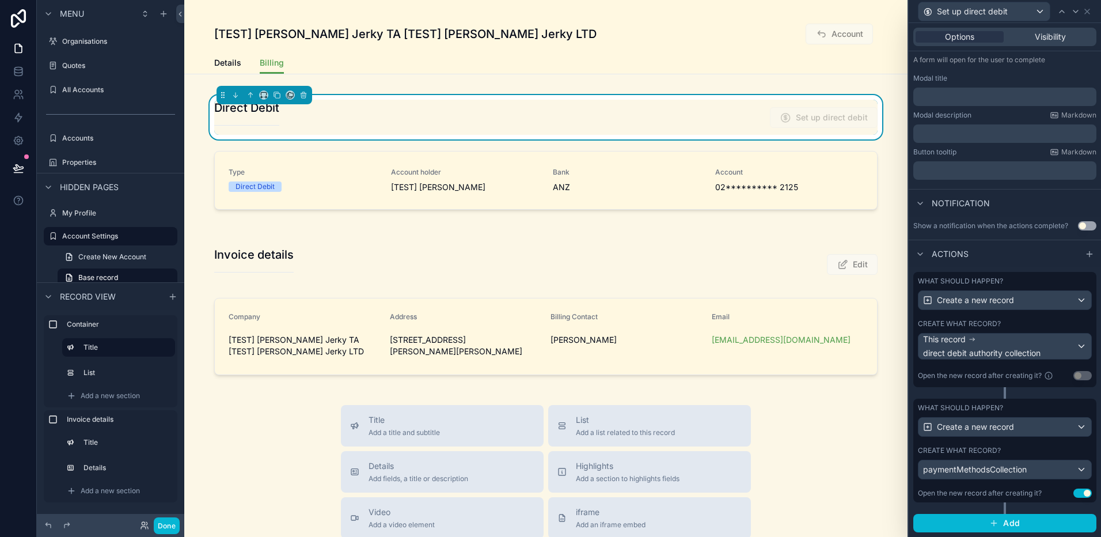
scroll to position [0, 0]
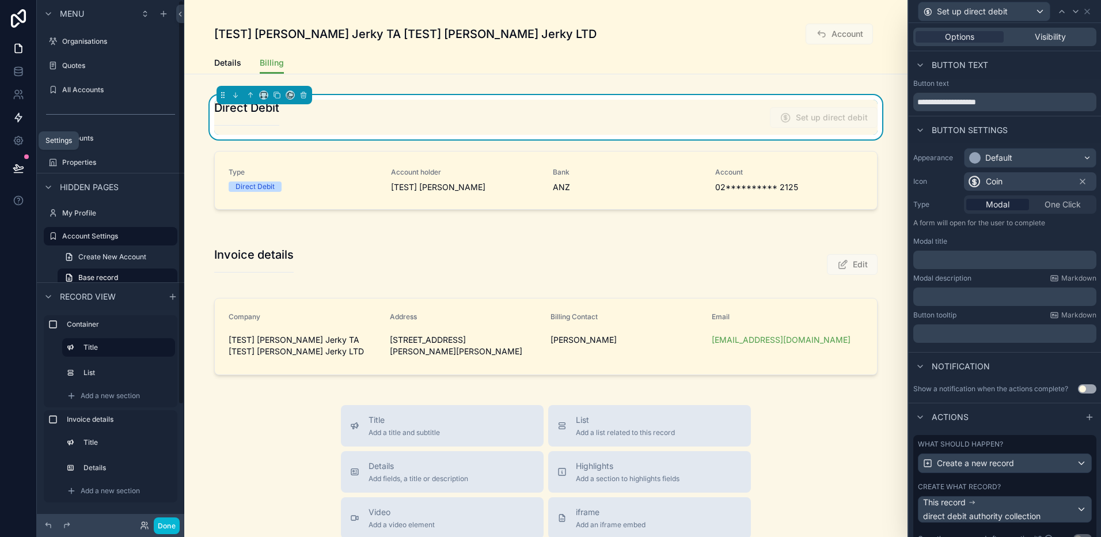
click at [22, 117] on icon at bounding box center [19, 118] width 12 height 12
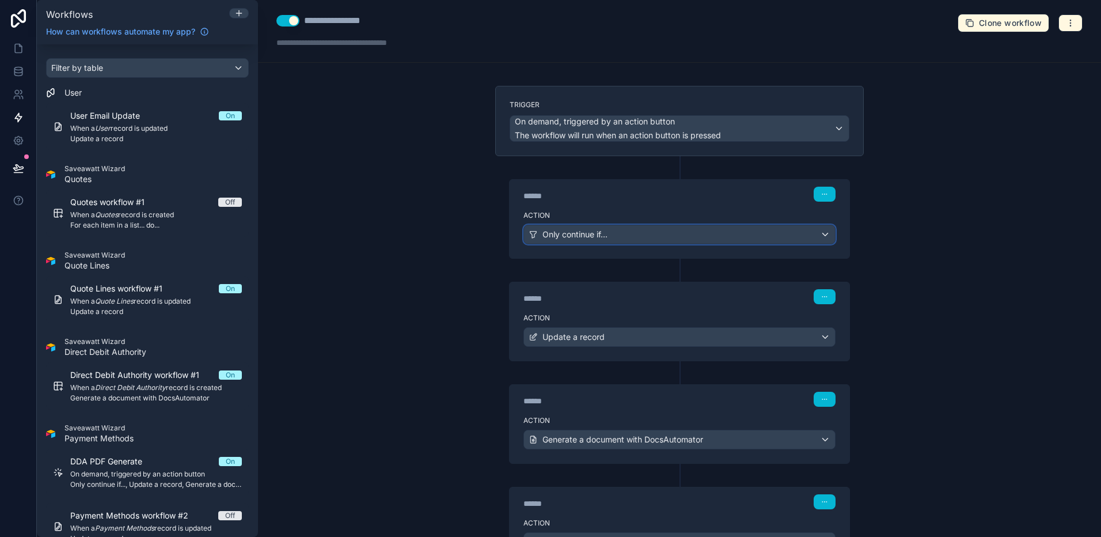
click at [637, 240] on div "Only continue if..." at bounding box center [679, 234] width 311 height 18
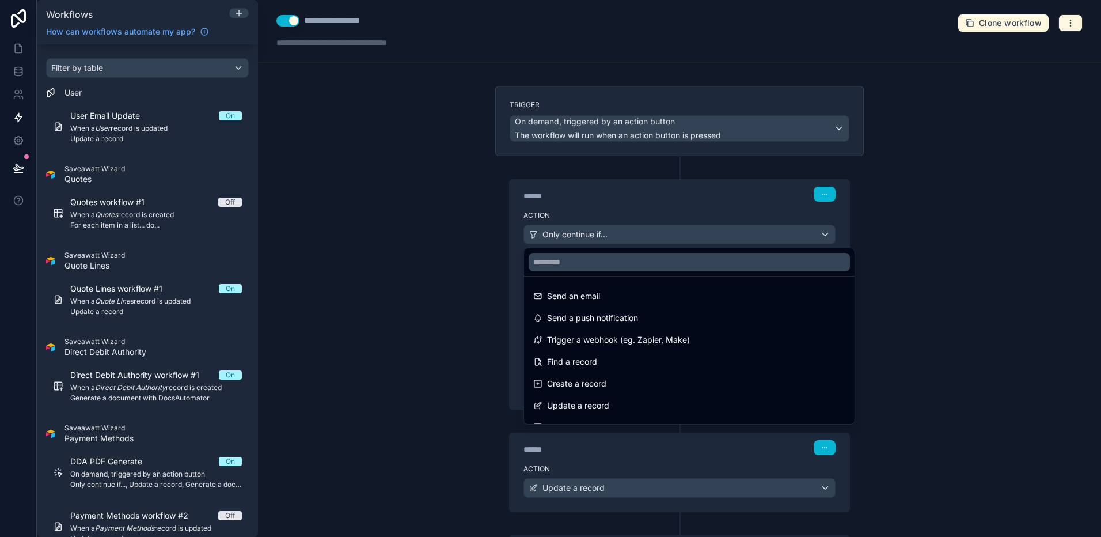
click at [951, 214] on div at bounding box center [550, 268] width 1101 height 537
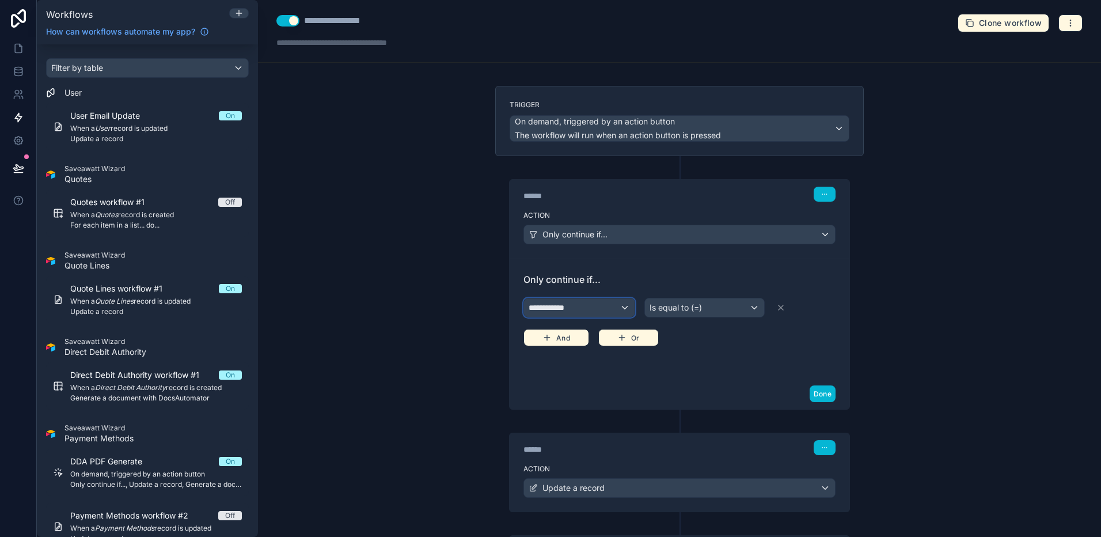
click at [576, 306] on div "**********" at bounding box center [579, 307] width 111 height 18
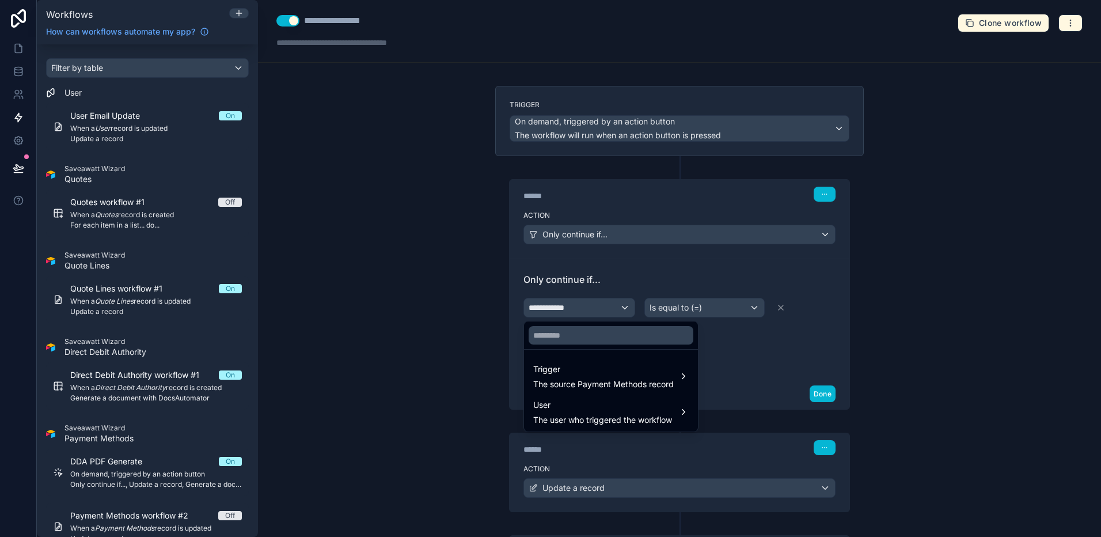
click at [685, 256] on div at bounding box center [550, 268] width 1101 height 537
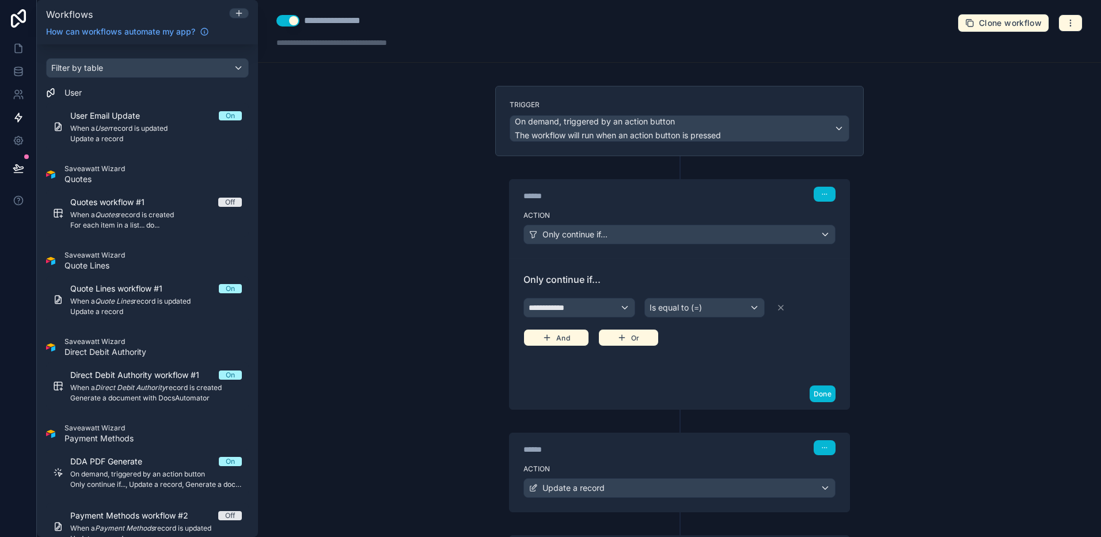
scroll to position [140, 0]
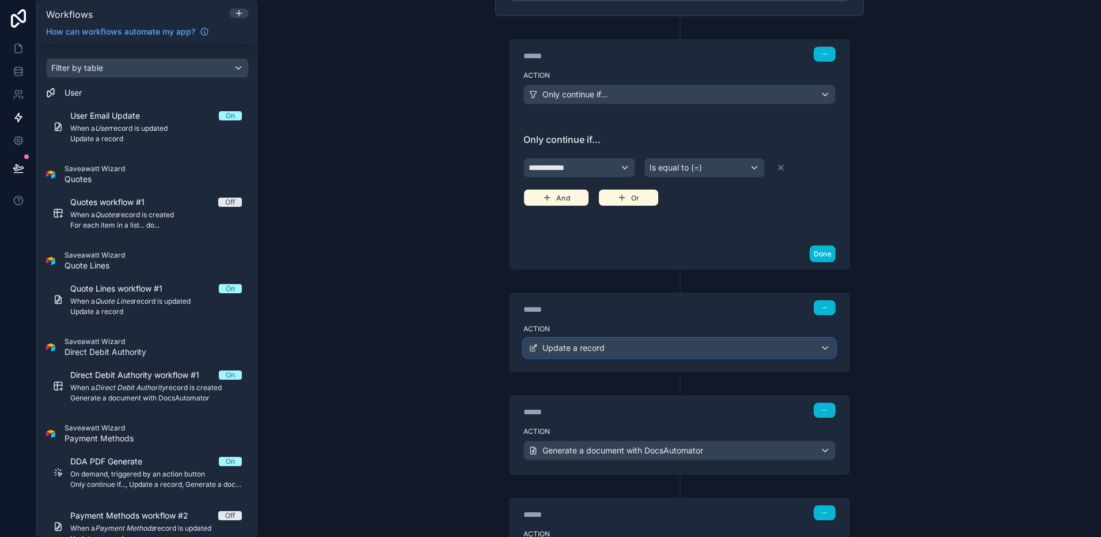
click at [687, 348] on div "Update a record" at bounding box center [679, 348] width 311 height 18
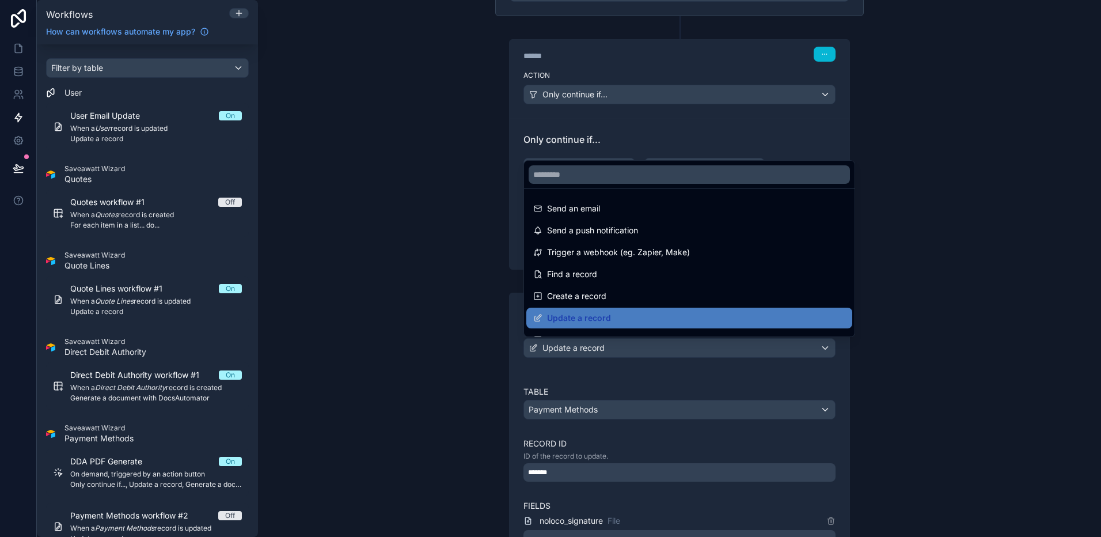
click at [507, 412] on div at bounding box center [550, 268] width 1101 height 537
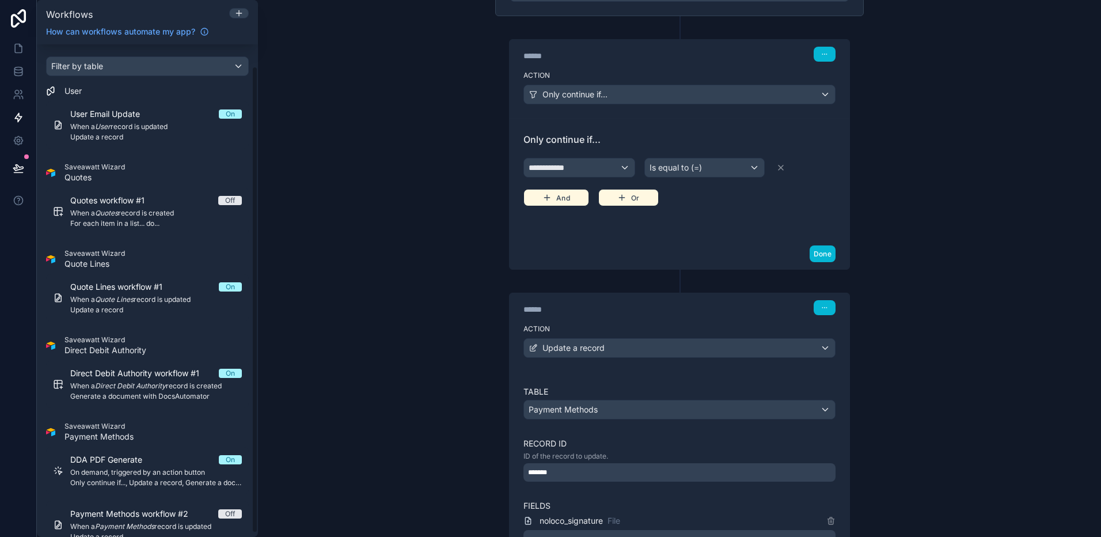
scroll to position [0, 0]
click at [123, 341] on span "Saveawatt Wizard" at bounding box center [105, 341] width 82 height 9
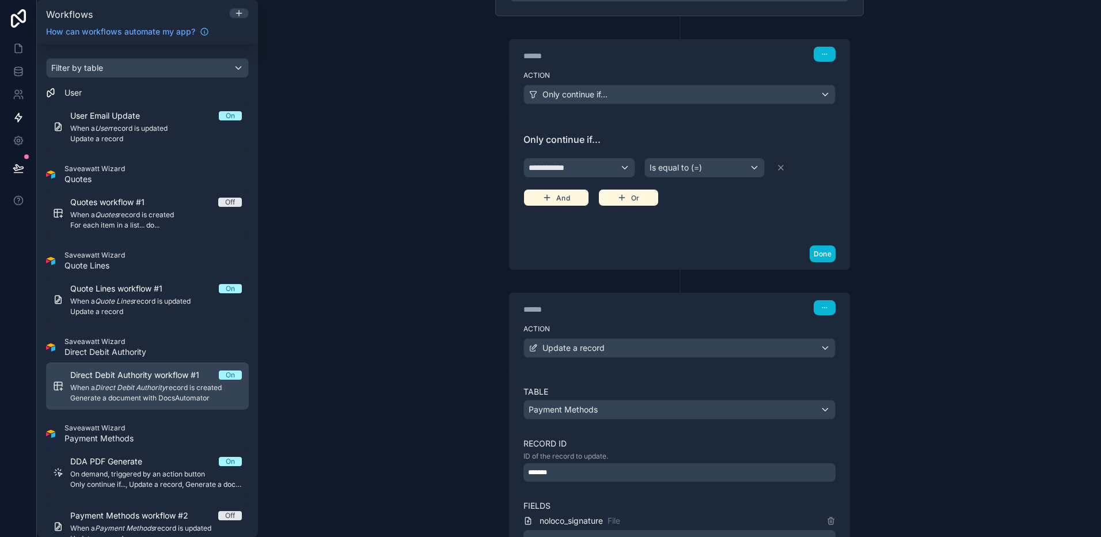
click at [183, 377] on span "Direct Debit Authority workflow #1" at bounding box center [141, 375] width 143 height 12
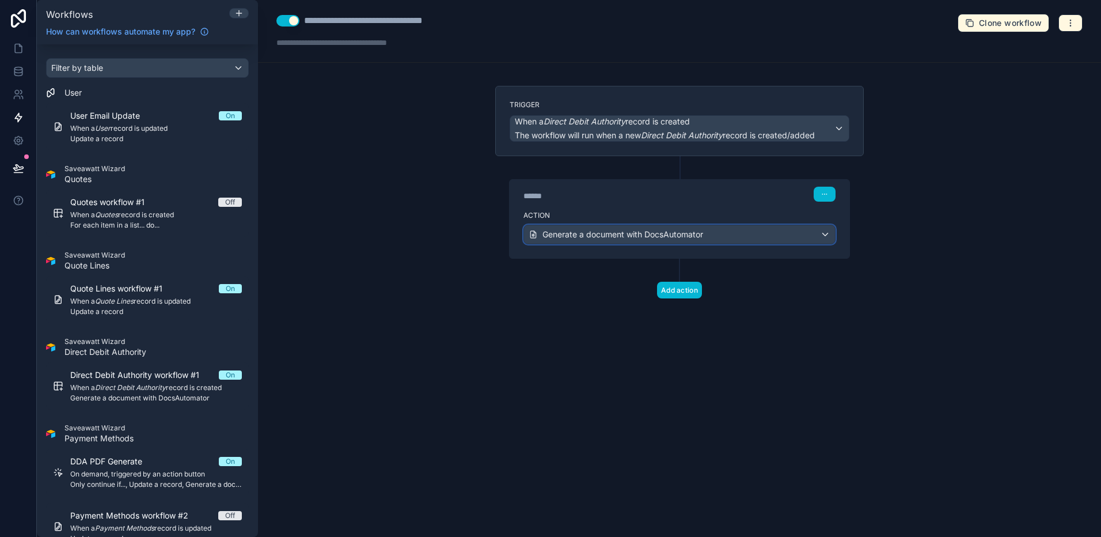
click at [587, 230] on span "Generate a document with DocsAutomator" at bounding box center [622, 235] width 161 height 12
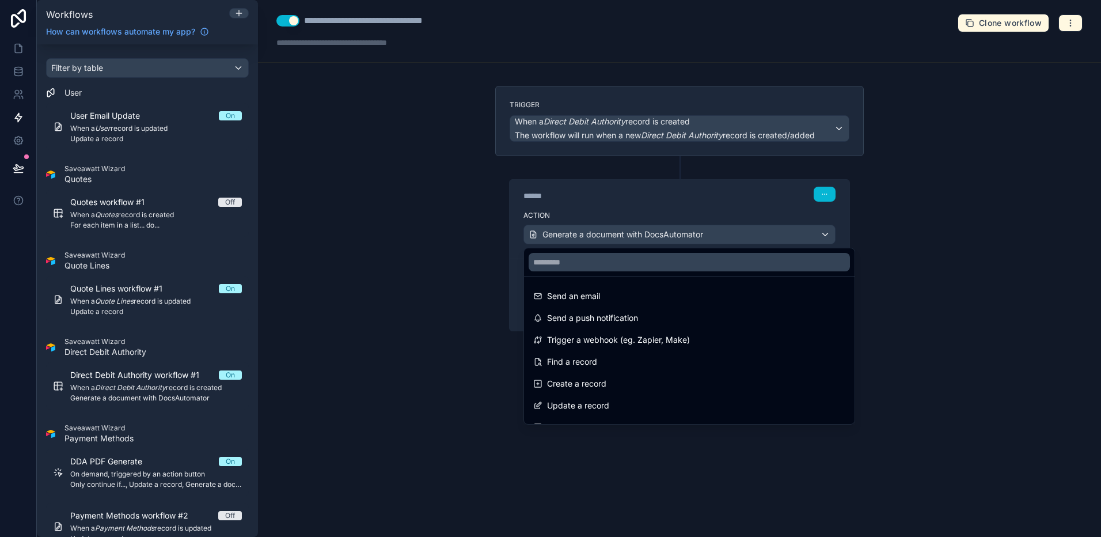
click at [1005, 297] on div at bounding box center [550, 268] width 1101 height 537
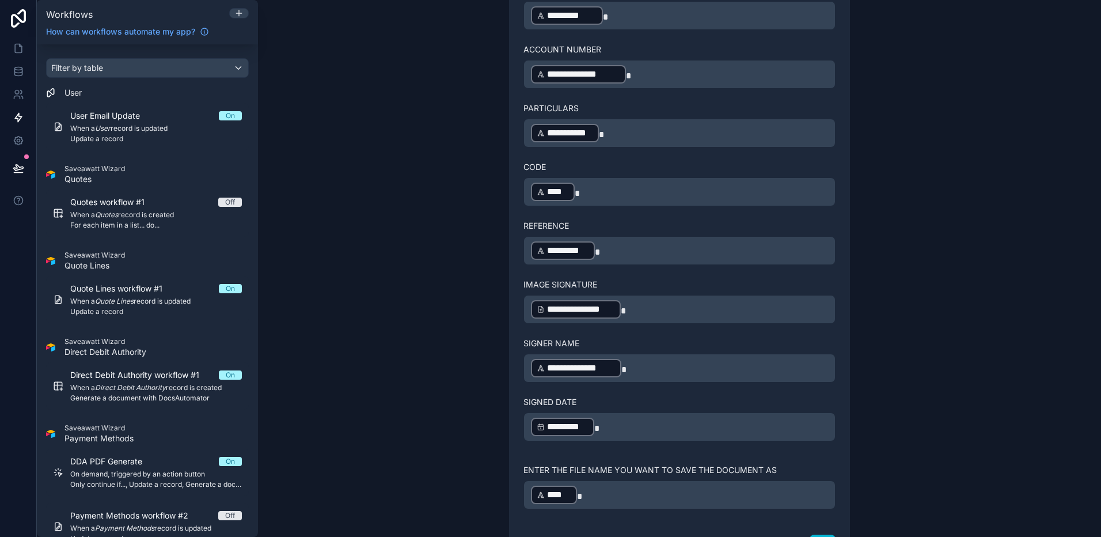
scroll to position [597, 0]
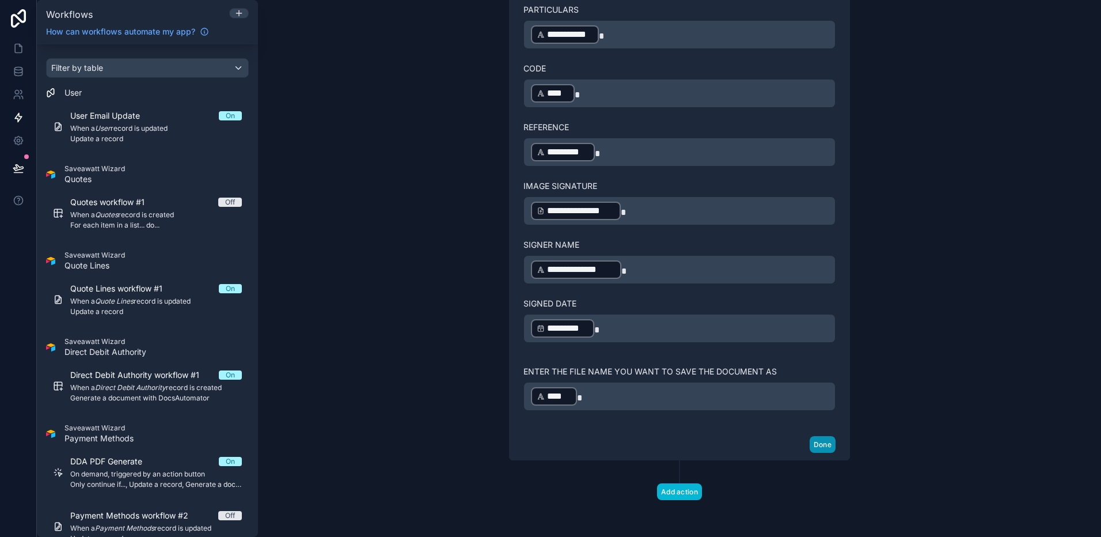
click at [822, 436] on button "Done" at bounding box center [823, 444] width 26 height 17
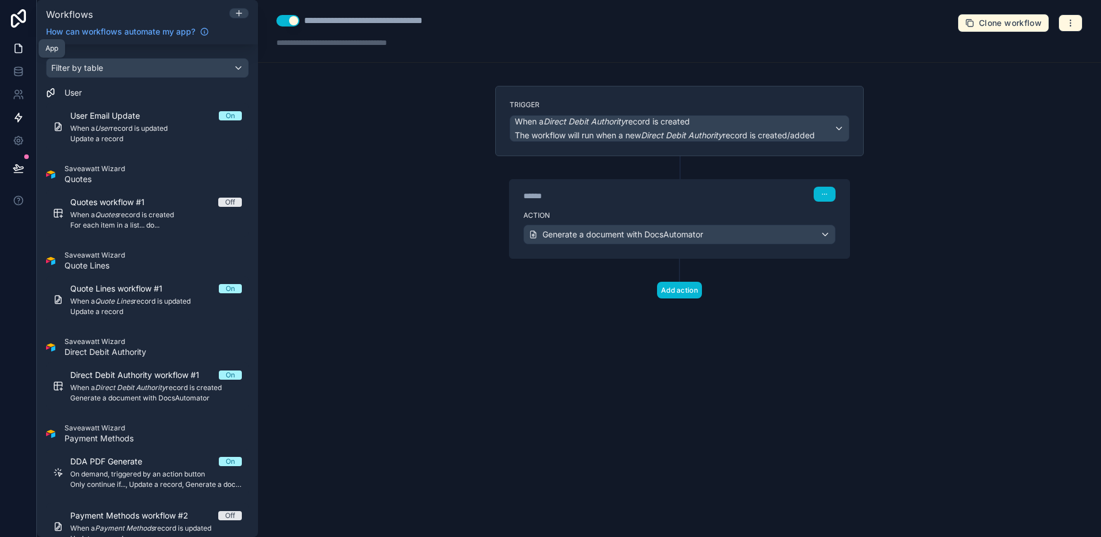
click at [19, 54] on icon at bounding box center [19, 49] width 12 height 12
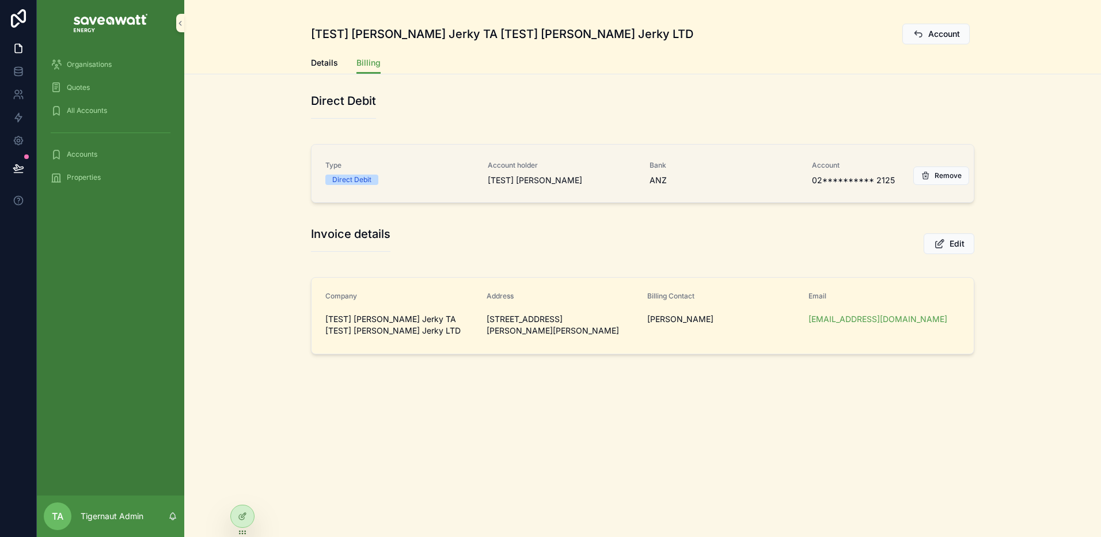
click at [890, 168] on span "Account" at bounding box center [886, 165] width 149 height 9
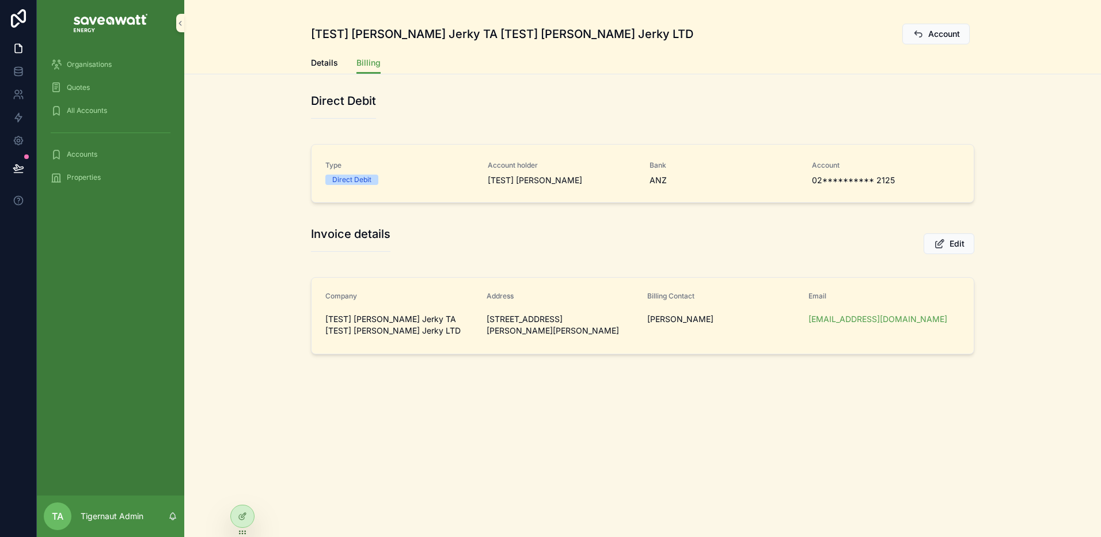
click at [749, 221] on div "Invoice details Edit" at bounding box center [642, 243] width 677 height 44
click at [495, 228] on div "Invoice details Edit" at bounding box center [642, 243] width 663 height 35
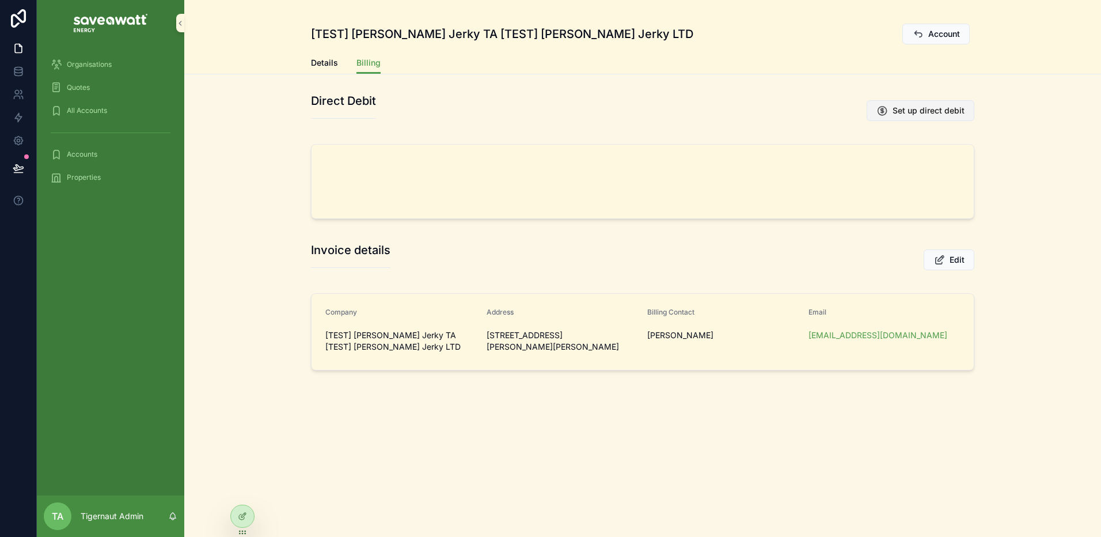
click at [955, 116] on button "Set up direct debit" at bounding box center [921, 110] width 108 height 21
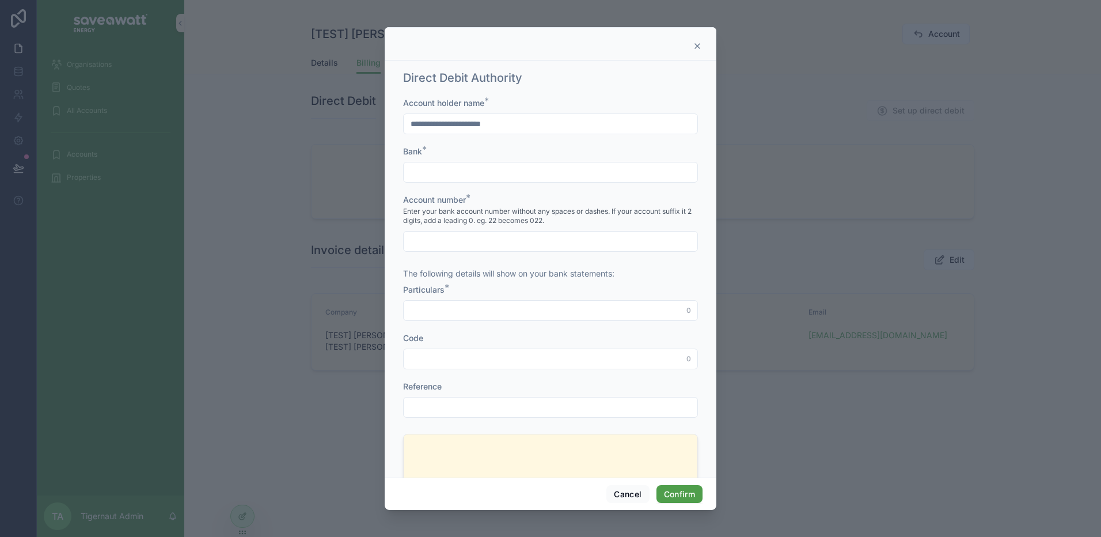
click at [503, 168] on input "text" at bounding box center [551, 172] width 294 height 16
type input "***"
click at [490, 253] on div "**********" at bounding box center [550, 540] width 295 height 886
click at [498, 238] on input "text" at bounding box center [551, 241] width 294 height 16
type input "**********"
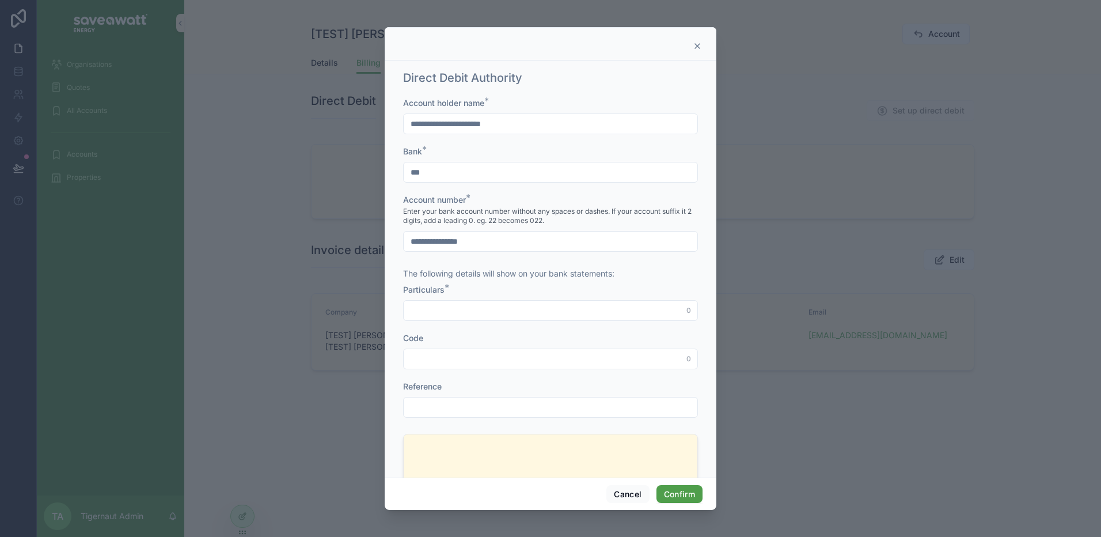
click at [458, 309] on input "text" at bounding box center [551, 310] width 294 height 16
type input "**********"
click at [483, 365] on input "text" at bounding box center [551, 359] width 294 height 16
type input "**********"
click at [493, 403] on input "text" at bounding box center [551, 407] width 294 height 16
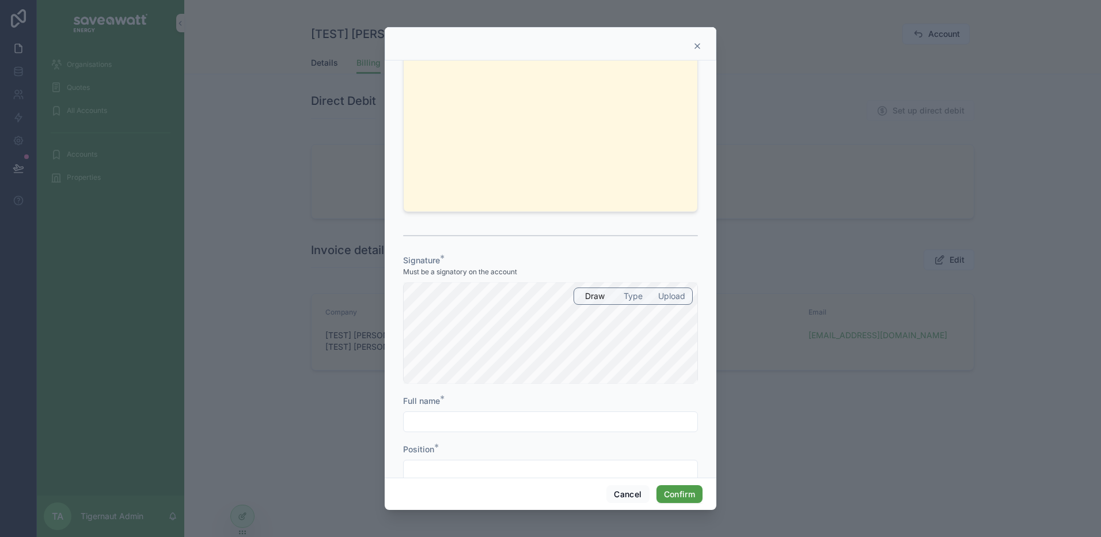
scroll to position [518, 0]
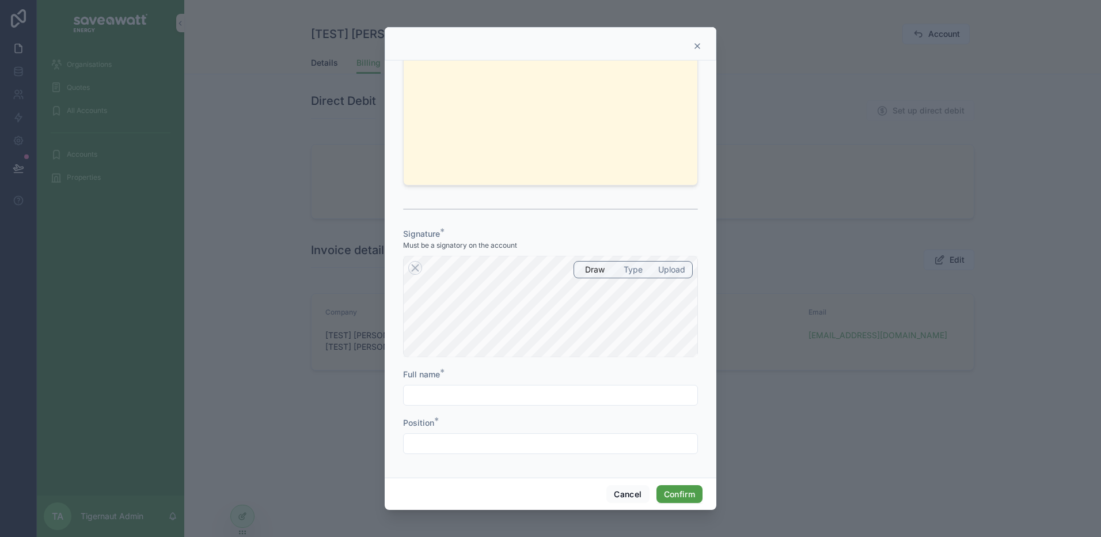
click at [517, 397] on input "text" at bounding box center [551, 395] width 294 height 16
type input "**********"
click at [523, 438] on input "text" at bounding box center [551, 443] width 294 height 16
type input "**********"
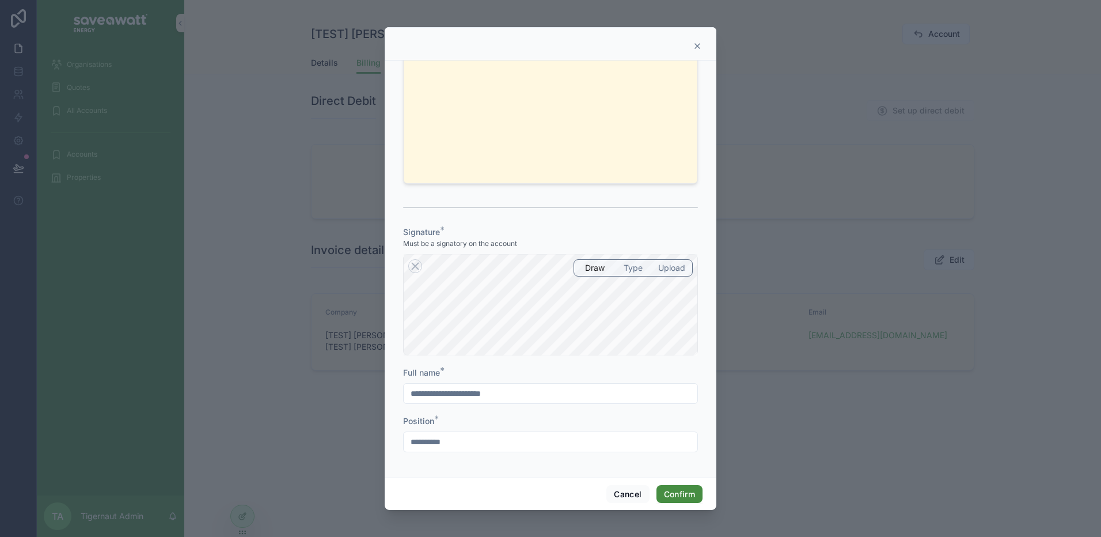
click at [682, 492] on button "Confirm" at bounding box center [679, 494] width 46 height 18
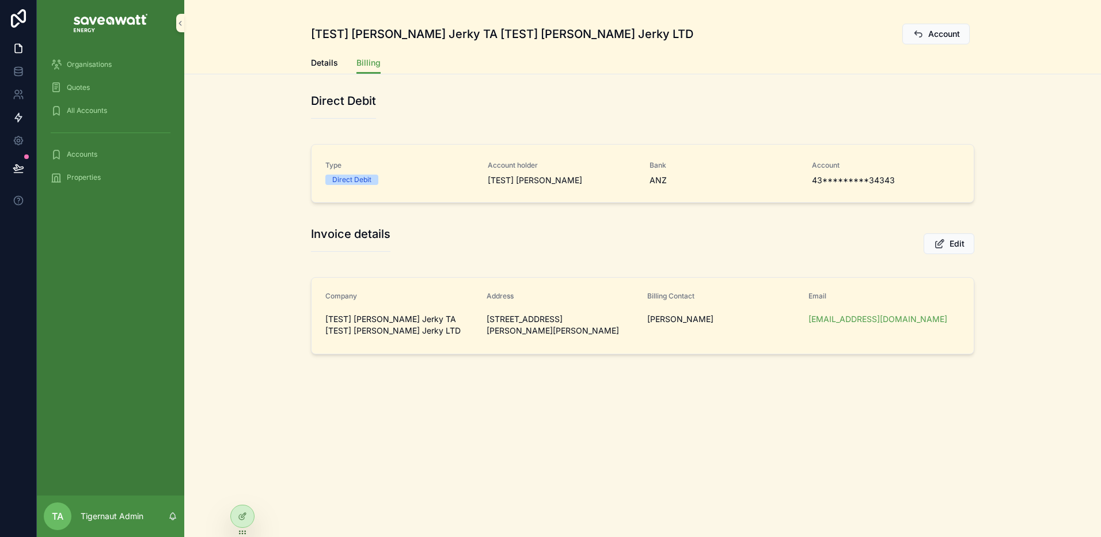
click at [17, 122] on icon at bounding box center [19, 118] width 12 height 12
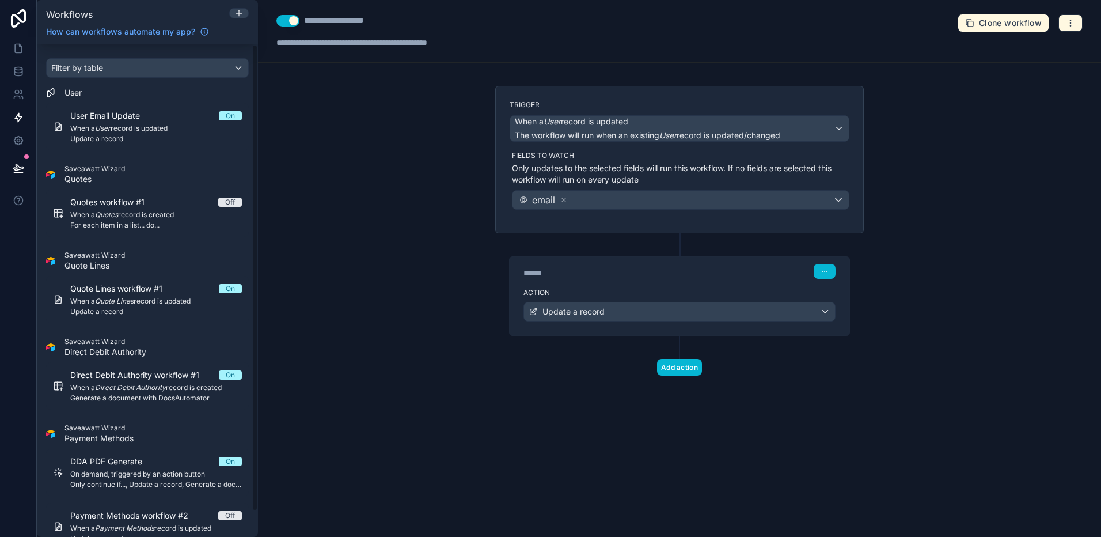
scroll to position [27, 0]
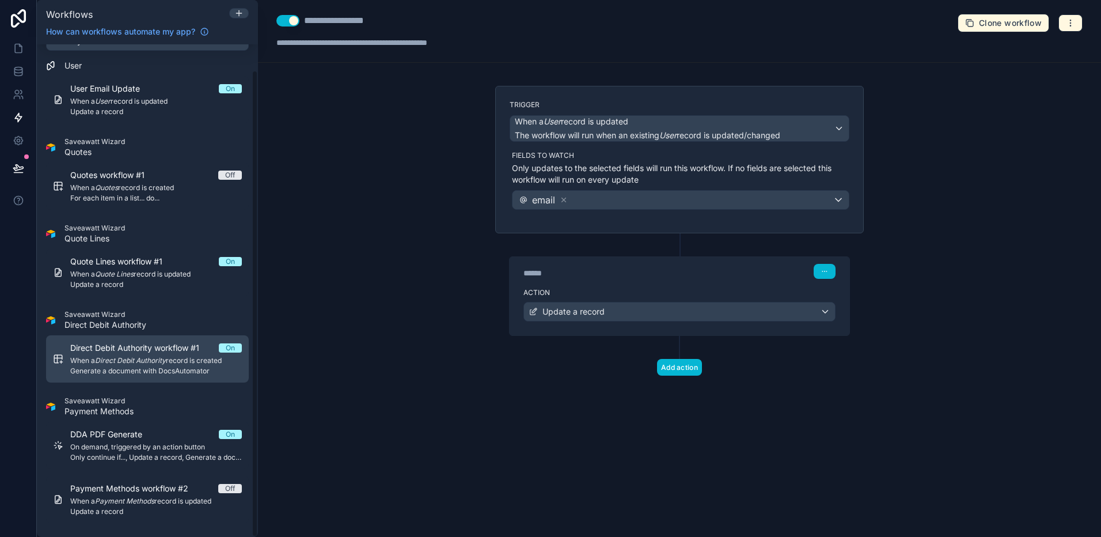
click at [181, 371] on span "Generate a document with DocsAutomator" at bounding box center [156, 370] width 172 height 9
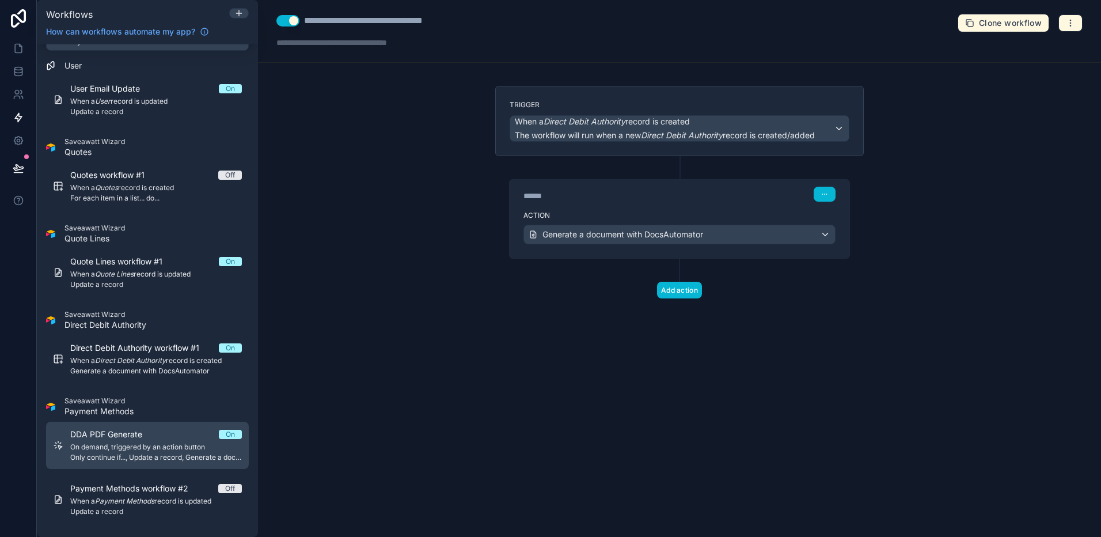
click at [128, 442] on span "On demand, triggered by an action button" at bounding box center [156, 446] width 172 height 9
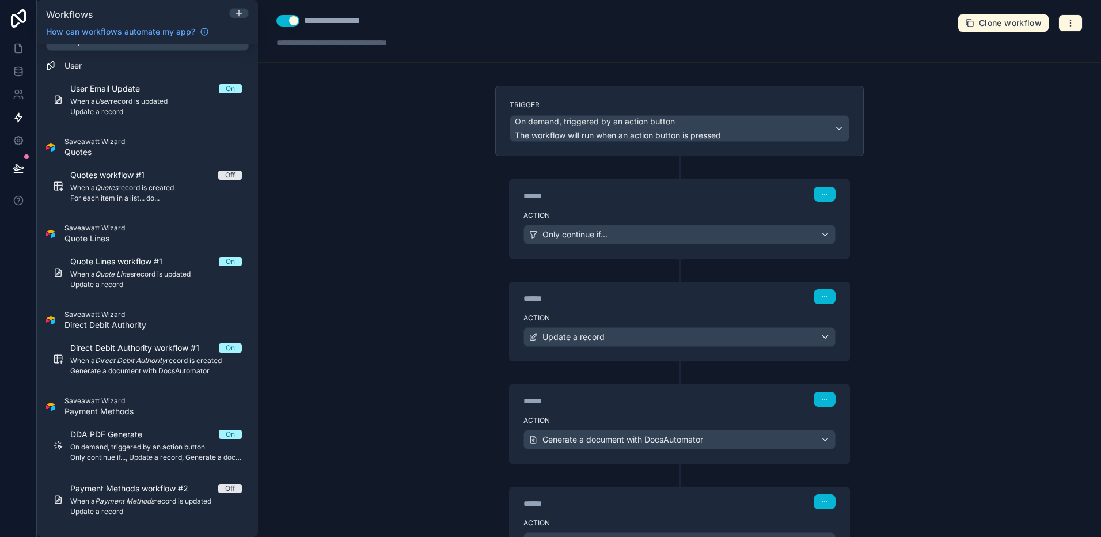
click at [176, 469] on div "DDA PDF Generate On On demand, triggered by an action button Only continue if..…" at bounding box center [147, 470] width 203 height 106
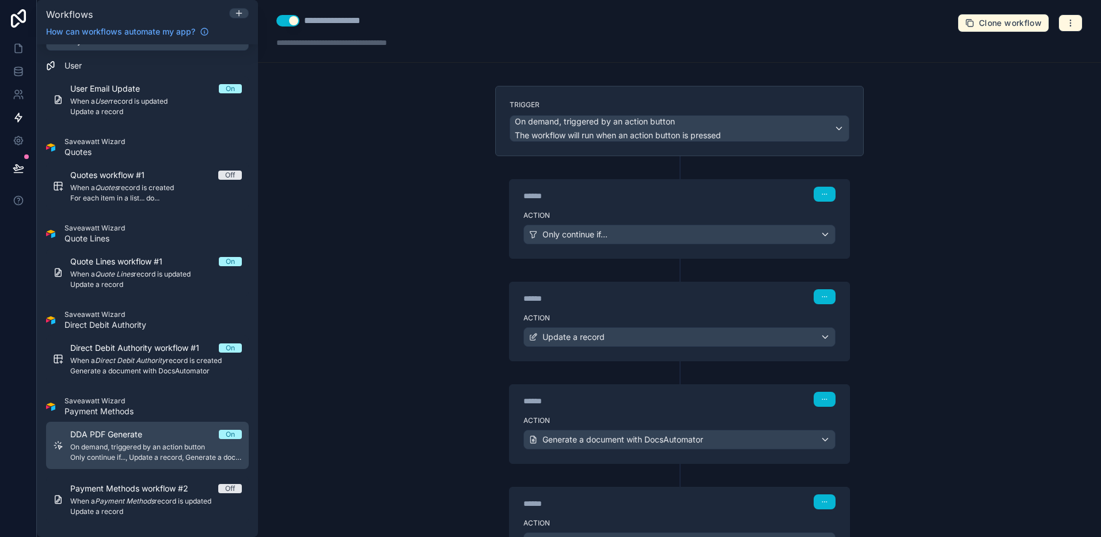
click at [176, 461] on span "Only continue if..., Update a record, Generate a document with DocsAutomator, C…" at bounding box center [156, 457] width 172 height 9
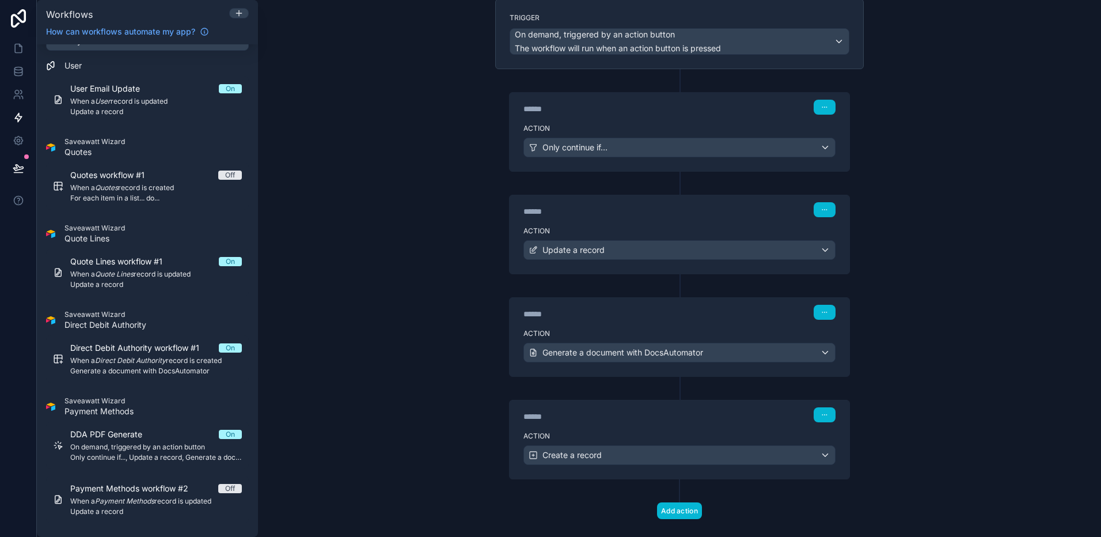
scroll to position [106, 0]
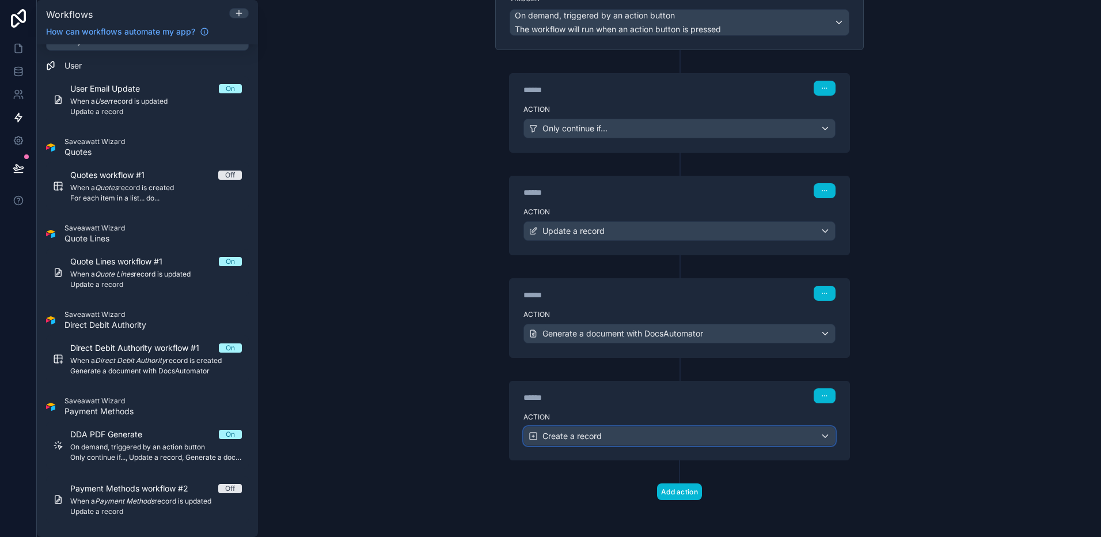
click at [718, 434] on div "Create a record" at bounding box center [679, 436] width 311 height 18
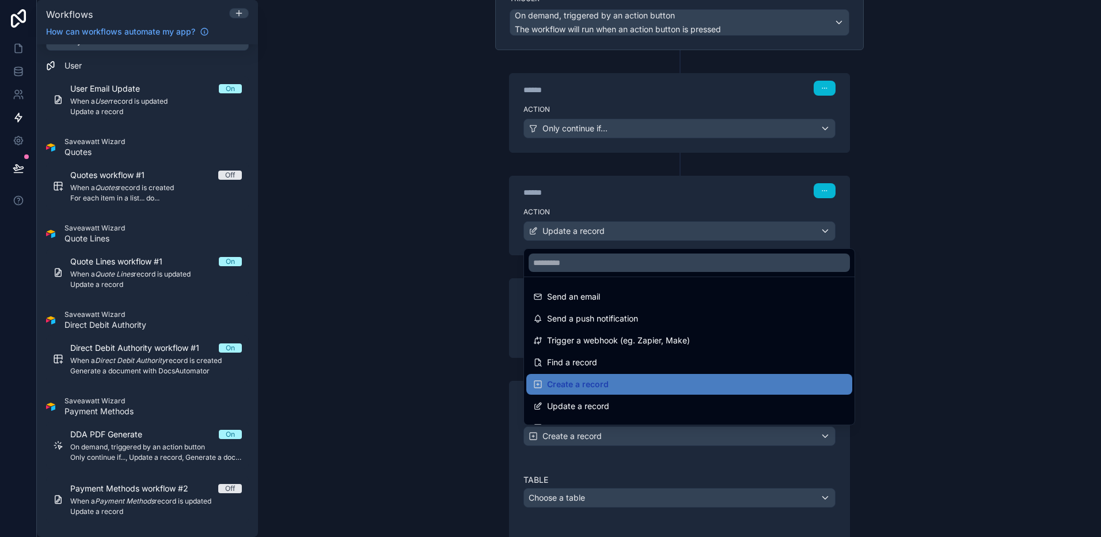
click at [934, 396] on div at bounding box center [550, 268] width 1101 height 537
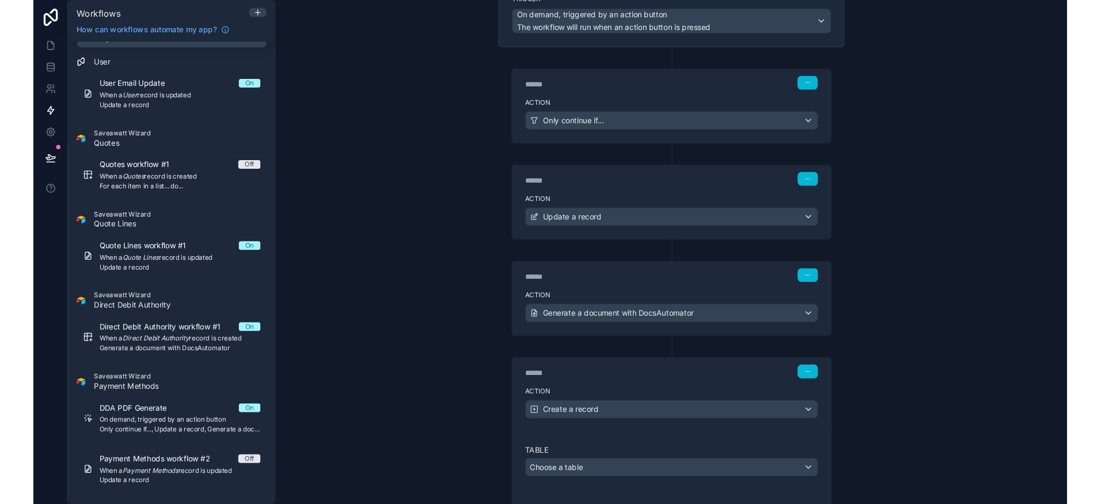
scroll to position [267, 0]
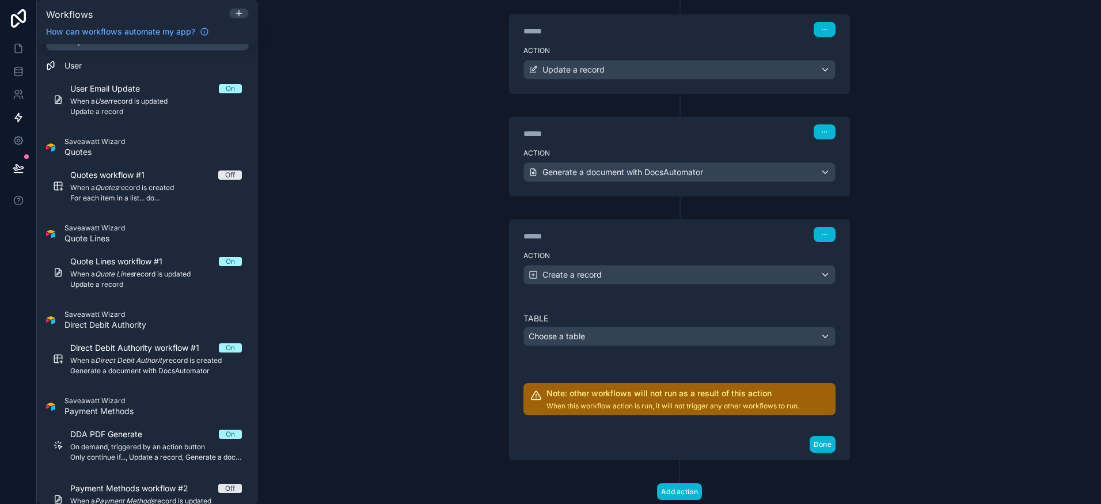
click at [461, 177] on div "**********" at bounding box center [679, 252] width 843 height 504
